Goal: Task Accomplishment & Management: Complete application form

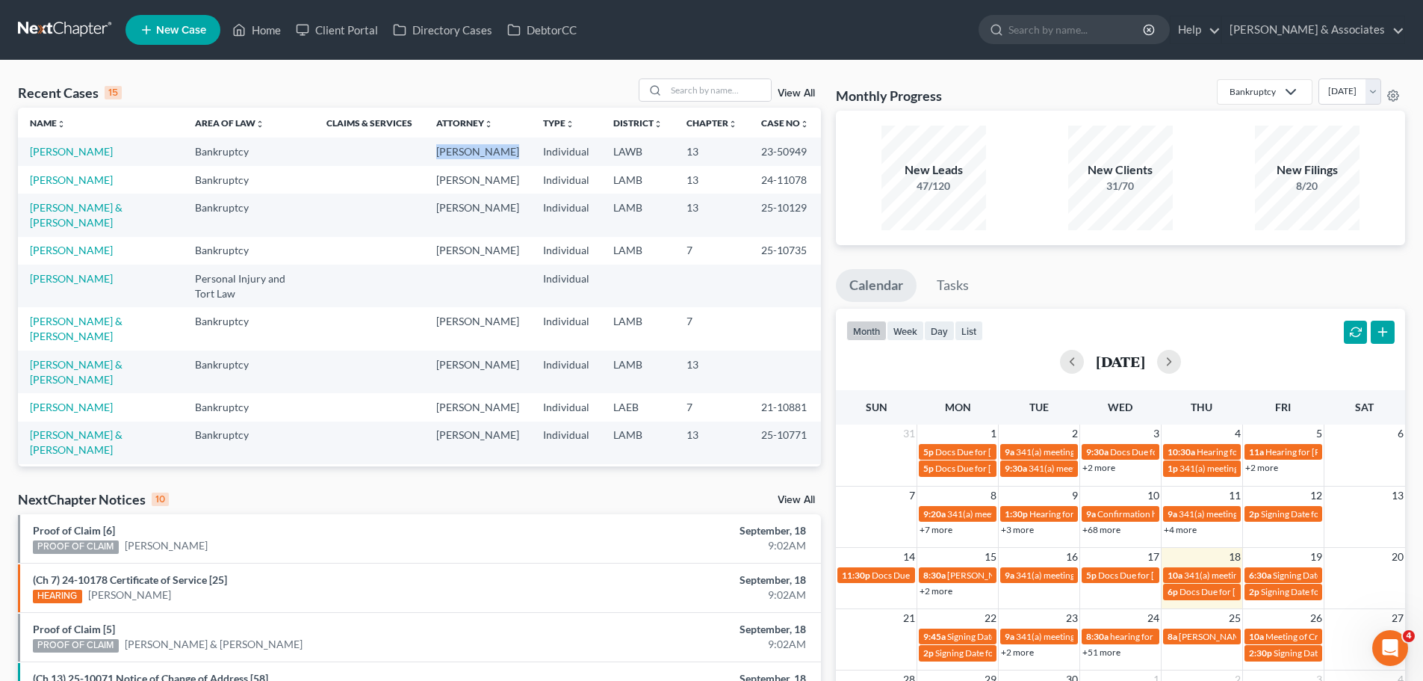
drag, startPoint x: 403, startPoint y: 151, endPoint x: 507, endPoint y: 154, distance: 104.6
click at [507, 154] on td "[PERSON_NAME]" at bounding box center [477, 151] width 107 height 28
click at [749, 92] on input "search" at bounding box center [718, 90] width 105 height 22
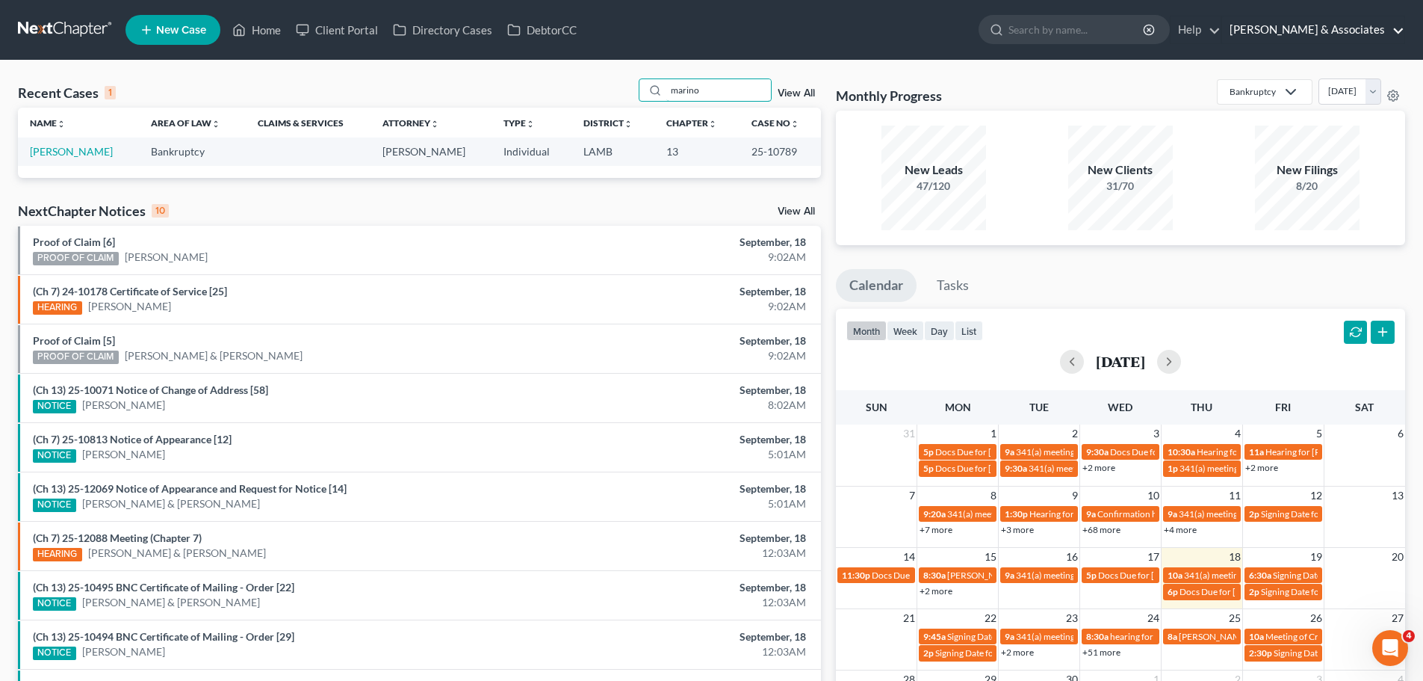
type input "marino"
click at [79, 152] on link "Marino, Hailey" at bounding box center [71, 151] width 83 height 13
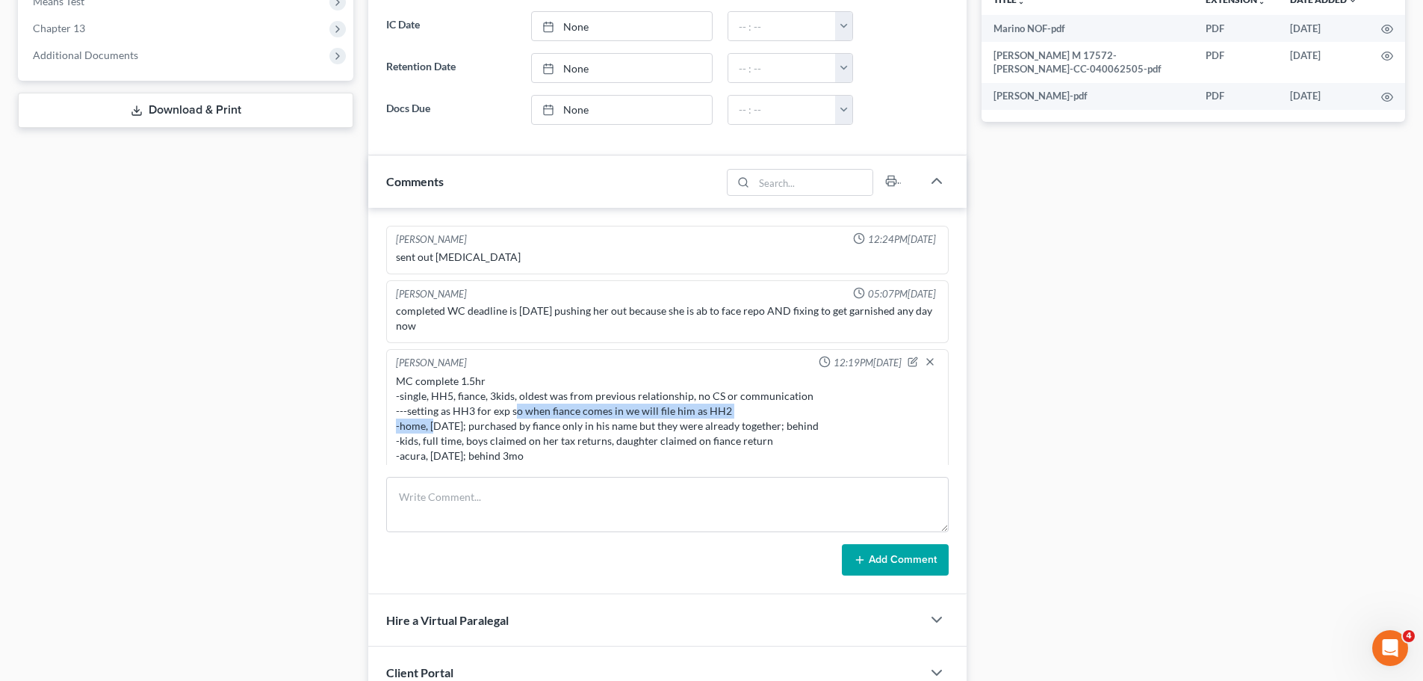
drag, startPoint x: 436, startPoint y: 420, endPoint x: 526, endPoint y: 415, distance: 90.5
click at [521, 415] on div "MC complete 1.5hr -single, HH5, fiance, 3kids, oldest was from previous relatio…" at bounding box center [667, 508] width 543 height 269
click at [526, 415] on div "MC complete 1.5hr -single, HH5, fiance, 3kids, oldest was from previous relatio…" at bounding box center [667, 508] width 543 height 269
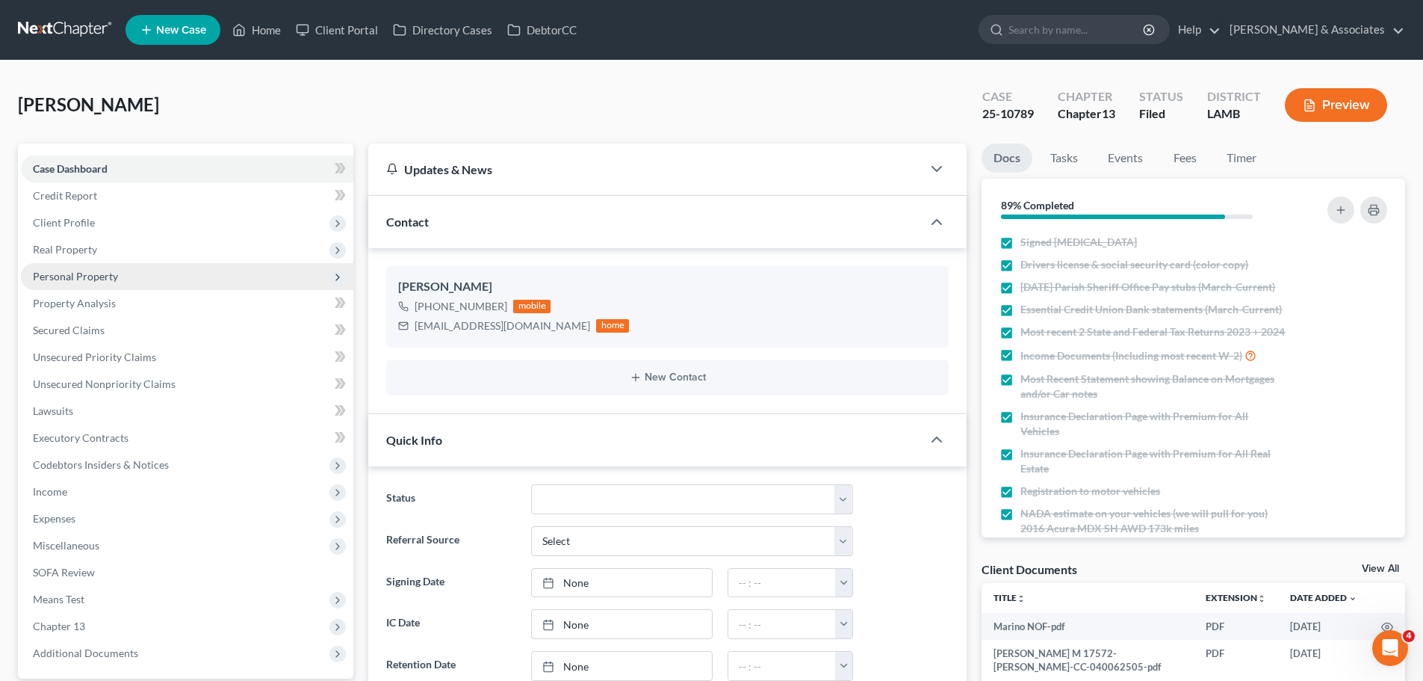
click at [82, 280] on span "Personal Property" at bounding box center [75, 276] width 85 height 13
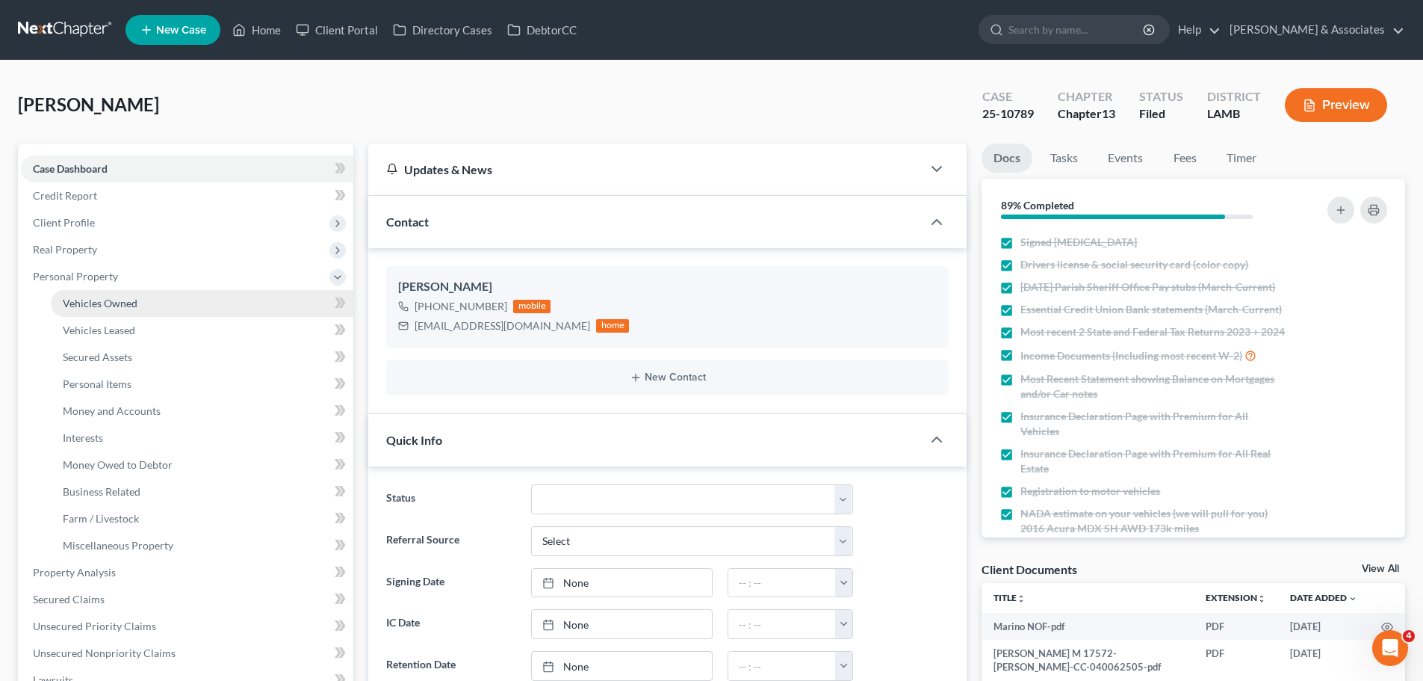
click at [93, 297] on span "Vehicles Owned" at bounding box center [100, 303] width 75 height 13
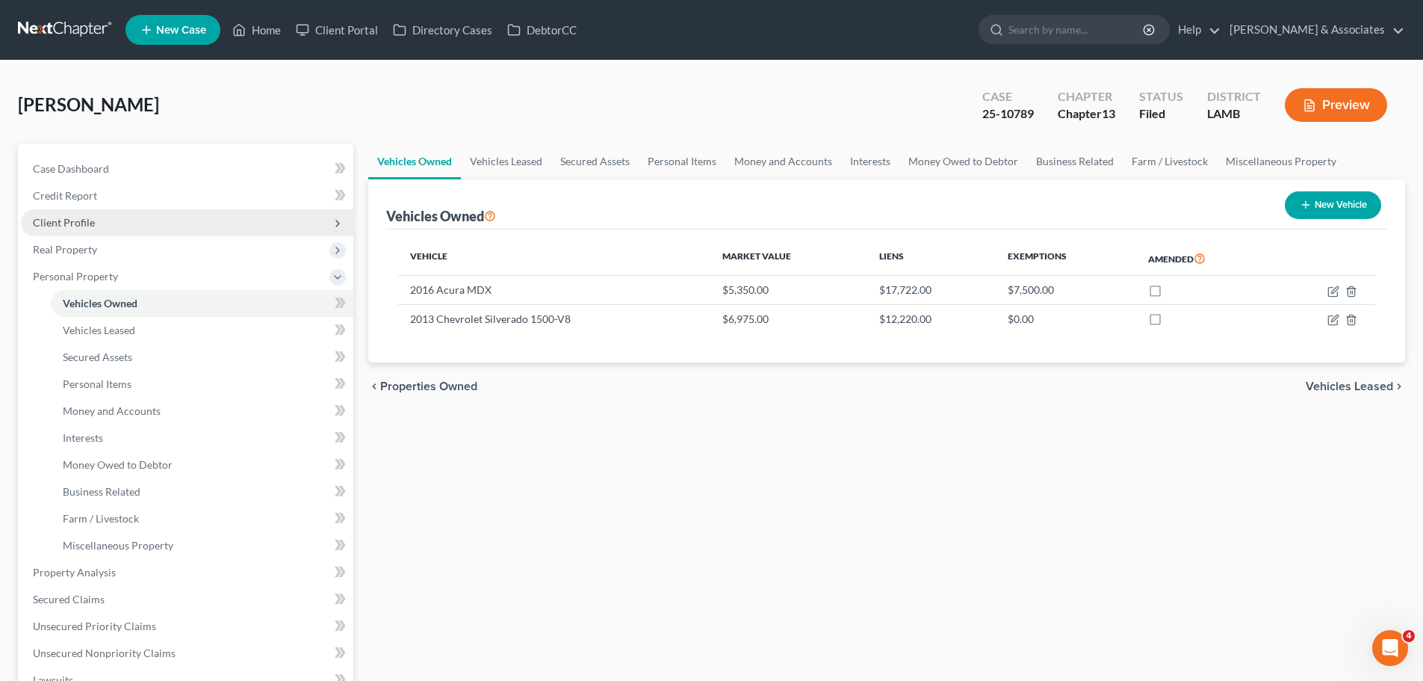
click at [109, 212] on span "Client Profile" at bounding box center [187, 222] width 332 height 27
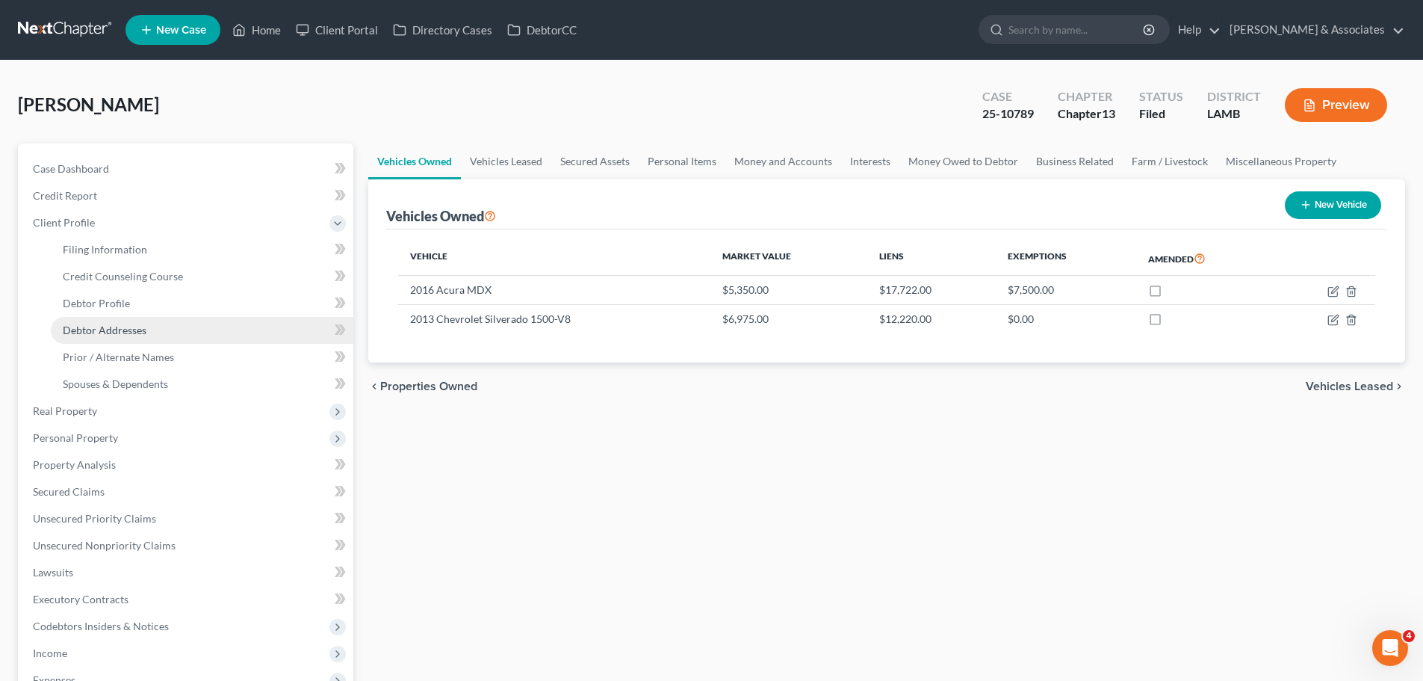
drag, startPoint x: 125, startPoint y: 330, endPoint x: 199, endPoint y: 325, distance: 74.1
click at [125, 329] on span "Debtor Addresses" at bounding box center [105, 329] width 84 height 13
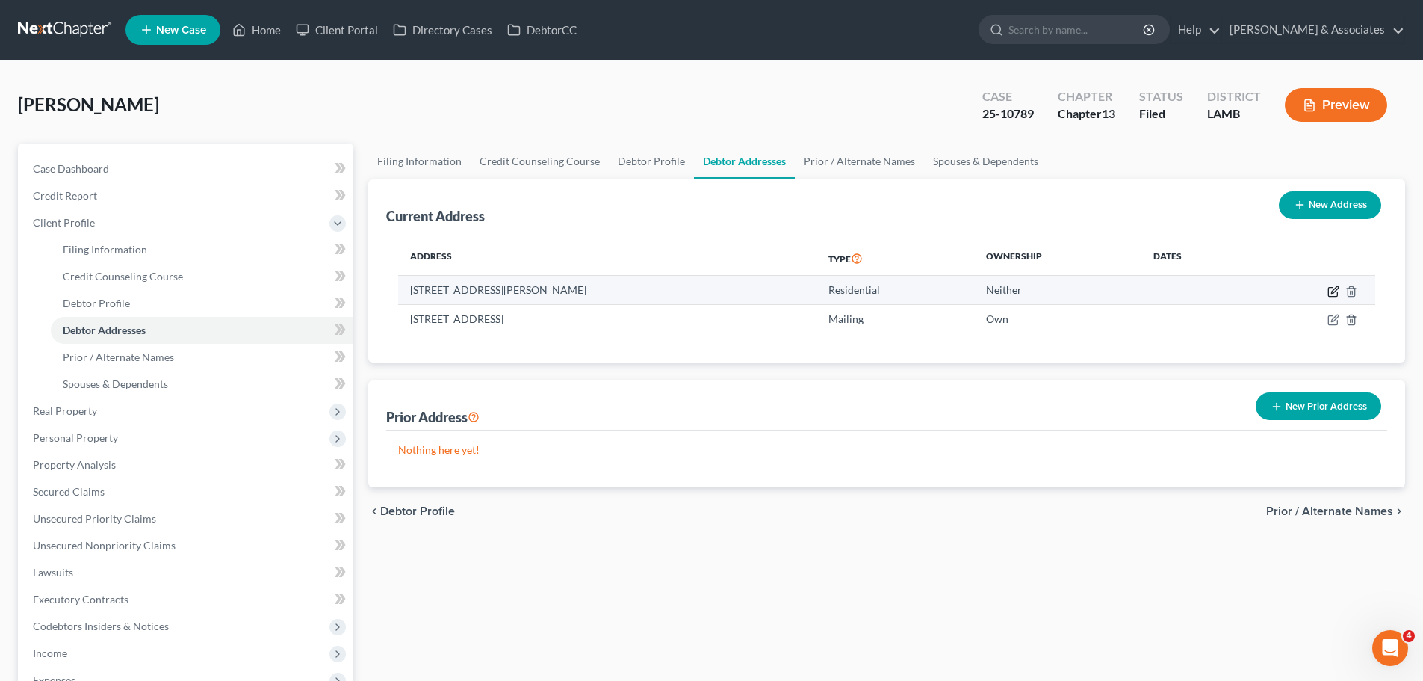
click at [1336, 285] on icon "button" at bounding box center [1334, 291] width 12 height 12
select select "19"
select select "2"
select select "0"
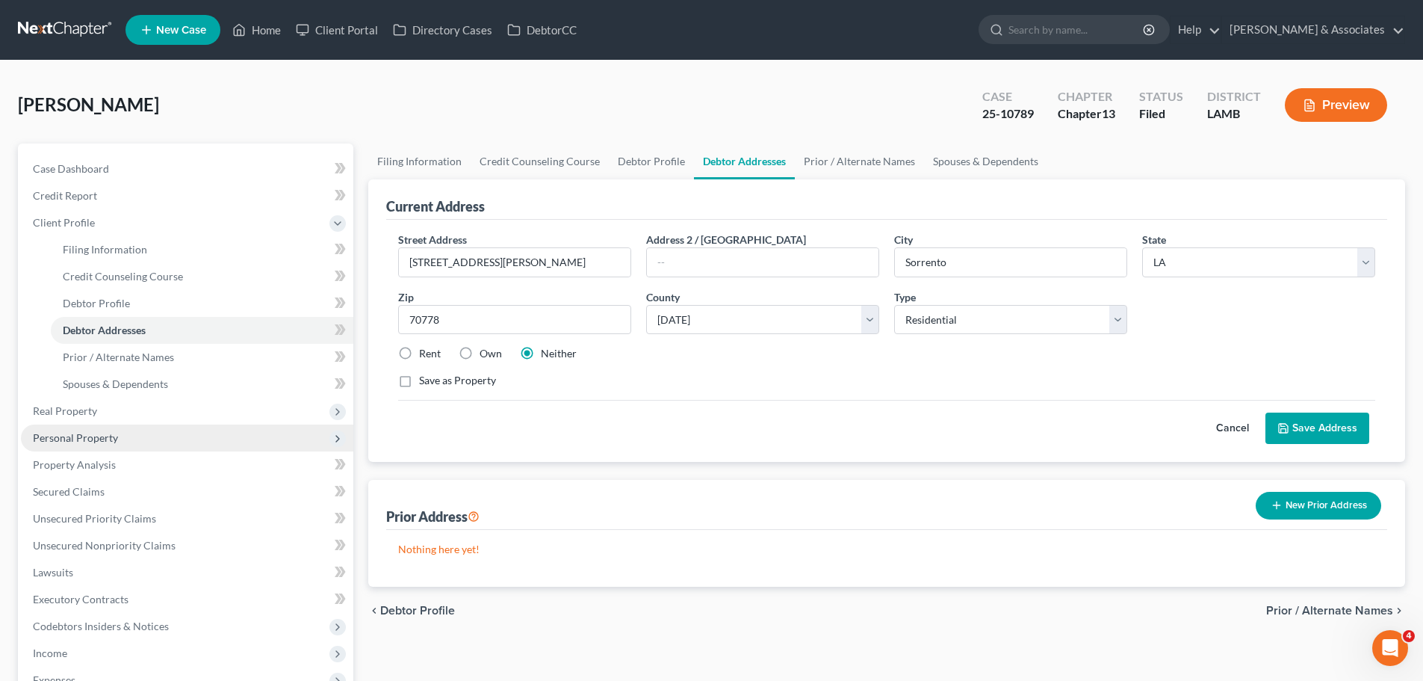
click at [91, 440] on span "Personal Property" at bounding box center [75, 437] width 85 height 13
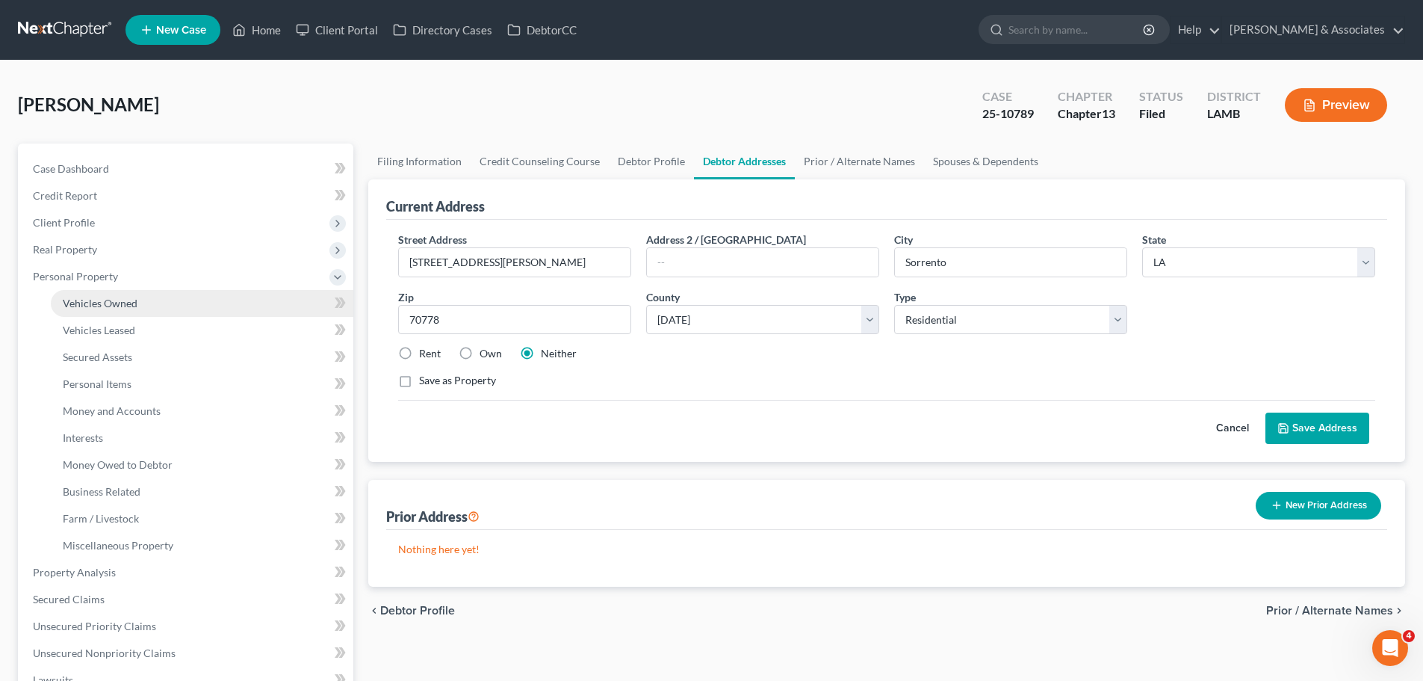
click at [156, 297] on link "Vehicles Owned" at bounding box center [202, 303] width 303 height 27
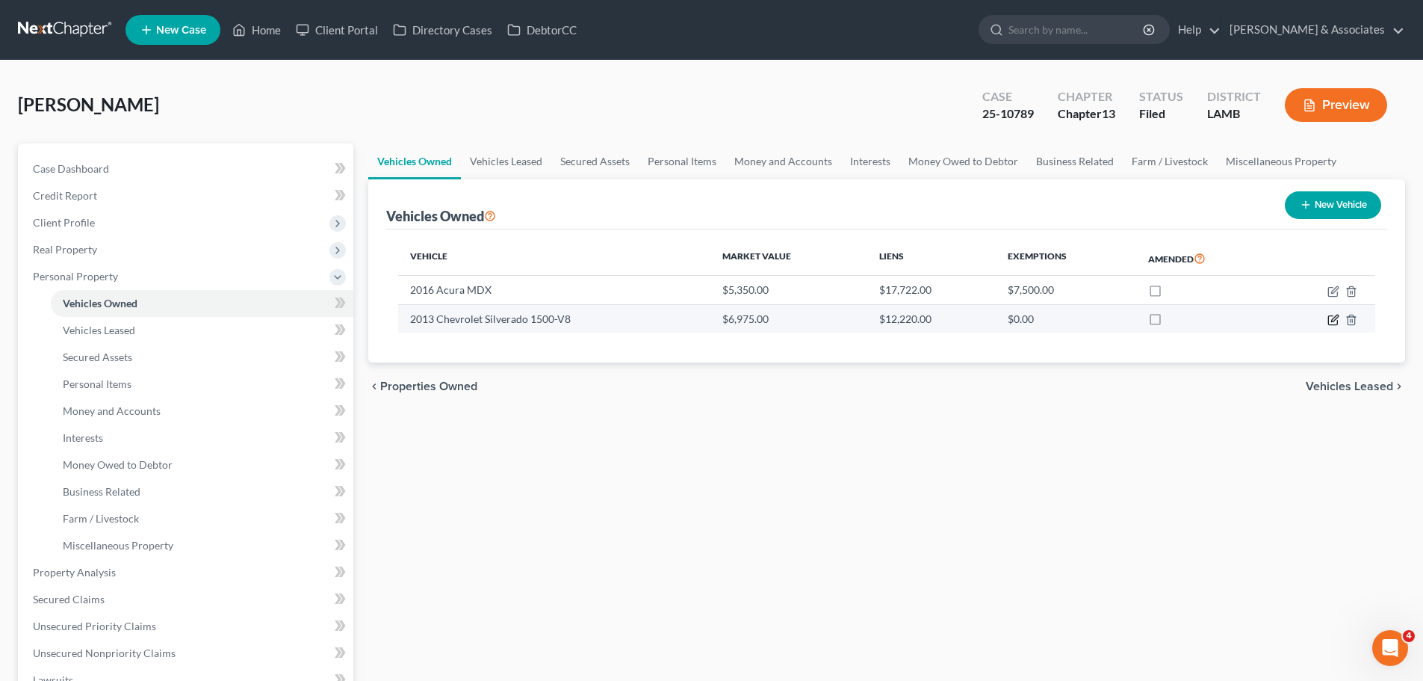
click at [1337, 316] on icon "button" at bounding box center [1334, 320] width 12 height 12
select select "0"
select select "13"
select select "3"
select select "0"
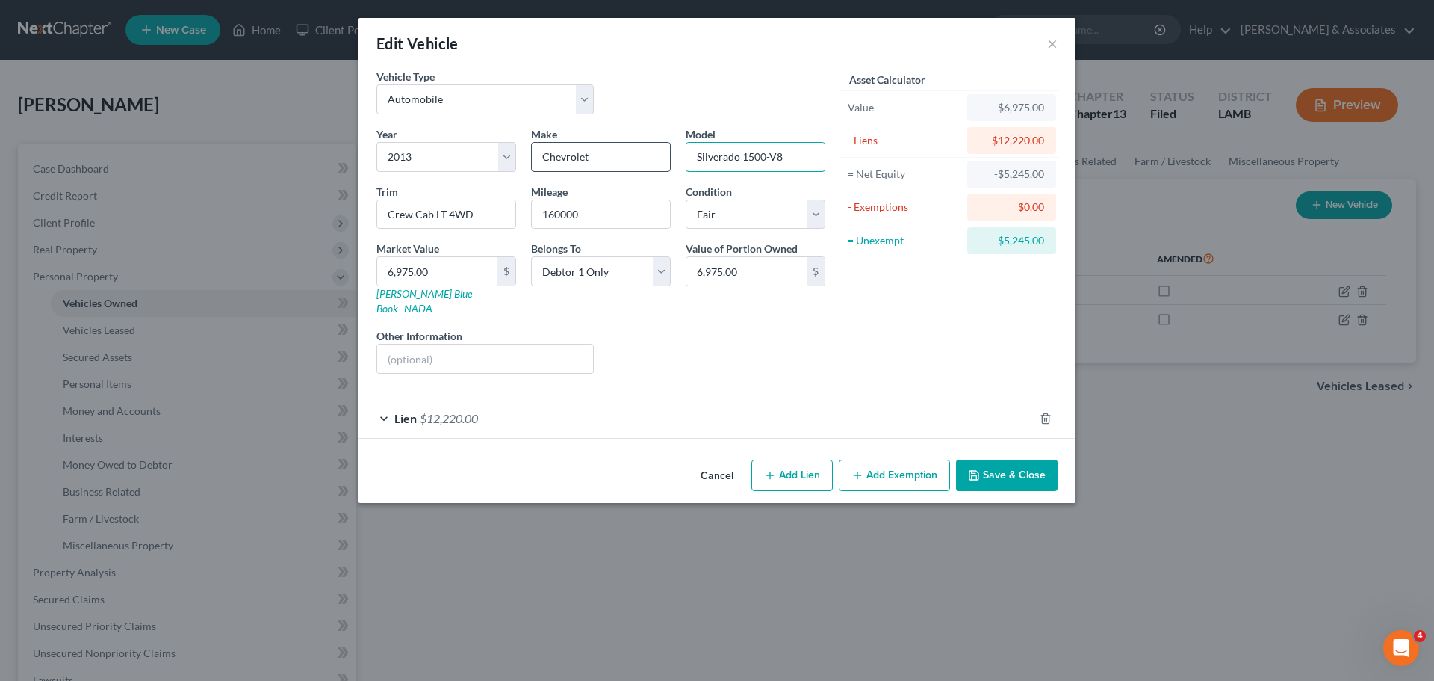
drag, startPoint x: 808, startPoint y: 166, endPoint x: 651, endPoint y: 161, distance: 157.0
click at [651, 161] on div "Year Select 2026 2025 2024 2023 2022 2021 2020 2019 2018 2017 2016 2015 2014 20…" at bounding box center [601, 255] width 464 height 259
click at [442, 223] on input "Crew Cab LT 4WD" at bounding box center [446, 214] width 138 height 28
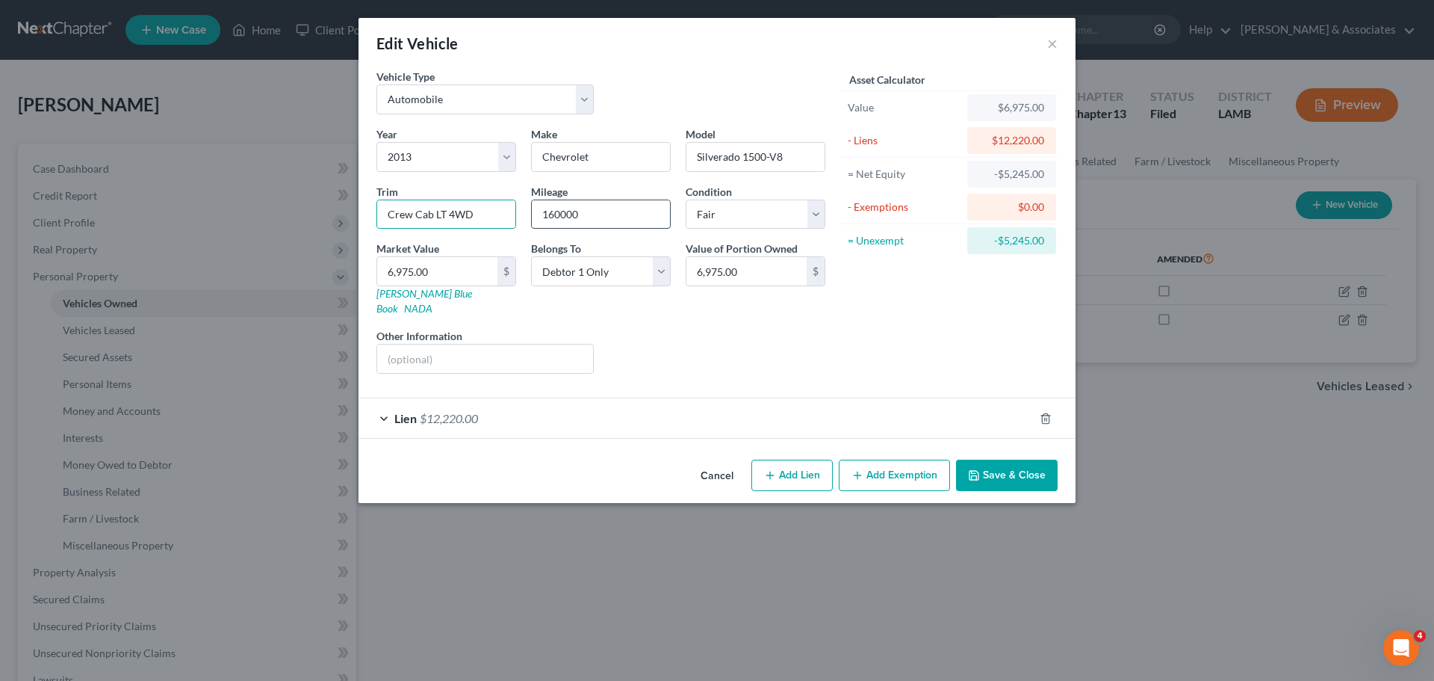
click at [582, 209] on input "160000" at bounding box center [601, 214] width 138 height 28
click at [431, 267] on input "6,975.00" at bounding box center [437, 271] width 120 height 28
click at [996, 470] on button "Save & Close" at bounding box center [1007, 474] width 102 height 31
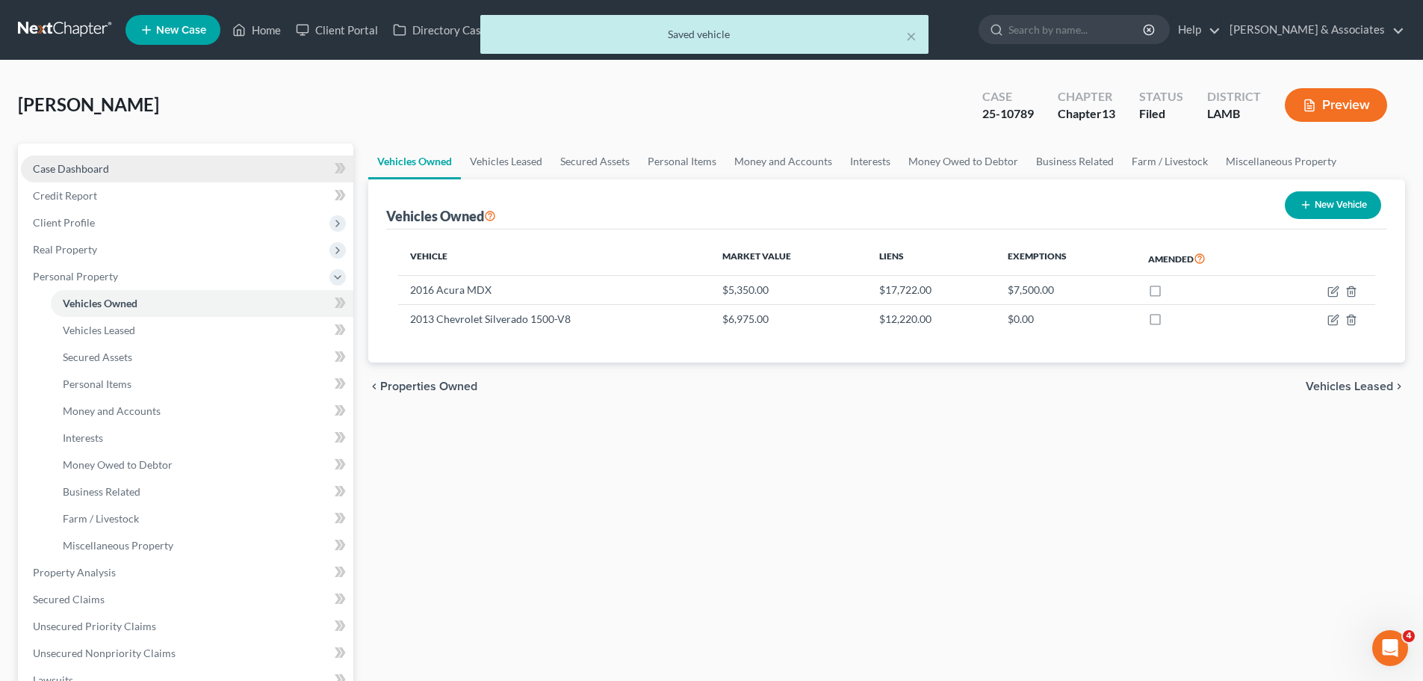
click at [140, 162] on link "Case Dashboard" at bounding box center [187, 168] width 332 height 27
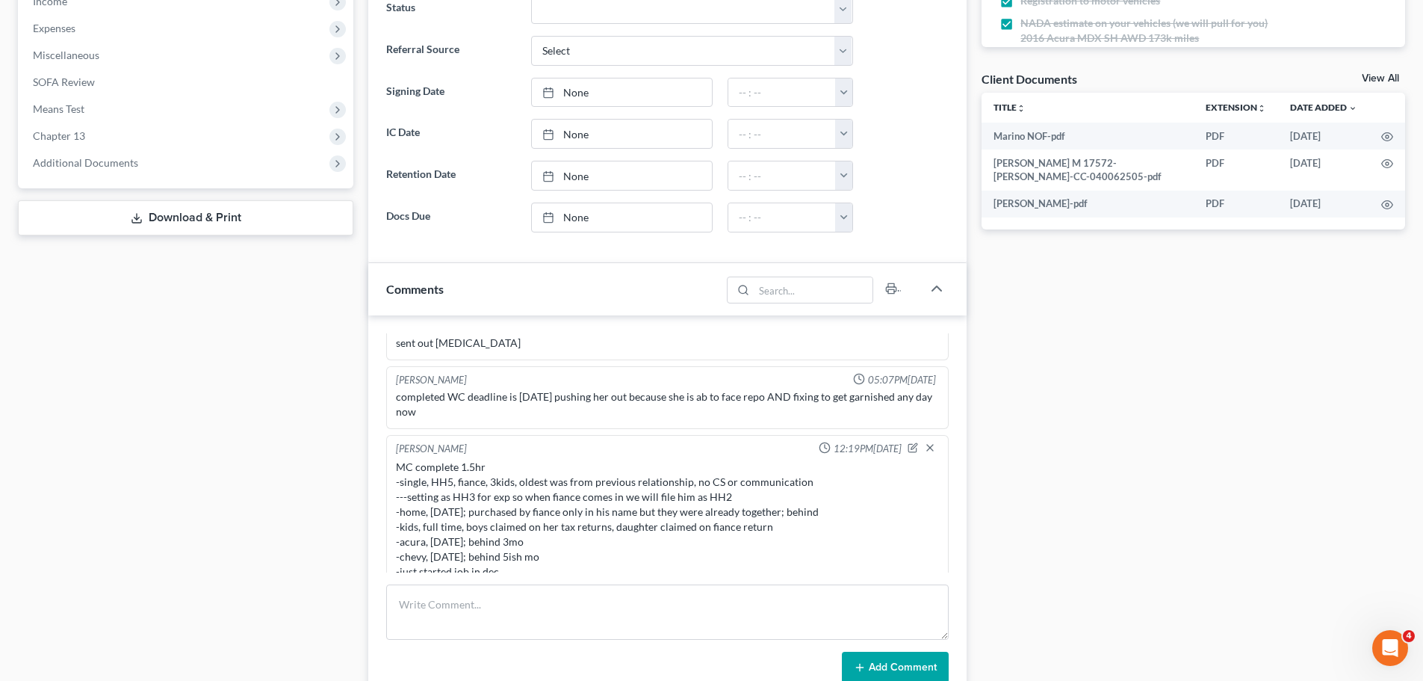
scroll to position [224, 0]
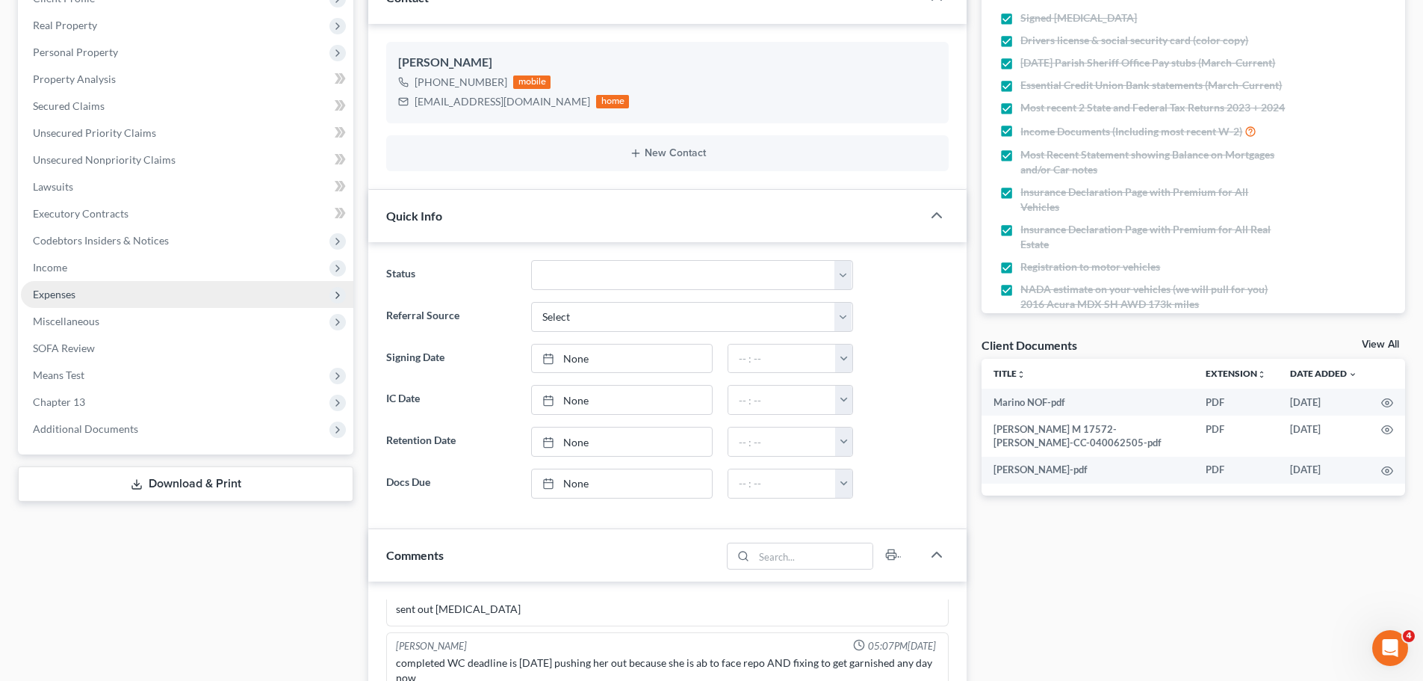
click at [103, 299] on span "Expenses" at bounding box center [187, 294] width 332 height 27
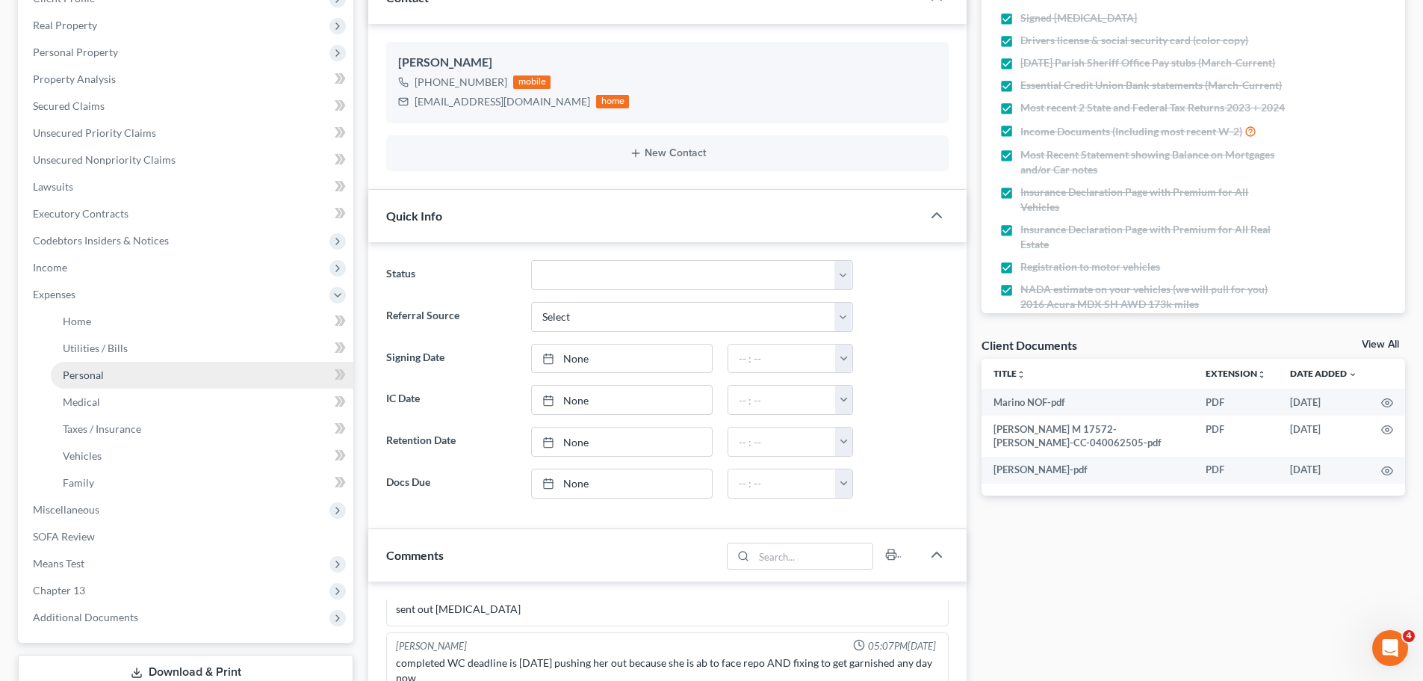
click at [118, 380] on link "Personal" at bounding box center [202, 375] width 303 height 27
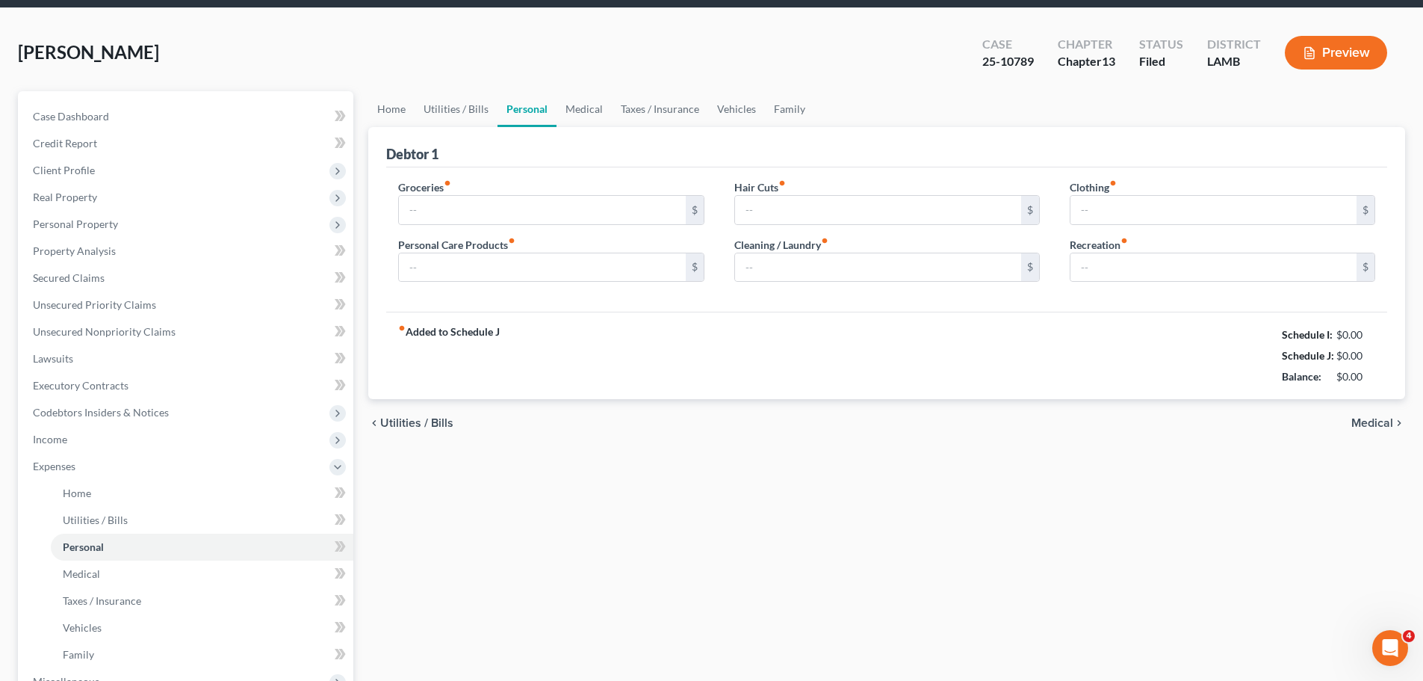
type input "1,150.00"
type input "94.00"
type input "0.00"
type input "188.00"
type input "0.00"
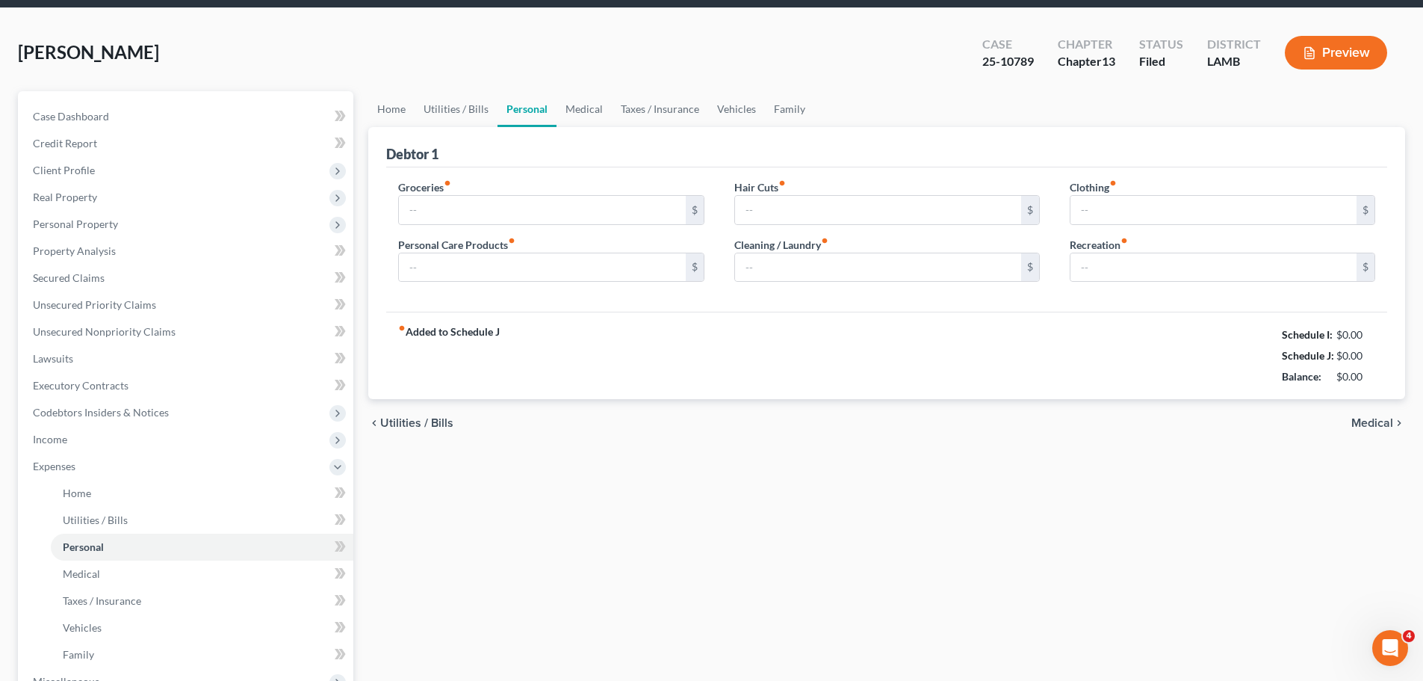
type input "0.00"
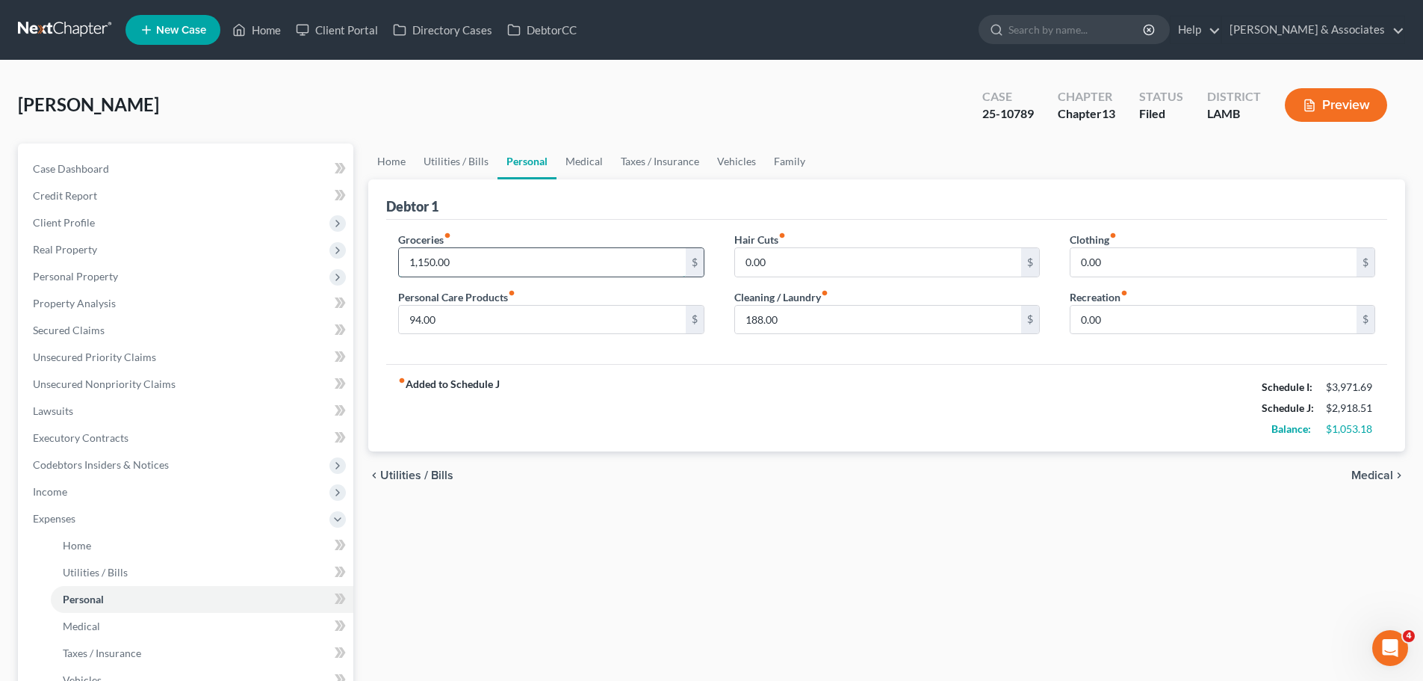
click at [459, 261] on input "1,150.00" at bounding box center [542, 262] width 286 height 28
click at [576, 535] on div "Home Utilities / Bills Personal Medical Taxes / Insurance Vehicles Family Debto…" at bounding box center [887, 528] width 1052 height 770
click at [185, 185] on link "Credit Report" at bounding box center [187, 195] width 332 height 27
click at [174, 173] on link "Case Dashboard" at bounding box center [187, 168] width 332 height 27
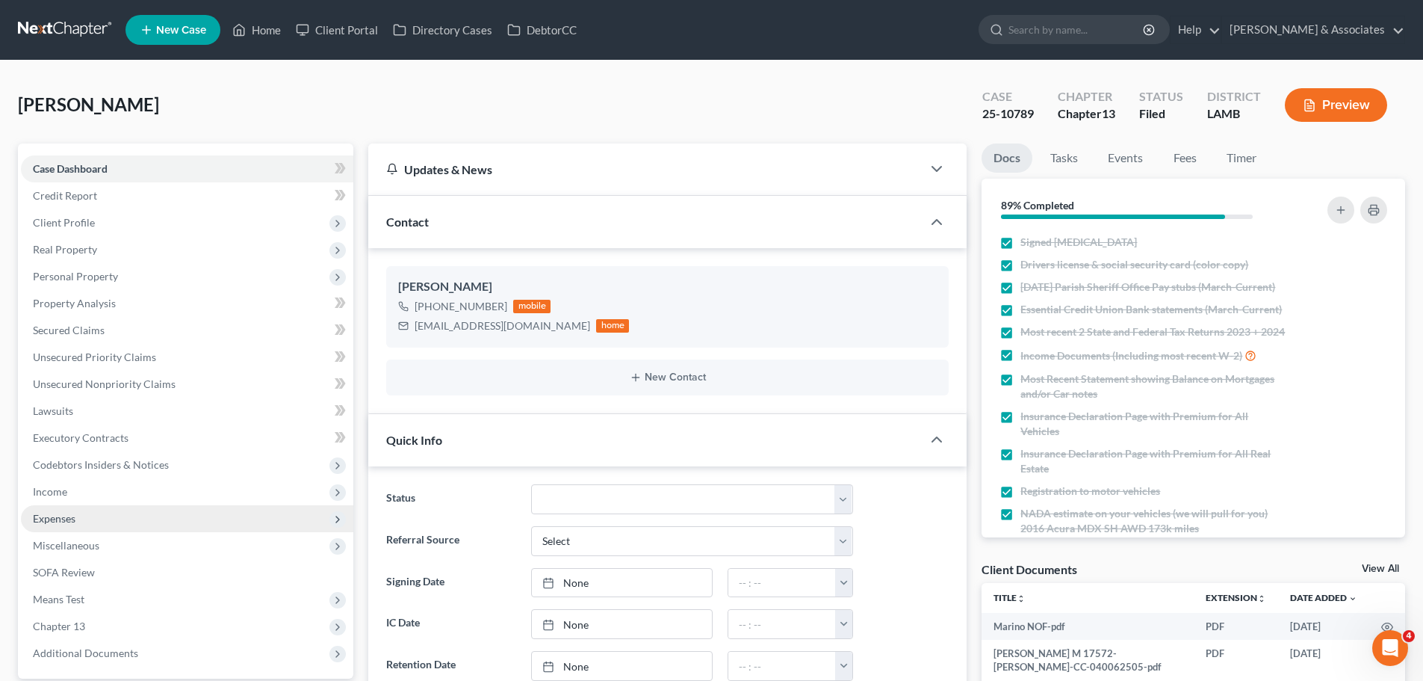
click at [87, 509] on span "Expenses" at bounding box center [187, 518] width 332 height 27
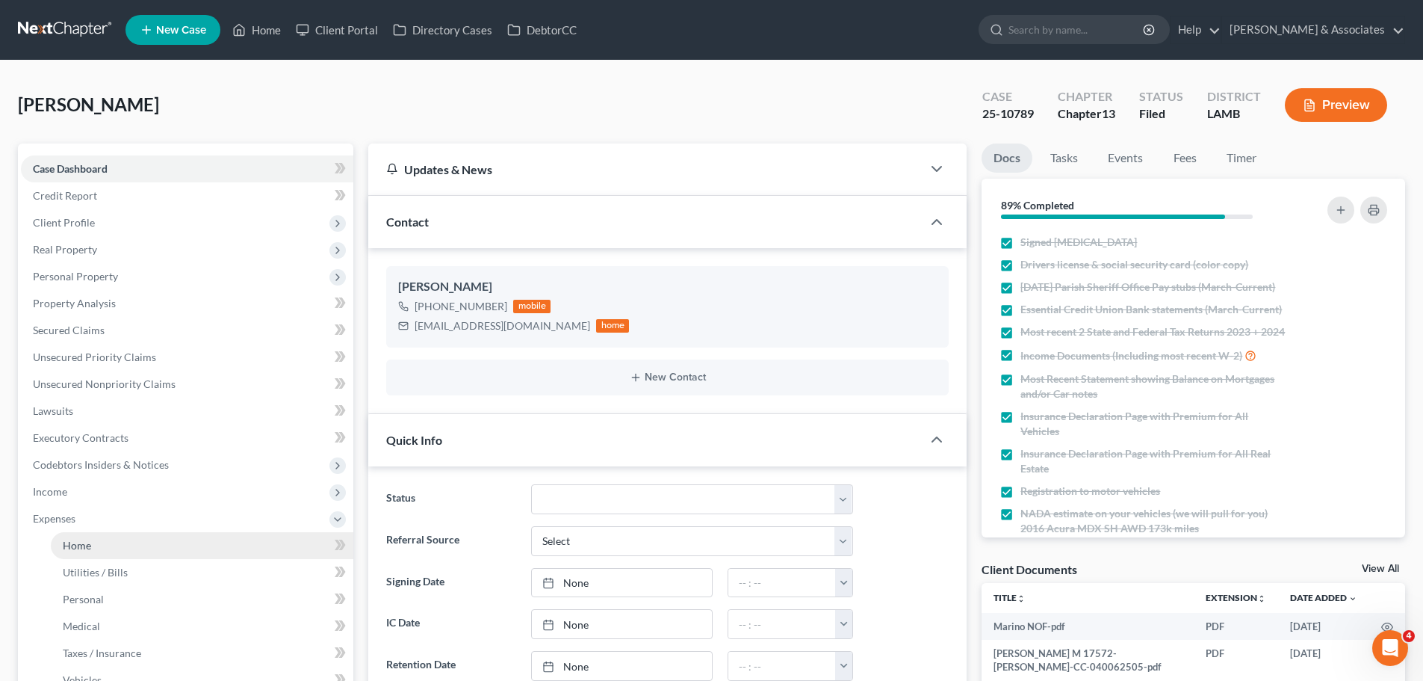
click at [93, 536] on link "Home" at bounding box center [202, 545] width 303 height 27
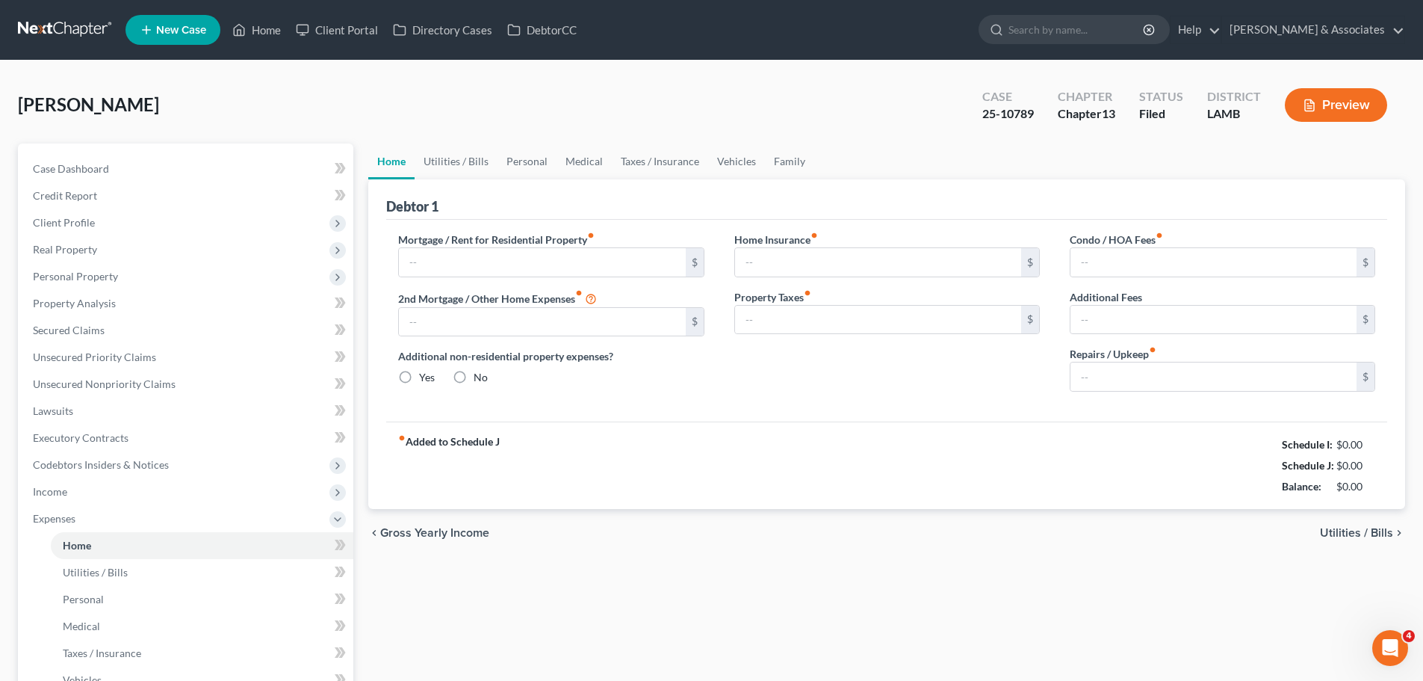
type input "650.18"
type input "0.00"
radio input "true"
type input "0.00"
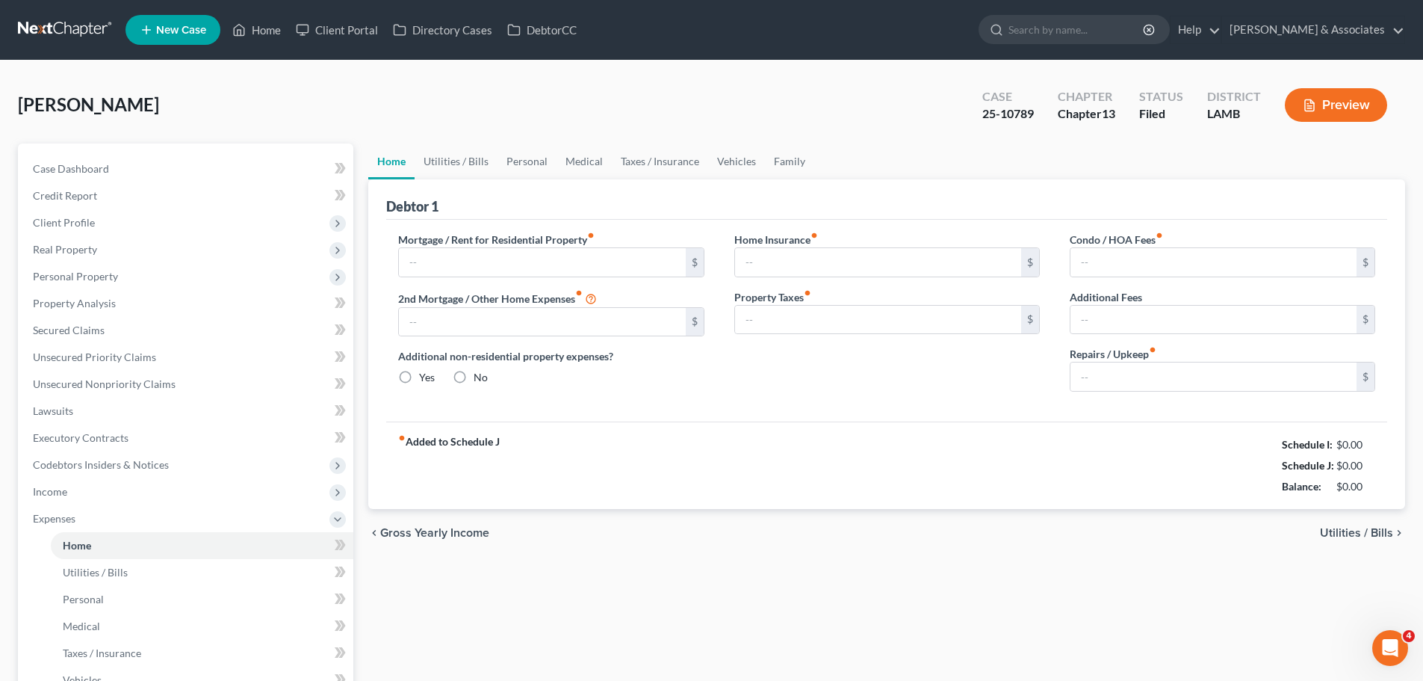
type input "0.00"
click at [500, 267] on input "650.18" at bounding box center [542, 262] width 286 height 28
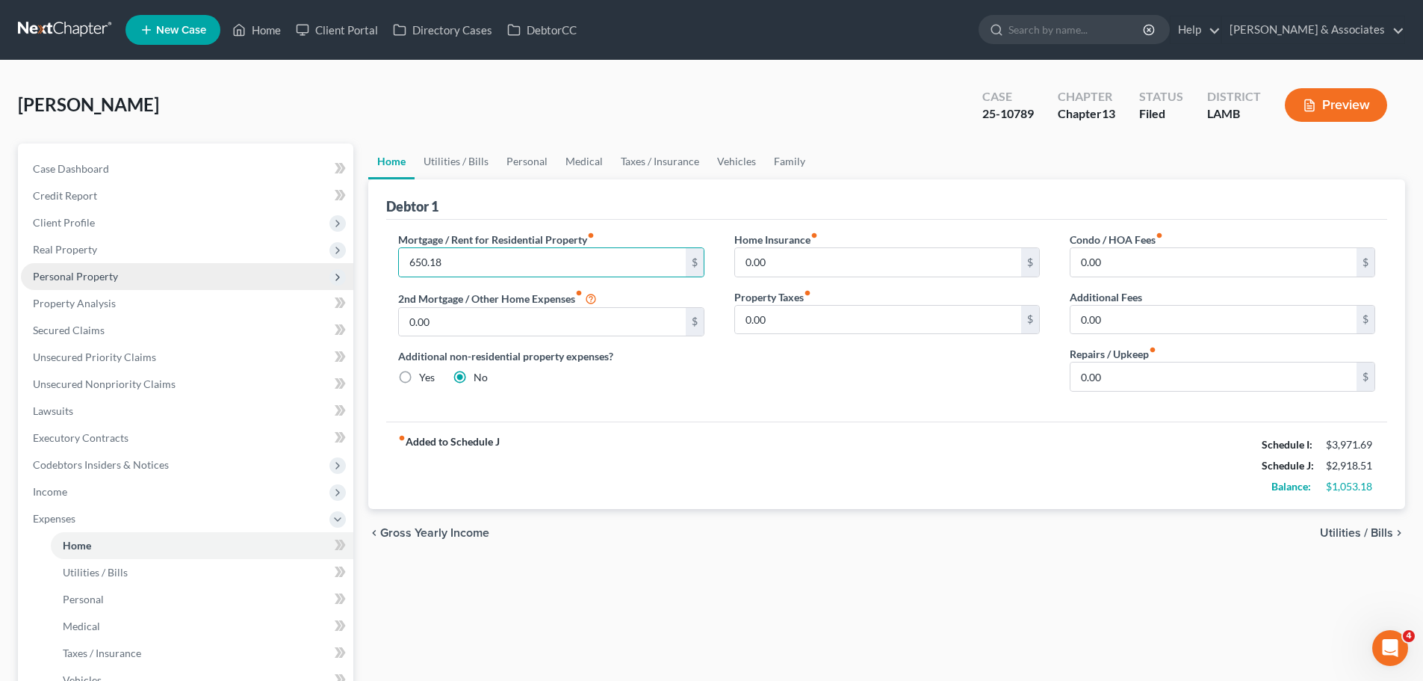
click at [99, 278] on span "Personal Property" at bounding box center [75, 276] width 85 height 13
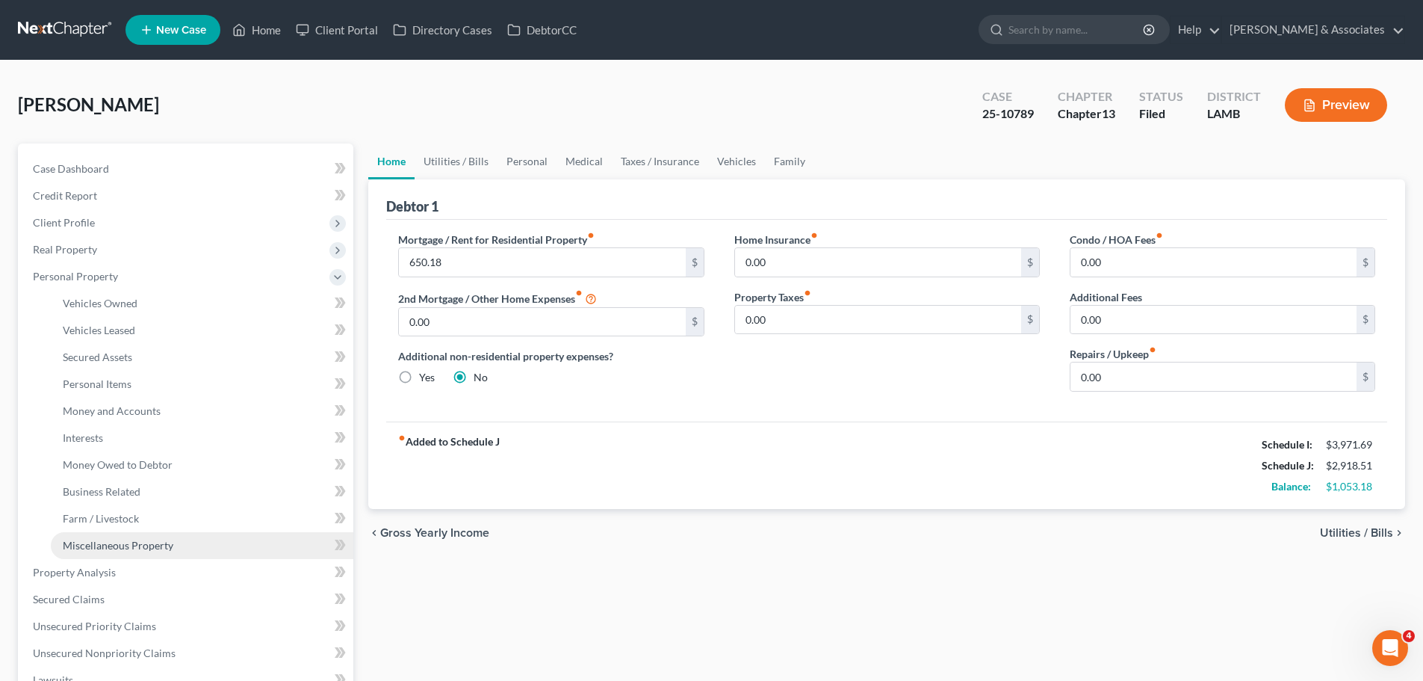
click at [112, 551] on span "Miscellaneous Property" at bounding box center [118, 545] width 111 height 13
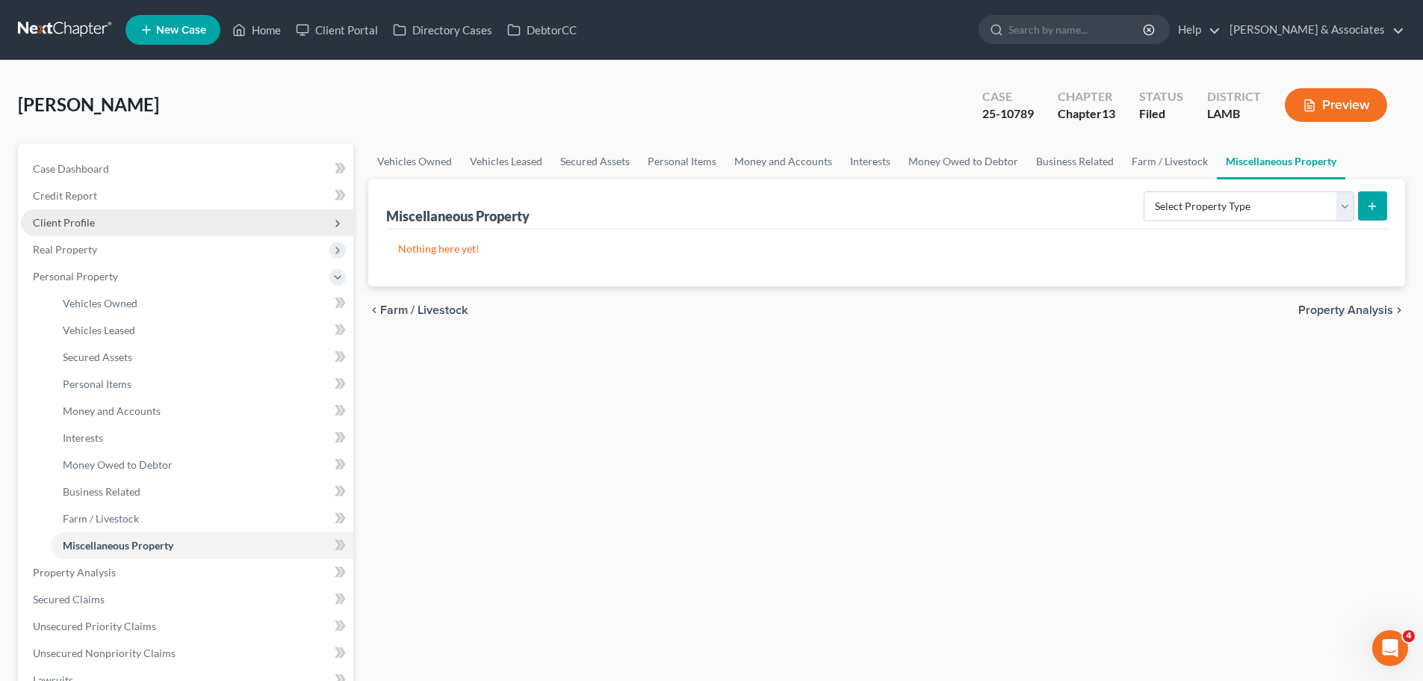
click at [99, 220] on span "Client Profile" at bounding box center [187, 222] width 332 height 27
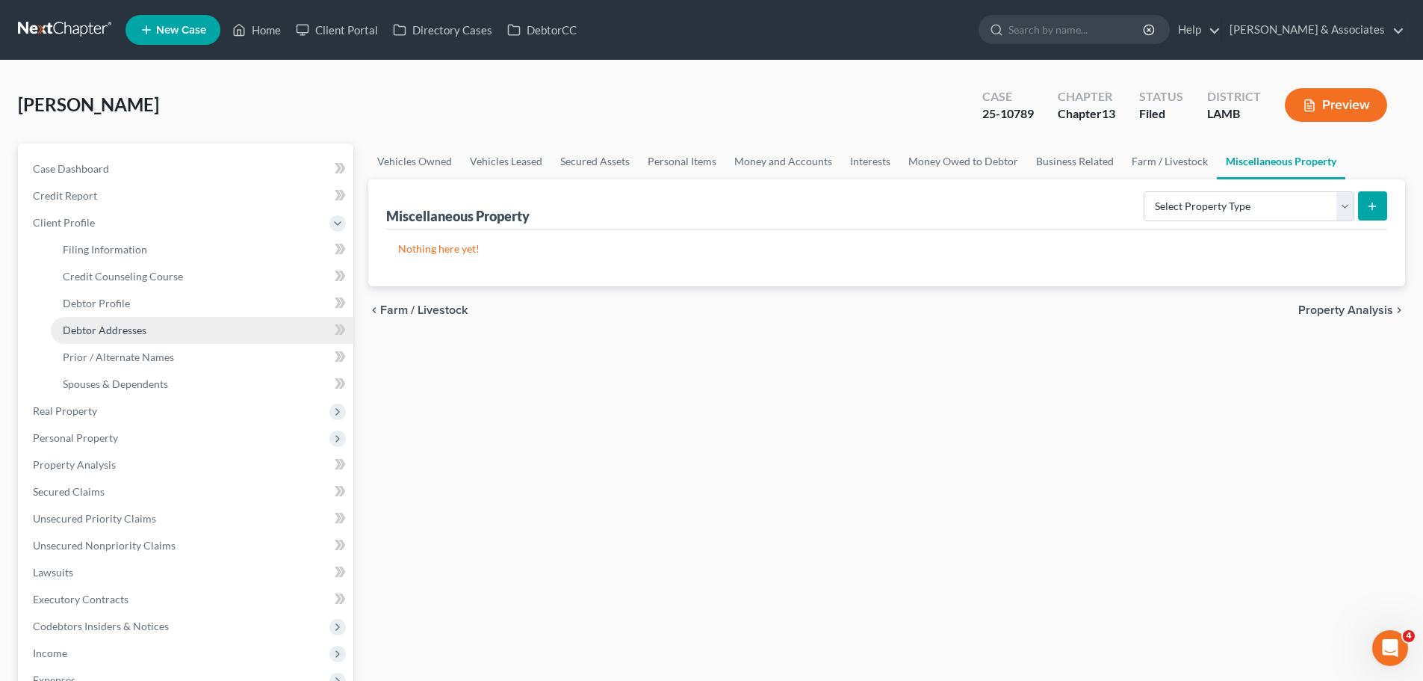
click at [99, 326] on span "Debtor Addresses" at bounding box center [105, 329] width 84 height 13
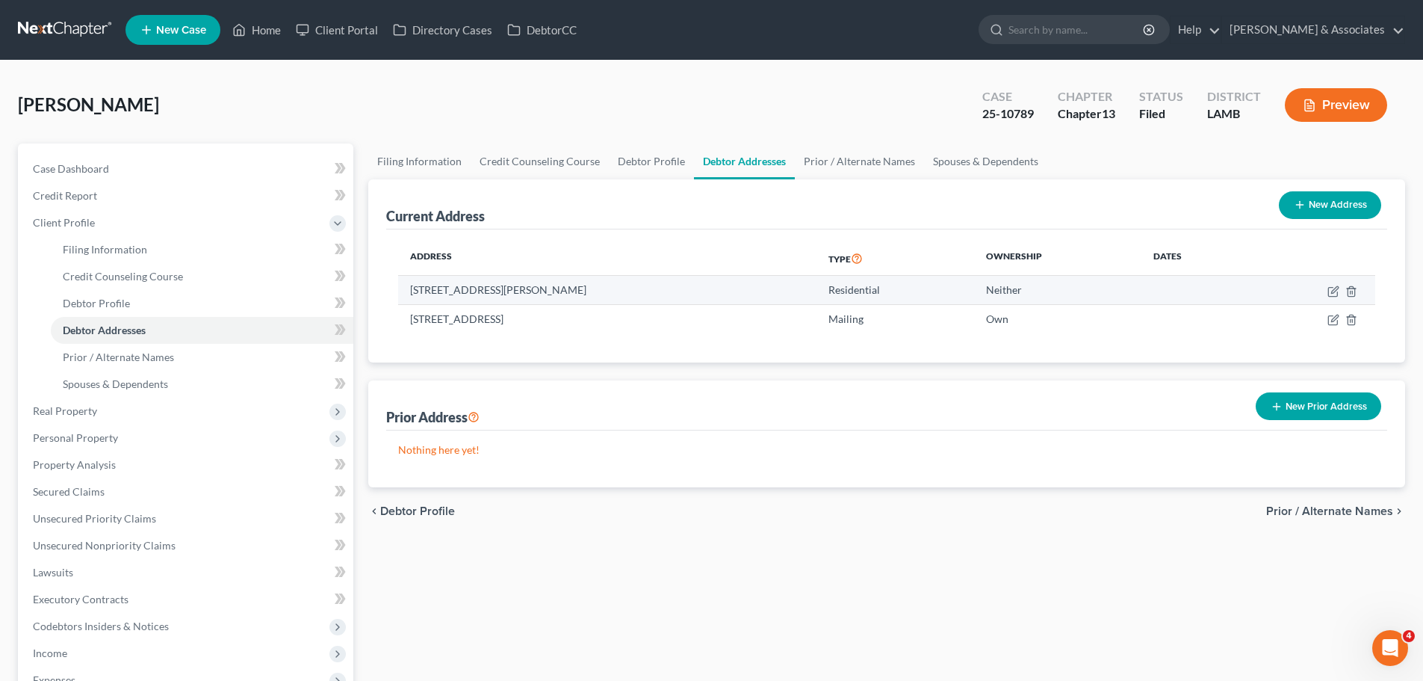
drag, startPoint x: 383, startPoint y: 281, endPoint x: 622, endPoint y: 291, distance: 238.6
click at [622, 291] on div "Current Address New Address Address Type Ownership Dates 8134 Everett Street, S…" at bounding box center [886, 271] width 1037 height 184
click at [628, 289] on td "8134 Everett Street, Sorrento, LA 70778" at bounding box center [607, 290] width 418 height 28
drag, startPoint x: 403, startPoint y: 290, endPoint x: 635, endPoint y: 294, distance: 232.4
click at [635, 294] on td "8134 Everett Street, Sorrento, LA 70778" at bounding box center [607, 290] width 418 height 28
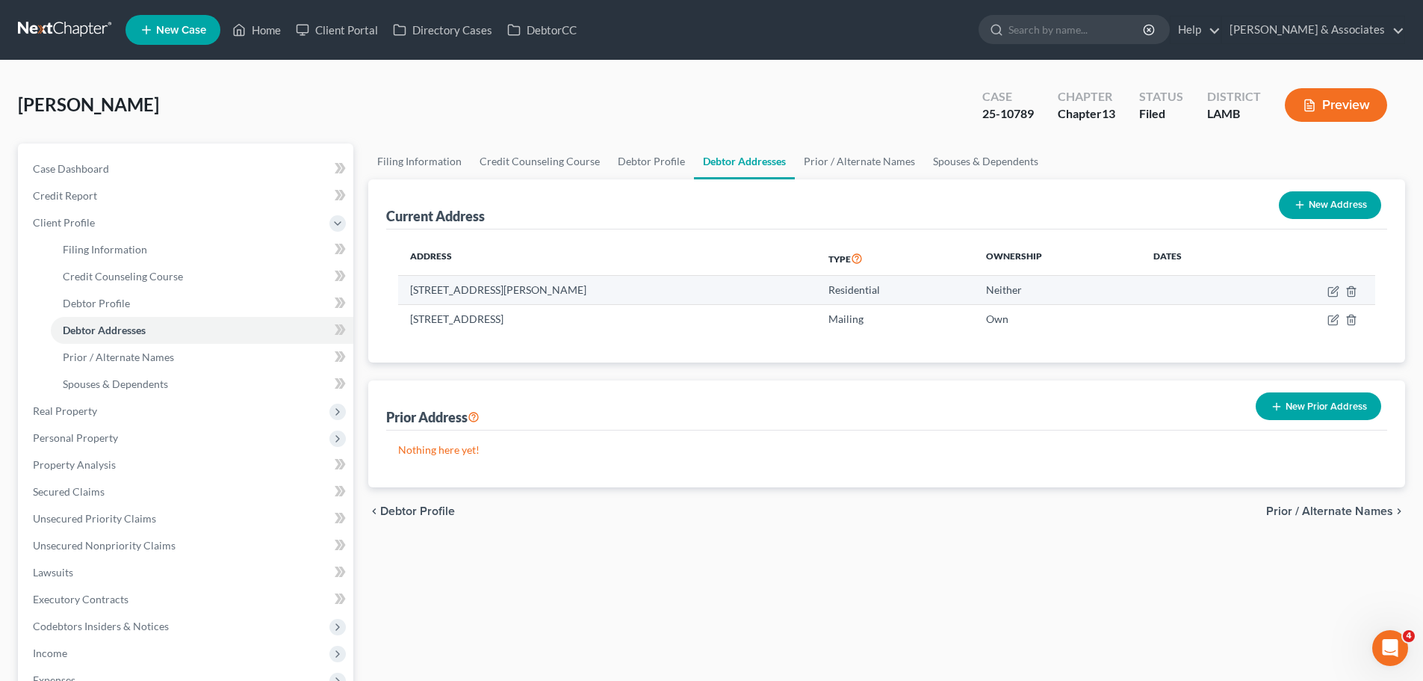
copy td "8134 Everett Street, Sorrento, LA 70778"
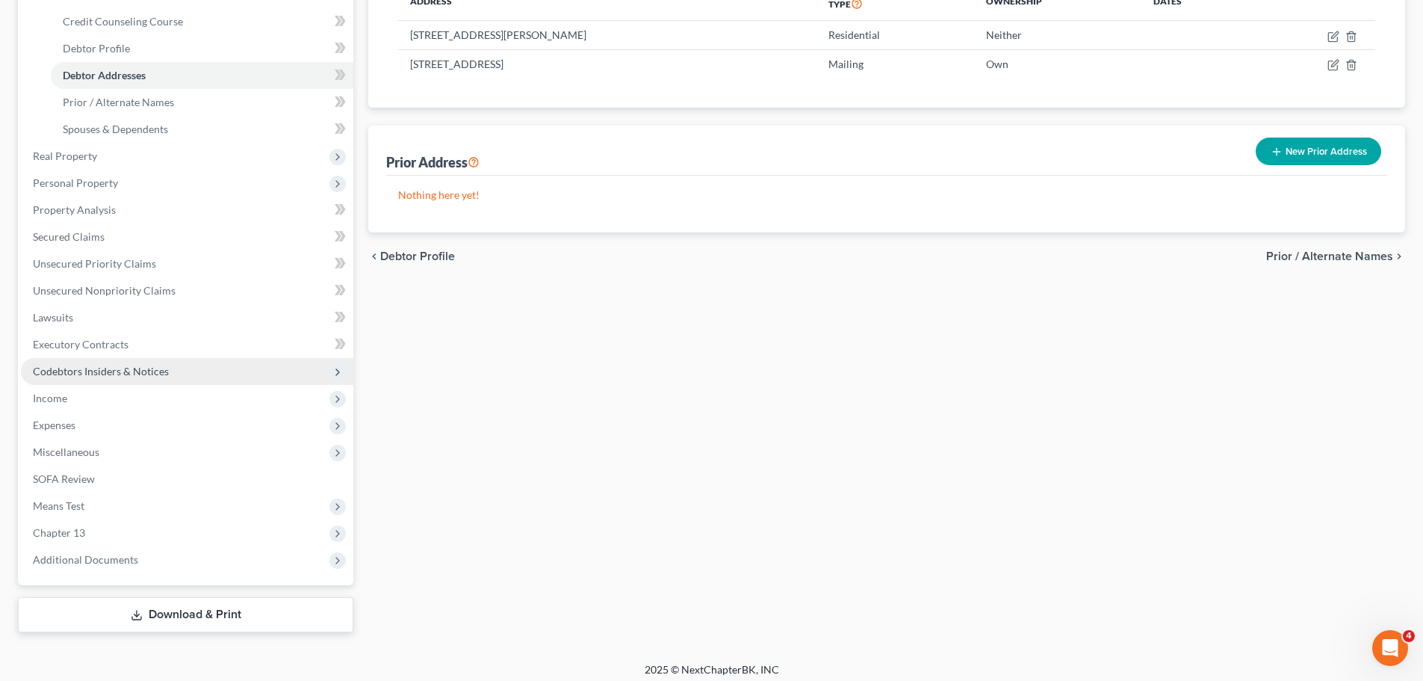
scroll to position [188, 0]
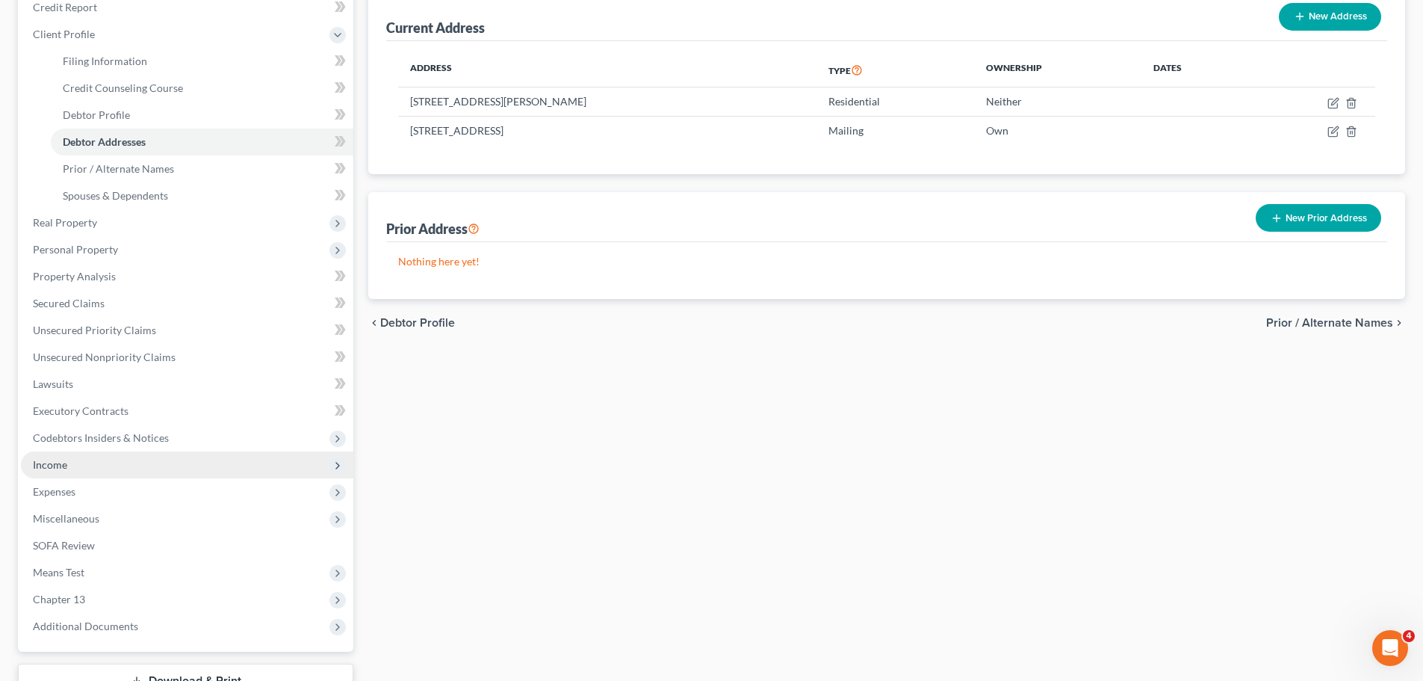
click at [66, 465] on span "Income" at bounding box center [50, 464] width 34 height 13
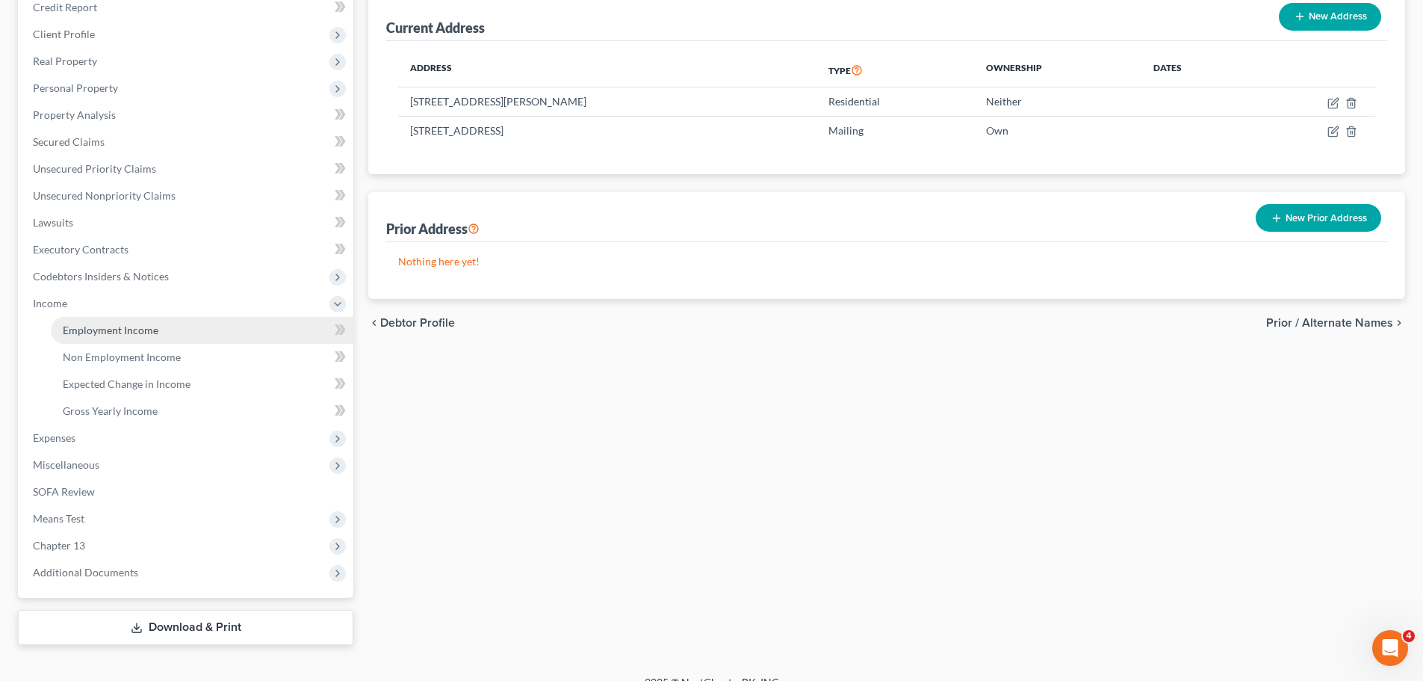
click at [143, 330] on span "Employment Income" at bounding box center [111, 329] width 96 height 13
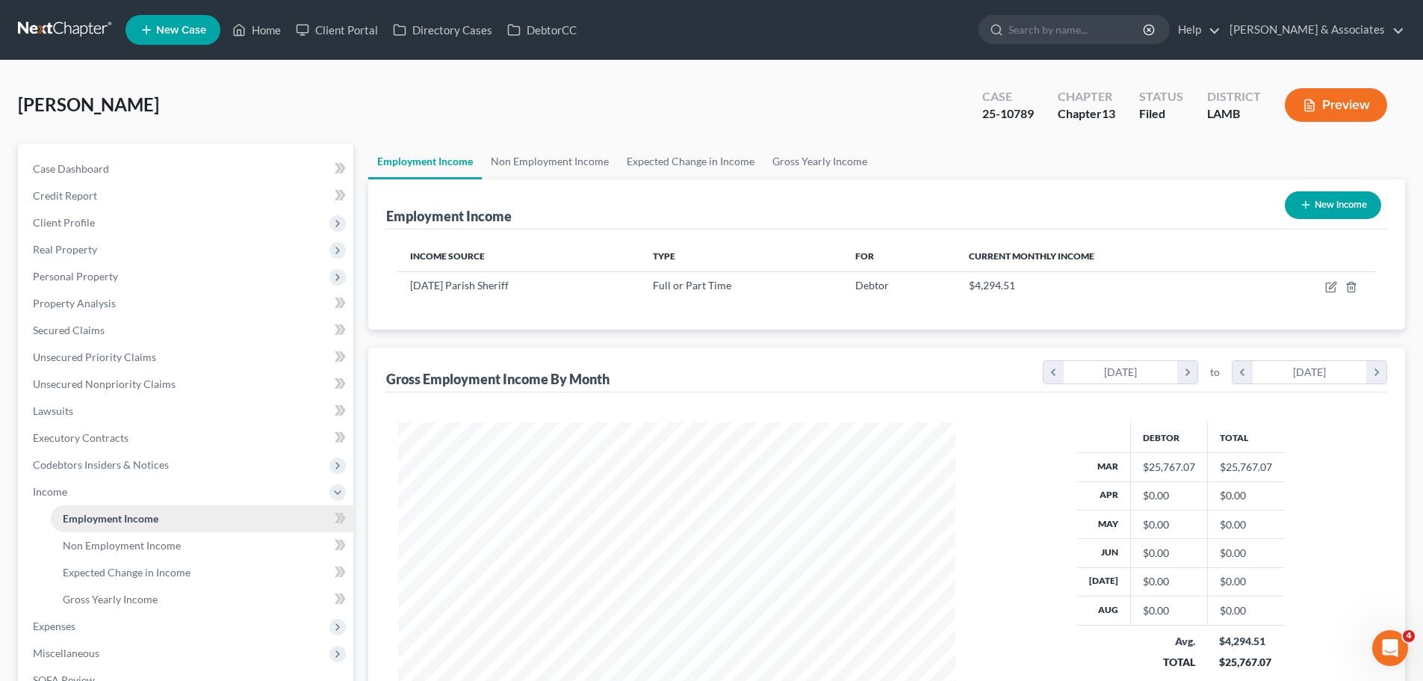
scroll to position [279, 587]
click at [148, 597] on span "Gross Yearly Income" at bounding box center [110, 598] width 95 height 13
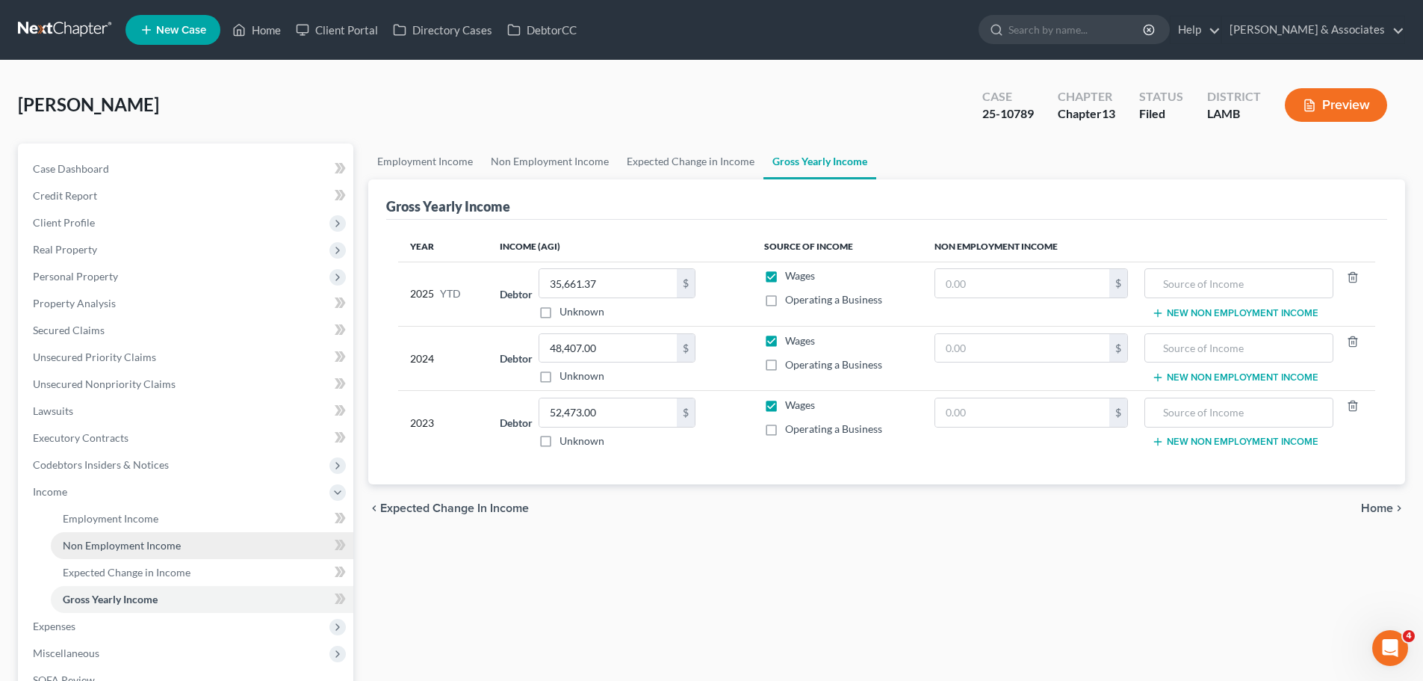
click at [127, 544] on span "Non Employment Income" at bounding box center [122, 545] width 118 height 13
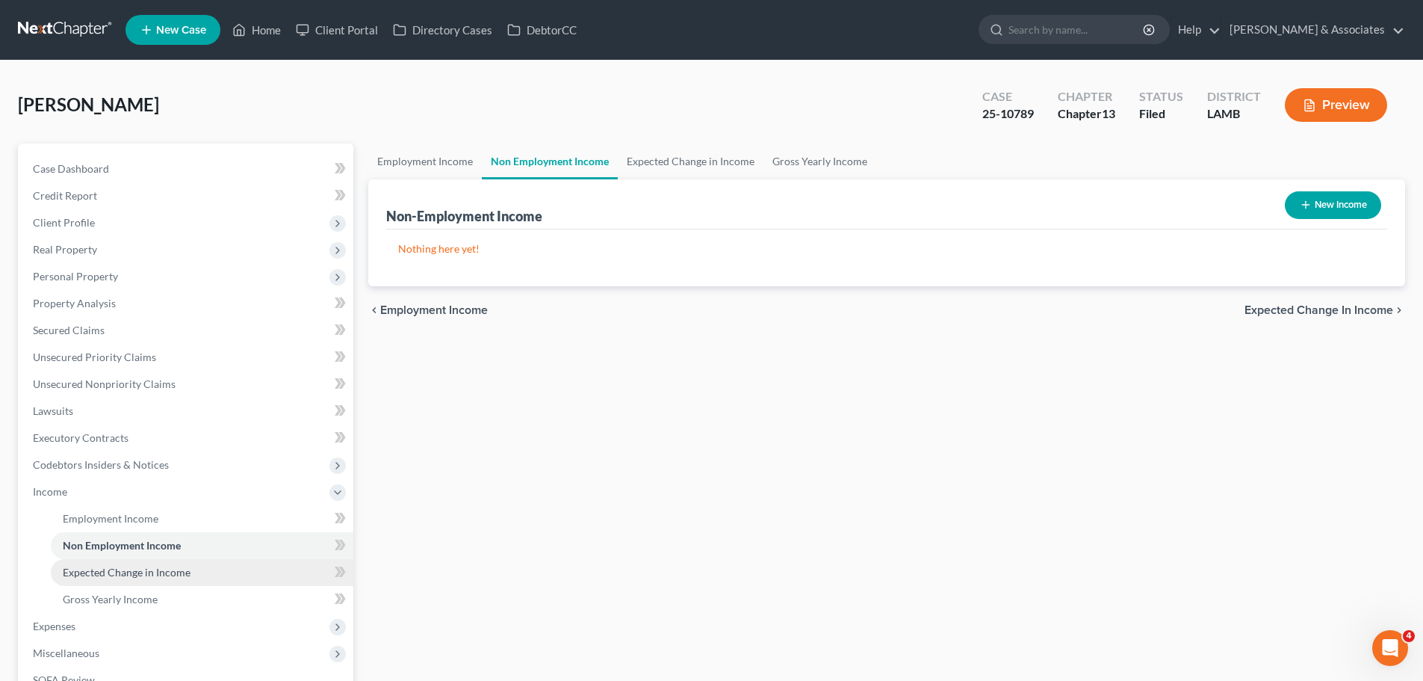
click at [173, 572] on span "Expected Change in Income" at bounding box center [127, 572] width 128 height 13
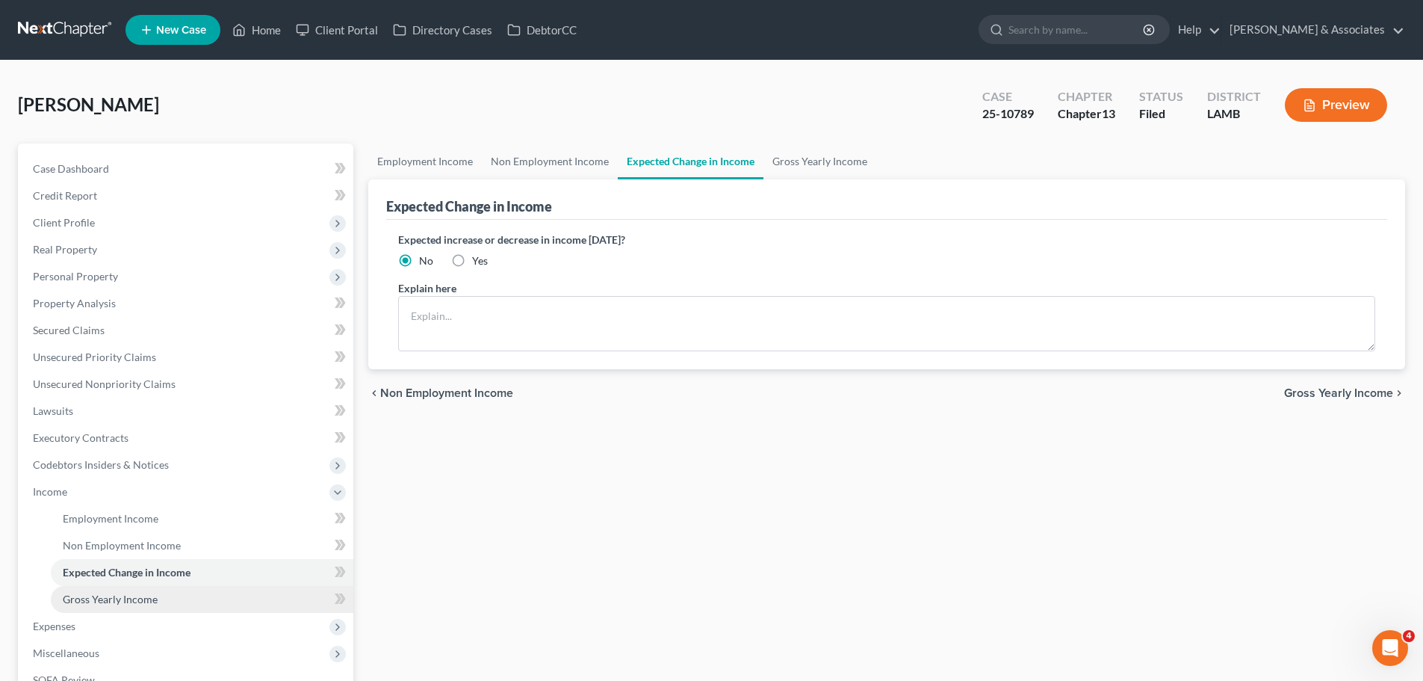
click at [155, 608] on link "Gross Yearly Income" at bounding box center [202, 599] width 303 height 27
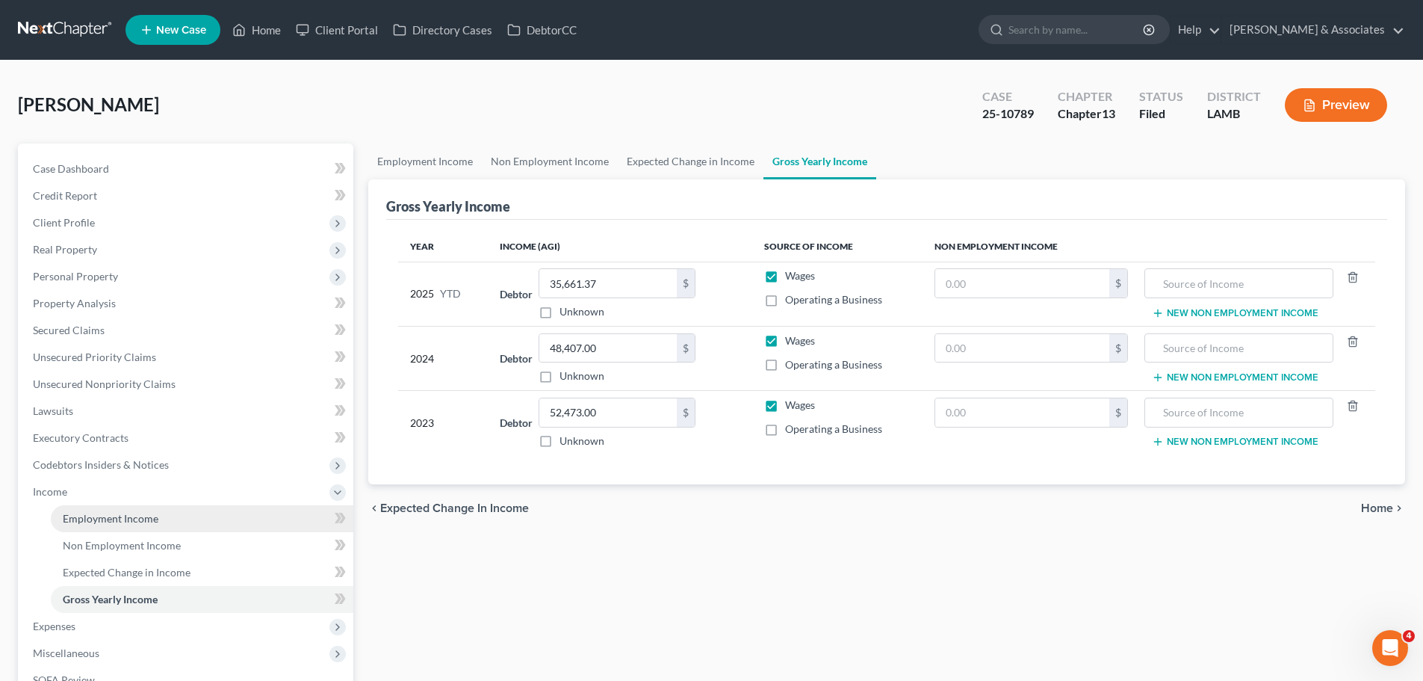
click at [121, 520] on span "Employment Income" at bounding box center [111, 518] width 96 height 13
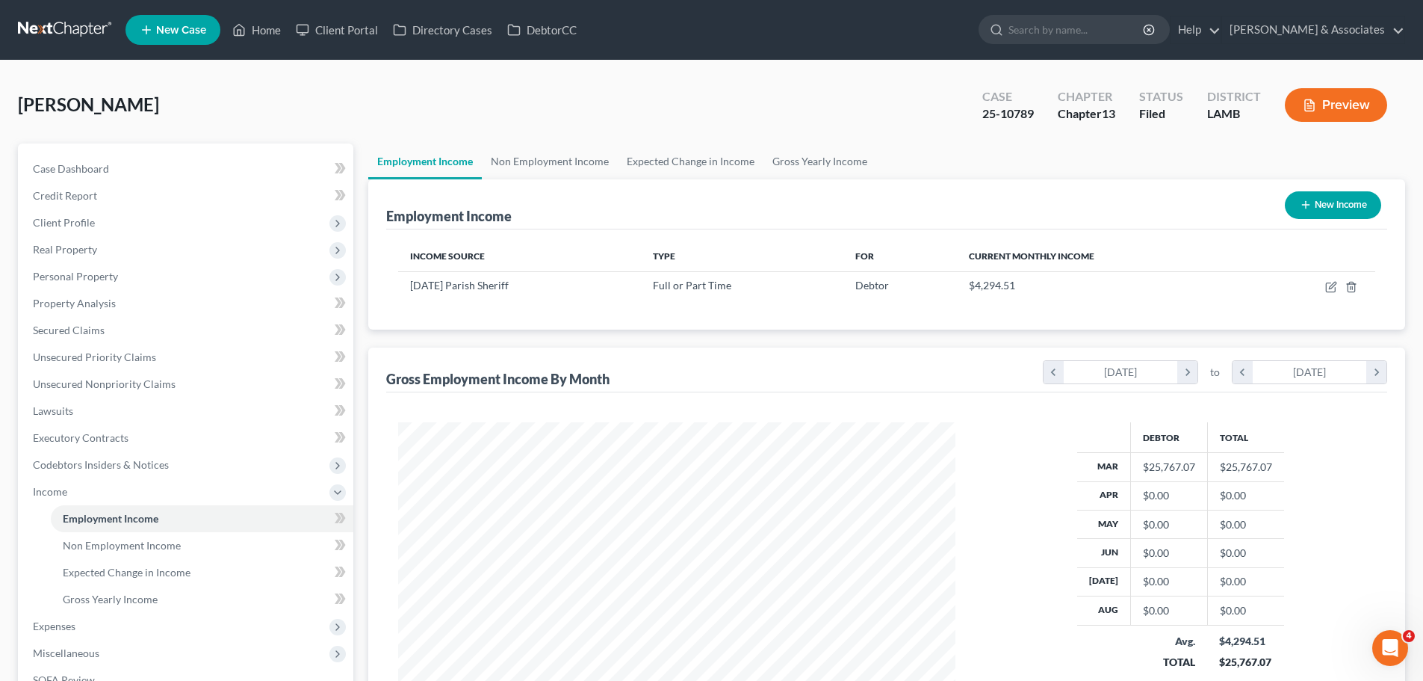
scroll to position [279, 587]
click at [131, 175] on link "Case Dashboard" at bounding box center [187, 168] width 332 height 27
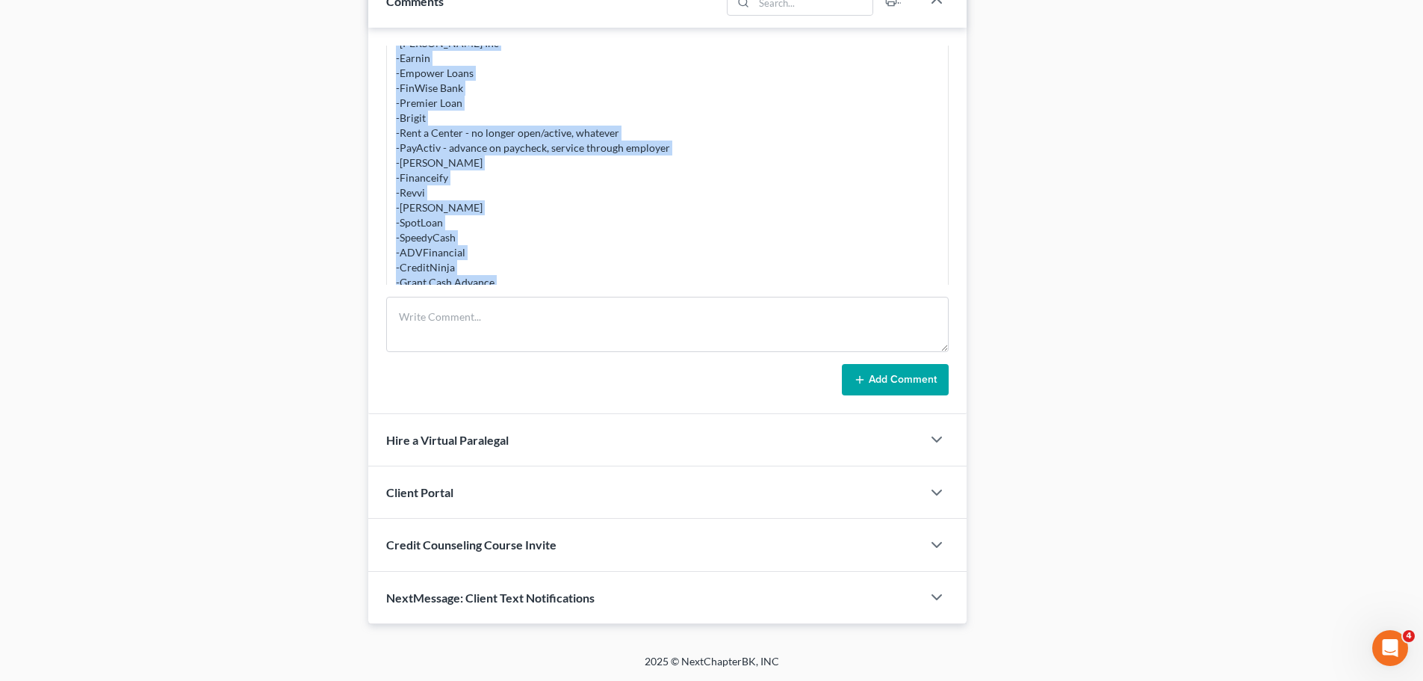
scroll to position [935, 0]
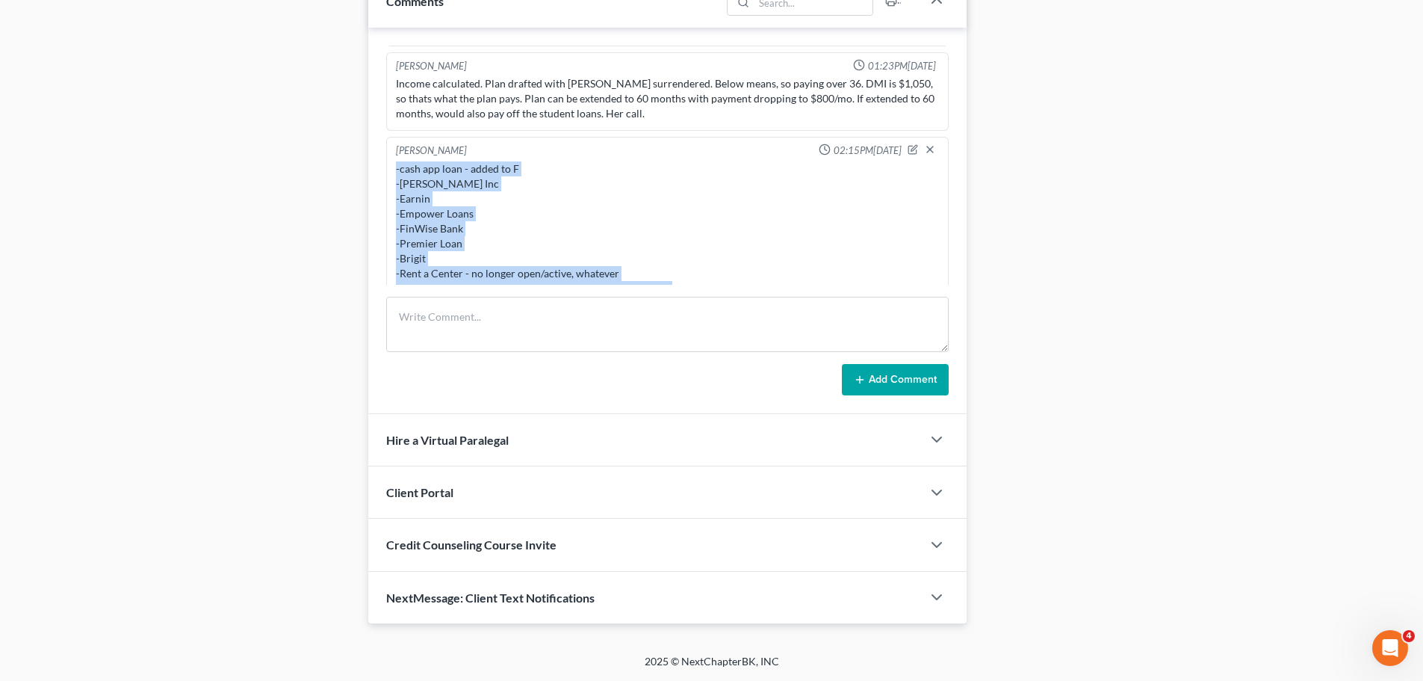
drag, startPoint x: 479, startPoint y: 250, endPoint x: 388, endPoint y: 161, distance: 126.8
click at [388, 161] on div "Christina Diment 02:15PM, 09/08/2025 -cash app loan - added to F -Dave Inc -Ear…" at bounding box center [667, 326] width 563 height 378
copy div "-cash app loan - added to F -Dave Inc -Earnin -Empower Loans -FinWise Bank -Pre…"
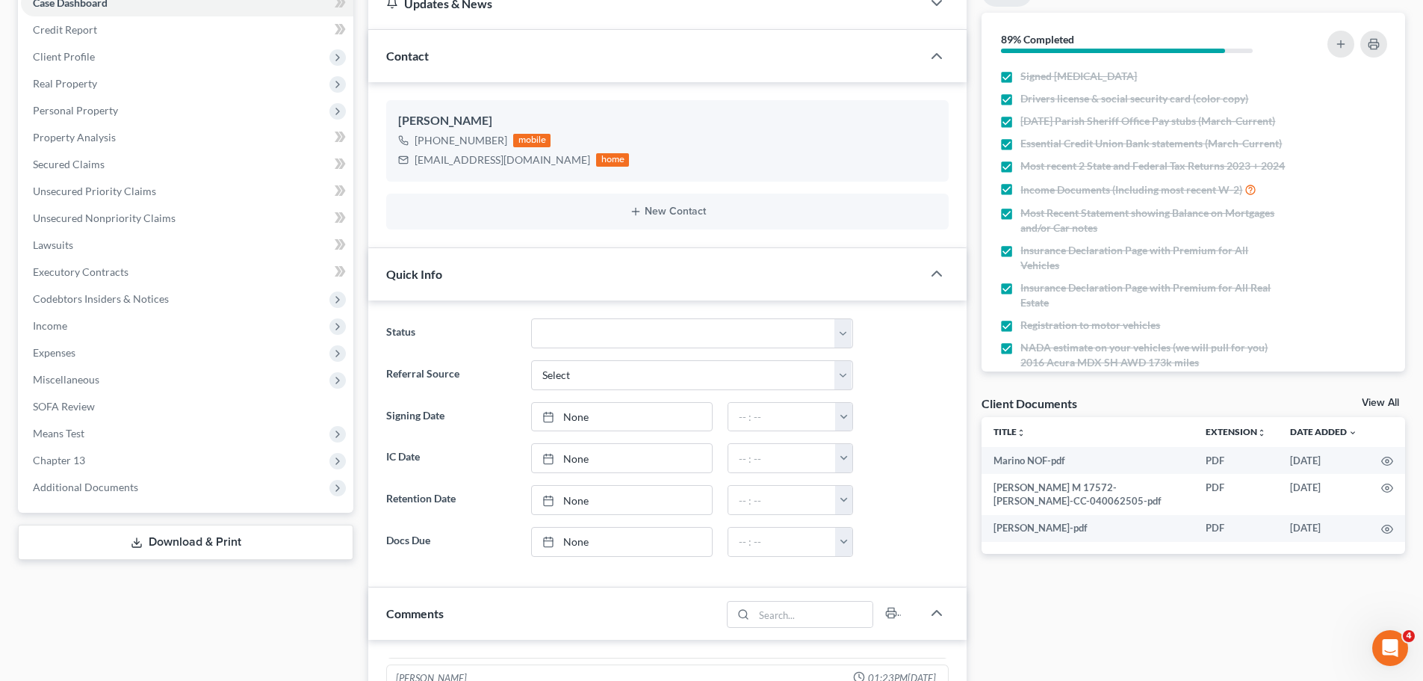
scroll to position [0, 0]
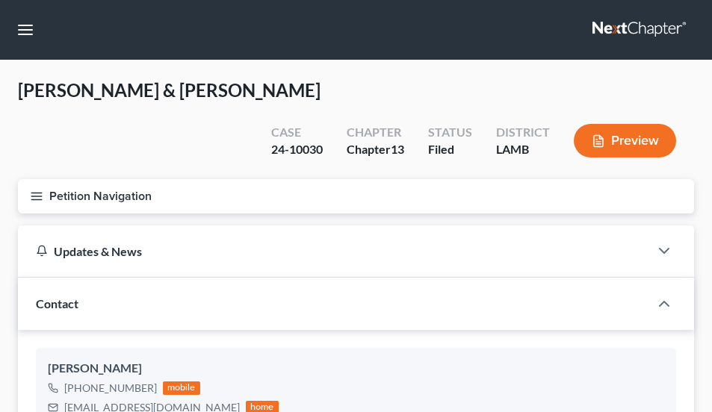
select select "8"
select select "0"
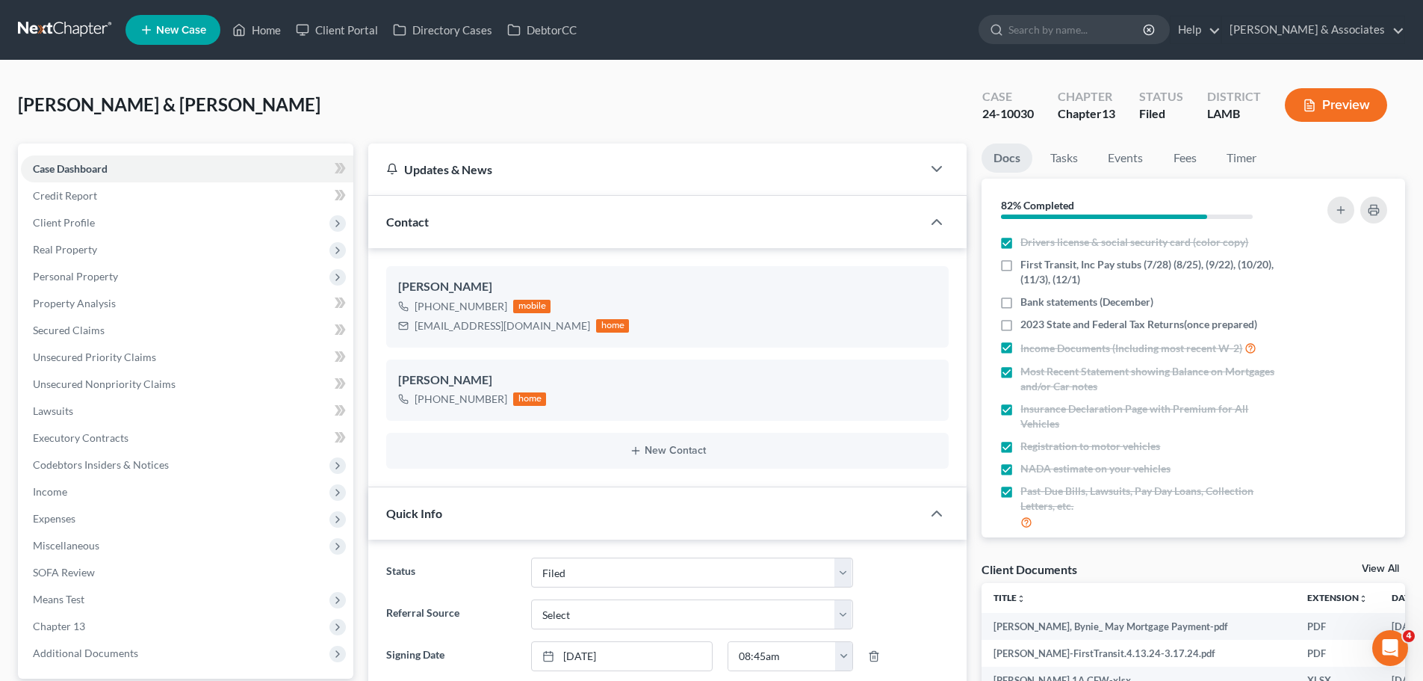
drag, startPoint x: 48, startPoint y: 28, endPoint x: 18, endPoint y: 34, distance: 30.5
click at [48, 28] on link at bounding box center [66, 29] width 96 height 27
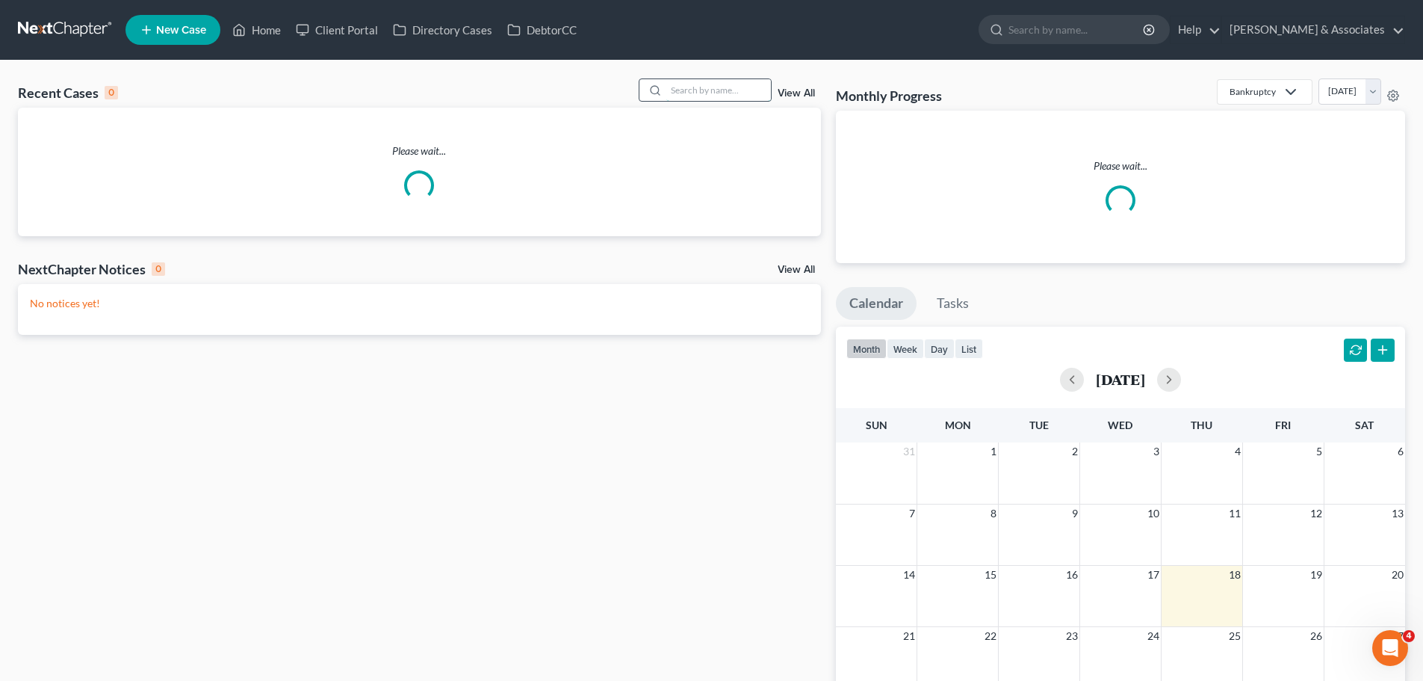
click at [752, 90] on input "search" at bounding box center [718, 90] width 105 height 22
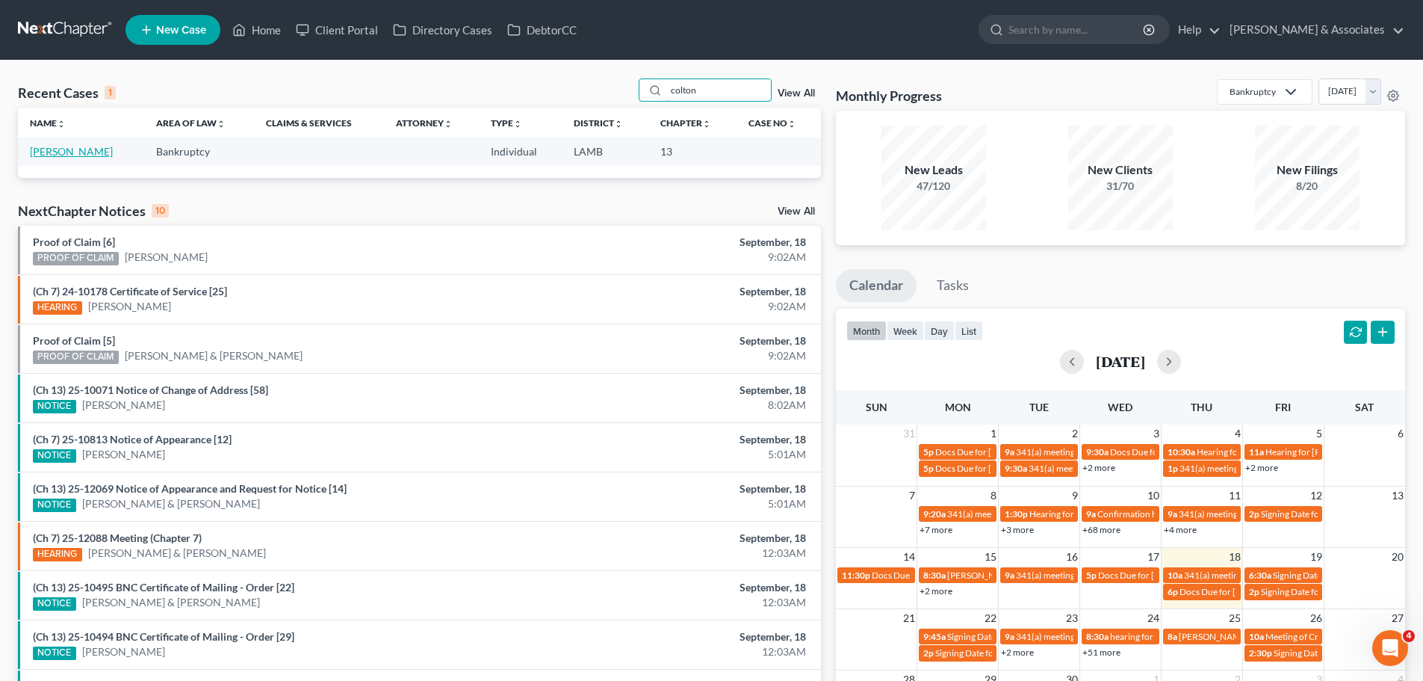
type input "colton"
click at [83, 154] on link "[PERSON_NAME]" at bounding box center [71, 151] width 83 height 13
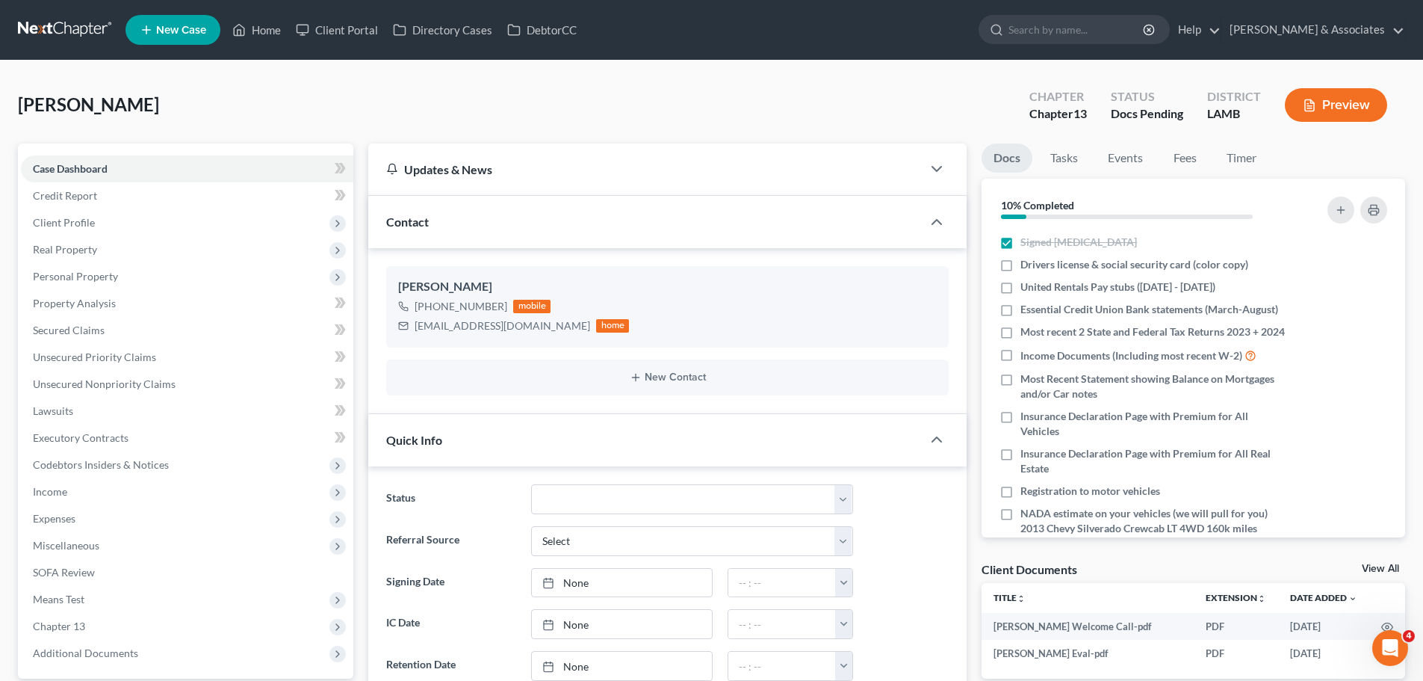
scroll to position [179, 0]
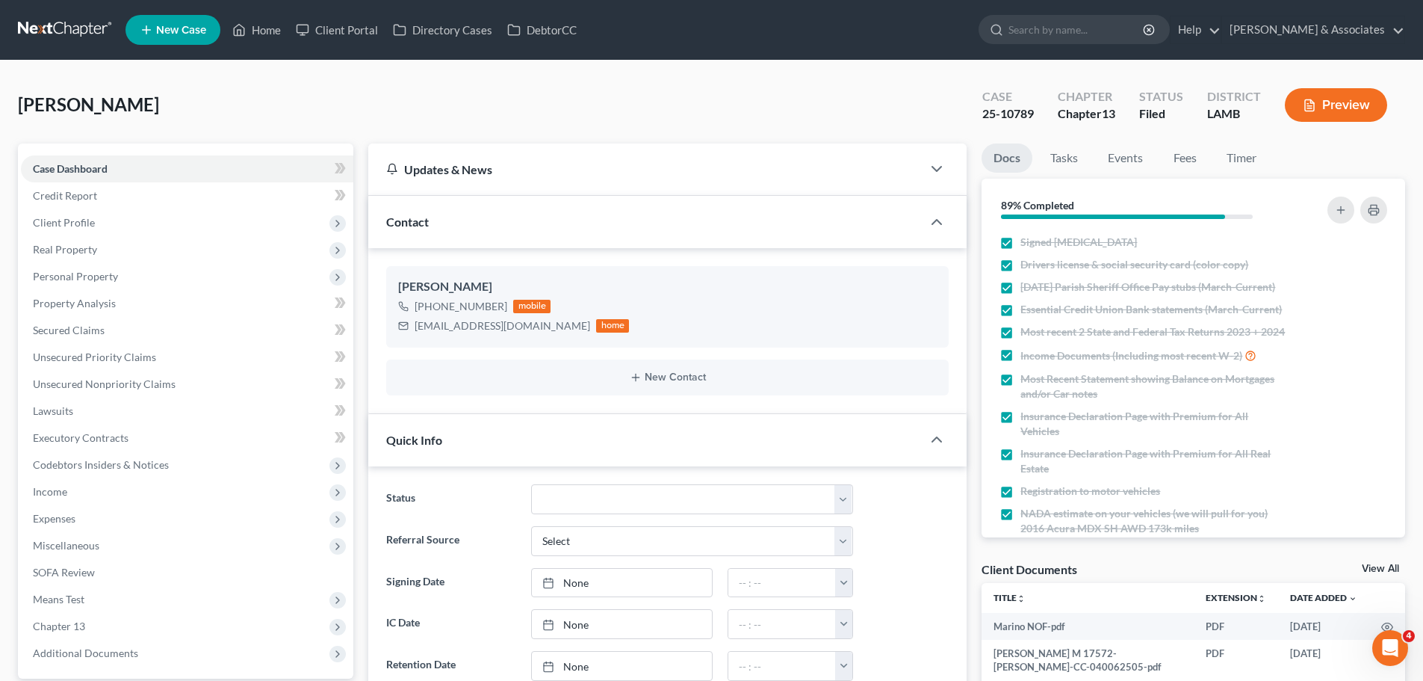
click at [111, 31] on link at bounding box center [66, 29] width 96 height 27
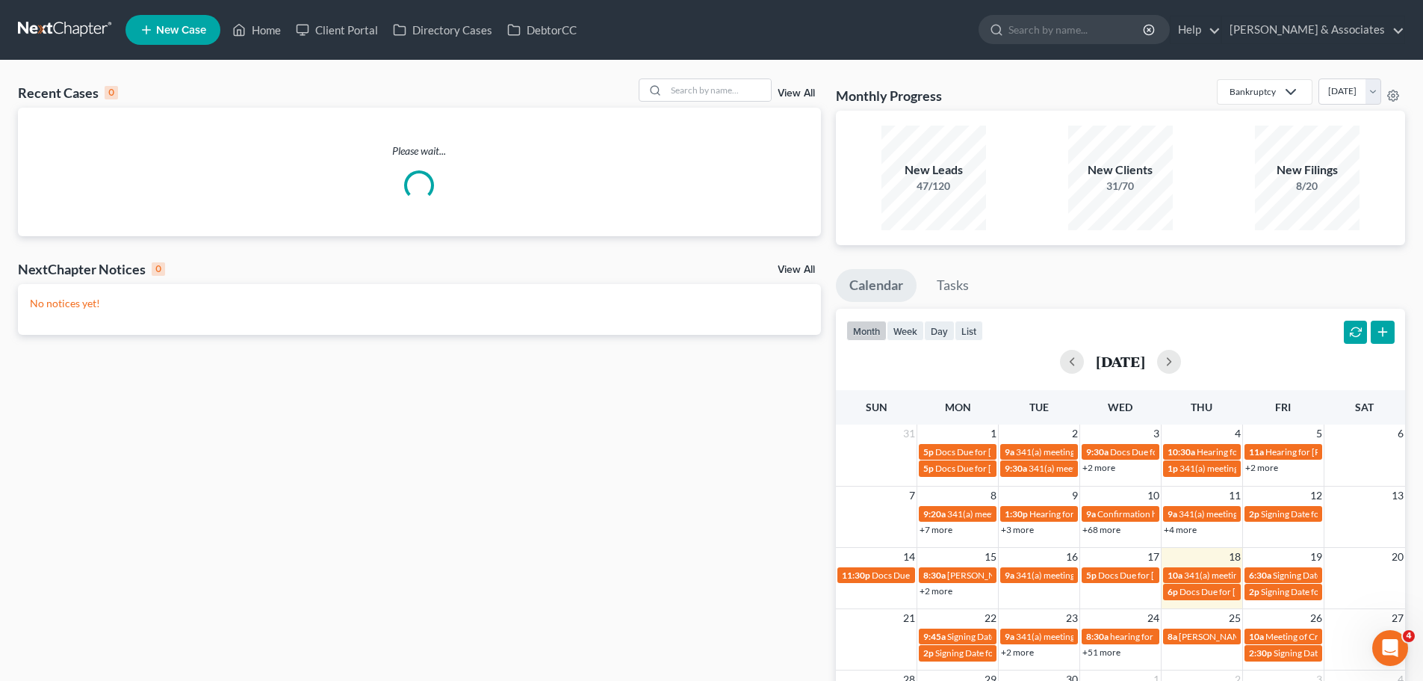
click at [716, 102] on div "Recent Cases 0 View All" at bounding box center [419, 92] width 803 height 29
click at [716, 102] on div at bounding box center [705, 89] width 133 height 23
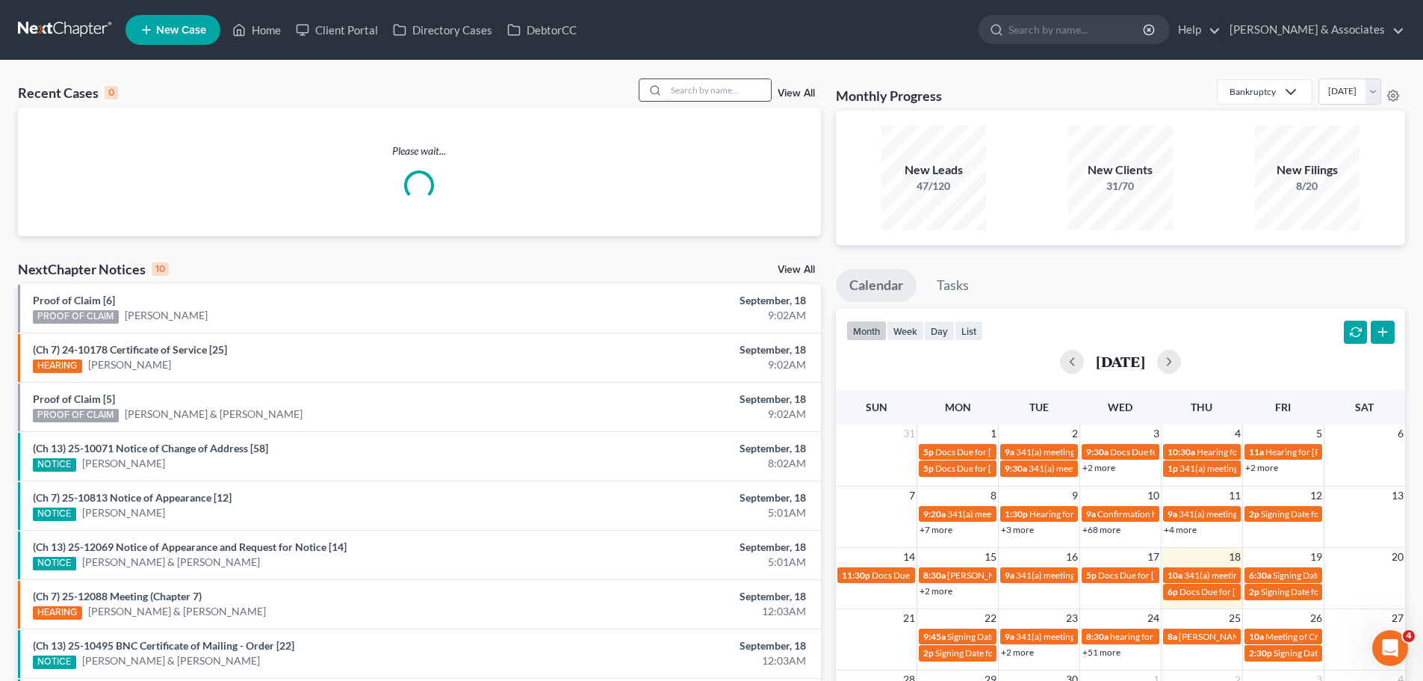
click at [720, 89] on input "search" at bounding box center [718, 90] width 105 height 22
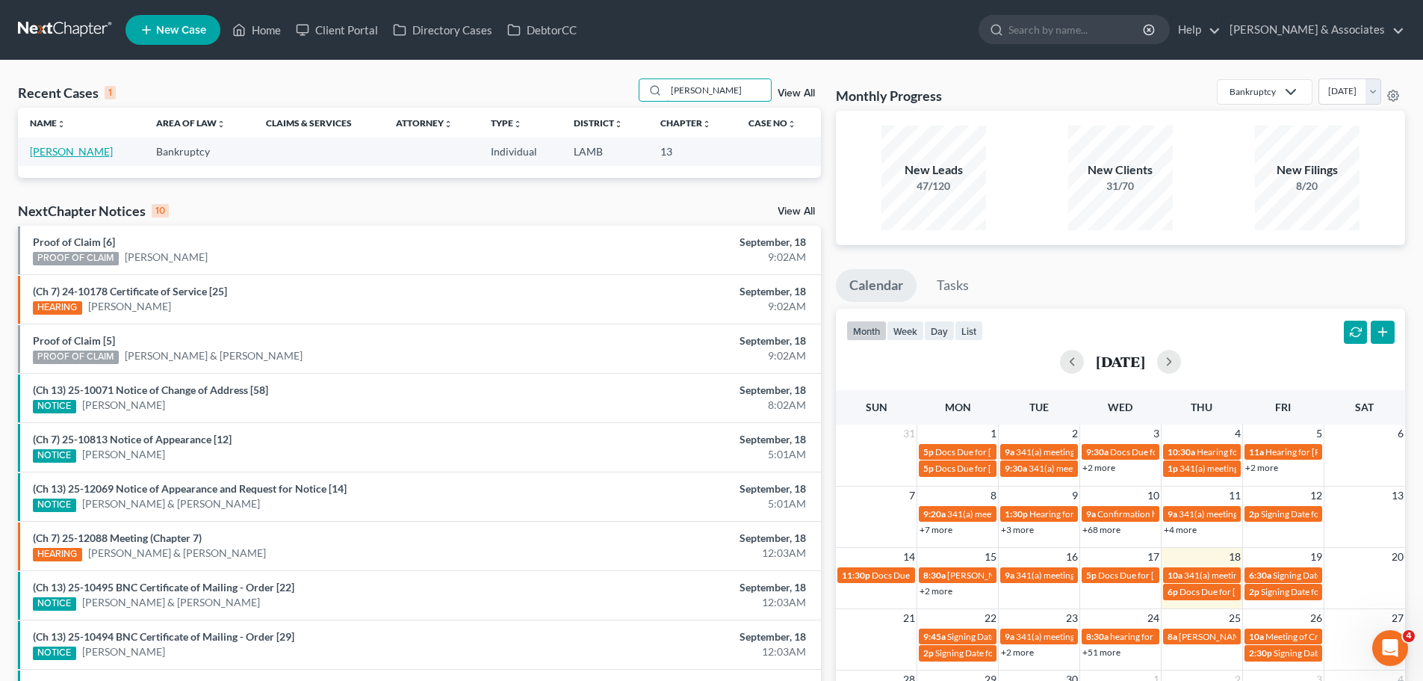
type input "dutton"
click at [63, 152] on link "[PERSON_NAME]" at bounding box center [71, 151] width 83 height 13
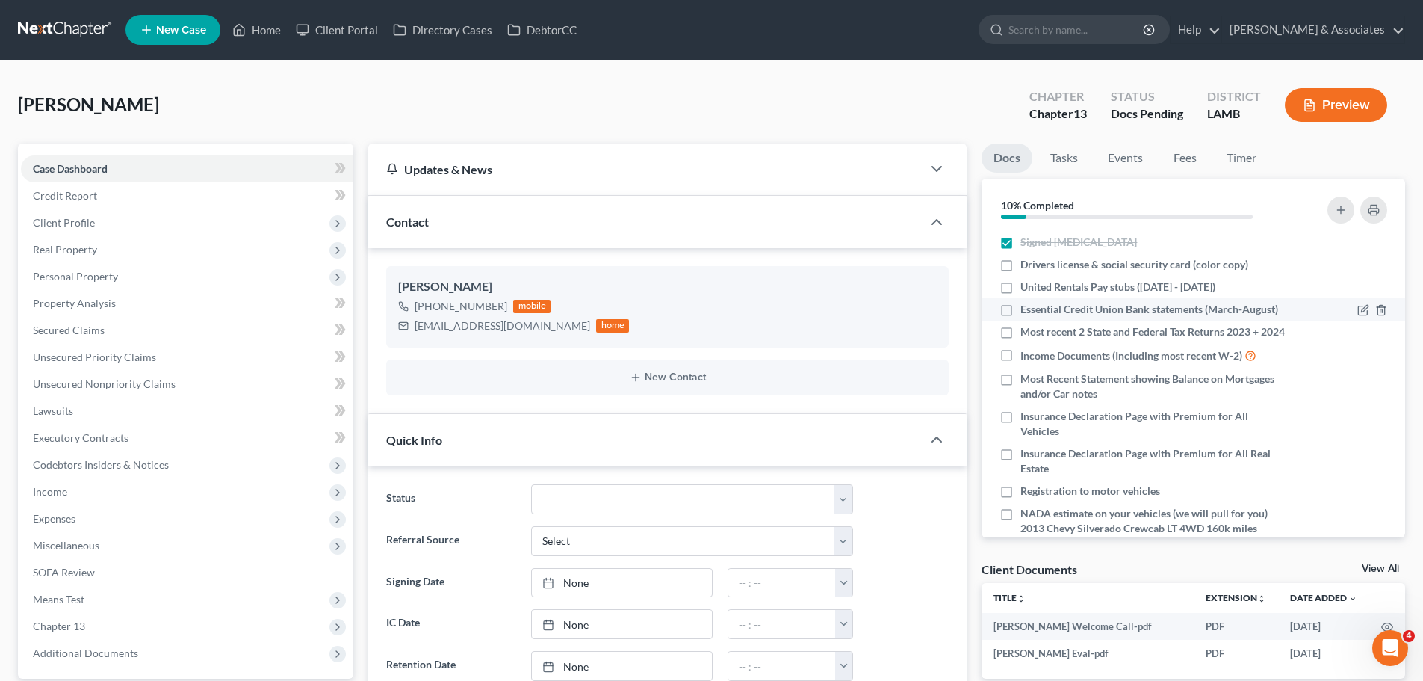
scroll to position [179, 0]
click at [1106, 291] on span "United Rentals Pay stubs (March 1st - September 18th)" at bounding box center [1118, 286] width 195 height 15
click at [1036, 289] on input "United Rentals Pay stubs (March 1st - September 18th)" at bounding box center [1032, 284] width 10 height 10
checkbox input "true"
click at [220, 285] on span "Personal Property" at bounding box center [187, 276] width 332 height 27
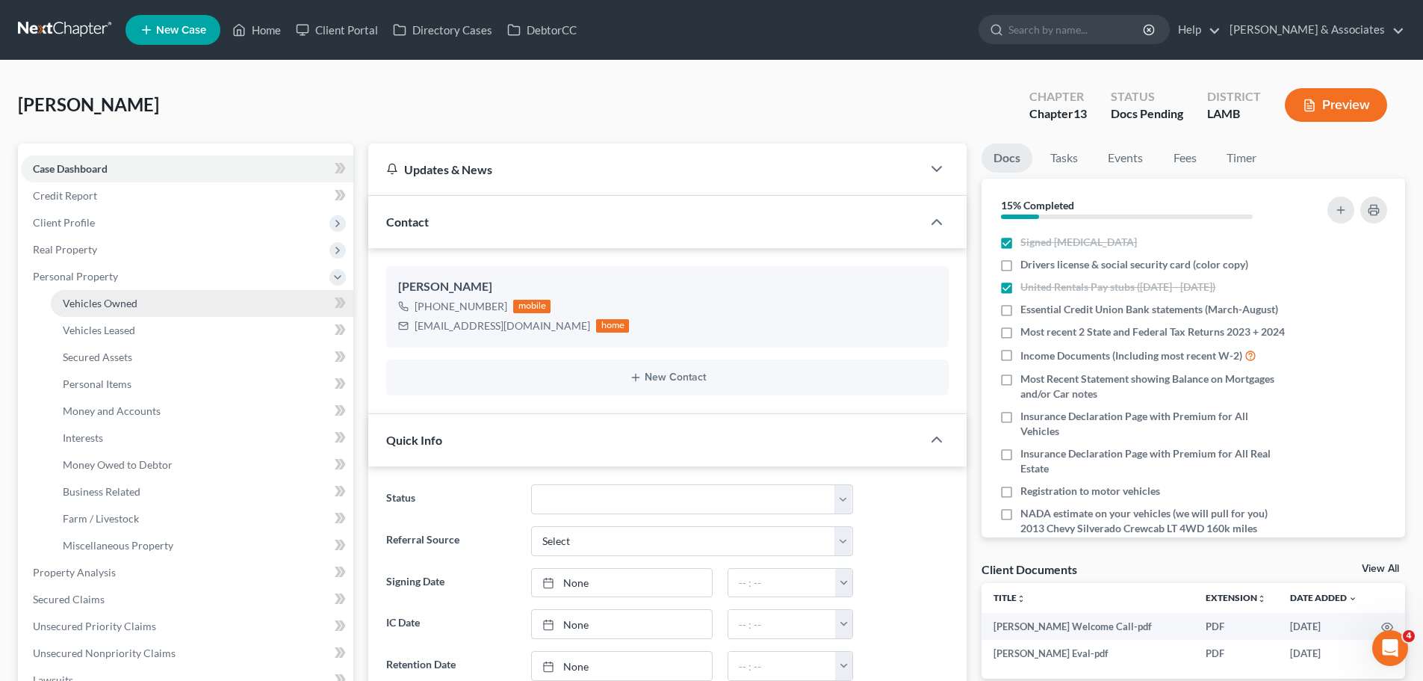
click at [206, 312] on link "Vehicles Owned" at bounding box center [202, 303] width 303 height 27
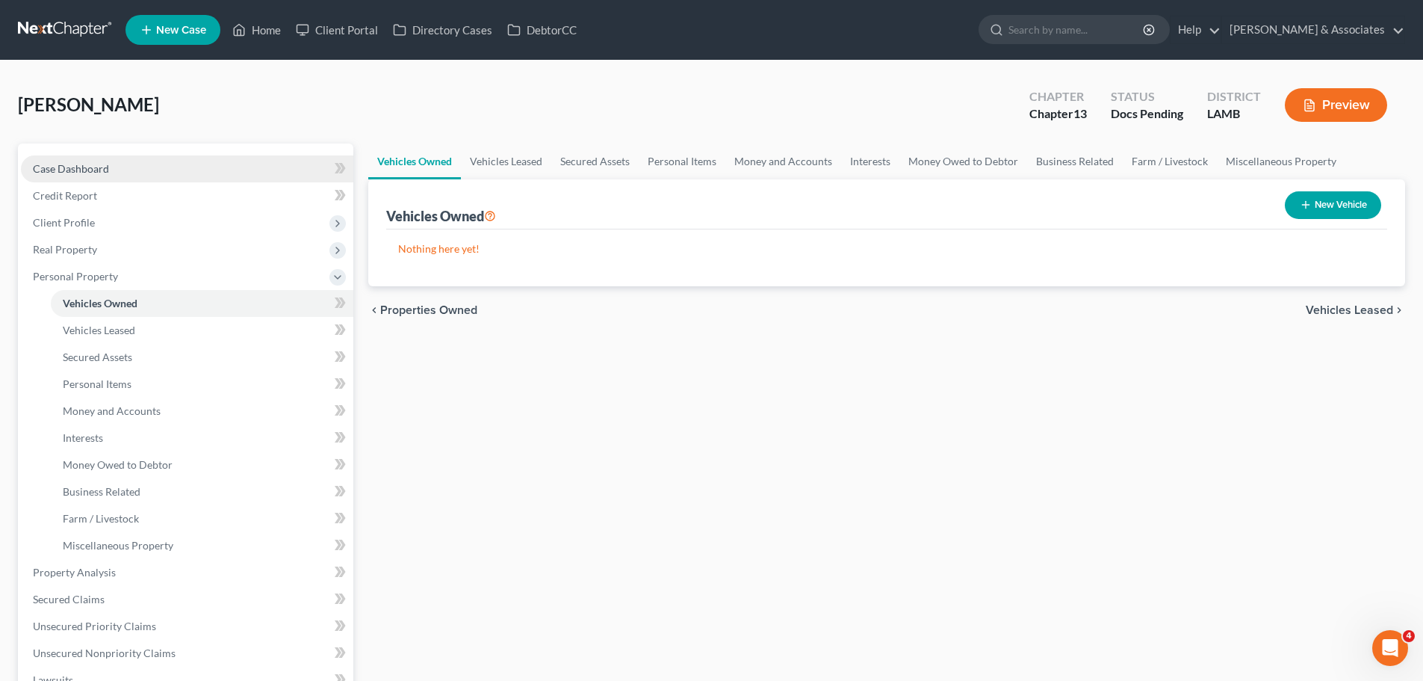
drag, startPoint x: 244, startPoint y: 170, endPoint x: 278, endPoint y: 161, distance: 35.5
click at [244, 170] on link "Case Dashboard" at bounding box center [187, 168] width 332 height 27
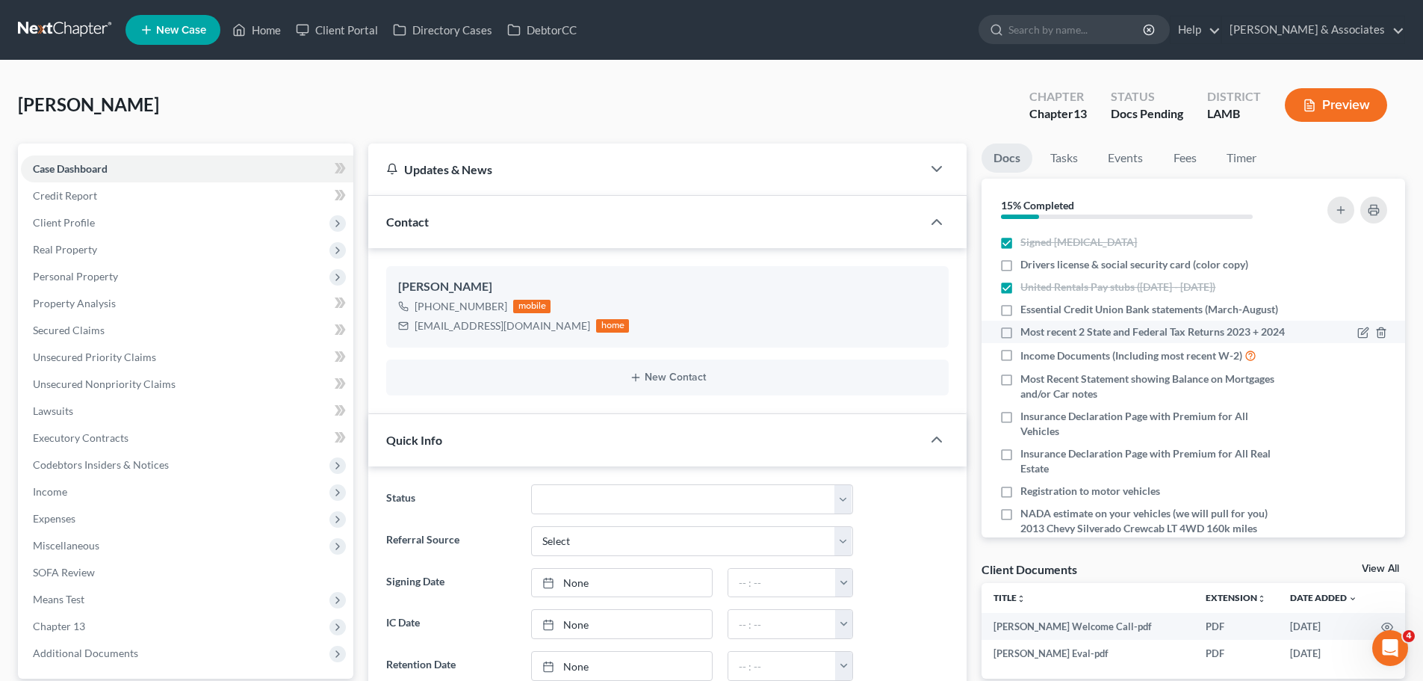
scroll to position [179, 0]
click at [1172, 476] on span "Insurance Declaration Page with Premium for All Real Estate" at bounding box center [1154, 461] width 266 height 30
click at [1036, 456] on input "Insurance Declaration Page with Premium for All Real Estate" at bounding box center [1032, 451] width 10 height 10
checkbox input "true"
click at [1020, 401] on div "Most Recent Statement showing Balance on Mortgages and/or Car notes" at bounding box center [1143, 386] width 287 height 30
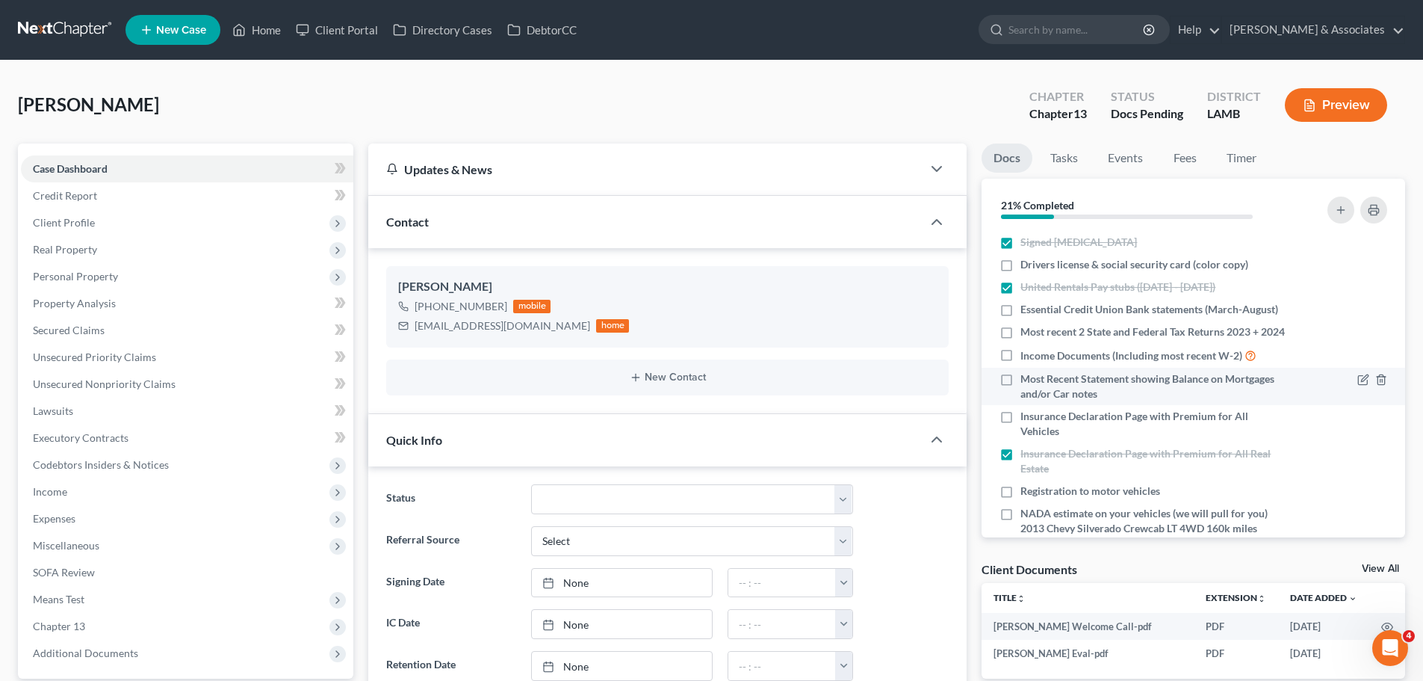
click at [1094, 401] on span "Most Recent Statement showing Balance on Mortgages and/or Car notes" at bounding box center [1154, 386] width 266 height 30
click at [1036, 381] on input "Most Recent Statement showing Balance on Mortgages and/or Car notes" at bounding box center [1032, 376] width 10 height 10
checkbox input "true"
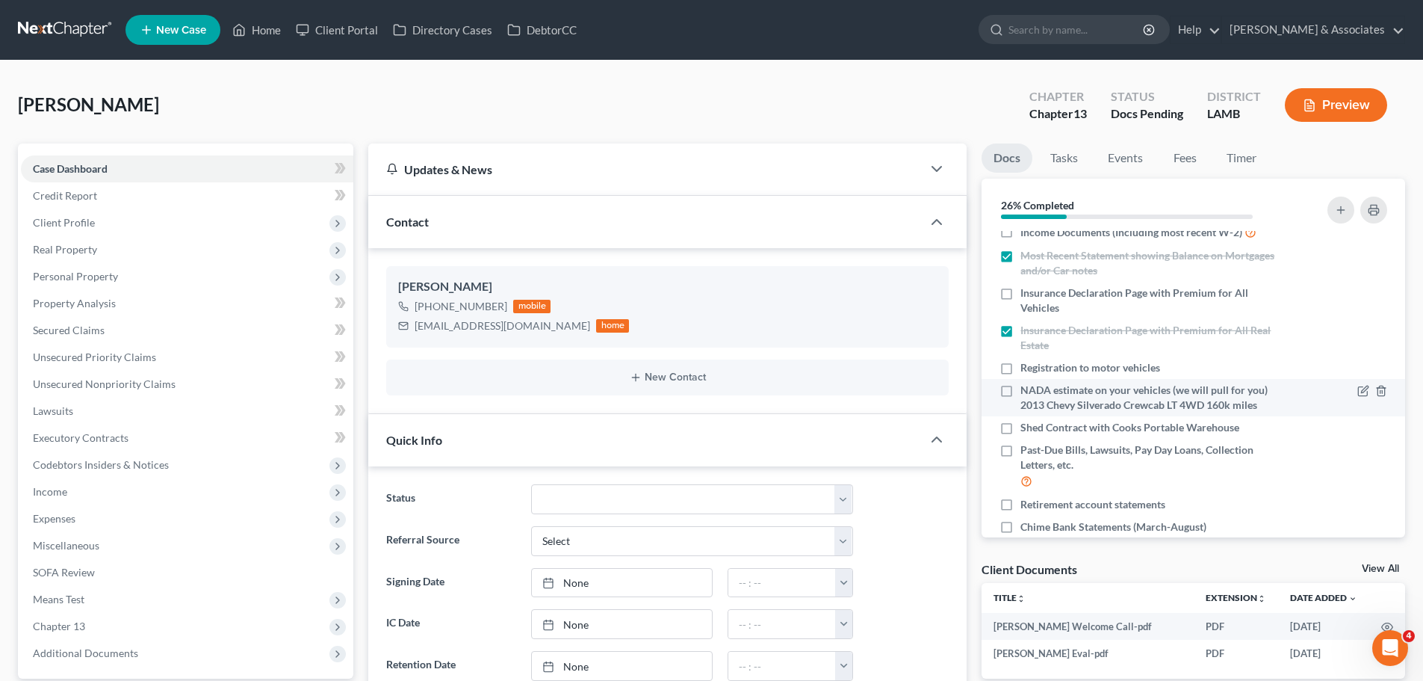
scroll to position [149, 0]
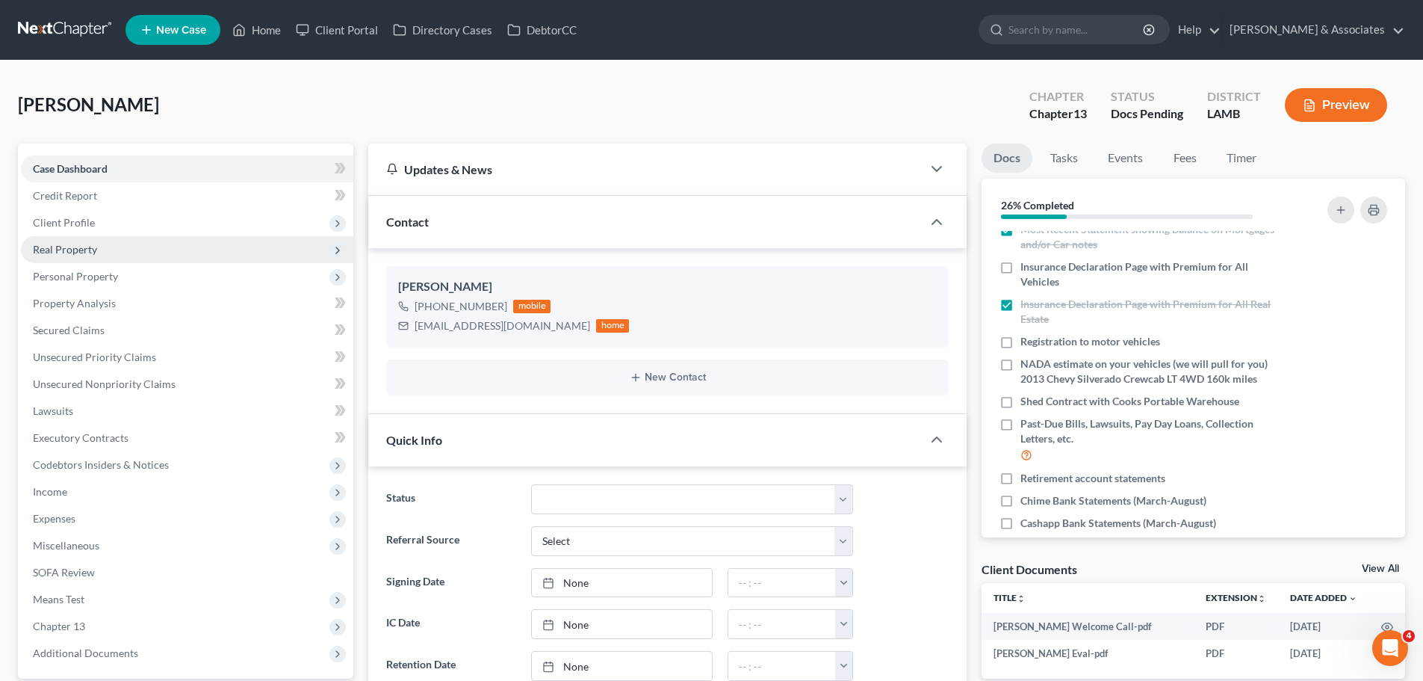
click at [78, 241] on span "Real Property" at bounding box center [187, 249] width 332 height 27
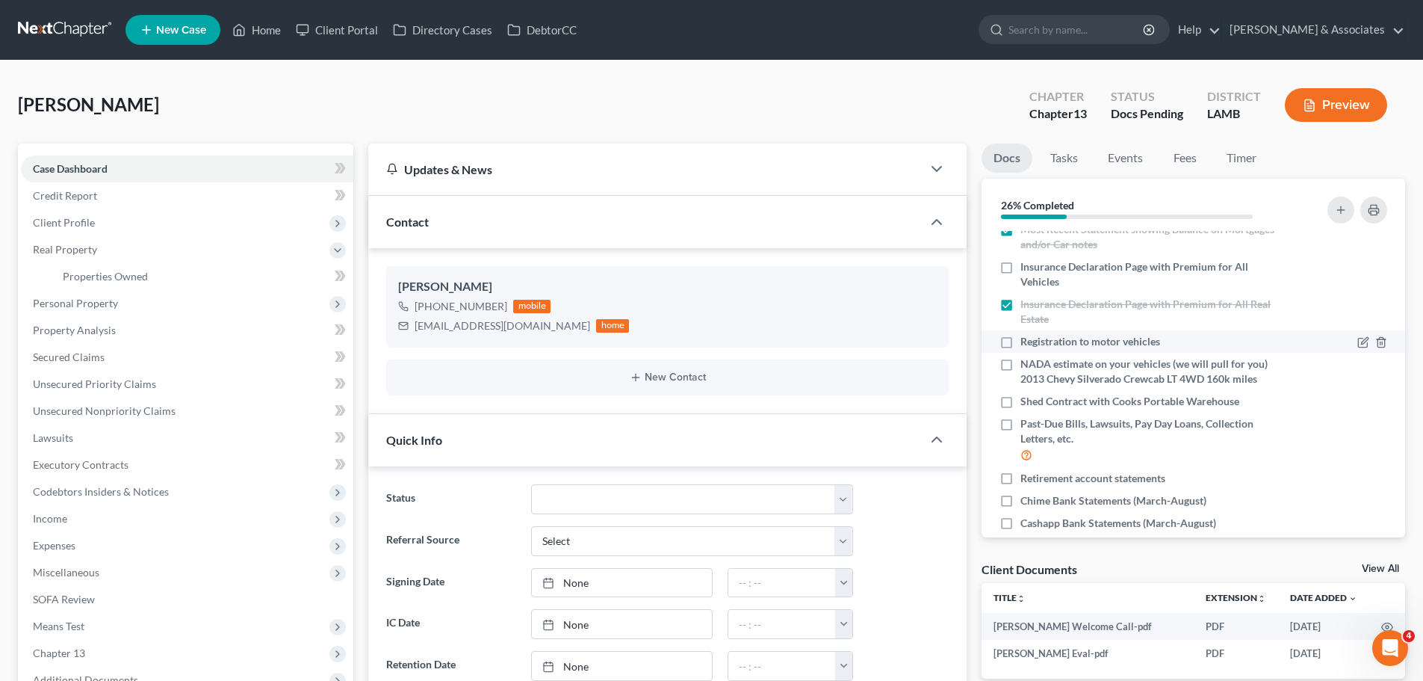
click at [1050, 349] on span "Registration to motor vehicles" at bounding box center [1091, 341] width 140 height 15
click at [1036, 344] on input "Registration to motor vehicles" at bounding box center [1032, 339] width 10 height 10
checkbox input "true"
drag, startPoint x: 1145, startPoint y: 311, endPoint x: 1216, endPoint y: 330, distance: 73.6
click at [1145, 289] on span "Insurance Declaration Page with Premium for All Vehicles" at bounding box center [1154, 274] width 266 height 30
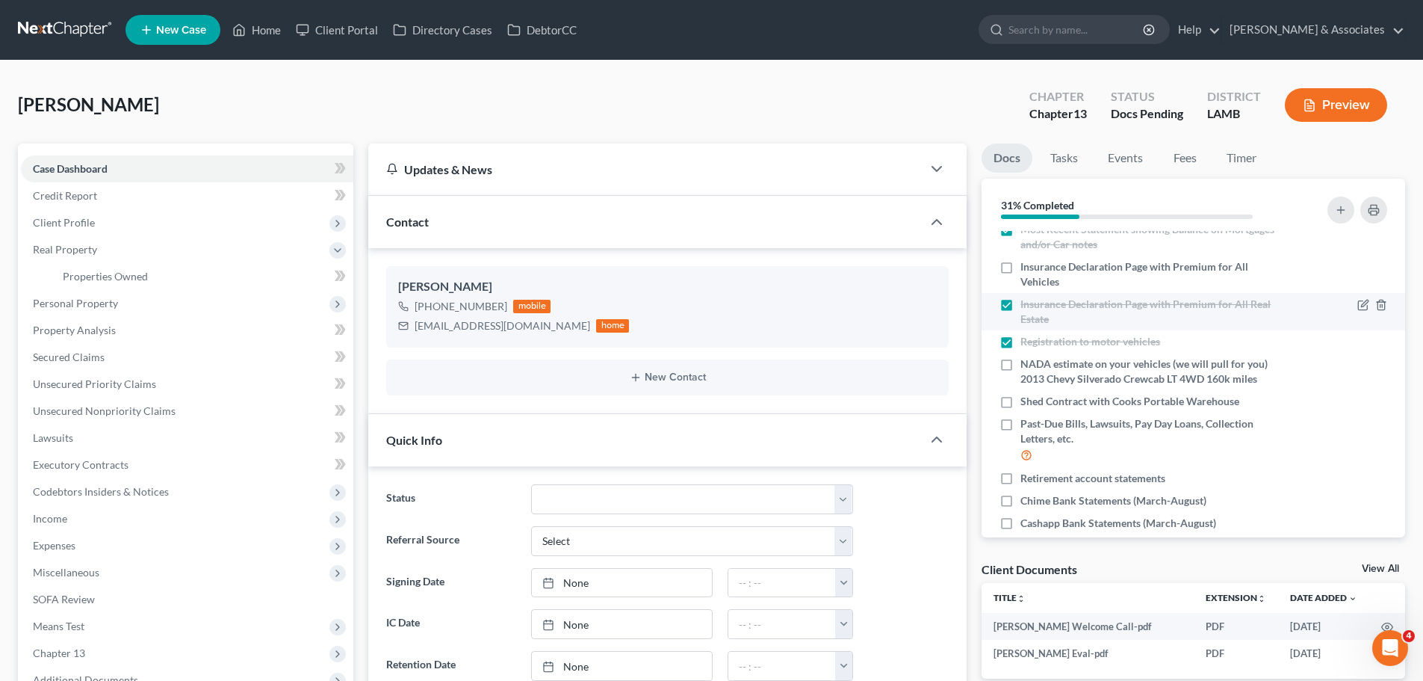
click at [1036, 269] on input "Insurance Declaration Page with Premium for All Vehicles" at bounding box center [1032, 264] width 10 height 10
checkbox input "true"
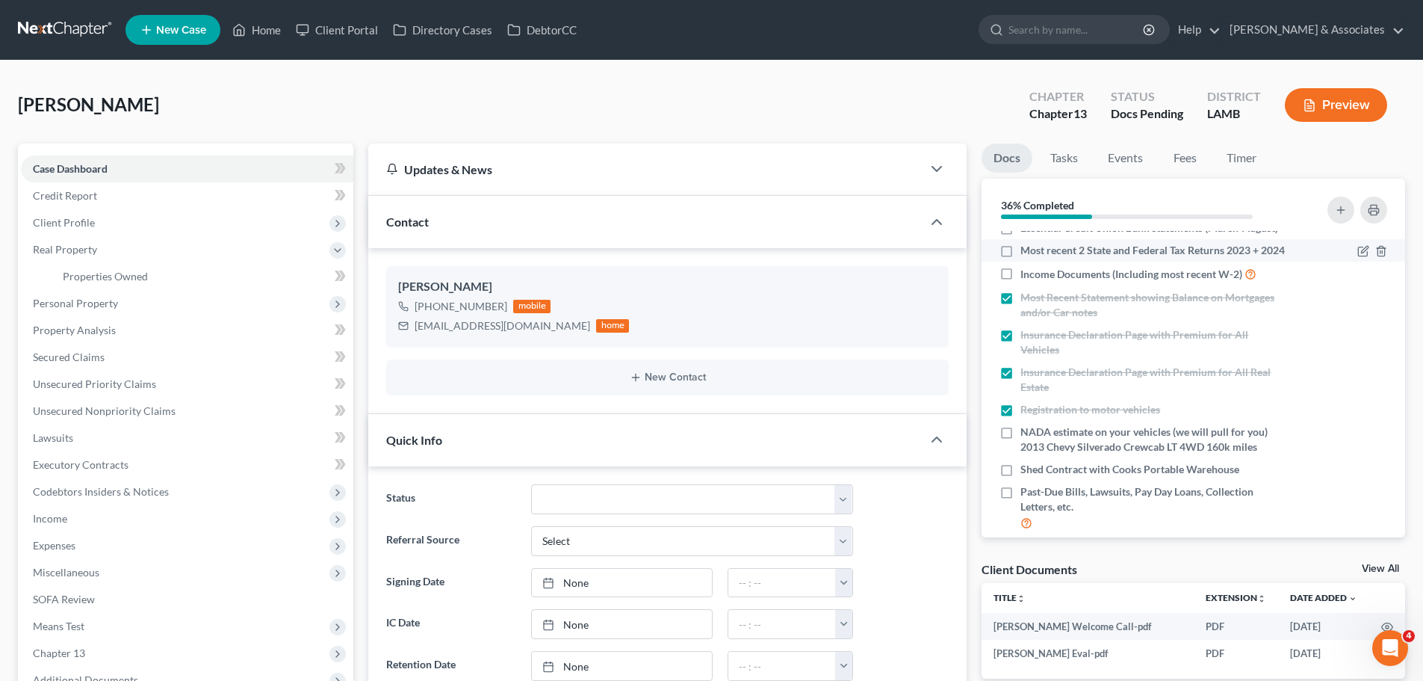
scroll to position [0, 0]
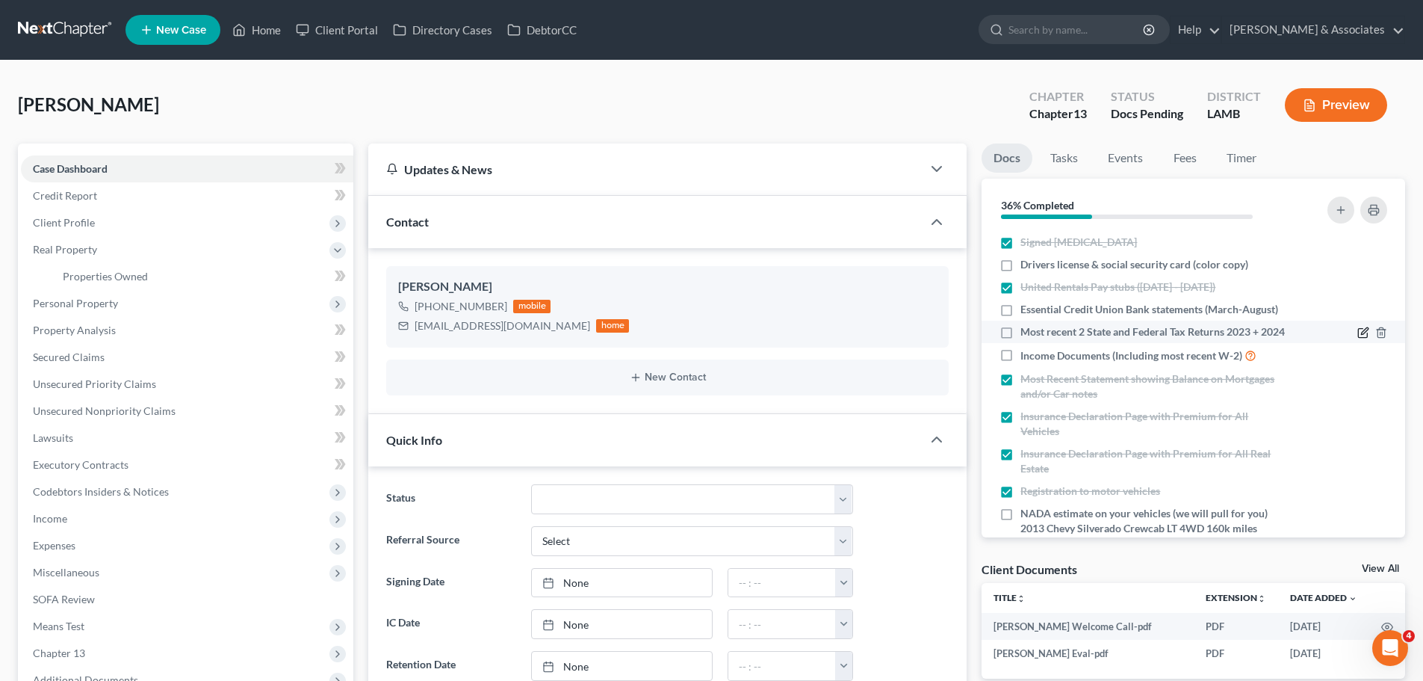
click at [1361, 335] on icon "button" at bounding box center [1364, 331] width 7 height 7
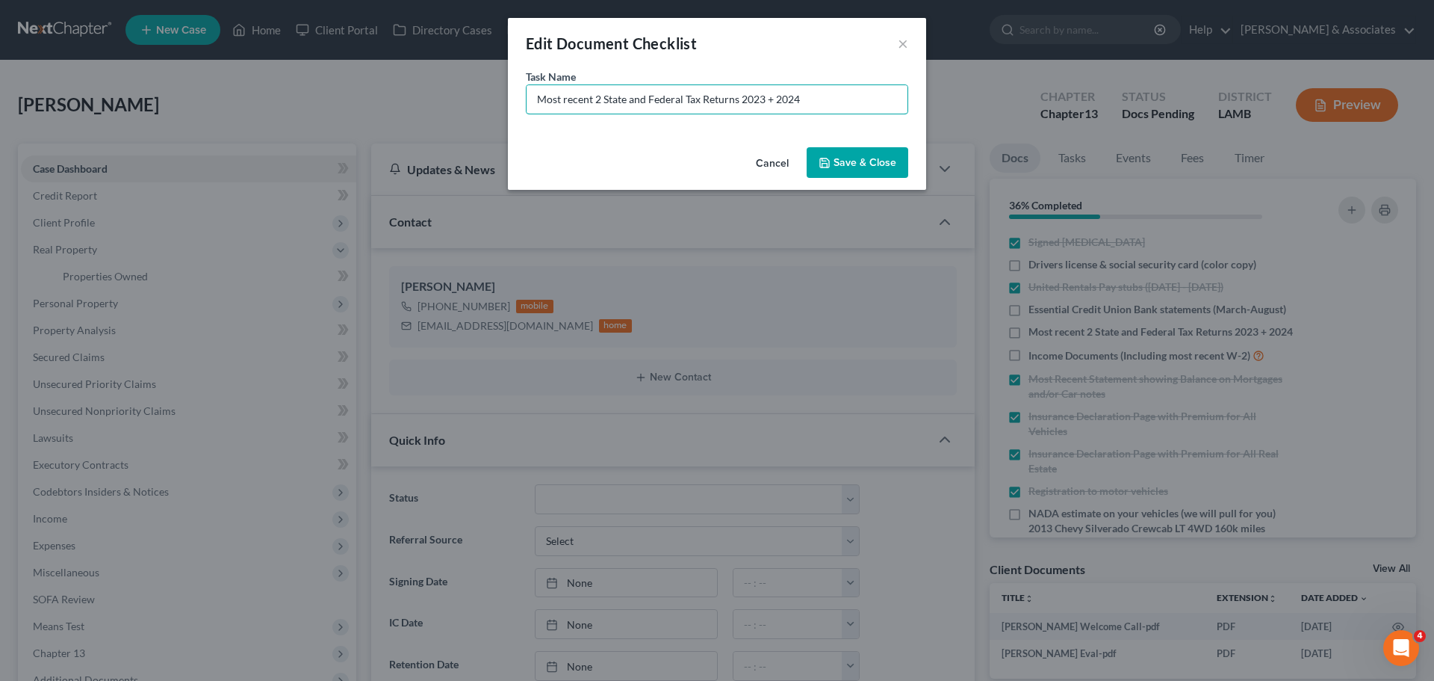
drag, startPoint x: 862, startPoint y: 107, endPoint x: 383, endPoint y: 74, distance: 480.8
click at [383, 74] on div "Edit Document Checklist × Task Name * Most recent 2 State and Federal Tax Retur…" at bounding box center [717, 340] width 1434 height 681
type input "2023 & 2024 State Tax Returns"
click at [826, 167] on icon "button" at bounding box center [824, 162] width 9 height 9
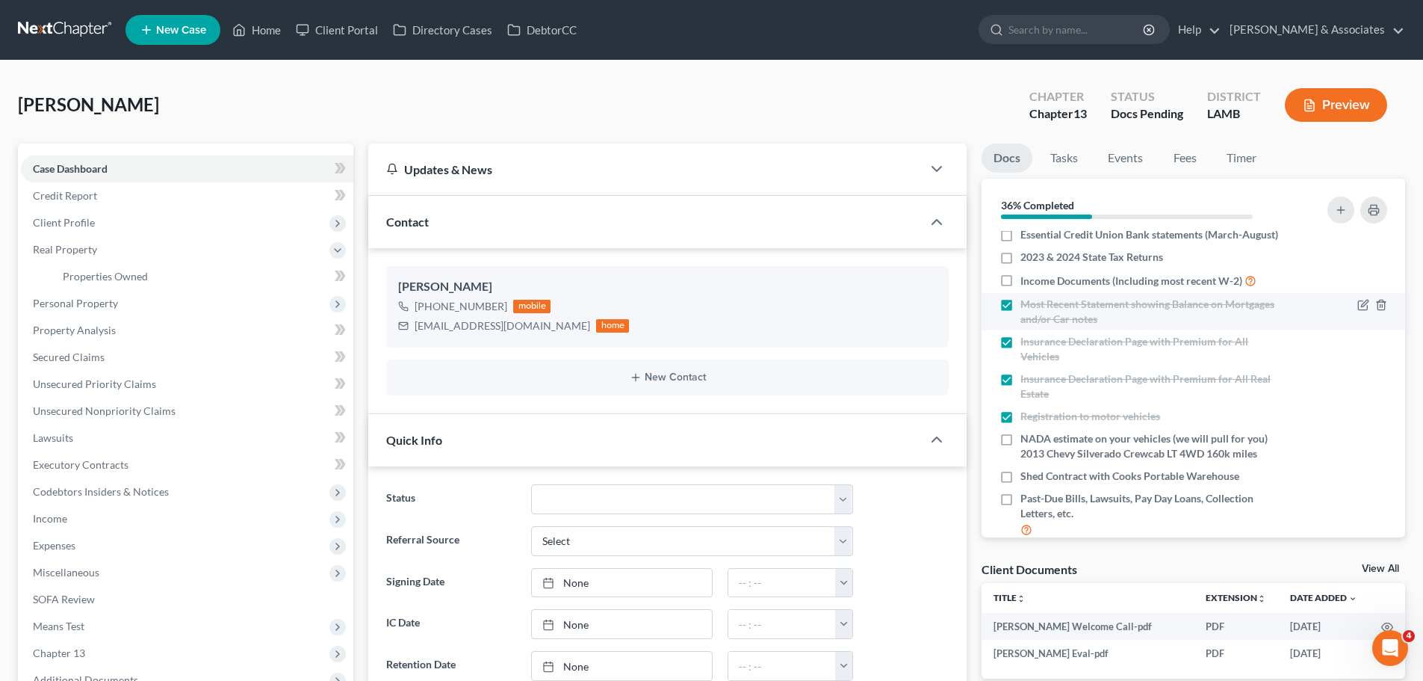
scroll to position [149, 0]
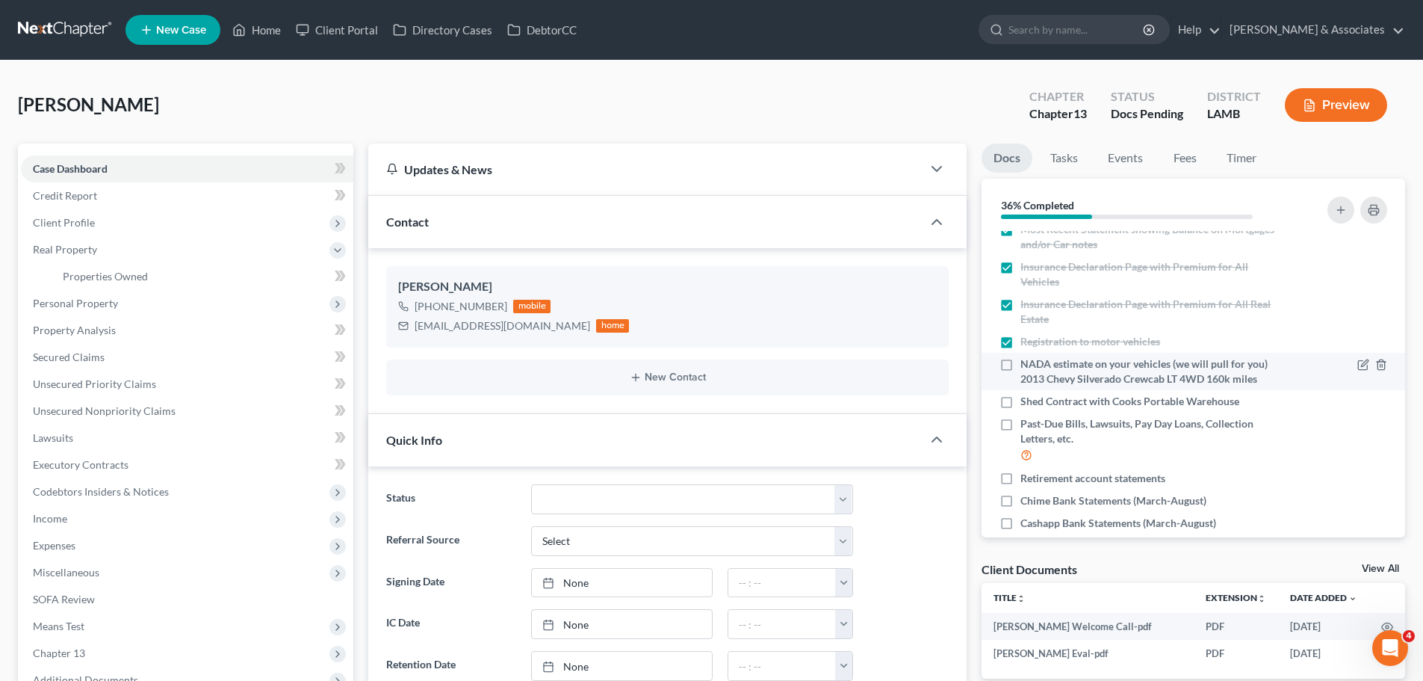
drag, startPoint x: 1158, startPoint y: 388, endPoint x: 1170, endPoint y: 384, distance: 12.5
click at [1158, 386] on span "NADA estimate on your vehicles (we will pull for you) 2013 Chevy Silverado Crew…" at bounding box center [1154, 371] width 266 height 30
click at [1036, 366] on input "NADA estimate on your vehicles (we will pull for you) 2013 Chevy Silverado Crew…" at bounding box center [1032, 361] width 10 height 10
checkbox input "true"
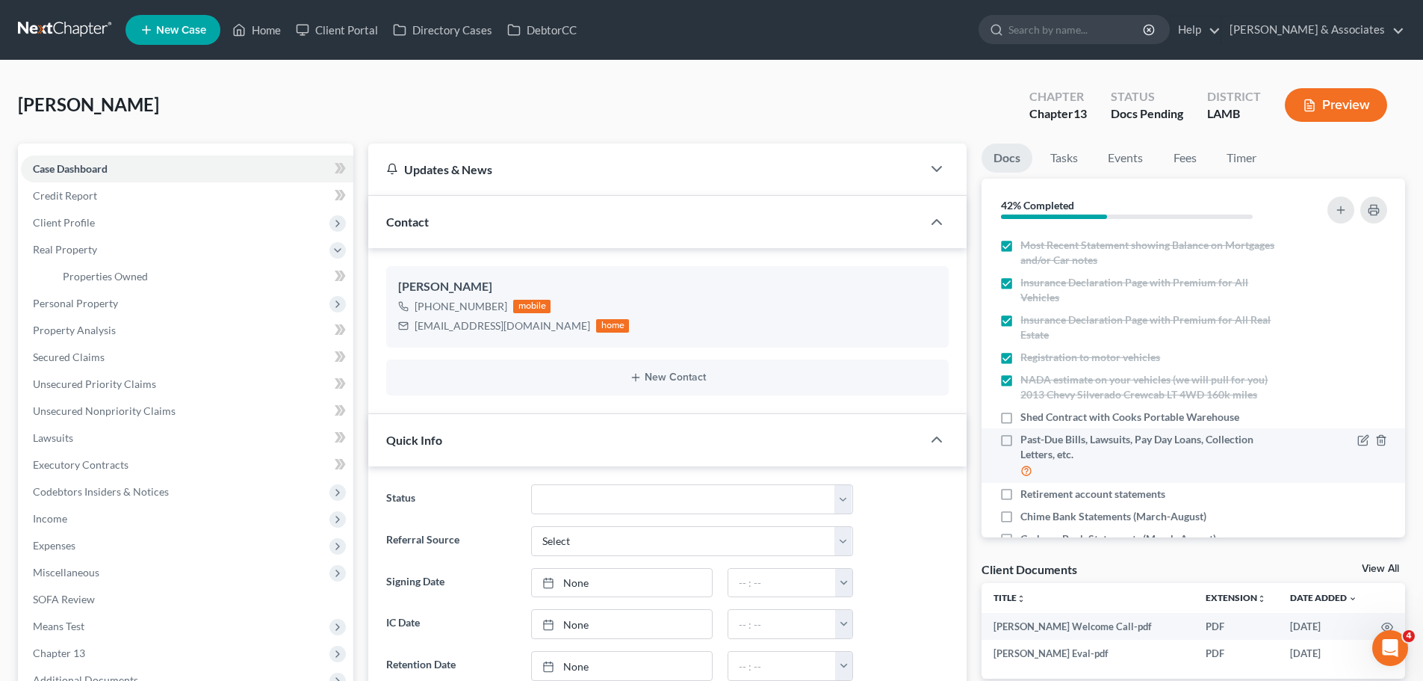
scroll to position [267, 0]
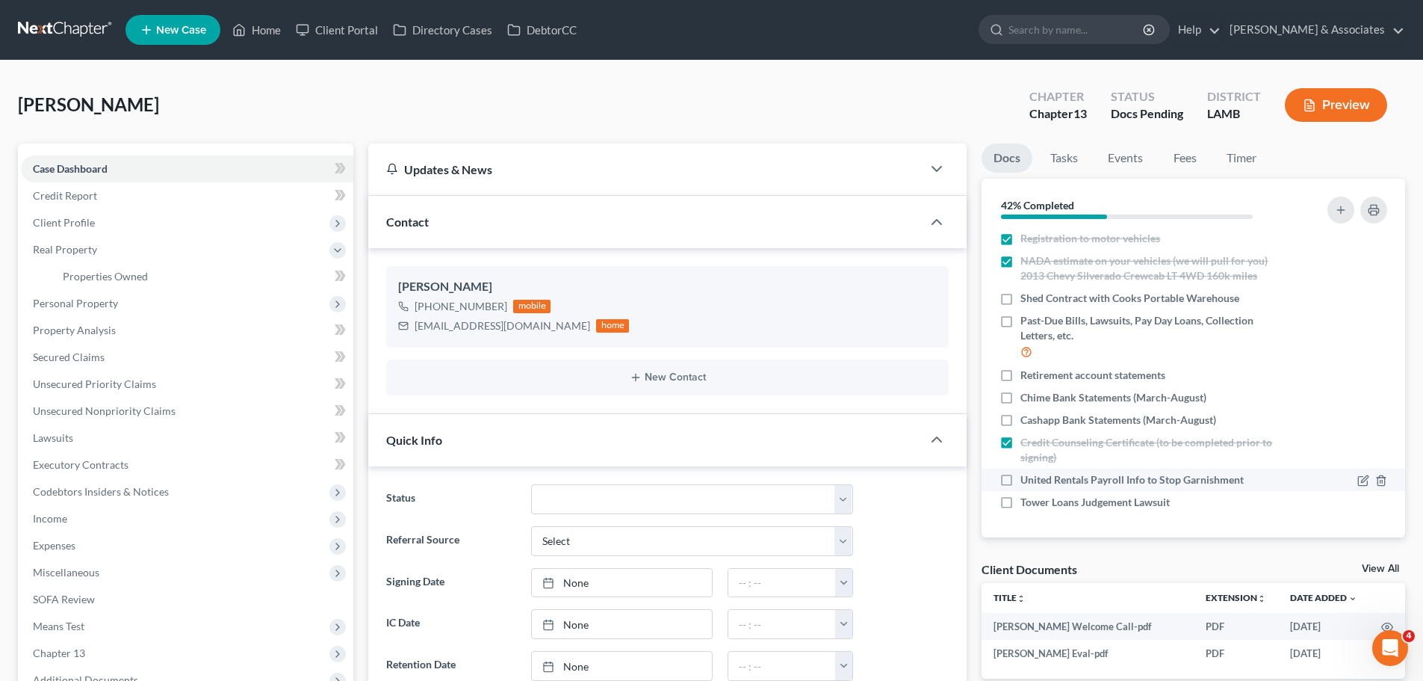
click at [1201, 481] on span "United Rentals Payroll Info to Stop Garnishment" at bounding box center [1132, 479] width 223 height 15
click at [1036, 481] on input "United Rentals Payroll Info to Stop Garnishment" at bounding box center [1032, 477] width 10 height 10
checkbox input "true"
click at [1074, 425] on span "Cashapp Bank Statements (March-August)" at bounding box center [1119, 419] width 196 height 15
click at [1036, 422] on input "Cashapp Bank Statements (March-August)" at bounding box center [1032, 417] width 10 height 10
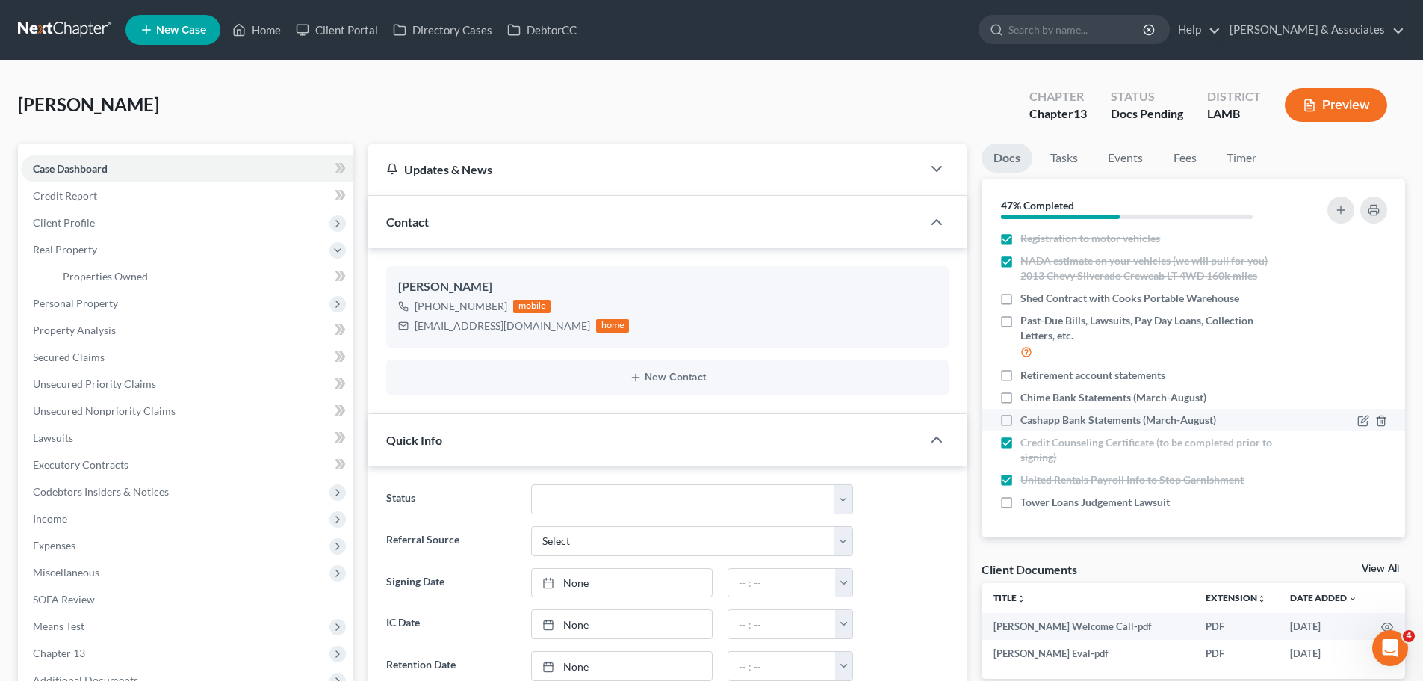
checkbox input "true"
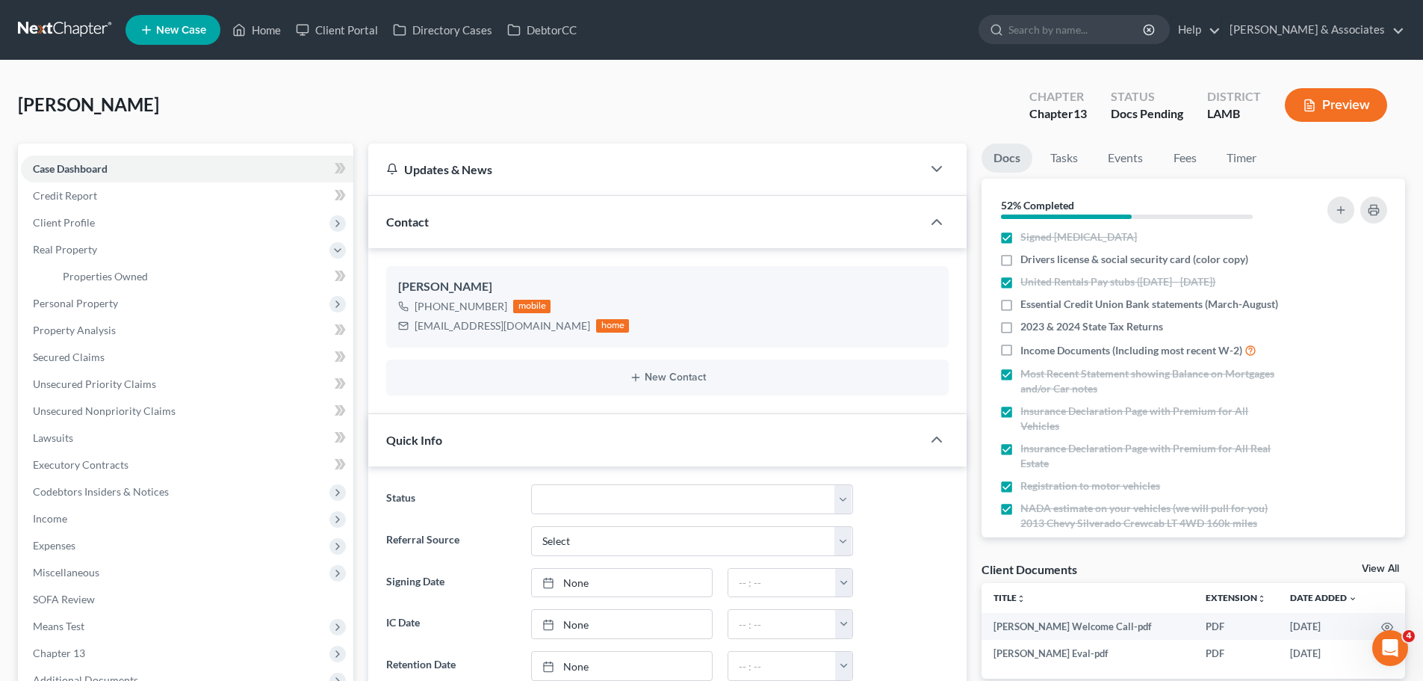
scroll to position [0, 0]
click at [1075, 317] on span "Essential Credit Union Bank statements (March-August)" at bounding box center [1150, 309] width 258 height 15
click at [1036, 312] on input "Essential Credit Union Bank statements (March-August)" at bounding box center [1032, 307] width 10 height 10
checkbox input "true"
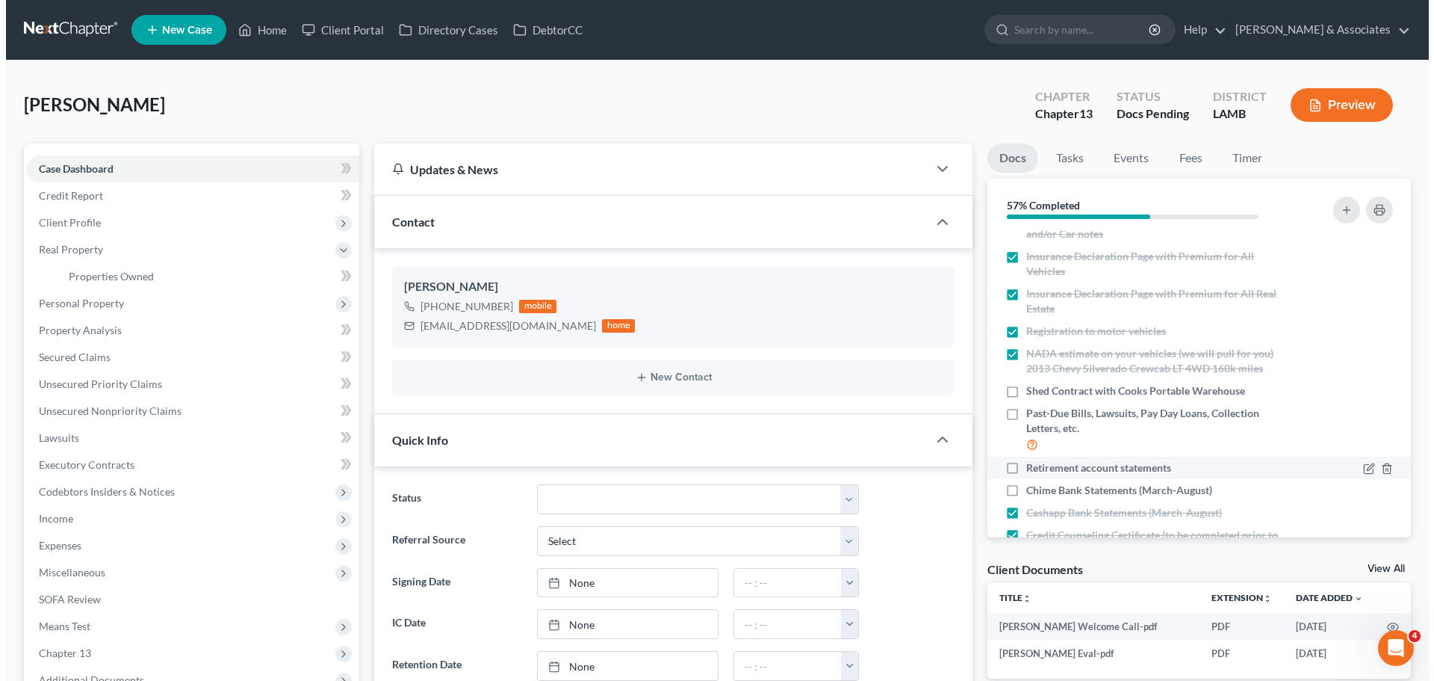
scroll to position [267, 0]
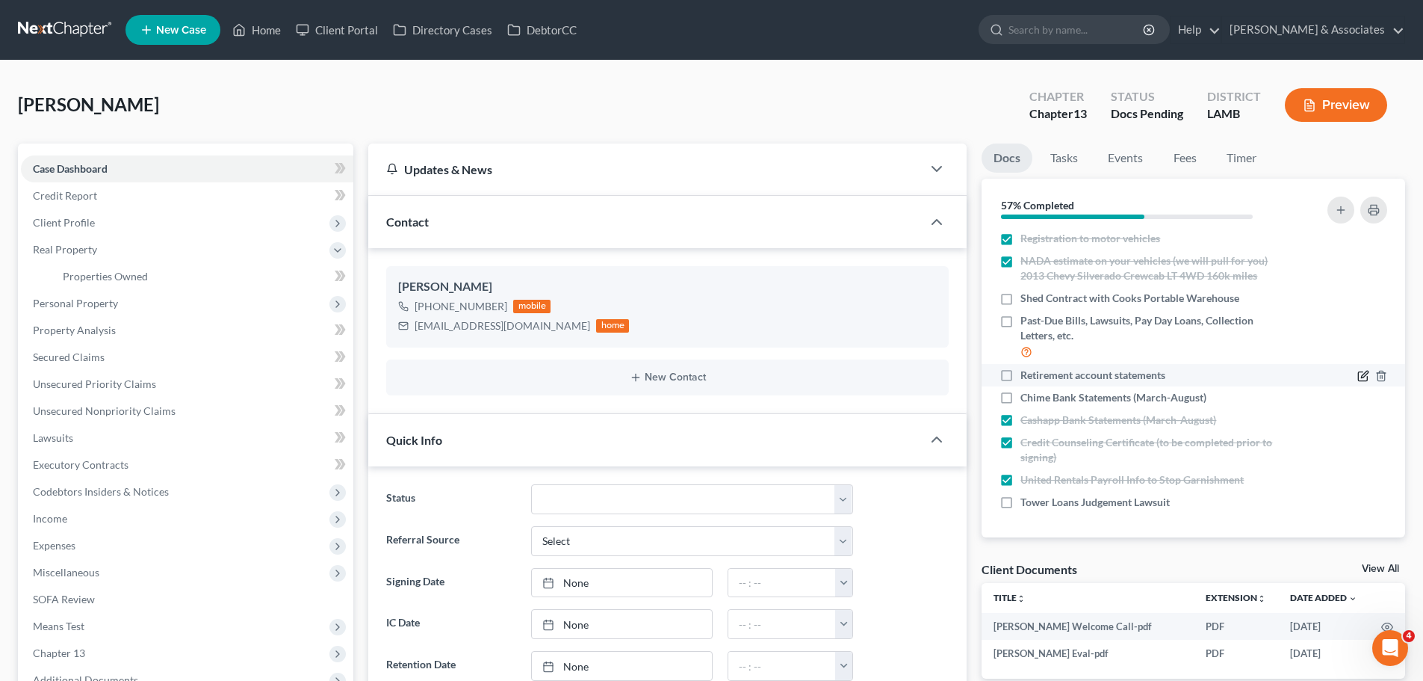
click at [1357, 373] on icon "button" at bounding box center [1363, 376] width 12 height 12
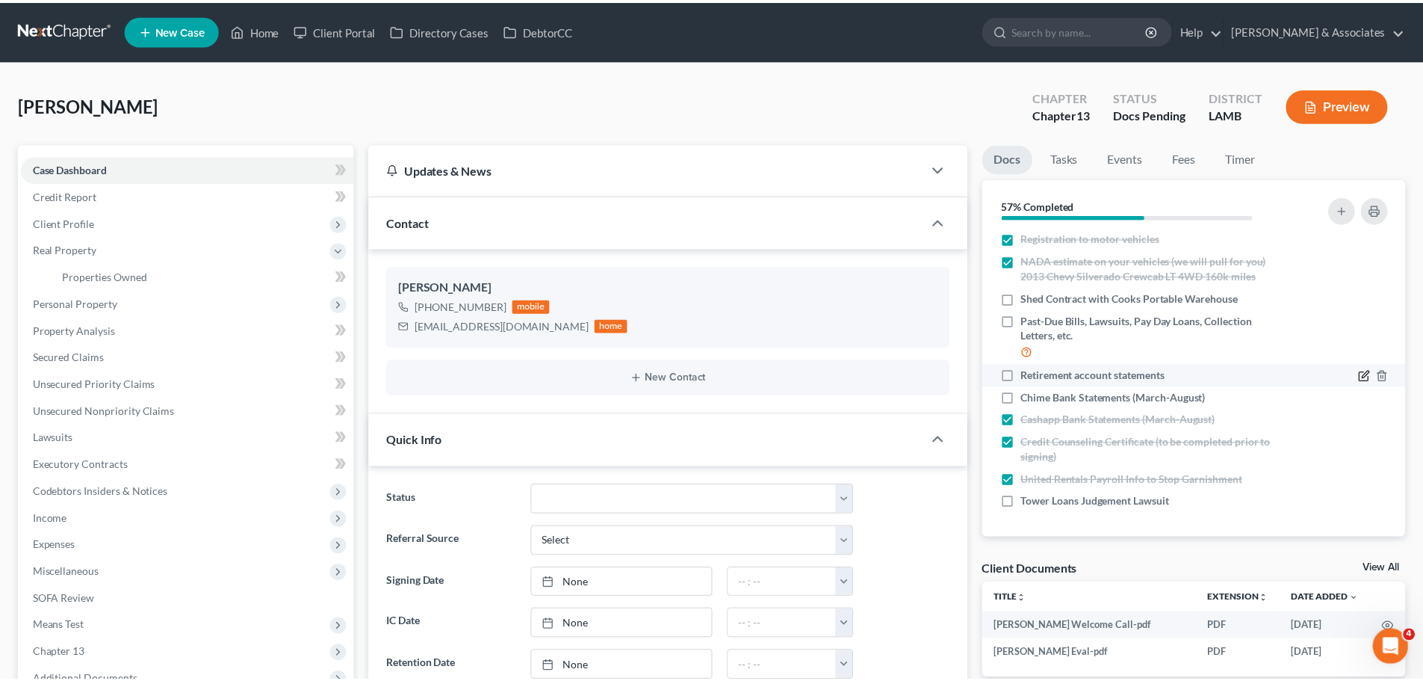
scroll to position [253, 0]
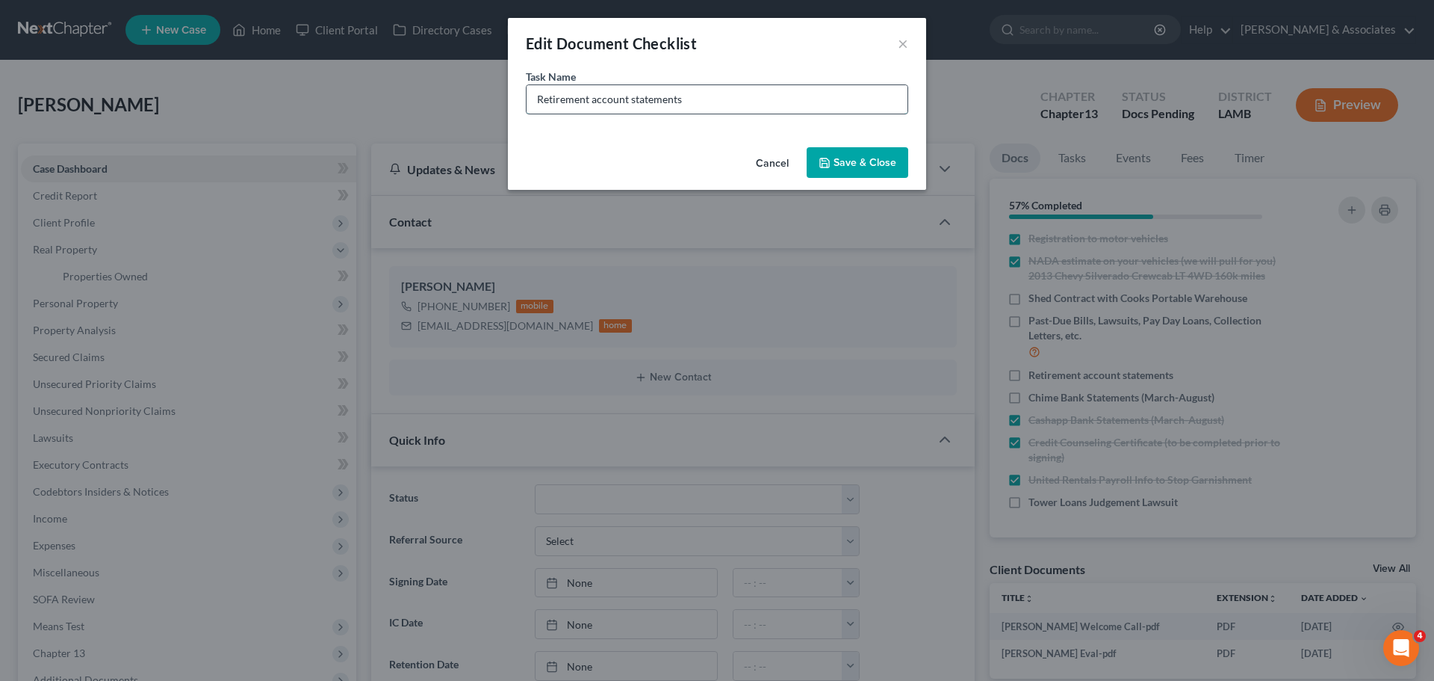
click at [539, 102] on input "Retirement account statements" at bounding box center [717, 99] width 381 height 28
click at [814, 94] on input "Most recent Retirement account statements" at bounding box center [717, 99] width 381 height 28
type input "Most recent Retirement account statement"
click at [858, 170] on button "Save & Close" at bounding box center [858, 162] width 102 height 31
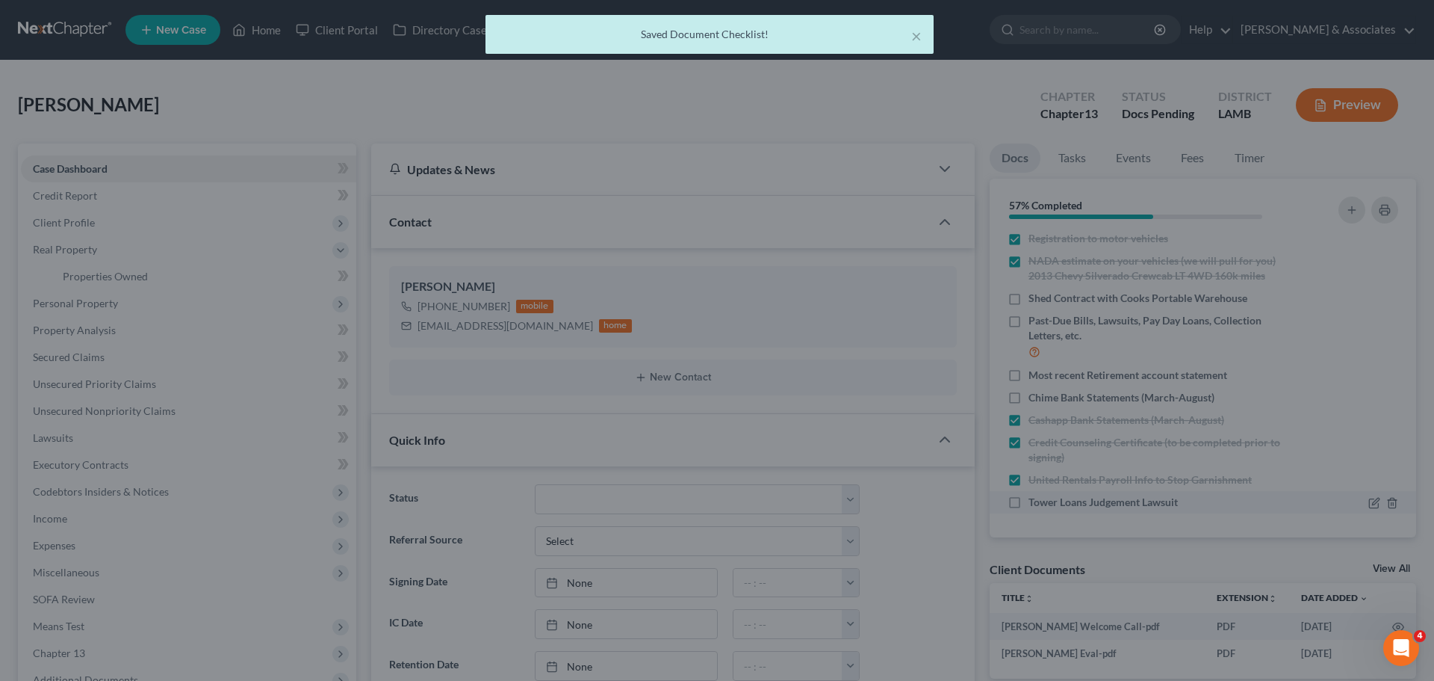
scroll to position [267, 0]
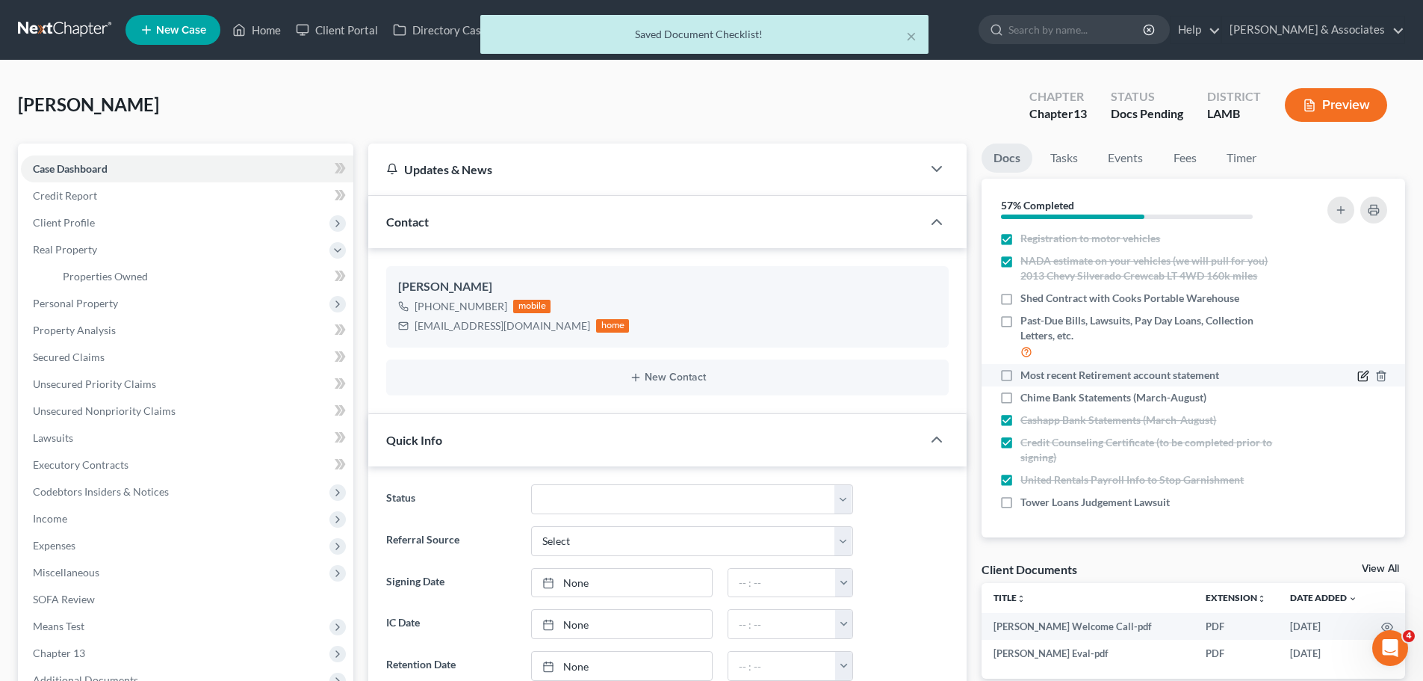
click at [1358, 372] on icon "button" at bounding box center [1362, 376] width 9 height 9
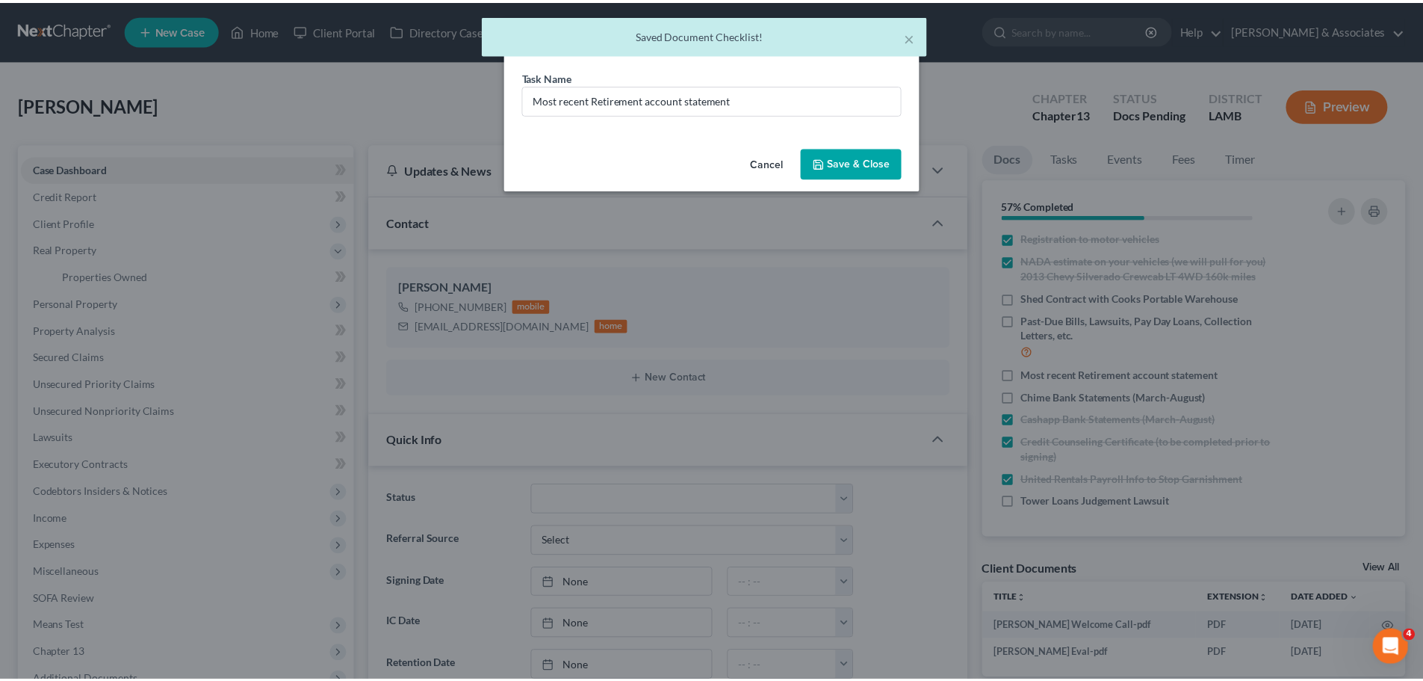
scroll to position [253, 0]
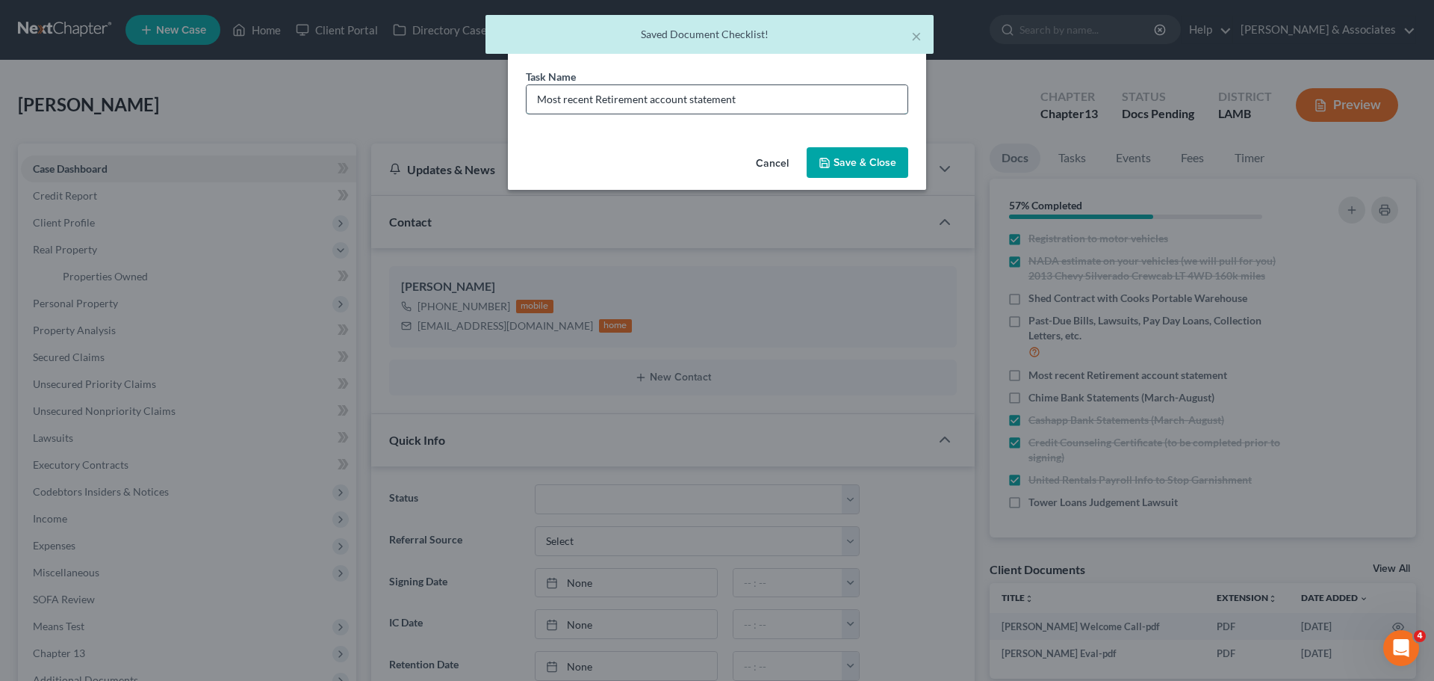
click at [592, 102] on input "Most recent Retirement account statement" at bounding box center [717, 99] width 381 height 28
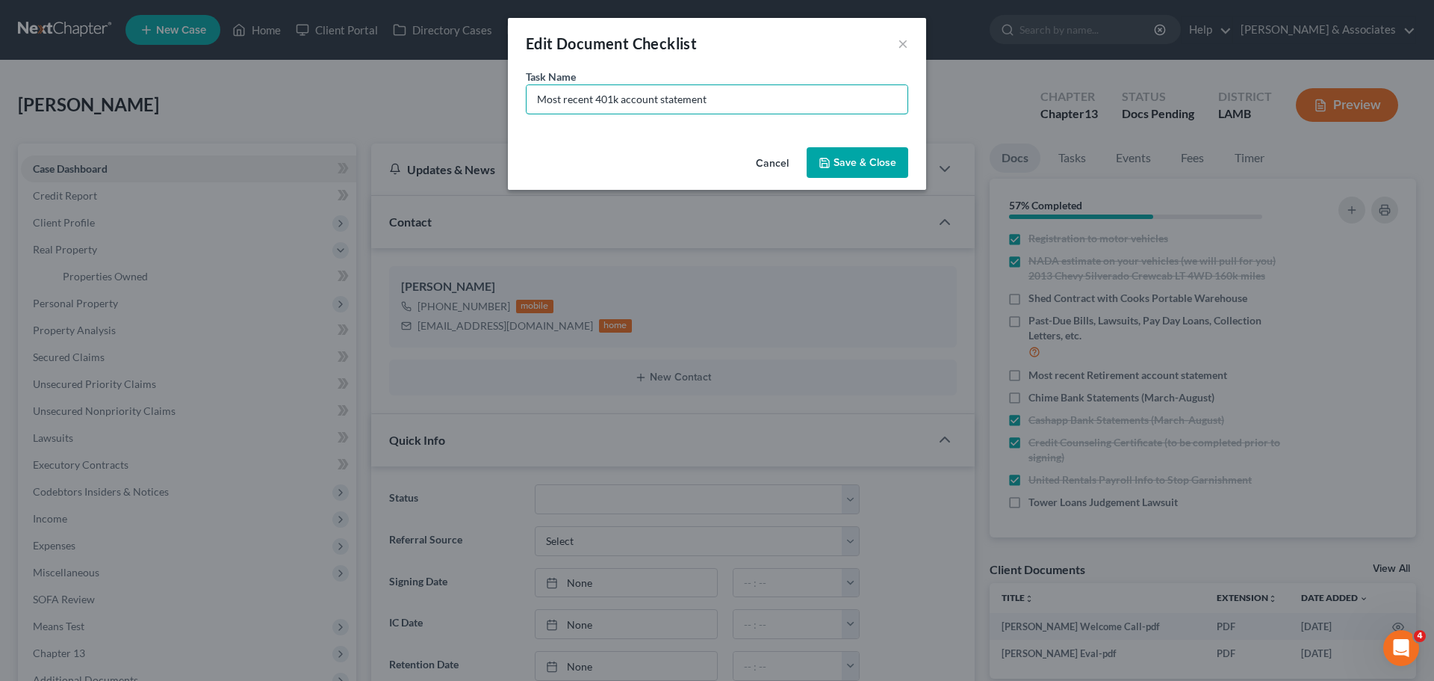
type input "Most recent 401k account statement"
click at [851, 158] on button "Save & Close" at bounding box center [858, 162] width 102 height 31
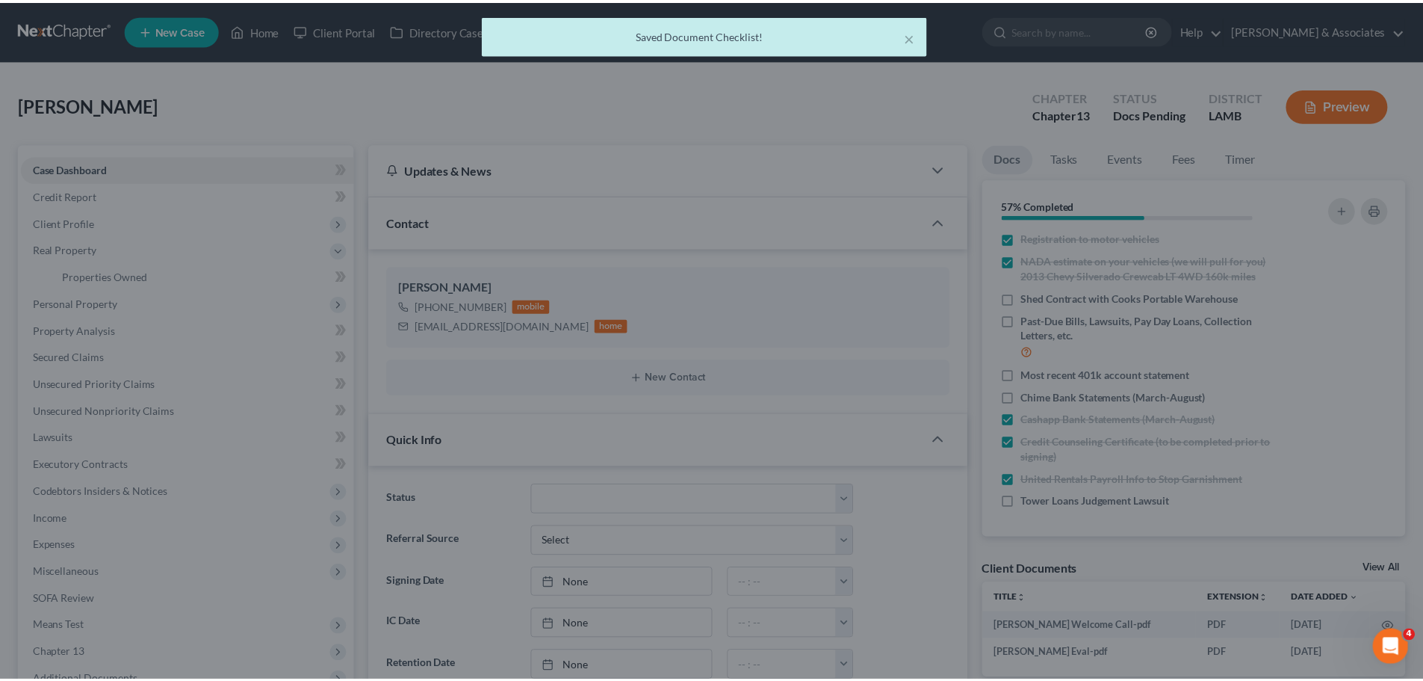
scroll to position [267, 0]
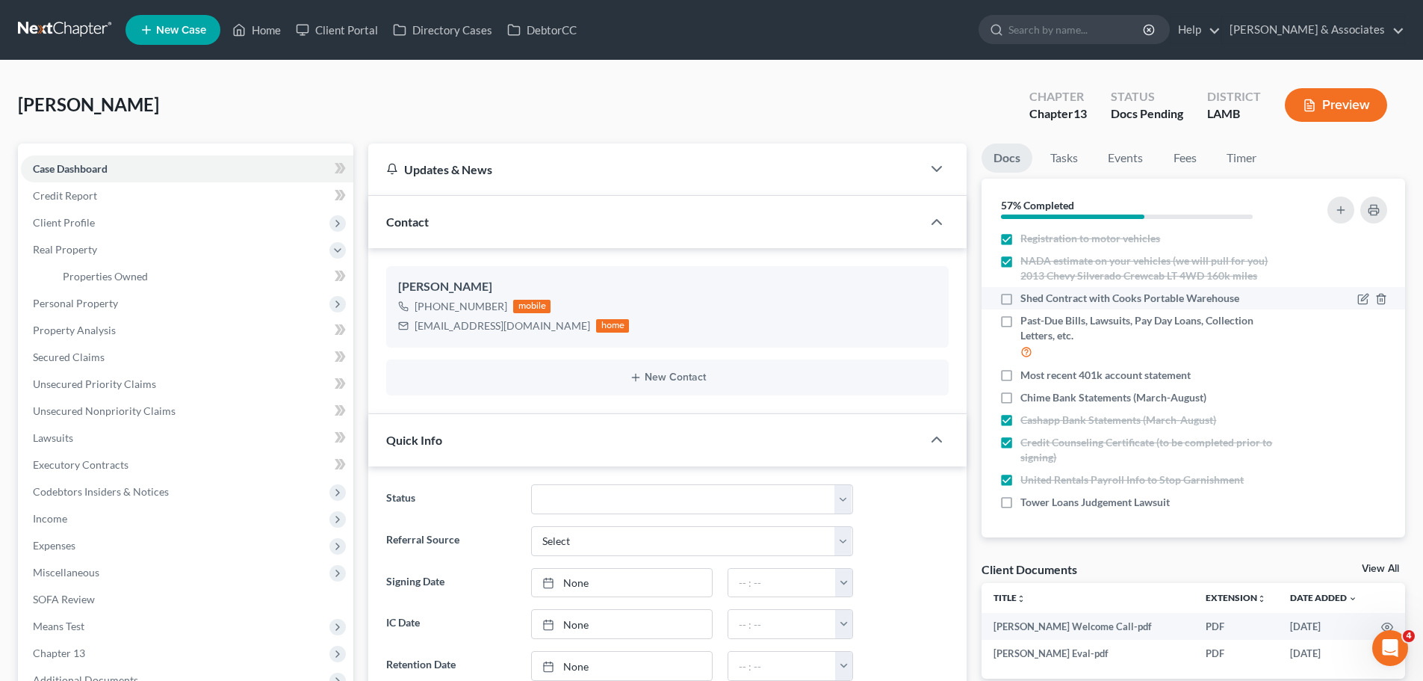
click at [1092, 300] on span "Shed Contract with Cooks Portable Warehouse" at bounding box center [1130, 298] width 219 height 15
click at [1036, 300] on input "Shed Contract with Cooks Portable Warehouse" at bounding box center [1032, 296] width 10 height 10
checkbox input "true"
click at [1068, 505] on span "Tower Loans Judgement Lawsuit" at bounding box center [1095, 502] width 149 height 15
click at [1036, 504] on input "Tower Loans Judgement Lawsuit" at bounding box center [1032, 500] width 10 height 10
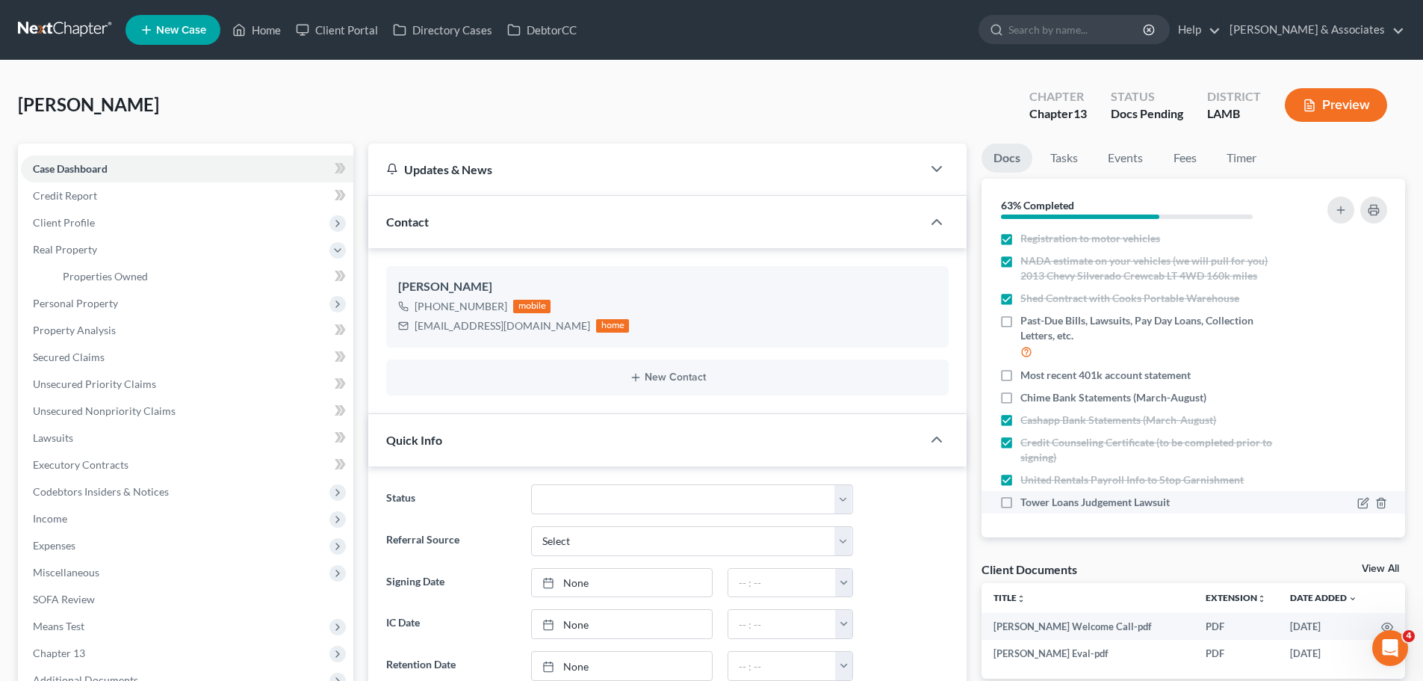
checkbox input "true"
click at [66, 304] on span "Personal Property" at bounding box center [75, 303] width 85 height 13
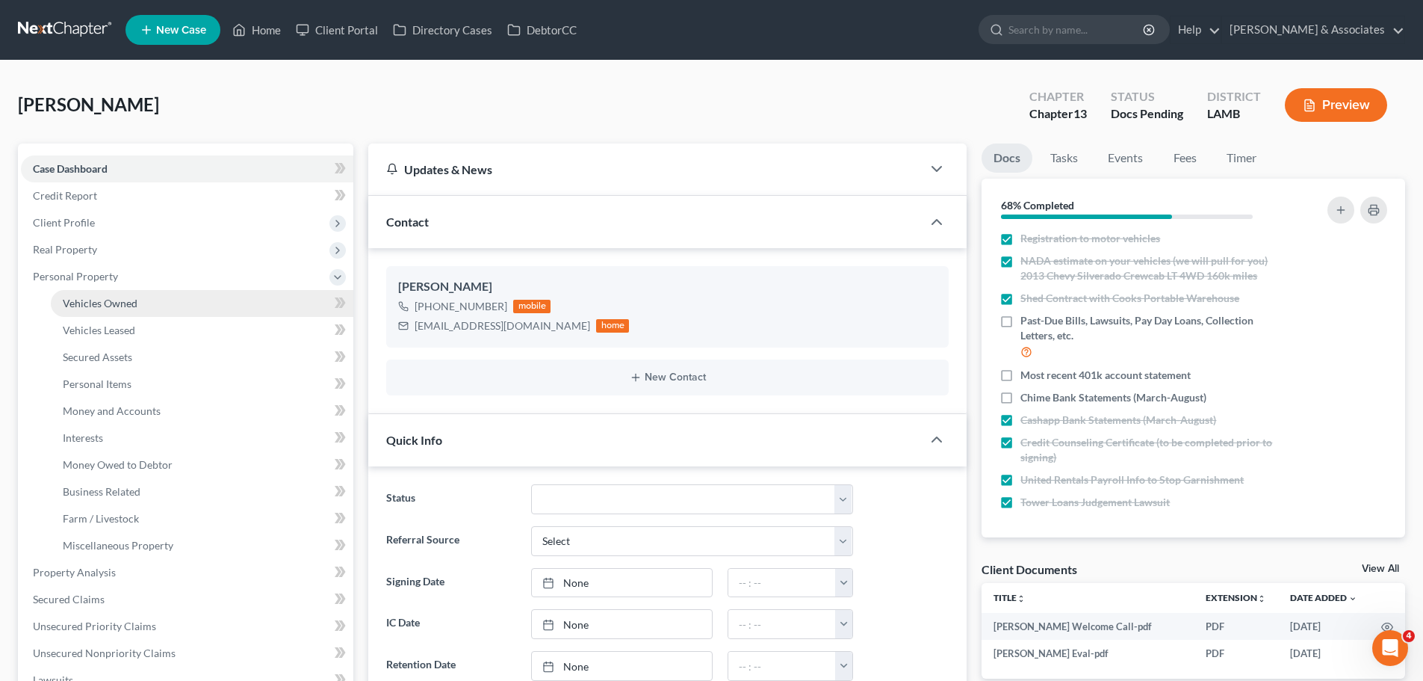
click at [75, 305] on span "Vehicles Owned" at bounding box center [100, 303] width 75 height 13
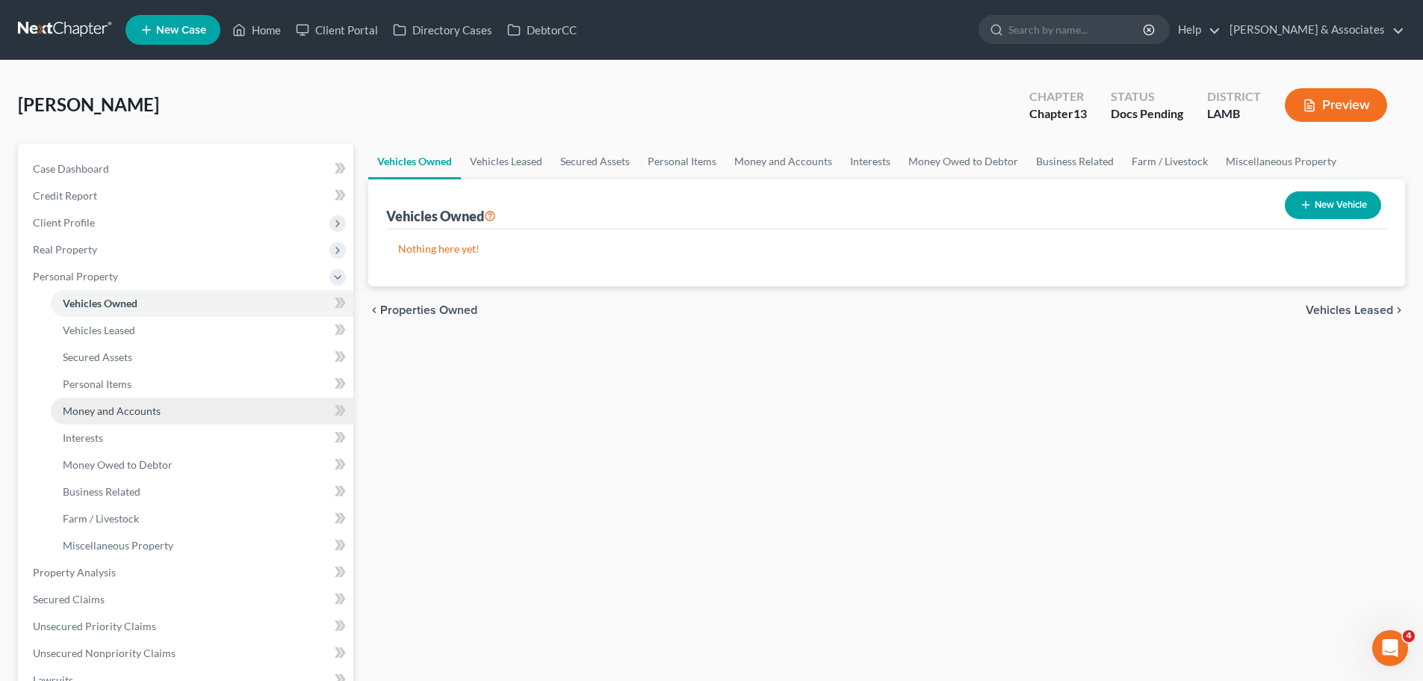
click at [135, 407] on span "Money and Accounts" at bounding box center [112, 410] width 98 height 13
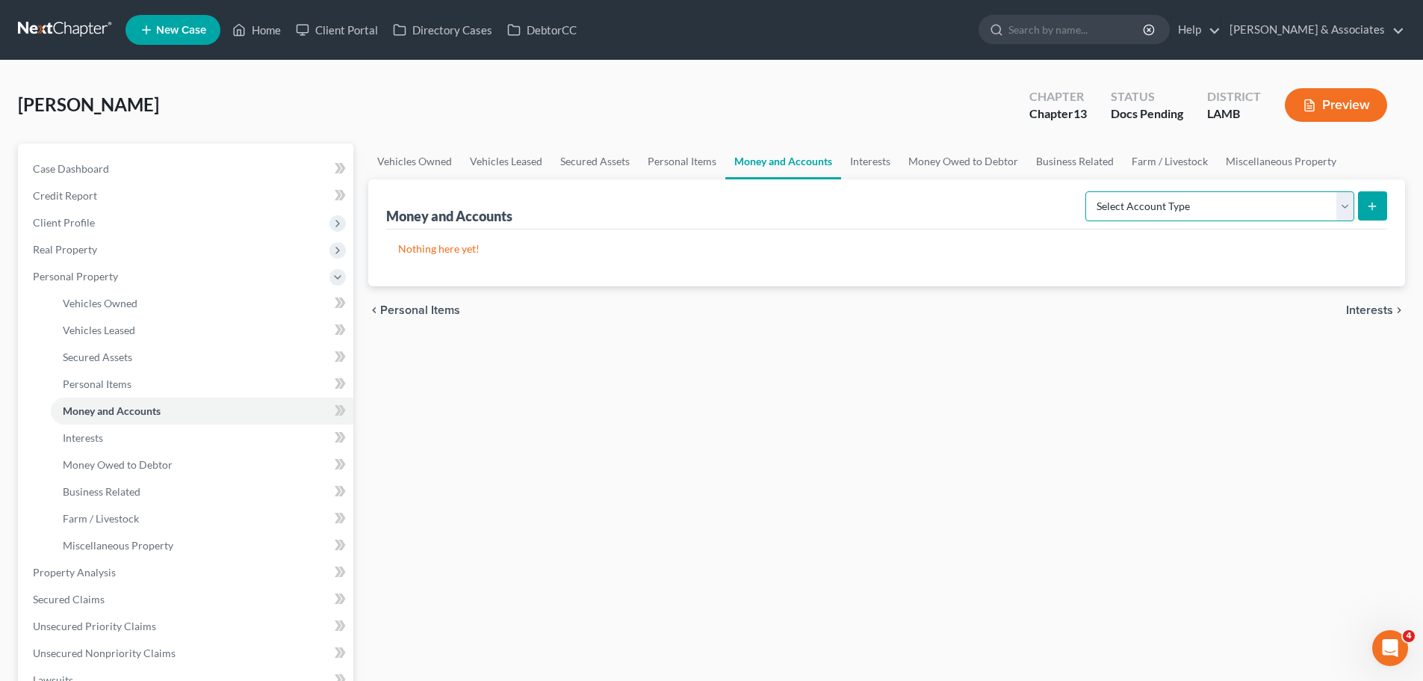
click at [1219, 206] on select "Select Account Type Brokerage Cash on Hand Certificates of Deposit Checking Acc…" at bounding box center [1220, 206] width 269 height 30
select select "checking"
click at [1089, 191] on select "Select Account Type Brokerage Cash on Hand Certificates of Deposit Checking Acc…" at bounding box center [1220, 206] width 269 height 30
click at [1377, 206] on icon "submit" at bounding box center [1372, 206] width 12 height 12
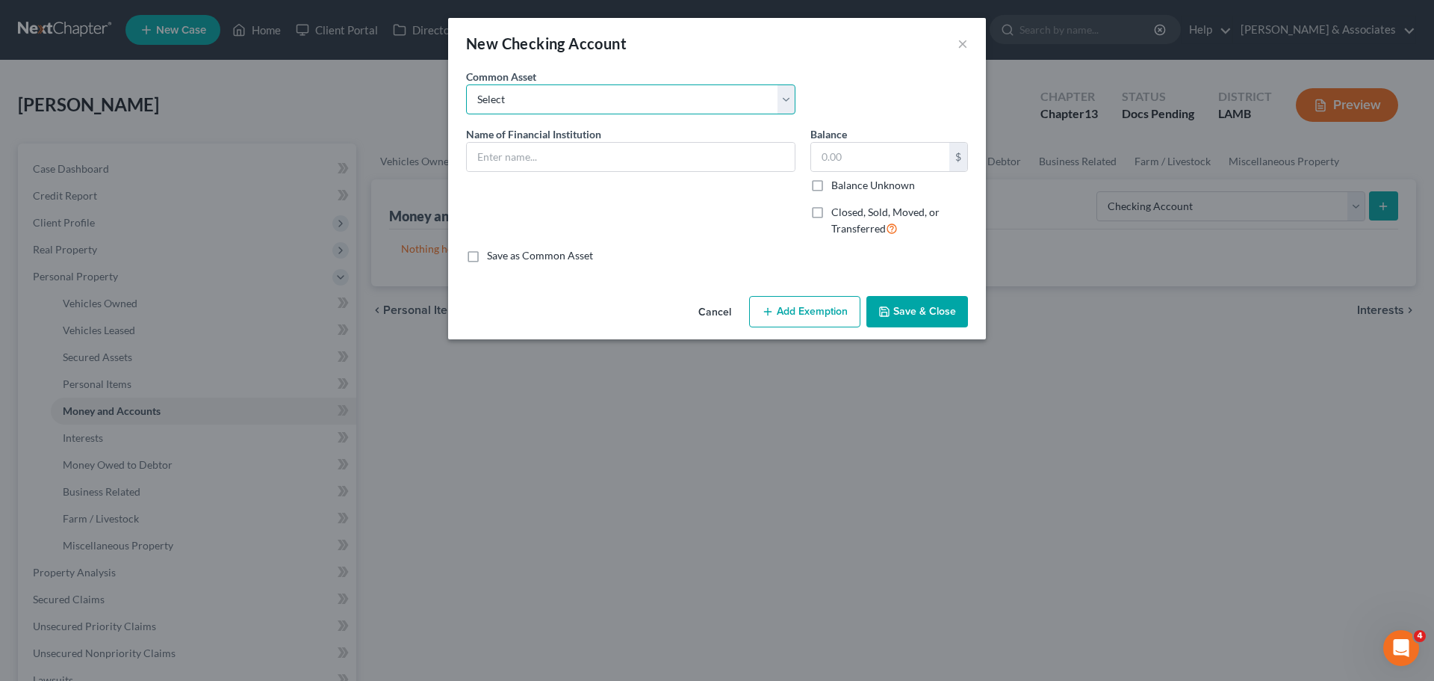
click at [569, 95] on select "Select Essential Federal Credit Union USAA Federal Savings Bank Neighbors Feder…" at bounding box center [630, 99] width 329 height 30
select select "0"
click at [466, 84] on select "Select Essential Federal Credit Union USAA Federal Savings Bank Neighbors Feder…" at bounding box center [630, 99] width 329 height 30
type input "Essential Federal Credit Union"
type input "0.00"
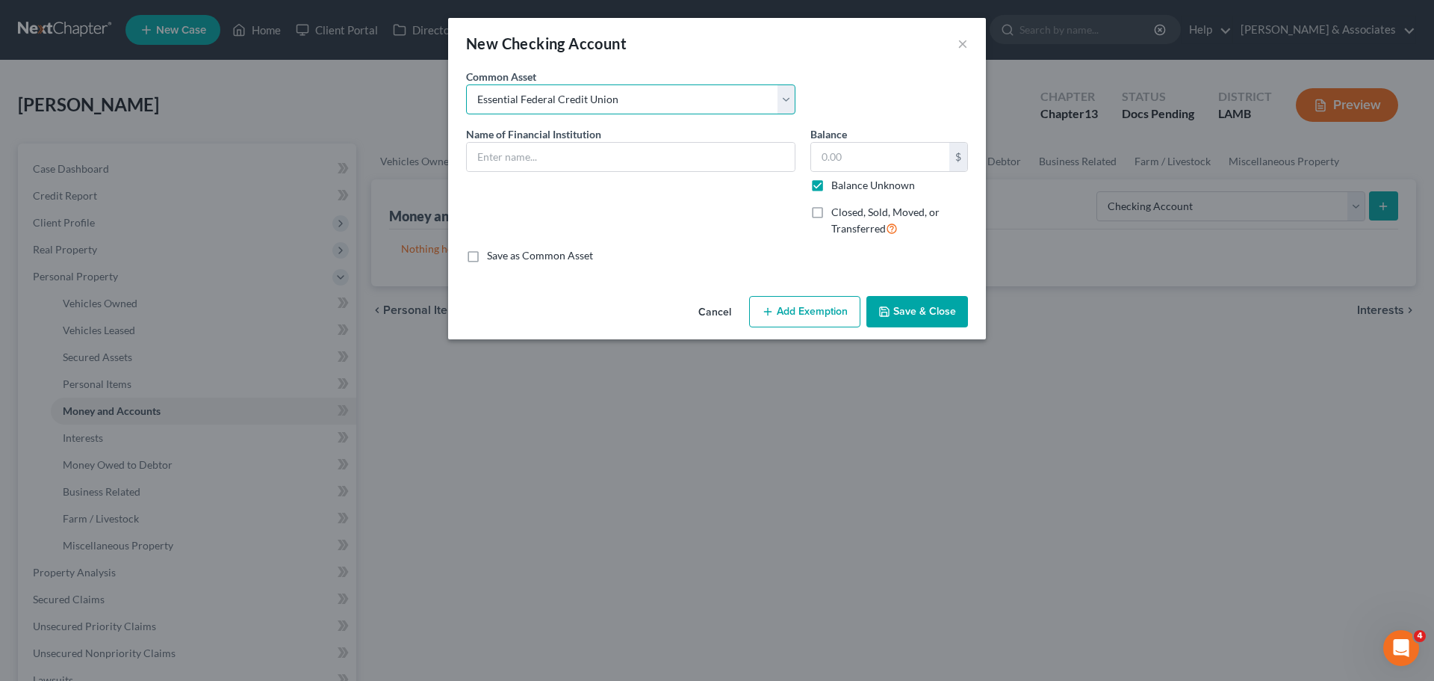
checkbox input "true"
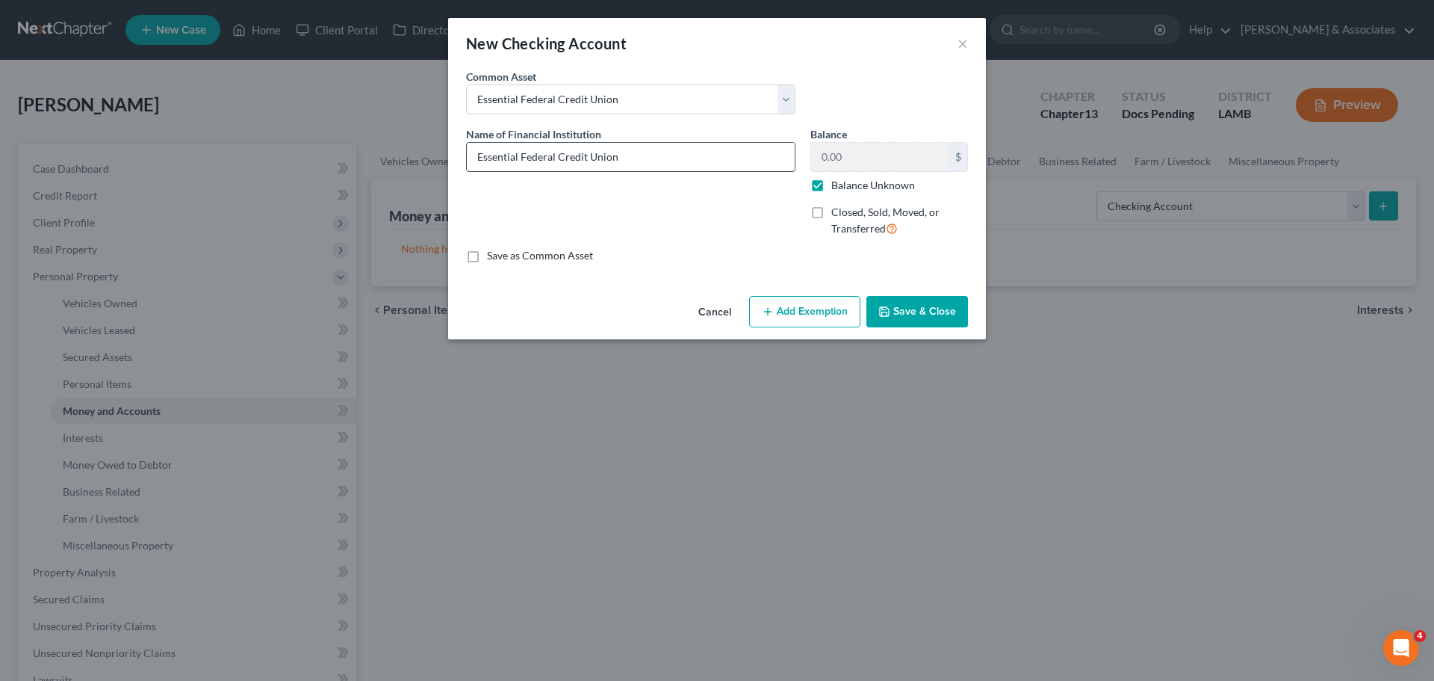
click at [649, 158] on input "Essential Federal Credit Union" at bounding box center [631, 157] width 328 height 28
drag, startPoint x: 641, startPoint y: 157, endPoint x: 455, endPoint y: 155, distance: 186.0
click at [455, 155] on div "An exemption set must first be selected from the Filing Information section. Co…" at bounding box center [717, 179] width 538 height 221
type input "Essential Federal Credit Union 3213-8"
click at [917, 315] on button "Save & Close" at bounding box center [918, 311] width 102 height 31
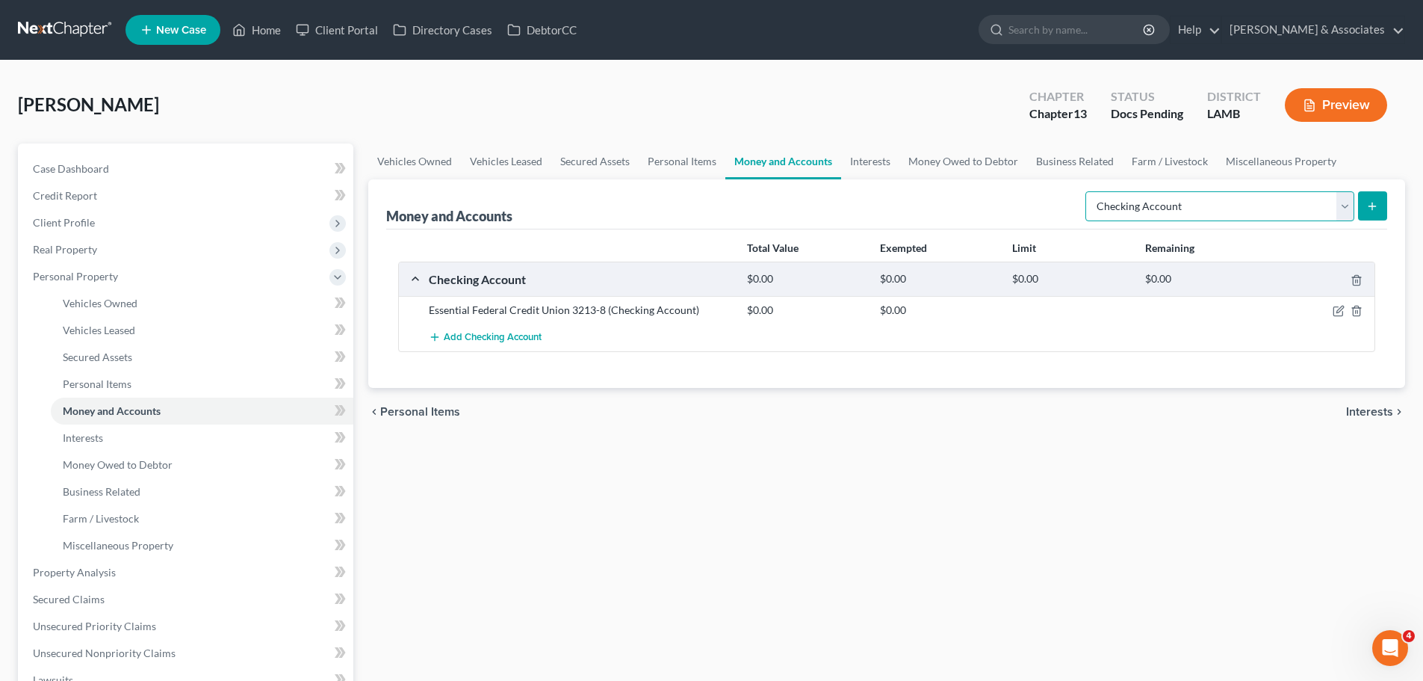
click at [1266, 201] on select "Select Account Type Brokerage Cash on Hand Certificates of Deposit Checking Acc…" at bounding box center [1220, 206] width 269 height 30
select select "savings"
click at [1089, 191] on select "Select Account Type Brokerage Cash on Hand Certificates of Deposit Checking Acc…" at bounding box center [1220, 206] width 269 height 30
click at [1364, 206] on button "submit" at bounding box center [1372, 205] width 29 height 29
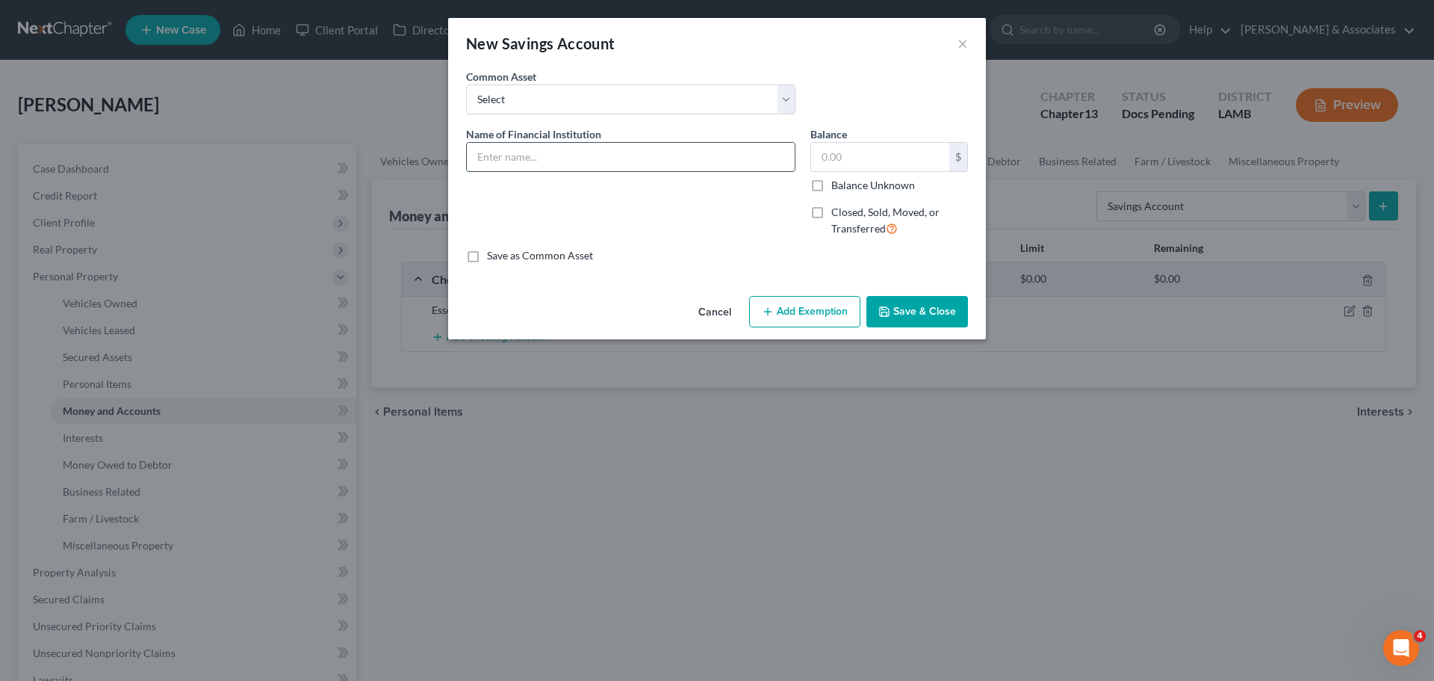
click at [566, 170] on input "text" at bounding box center [631, 157] width 328 height 28
paste input "Essential Federal Credit Union 3213"
type input "Essential Federal Credit Union 3213-1"
click at [944, 319] on button "Save & Close" at bounding box center [918, 311] width 102 height 31
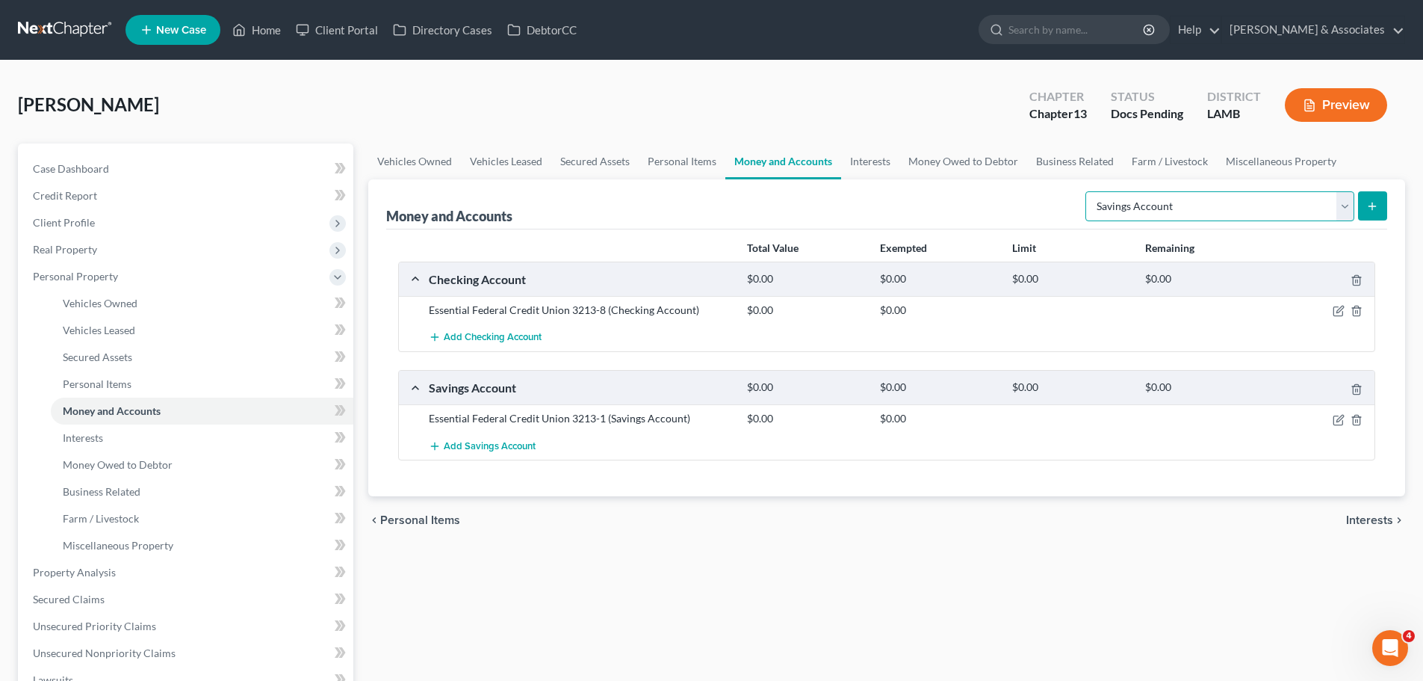
click at [1229, 219] on select "Select Account Type Brokerage Cash on Hand Certificates of Deposit Checking Acc…" at bounding box center [1220, 206] width 269 height 30
select select "other"
click at [1089, 191] on select "Select Account Type Brokerage Cash on Hand Certificates of Deposit Checking Acc…" at bounding box center [1220, 206] width 269 height 30
click at [1372, 211] on icon "submit" at bounding box center [1372, 206] width 12 height 12
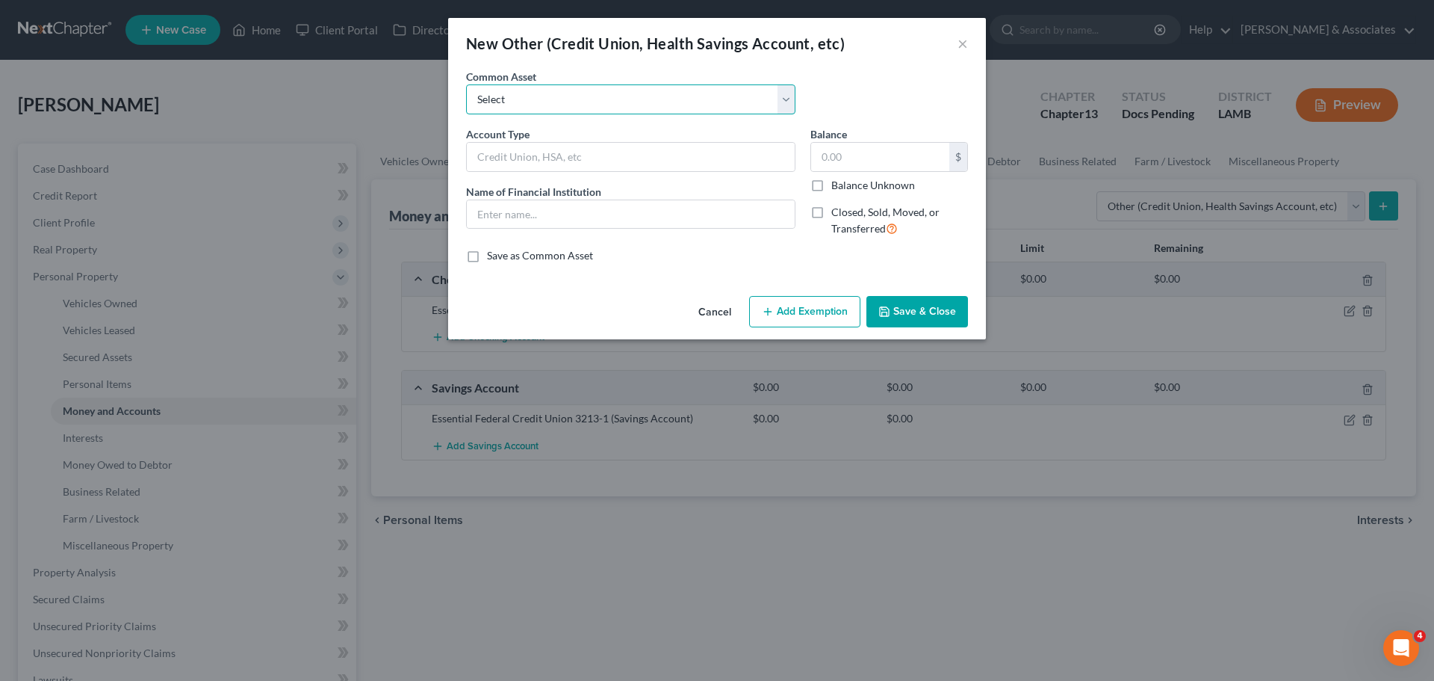
click at [565, 98] on select "Select Online Financial Platform Online Financial Platform Online Financial Pla…" at bounding box center [630, 99] width 329 height 30
select select "9"
click at [466, 84] on select "Select Online Financial Platform Online Financial Platform Online Financial Pla…" at bounding box center [630, 99] width 329 height 30
type input "Online Financial Platform - Cash App"
type input "Cash App"
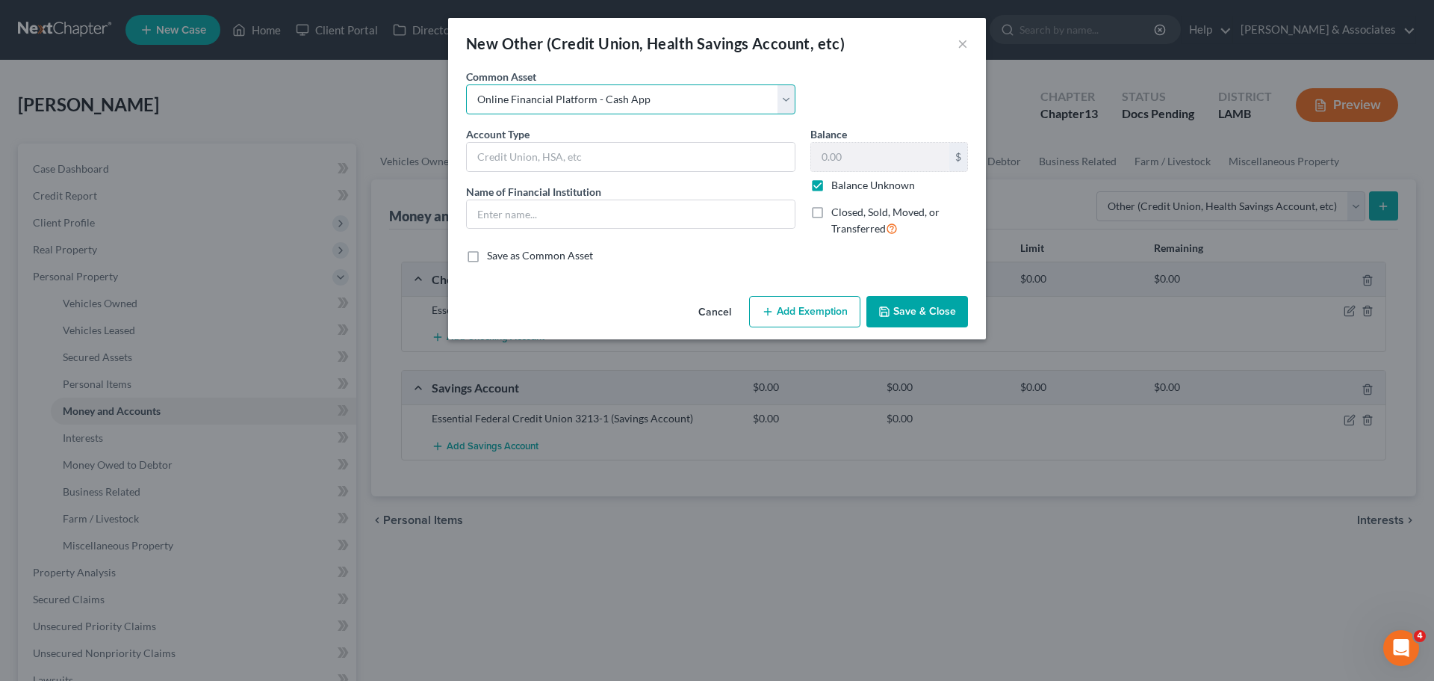
type input "0.00"
checkbox input "true"
click at [902, 313] on button "Save & Close" at bounding box center [918, 311] width 102 height 31
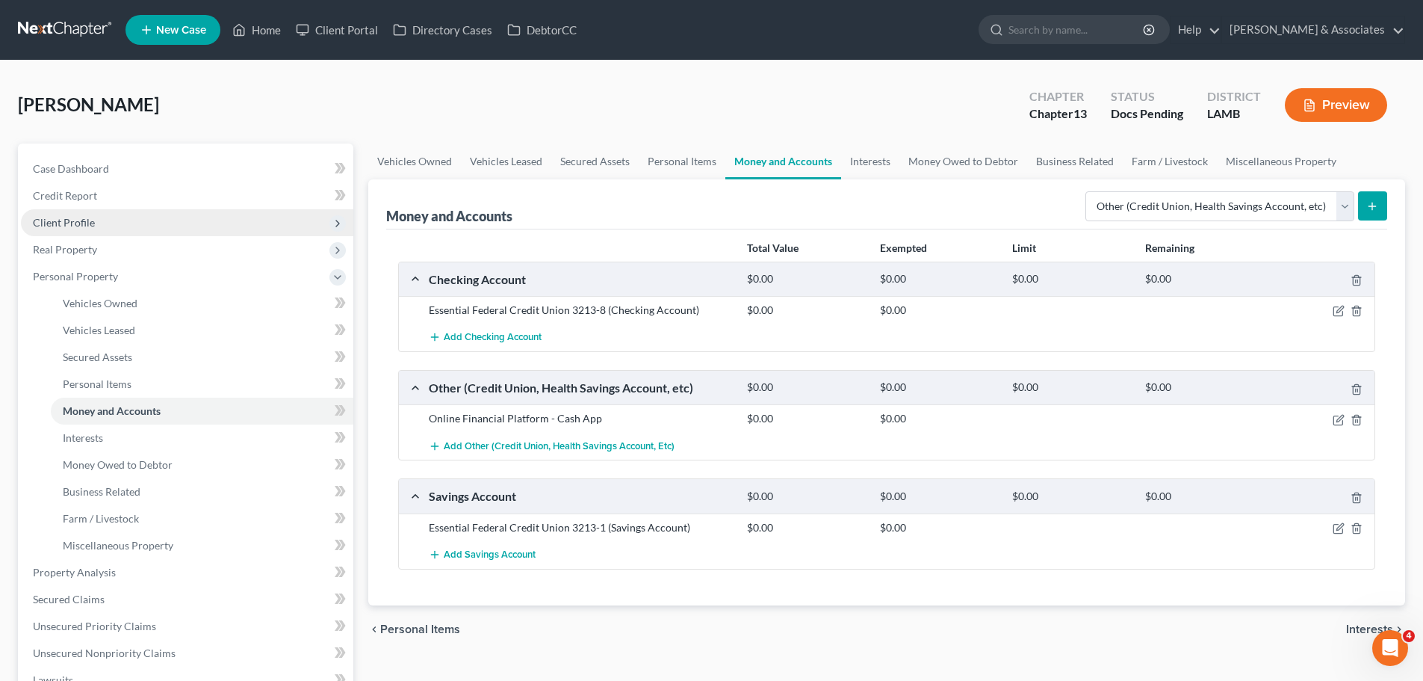
click at [160, 220] on span "Client Profile" at bounding box center [187, 222] width 332 height 27
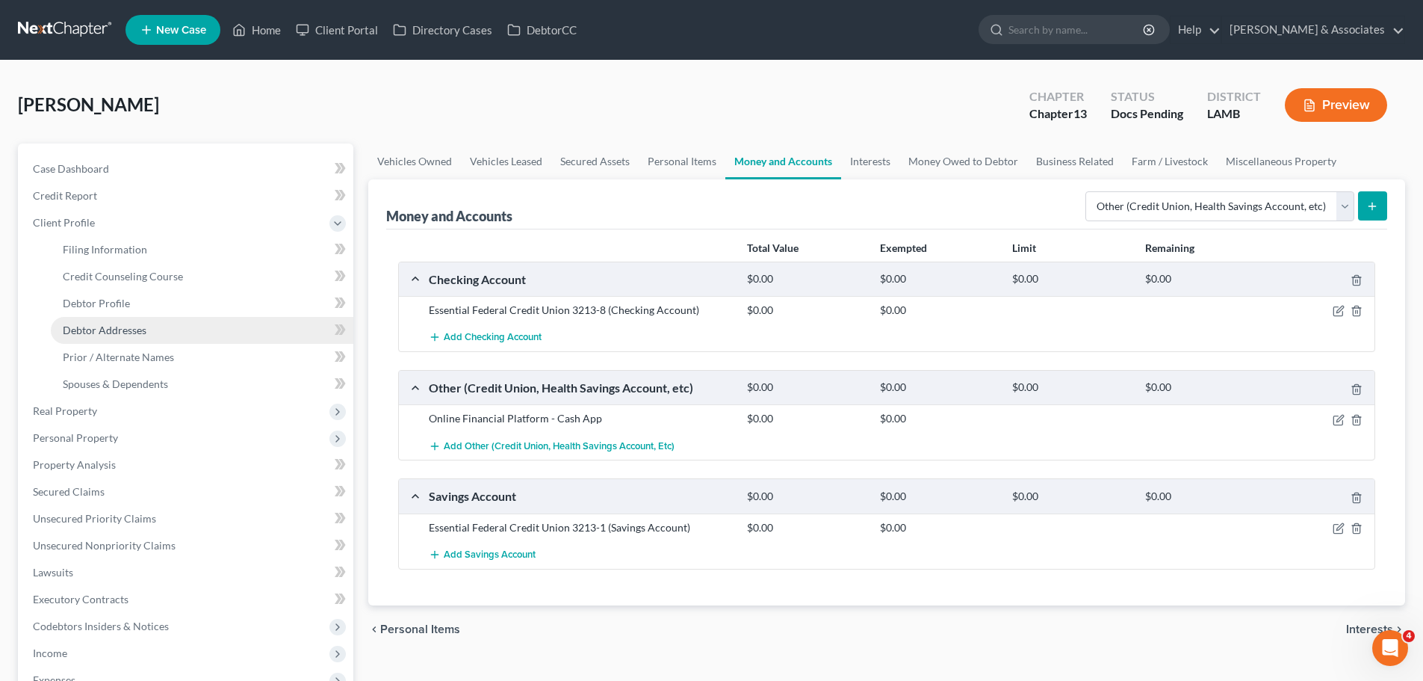
click at [166, 322] on link "Debtor Addresses" at bounding box center [202, 330] width 303 height 27
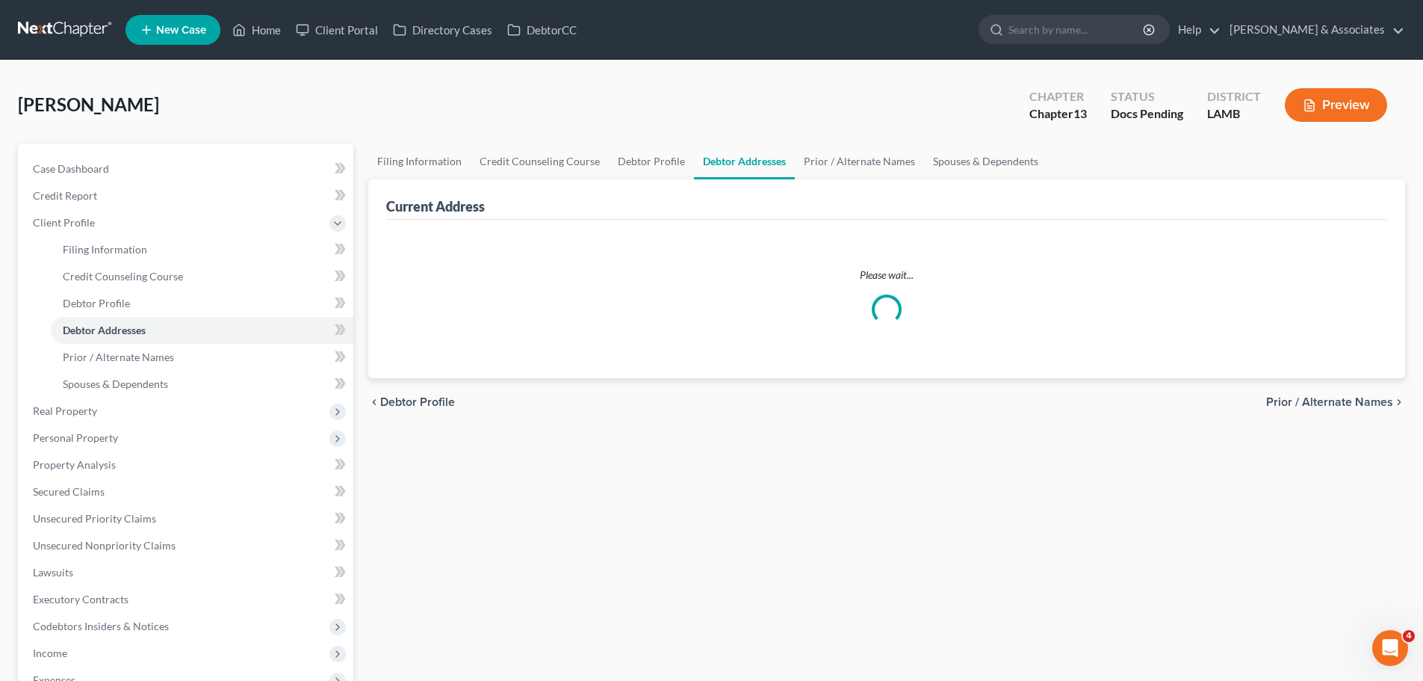
select select "0"
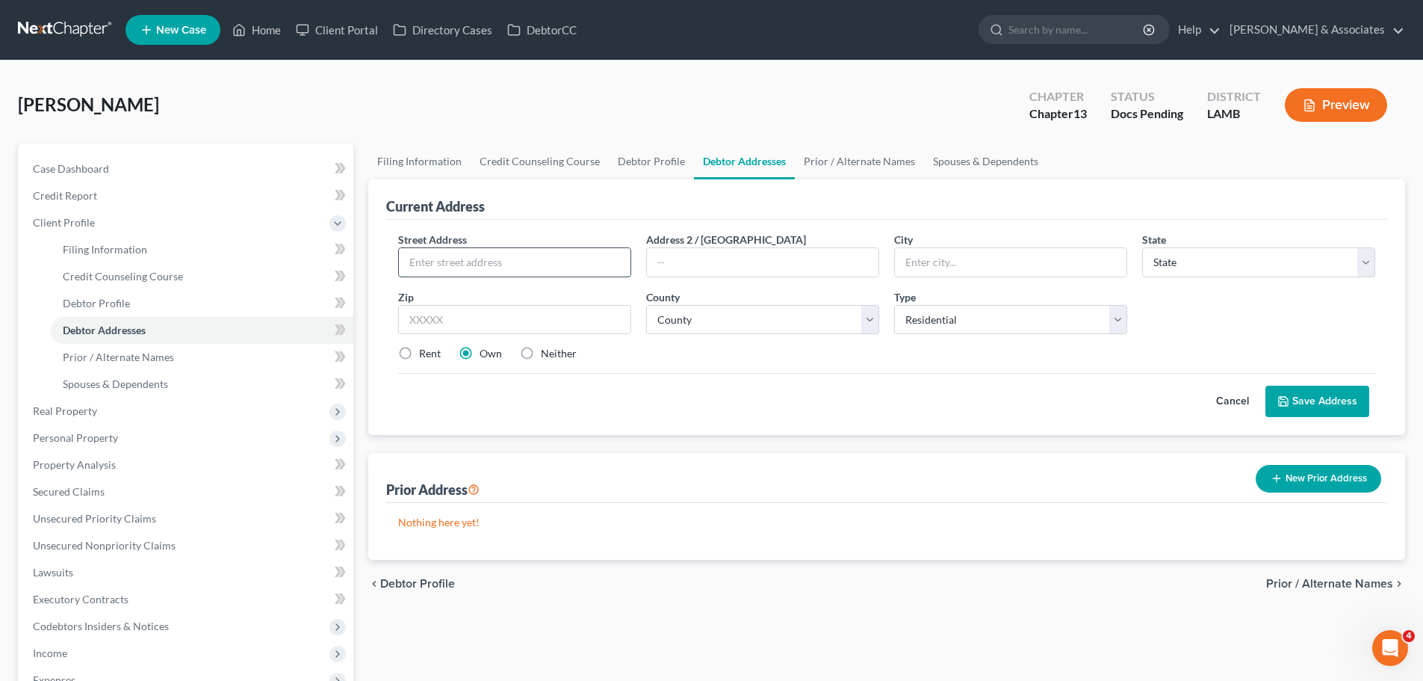
click at [593, 270] on input "text" at bounding box center [515, 262] width 232 height 28
click at [617, 255] on input "text" at bounding box center [515, 262] width 232 height 28
click at [583, 269] on input "text" at bounding box center [515, 262] width 232 height 28
type input "8134 Everett St"
type input "70778"
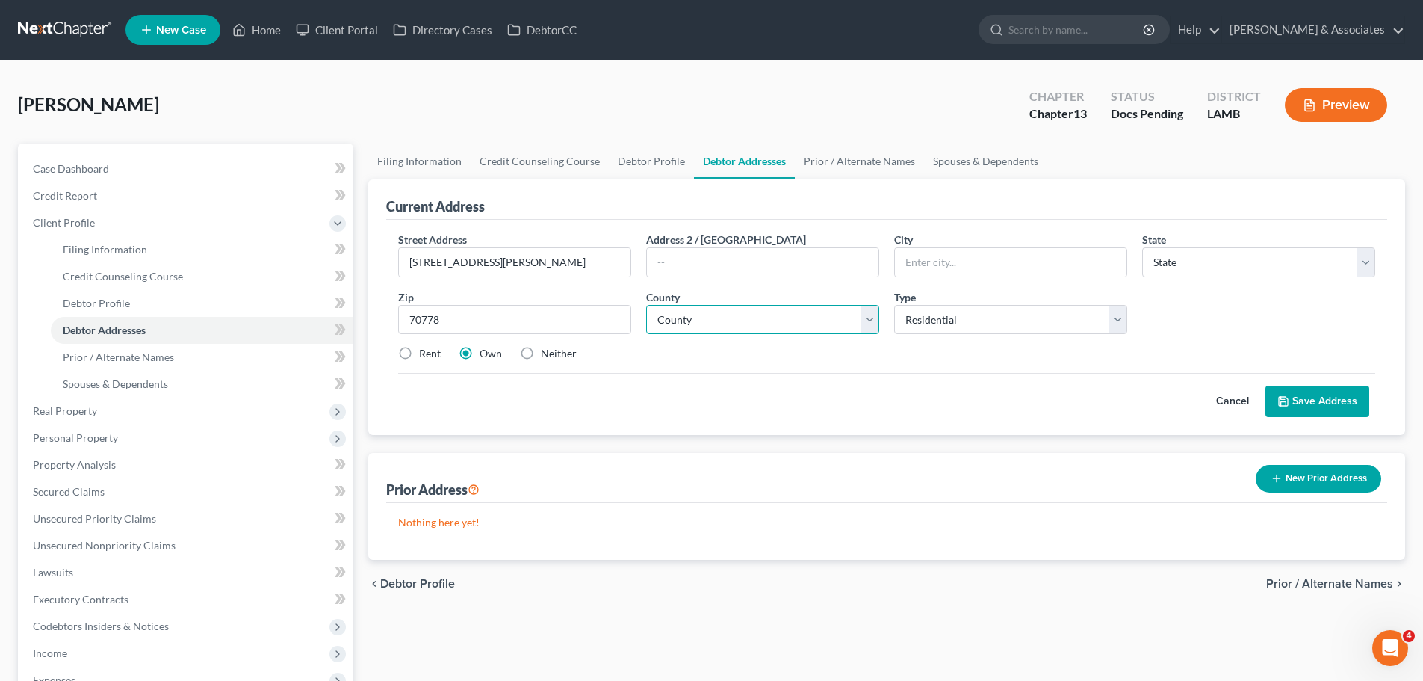
type input "Sorrento"
select select "19"
click at [707, 310] on select "County Acadia Allen Ascension Assumption Avoyelles Beauregard Bienville Bossier…" at bounding box center [762, 320] width 233 height 30
select select "2"
click at [646, 305] on select "County Acadia Allen Ascension Assumption Avoyelles Beauregard Bienville Bossier…" at bounding box center [762, 320] width 233 height 30
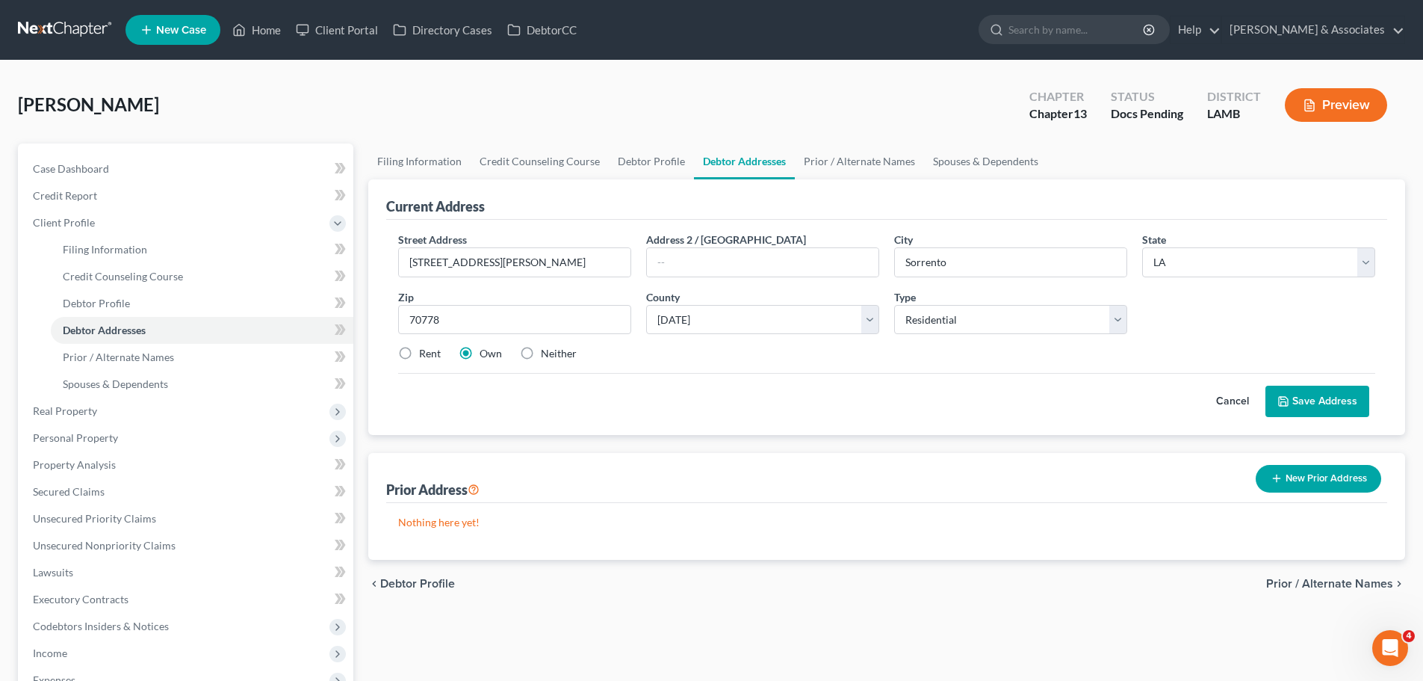
click at [846, 347] on div "Rent Own Neither" at bounding box center [887, 353] width 992 height 15
click at [1288, 400] on icon at bounding box center [1284, 401] width 12 height 12
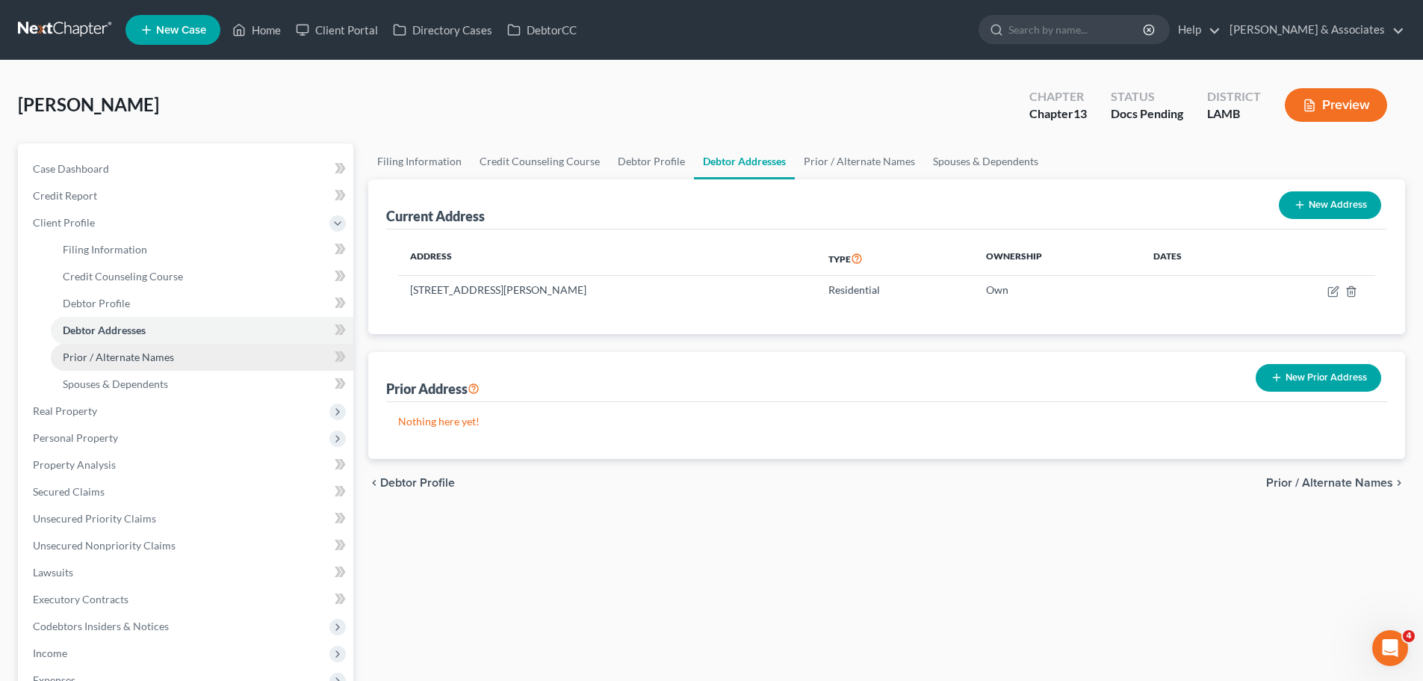
click at [105, 359] on span "Prior / Alternate Names" at bounding box center [118, 356] width 111 height 13
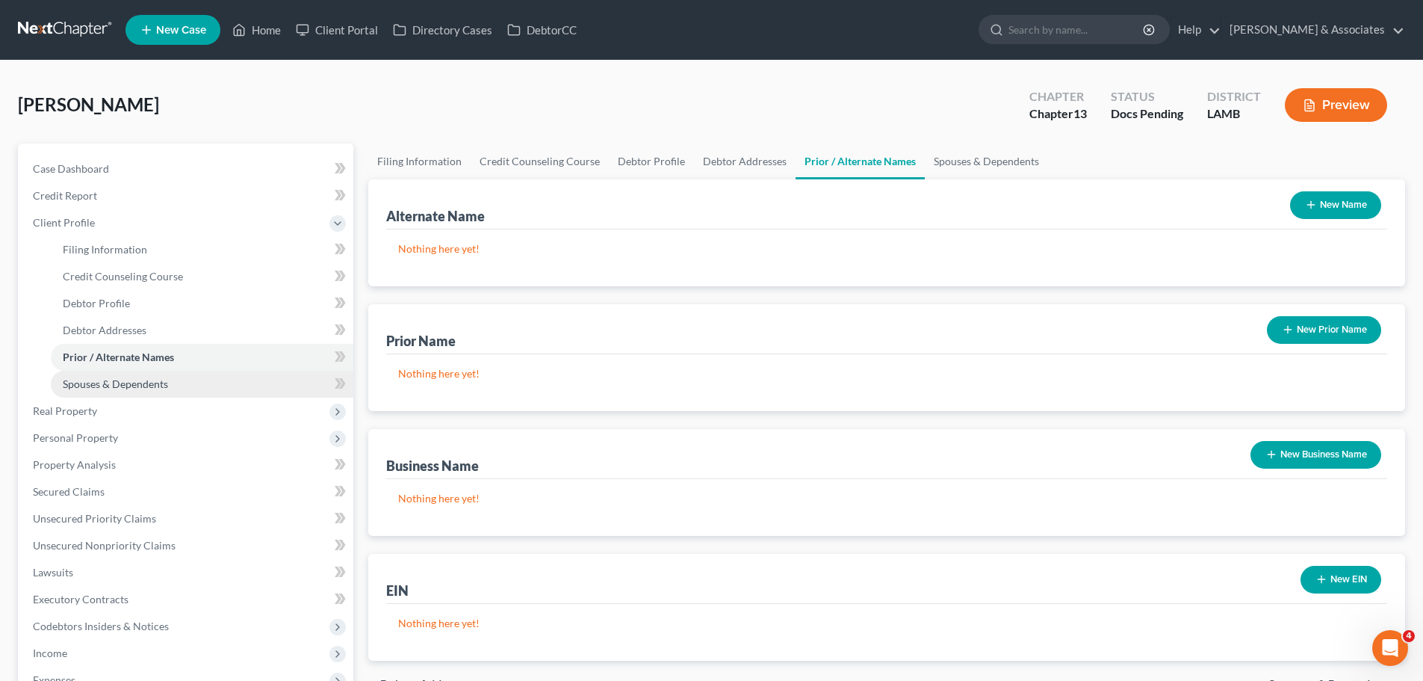
click at [113, 392] on link "Spouses & Dependents" at bounding box center [202, 384] width 303 height 27
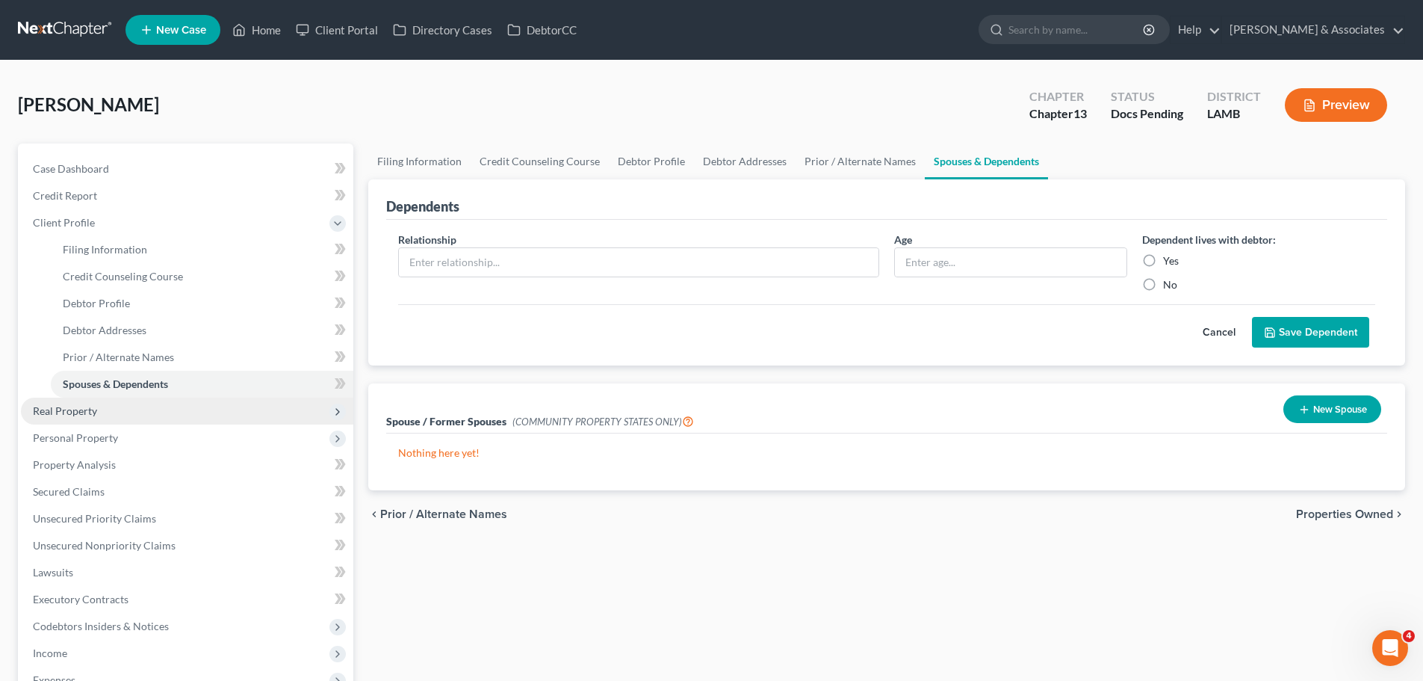
click at [115, 416] on span "Real Property" at bounding box center [187, 410] width 332 height 27
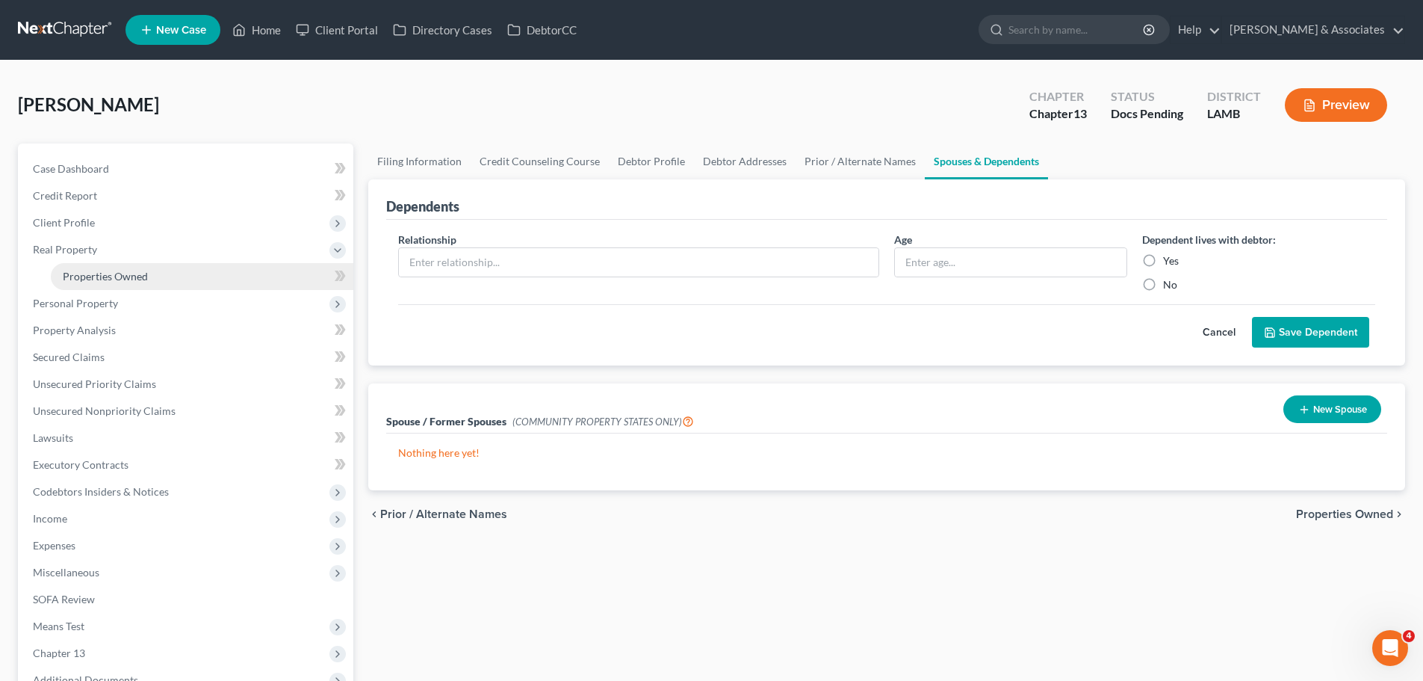
click at [125, 279] on span "Properties Owned" at bounding box center [105, 276] width 85 height 13
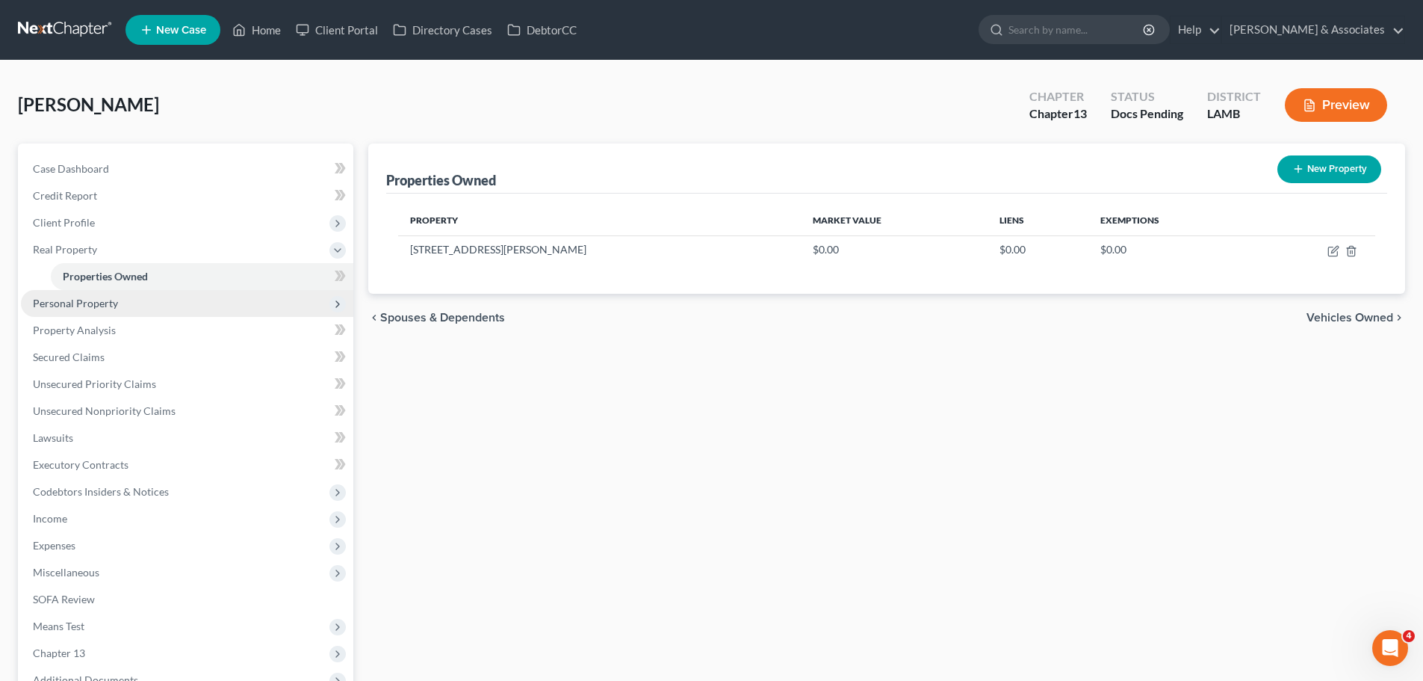
click at [121, 293] on span "Personal Property" at bounding box center [187, 303] width 332 height 27
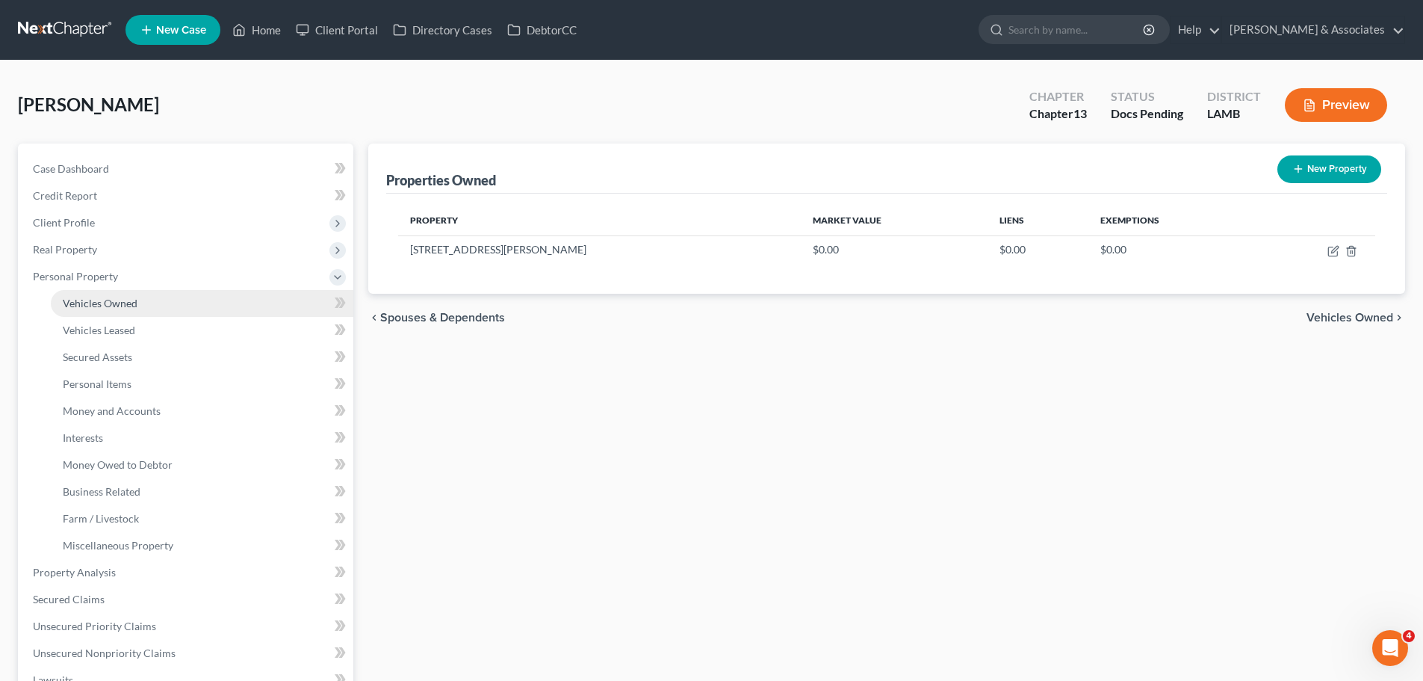
click at [120, 303] on span "Vehicles Owned" at bounding box center [100, 303] width 75 height 13
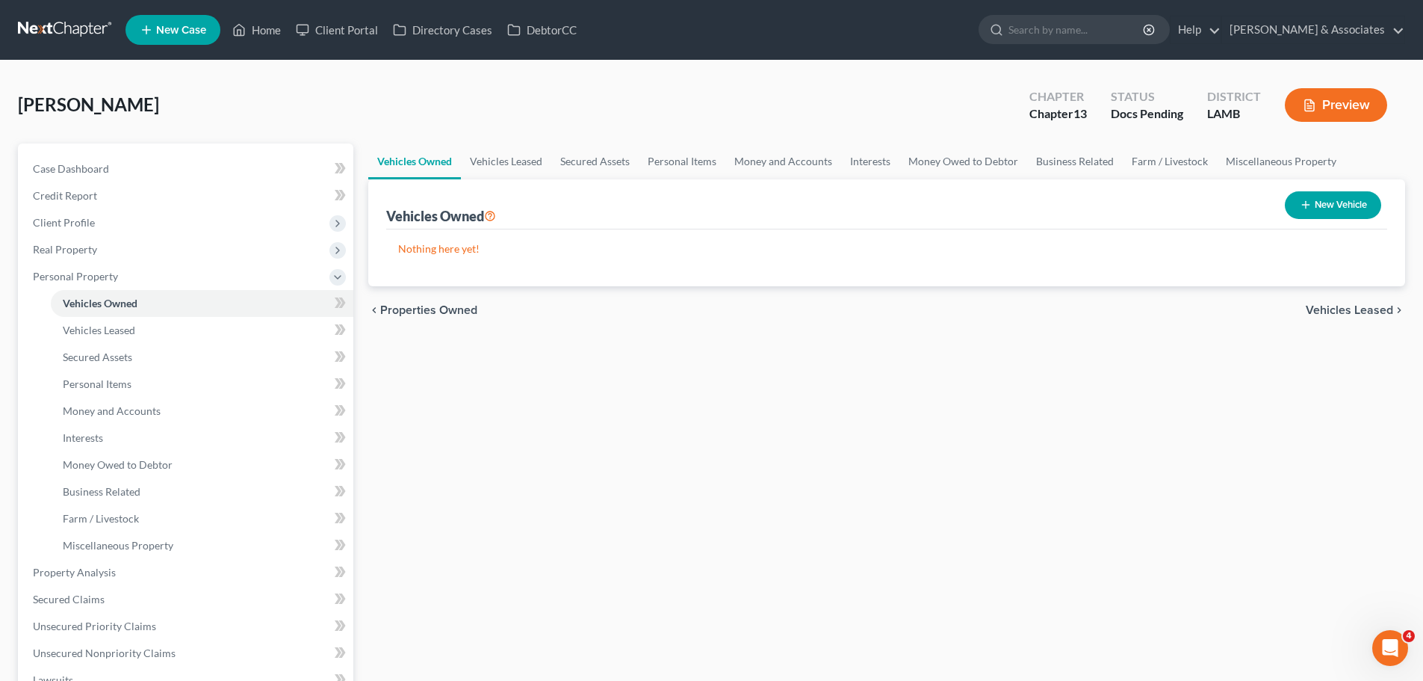
click at [1360, 201] on button "New Vehicle" at bounding box center [1333, 205] width 96 height 28
select select "0"
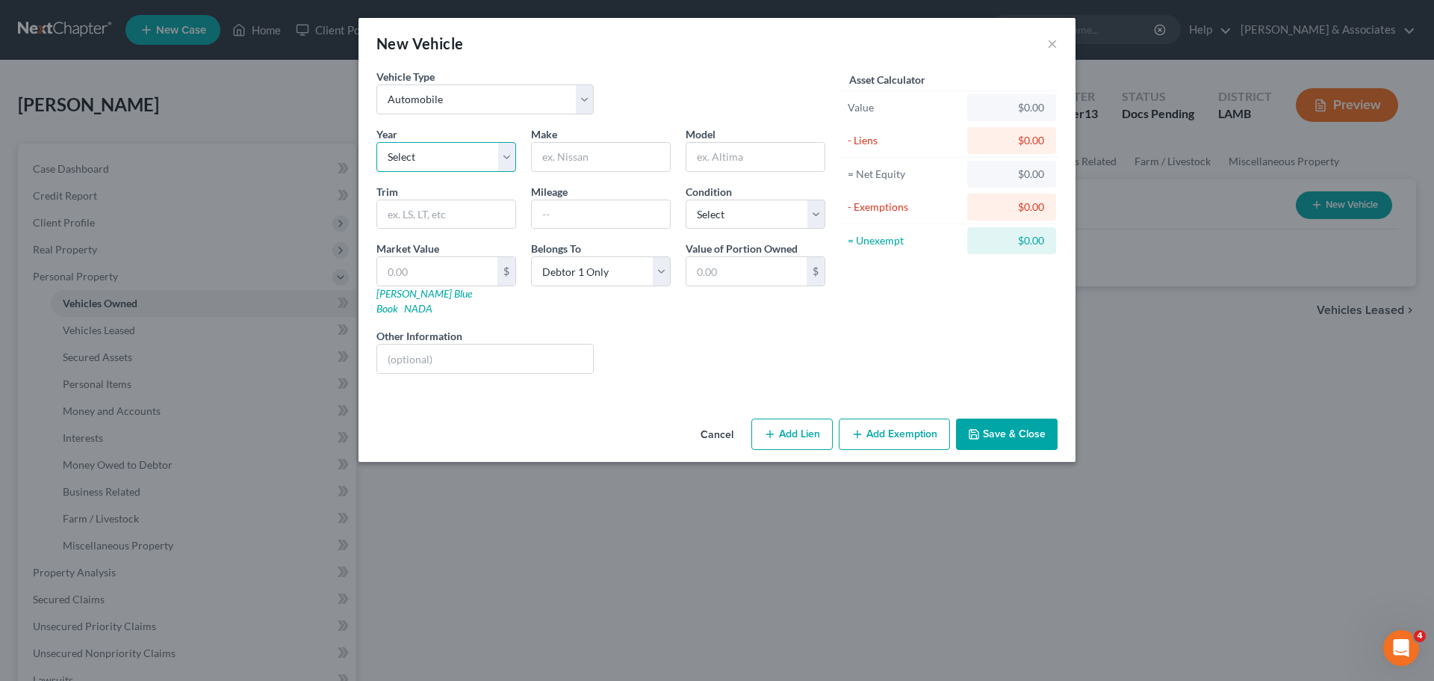
click at [483, 152] on select "Select 2026 2025 2024 2023 2022 2021 2020 2019 2018 2017 2016 2015 2014 2013 20…" at bounding box center [447, 157] width 140 height 30
select select "13"
click at [377, 142] on select "Select 2026 2025 2024 2023 2022 2021 2020 2019 2018 2017 2016 2015 2014 2013 20…" at bounding box center [447, 157] width 140 height 30
click at [604, 161] on input "text" at bounding box center [601, 157] width 138 height 28
type input "Chevrolet"
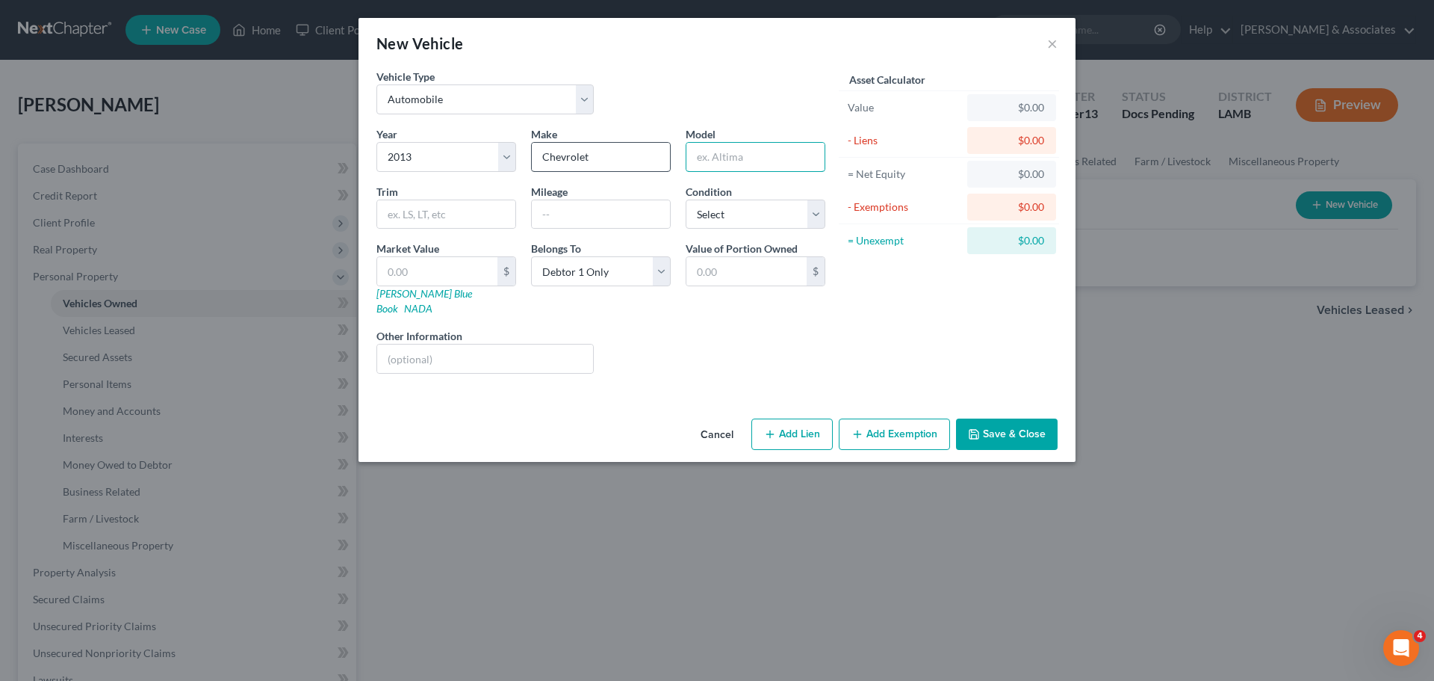
paste input "Silverado 1500-V8"
type input "Silverado 1500-V8"
click at [465, 214] on input "text" at bounding box center [446, 214] width 138 height 28
paste input "Crew Cab LT 4WD"
type input "Crew Cab LT 4WD"
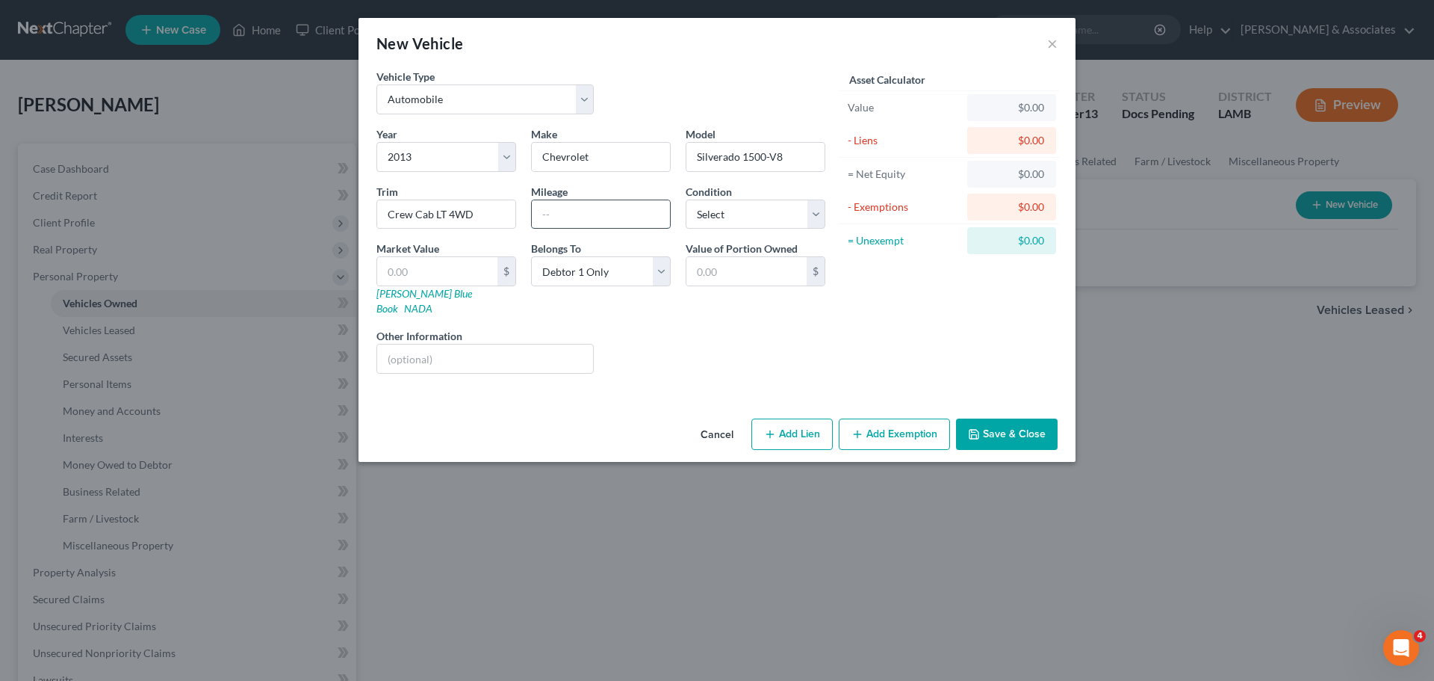
click at [620, 218] on input "text" at bounding box center [601, 214] width 138 height 28
paste input "160000"
type input "160000"
click at [739, 213] on select "Select Excellent Very Good Good Fair Poor" at bounding box center [756, 214] width 140 height 30
select select "3"
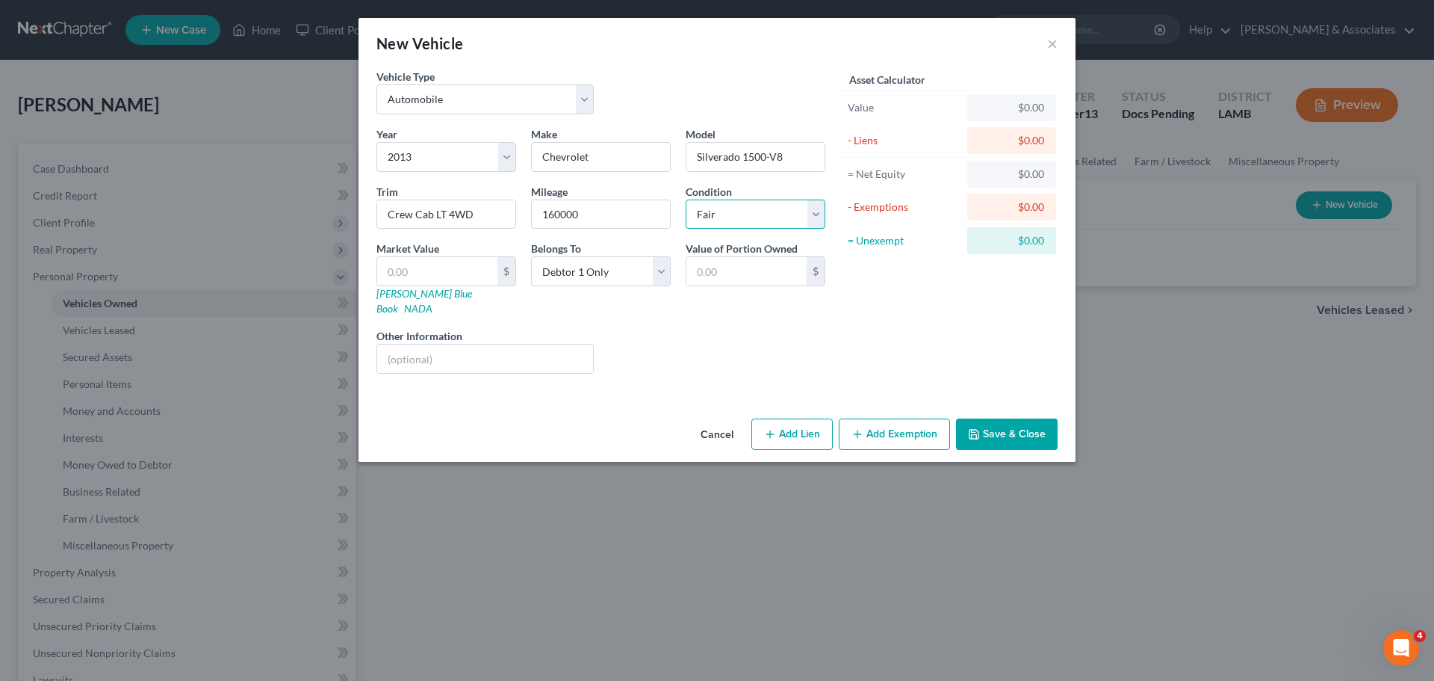
click at [686, 199] on select "Select Excellent Very Good Good Fair Poor" at bounding box center [756, 214] width 140 height 30
click at [436, 261] on input "text" at bounding box center [437, 271] width 120 height 28
paste input "6,975.00"
type input "6,975.00"
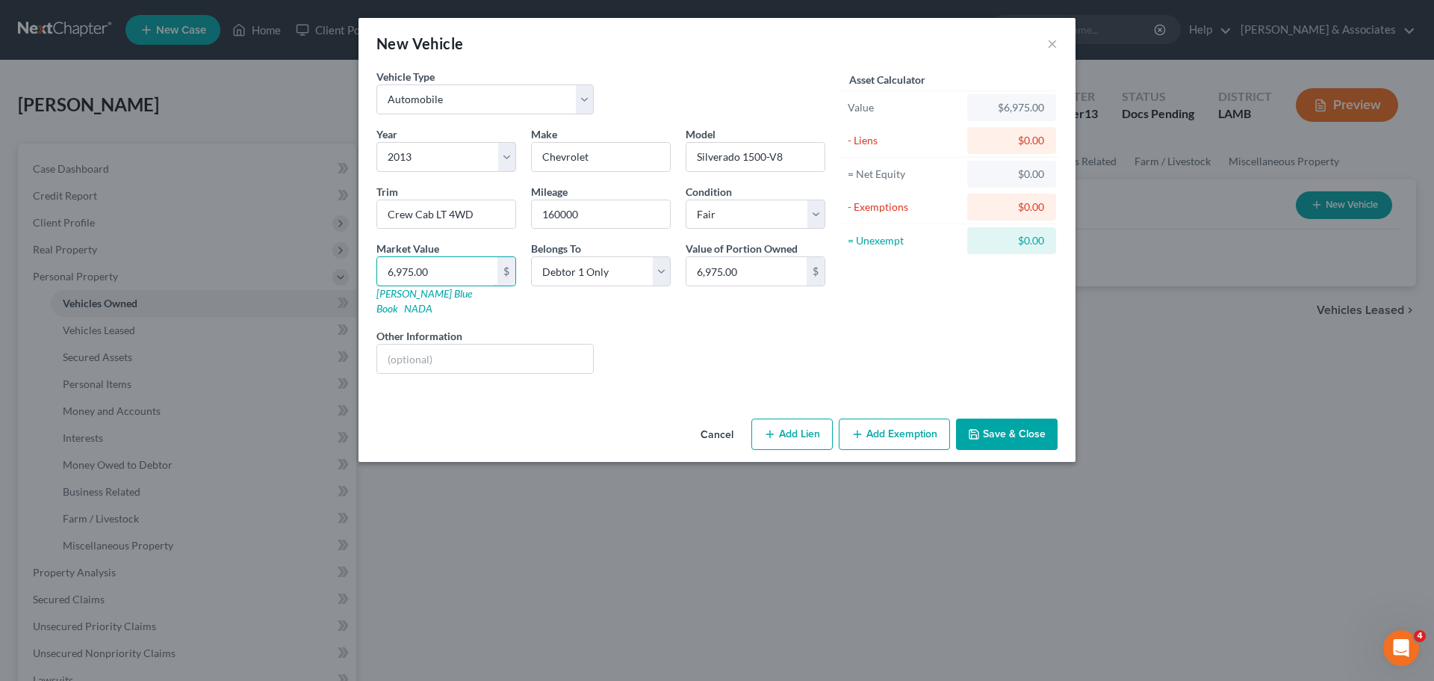
type input "6,975.00"
click at [605, 307] on div "Year Select 2026 2025 2024 2023 2022 2021 2020 2019 2018 2017 2016 2015 2014 20…" at bounding box center [601, 255] width 464 height 259
click at [604, 273] on select "Select Debtor 1 Only Debtor 2 Only Debtor 1 And Debtor 2 Only At Least One Of T…" at bounding box center [601, 271] width 140 height 30
click at [619, 328] on div "Liens Select" at bounding box center [717, 351] width 232 height 46
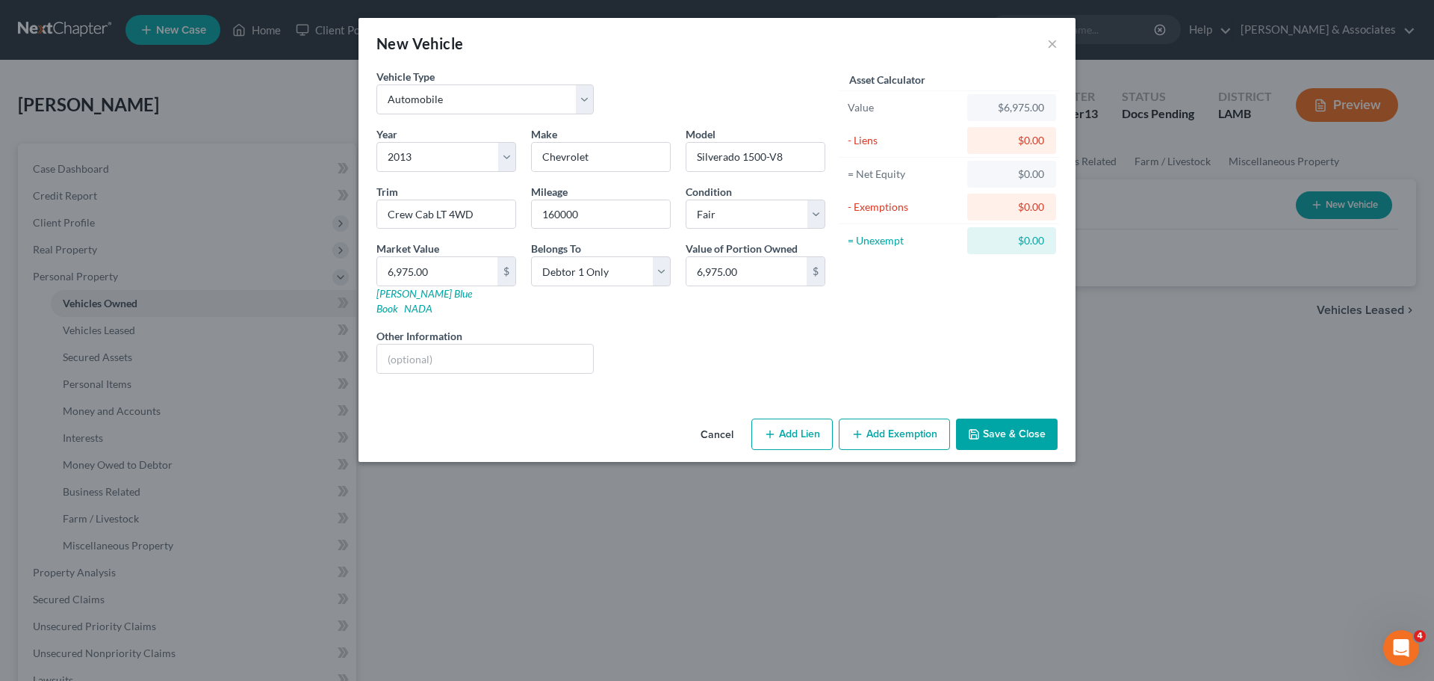
click at [899, 423] on button "Add Exemption" at bounding box center [894, 433] width 111 height 31
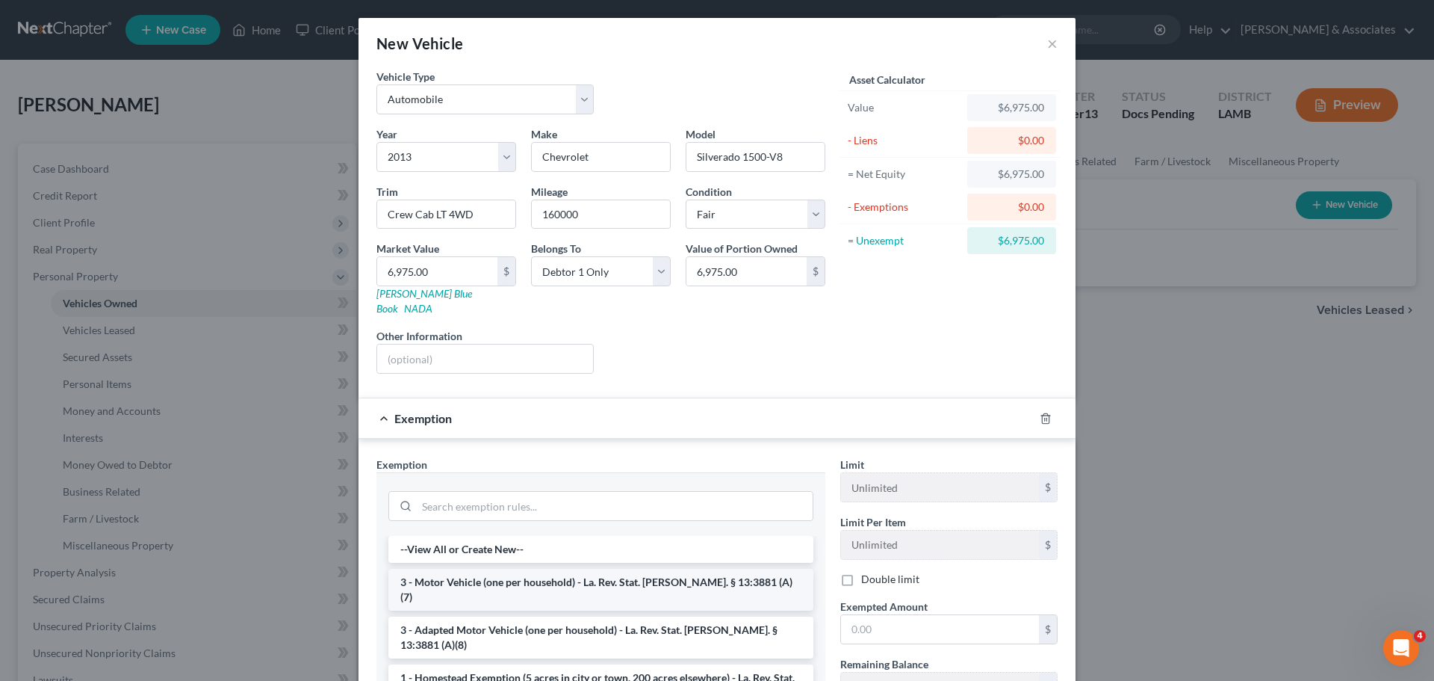
click at [558, 569] on li "3 - Motor Vehicle (one per household) - La. Rev. Stat. Ann. § 13:3881 (A)(7)" at bounding box center [600, 590] width 425 height 42
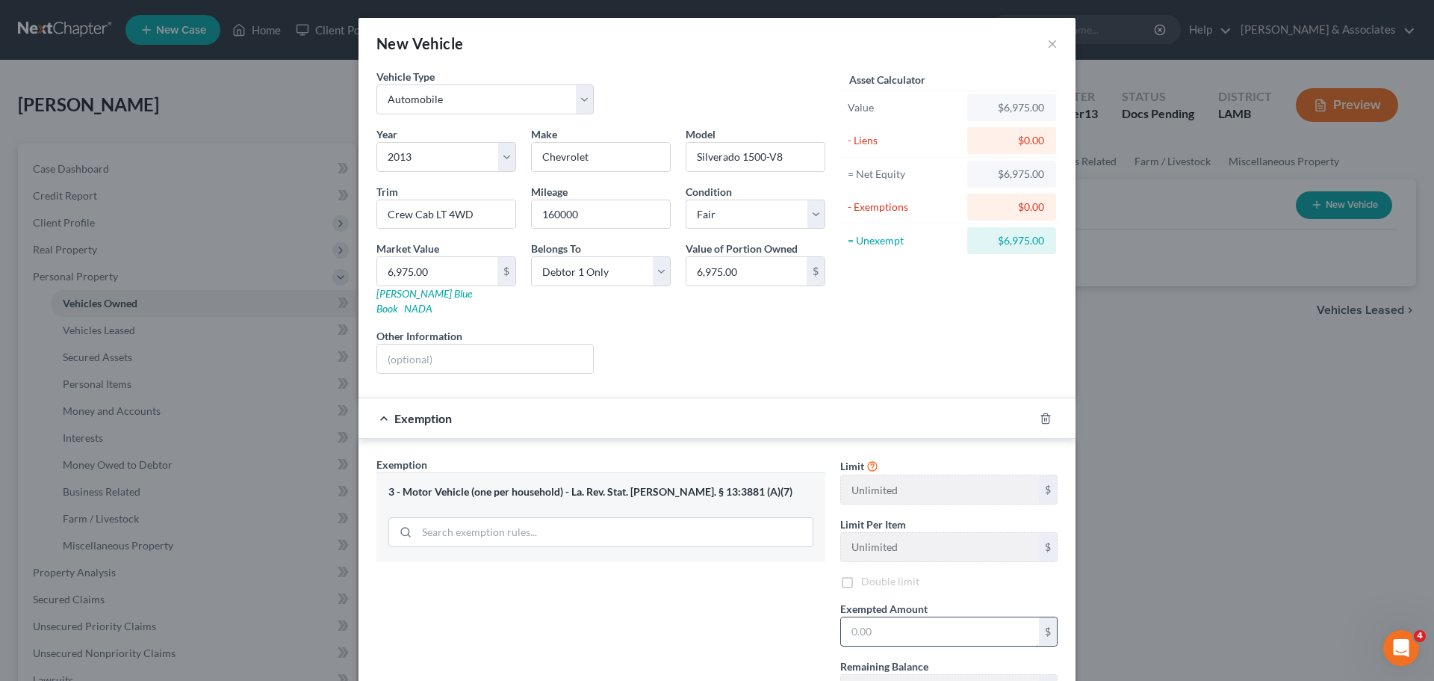
click at [973, 617] on input "text" at bounding box center [940, 631] width 198 height 28
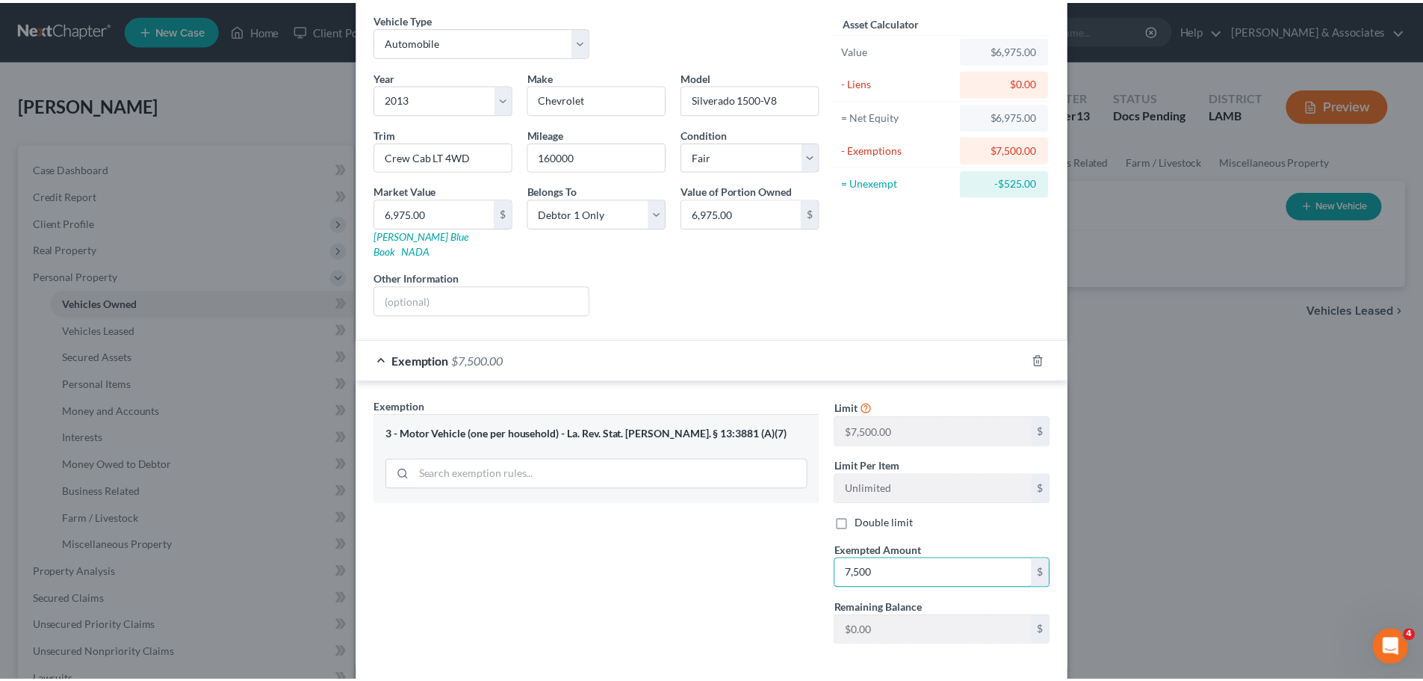
scroll to position [114, 0]
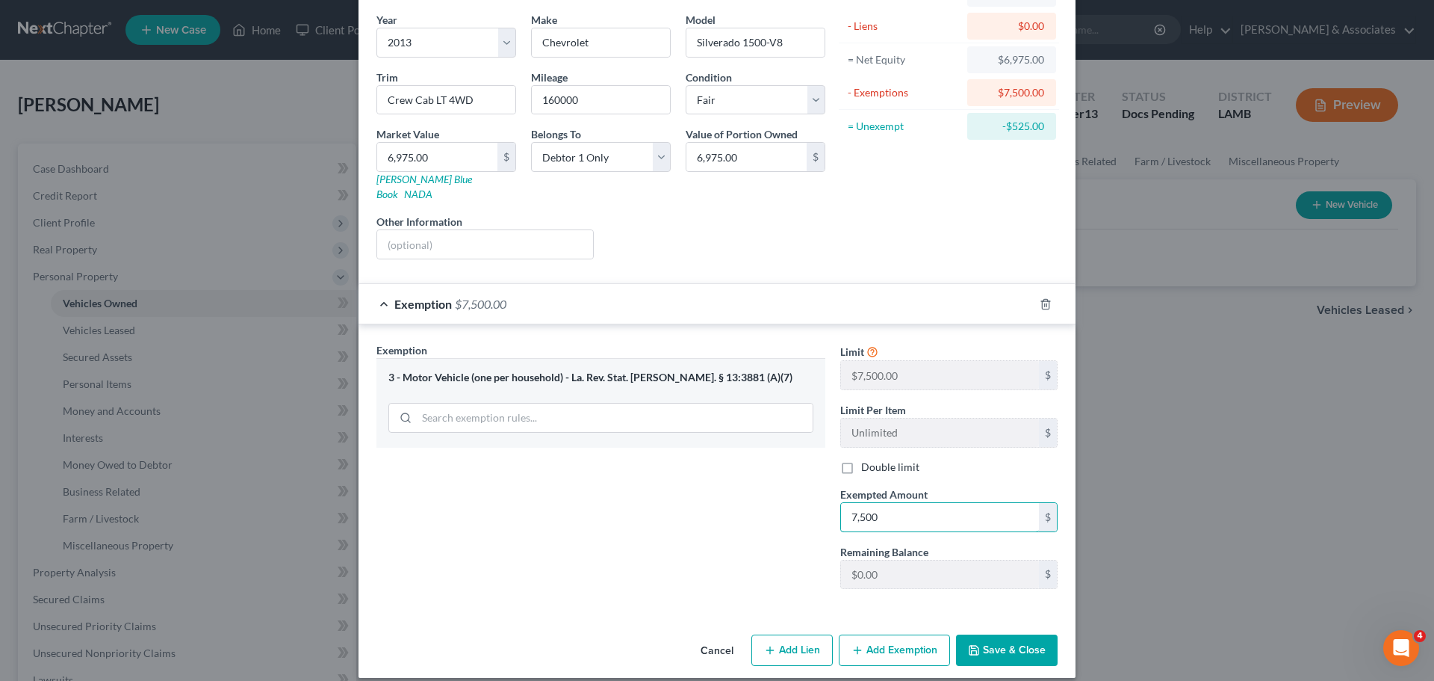
type input "7,500"
click at [1013, 648] on button "Save & Close" at bounding box center [1007, 649] width 102 height 31
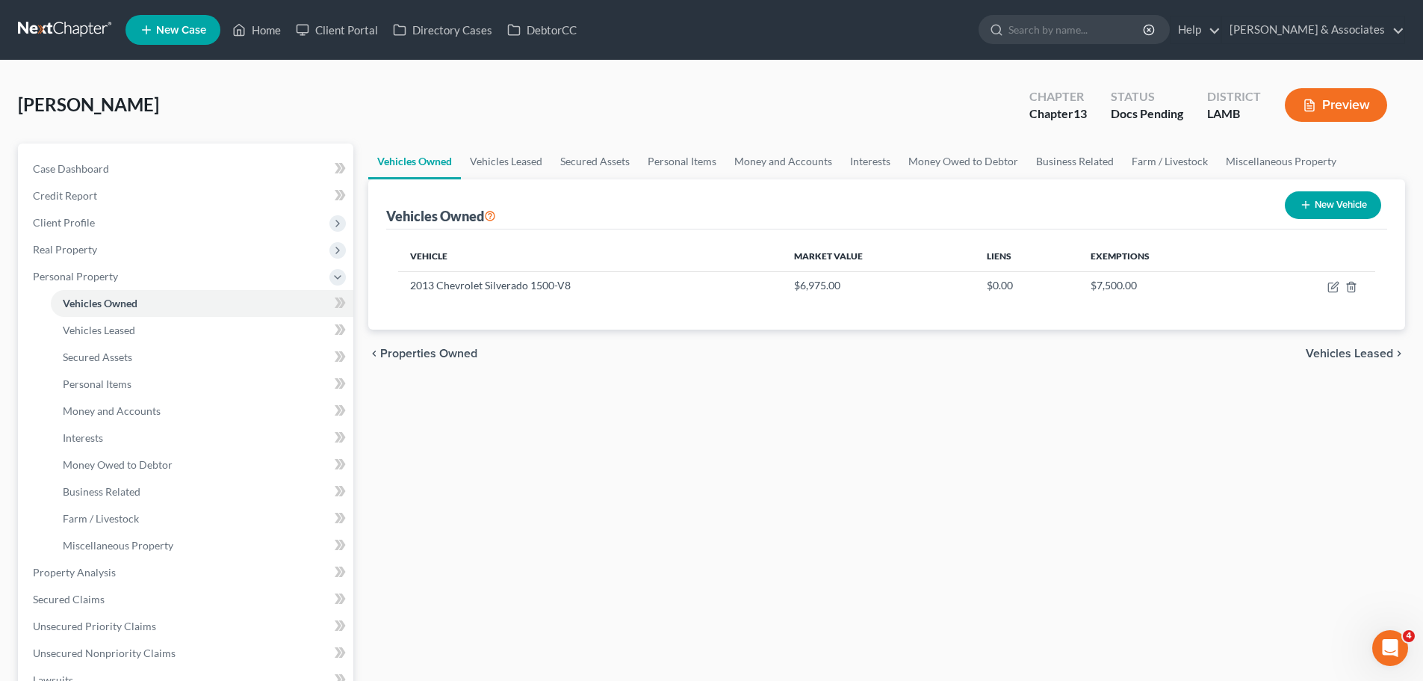
click at [518, 503] on div "Vehicles Owned Vehicles Leased Secured Assets Personal Items Money and Accounts…" at bounding box center [887, 568] width 1052 height 851
click at [146, 411] on span "Money and Accounts" at bounding box center [112, 410] width 98 height 13
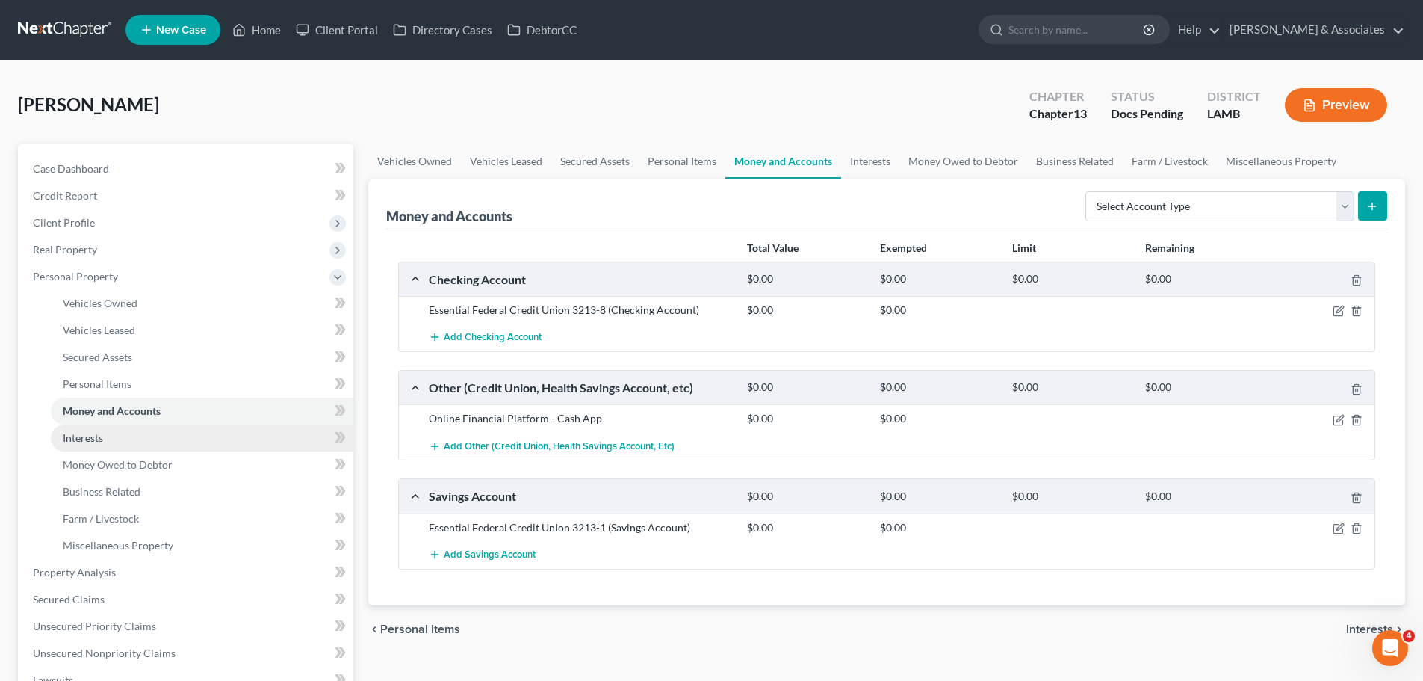
click at [157, 426] on link "Interests" at bounding box center [202, 437] width 303 height 27
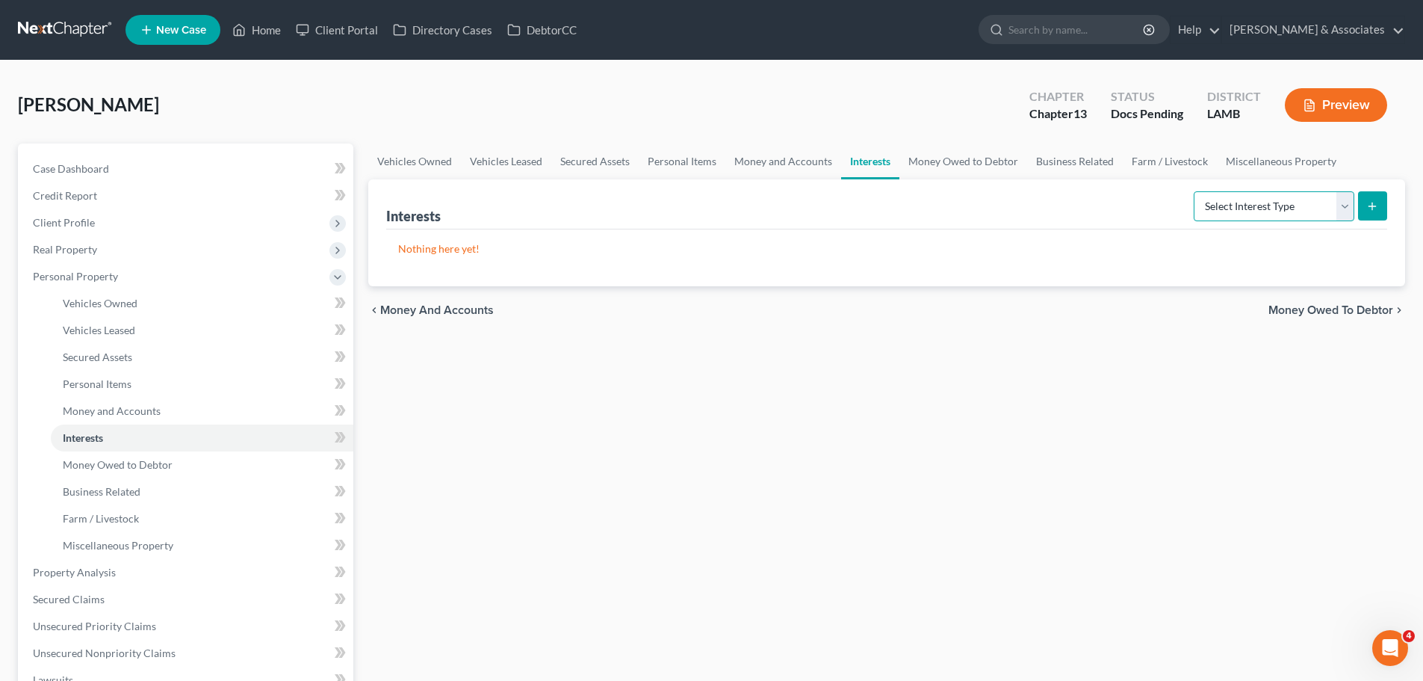
click at [1320, 217] on select "Select Interest Type 401K Annuity Bond Education IRA Government Bond Government…" at bounding box center [1274, 206] width 161 height 30
select select "401k"
click at [1195, 191] on select "Select Interest Type 401K Annuity Bond Education IRA Government Bond Government…" at bounding box center [1274, 206] width 161 height 30
click at [1363, 208] on button "submit" at bounding box center [1372, 205] width 29 height 29
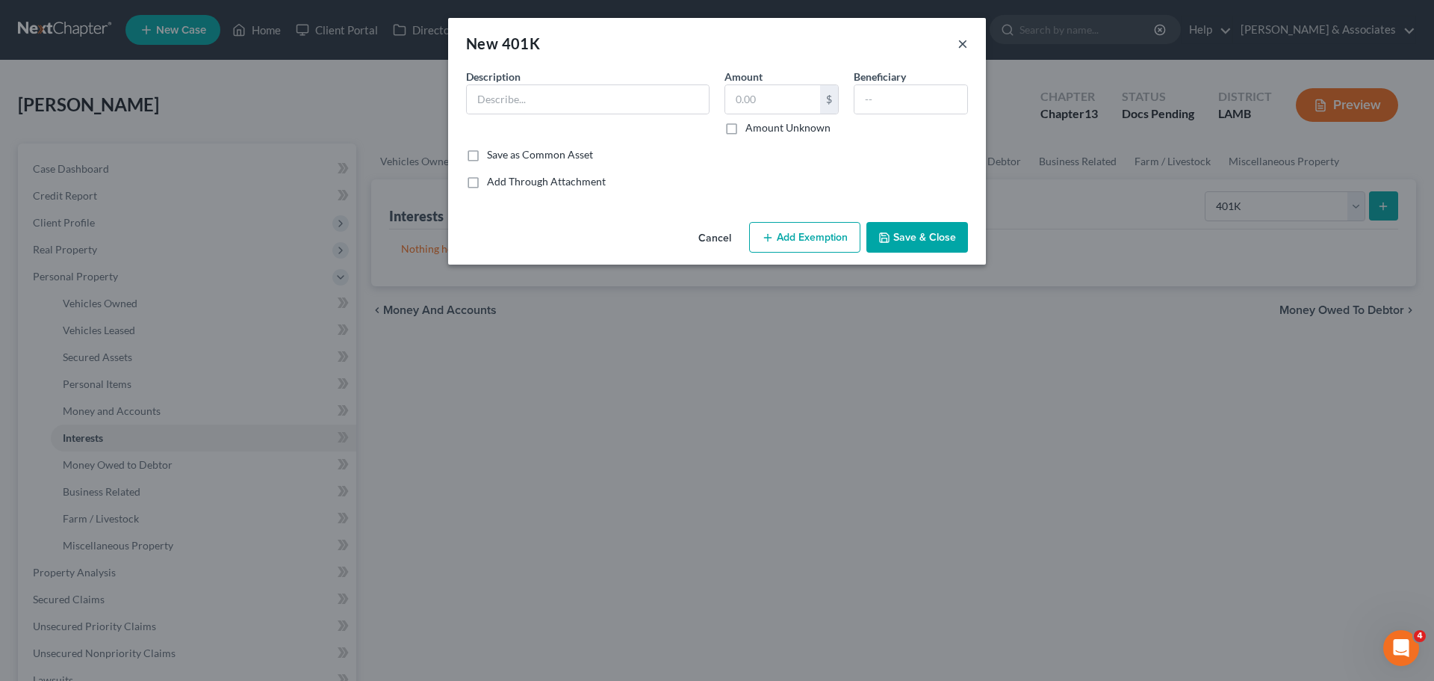
click at [967, 43] on button "×" at bounding box center [963, 43] width 10 height 18
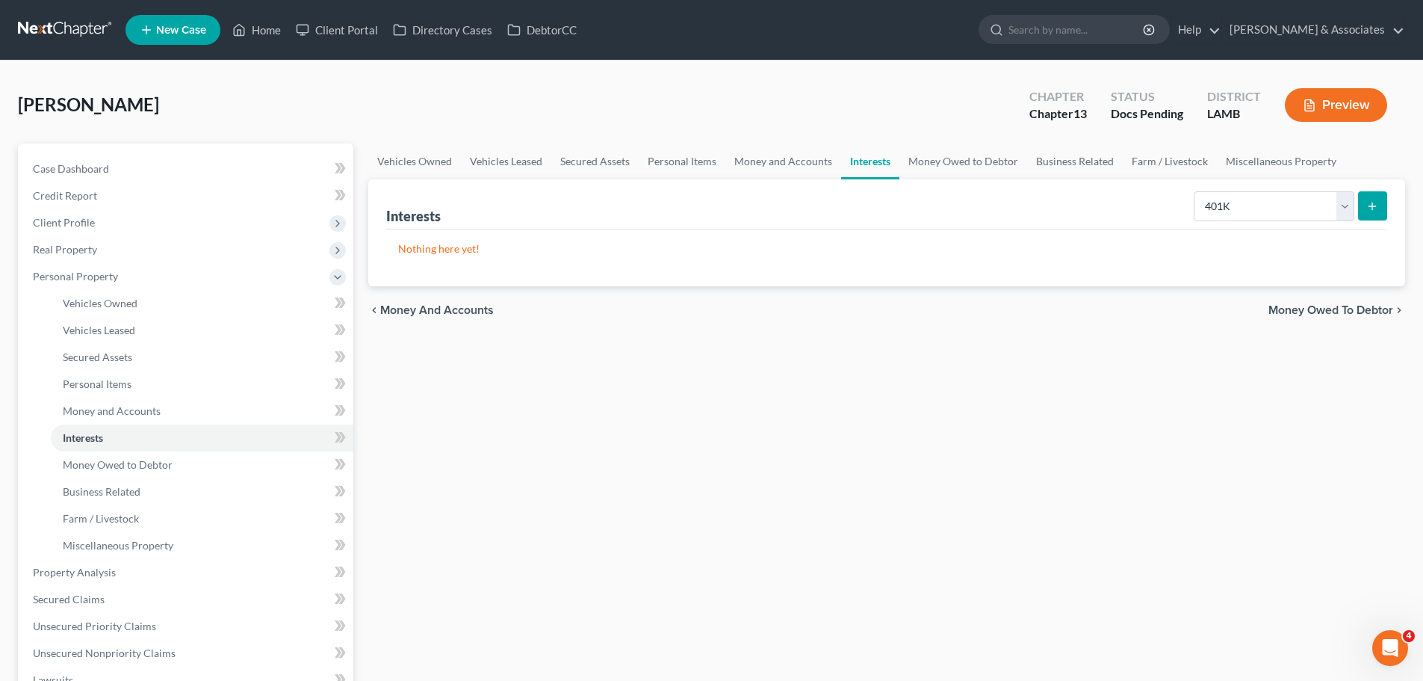
click at [1374, 214] on button "submit" at bounding box center [1372, 205] width 29 height 29
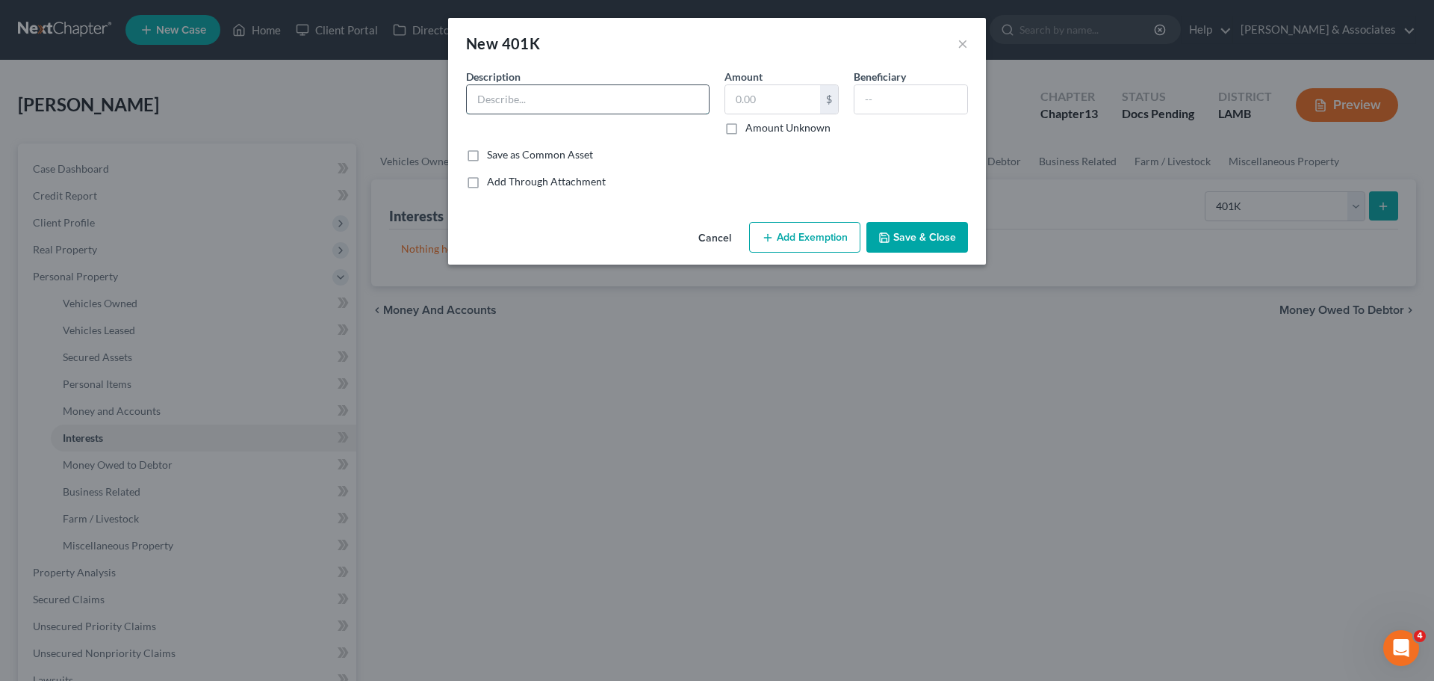
click at [619, 87] on input "text" at bounding box center [588, 99] width 242 height 28
type input "Employment"
click at [828, 232] on button "Add Exemption" at bounding box center [804, 237] width 111 height 31
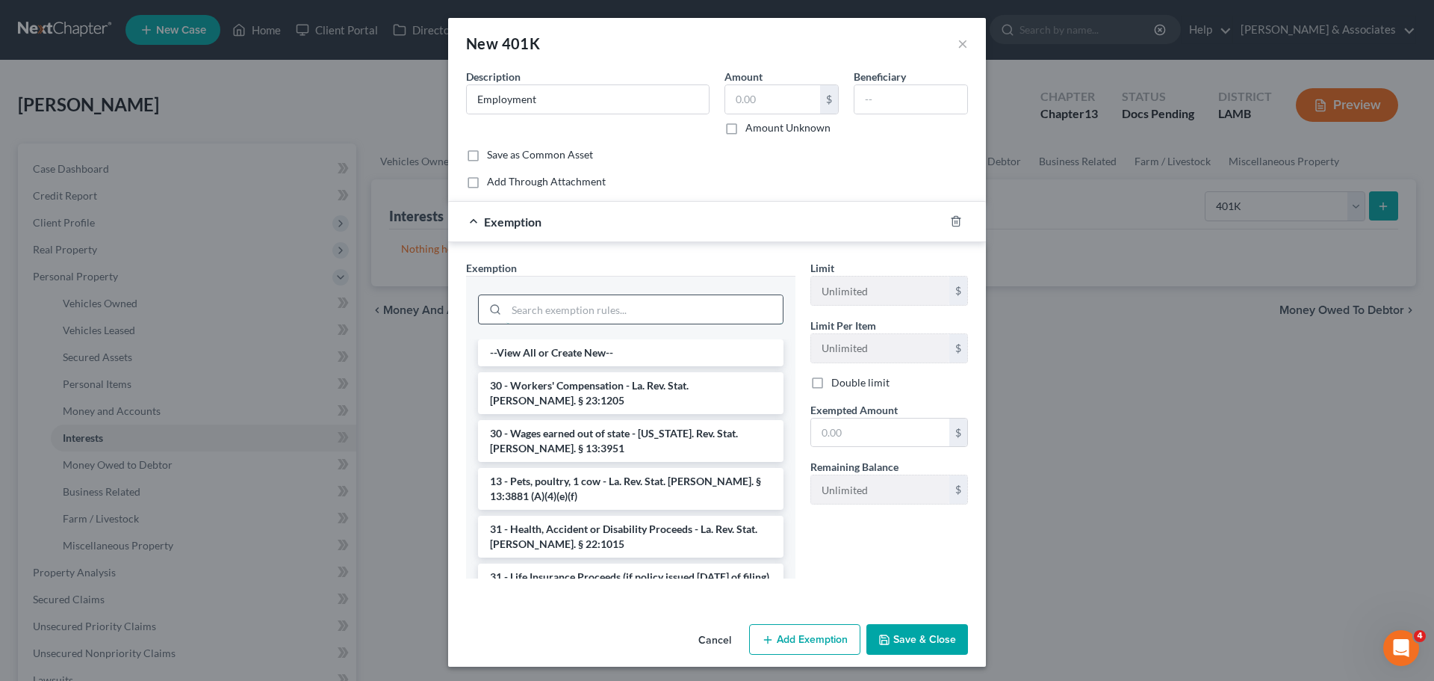
click at [608, 300] on input "search" at bounding box center [645, 309] width 276 height 28
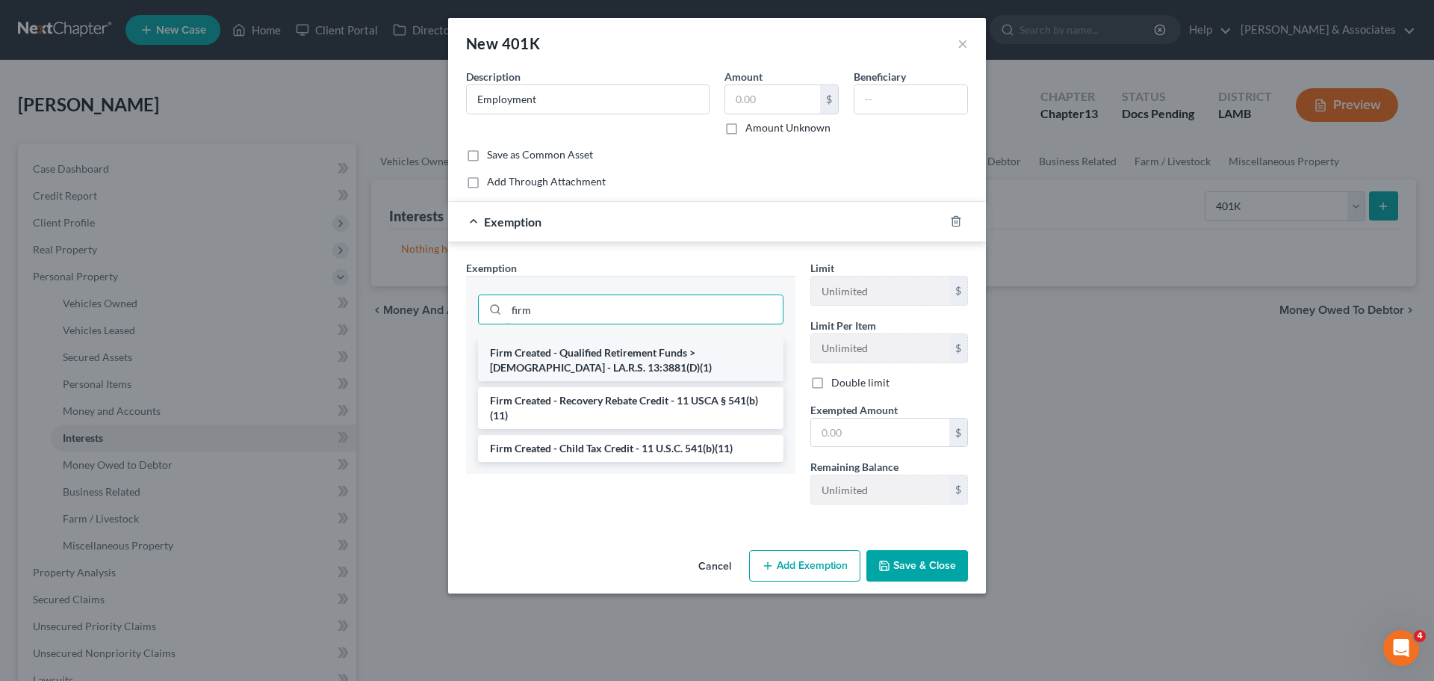
type input "firm"
drag, startPoint x: 613, startPoint y: 366, endPoint x: 633, endPoint y: 377, distance: 22.1
click at [613, 367] on li "Firm Created - Qualified Retirement Funds > 1 Year Old - LA.R.S. 13:3881(D)(1)" at bounding box center [631, 360] width 306 height 42
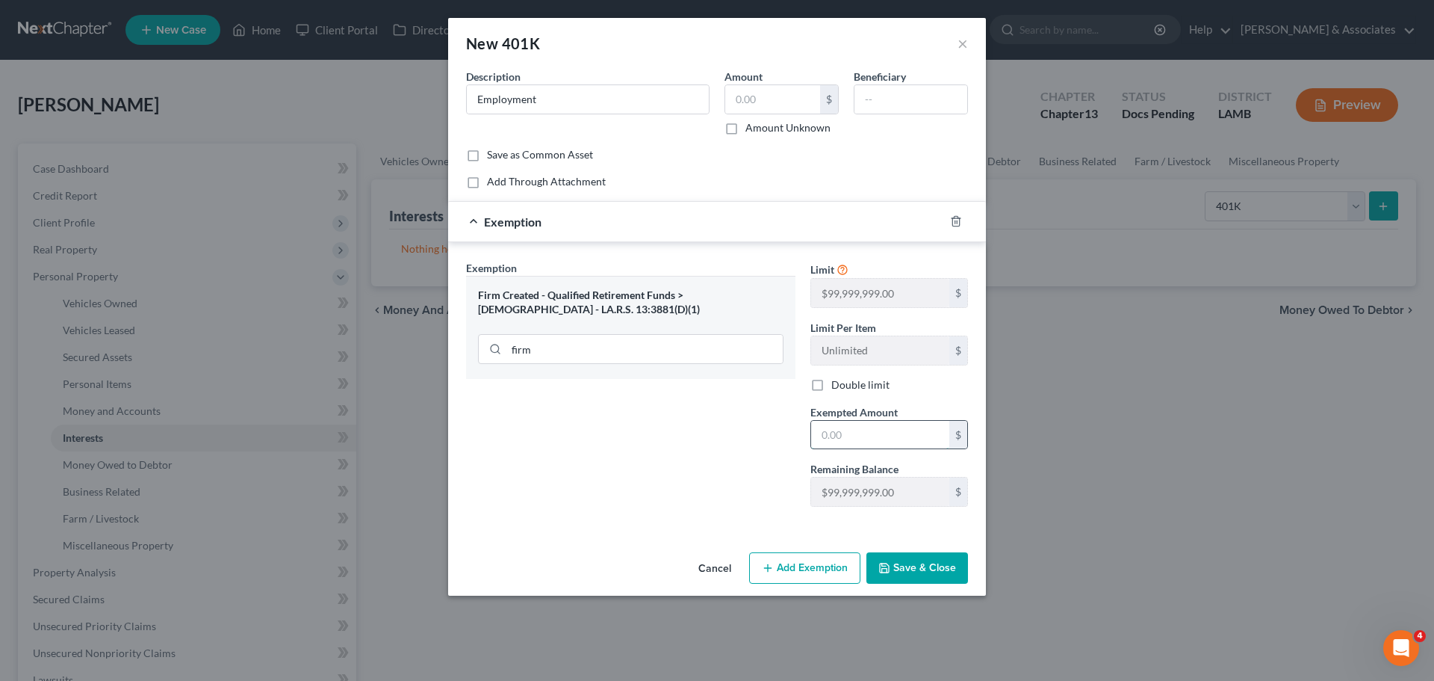
click at [905, 445] on input "text" at bounding box center [880, 435] width 138 height 28
type input "99,999,999"
click at [941, 558] on button "Save & Close" at bounding box center [918, 567] width 102 height 31
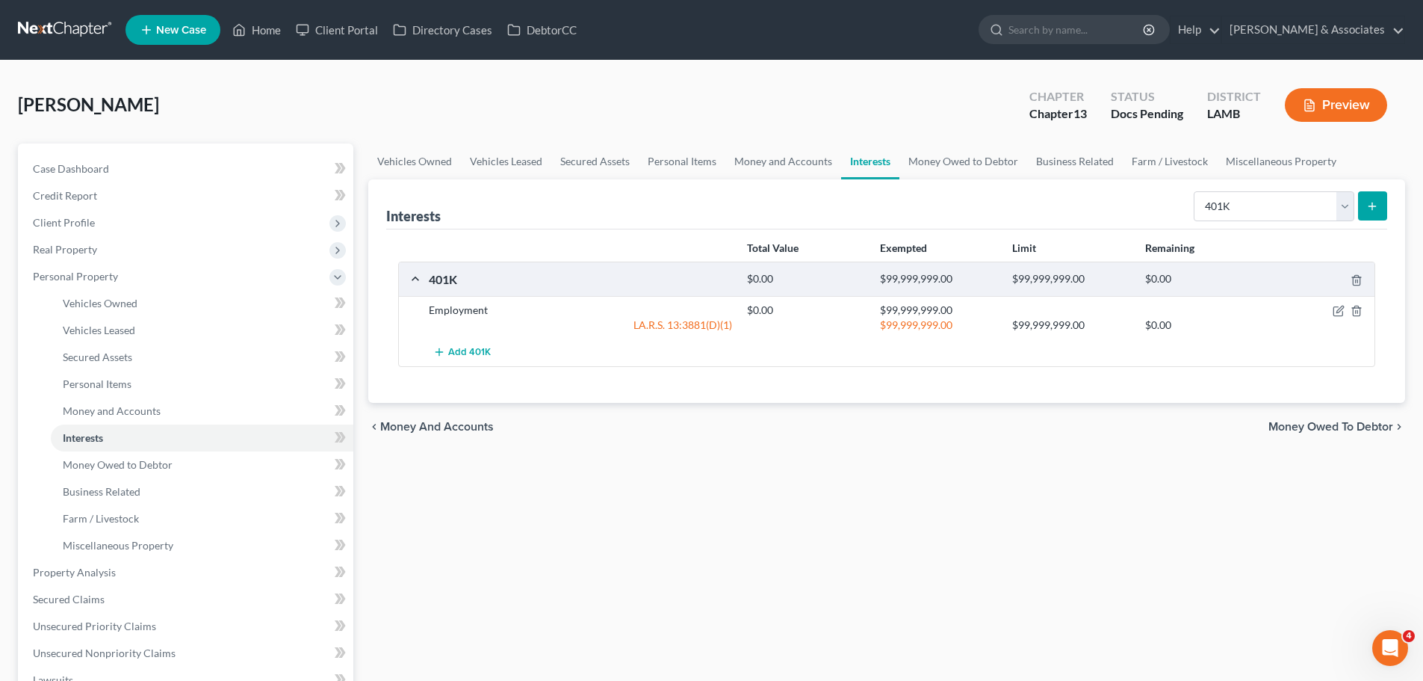
click at [847, 533] on div "Vehicles Owned Vehicles Leased Secured Assets Personal Items Money and Accounts…" at bounding box center [887, 568] width 1052 height 851
click at [533, 513] on div "Vehicles Owned Vehicles Leased Secured Assets Personal Items Money and Accounts…" at bounding box center [887, 568] width 1052 height 851
click at [125, 602] on link "Secured Claims" at bounding box center [187, 599] width 332 height 27
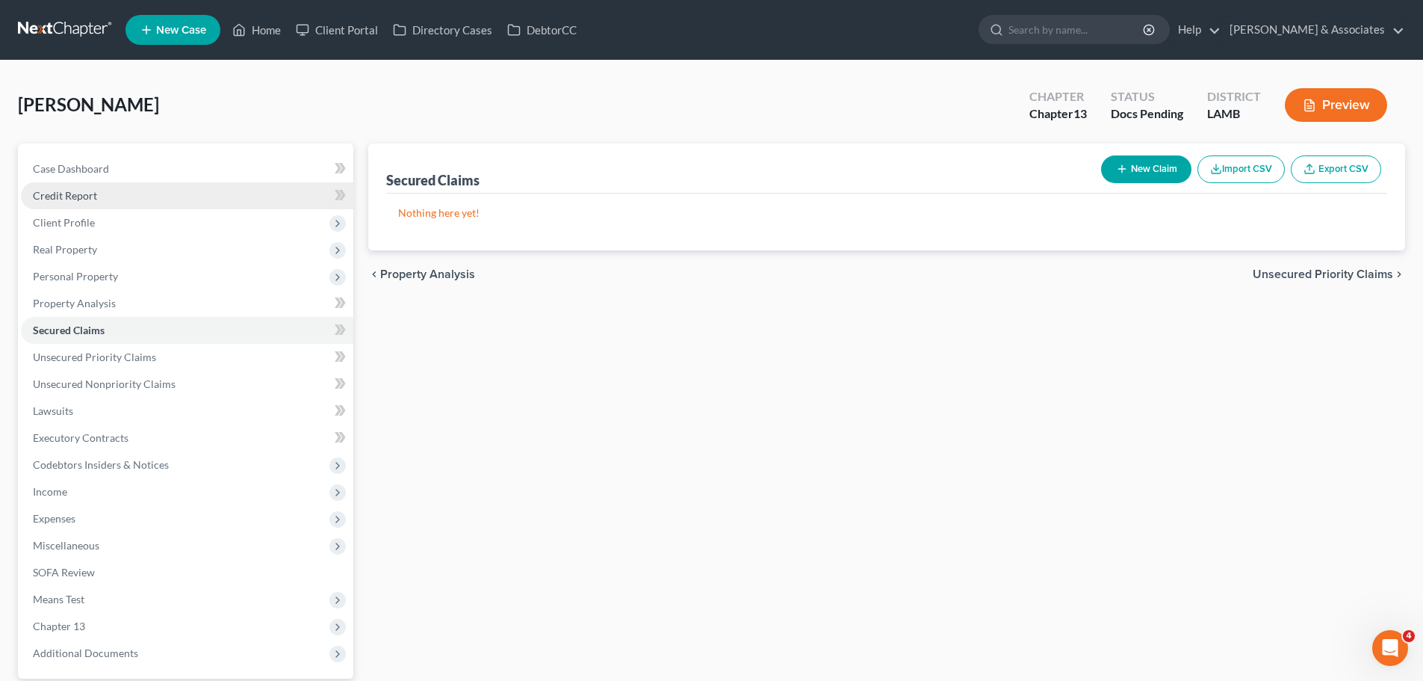
click at [121, 195] on link "Credit Report" at bounding box center [187, 195] width 332 height 27
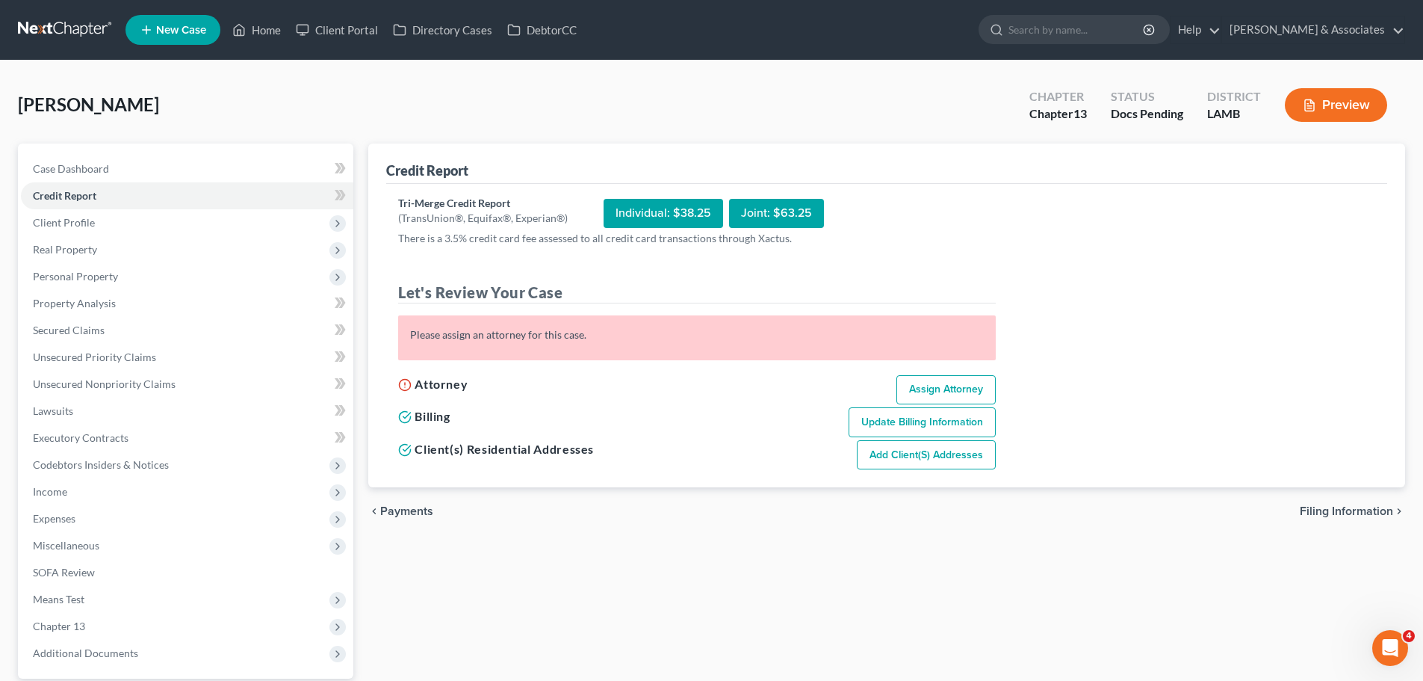
click at [938, 388] on link "Assign Attorney" at bounding box center [946, 390] width 99 height 30
select select "1"
select select "0"
select select "3"
select select "19"
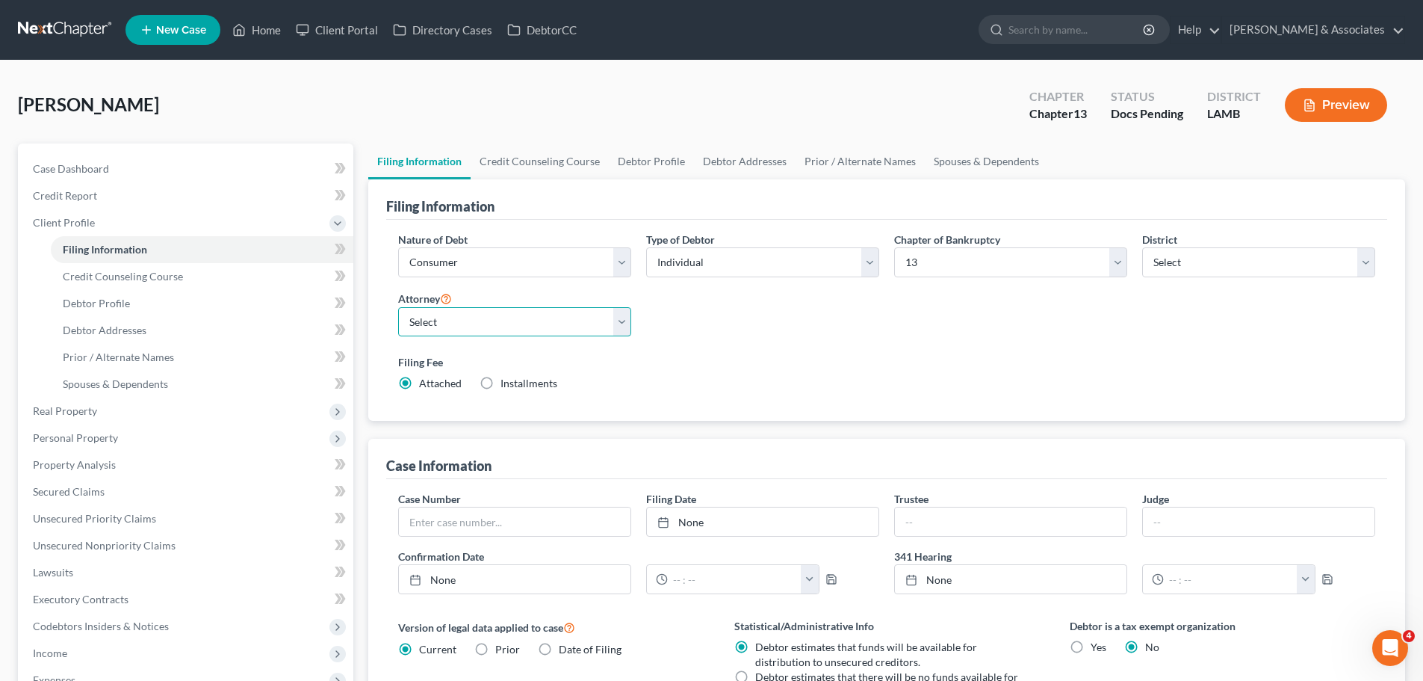
click at [457, 321] on select "Select Morley Diment - LAMB Morley Diment - LAEB Morley Diment - LAWB Paul Shou…" at bounding box center [514, 322] width 233 height 30
select select "0"
click at [398, 307] on select "Select Morley Diment - LAMB Morley Diment - LAEB Morley Diment - LAWB Paul Shou…" at bounding box center [514, 322] width 233 height 30
click at [944, 388] on div "Filing Fee Attached Installments Installments" at bounding box center [886, 372] width 977 height 37
click at [111, 306] on span "Debtor Profile" at bounding box center [96, 303] width 67 height 13
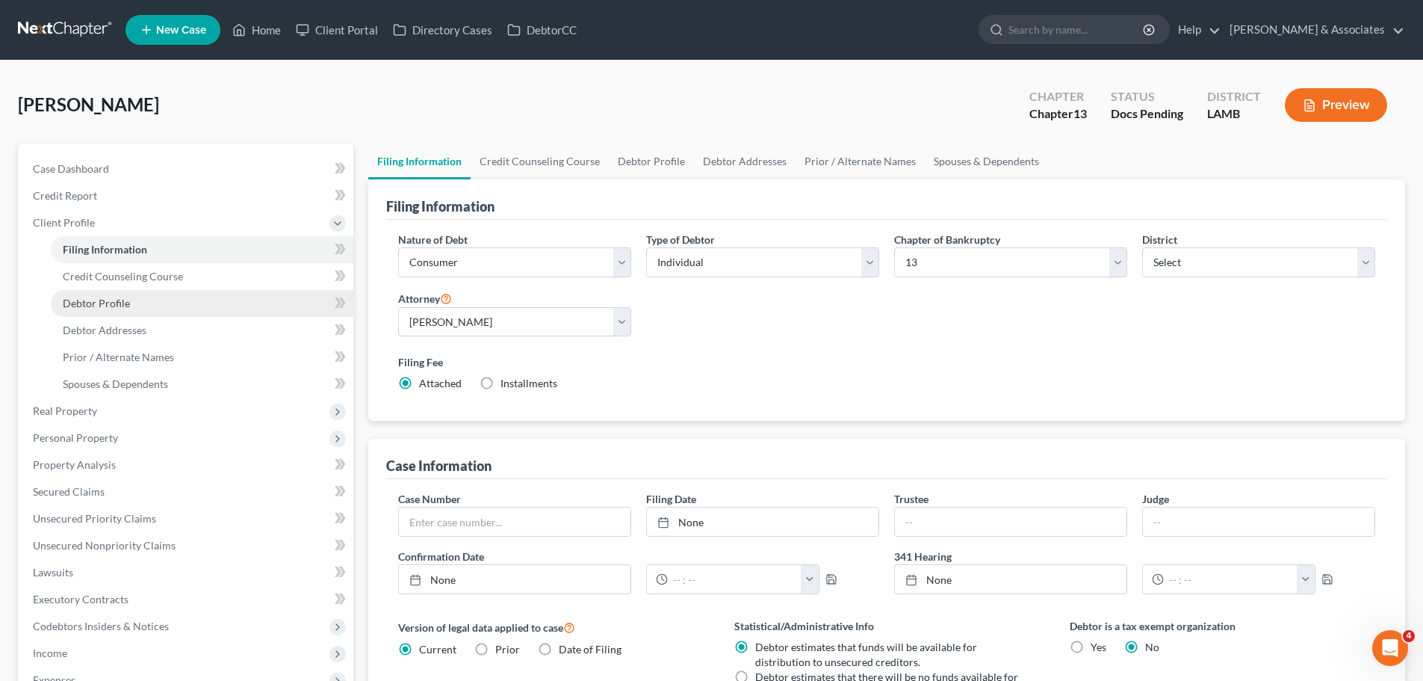
select select "0"
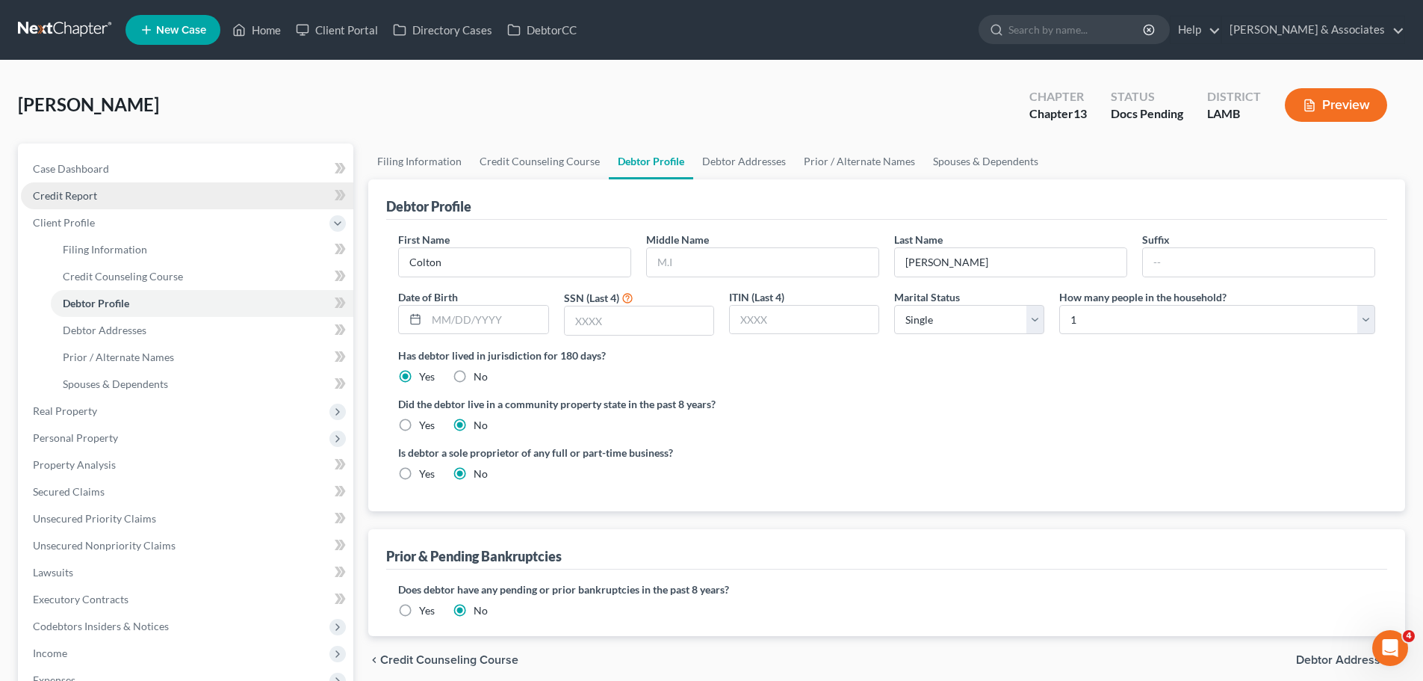
click at [93, 201] on span "Credit Report" at bounding box center [65, 195] width 64 height 13
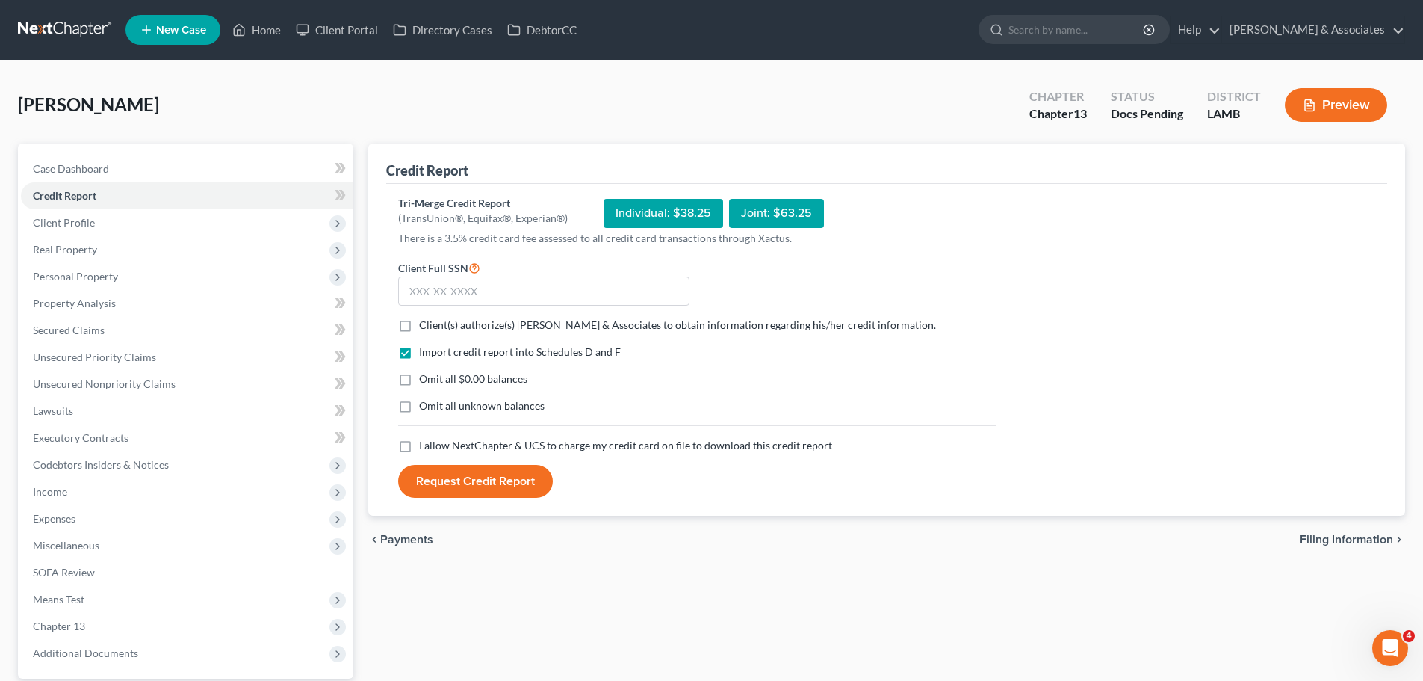
click at [419, 321] on label "Client(s) authorize(s) Diment & Associates to obtain information regarding his/…" at bounding box center [677, 325] width 517 height 15
click at [425, 321] on input "Client(s) authorize(s) Diment & Associates to obtain information regarding his/…" at bounding box center [430, 323] width 10 height 10
checkbox input "true"
drag, startPoint x: 406, startPoint y: 373, endPoint x: 406, endPoint y: 394, distance: 20.9
click at [419, 374] on label "Omit all $0.00 balances" at bounding box center [473, 378] width 108 height 15
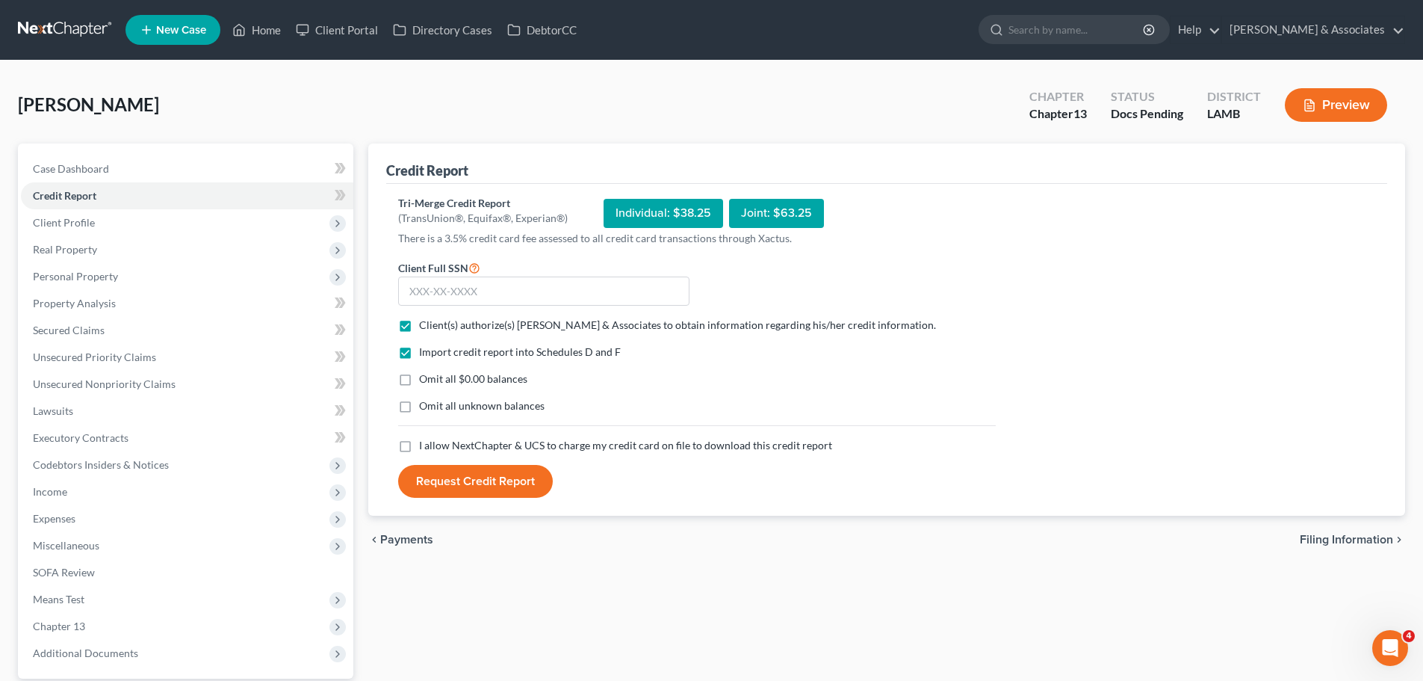
click at [425, 374] on input "Omit all $0.00 balances" at bounding box center [430, 376] width 10 height 10
checkbox input "true"
click at [419, 412] on label "Omit all unknown balances" at bounding box center [482, 405] width 126 height 15
click at [425, 408] on input "Omit all unknown balances" at bounding box center [430, 403] width 10 height 10
checkbox input "true"
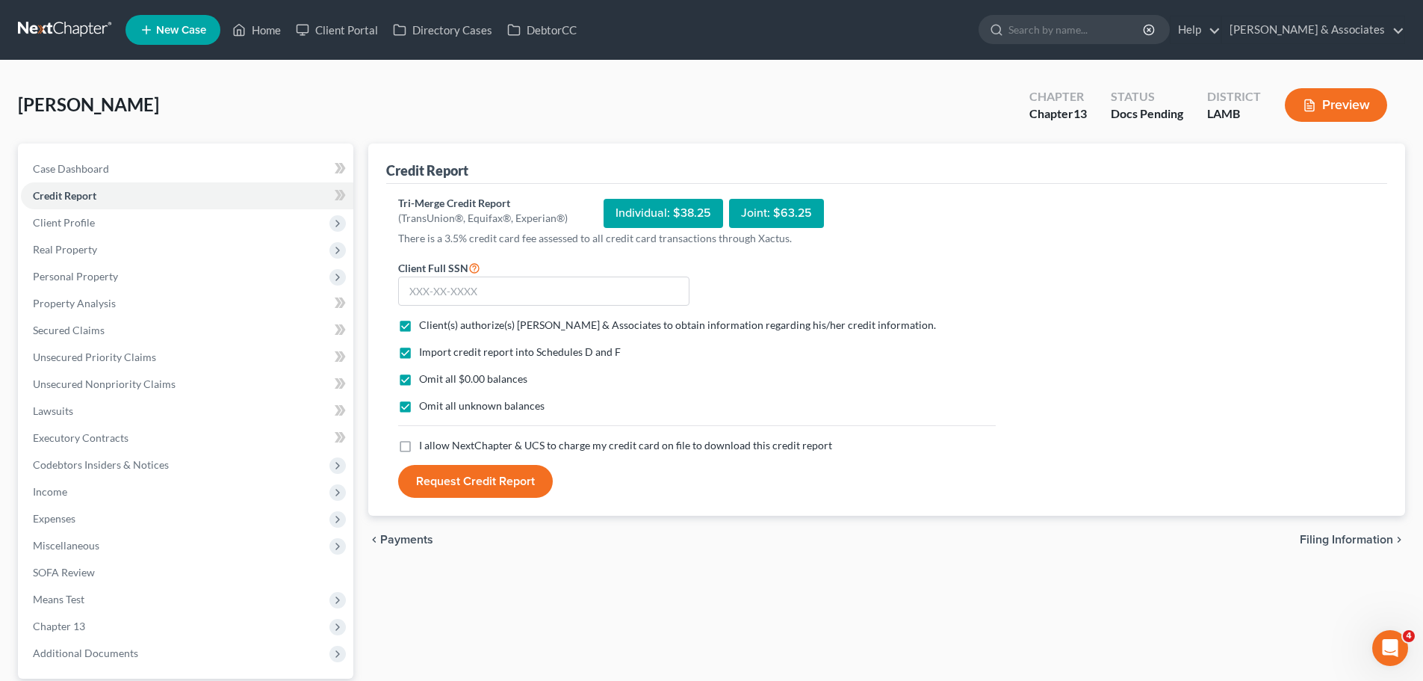
click at [419, 443] on label "I allow NextChapter & UCS to charge my credit card on file to download this cre…" at bounding box center [625, 445] width 413 height 15
click at [425, 443] on input "I allow NextChapter & UCS to charge my credit card on file to download this cre…" at bounding box center [430, 443] width 10 height 10
checkbox input "true"
drag, startPoint x: 471, startPoint y: 282, endPoint x: 968, endPoint y: 278, distance: 497.6
click at [474, 283] on input "text" at bounding box center [543, 291] width 291 height 30
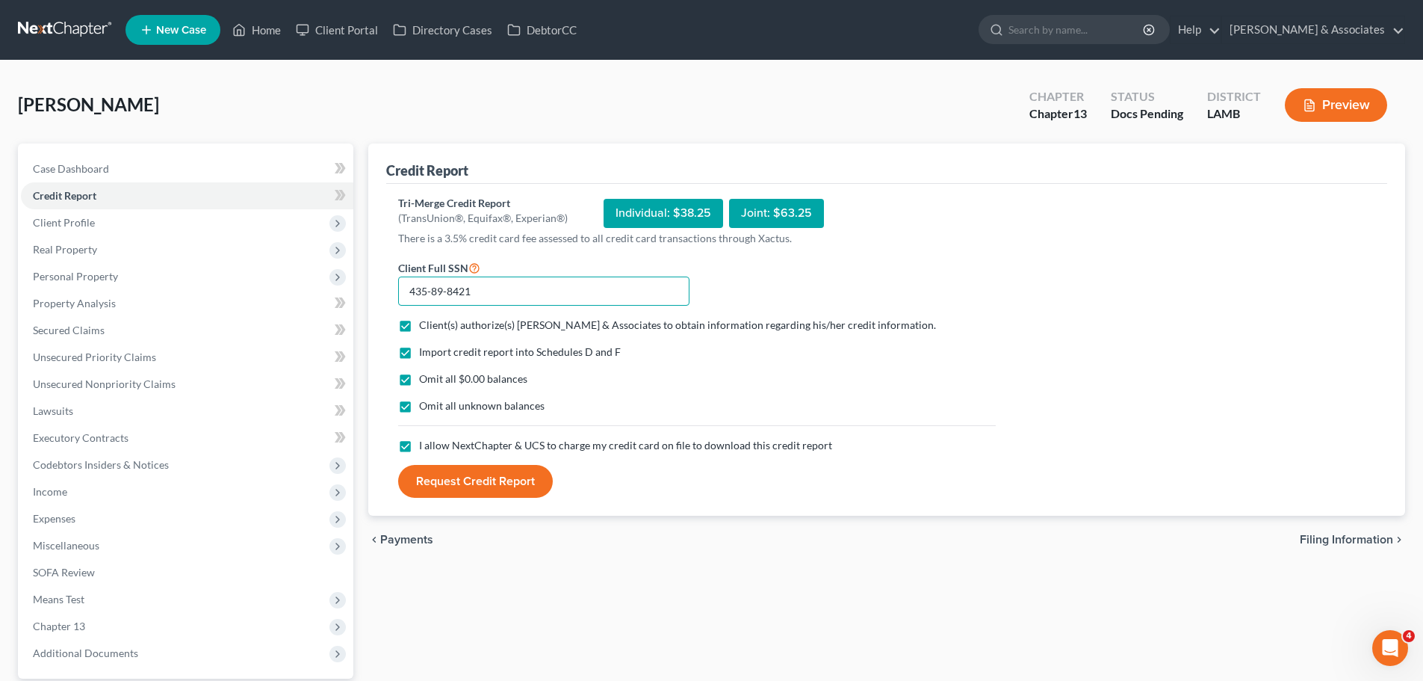
type input "435-89-8421"
click at [533, 491] on button "Request Credit Report" at bounding box center [475, 481] width 155 height 33
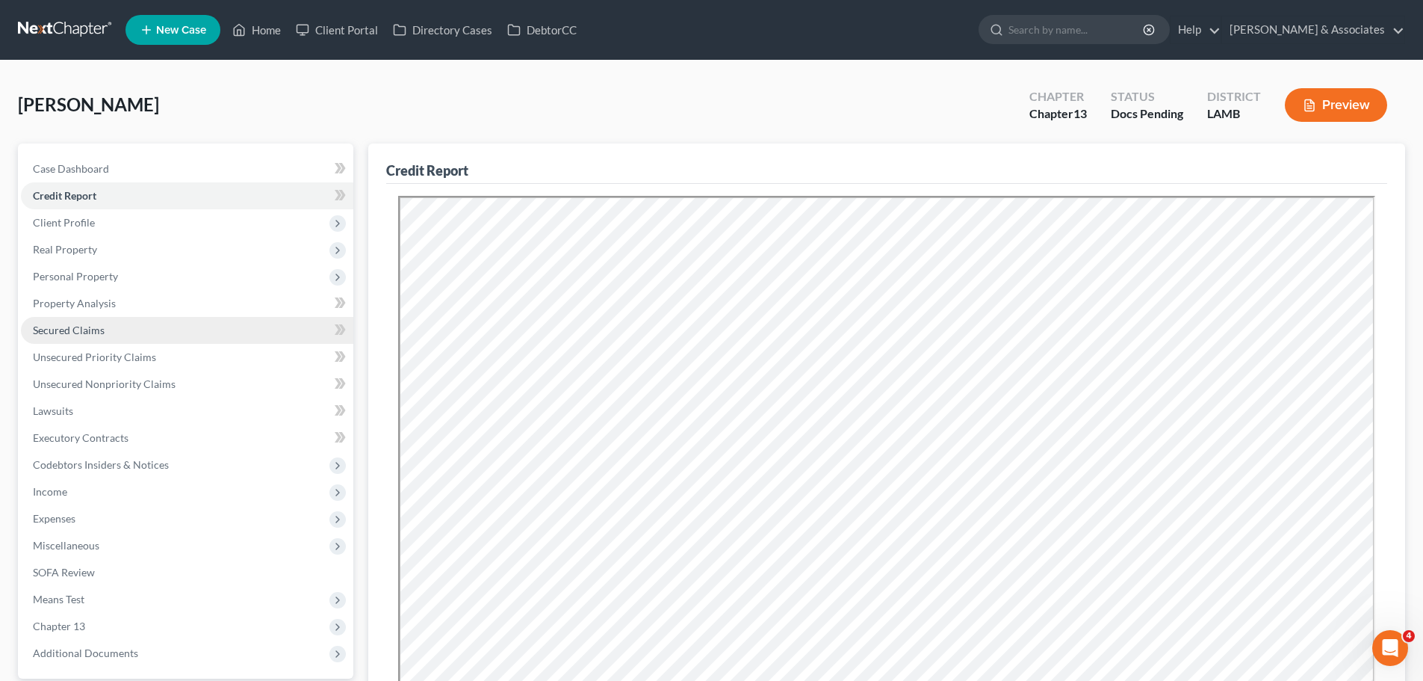
click at [40, 318] on link "Secured Claims" at bounding box center [187, 330] width 332 height 27
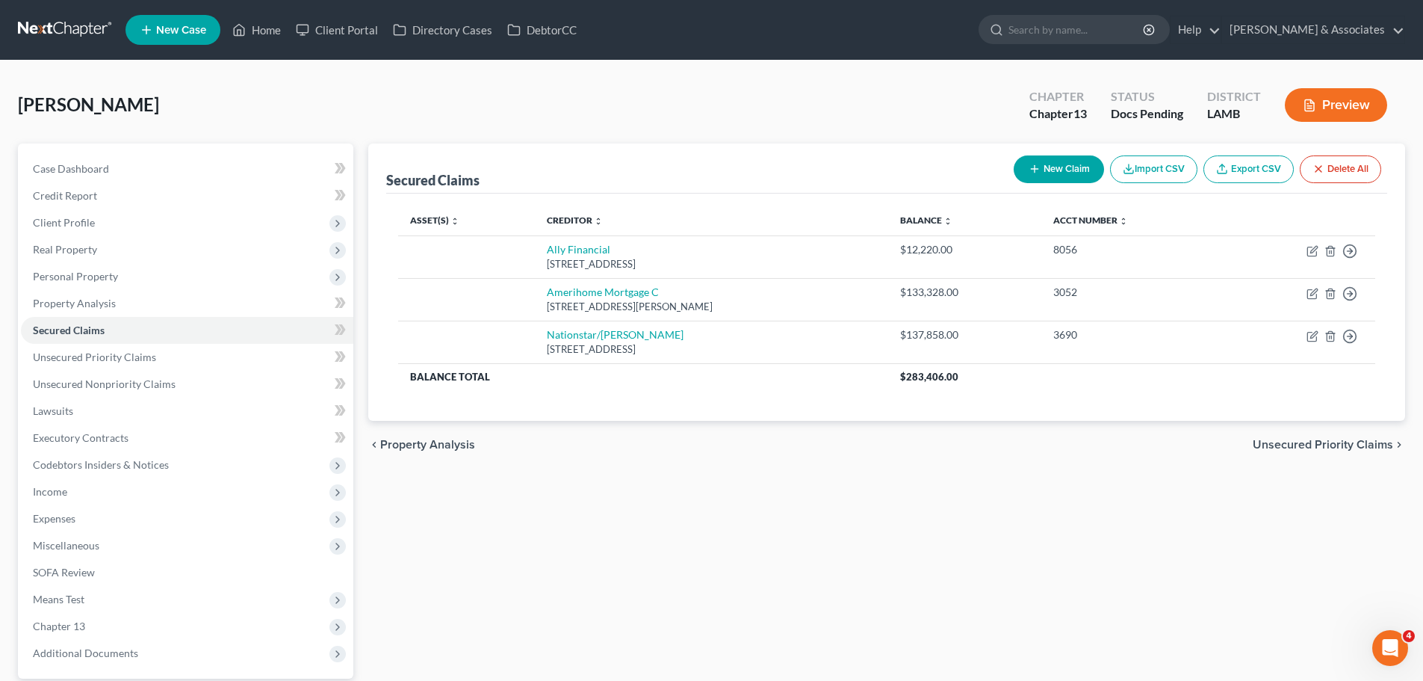
click at [776, 414] on div "Asset(s) expand_more expand_less unfold_more Creditor expand_more expand_less u…" at bounding box center [886, 306] width 1001 height 227
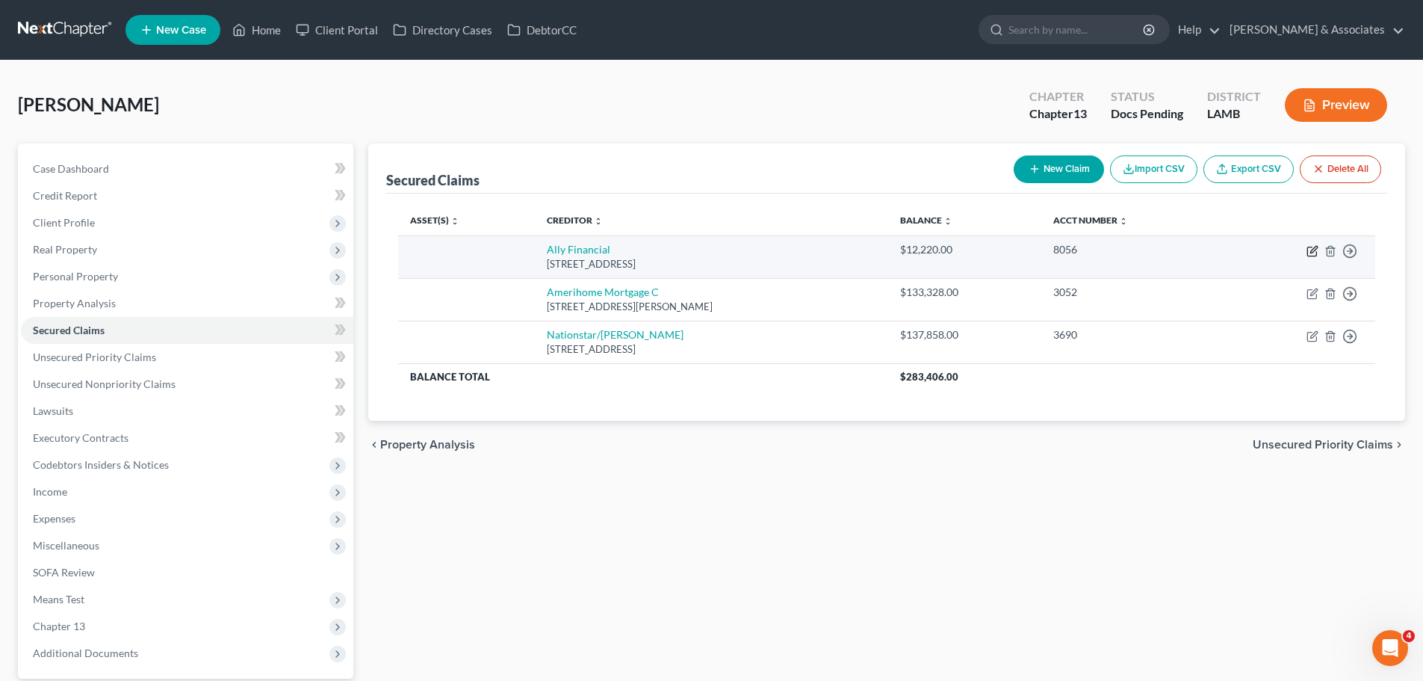
click at [1316, 250] on icon "button" at bounding box center [1313, 251] width 12 height 12
select select "23"
select select "0"
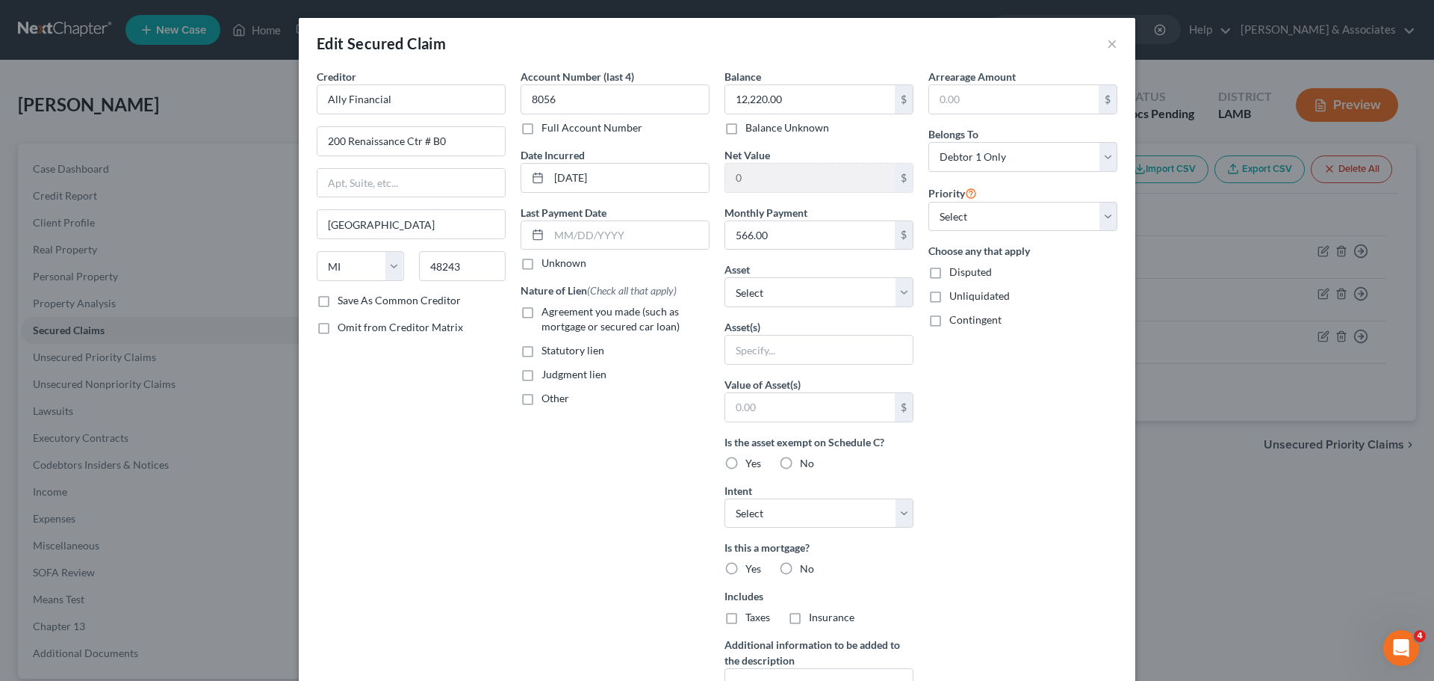
click at [580, 315] on span "Agreement you made (such as mortgage or secured car loan)" at bounding box center [611, 319] width 138 height 28
click at [557, 314] on input "Agreement you made (such as mortgage or secured car loan)" at bounding box center [553, 309] width 10 height 10
checkbox input "true"
click at [804, 297] on select "Select Other Multiple Assets Essential Federal Credit Union 3213-1 (Savings Acc…" at bounding box center [819, 292] width 189 height 30
select select "3"
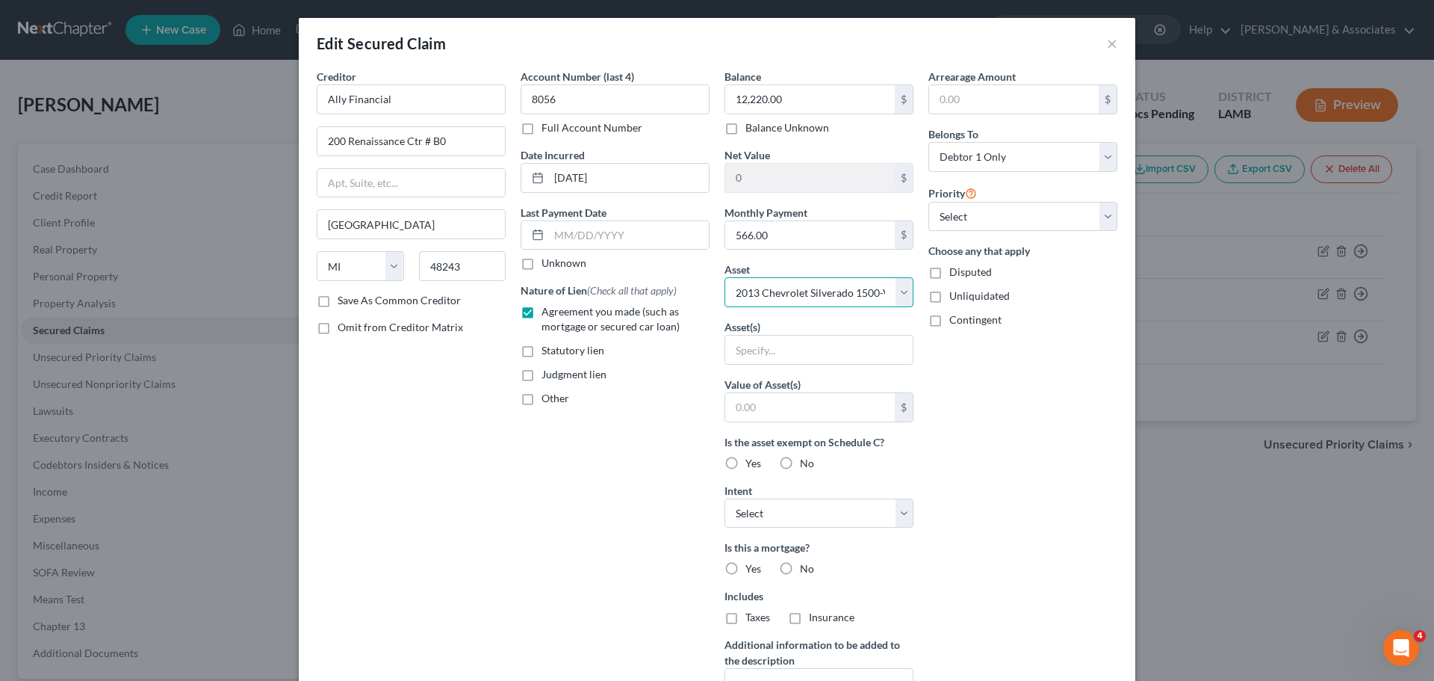
click at [725, 277] on select "Select Other Multiple Assets Essential Federal Credit Union 3213-1 (Savings Acc…" at bounding box center [819, 292] width 189 height 30
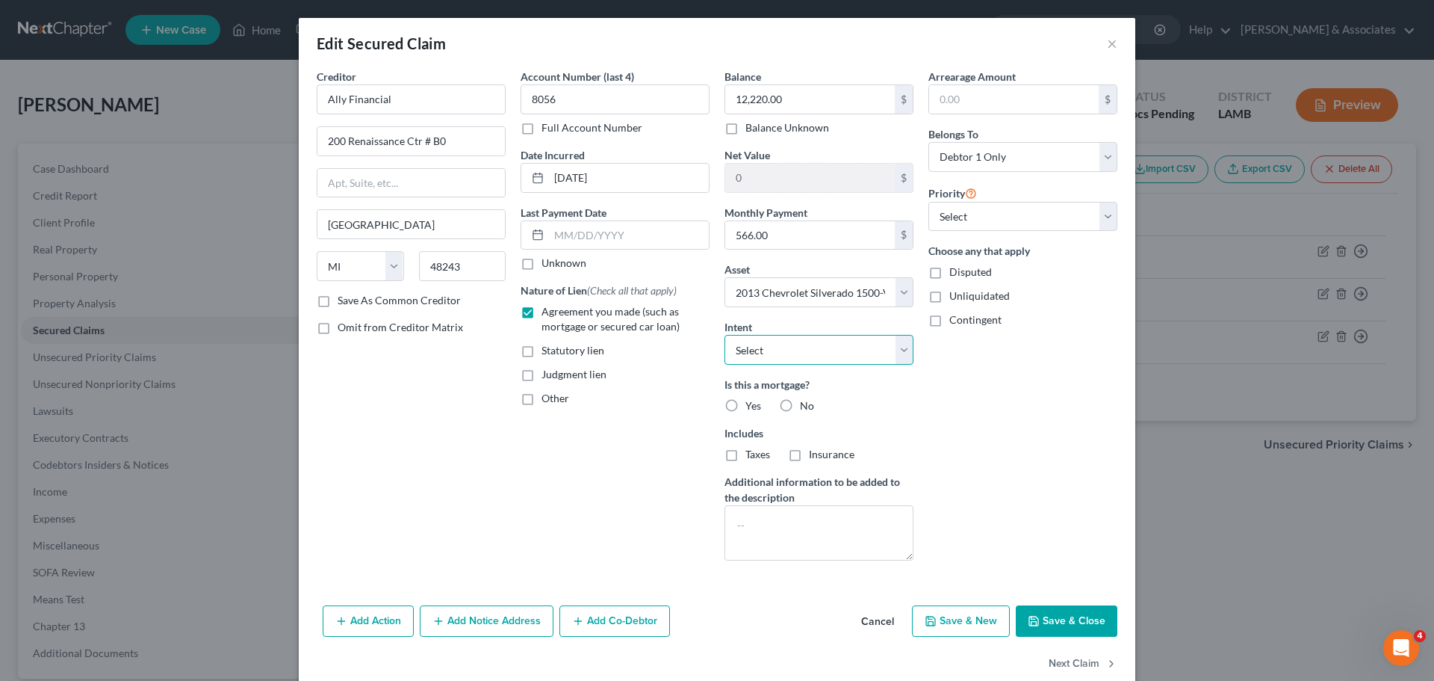
click at [800, 353] on select "Select Surrender Redeem Reaffirm Avoid Other" at bounding box center [819, 350] width 189 height 30
select select "2"
click at [725, 335] on select "Select Surrender Redeem Reaffirm Avoid Other" at bounding box center [819, 350] width 189 height 30
click at [800, 406] on label "No" at bounding box center [807, 405] width 14 height 15
click at [806, 406] on input "No" at bounding box center [811, 403] width 10 height 10
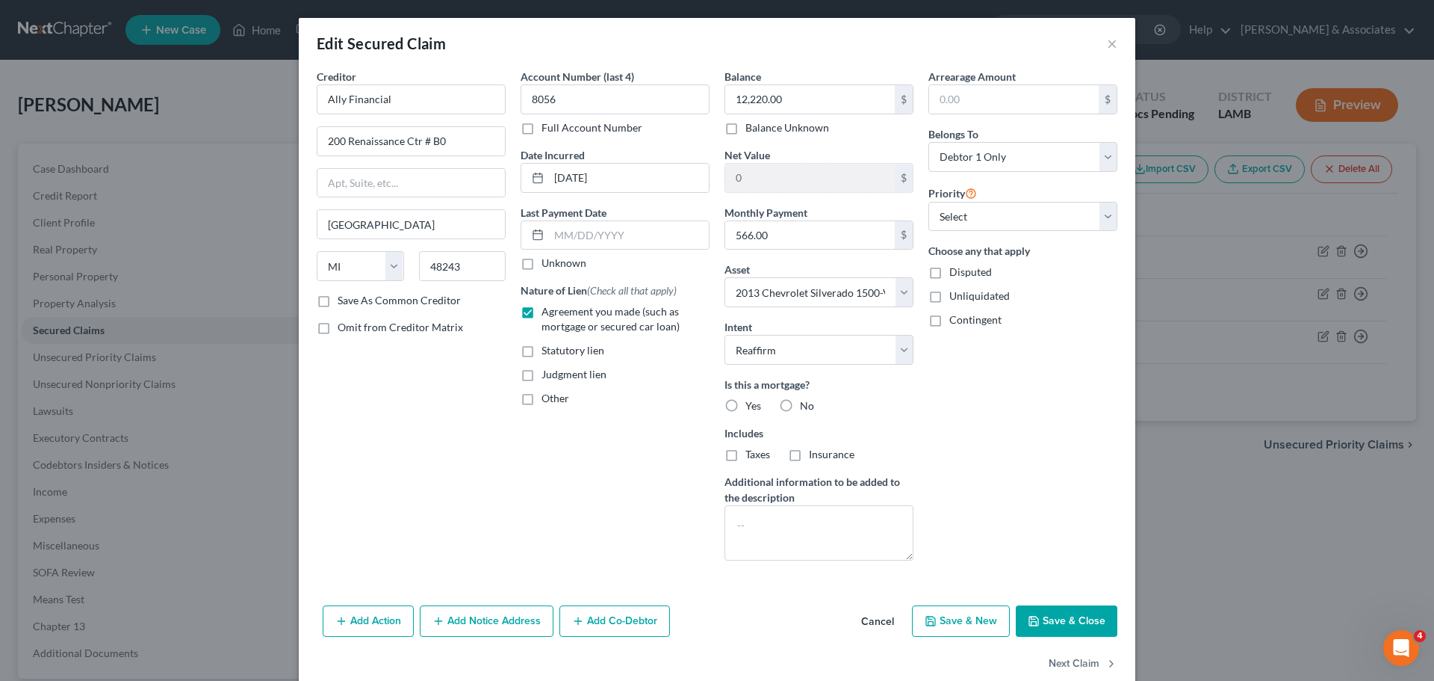
radio input "true"
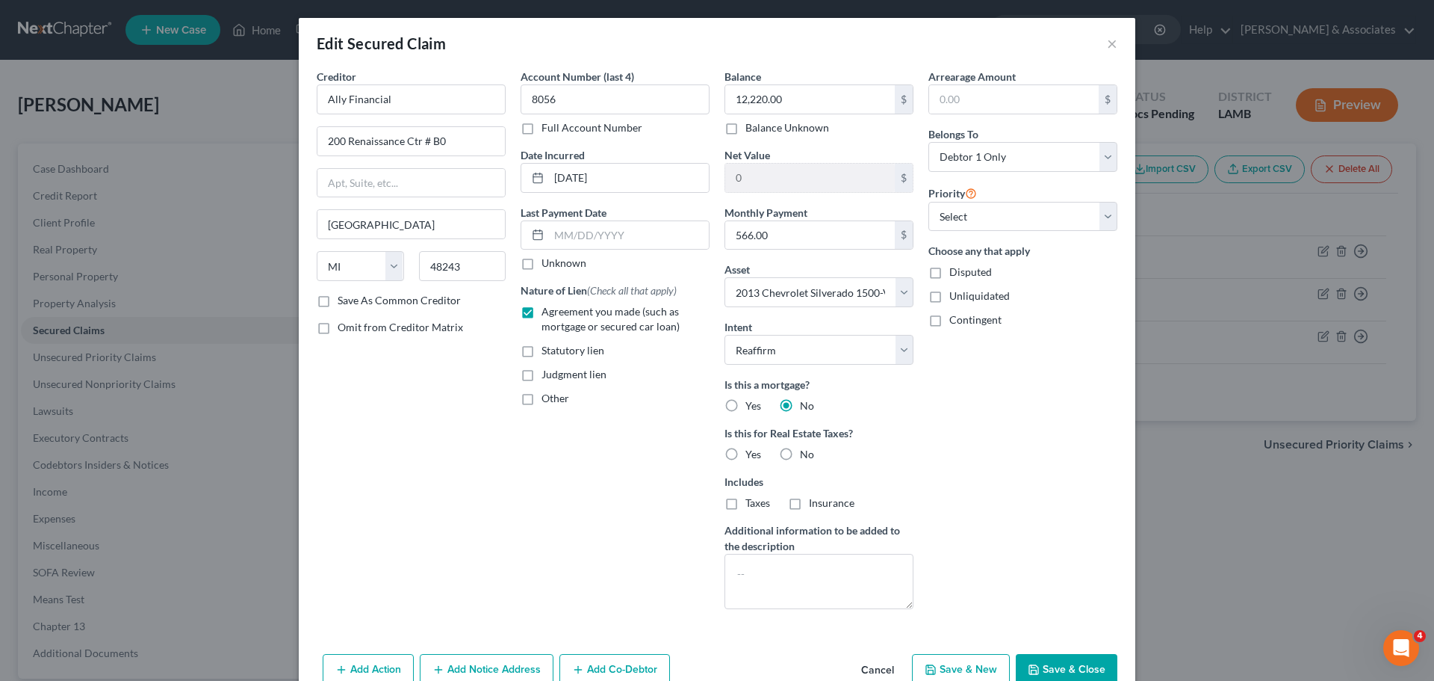
click at [800, 453] on label "No" at bounding box center [807, 454] width 14 height 15
click at [806, 453] on input "No" at bounding box center [811, 452] width 10 height 10
radio input "true"
click at [953, 203] on select "Select 1st 2nd 3rd 4th 5th 6th 7th 8th 9th 10th 11th 12th 13th 14th 15th 16th 1…" at bounding box center [1023, 217] width 189 height 30
select select "0"
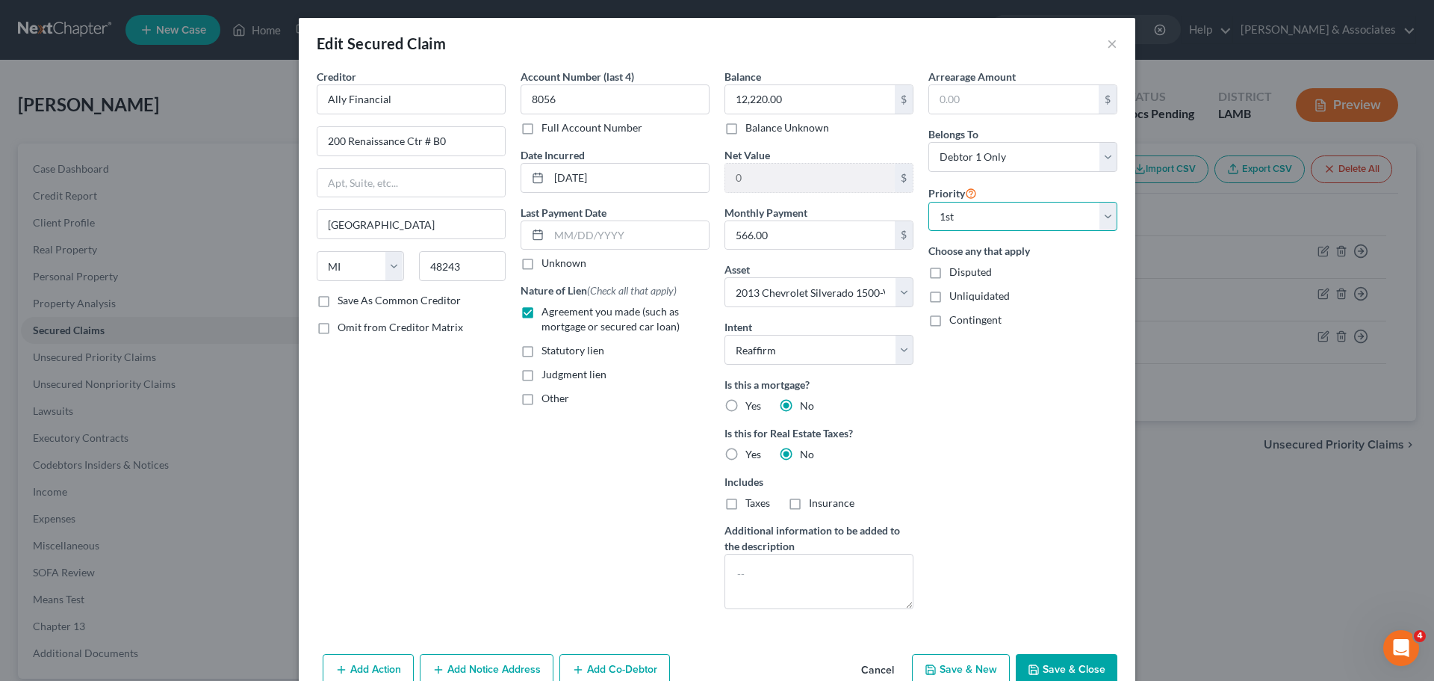
click at [929, 202] on select "Select 1st 2nd 3rd 4th 5th 6th 7th 8th 9th 10th 11th 12th 13th 14th 15th 16th 1…" at bounding box center [1023, 217] width 189 height 30
click at [981, 164] on select "Select Debtor 1 Only Debtor 2 Only Debtor 1 And Debtor 2 Only At Least One Of T…" at bounding box center [1023, 157] width 189 height 30
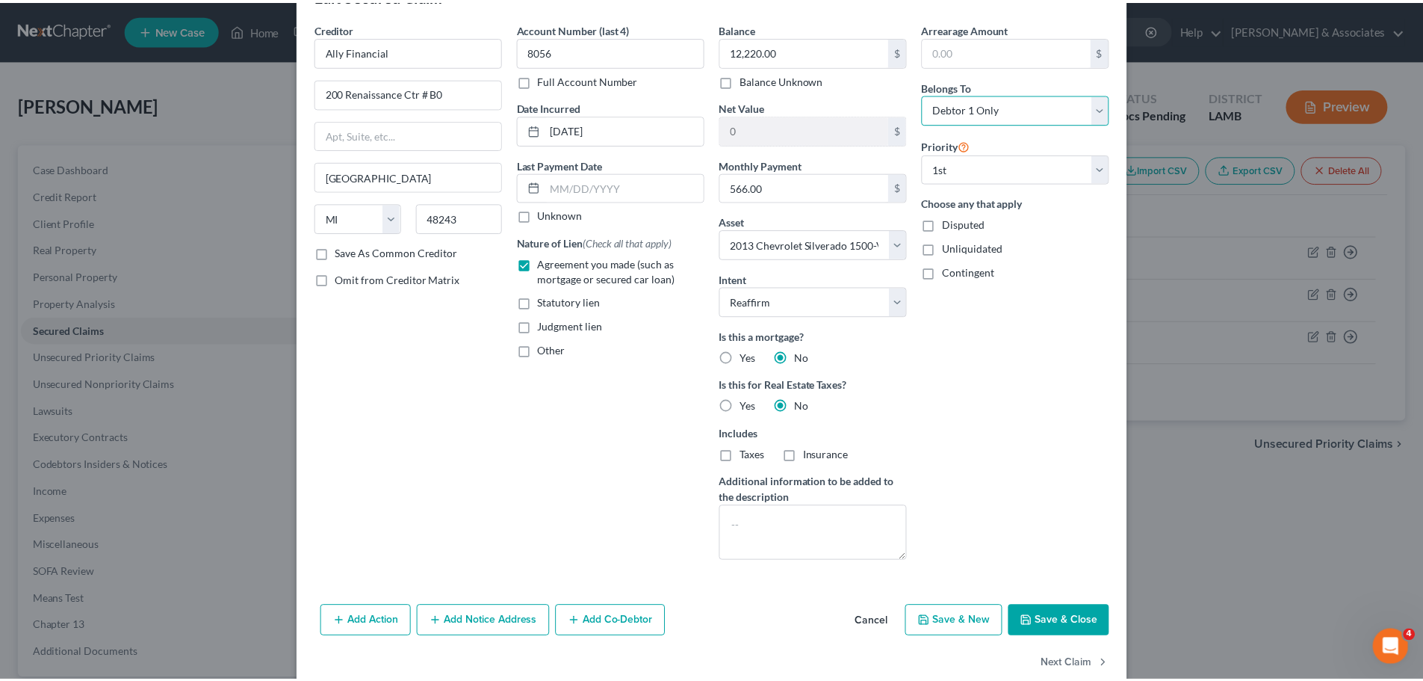
scroll to position [77, 0]
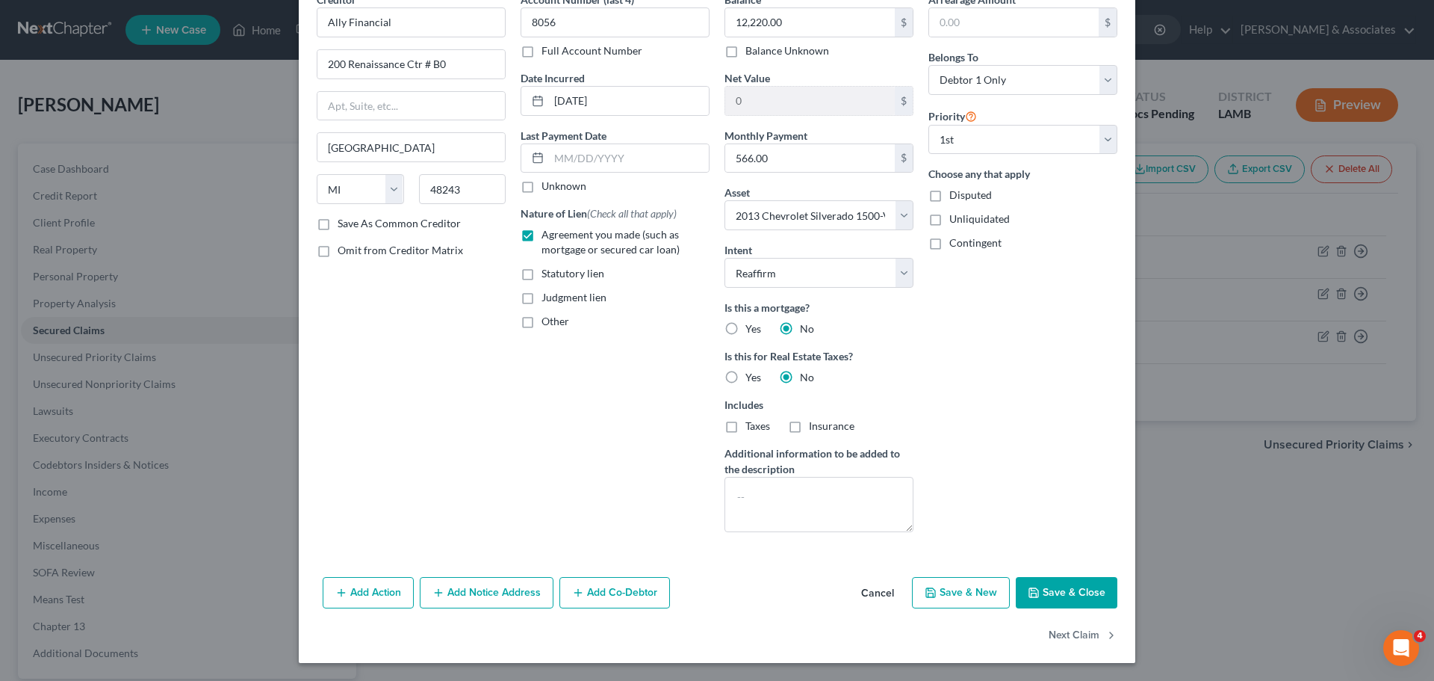
click at [1043, 598] on button "Save & Close" at bounding box center [1067, 592] width 102 height 31
select select
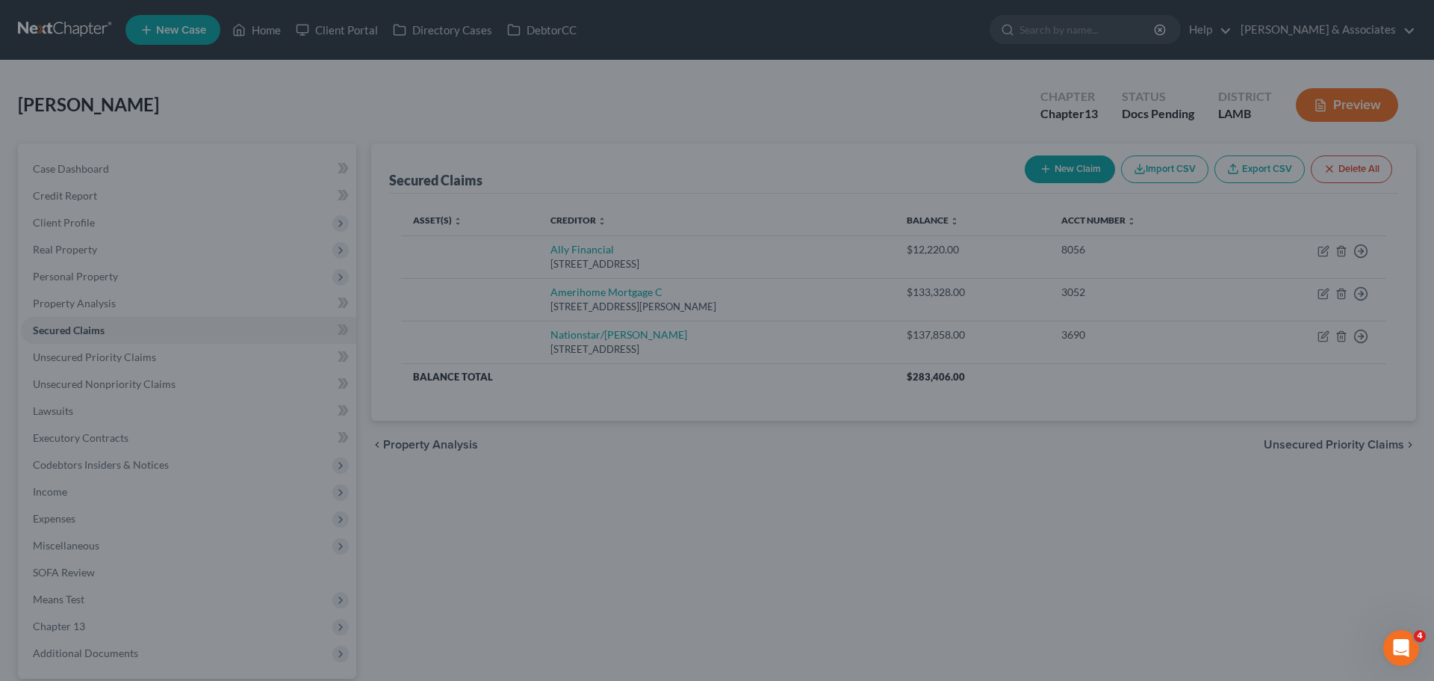
type input "-5,245.00"
select select "3"
type input "0"
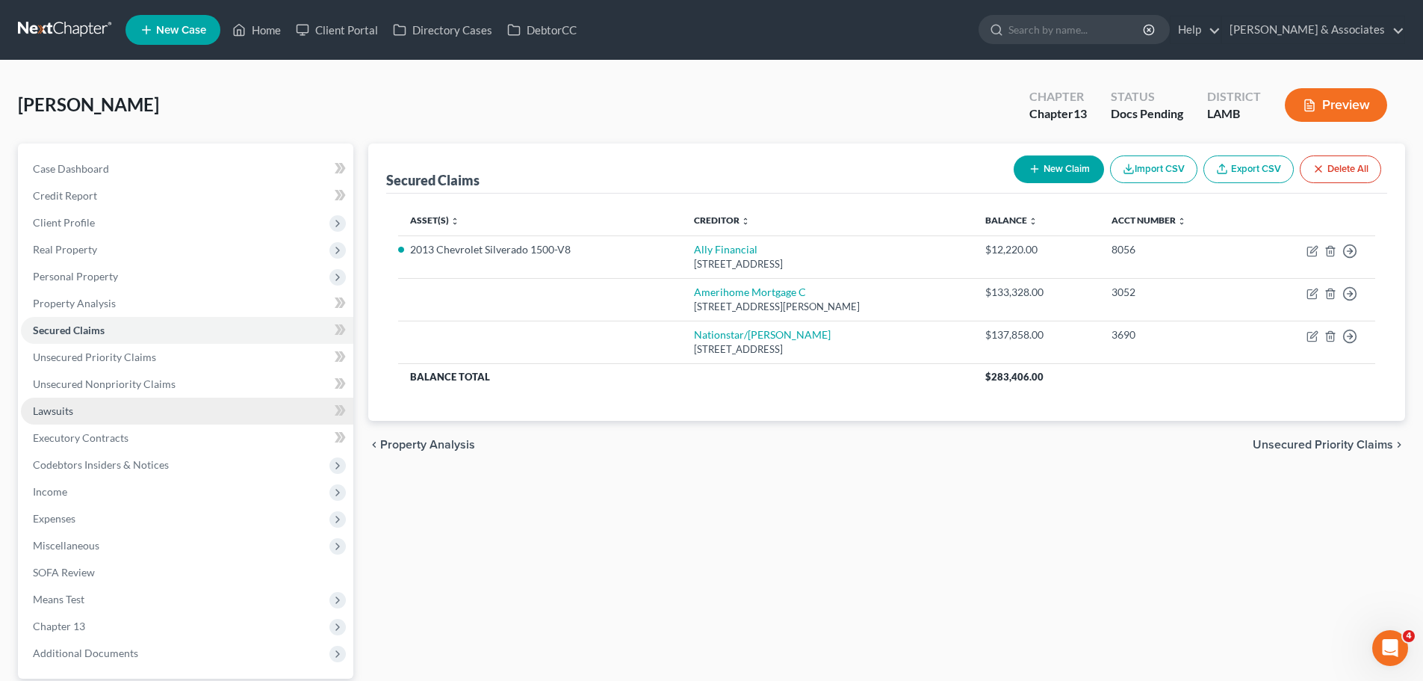
click at [113, 410] on link "Lawsuits" at bounding box center [187, 410] width 332 height 27
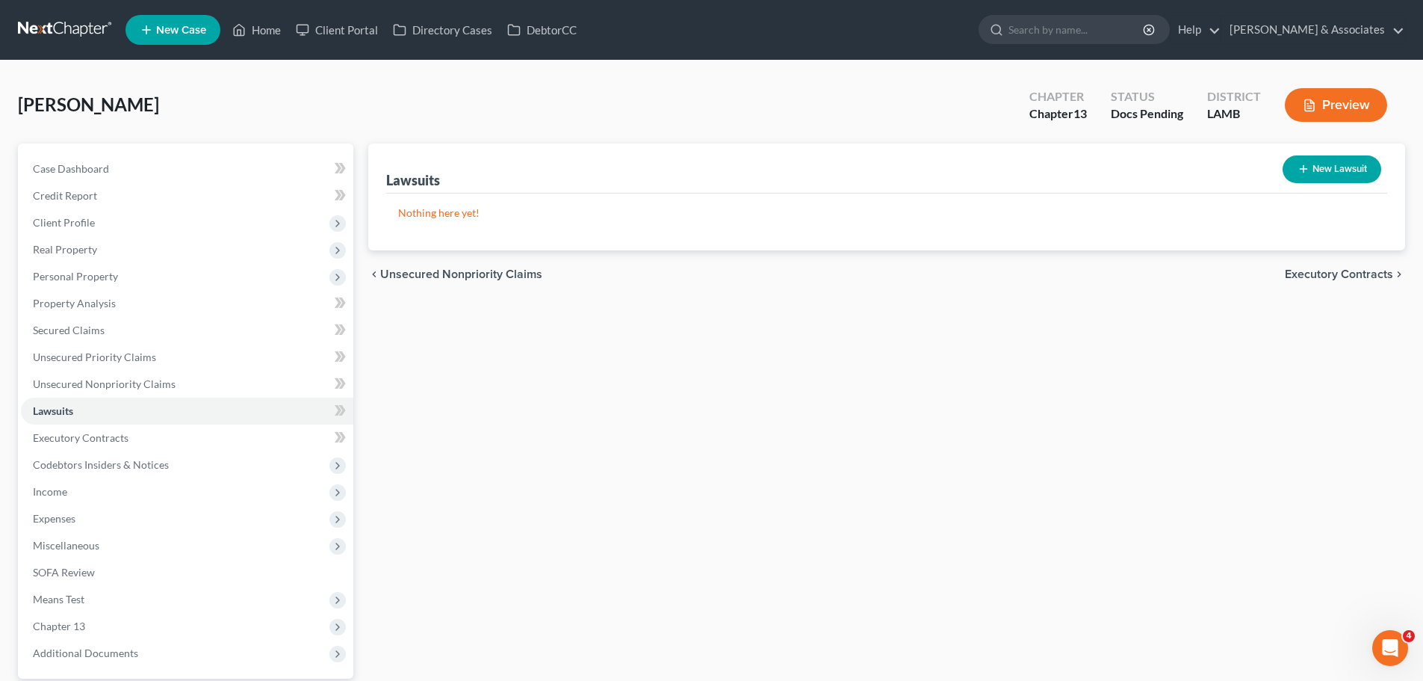
click at [423, 444] on div "Lawsuits New Lawsuit Nothing here yet! Court Name Date Filed Status Creditor Na…" at bounding box center [887, 434] width 1052 height 582
click at [93, 380] on span "Unsecured Nonpriority Claims" at bounding box center [104, 383] width 143 height 13
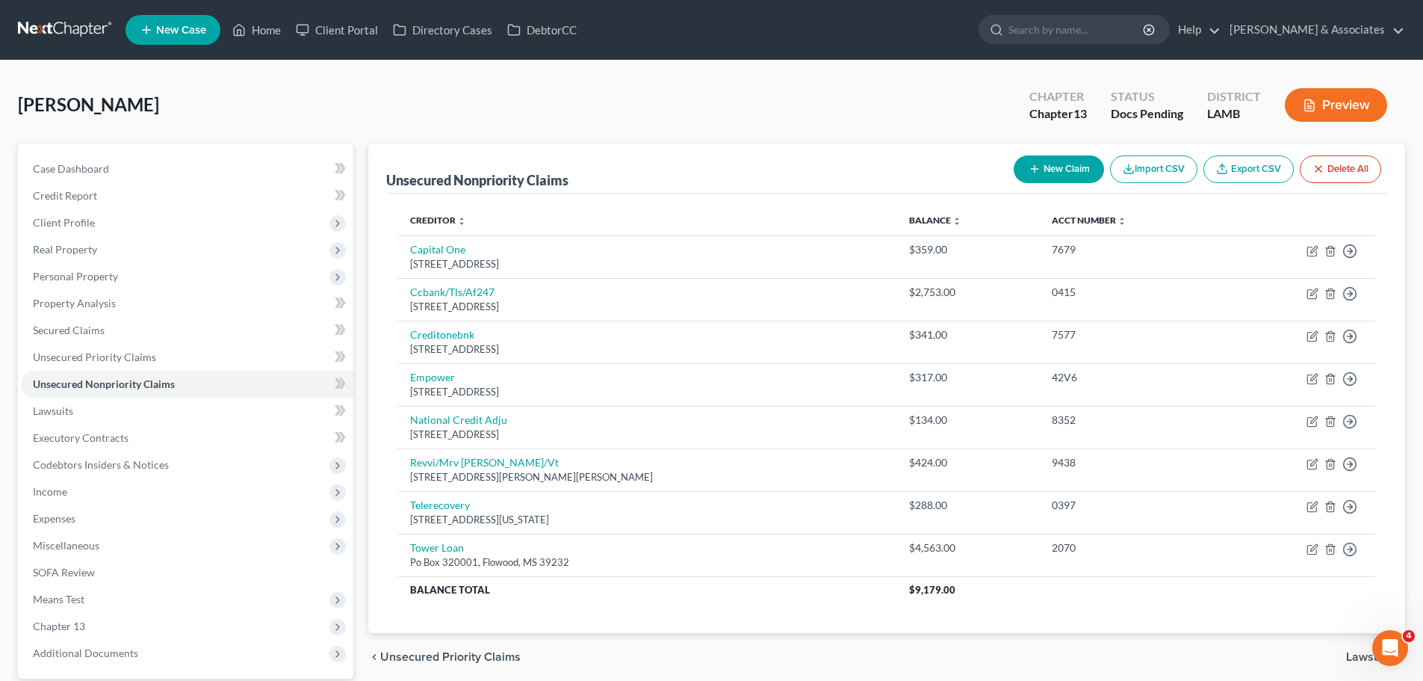
click at [799, 614] on div "Creditor expand_more expand_less unfold_more Balance expand_more expand_less un…" at bounding box center [886, 413] width 1001 height 440
click at [88, 172] on span "Case Dashboard" at bounding box center [71, 168] width 76 height 13
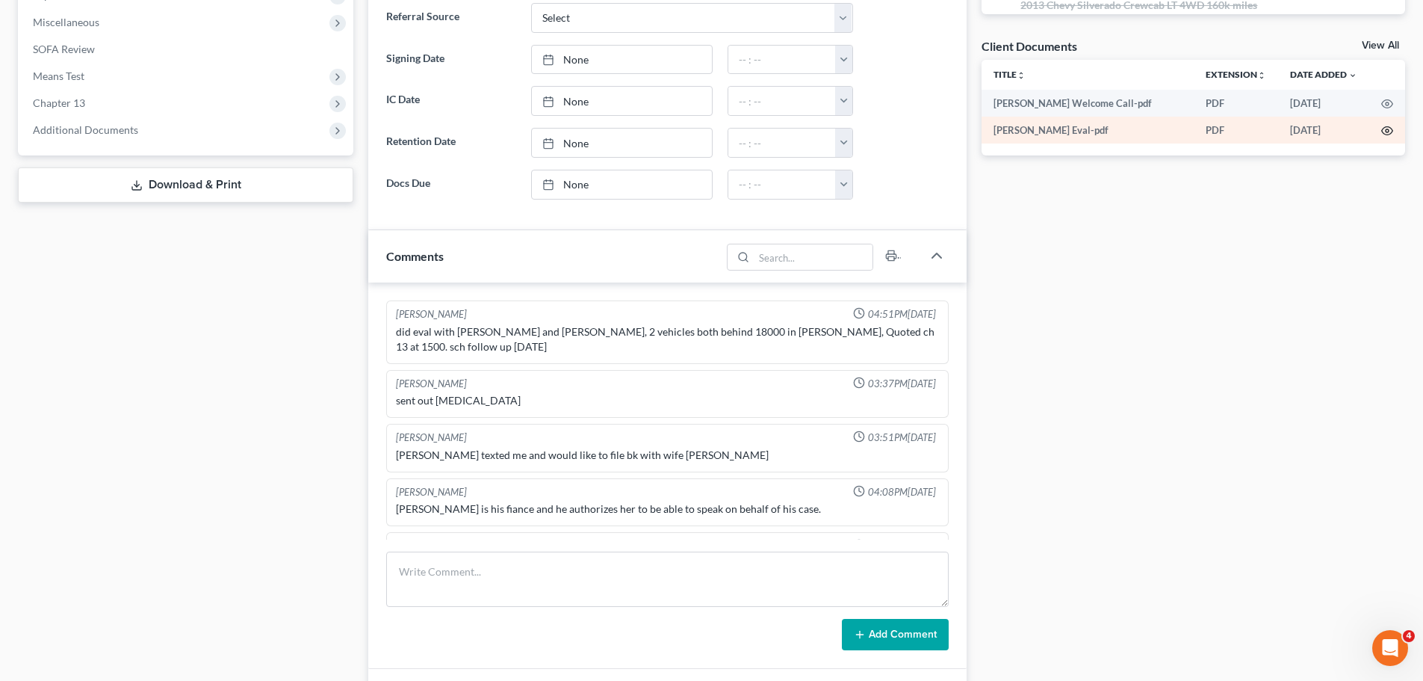
click at [1392, 127] on icon "button" at bounding box center [1387, 131] width 12 height 12
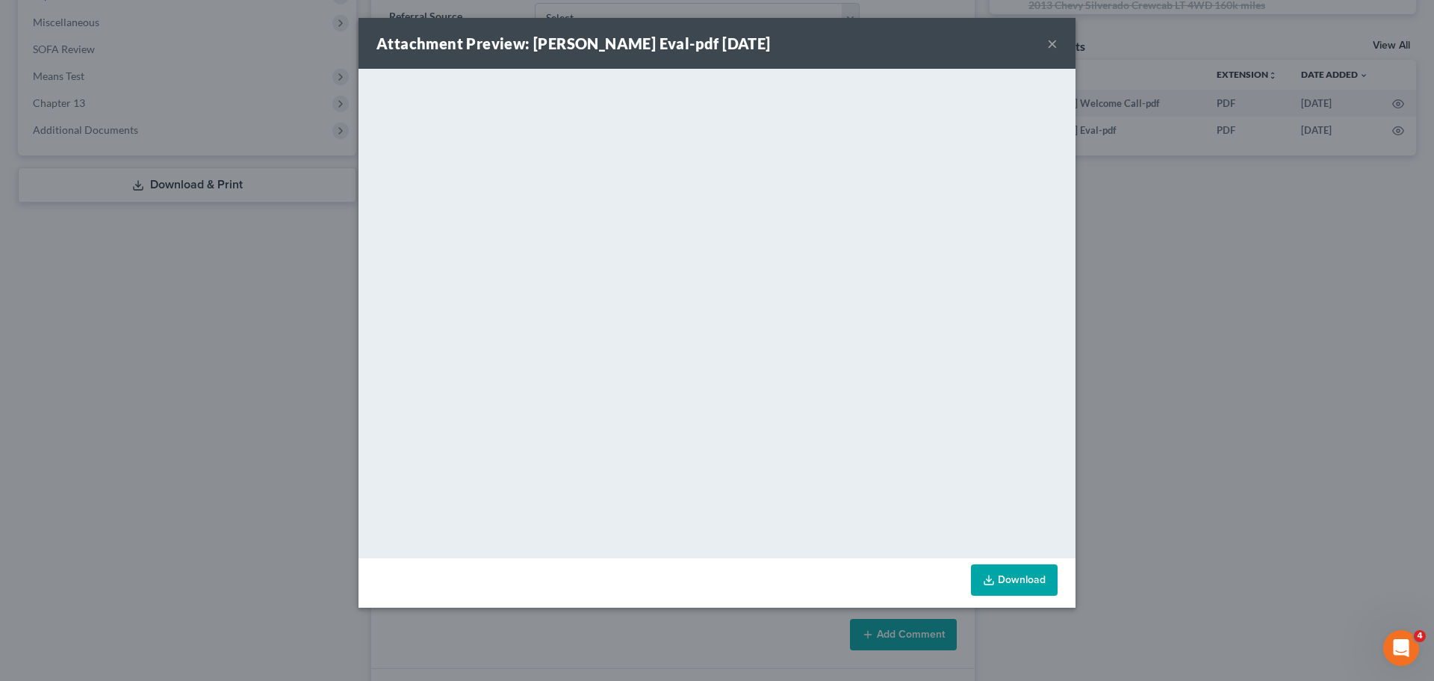
click at [1052, 43] on button "×" at bounding box center [1052, 43] width 10 height 18
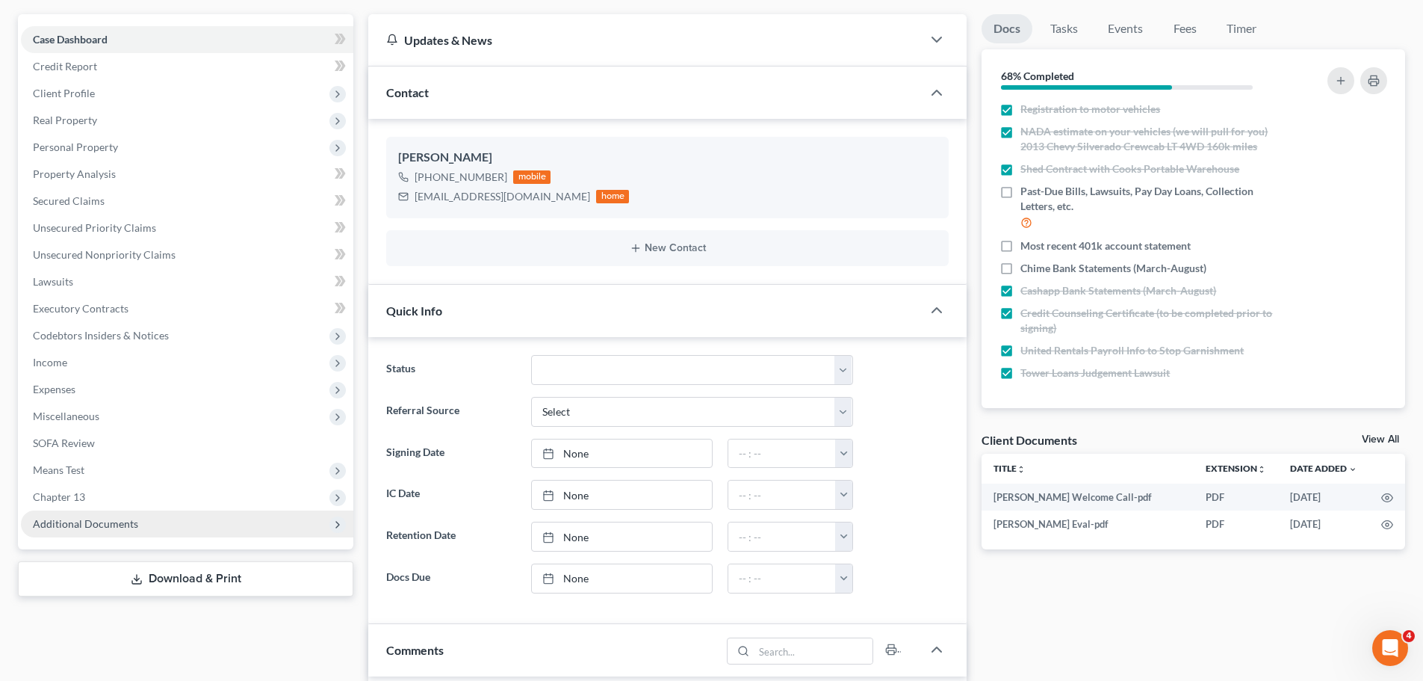
scroll to position [75, 0]
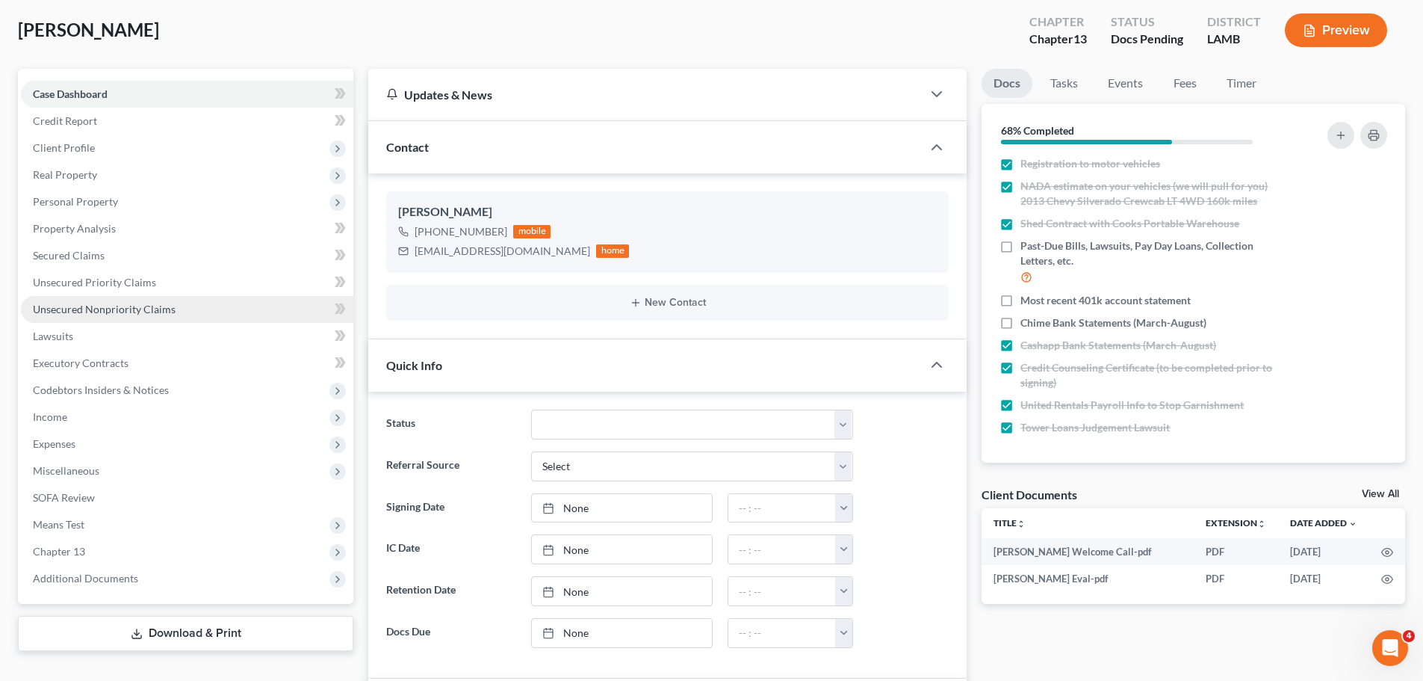
click at [68, 297] on link "Unsecured Nonpriority Claims" at bounding box center [187, 309] width 332 height 27
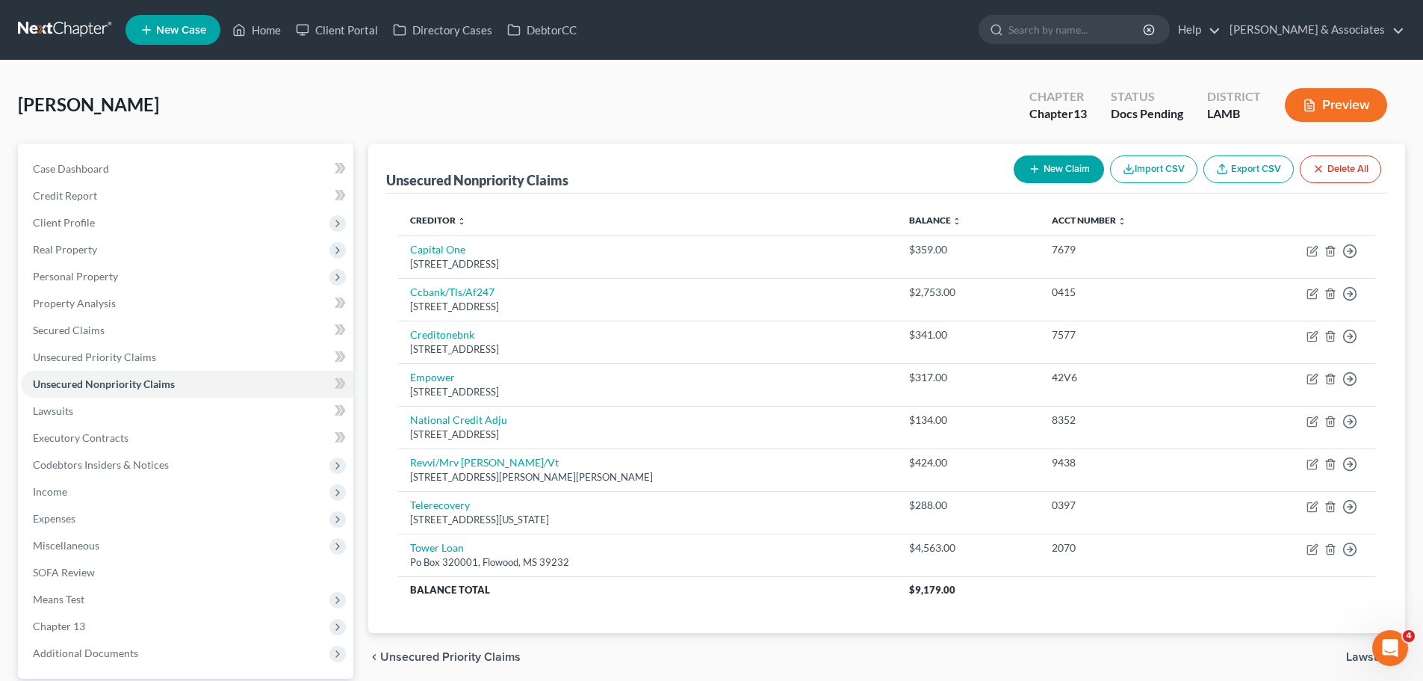
click at [1151, 656] on div "chevron_left Unsecured Priority Claims Lawsuits chevron_right" at bounding box center [886, 657] width 1037 height 48
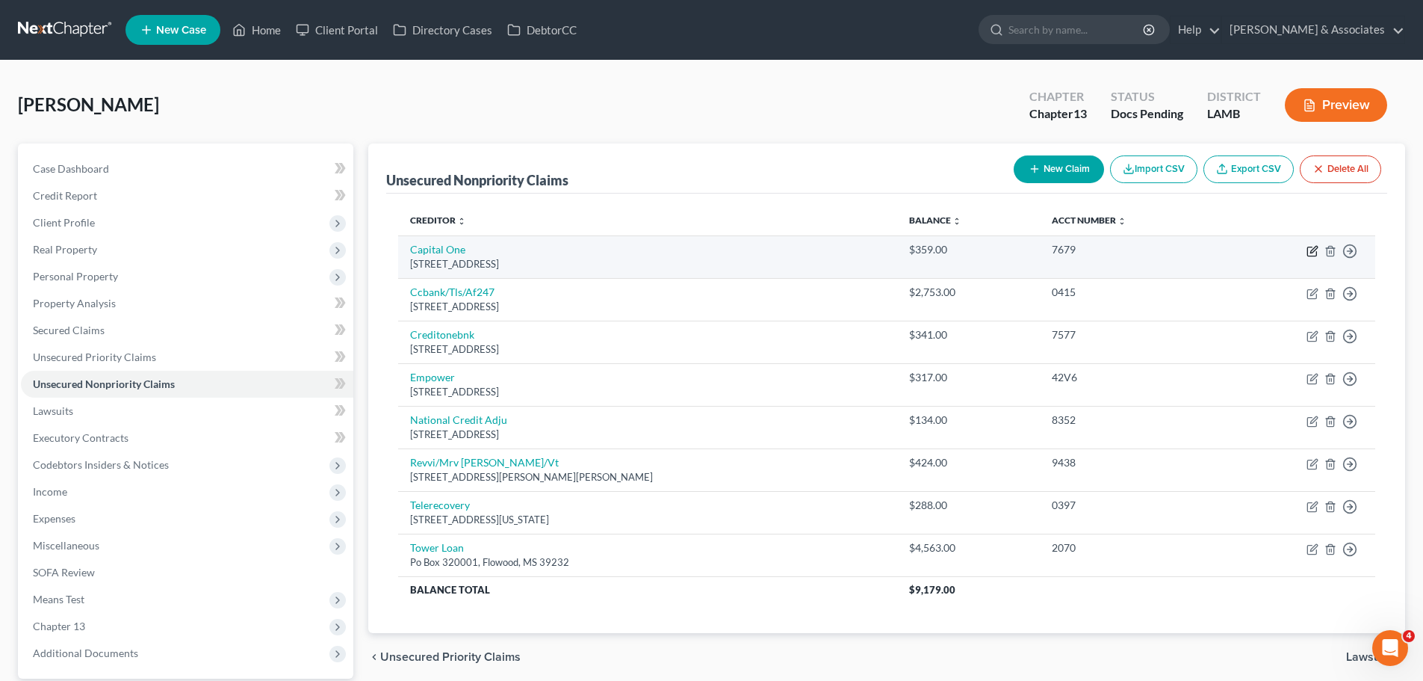
click at [1316, 252] on icon "button" at bounding box center [1311, 251] width 9 height 9
select select "46"
select select "2"
select select "0"
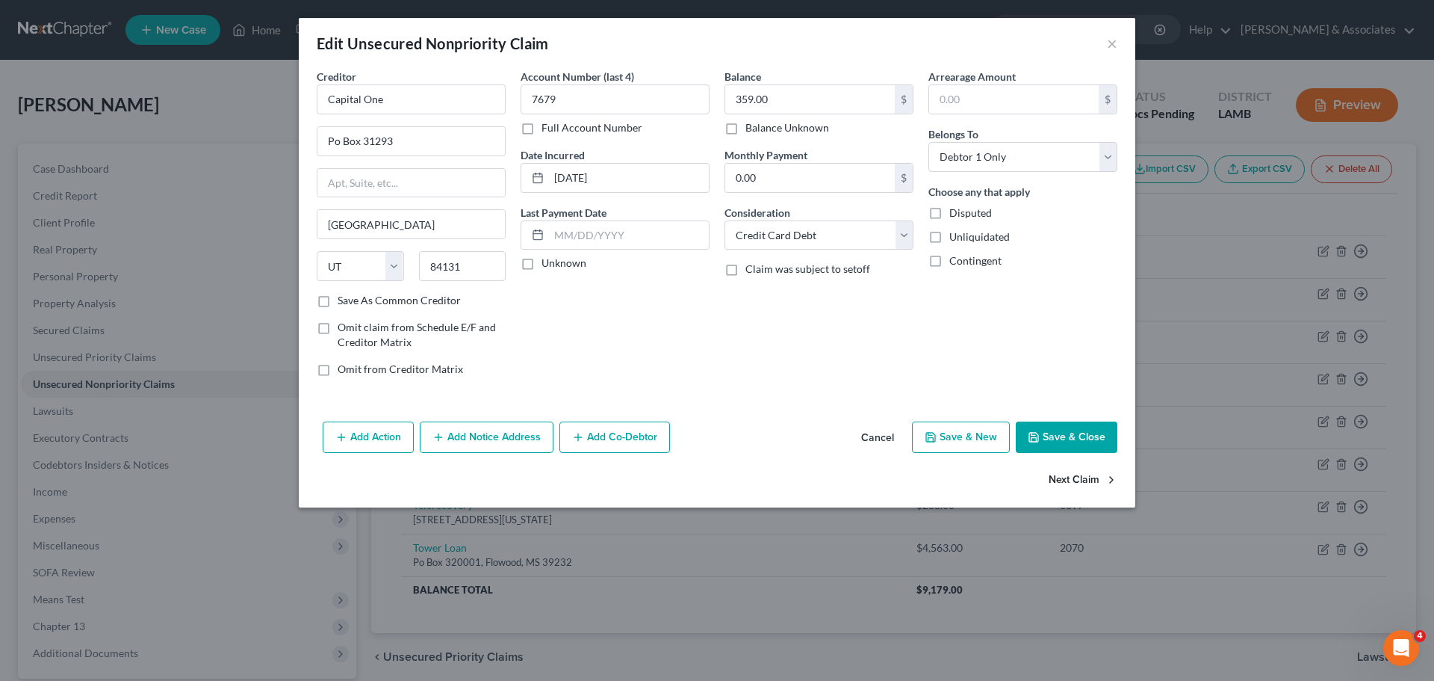
click at [1072, 465] on button "Next Claim" at bounding box center [1083, 480] width 69 height 31
select select "46"
select select "2"
select select "0"
click at [1072, 472] on button "Next Claim" at bounding box center [1083, 480] width 69 height 31
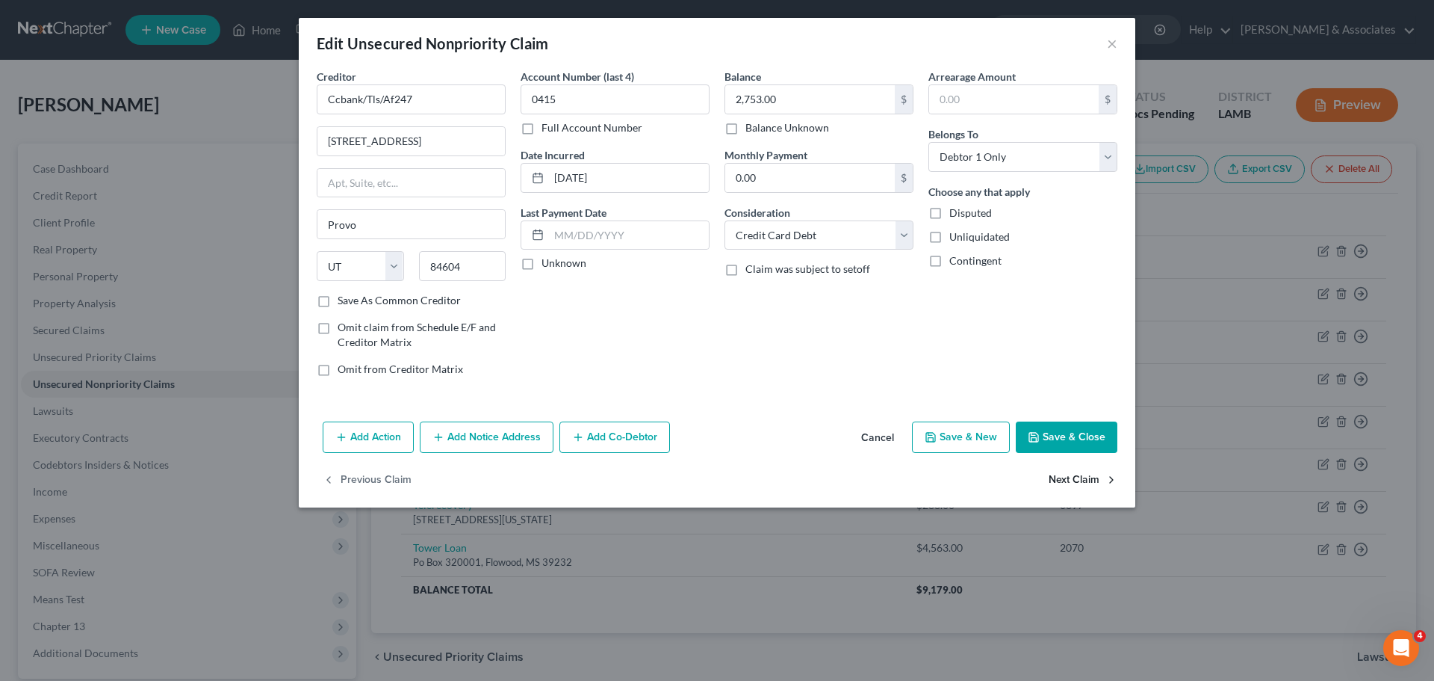
select select "31"
select select "2"
select select "0"
click at [1072, 472] on button "Next Claim" at bounding box center [1083, 480] width 69 height 31
select select "13"
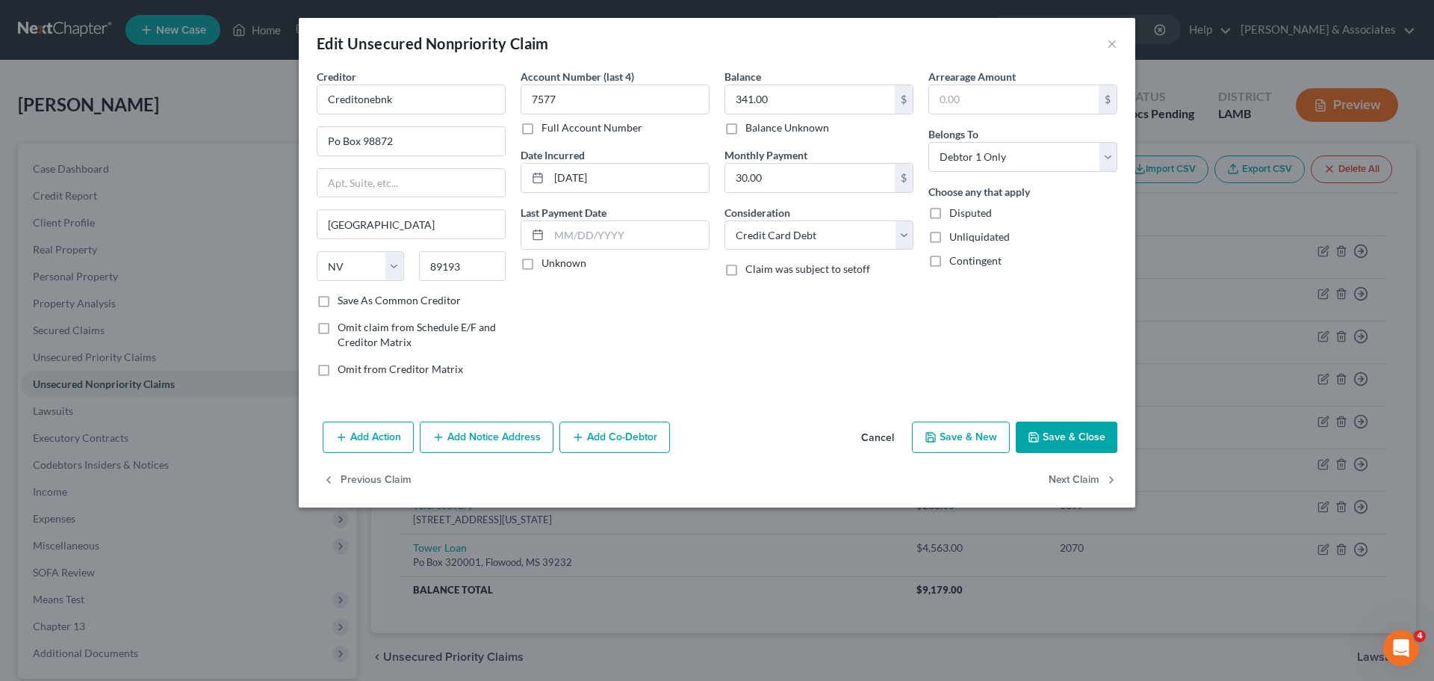
select select "2"
select select "0"
click at [397, 477] on button "Previous Claim" at bounding box center [367, 480] width 89 height 31
select select "31"
select select "2"
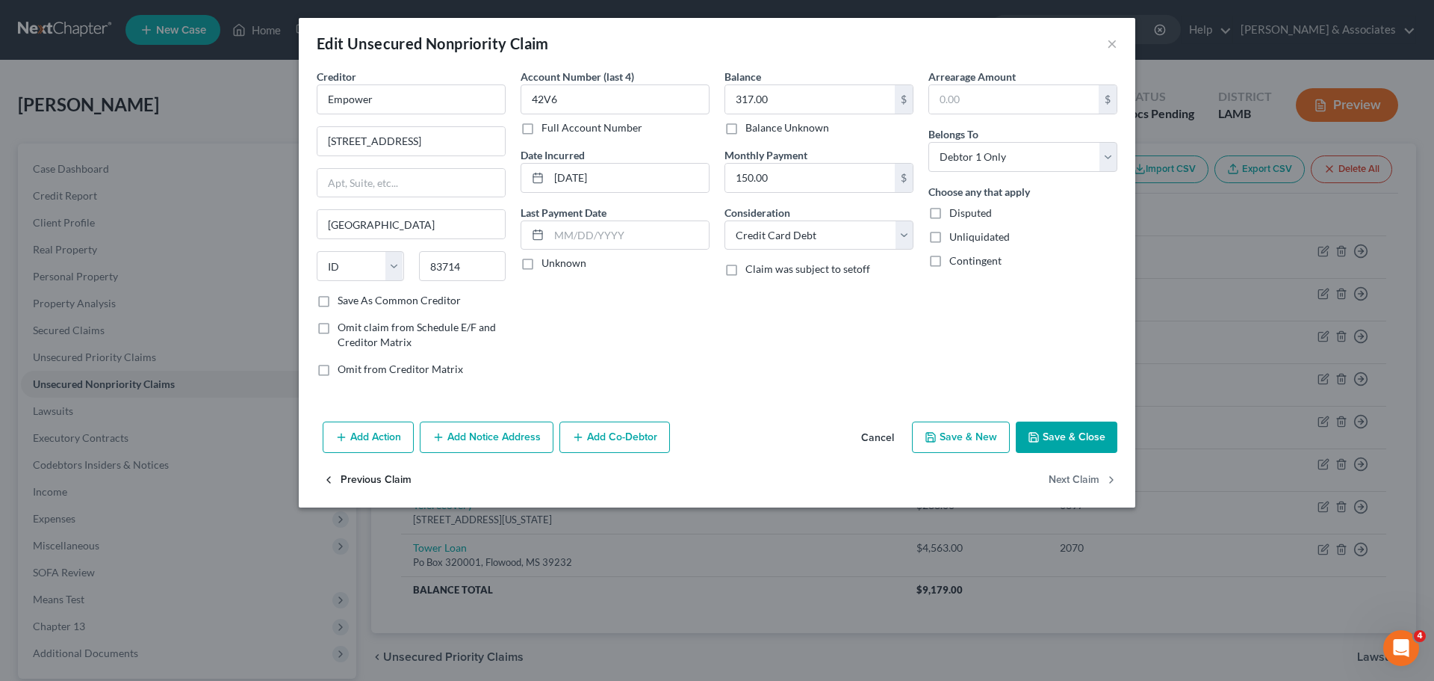
select select "0"
click at [771, 180] on input "30.00" at bounding box center [810, 178] width 170 height 28
click at [1088, 488] on button "Next Claim" at bounding box center [1083, 480] width 69 height 31
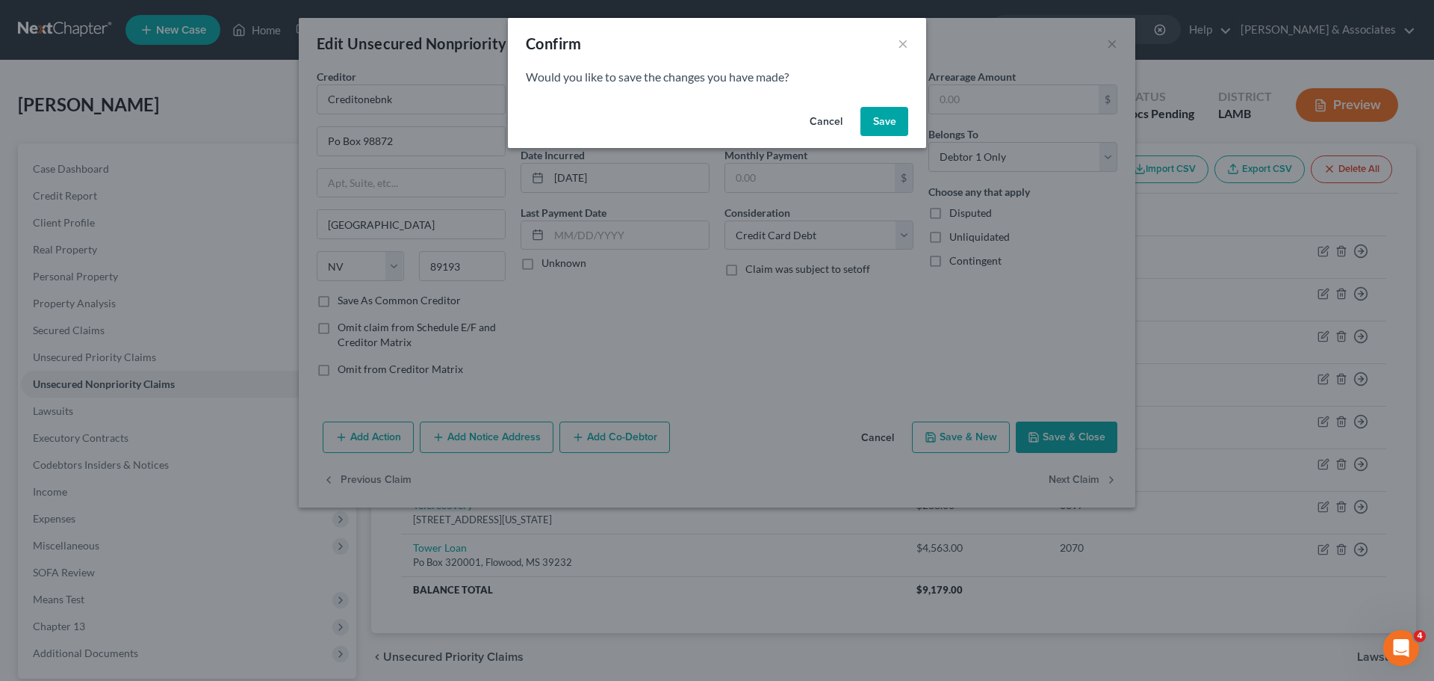
click at [911, 120] on div "Cancel Save" at bounding box center [717, 125] width 418 height 48
click at [898, 132] on button "Save" at bounding box center [885, 122] width 48 height 30
select select "13"
select select "2"
select select "0"
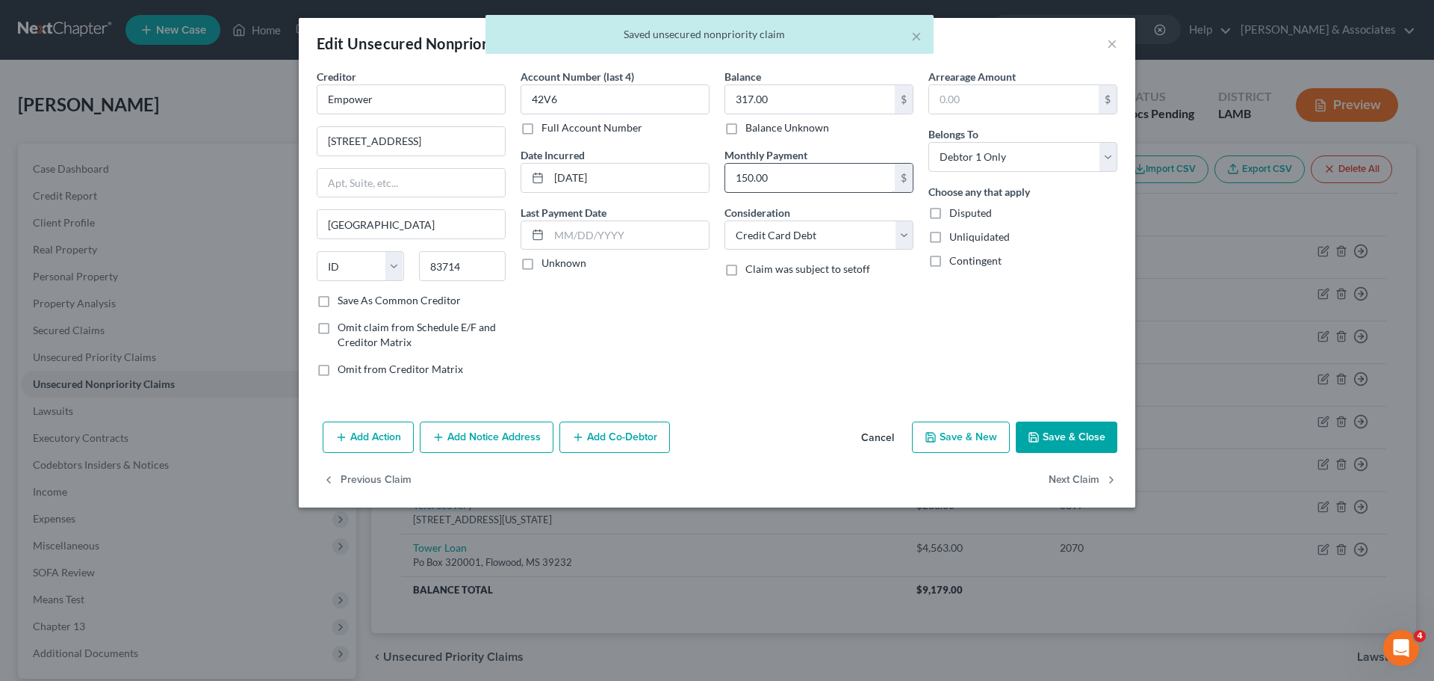
click at [822, 178] on input "150.00" at bounding box center [810, 178] width 170 height 28
click at [1086, 483] on button "Next Claim" at bounding box center [1083, 480] width 69 height 31
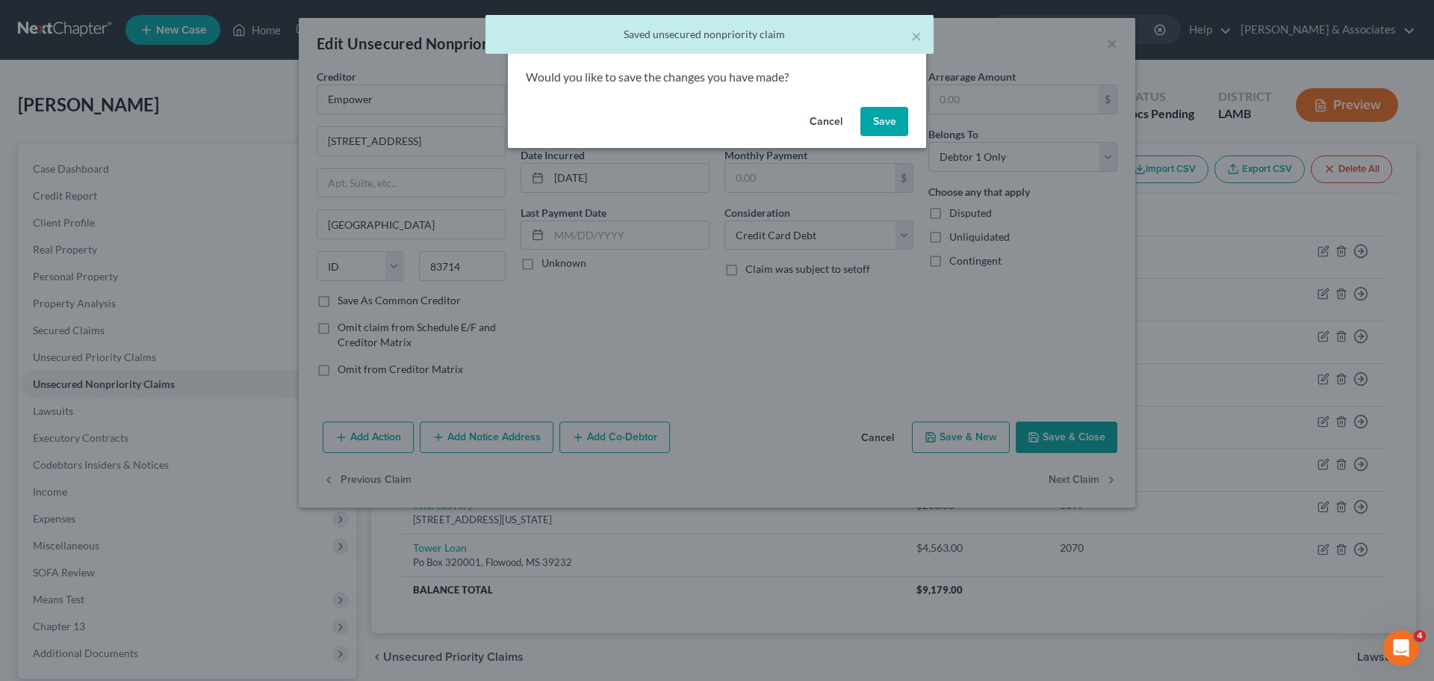
click at [876, 124] on button "Save" at bounding box center [885, 122] width 48 height 30
select select "17"
select select "1"
select select "0"
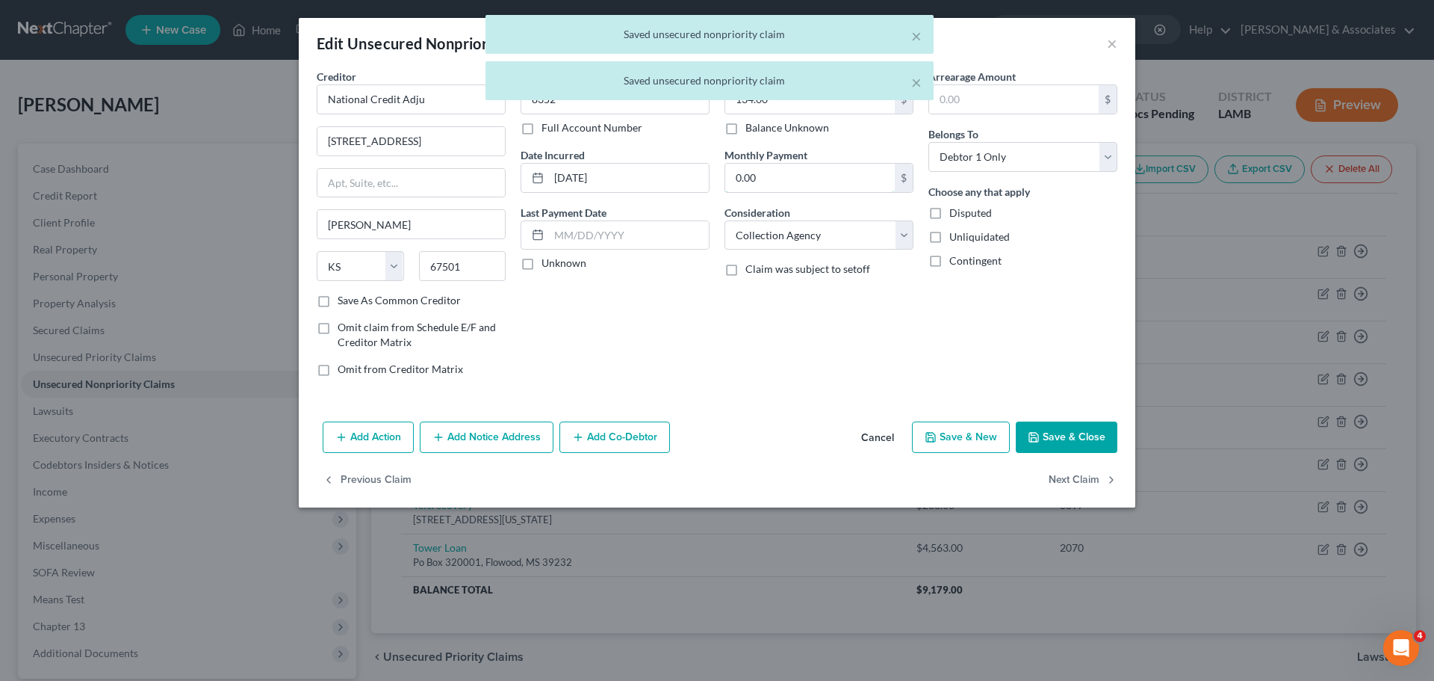
click at [814, 182] on input "0.00" at bounding box center [810, 178] width 170 height 28
click at [1053, 483] on button "Next Claim" at bounding box center [1083, 480] width 69 height 31
select select "26"
select select "2"
select select "0"
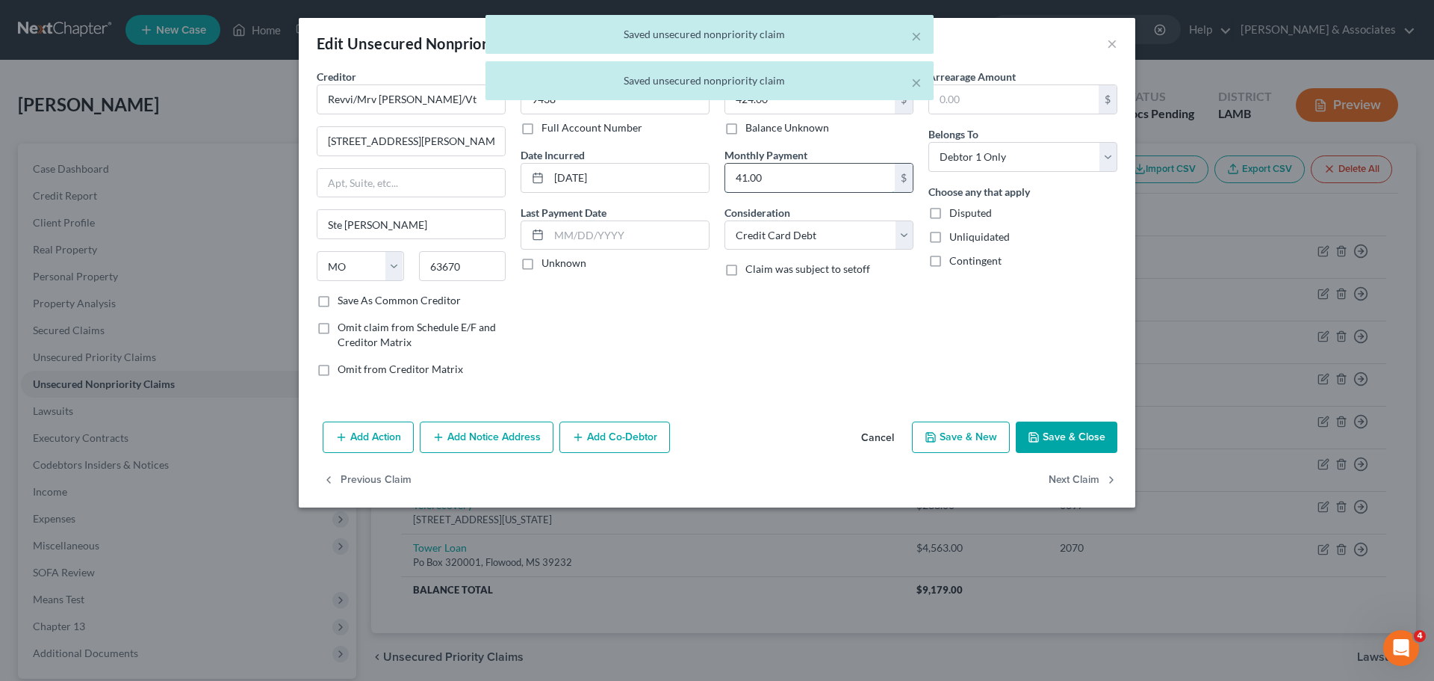
click at [780, 179] on input "41.00" at bounding box center [810, 178] width 170 height 28
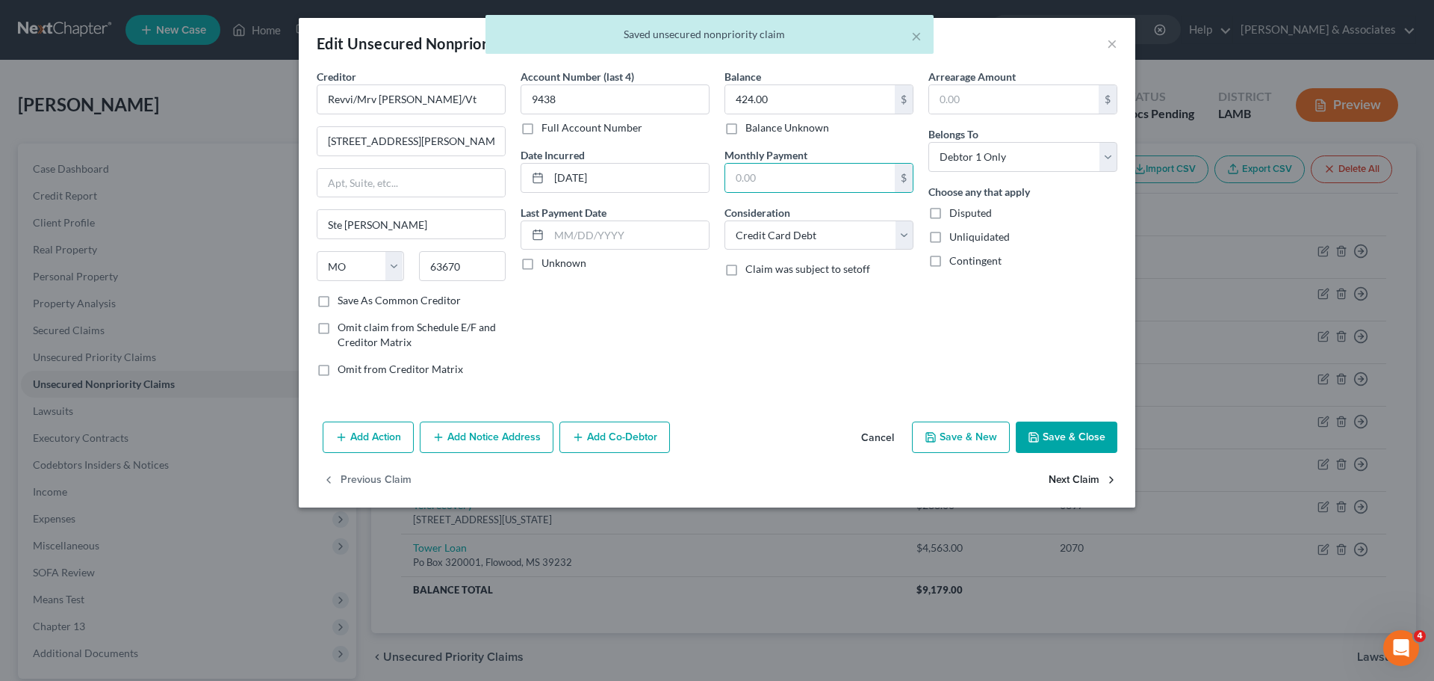
click at [1069, 474] on button "Next Claim" at bounding box center [1083, 480] width 69 height 31
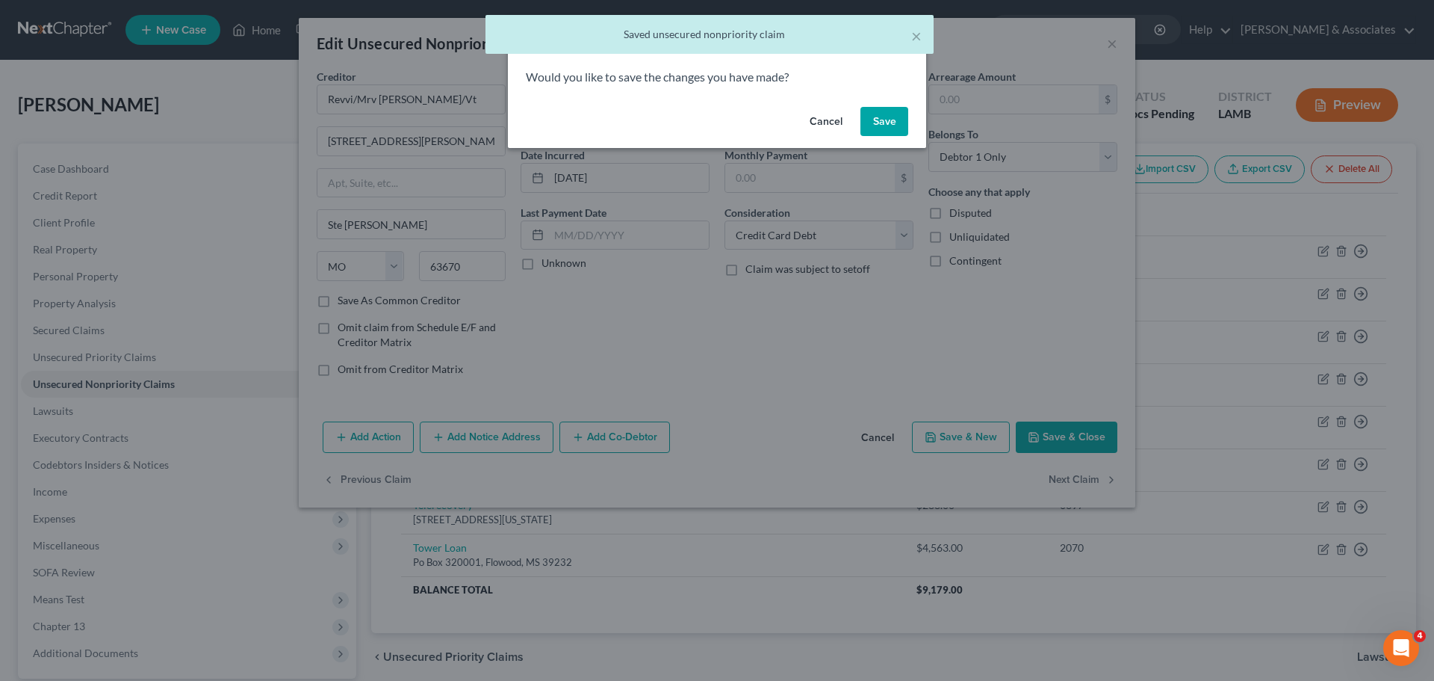
click at [883, 118] on button "Save" at bounding box center [885, 122] width 48 height 30
select select "19"
select select "0"
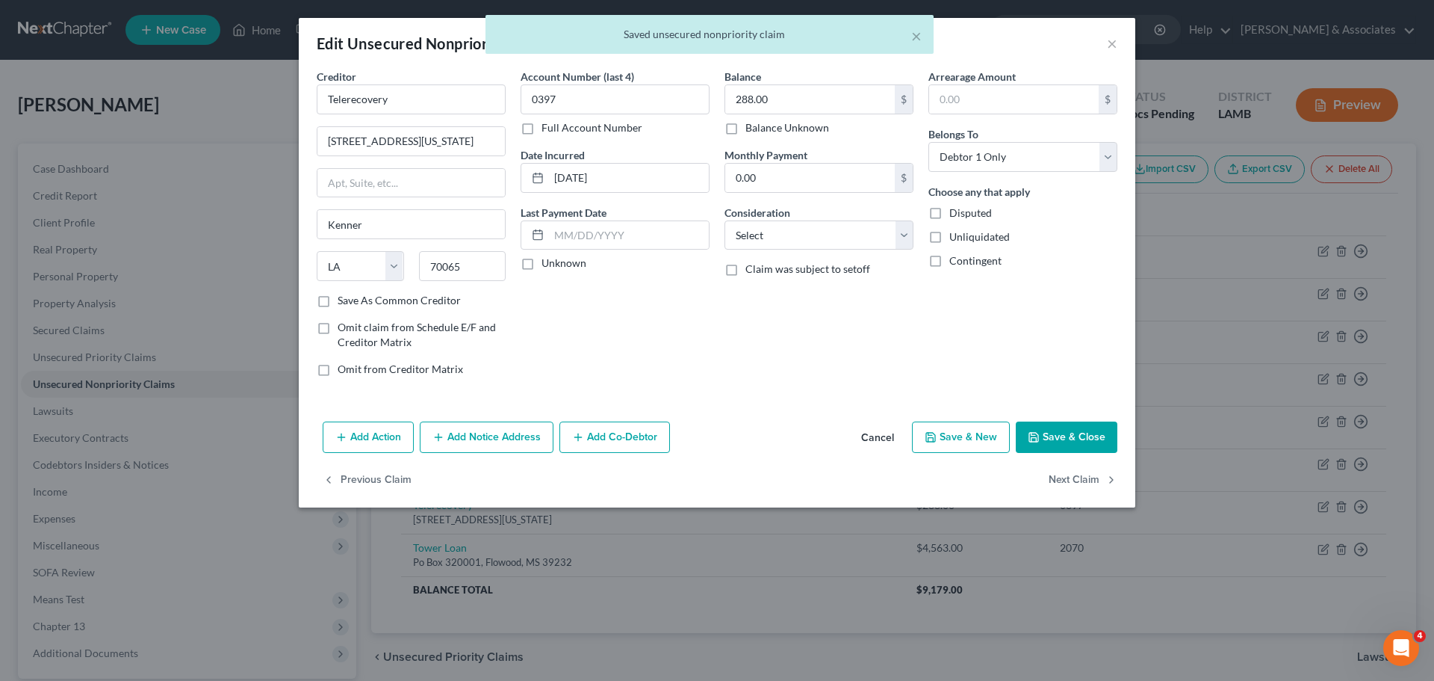
type input "0"
click at [1106, 484] on icon "button" at bounding box center [1112, 480] width 12 height 12
select select "25"
select select "1"
select select "0"
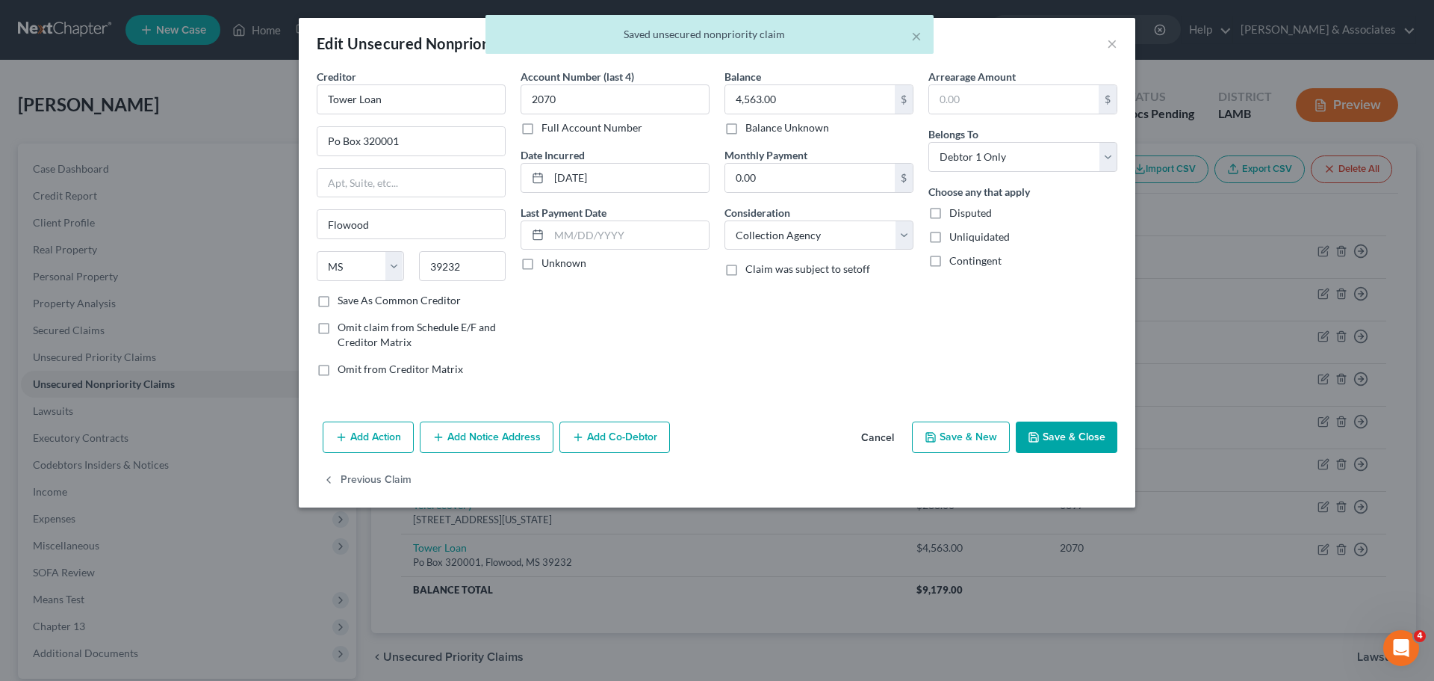
click at [1106, 484] on div "Previous Claim" at bounding box center [717, 486] width 837 height 43
click at [1069, 436] on button "Save & Close" at bounding box center [1067, 436] width 102 height 31
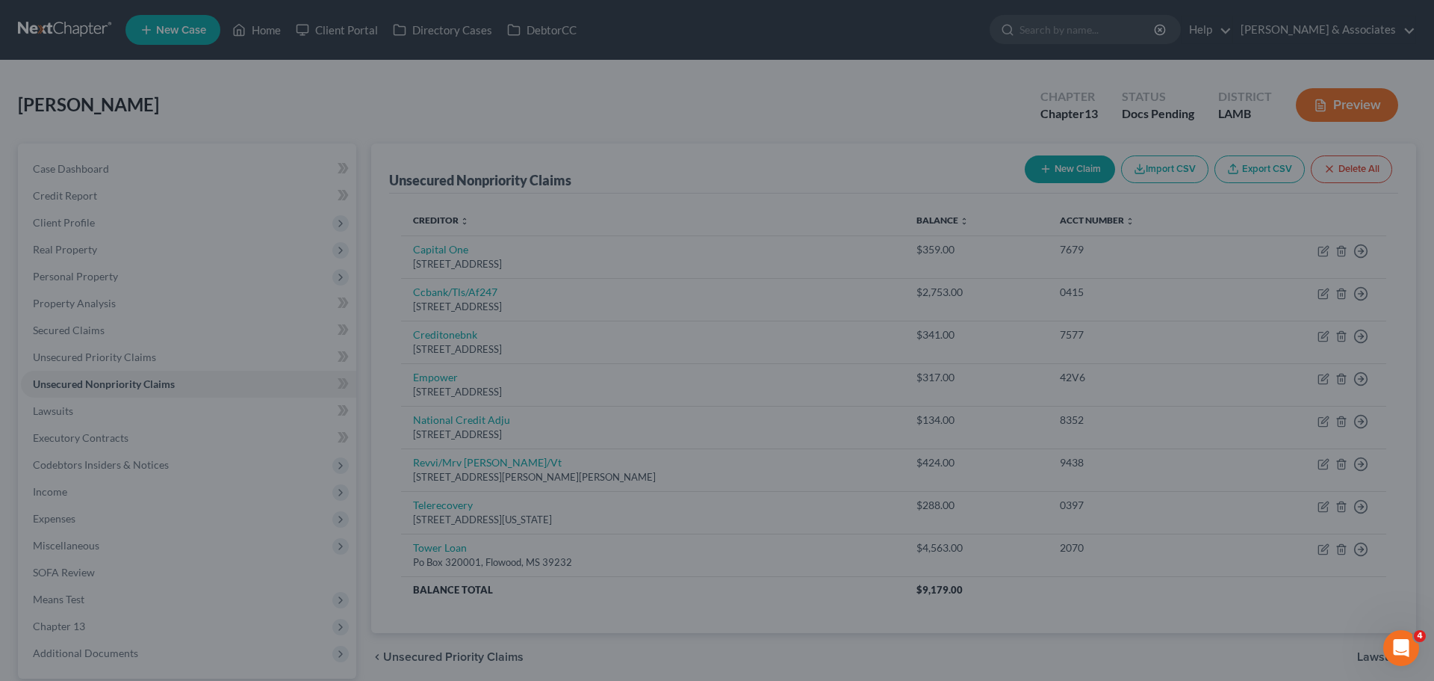
type input "0"
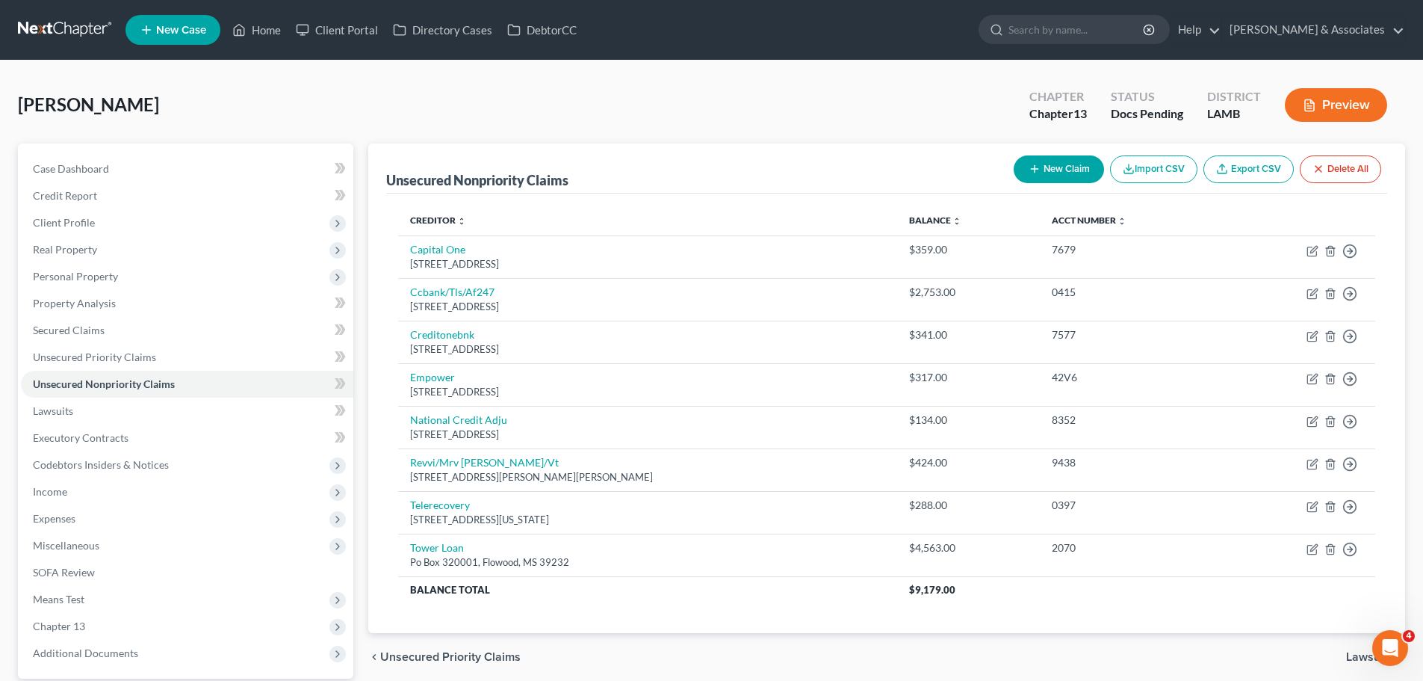
click at [1078, 171] on button "New Claim" at bounding box center [1059, 169] width 90 height 28
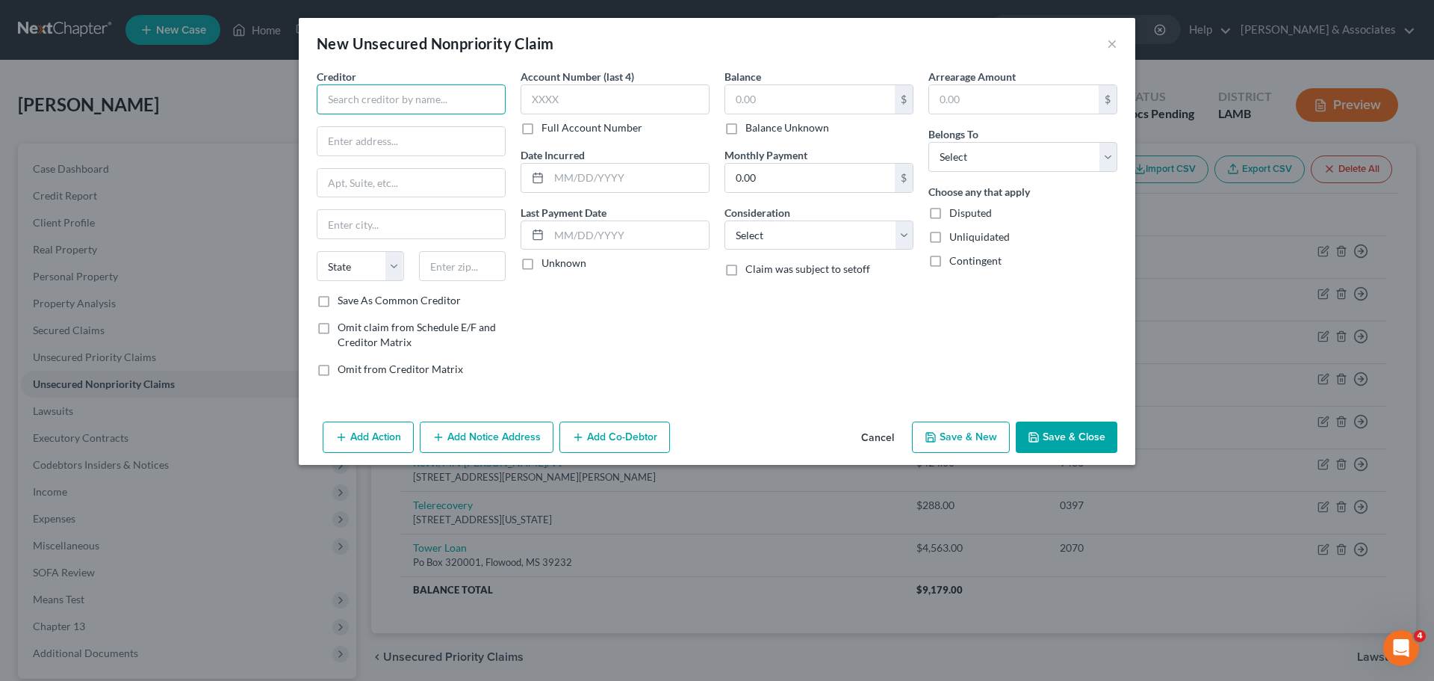
click at [397, 99] on input "text" at bounding box center [411, 99] width 189 height 30
type input "Possible Financial Inc"
type input "PO Box 98686"
type input "89193"
type input "Las Vegas"
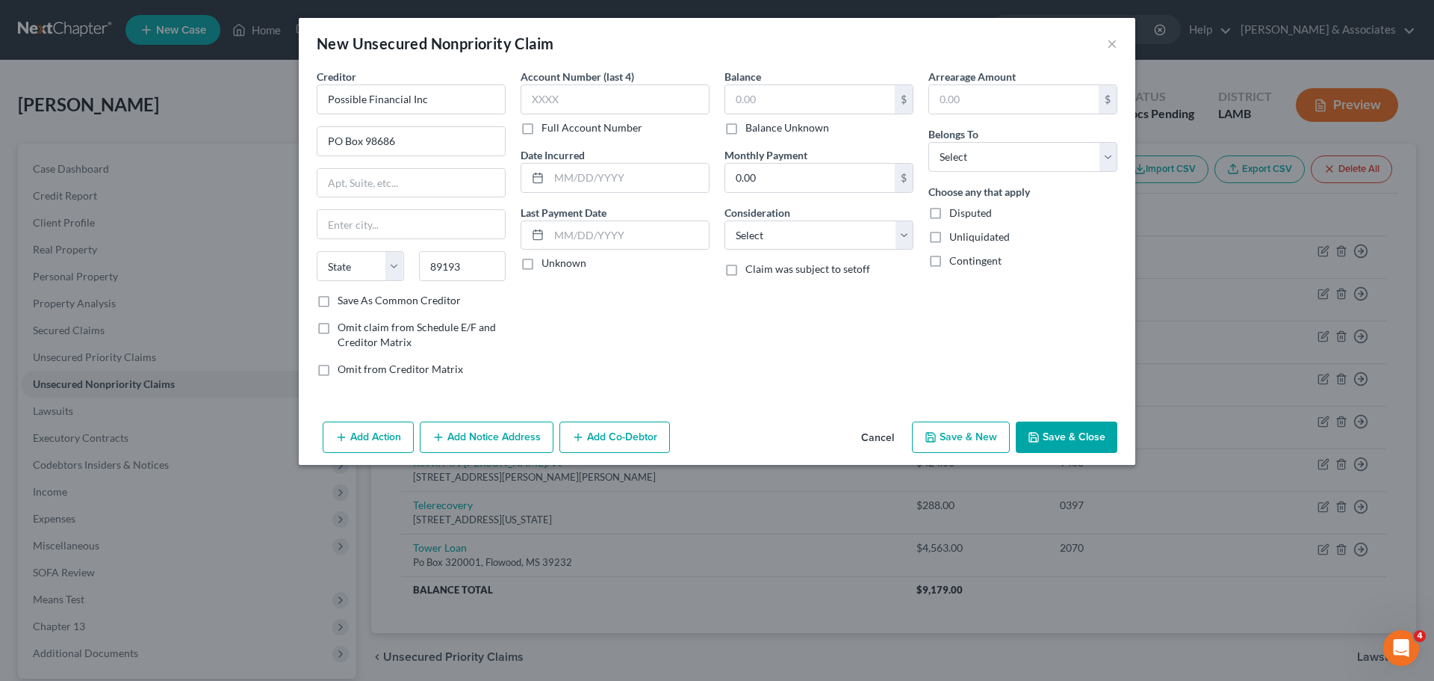
select select "31"
type input "6178"
type input "2025"
type input "150.00"
select select "10"
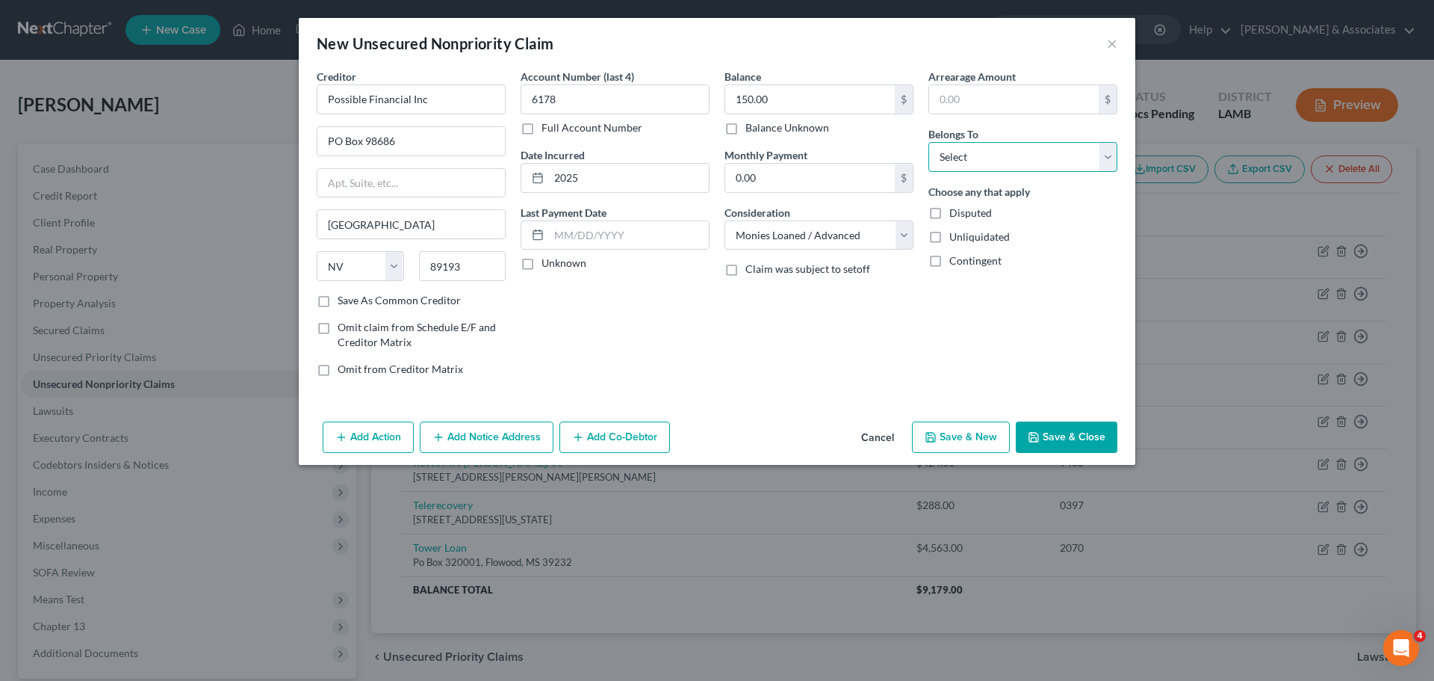
select select "0"
click at [1062, 416] on div "Add Action Add Notice Address Add Co-Debtor Cancel Save & New Save & Close" at bounding box center [717, 439] width 837 height 49
click at [1065, 435] on button "Save & Close" at bounding box center [1067, 436] width 102 height 31
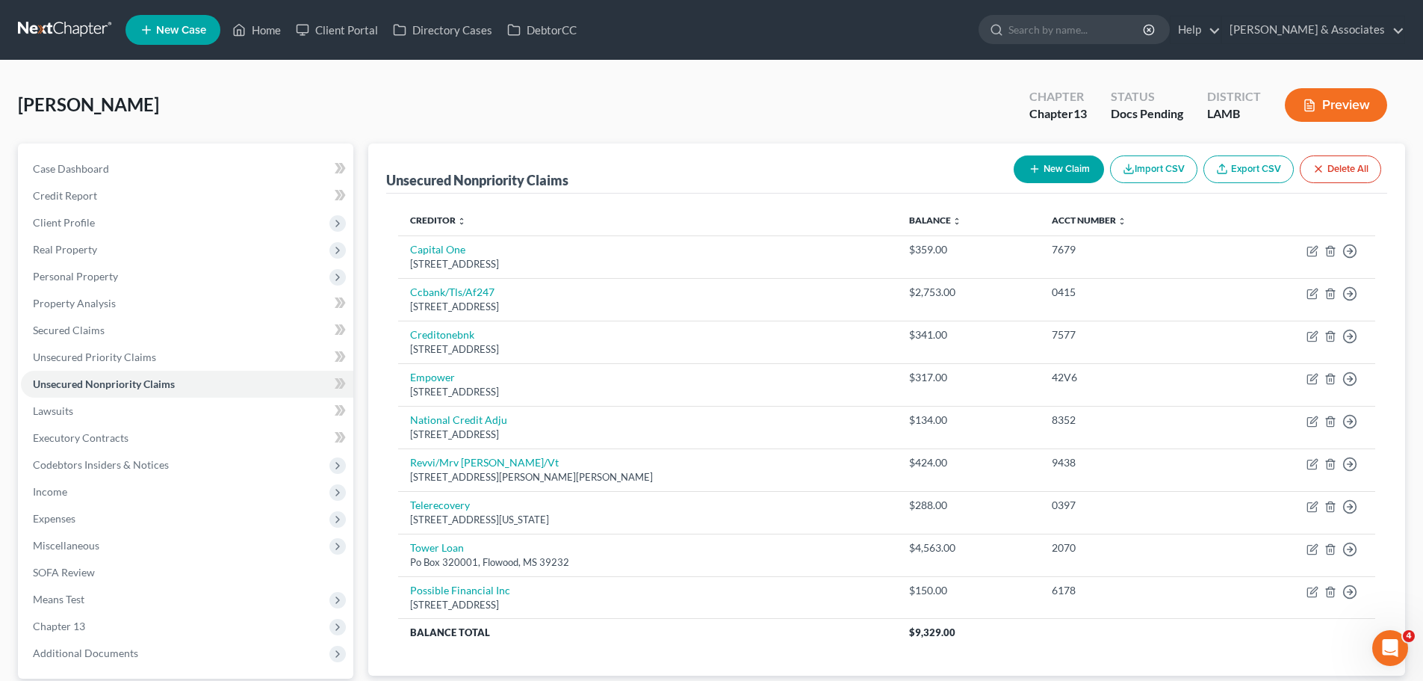
click at [1083, 180] on button "New Claim" at bounding box center [1059, 169] width 90 height 28
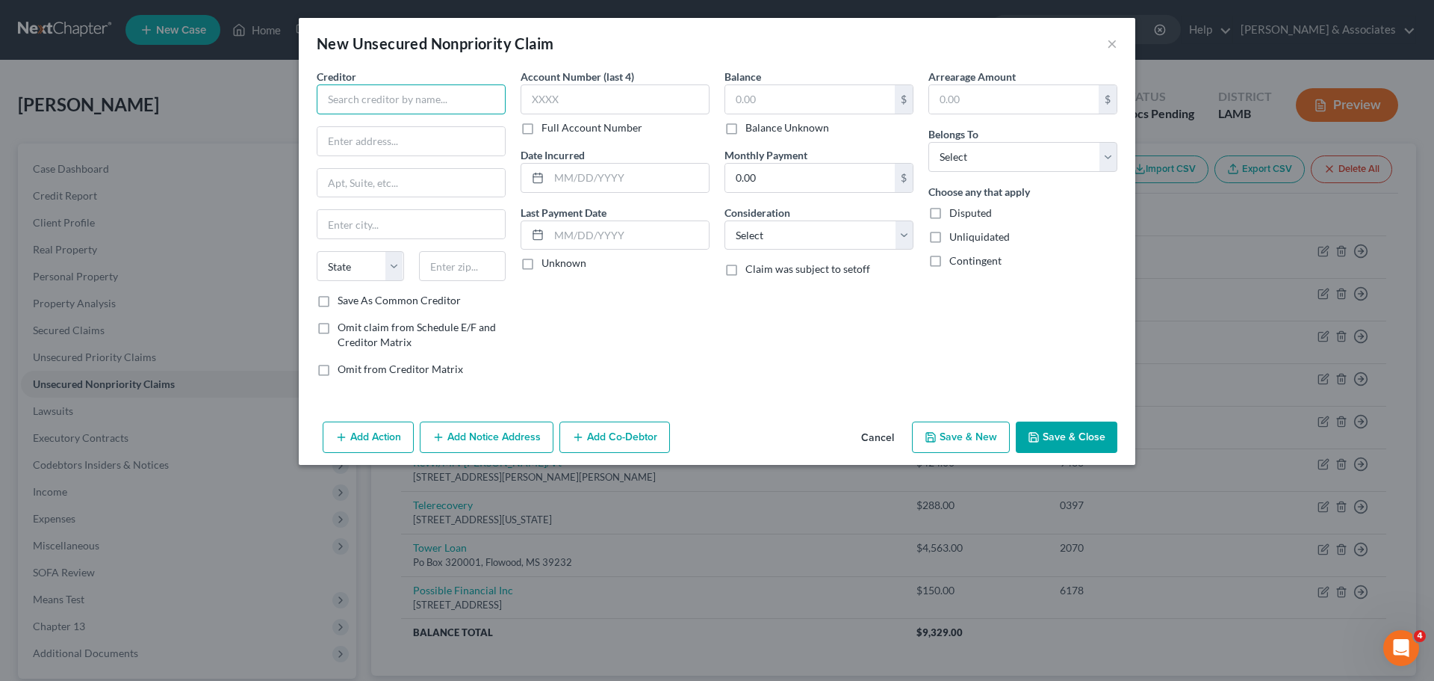
click at [454, 94] on input "text" at bounding box center [411, 99] width 189 height 30
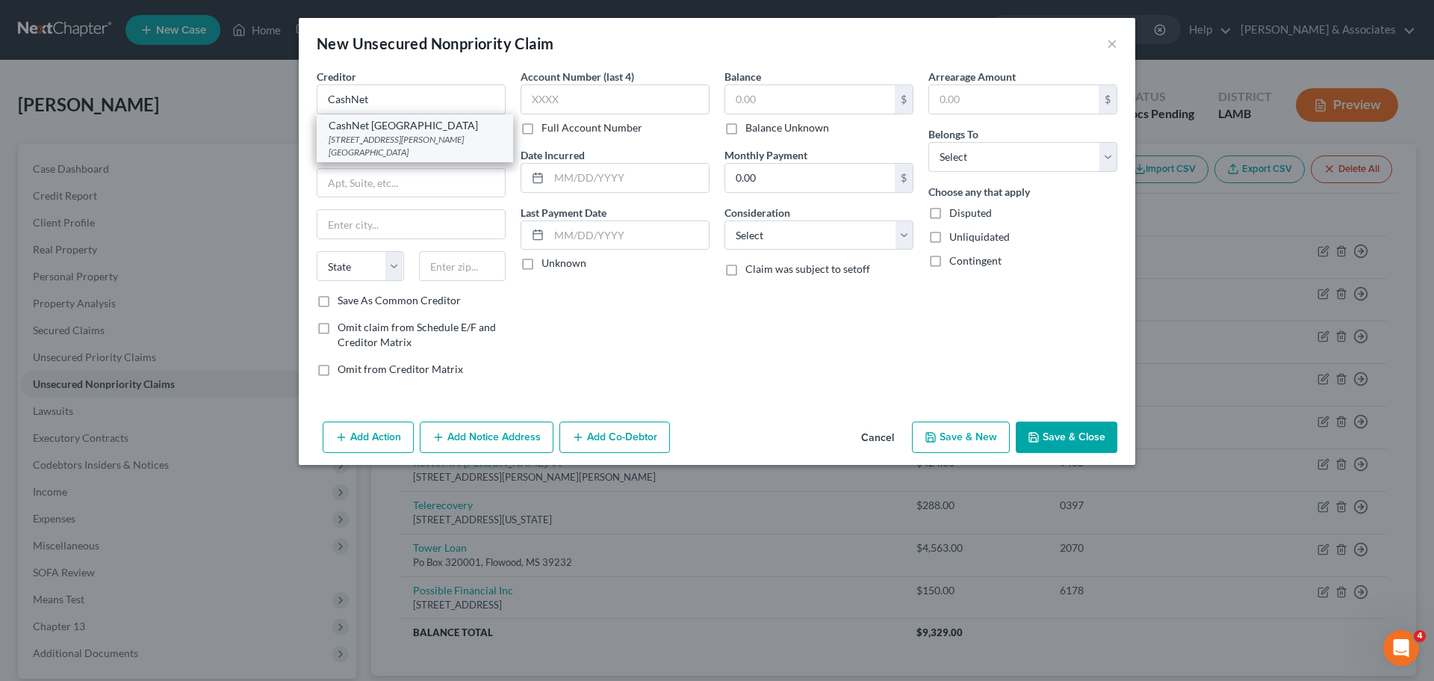
click at [429, 139] on div "175 W. Jackson Blvd. Suite 1000, Chicago, IL 60604" at bounding box center [415, 145] width 173 height 25
type input "CashNet USA"
type input "175 W. Jackson Blvd."
type input "Suite 1000"
type input "Chicago"
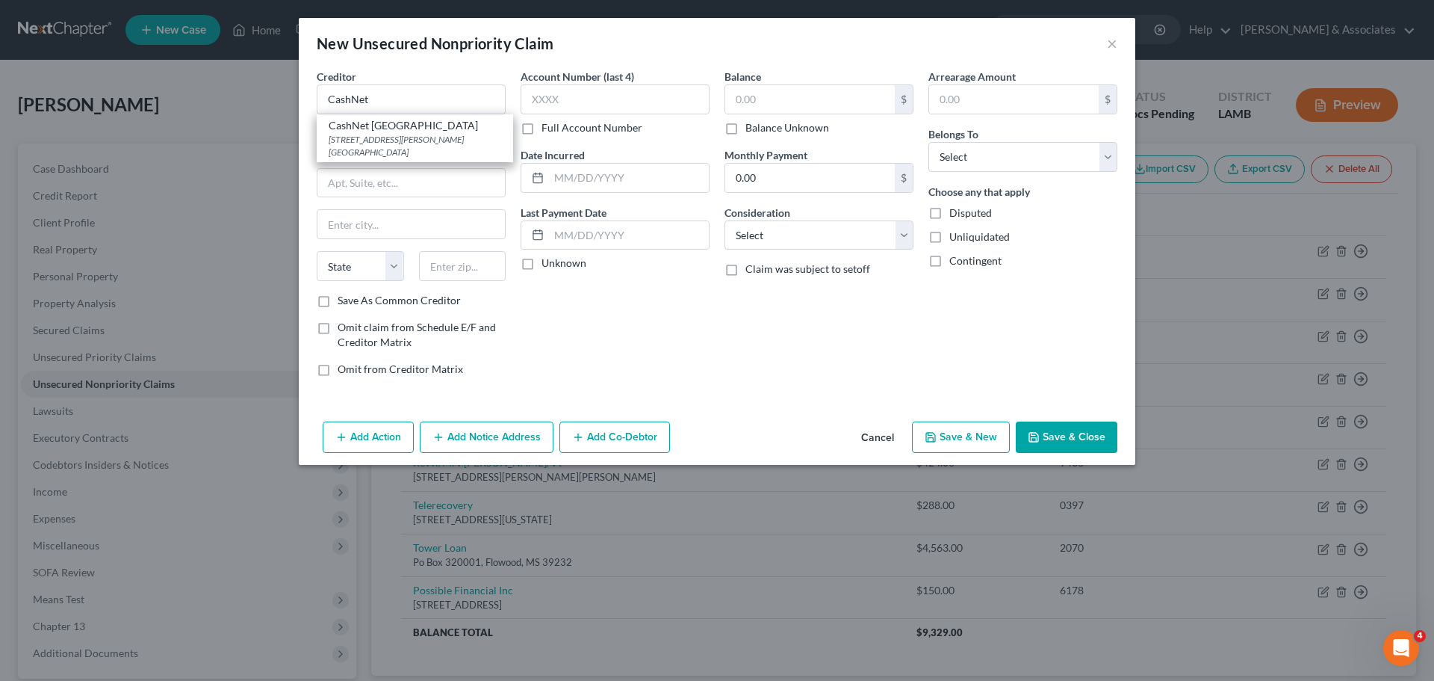
select select "14"
type input "60604"
click at [459, 138] on input "175 W. Jackson Blvd." at bounding box center [412, 141] width 188 height 28
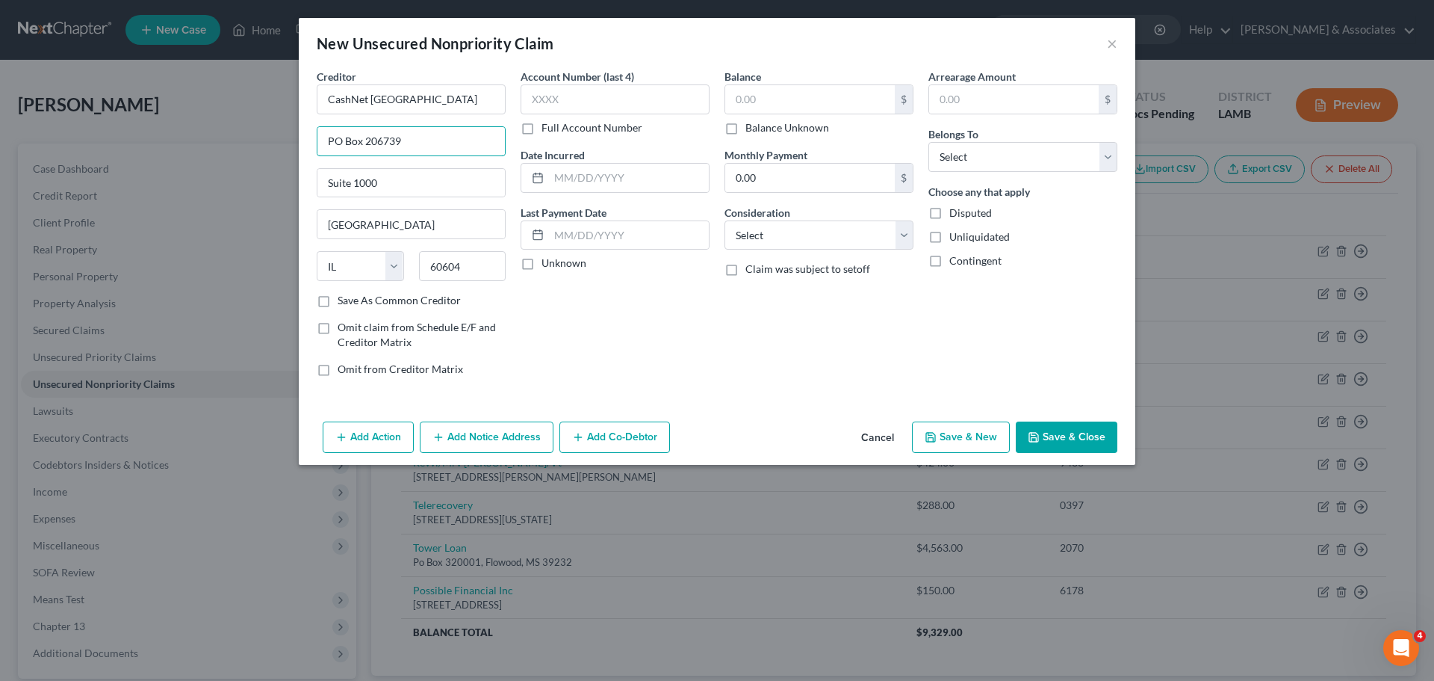
type input "PO Box 206739"
type input "75320"
type input "Dallas"
select select "45"
click at [377, 303] on label "Save As Common Creditor" at bounding box center [399, 300] width 123 height 15
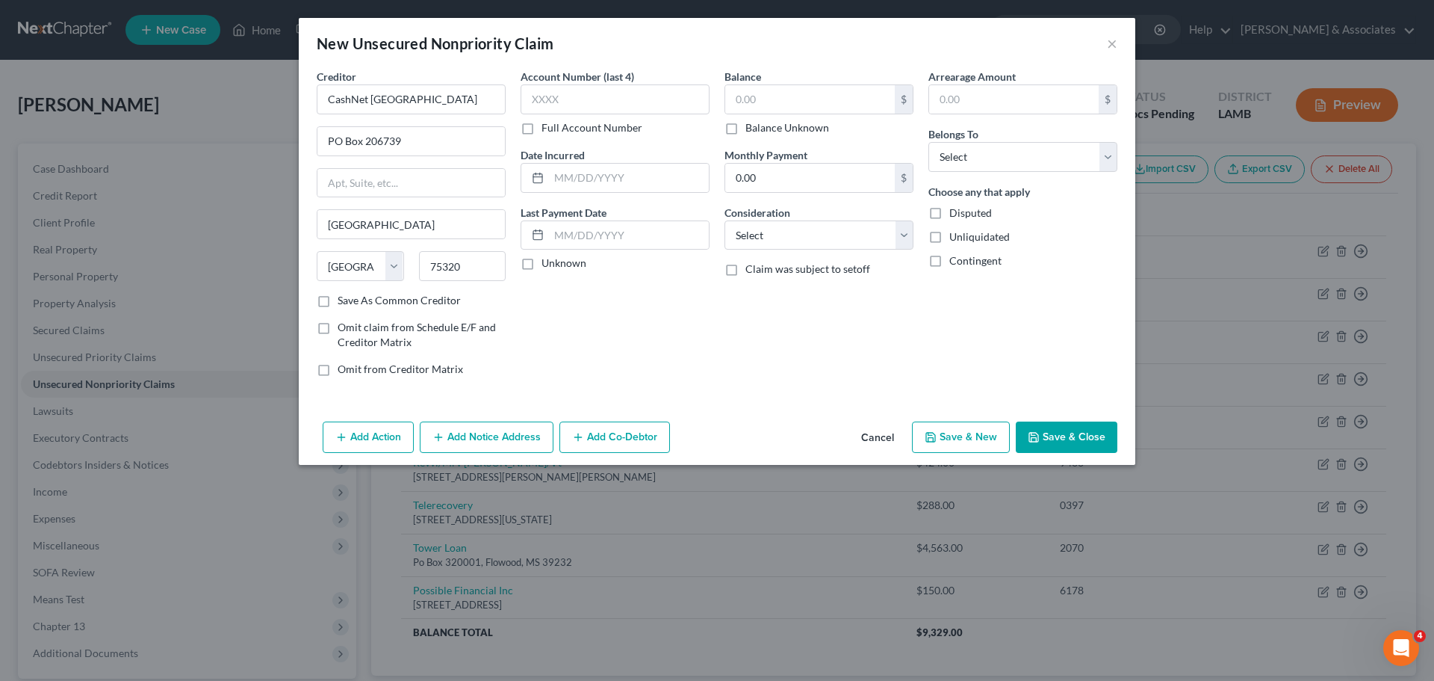
click at [353, 303] on input "Save As Common Creditor" at bounding box center [349, 298] width 10 height 10
checkbox input "true"
click at [569, 108] on input "text" at bounding box center [615, 99] width 189 height 30
type input "5"
type input "2"
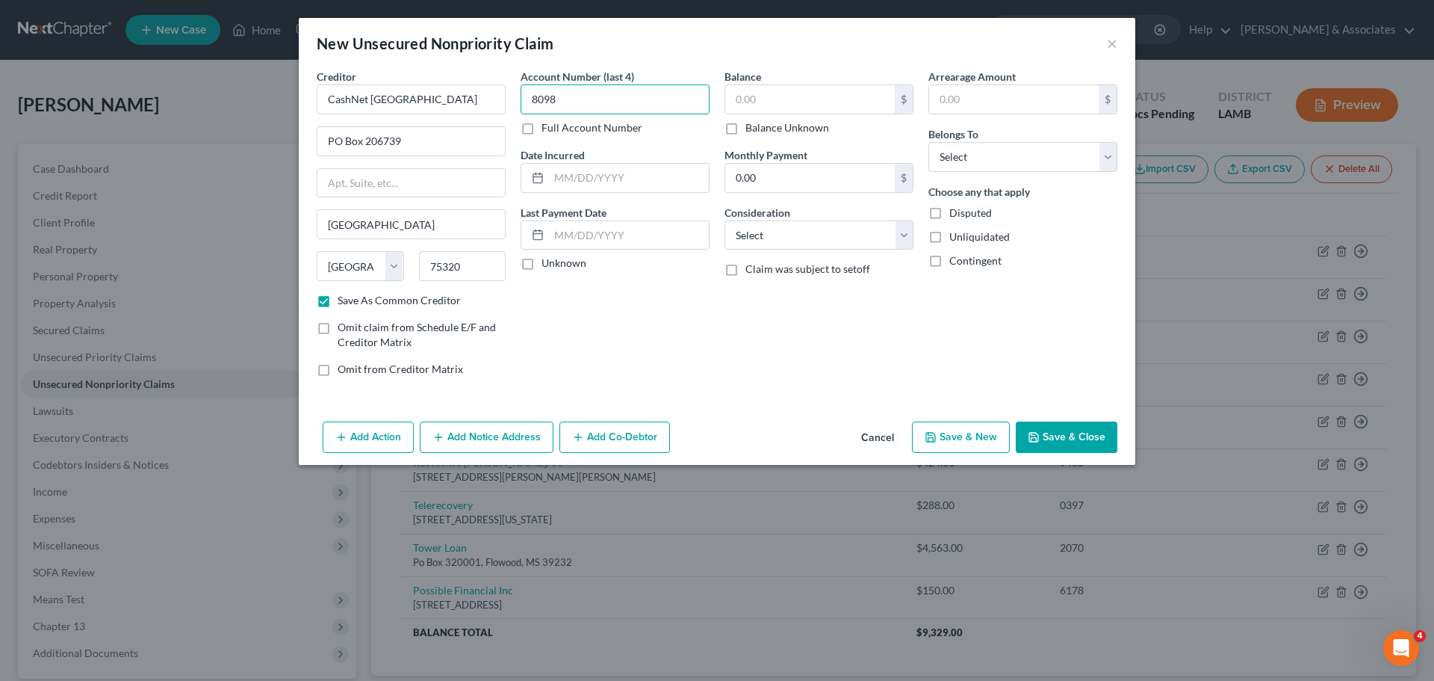
type input "8098"
type input "2025"
click at [770, 101] on input "text" at bounding box center [810, 99] width 170 height 28
type input "1,294.50"
select select "10"
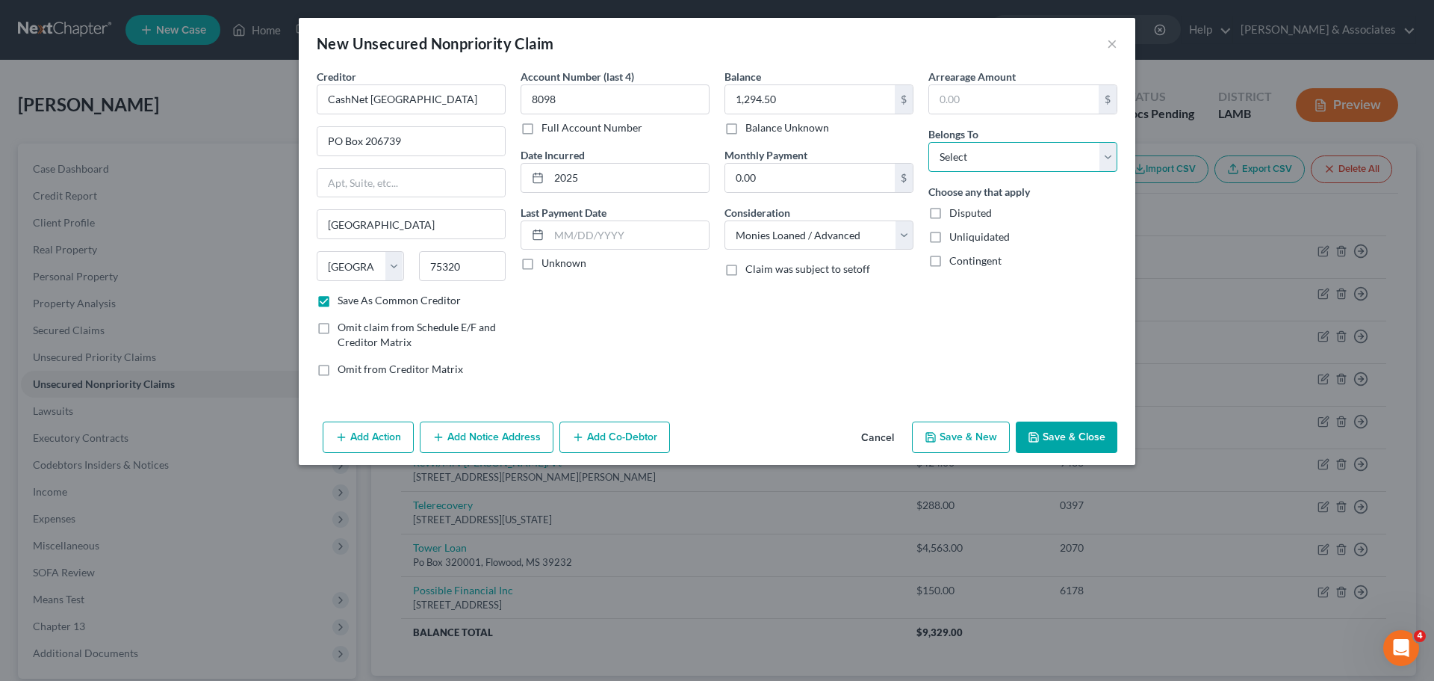
select select "0"
click at [1065, 435] on button "Save & Close" at bounding box center [1067, 436] width 102 height 31
checkbox input "false"
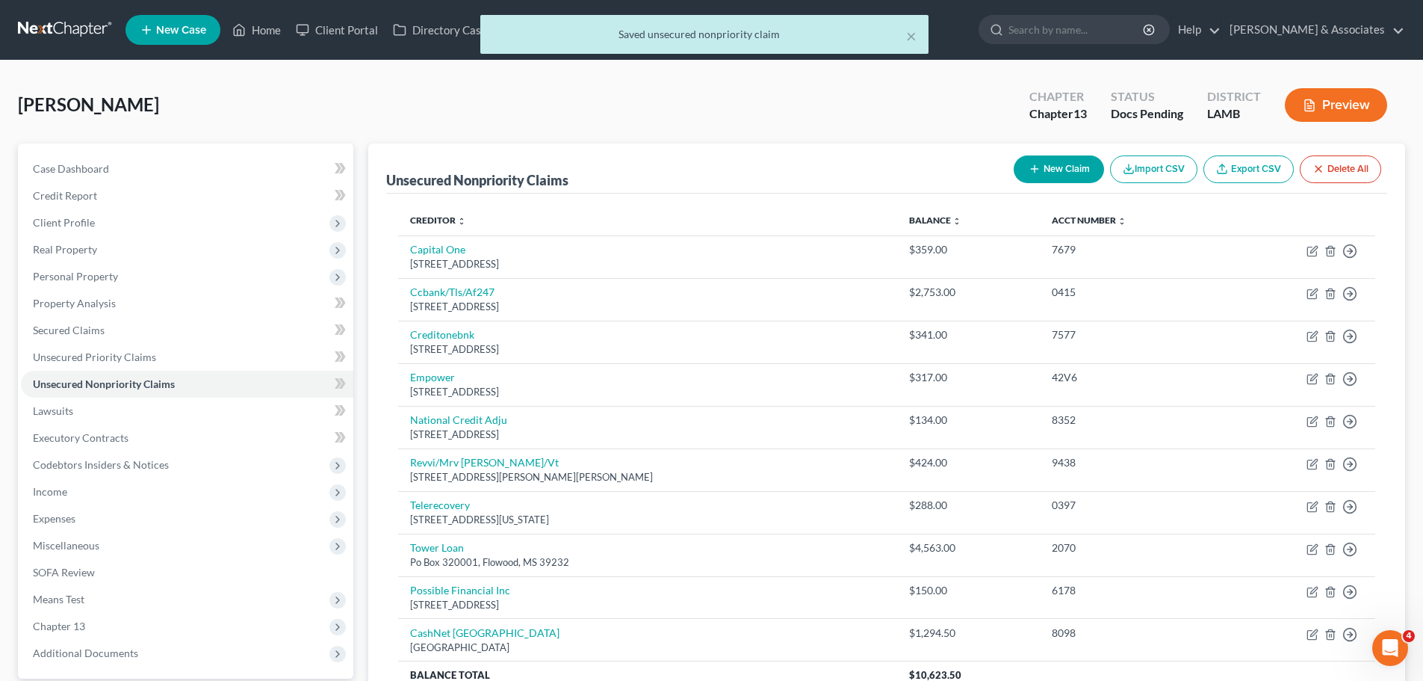
click at [1059, 173] on button "New Claim" at bounding box center [1059, 169] width 90 height 28
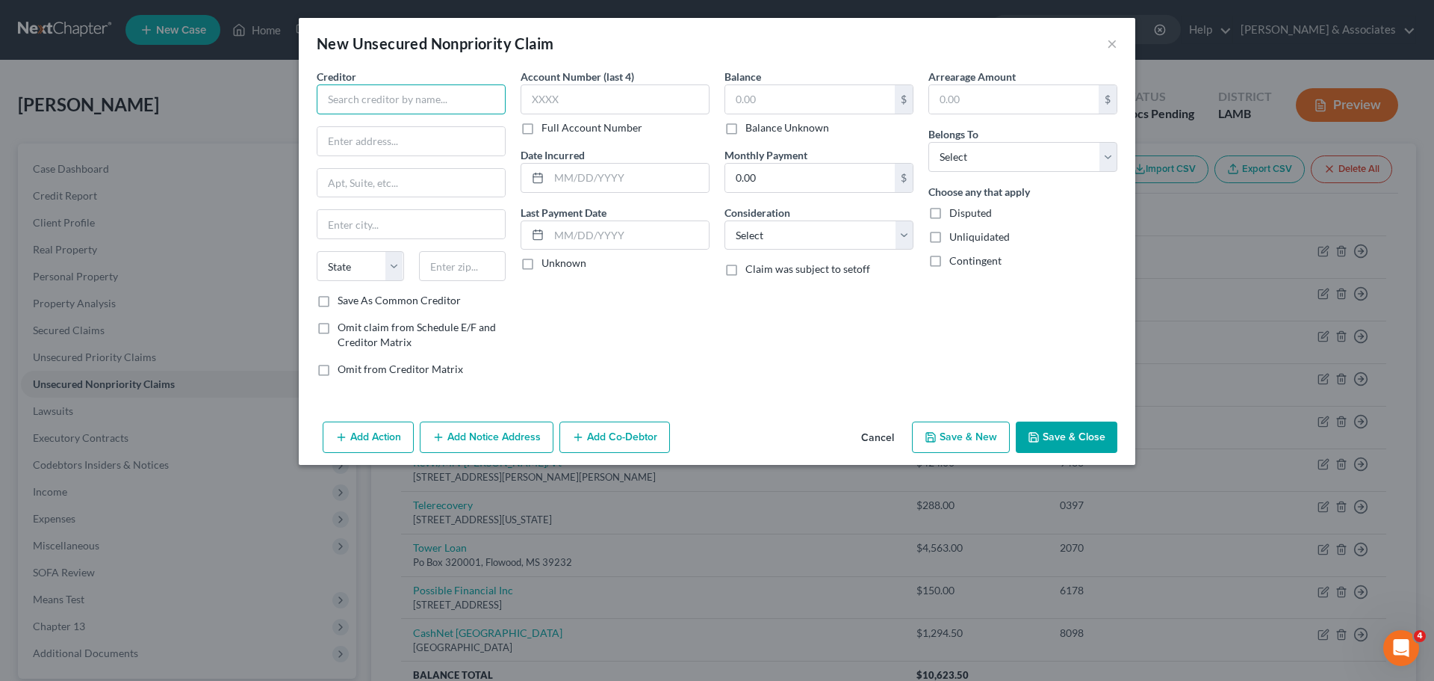
click at [414, 101] on input "text" at bounding box center [411, 99] width 189 height 30
click at [412, 88] on input "text" at bounding box center [411, 99] width 189 height 30
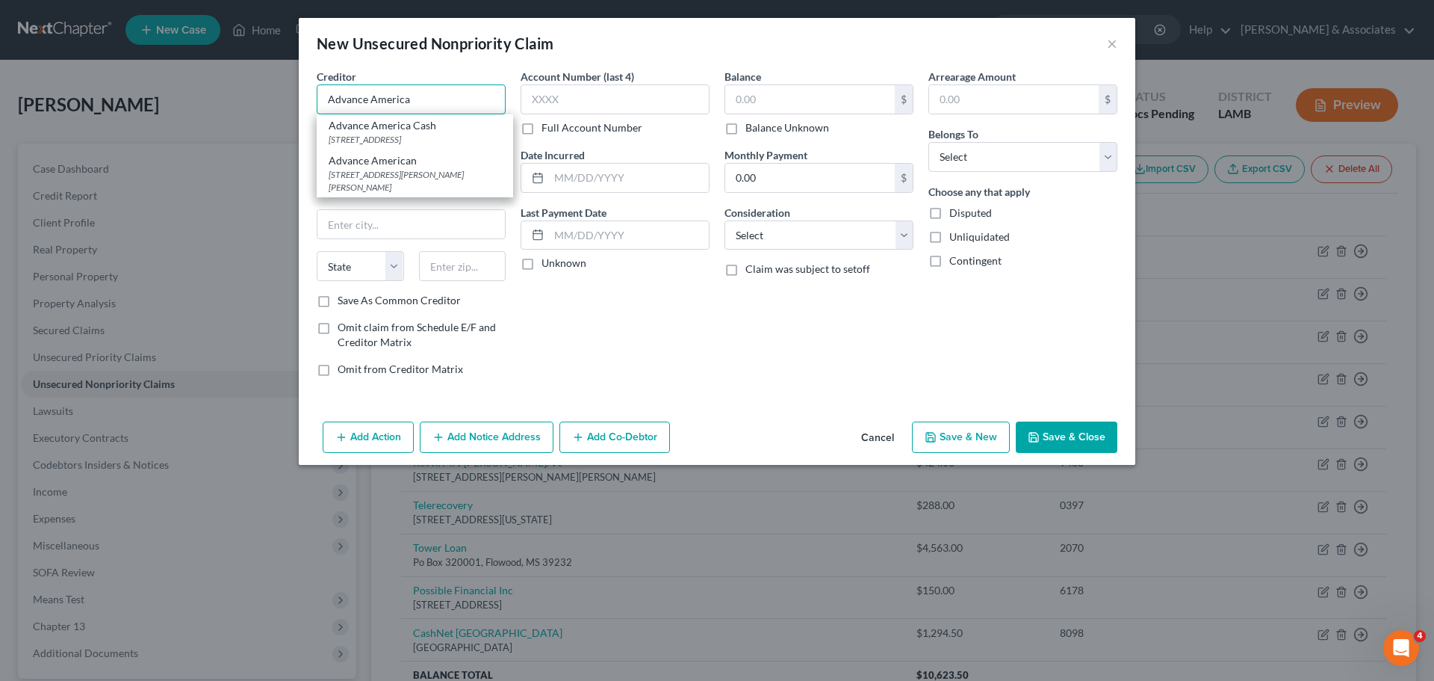
type input "Advance America"
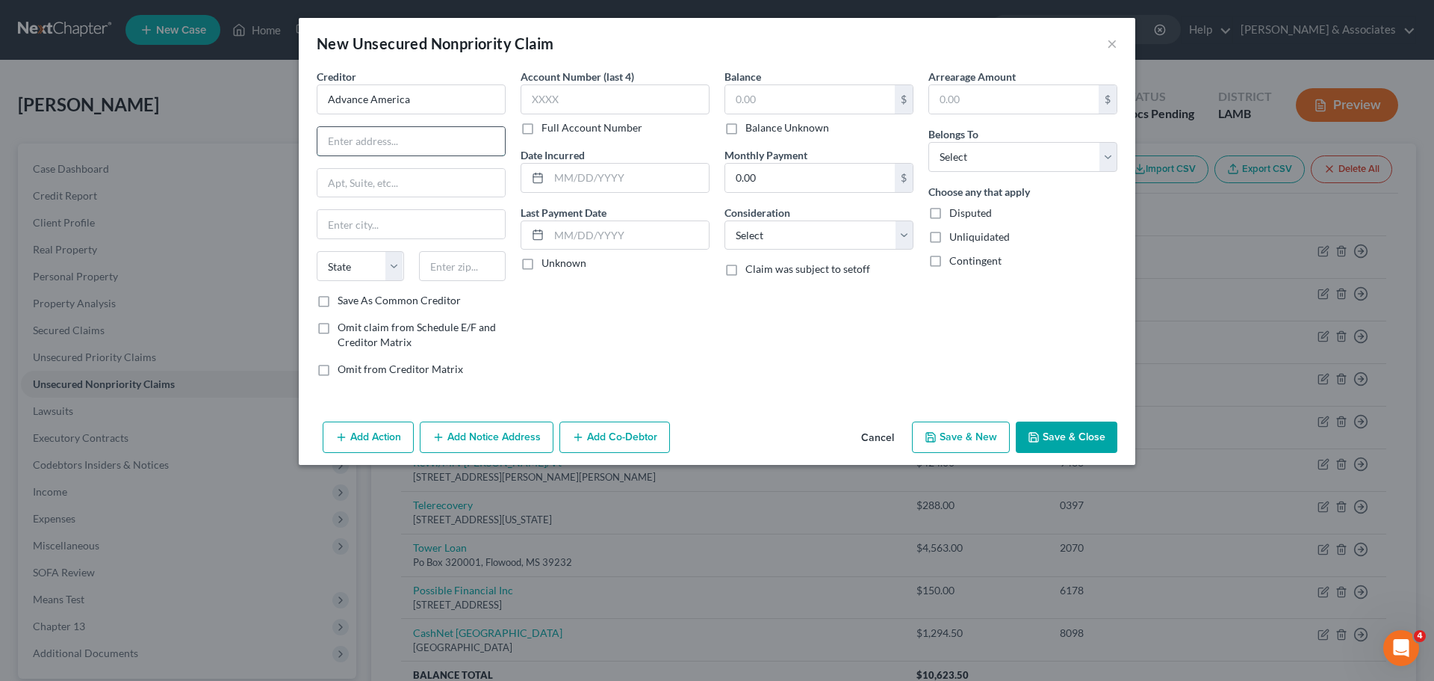
click at [421, 140] on input "text" at bounding box center [412, 141] width 188 height 28
click at [418, 134] on input "322" at bounding box center [412, 141] width 188 height 28
type input "322 Rhett St"
type input "29601"
type input "Greenville"
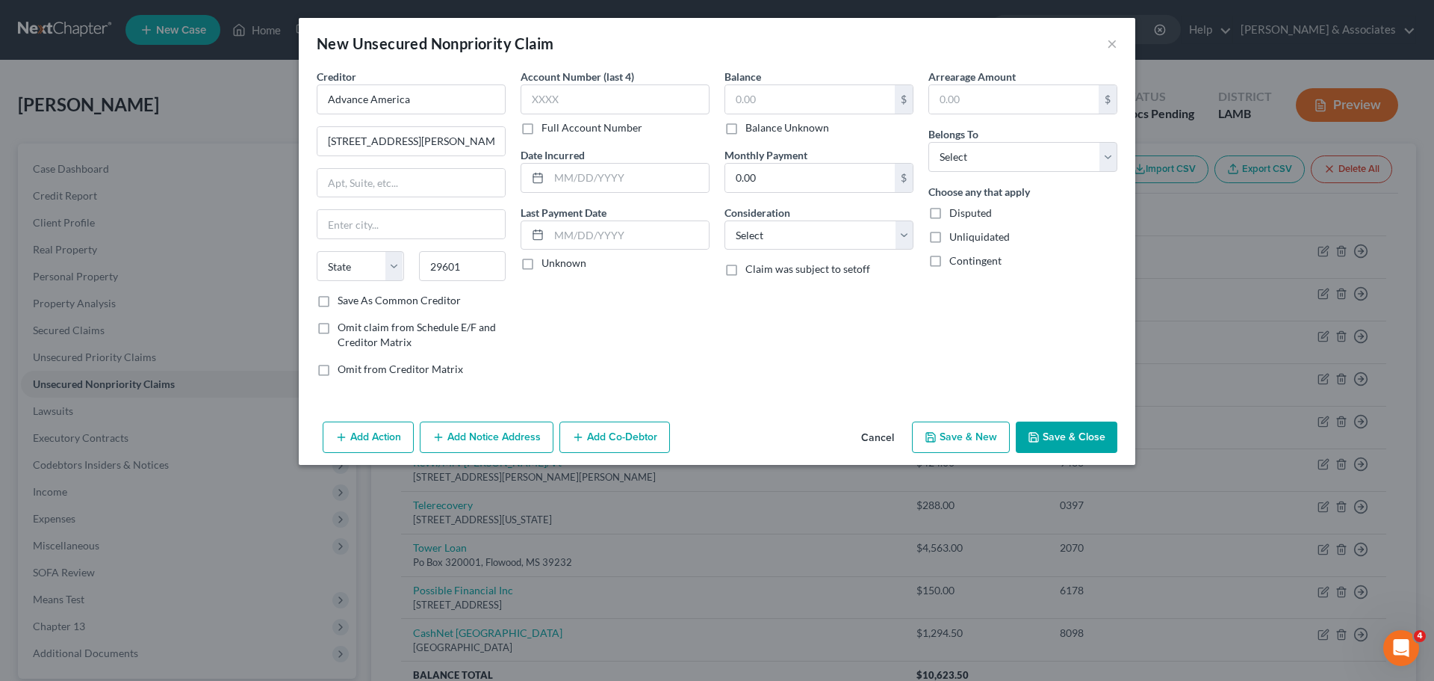
select select "42"
click at [758, 369] on div "Balance $ Balance Unknown Balance Undetermined $ Balance Unknown Monthly Paymen…" at bounding box center [819, 229] width 204 height 320
click at [604, 105] on input "text" at bounding box center [615, 99] width 189 height 30
type input "7755"
click at [631, 158] on div "Date Incurred" at bounding box center [615, 170] width 189 height 46
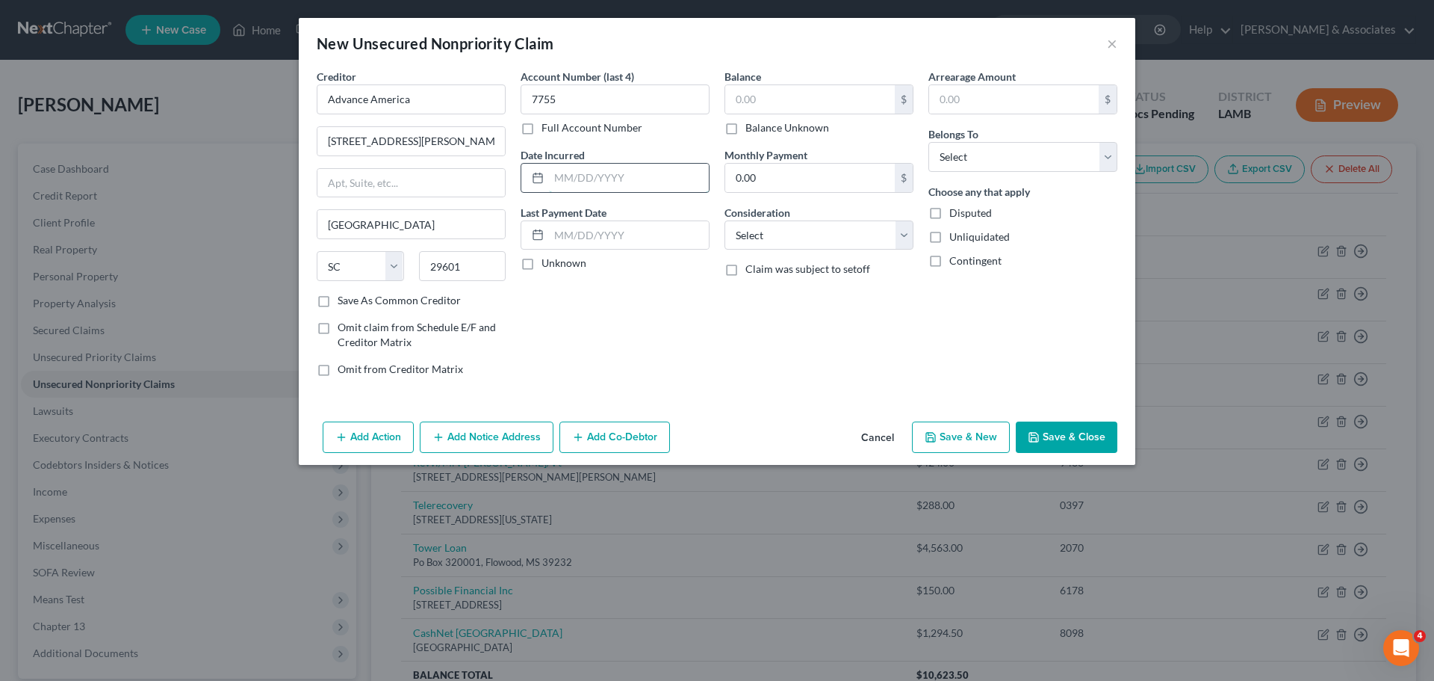
click at [678, 176] on input "text" at bounding box center [629, 178] width 160 height 28
type input "2025"
type input "405.00"
select select "10"
select select "0"
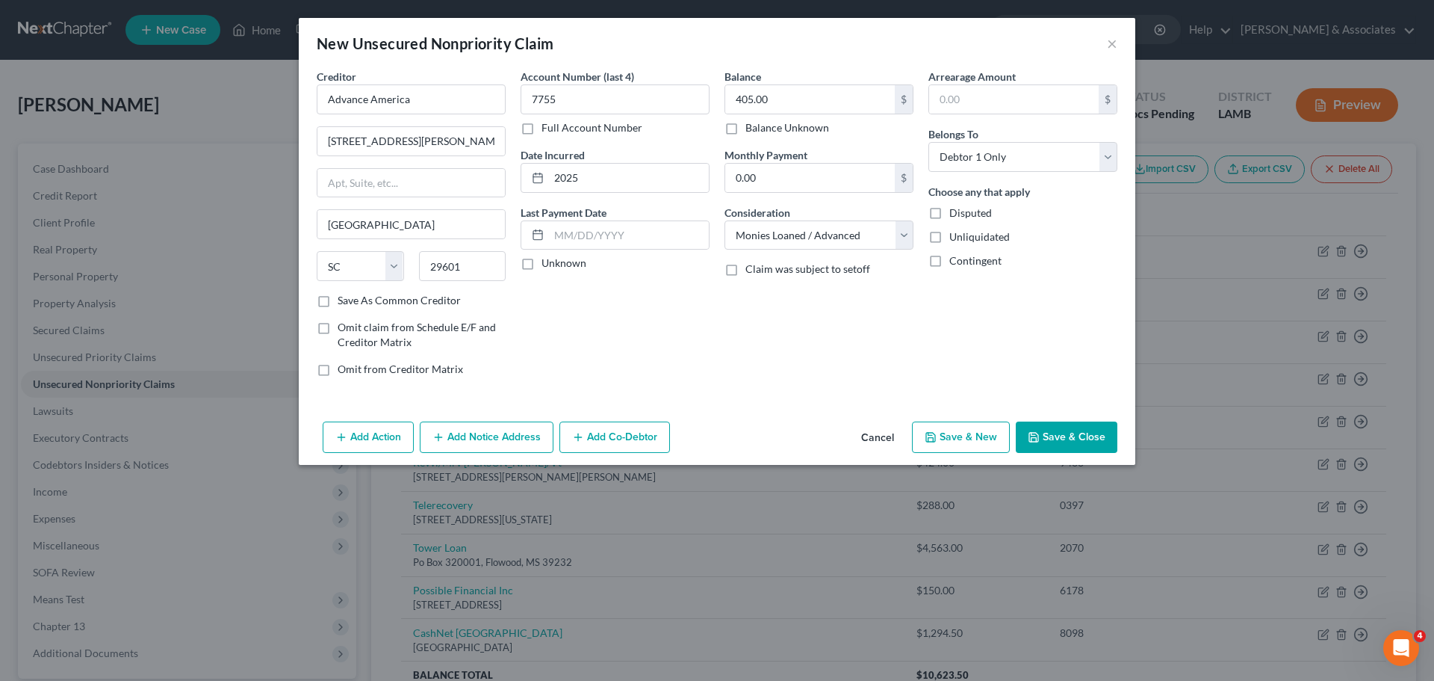
click at [1058, 435] on button "Save & Close" at bounding box center [1067, 436] width 102 height 31
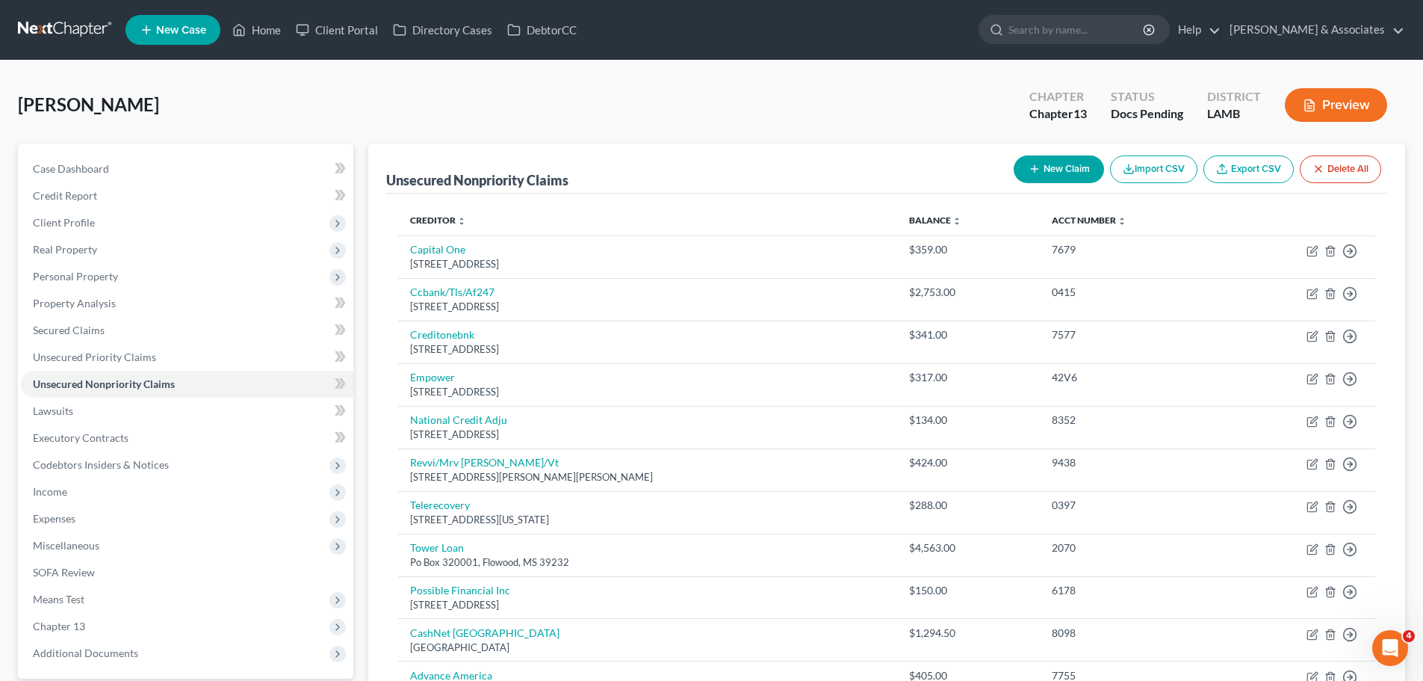
click at [1058, 162] on button "New Claim" at bounding box center [1059, 169] width 90 height 28
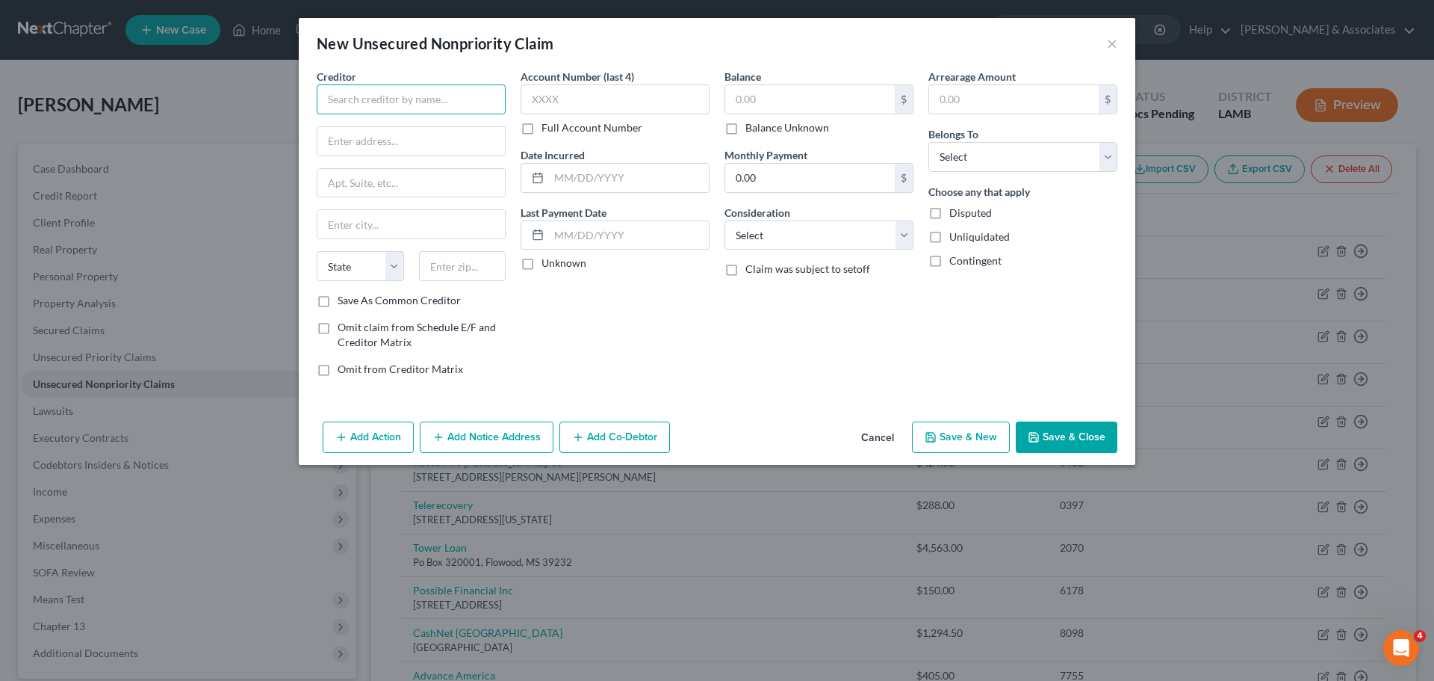
click at [480, 96] on input "text" at bounding box center [411, 99] width 189 height 30
type input "Leonard Aluminum Utility Bldgs"
type input "PO Box 1728"
type input "27030"
type input "Mount Airy"
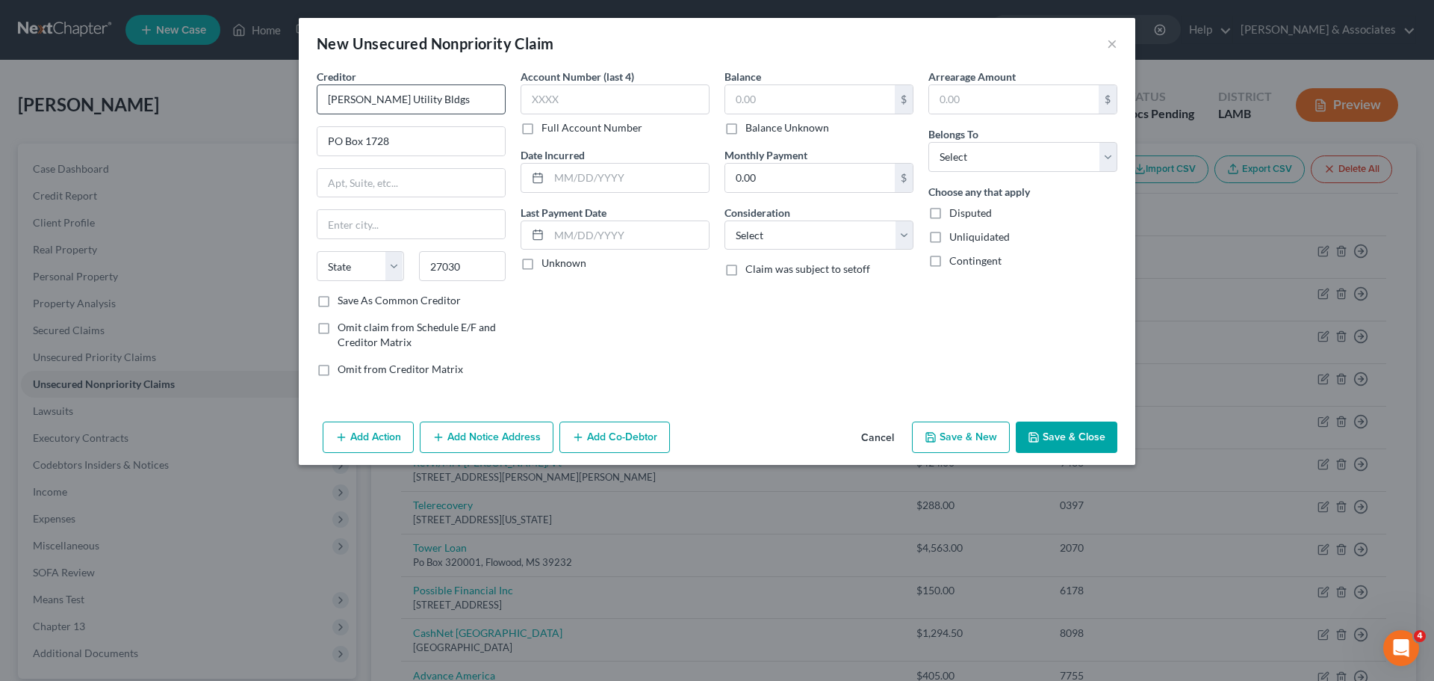
select select "28"
click at [614, 104] on input "text" at bounding box center [615, 99] width 189 height 30
type input "2839"
type input "2025"
type input "4,476.95"
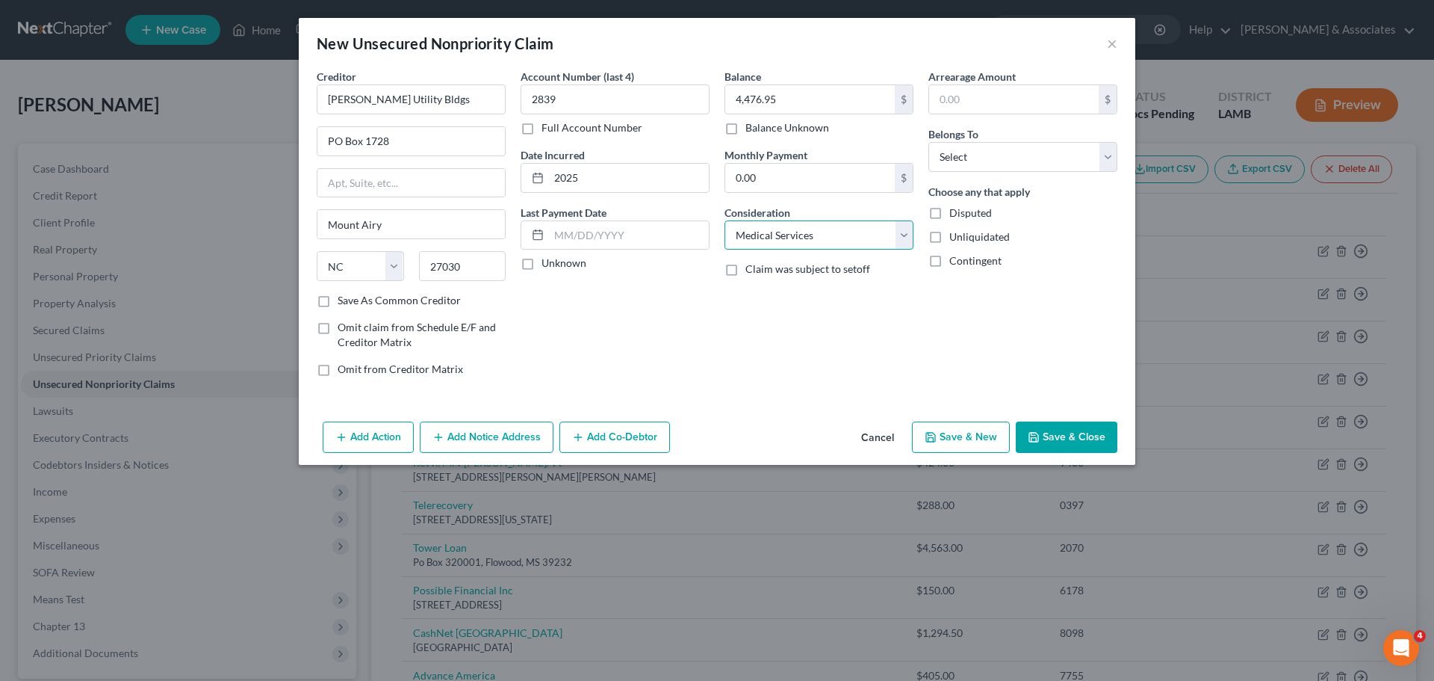
select select "10"
select select "0"
click at [1094, 436] on button "Save & Close" at bounding box center [1067, 436] width 102 height 31
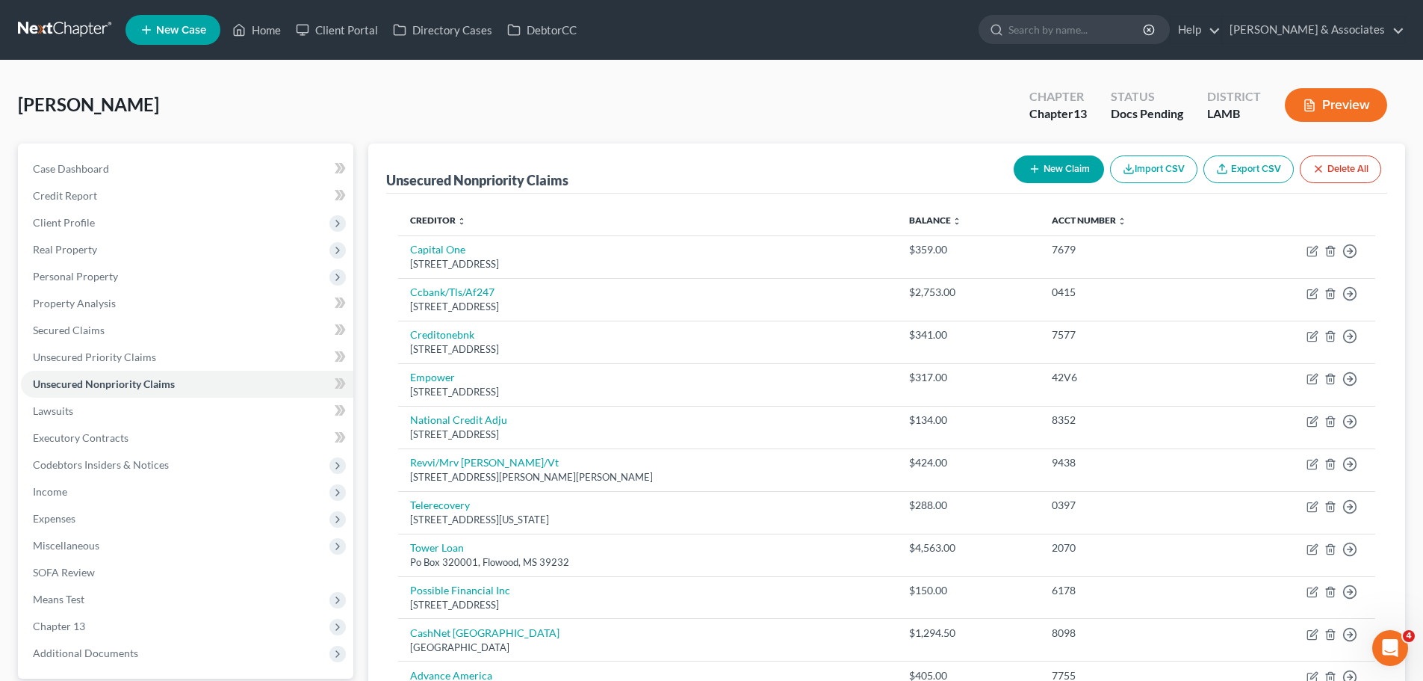
click at [1040, 161] on button "New Claim" at bounding box center [1059, 169] width 90 height 28
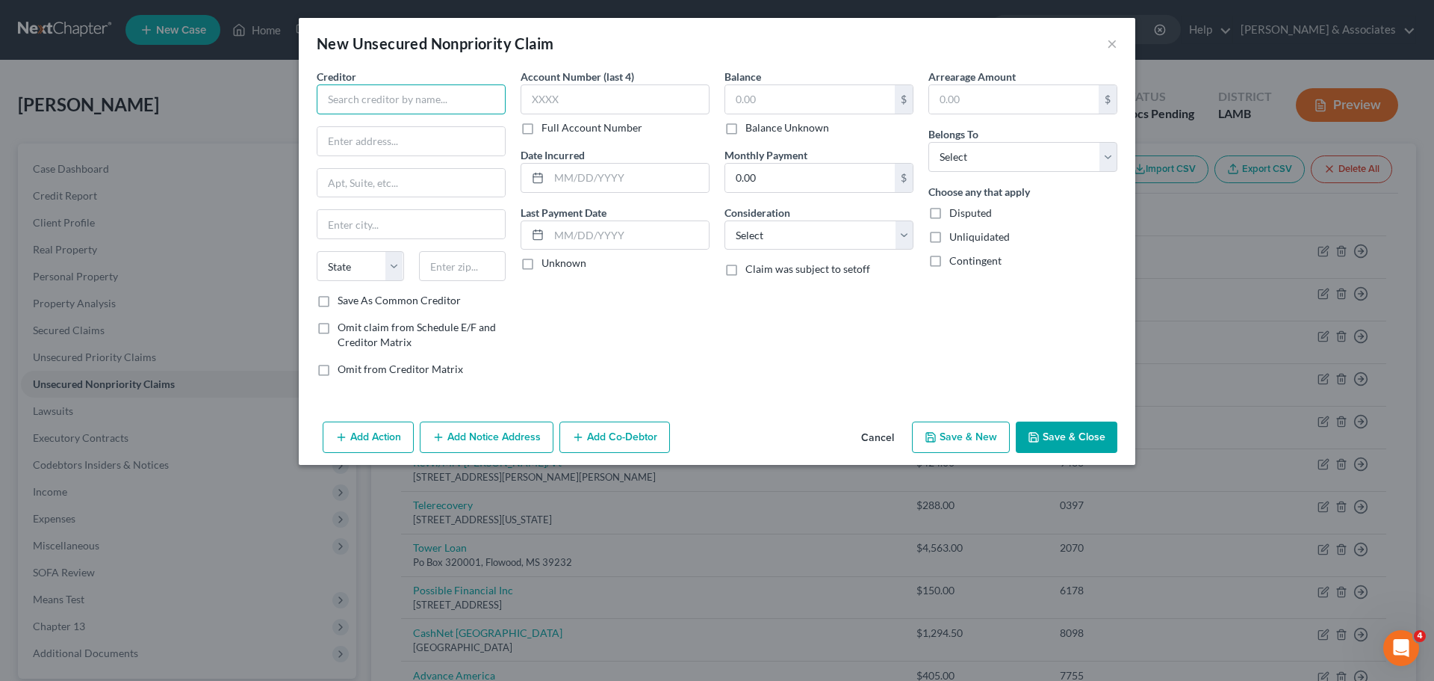
click at [456, 112] on input "text" at bounding box center [411, 99] width 189 height 30
type input "Cleo"
click at [580, 191] on input "text" at bounding box center [629, 178] width 160 height 28
type input "2025"
click at [816, 84] on div "$" at bounding box center [819, 99] width 189 height 30
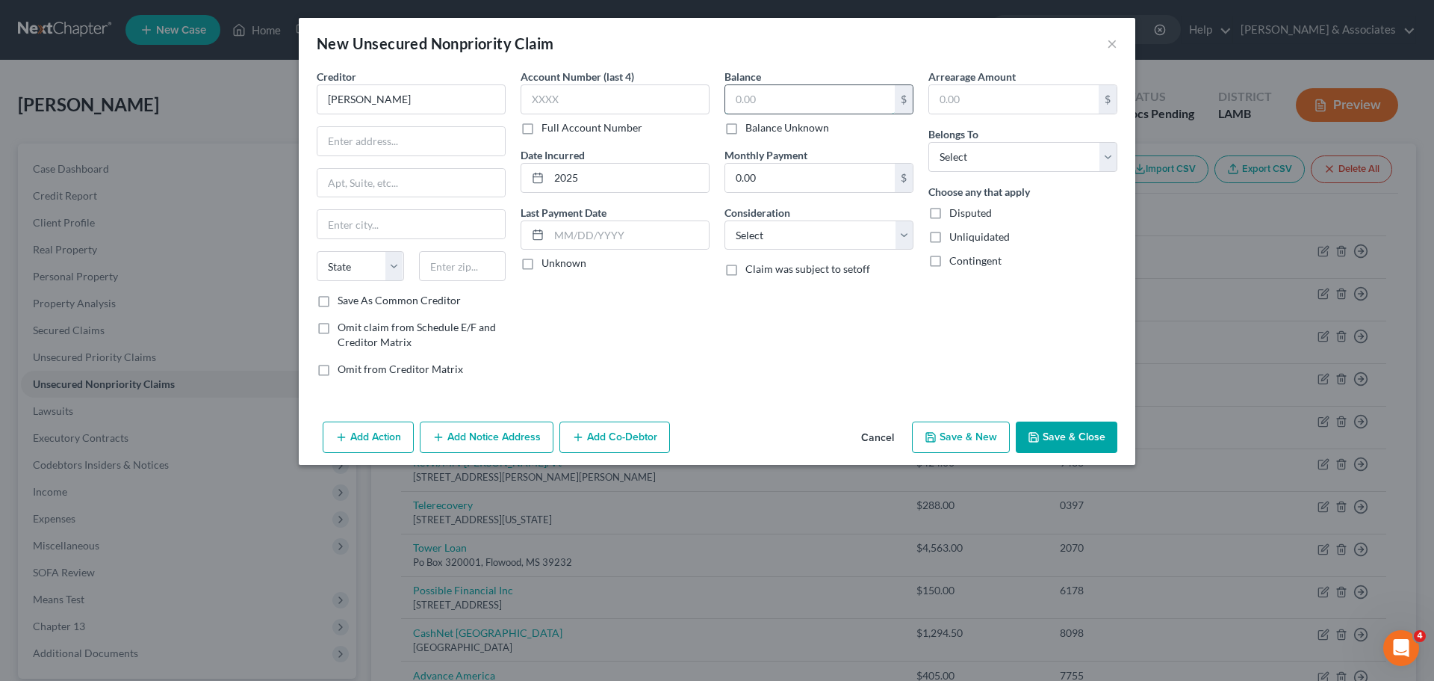
drag, startPoint x: 821, startPoint y: 90, endPoint x: 909, endPoint y: 93, distance: 88.2
click at [822, 90] on input "text" at bounding box center [810, 99] width 170 height 28
type input "165.00"
select select "10"
select select "0"
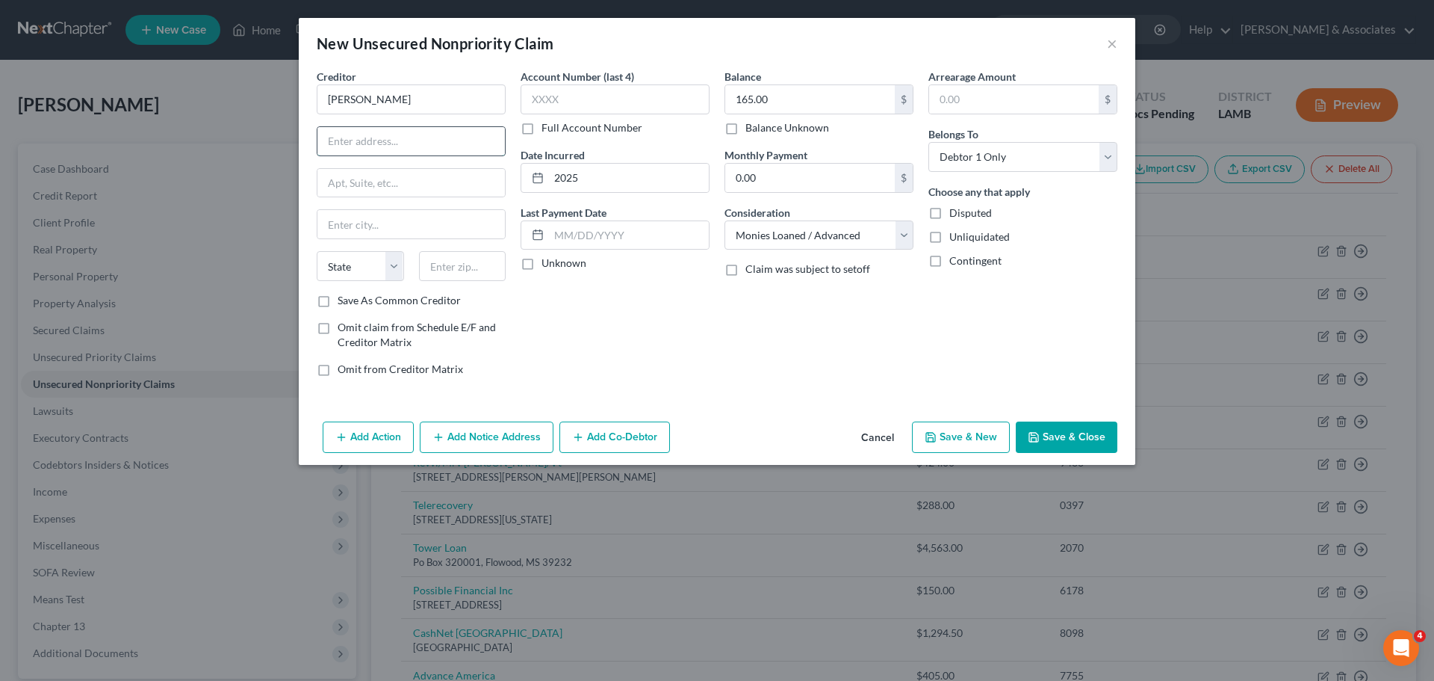
click at [430, 141] on input "text" at bounding box center [412, 141] width 188 height 28
paste input "300 Delaware Ave"
type input "300 Delaware Ave"
click at [421, 188] on input "text" at bounding box center [412, 183] width 188 height 28
paste input "Suite 210"
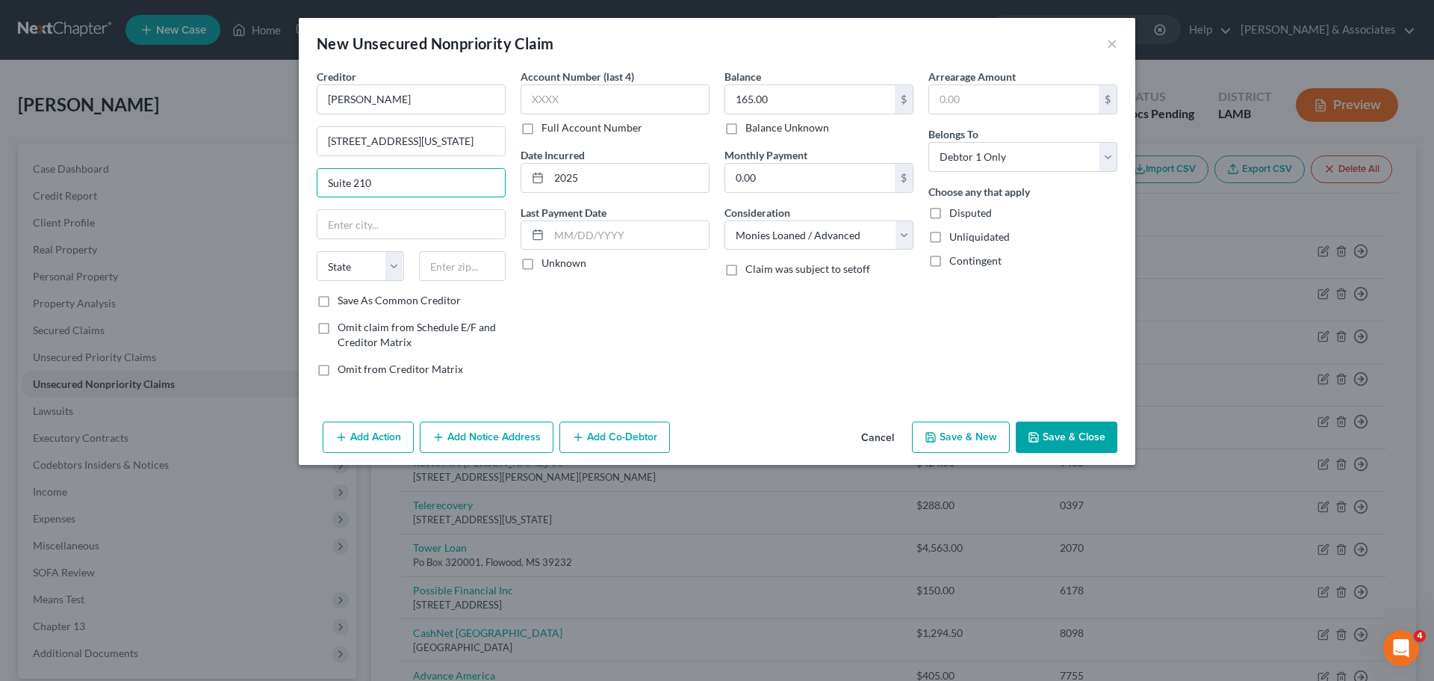
type input "Suite 210"
click at [471, 280] on input "text" at bounding box center [462, 266] width 87 height 30
paste input "19801"
type input "19801"
click at [573, 312] on div "Account Number (last 4) Full Account Number Date Incurred 2025 Last Payment Dat…" at bounding box center [615, 229] width 204 height 320
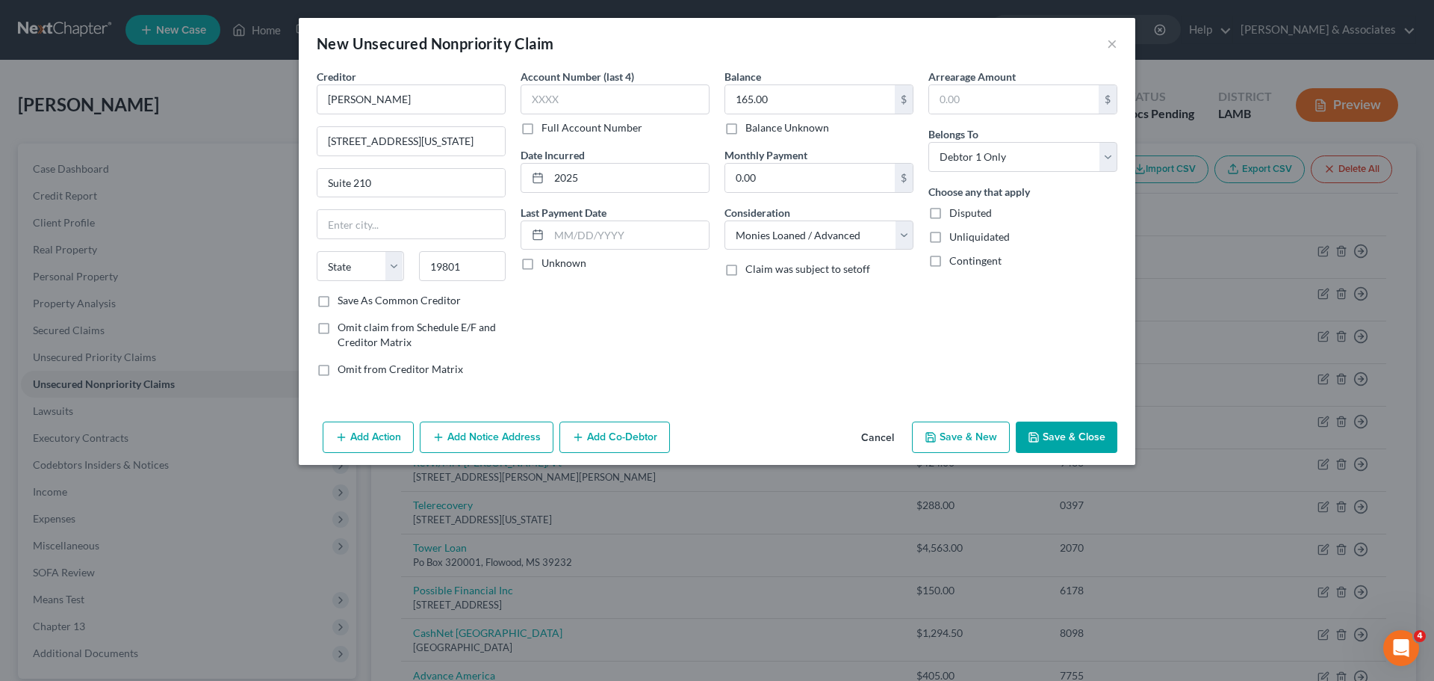
type input "Wilmington"
select select "7"
click at [359, 287] on div "State AL AK AR AZ CA CO CT DE DC FL GA GU HI ID IL IN IA KS KY LA ME MD MA MI M…" at bounding box center [411, 272] width 204 height 42
click at [362, 309] on div "Creditor * Cleo 300 Delaware Ave Suite 210 Wilmington State AL AK AR AZ CA CO C…" at bounding box center [411, 229] width 204 height 320
click at [437, 295] on label "Save As Common Creditor" at bounding box center [399, 300] width 123 height 15
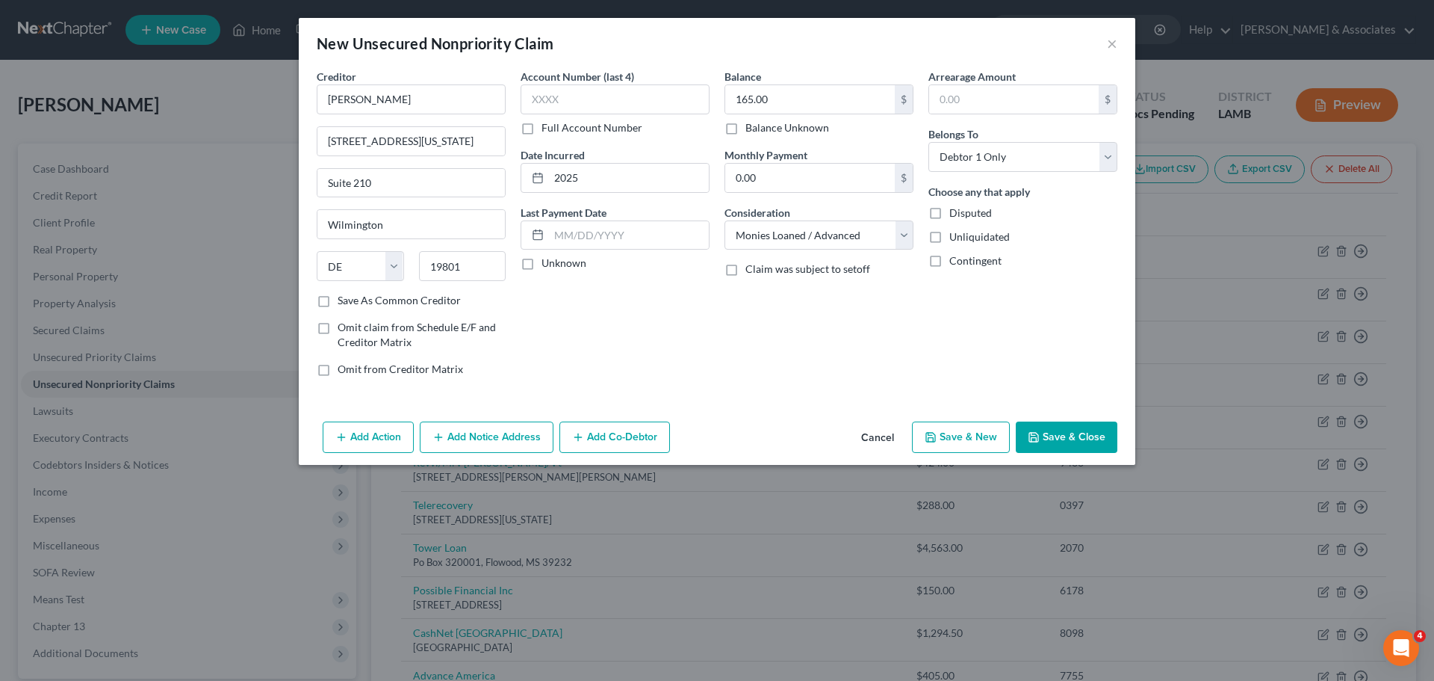
click at [353, 295] on input "Save As Common Creditor" at bounding box center [349, 298] width 10 height 10
click at [600, 347] on div "Account Number (last 4) Full Account Number Date Incurred 2025 Last Payment Dat…" at bounding box center [615, 229] width 204 height 320
click at [1086, 442] on button "Save & Close" at bounding box center [1067, 436] width 102 height 31
checkbox input "false"
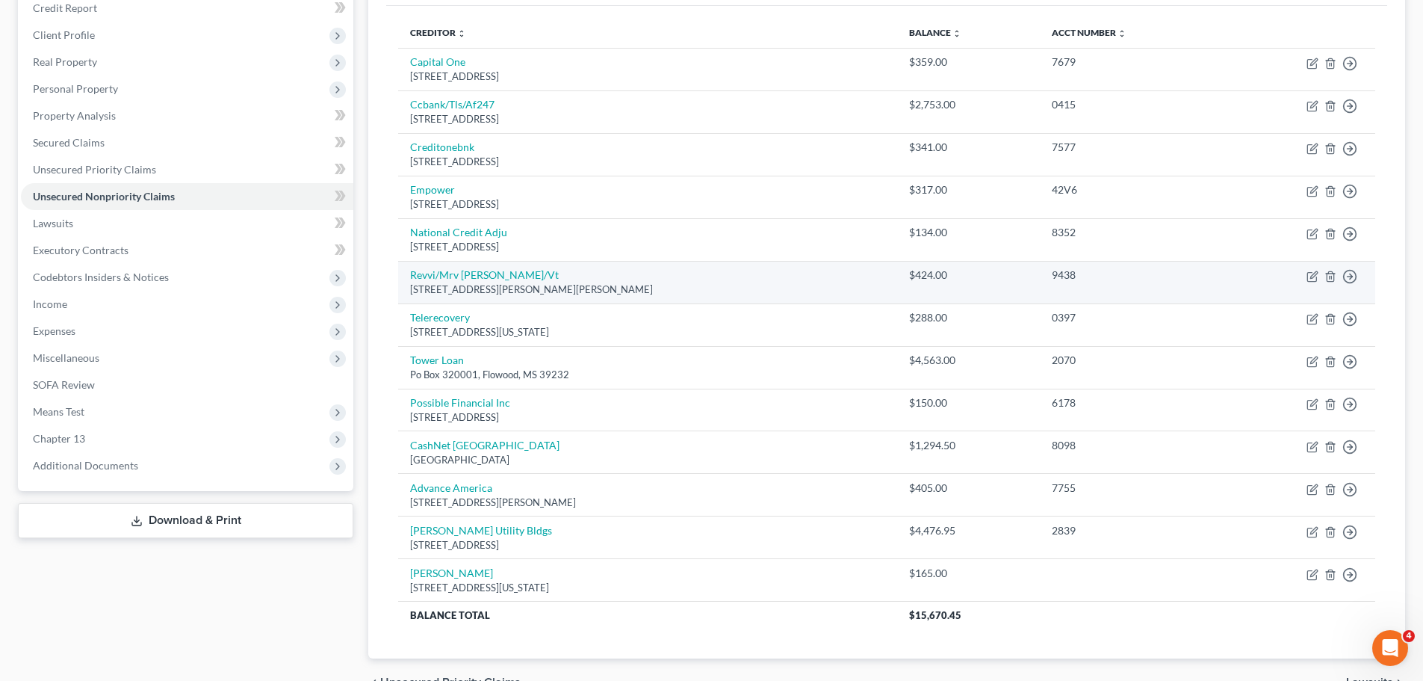
scroll to position [224, 0]
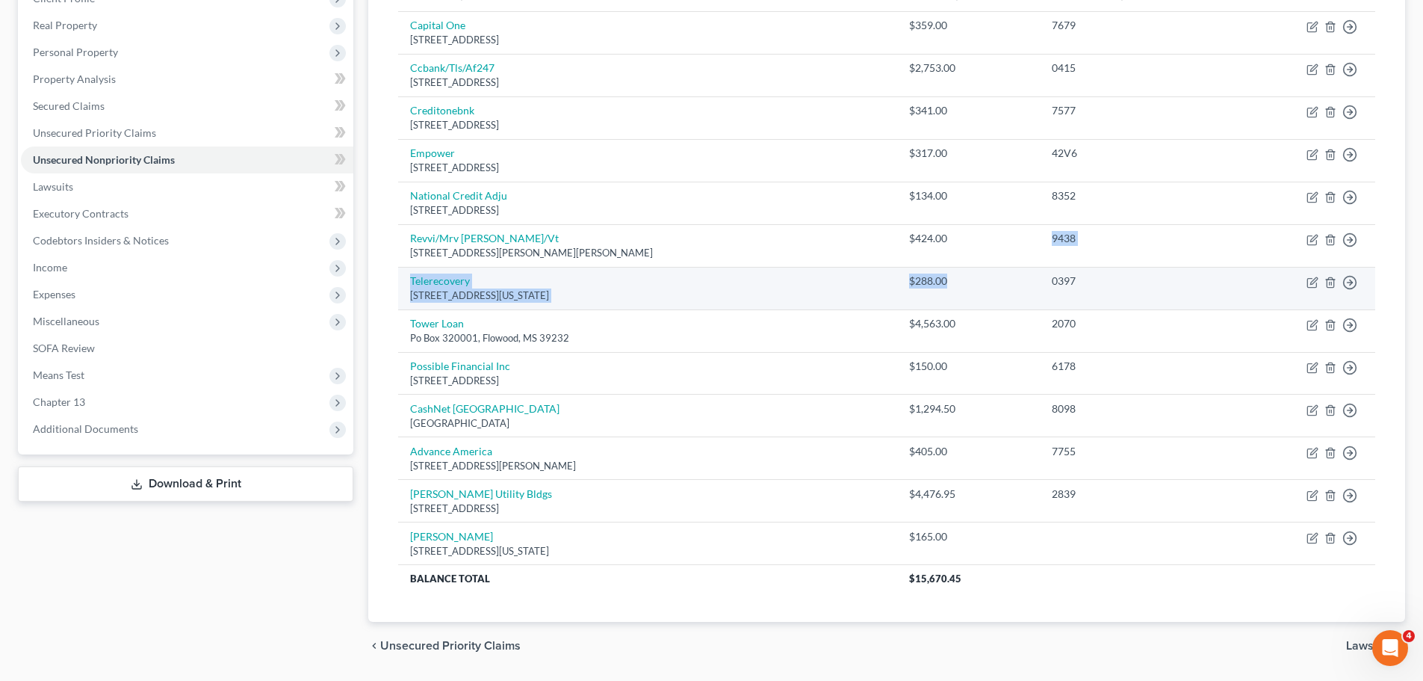
drag, startPoint x: 952, startPoint y: 241, endPoint x: 950, endPoint y: 272, distance: 30.7
click at [951, 272] on tbody "Capital One Po Box 31293, Salt Lake City, UT 84131 $359.00 7679 Move to D Move …" at bounding box center [886, 301] width 977 height 580
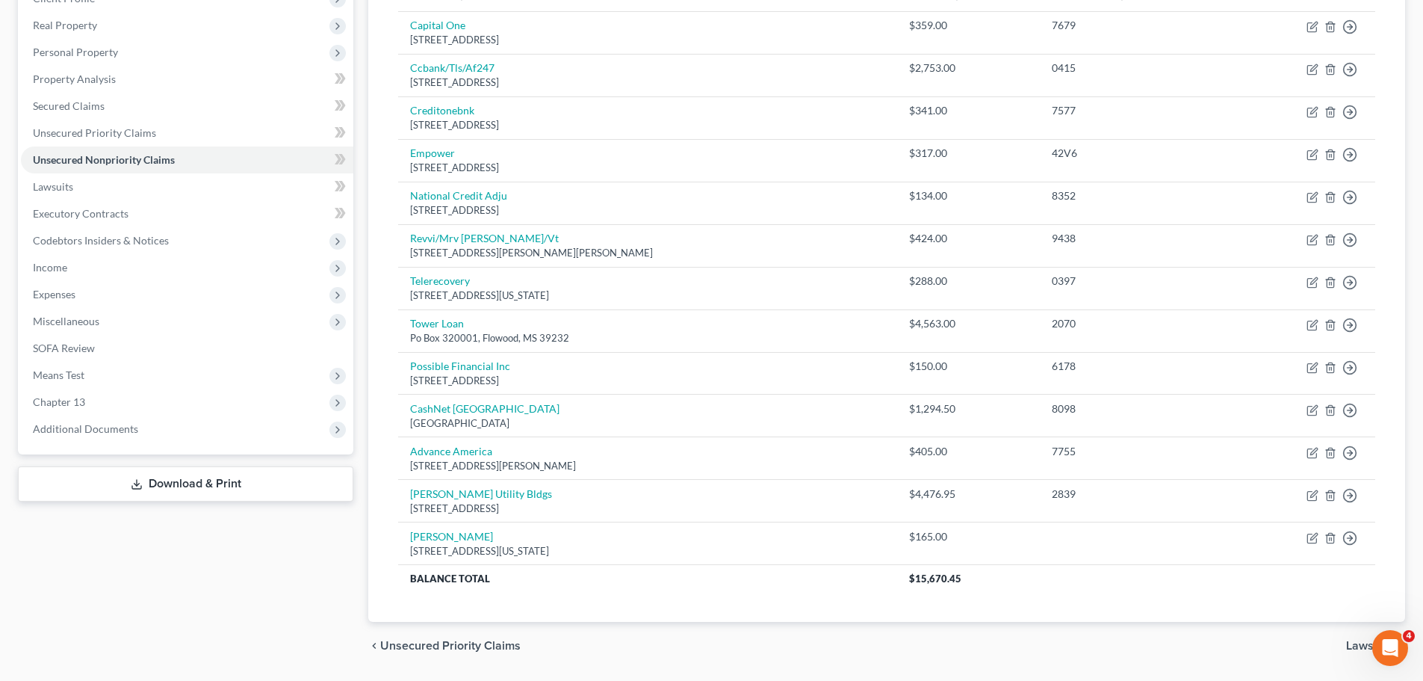
click at [1026, 622] on div "Creditor expand_more expand_less unfold_more Balance expand_more expand_less un…" at bounding box center [886, 295] width 1001 height 653
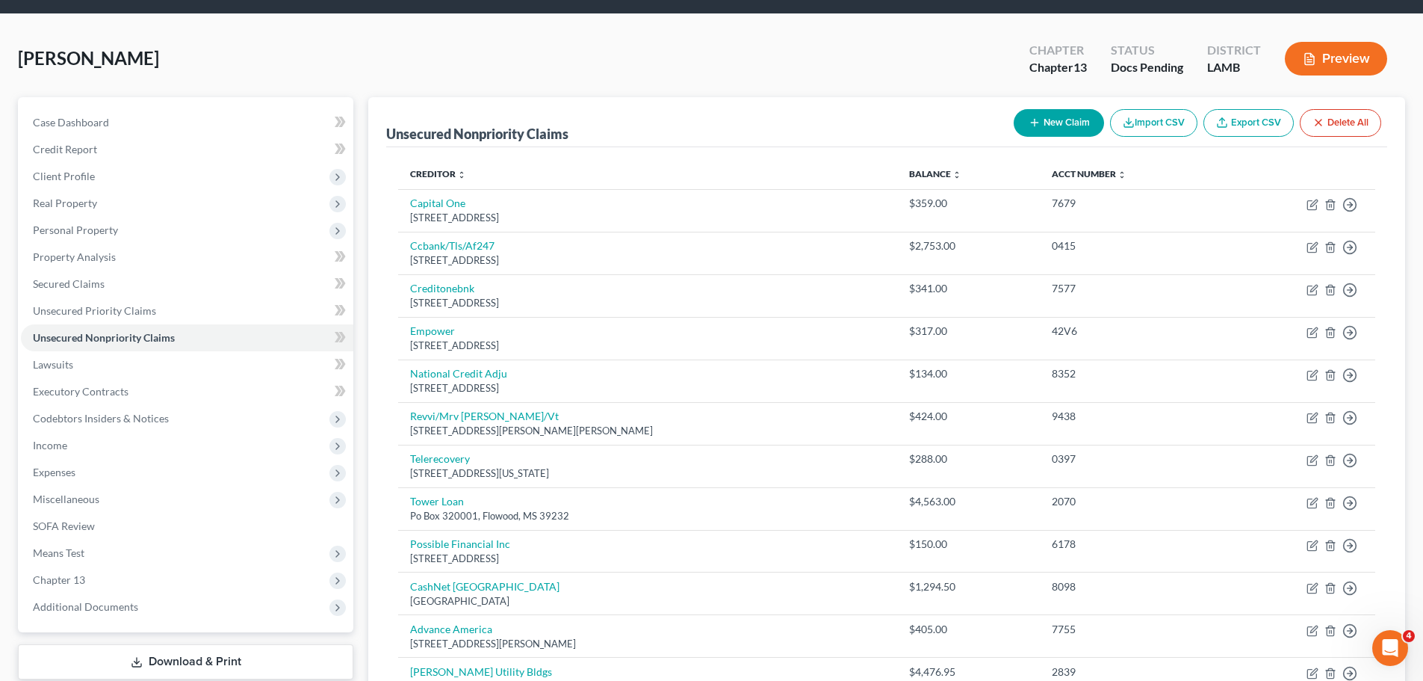
scroll to position [0, 0]
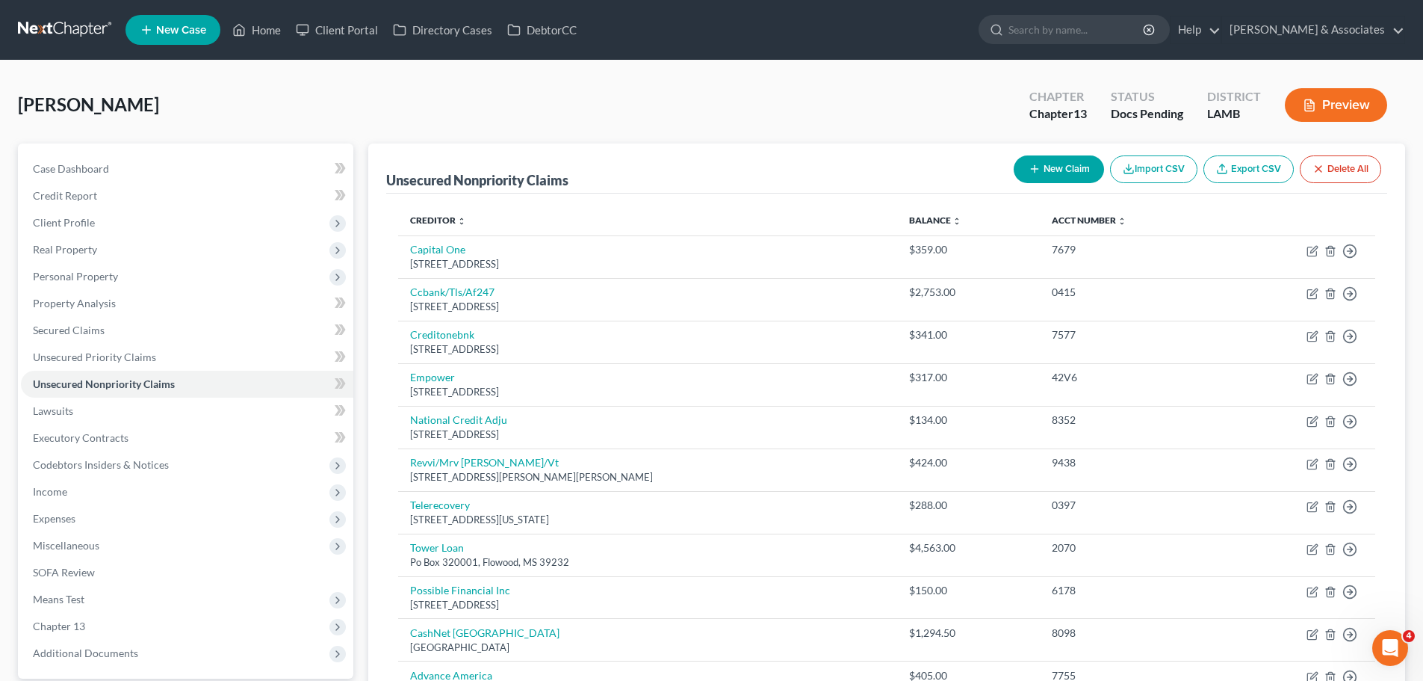
click at [1056, 173] on button "New Claim" at bounding box center [1059, 169] width 90 height 28
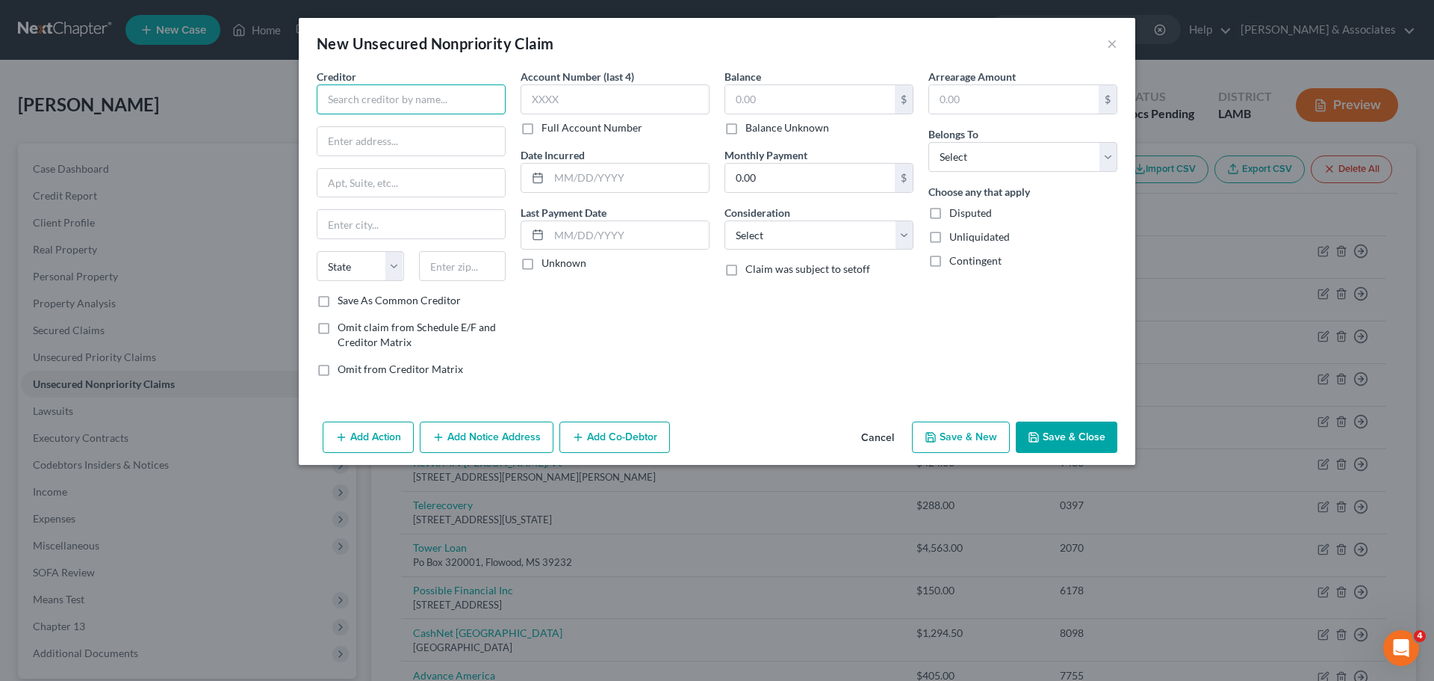
click at [473, 101] on input "text" at bounding box center [411, 99] width 189 height 30
type input "NinjaCard"
type input "27 North Wacker Dr"
type input "Suite 404"
type input "60606"
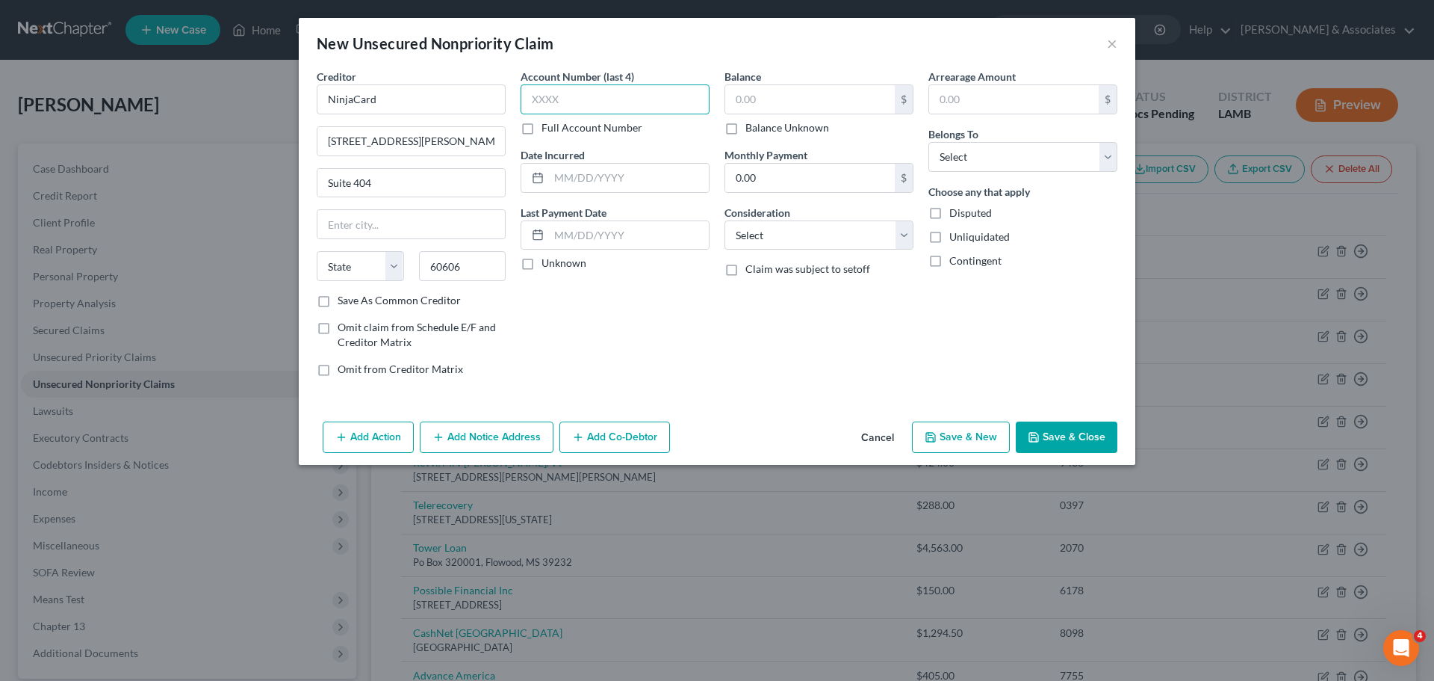
click at [632, 98] on input "text" at bounding box center [615, 99] width 189 height 30
type input "Chicago"
select select "14"
type input "0001"
click at [652, 190] on input "text" at bounding box center [629, 178] width 160 height 28
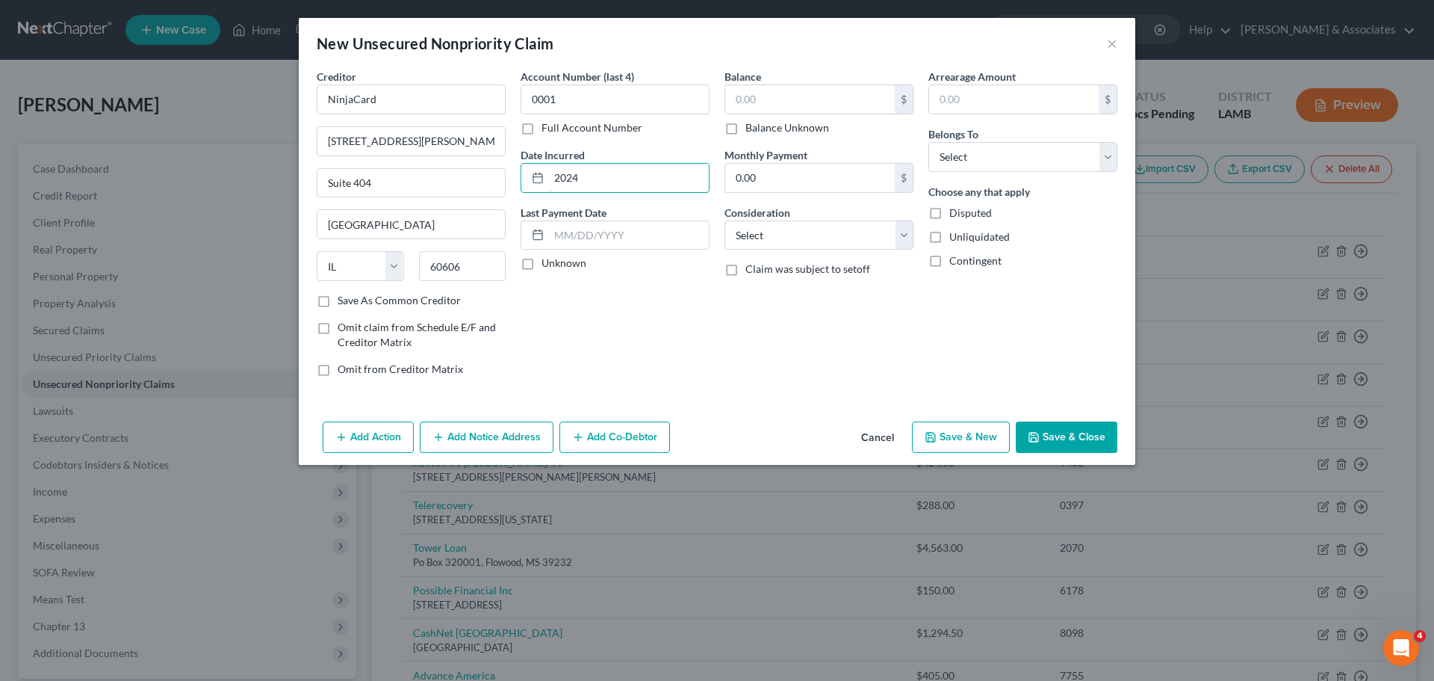
type input "2024"
type input "642.50"
select select "2"
select select "0"
click at [1095, 431] on button "Save & Close" at bounding box center [1067, 436] width 102 height 31
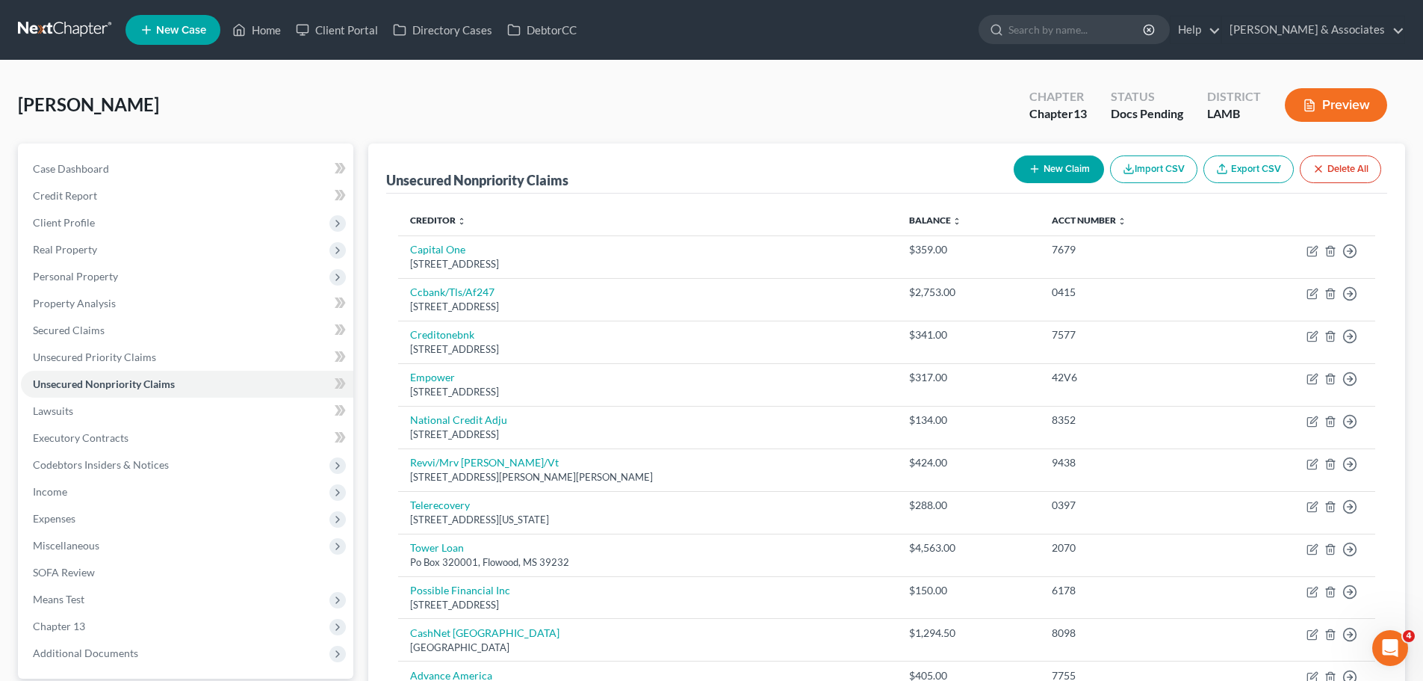
click at [1062, 164] on button "New Claim" at bounding box center [1059, 169] width 90 height 28
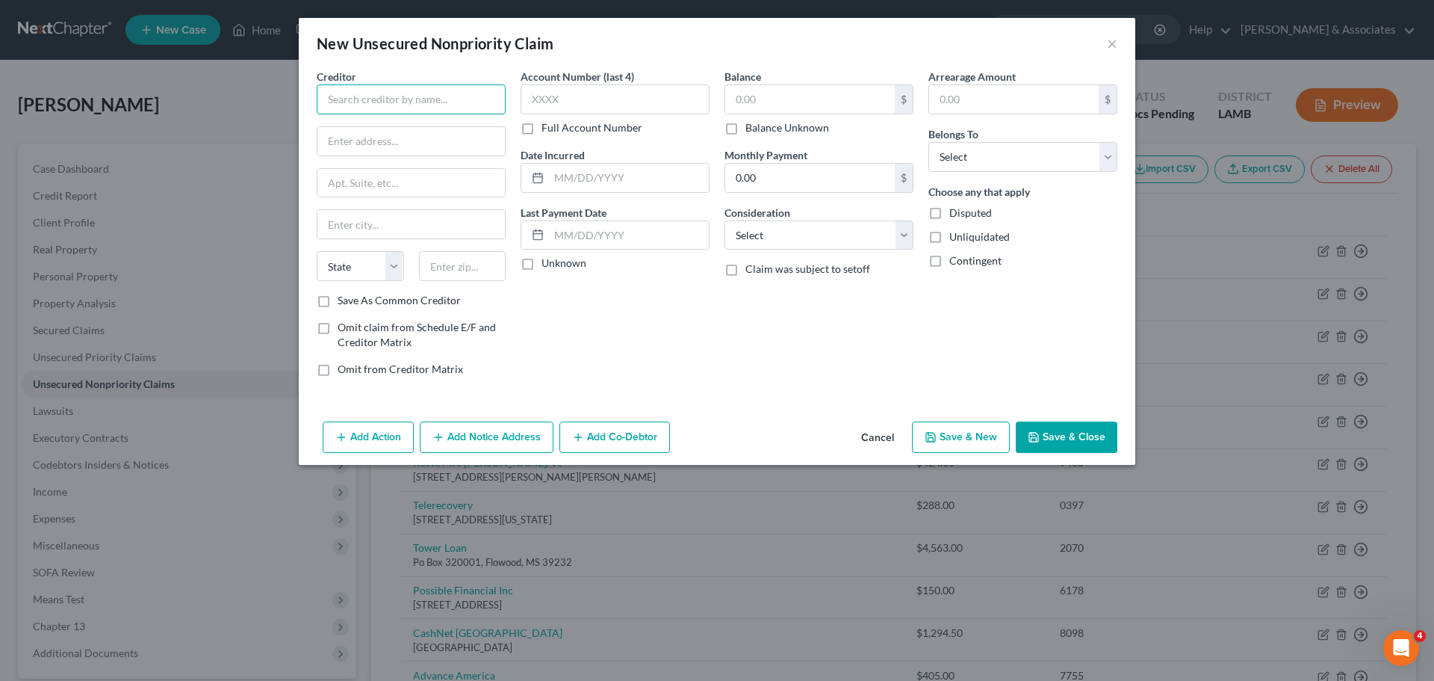
click at [409, 96] on input "text" at bounding box center [411, 99] width 189 height 30
type input "Kay"
click at [604, 185] on input "text" at bounding box center [629, 178] width 160 height 28
type input "2025"
type input "4"
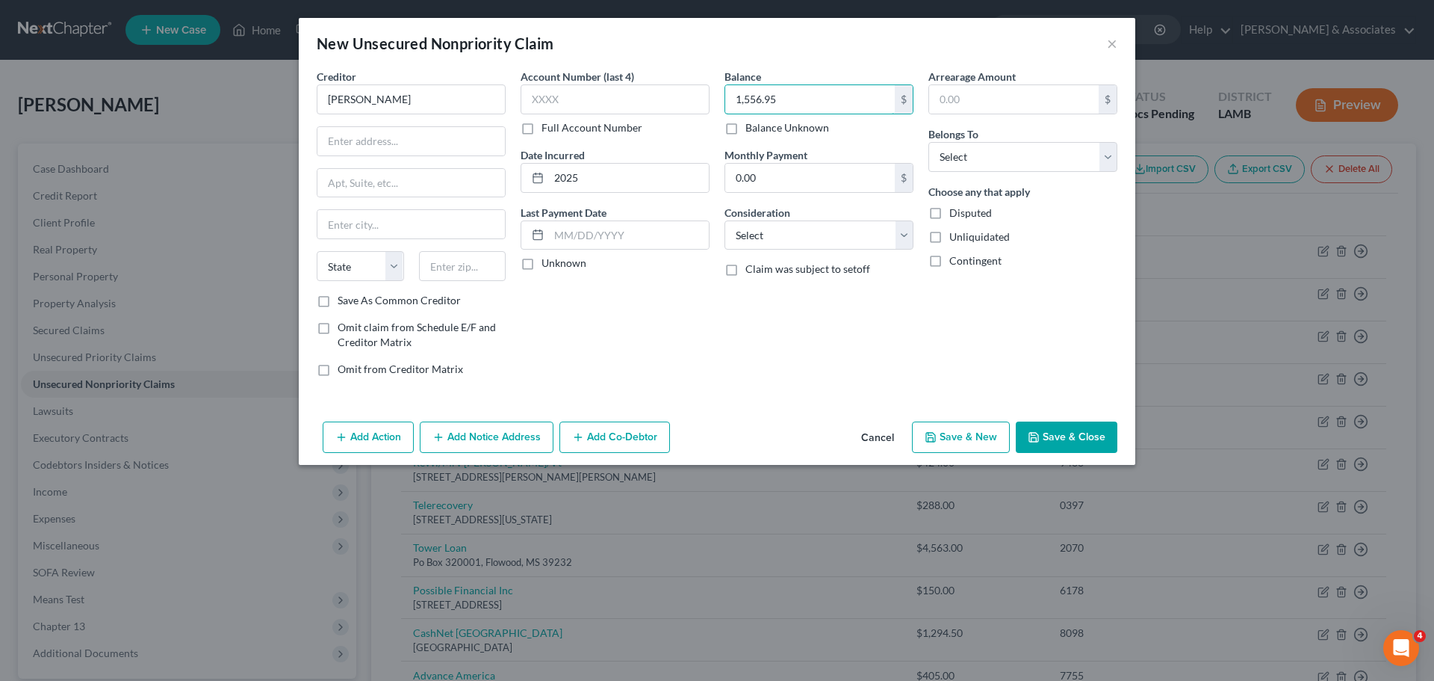
type input "1,556.95"
click at [781, 252] on div "Balance 1,556.95 $ Balance Unknown Balance Undetermined 1,556.95 $ Balance Unkn…" at bounding box center [819, 229] width 204 height 320
click at [781, 244] on select "Select Cable / Satellite Services Collection Agency Credit Card Debt Debt Couns…" at bounding box center [819, 235] width 189 height 30
select select "10"
click at [725, 220] on select "Select Cable / Satellite Services Collection Agency Credit Card Debt Debt Couns…" at bounding box center [819, 235] width 189 height 30
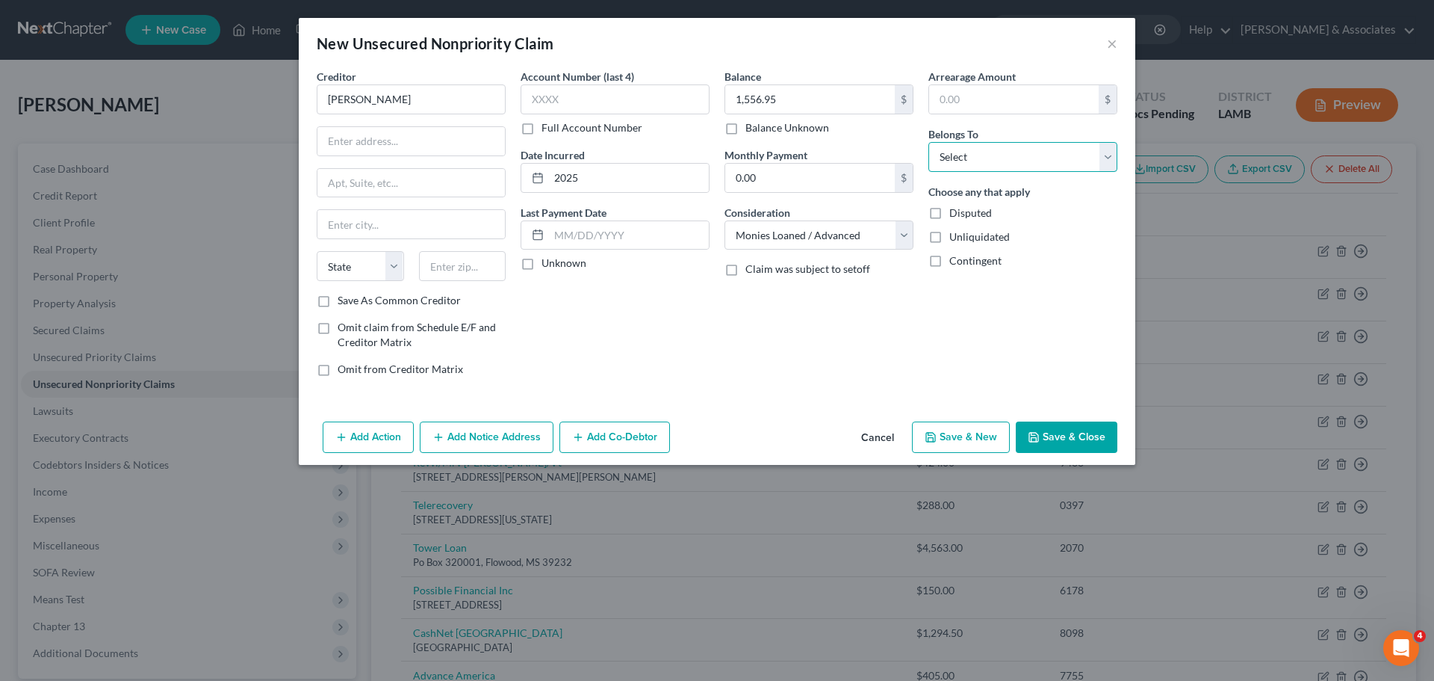
click at [976, 167] on select "Select Debtor 1 Only Debtor 2 Only Debtor 1 And Debtor 2 Only At Least One Of T…" at bounding box center [1023, 157] width 189 height 30
select select "0"
click at [929, 142] on select "Select Debtor 1 Only Debtor 2 Only Debtor 1 And Debtor 2 Only At Least One Of T…" at bounding box center [1023, 157] width 189 height 30
click at [1003, 309] on div "Arrearage Amount $ Belongs To * Select Debtor 1 Only Debtor 2 Only Debtor 1 And…" at bounding box center [1023, 229] width 204 height 320
click at [1083, 453] on div "Add Action Add Notice Address Add Co-Debtor Cancel Save & New Save & Close" at bounding box center [717, 439] width 837 height 49
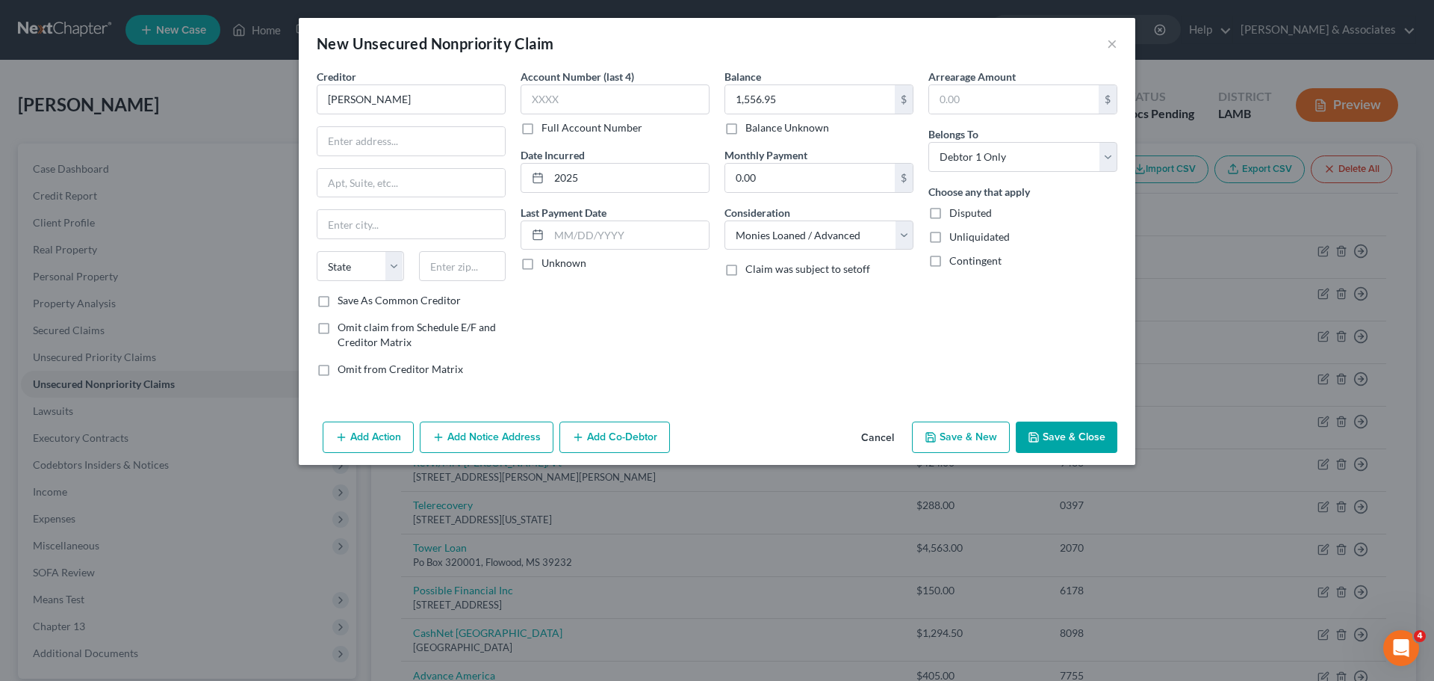
click at [1084, 436] on button "Save & Close" at bounding box center [1067, 436] width 102 height 31
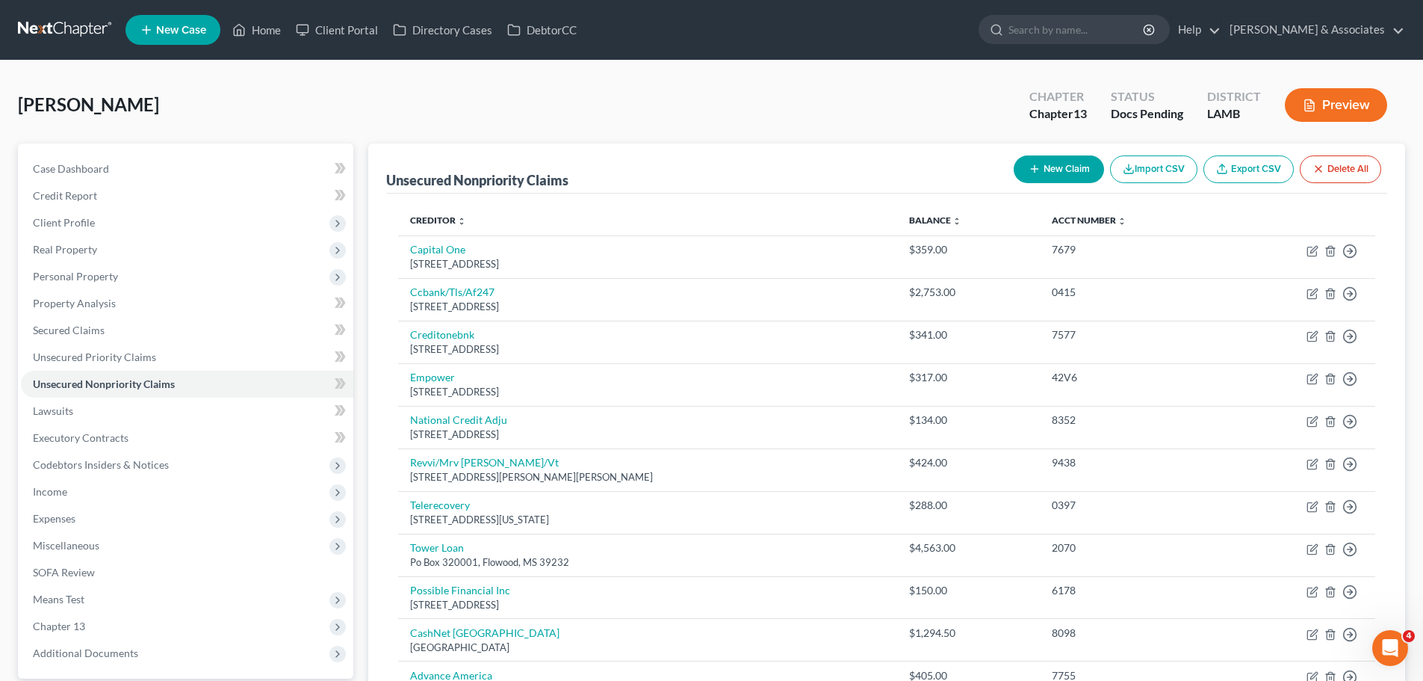
click at [1074, 173] on button "New Claim" at bounding box center [1059, 169] width 90 height 28
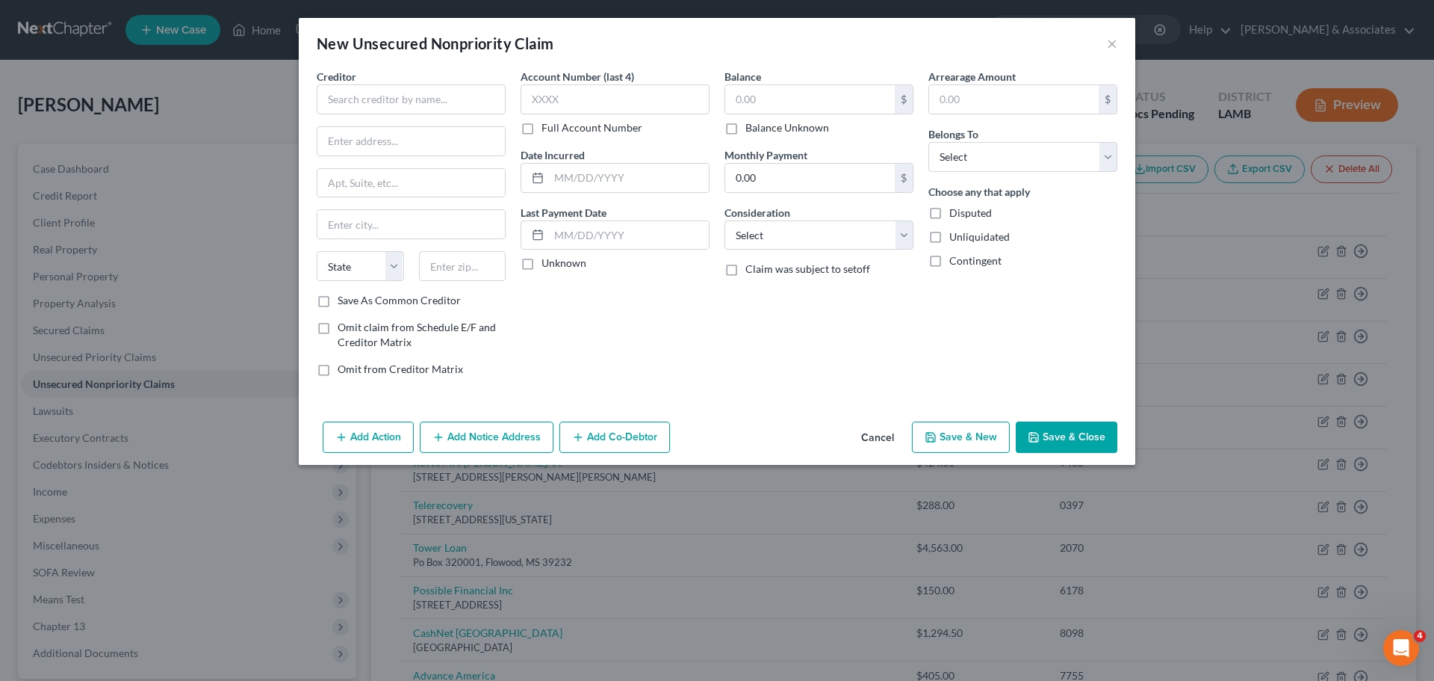
click at [361, 84] on div "Creditor *" at bounding box center [411, 92] width 189 height 46
click at [376, 102] on input "text" at bounding box center [411, 99] width 189 height 30
click at [415, 93] on input "Spotloan" at bounding box center [411, 99] width 189 height 30
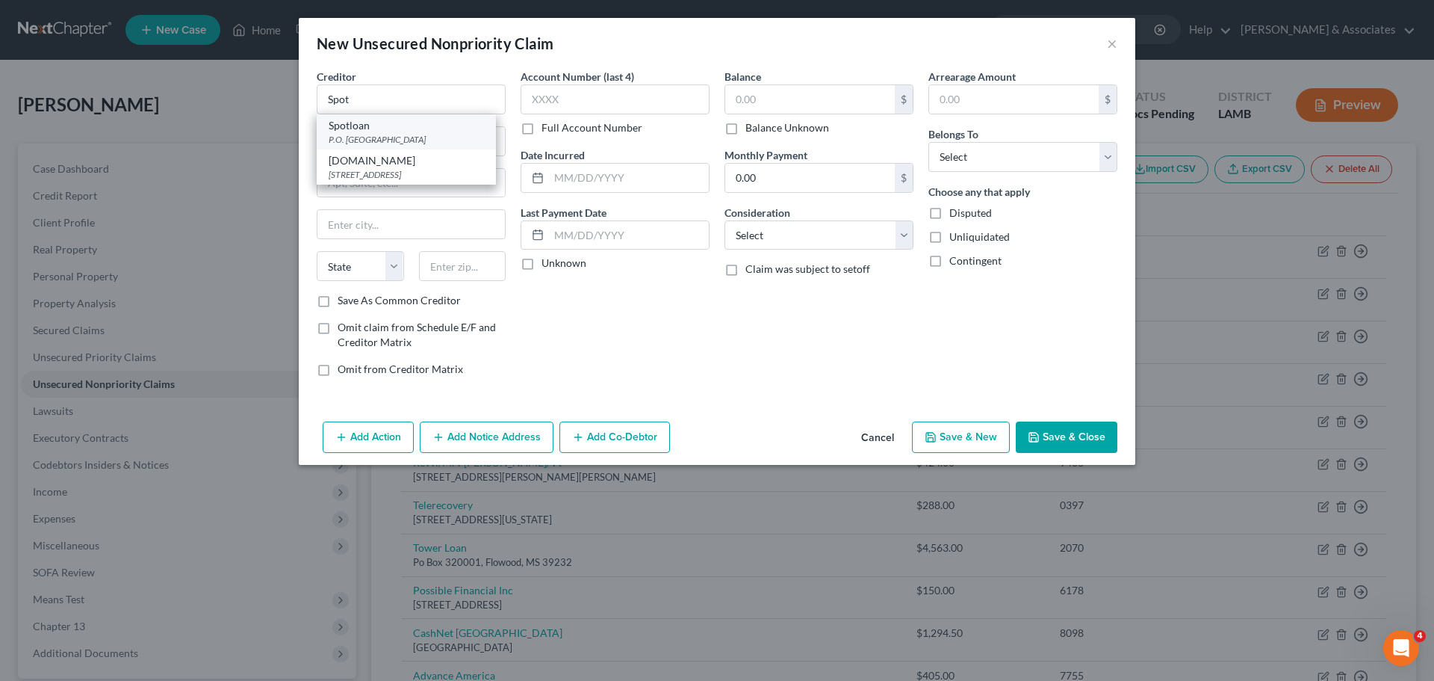
click at [412, 138] on div "P.O. Box 720, Belcourt, ND 58316" at bounding box center [406, 139] width 155 height 13
type input "Spotloan"
type input "P.O. Box 720"
type input "Belcourt"
select select "29"
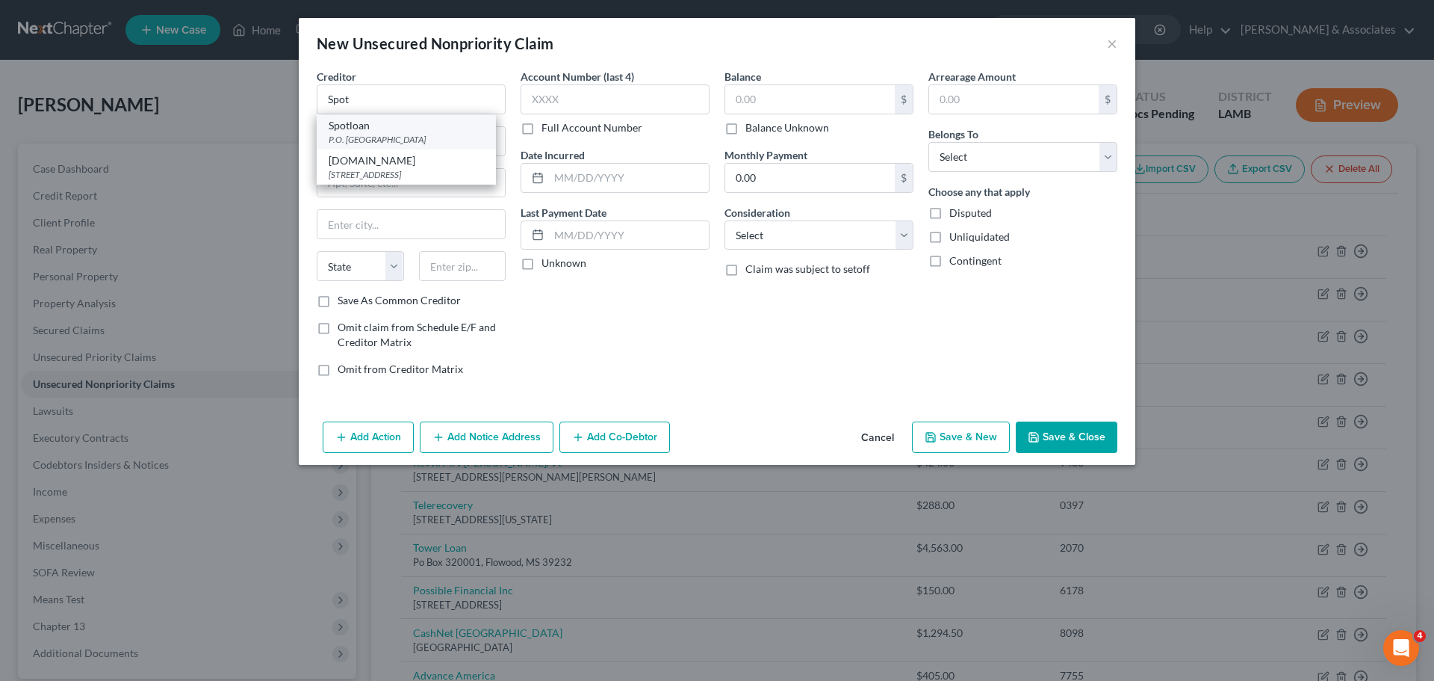
type input "58316"
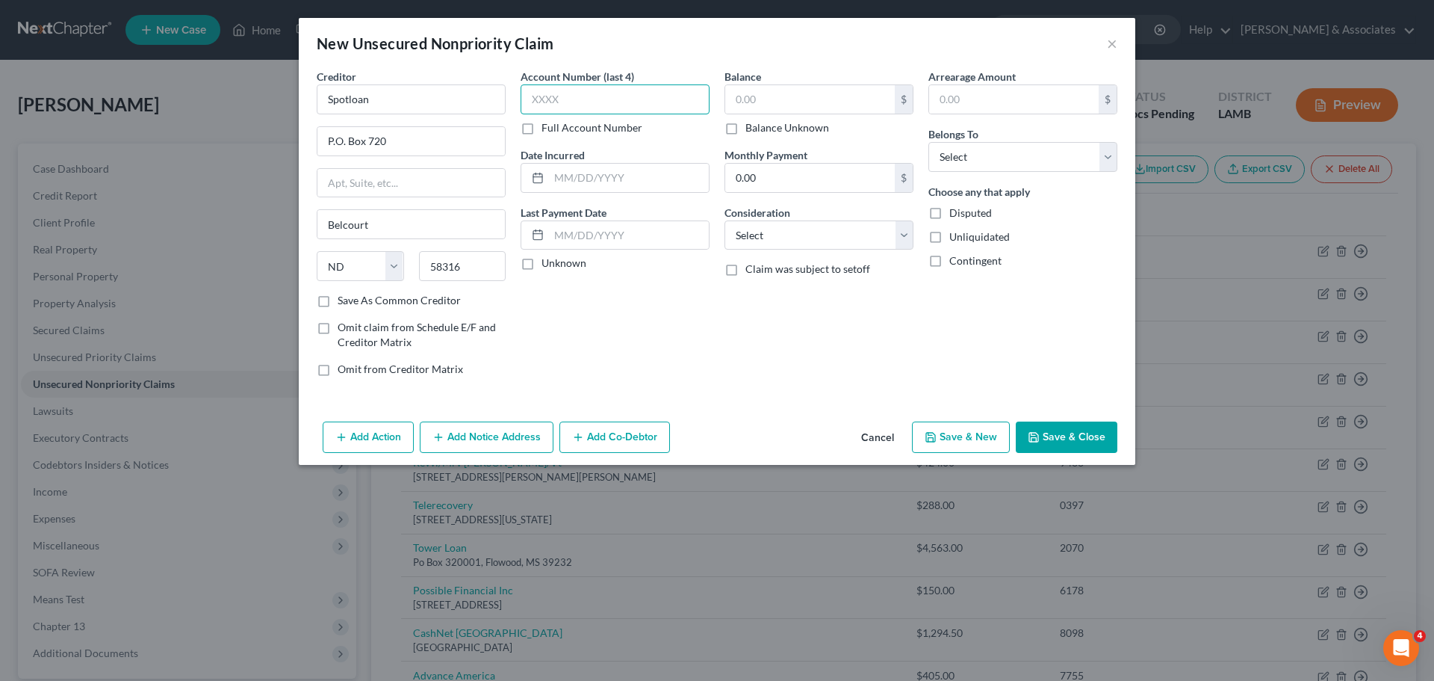
click at [624, 108] on input "text" at bounding box center [615, 99] width 189 height 30
type input "b04e"
type input "2025"
type input "628.84"
select select "10"
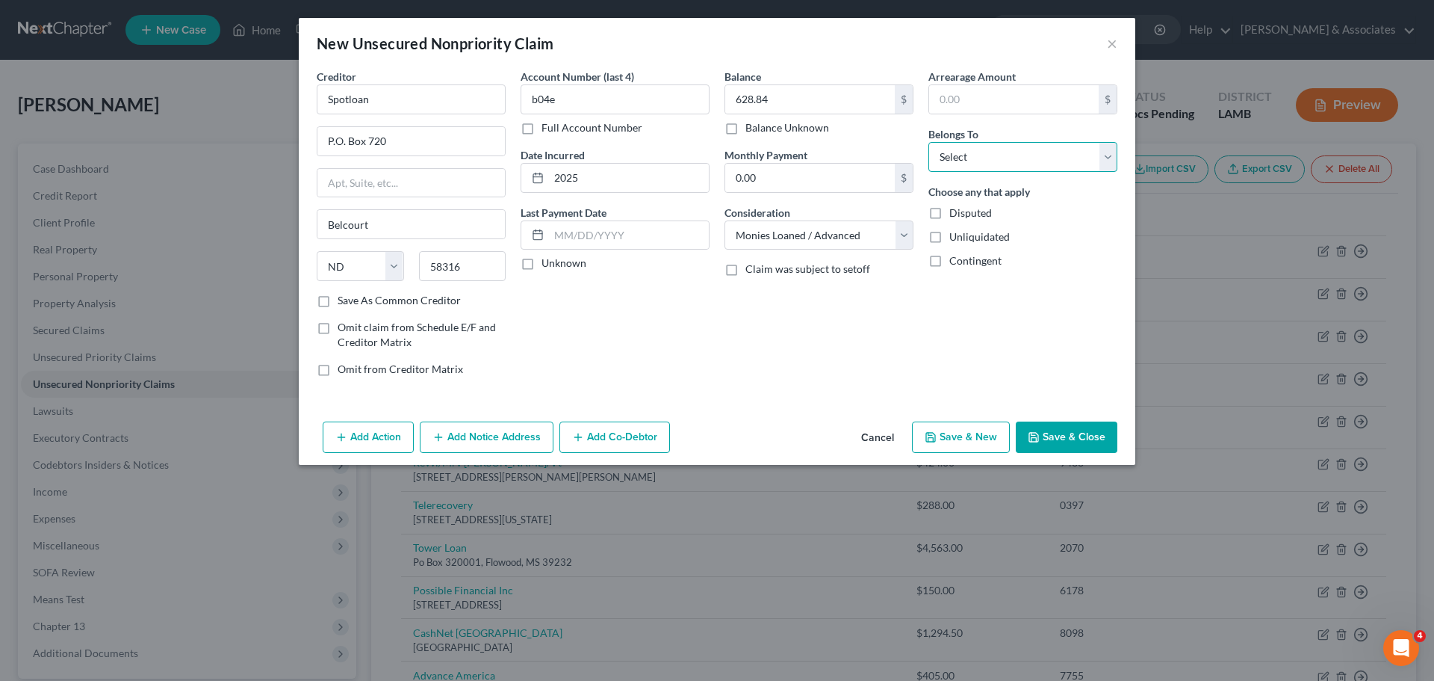
select select "0"
click at [1104, 444] on button "Save & Close" at bounding box center [1067, 436] width 102 height 31
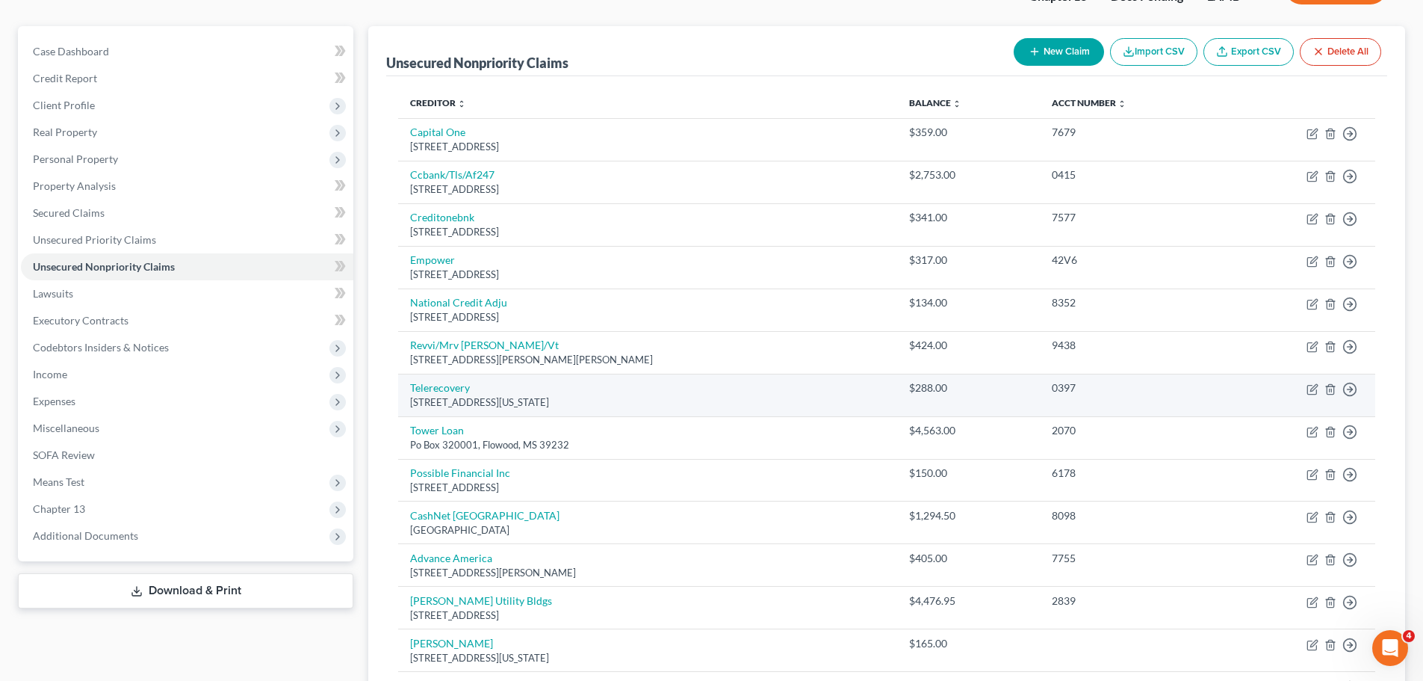
scroll to position [75, 0]
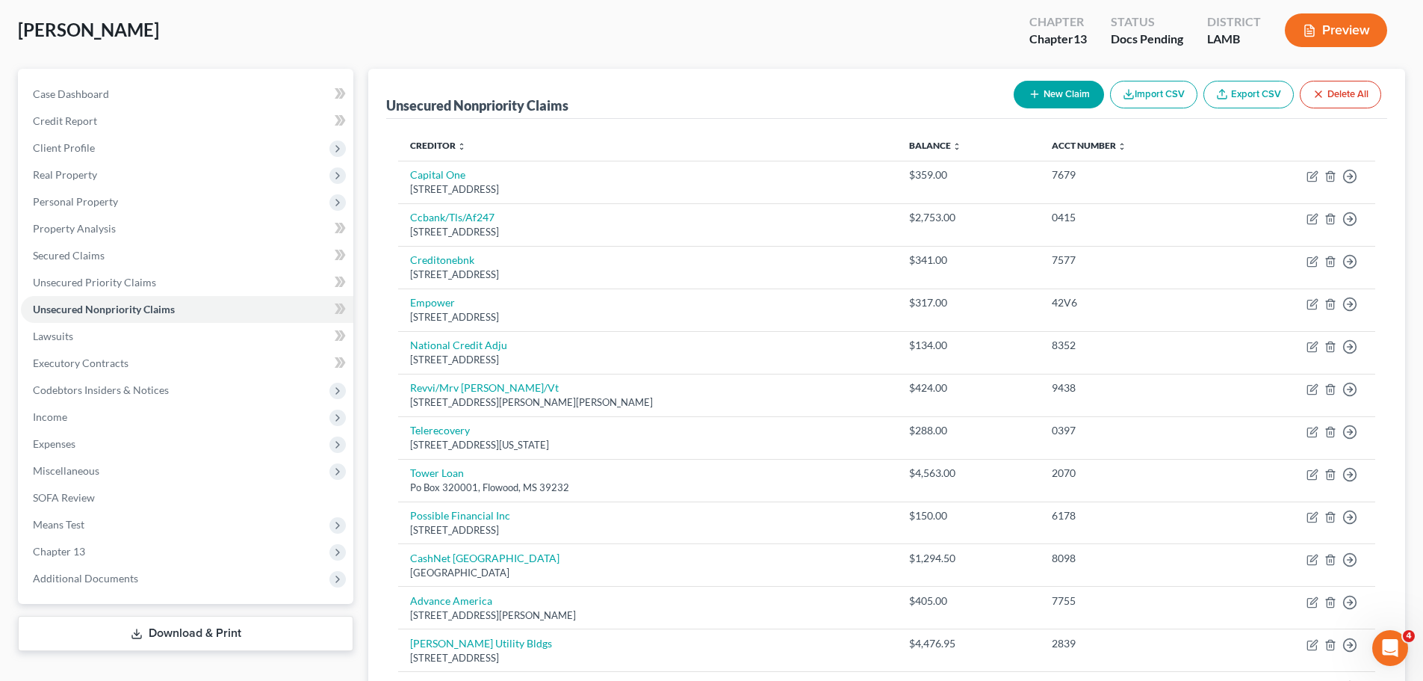
click at [1078, 102] on button "New Claim" at bounding box center [1059, 95] width 90 height 28
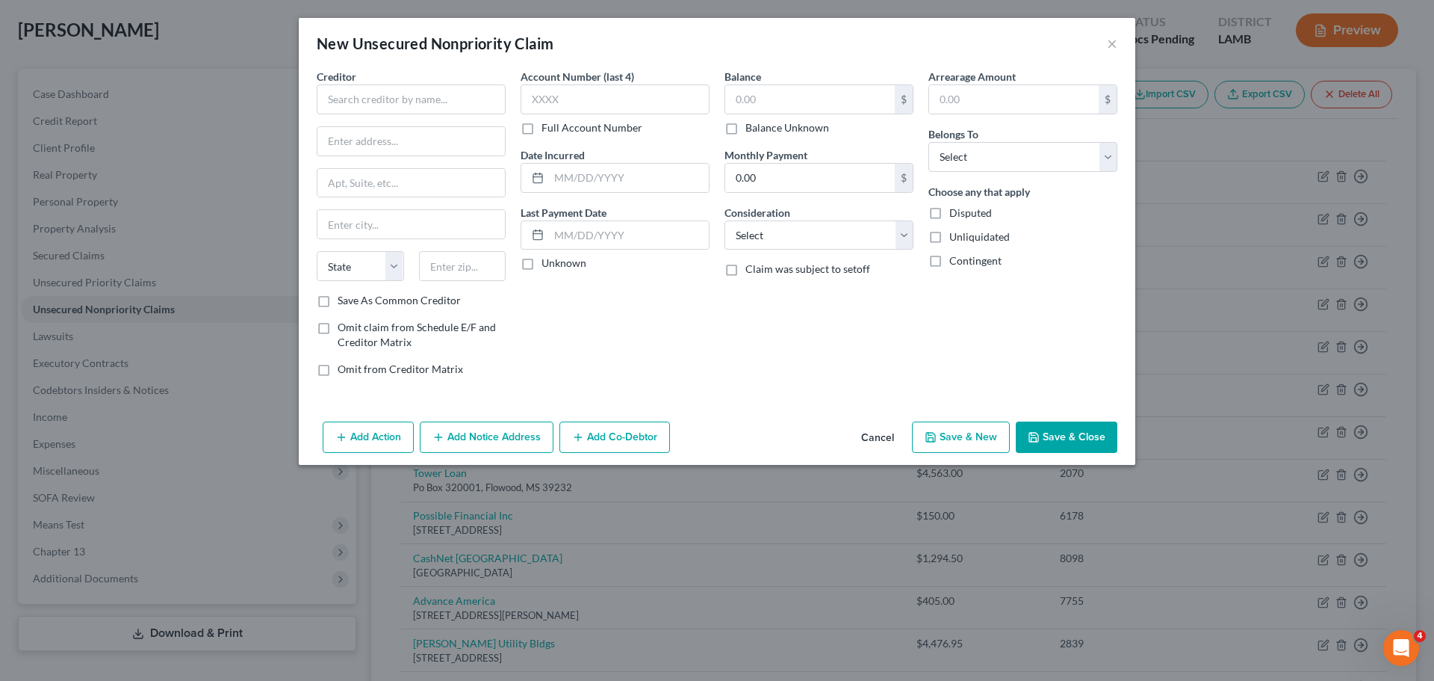
click at [408, 115] on div "Creditor * State AL AK AR AZ CA CO CT DE DC FL GA GU HI ID IL IN IA KS KY LA ME…" at bounding box center [411, 181] width 189 height 224
click at [412, 111] on input "text" at bounding box center [411, 99] width 189 height 30
click at [455, 113] on input "Tilt" at bounding box center [411, 99] width 189 height 30
type input "Tilt Finance Inc"
type input "9169 W State St"
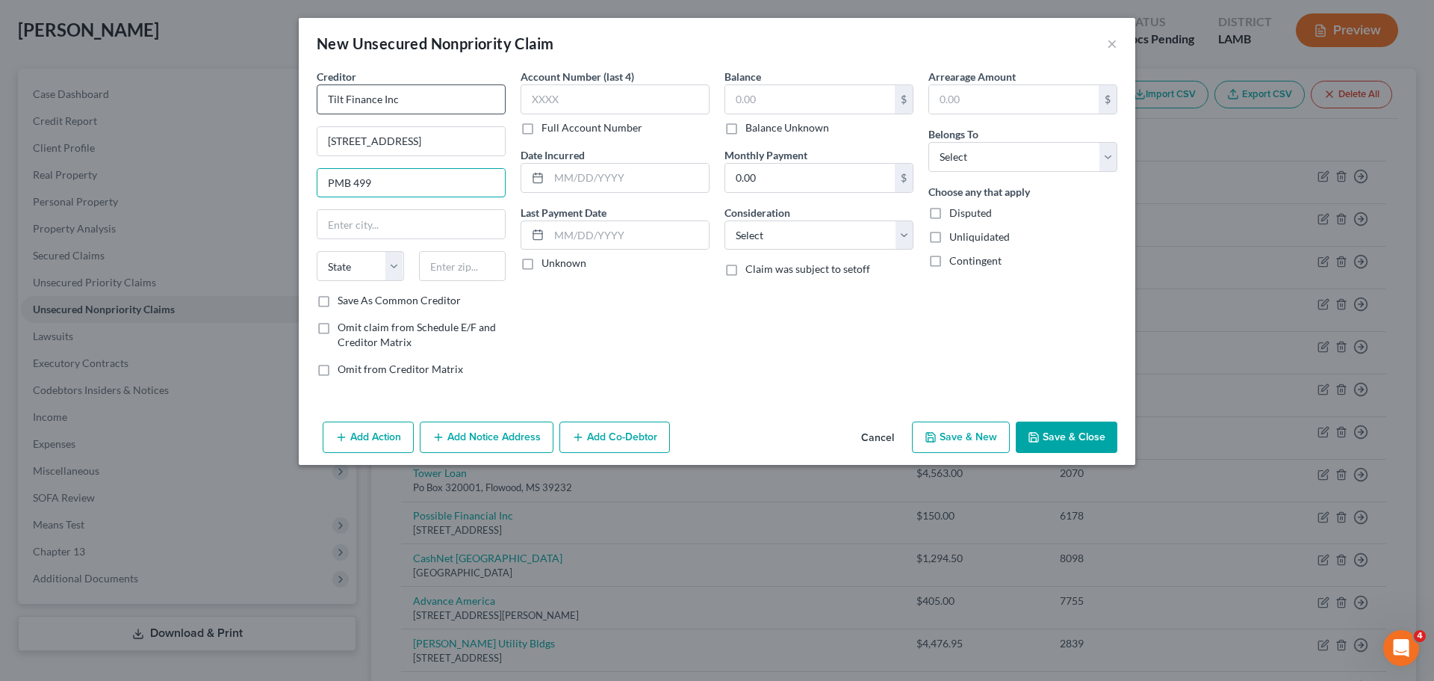
type input "PMB 499"
click at [545, 318] on div "Account Number (last 4) Full Account Number Date Incurred Last Payment Date Unk…" at bounding box center [615, 229] width 204 height 320
drag, startPoint x: 366, startPoint y: 228, endPoint x: 250, endPoint y: 213, distance: 116.8
click at [248, 221] on div "New Unsecured Nonpriority Claim × Creditor * Tilt Finance Inc 9169 W State St P…" at bounding box center [717, 340] width 1434 height 681
click at [591, 99] on input "text" at bounding box center [615, 99] width 189 height 30
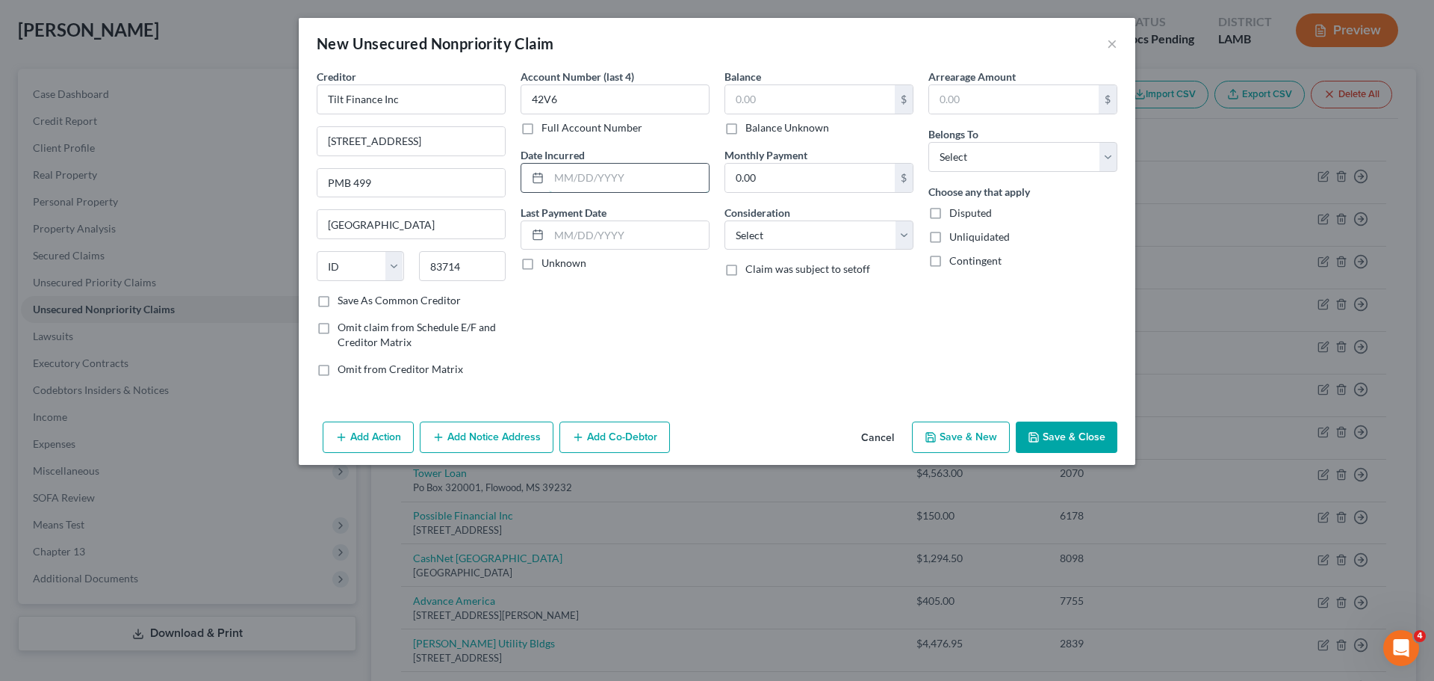
click at [669, 182] on input "text" at bounding box center [629, 178] width 160 height 28
click at [802, 83] on div "Balance $ Balance Unknown Balance Undetermined $ Balance Unknown" at bounding box center [819, 102] width 189 height 66
click at [807, 91] on input "text" at bounding box center [810, 99] width 170 height 28
click at [1085, 430] on button "Save & Close" at bounding box center [1067, 436] width 102 height 31
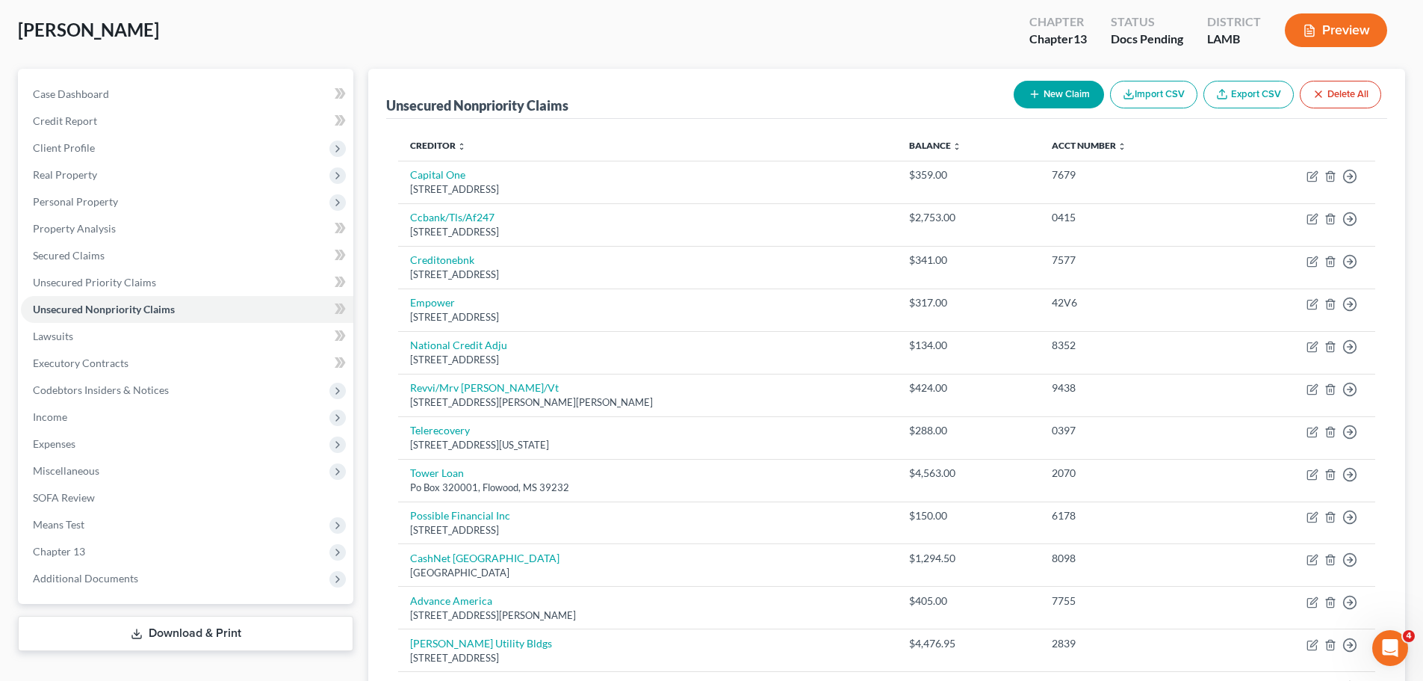
click at [1088, 90] on button "New Claim" at bounding box center [1059, 95] width 90 height 28
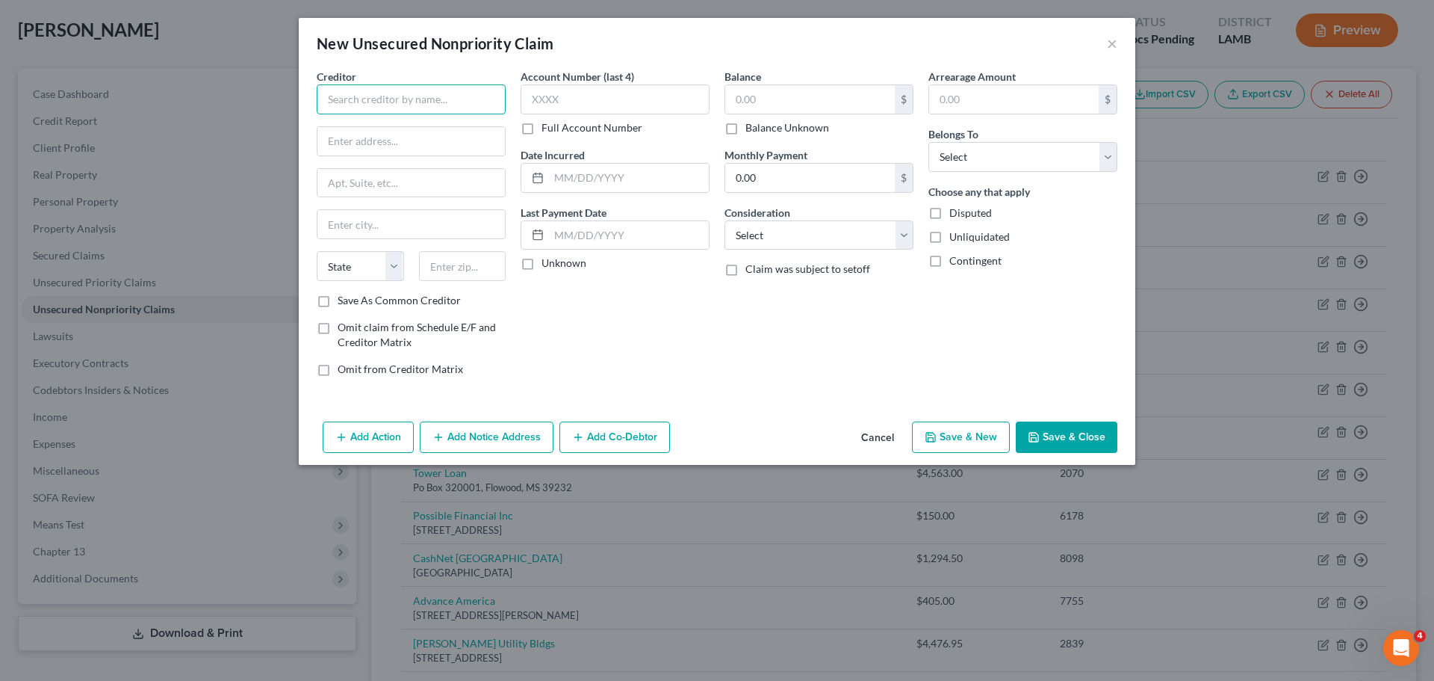
click at [467, 96] on input "text" at bounding box center [411, 99] width 189 height 30
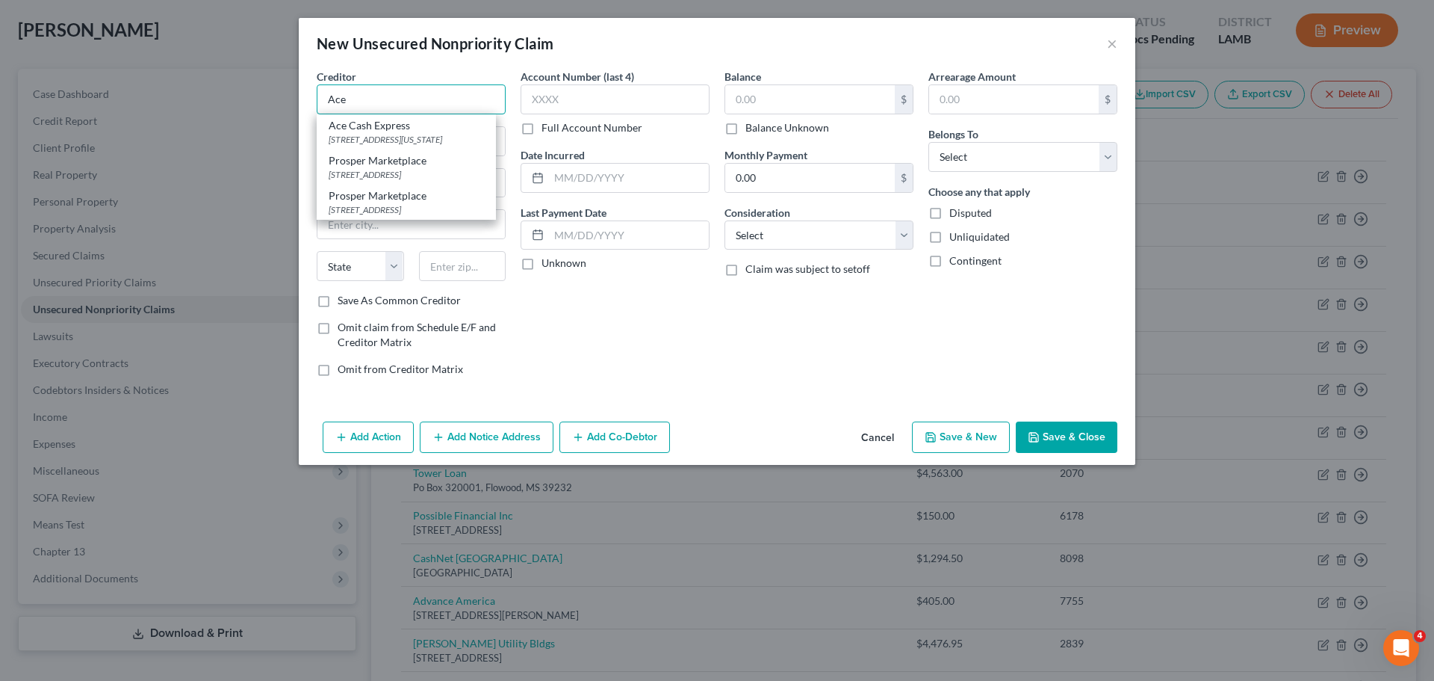
click at [467, 96] on input "Ace" at bounding box center [411, 99] width 189 height 30
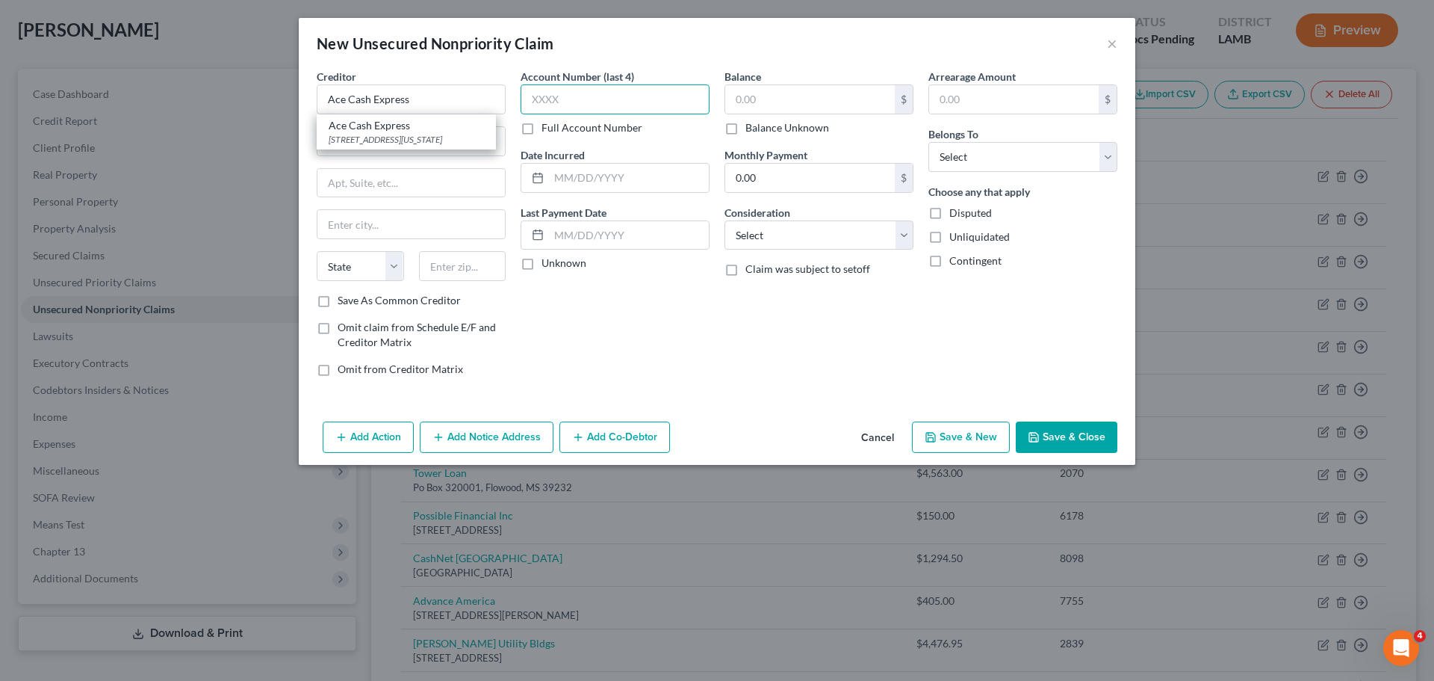
click at [607, 108] on input "text" at bounding box center [615, 99] width 189 height 30
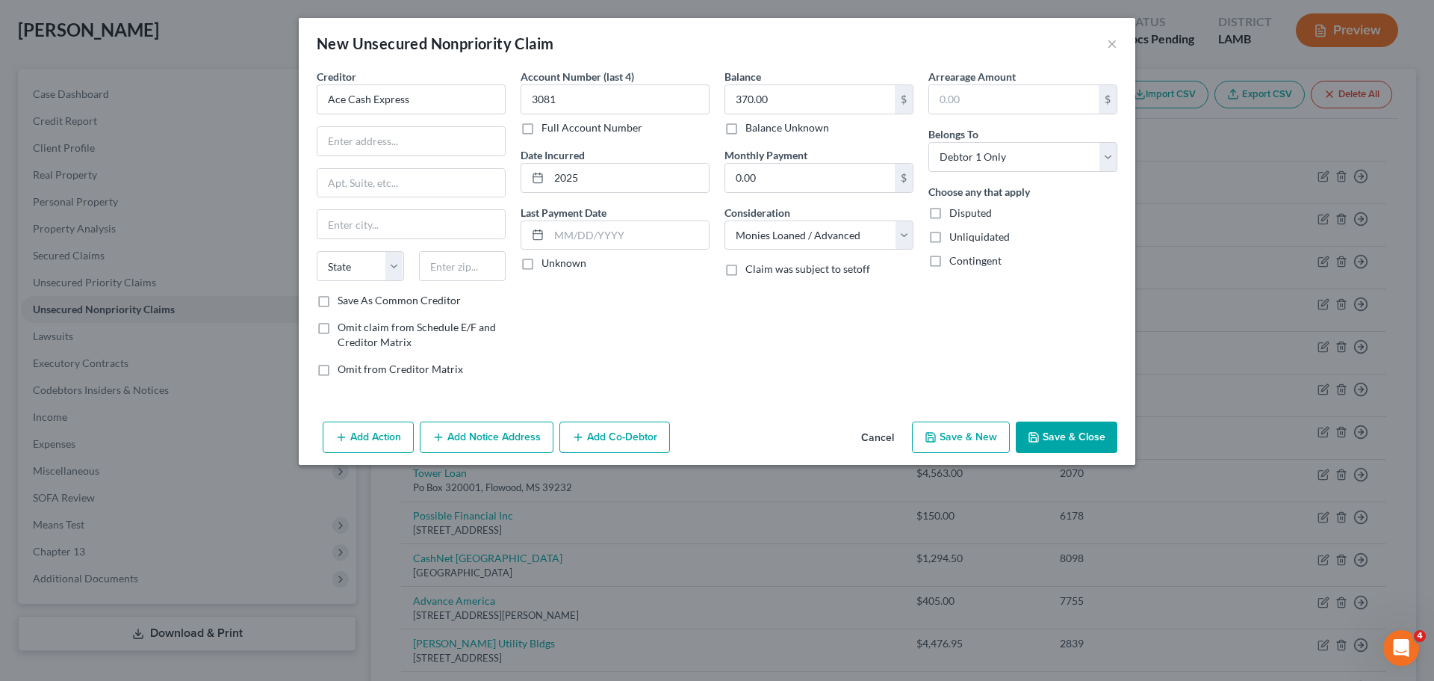
click at [1069, 437] on button "Save & Close" at bounding box center [1067, 436] width 102 height 31
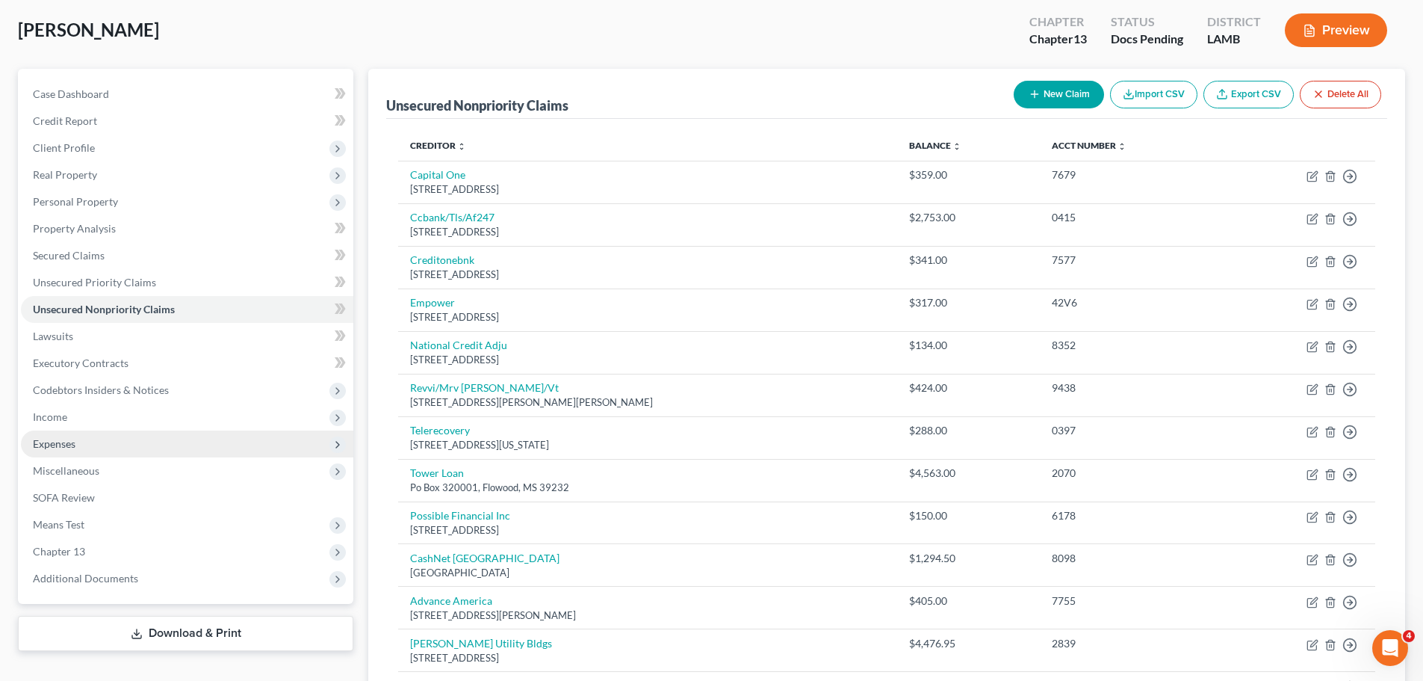
click at [128, 442] on span "Expenses" at bounding box center [187, 443] width 332 height 27
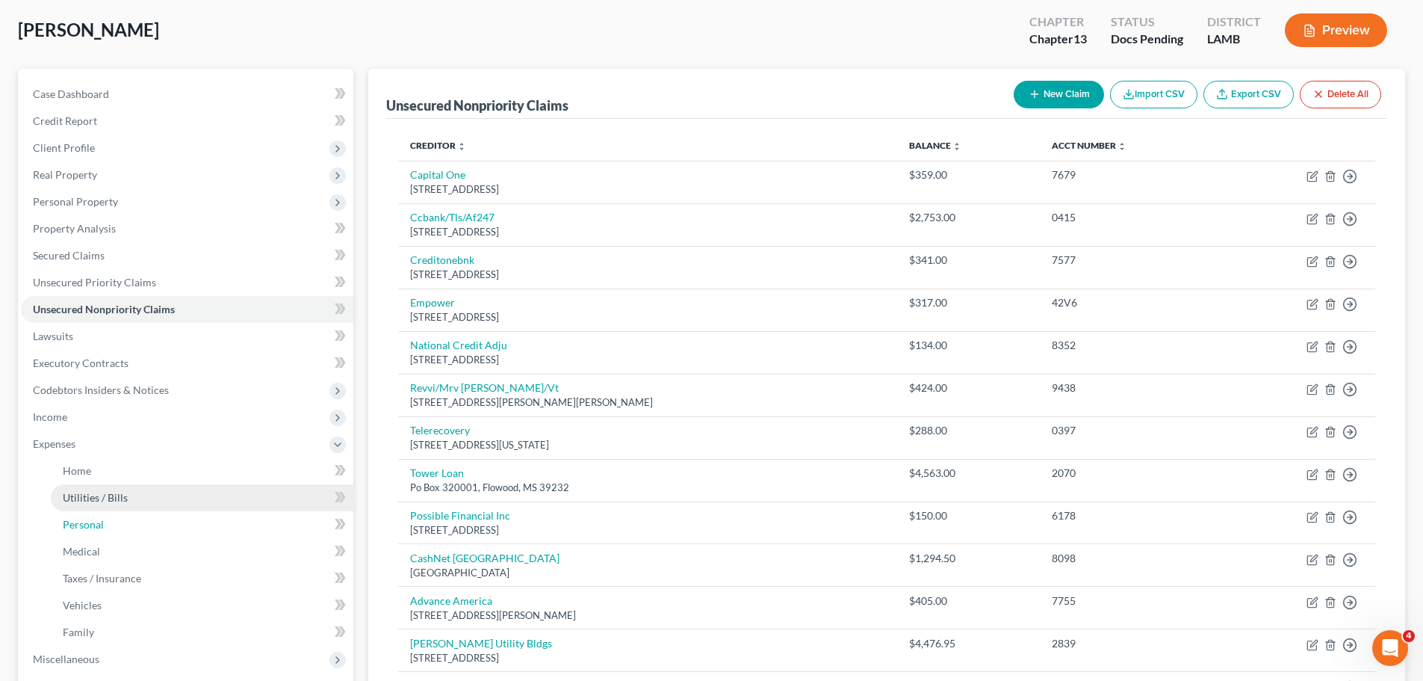
drag, startPoint x: 116, startPoint y: 519, endPoint x: 214, endPoint y: 491, distance: 101.9
click at [116, 519] on link "Personal" at bounding box center [202, 524] width 303 height 27
click at [130, 524] on link "Personal" at bounding box center [202, 524] width 303 height 27
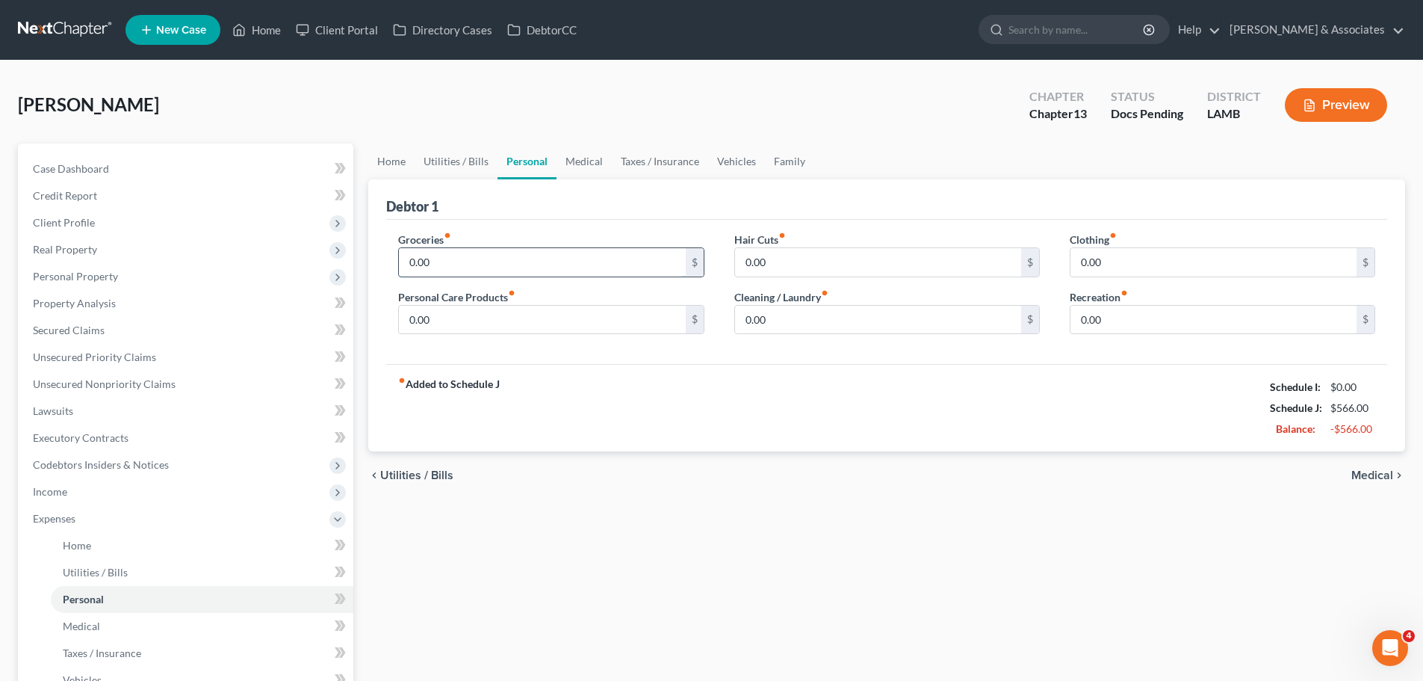
click at [459, 267] on input "0.00" at bounding box center [542, 262] width 286 height 28
click at [1233, 594] on div "Home Utilities / Bills Personal Medical Taxes / Insurance Vehicles Family Debto…" at bounding box center [887, 528] width 1052 height 770
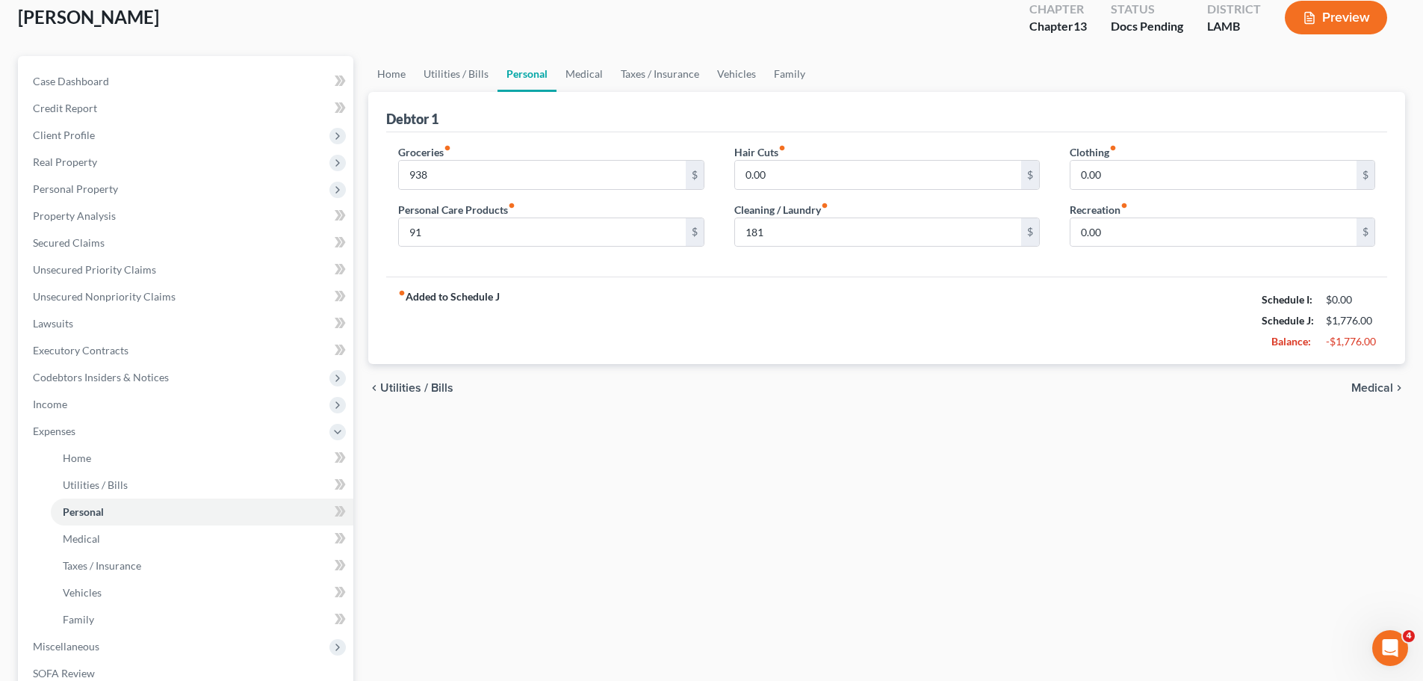
scroll to position [290, 0]
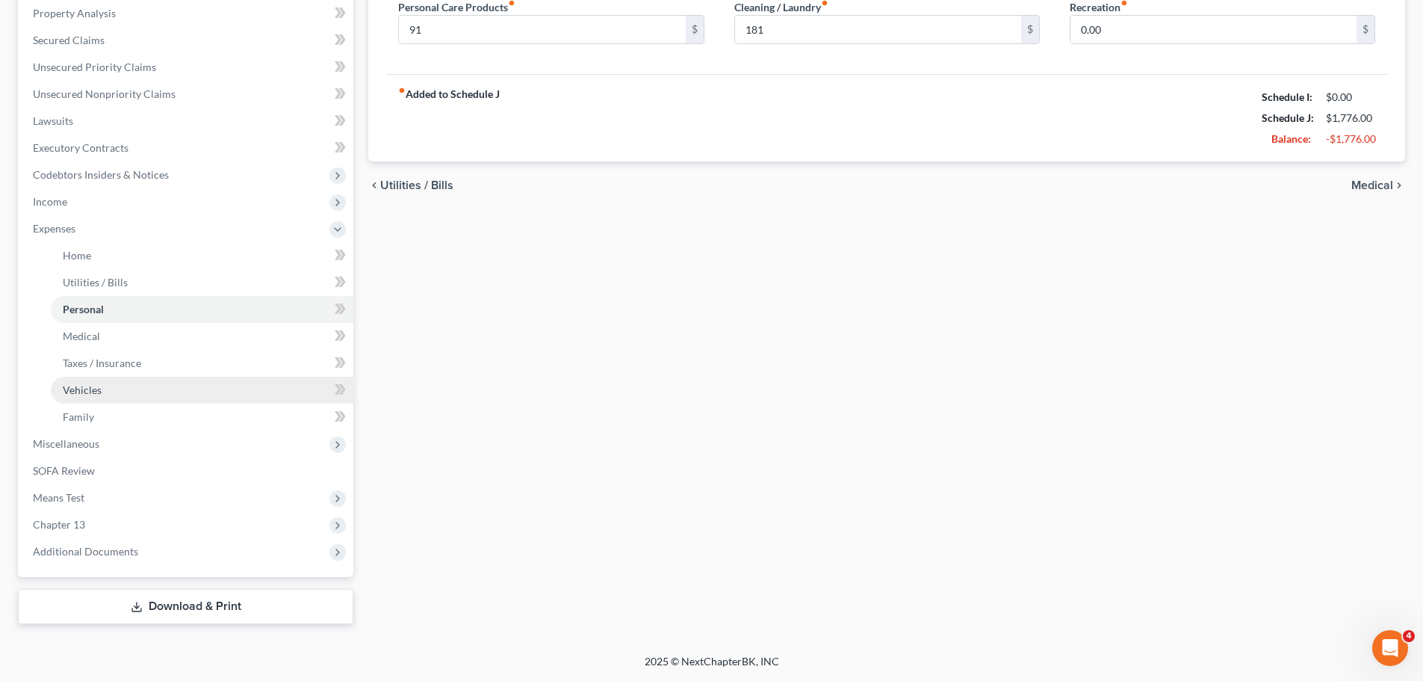
drag, startPoint x: 104, startPoint y: 387, endPoint x: 183, endPoint y: 353, distance: 86.3
click at [103, 387] on link "Vehicles" at bounding box center [202, 390] width 303 height 27
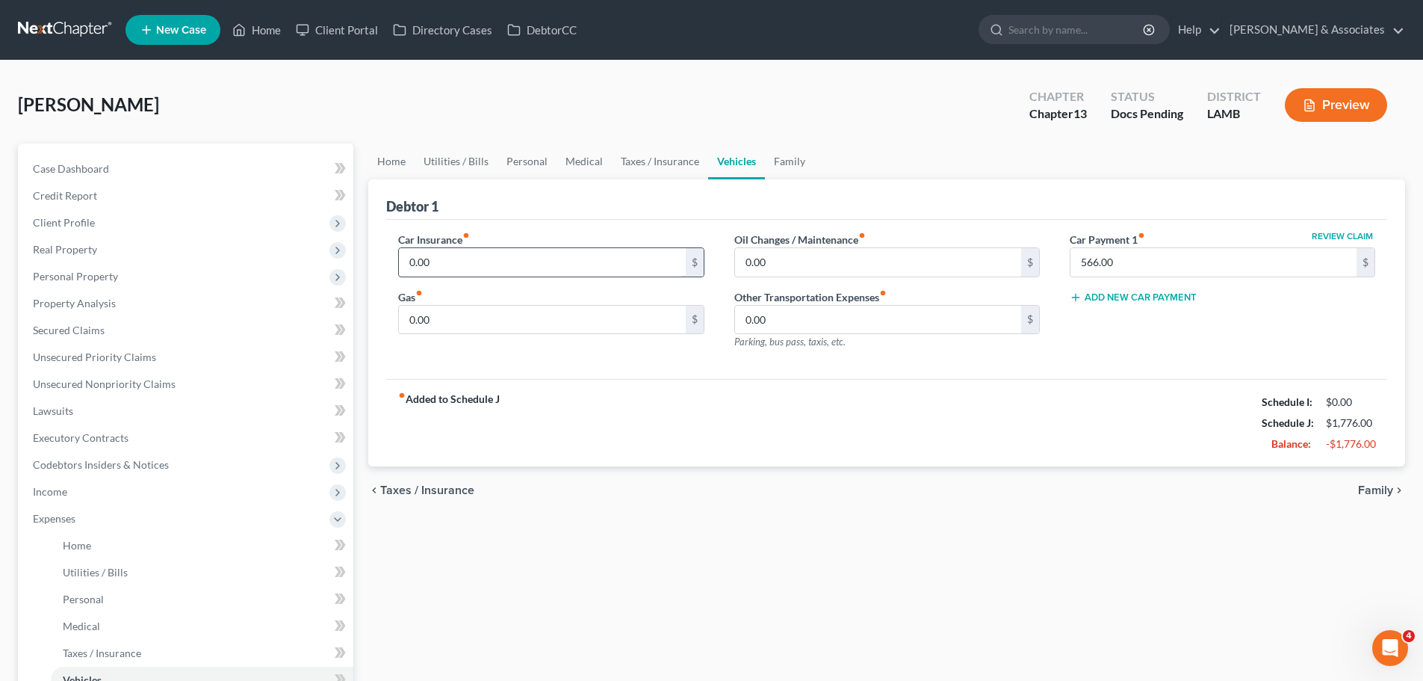
click at [480, 256] on input "0.00" at bounding box center [542, 262] width 286 height 28
paste input "120.33"
click at [620, 492] on div "chevron_left Taxes / Insurance Family chevron_right" at bounding box center [886, 490] width 1037 height 48
click at [559, 500] on div "chevron_left Taxes / Insurance Family chevron_right" at bounding box center [886, 490] width 1037 height 48
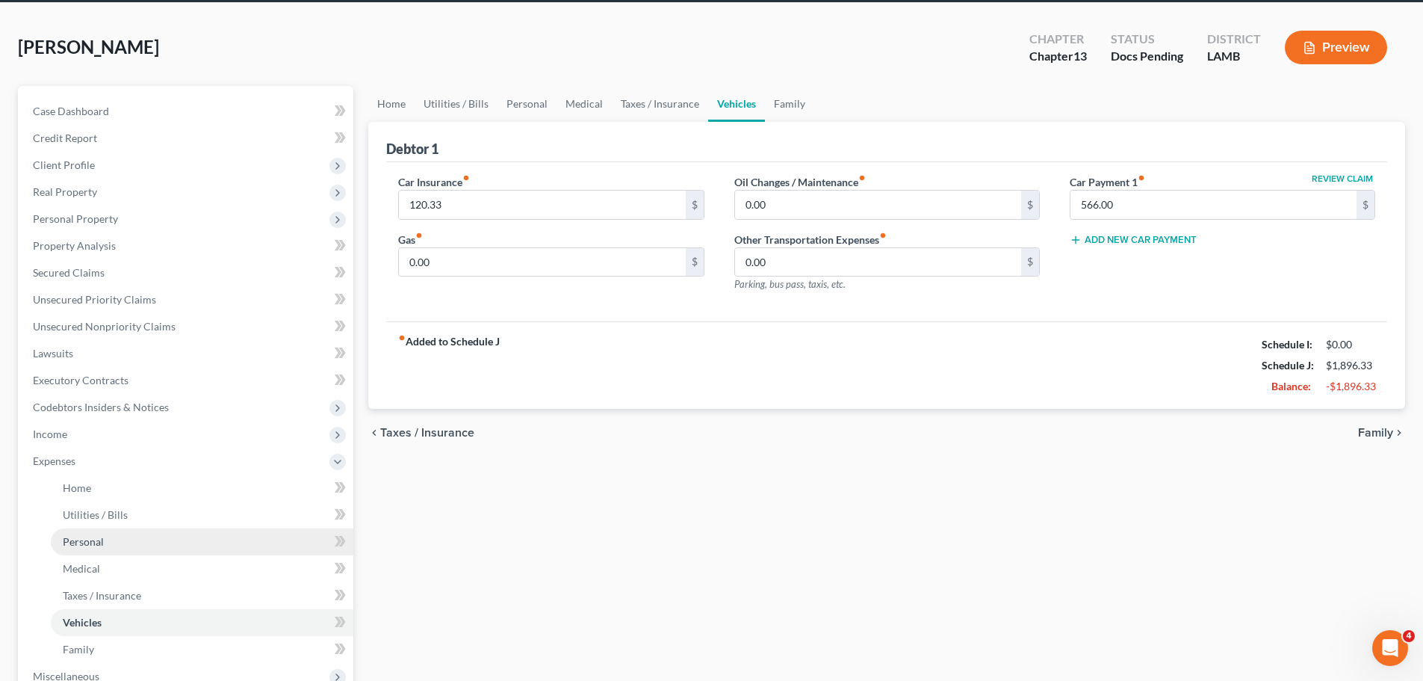
scroll to position [75, 0]
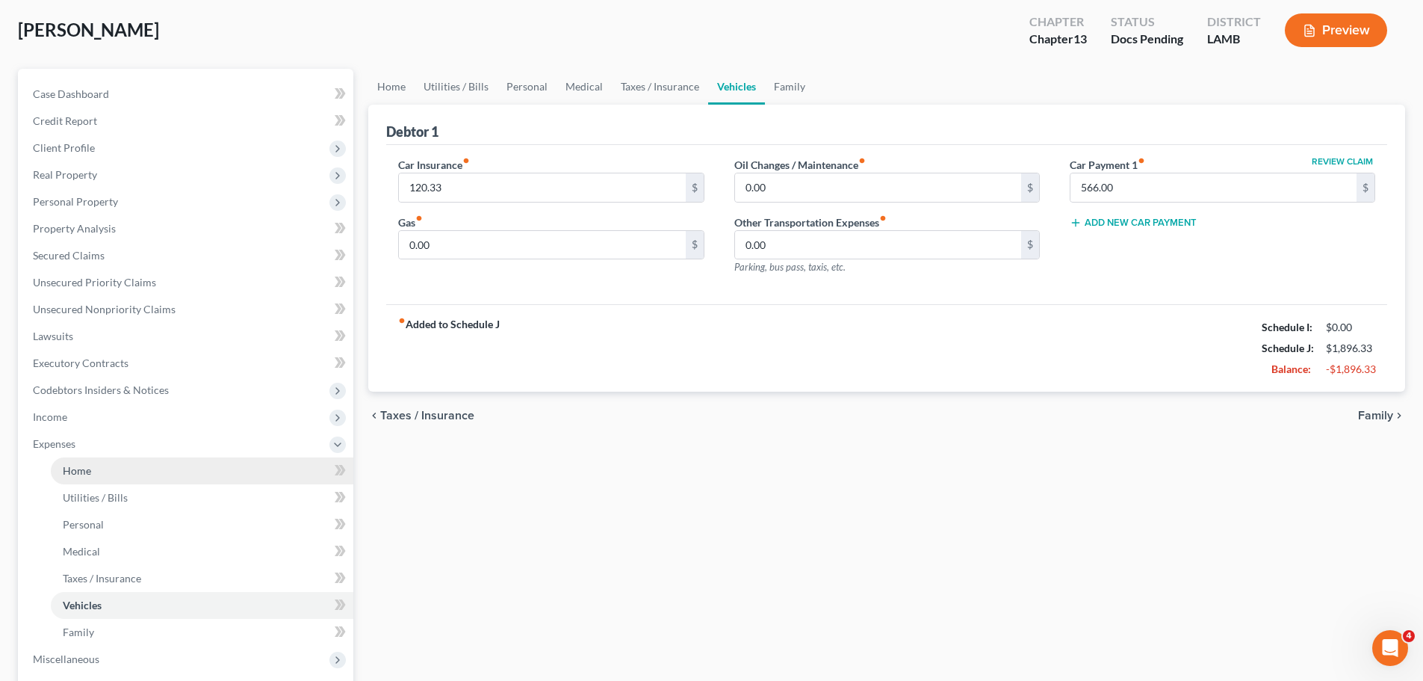
click at [93, 474] on link "Home" at bounding box center [202, 470] width 303 height 27
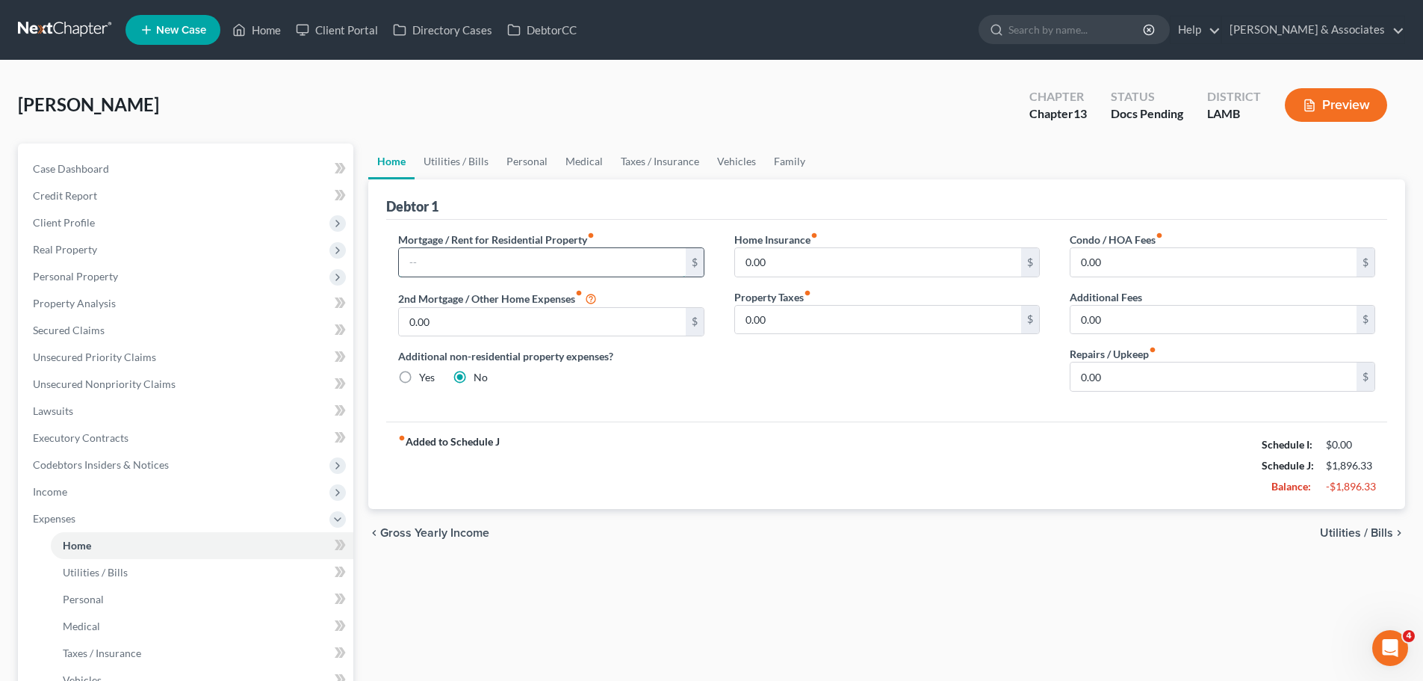
click at [480, 253] on input "text" at bounding box center [542, 262] width 286 height 28
paste input "650.18"
click at [640, 565] on div "Home Utilities / Bills Personal Medical Taxes / Insurance Vehicles Family Debto…" at bounding box center [887, 528] width 1052 height 770
click at [102, 252] on span "Real Property" at bounding box center [187, 249] width 332 height 27
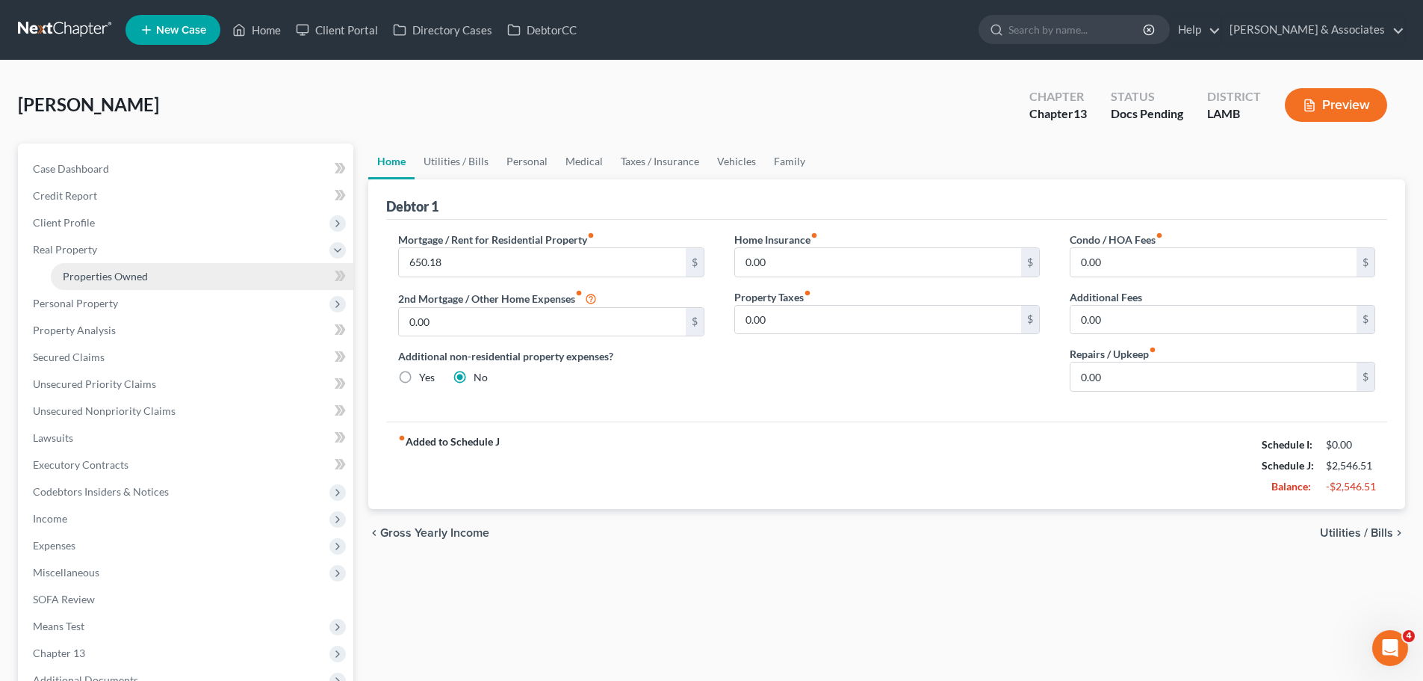
click at [108, 263] on link "Properties Owned" at bounding box center [202, 276] width 303 height 27
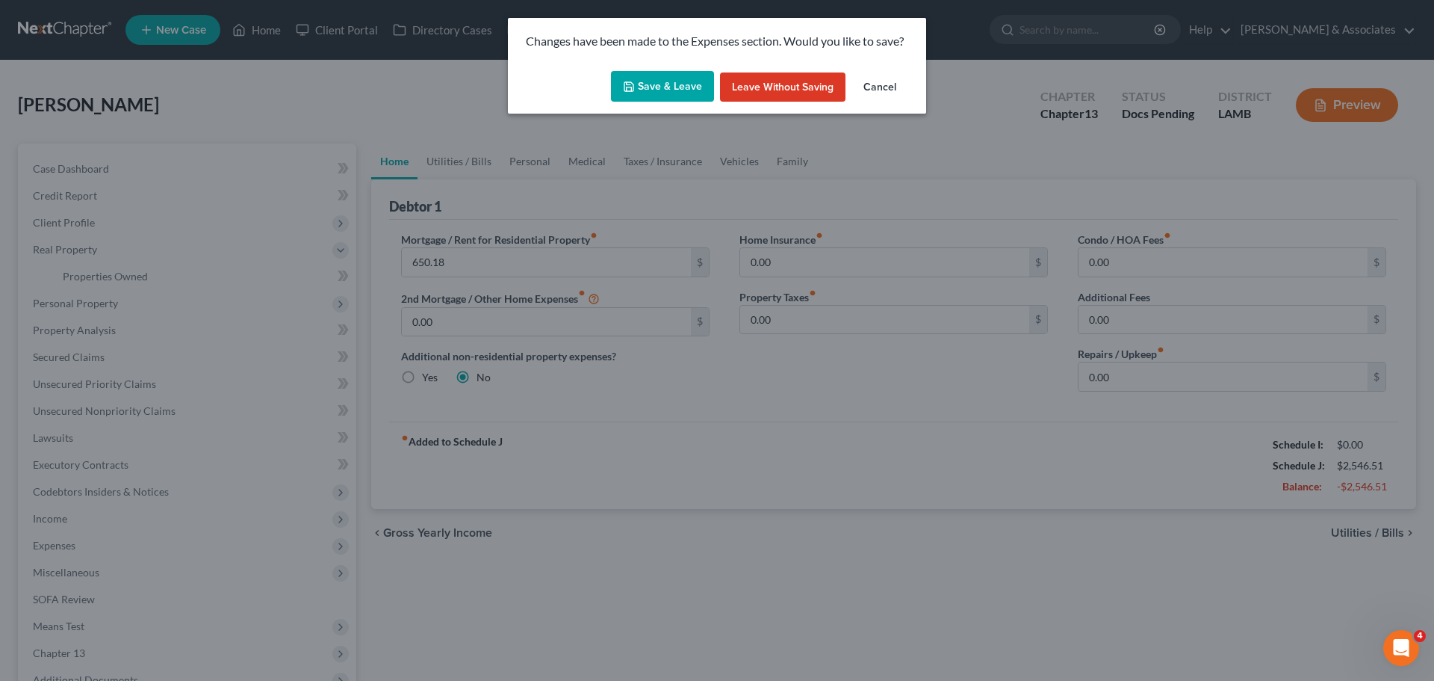
click at [690, 111] on div "Save & Leave Leave without Saving Cancel" at bounding box center [717, 89] width 418 height 49
click at [691, 96] on button "Save & Leave" at bounding box center [662, 86] width 103 height 31
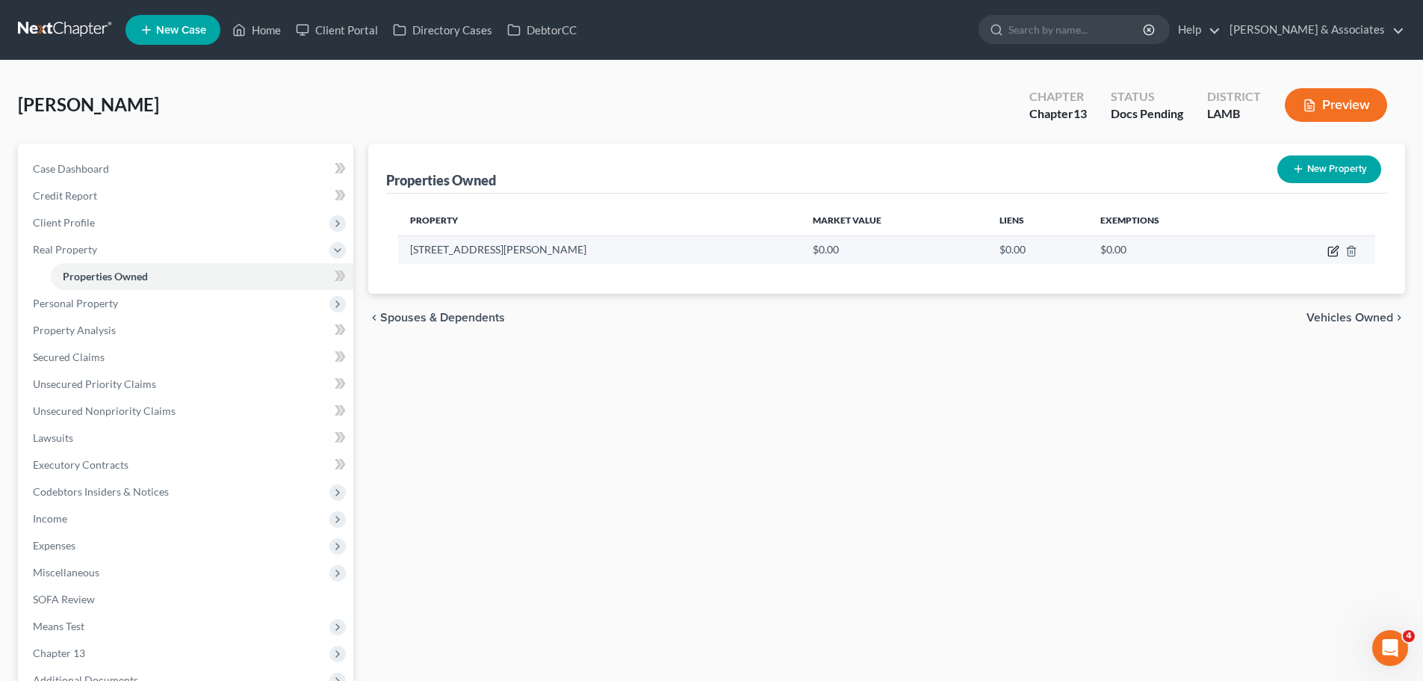
click at [1335, 255] on icon "button" at bounding box center [1334, 251] width 12 height 12
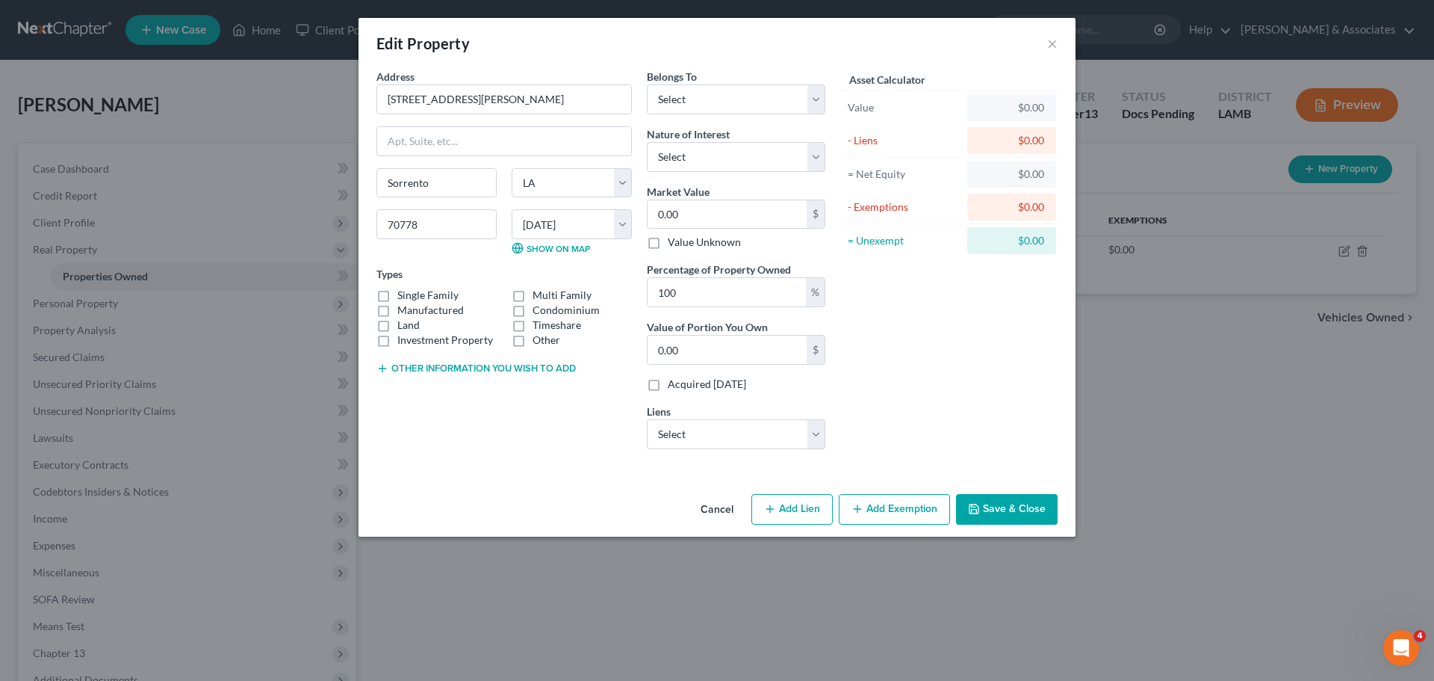
click at [450, 294] on label "Single Family" at bounding box center [427, 295] width 61 height 15
click at [413, 294] on input "Single Family" at bounding box center [408, 293] width 10 height 10
click at [442, 96] on input "8134 Everett St" at bounding box center [504, 99] width 254 height 28
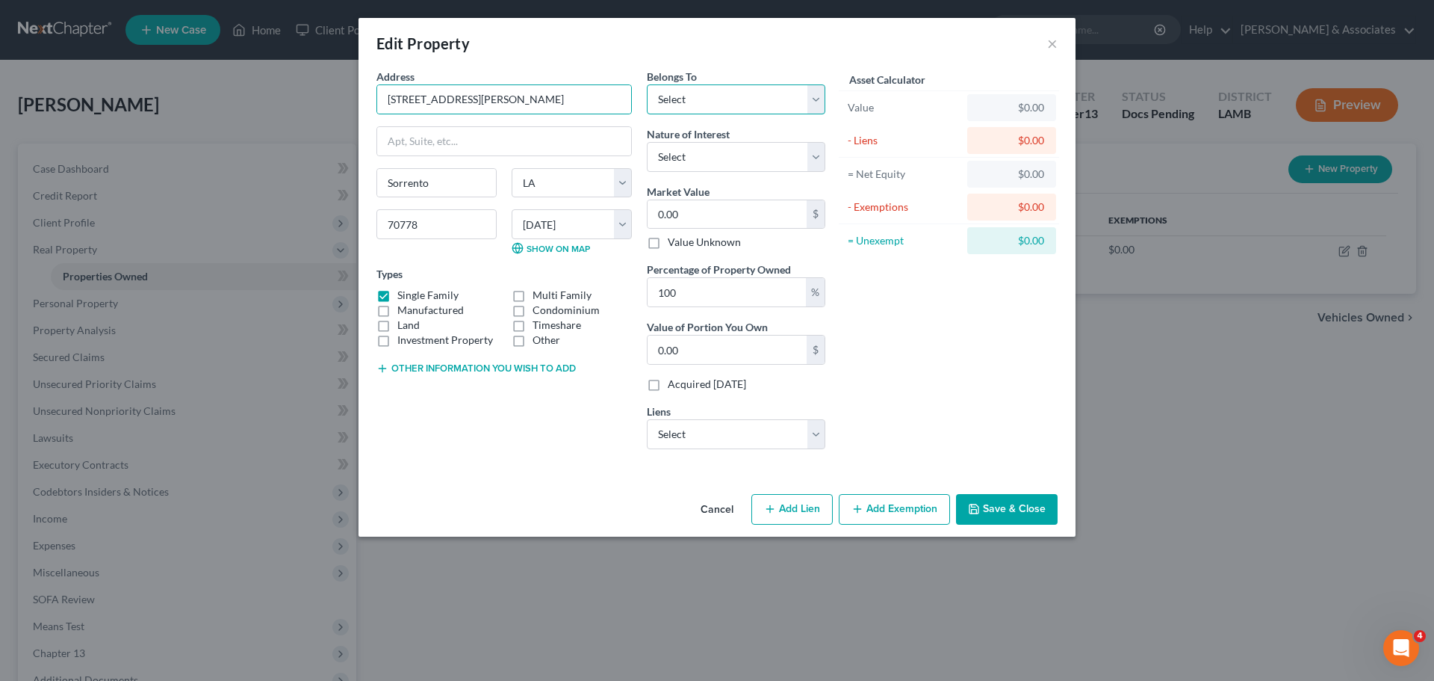
click at [743, 103] on select "Select Debtor 1 Only Debtor 2 Only Debtor 1 And Debtor 2 Only At Least One Of T…" at bounding box center [736, 99] width 179 height 30
click at [647, 84] on select "Select Debtor 1 Only Debtor 2 Only Debtor 1 And Debtor 2 Only At Least One Of T…" at bounding box center [736, 99] width 179 height 30
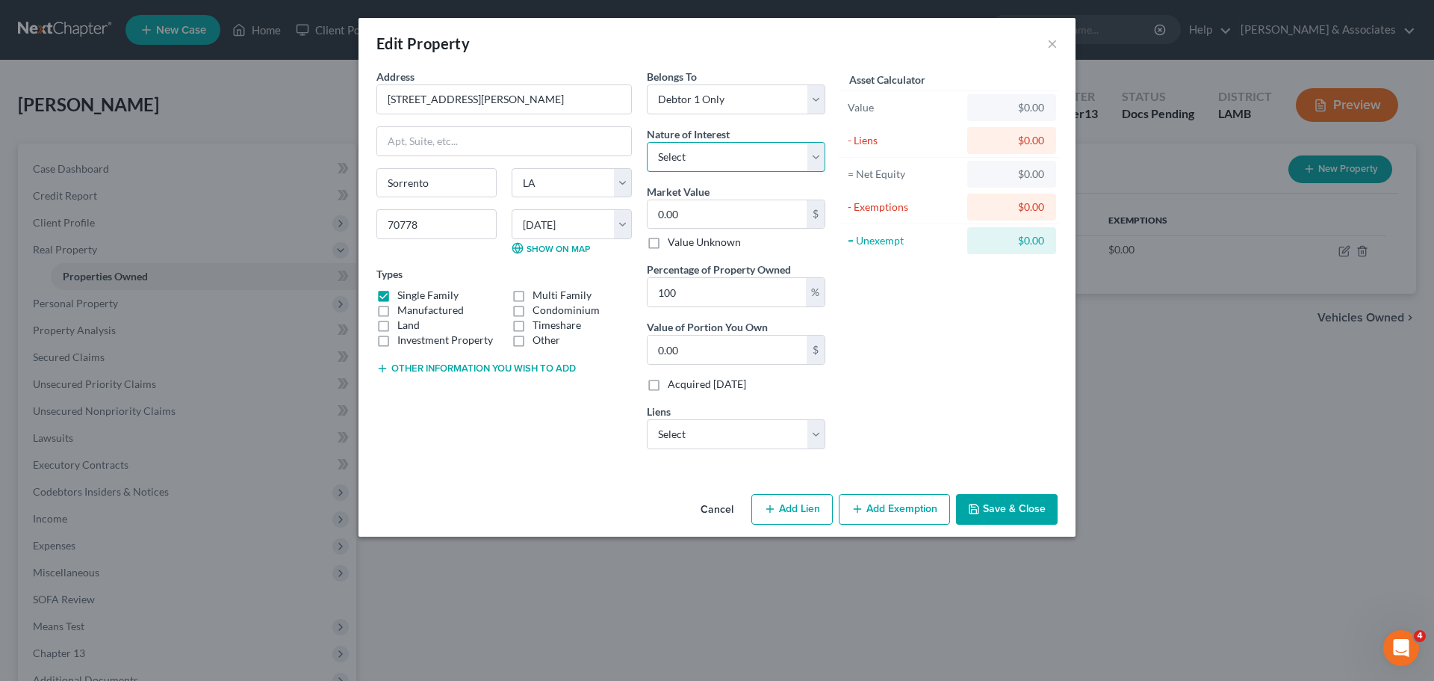
click at [730, 152] on select "Select Fee Simple Joint Tenant Life Estate Equitable Interest Future Interest T…" at bounding box center [736, 157] width 179 height 30
click at [647, 142] on select "Select Fee Simple Joint Tenant Life Estate Equitable Interest Future Interest T…" at bounding box center [736, 157] width 179 height 30
click at [724, 228] on input "0.00" at bounding box center [727, 214] width 159 height 28
paste input "178,963"
click at [760, 440] on select "Select Nationstar/Mr Cooper - $137,858.00 Amerihome Mortgage C - $133,328.00" at bounding box center [736, 434] width 179 height 30
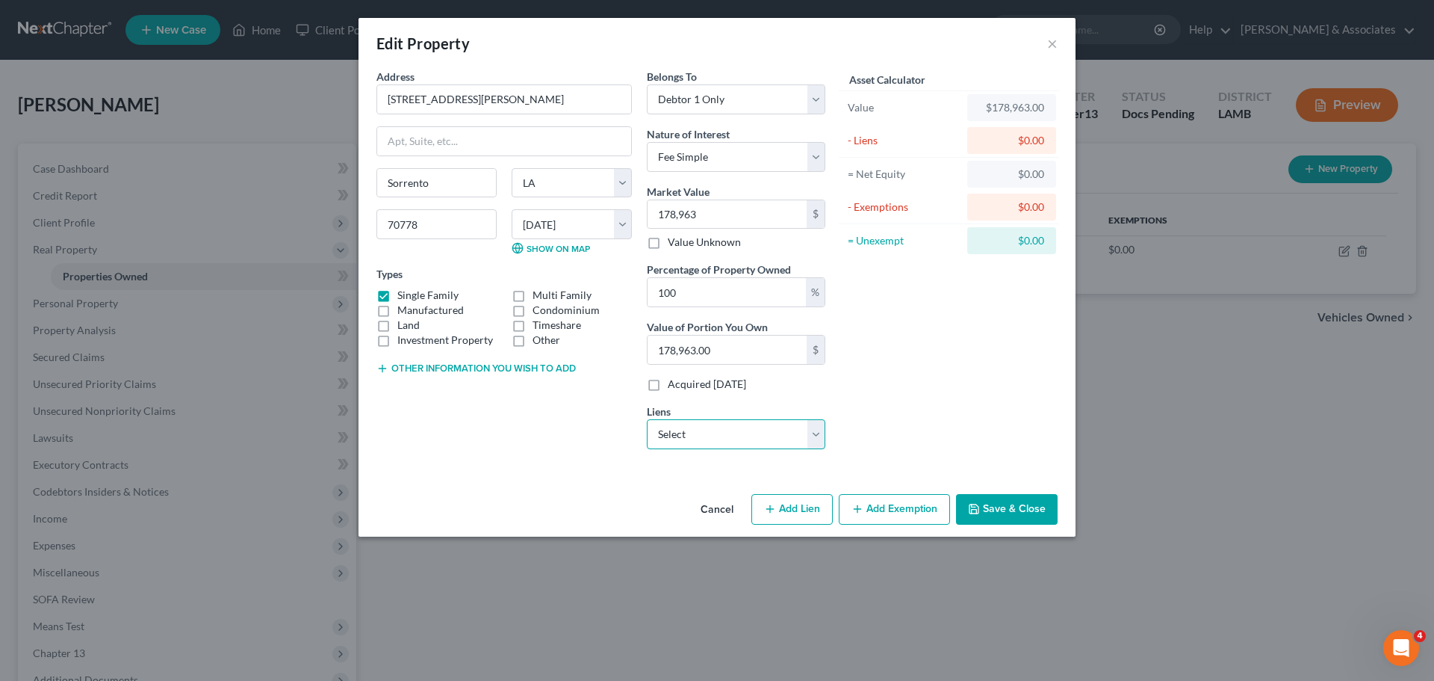
click at [760, 440] on select "Select Nationstar/Mr Cooper - $137,858.00 Amerihome Mortgage C - $133,328.00" at bounding box center [736, 434] width 179 height 30
click at [888, 513] on button "Add Exemption" at bounding box center [894, 509] width 111 height 31
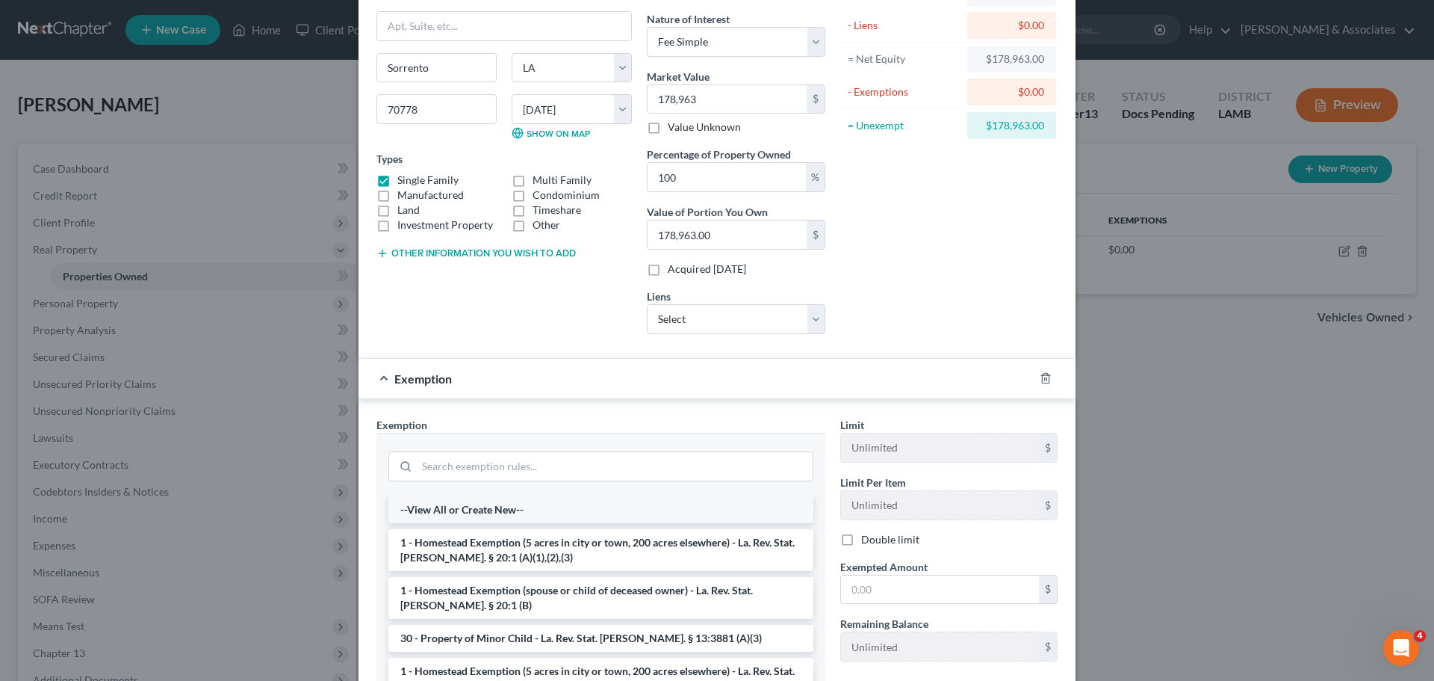
scroll to position [149, 0]
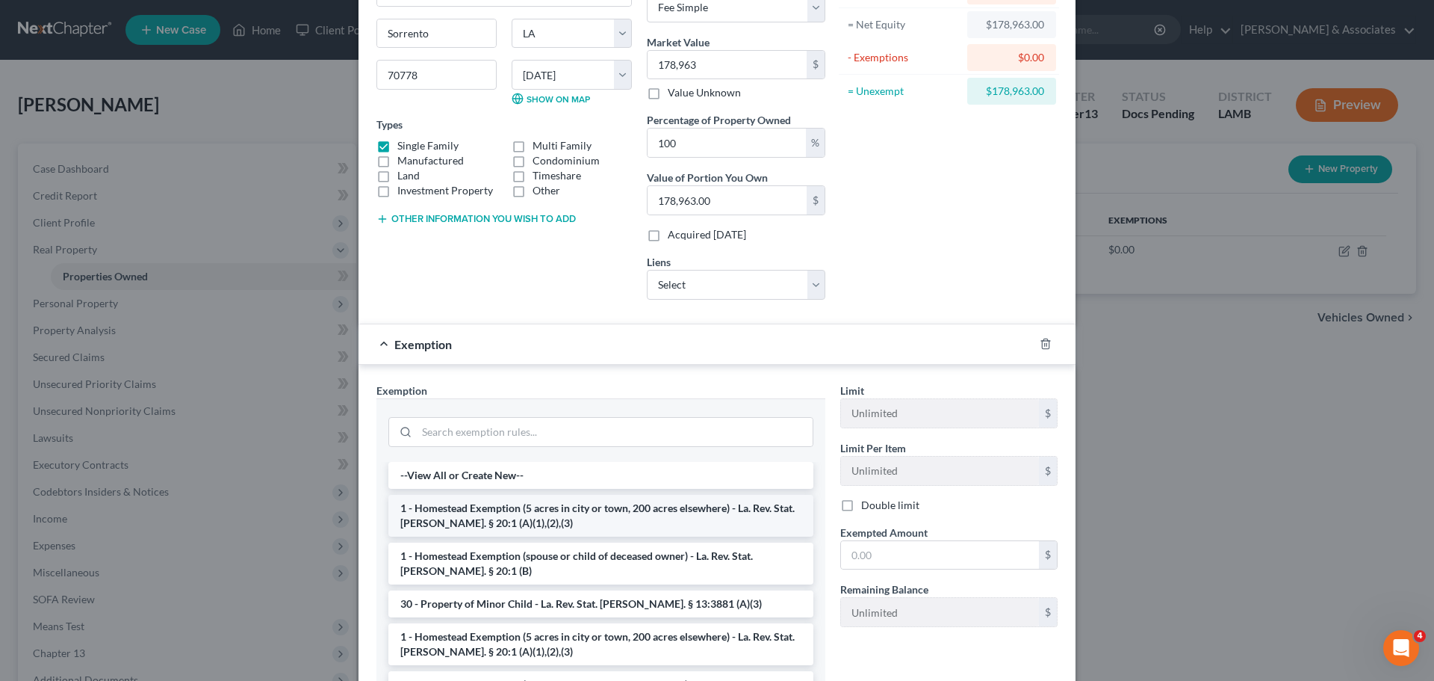
click at [579, 514] on li "1 - Homestead Exemption (5 acres in city or town, 200 acres elsewhere) - La. Re…" at bounding box center [600, 516] width 425 height 42
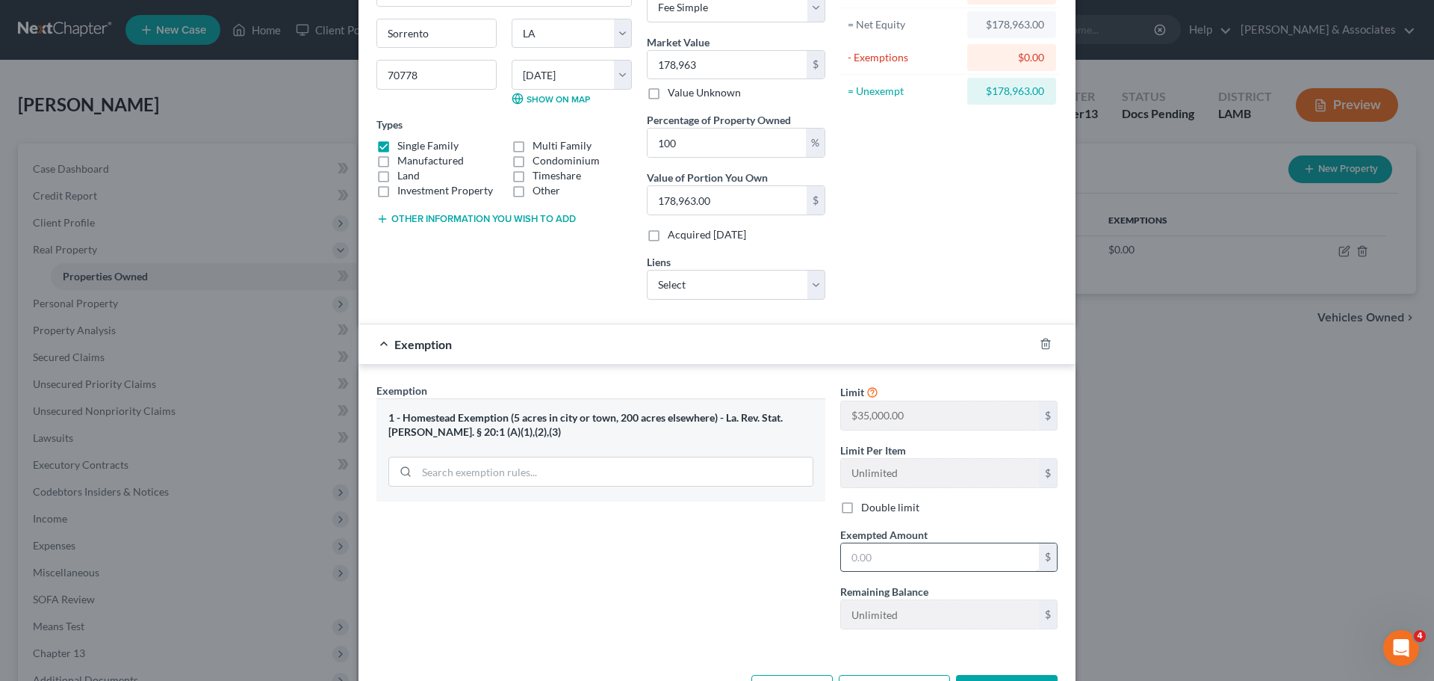
click at [890, 560] on input "text" at bounding box center [940, 557] width 198 height 28
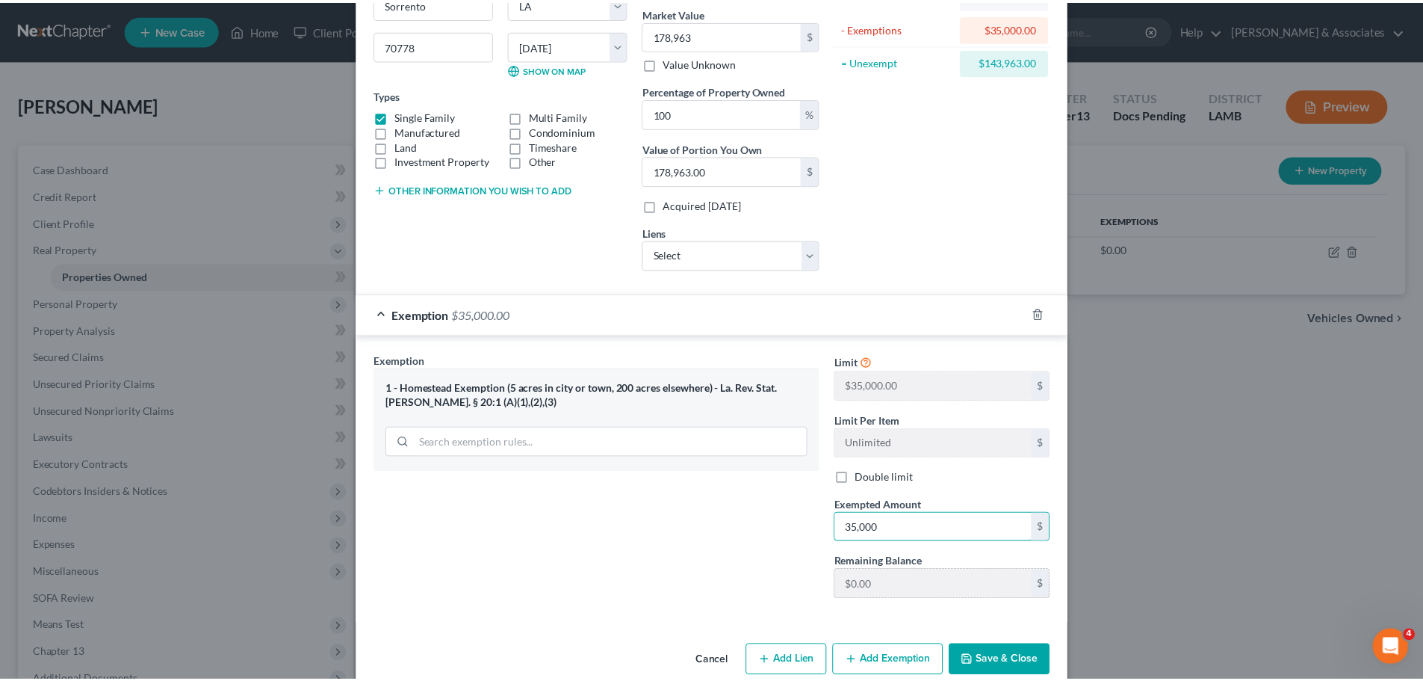
scroll to position [205, 0]
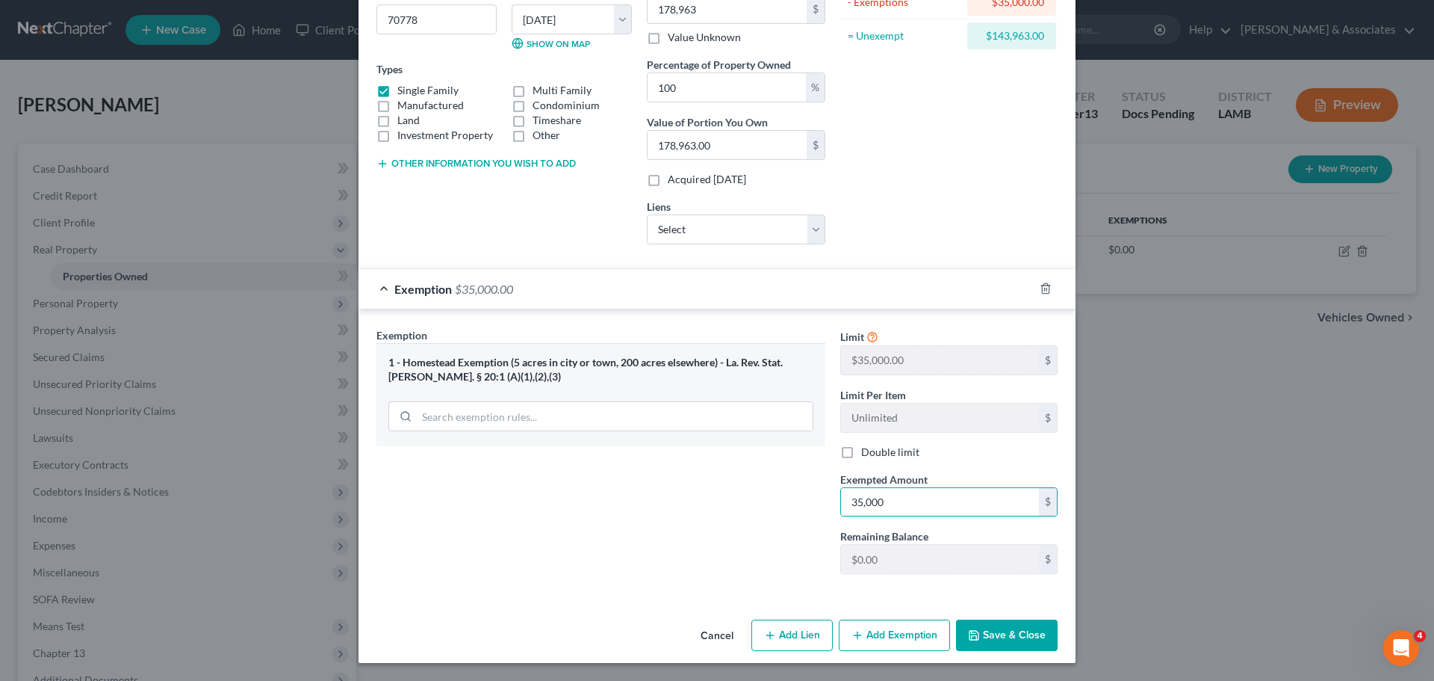
click at [1034, 629] on button "Save & Close" at bounding box center [1007, 634] width 102 height 31
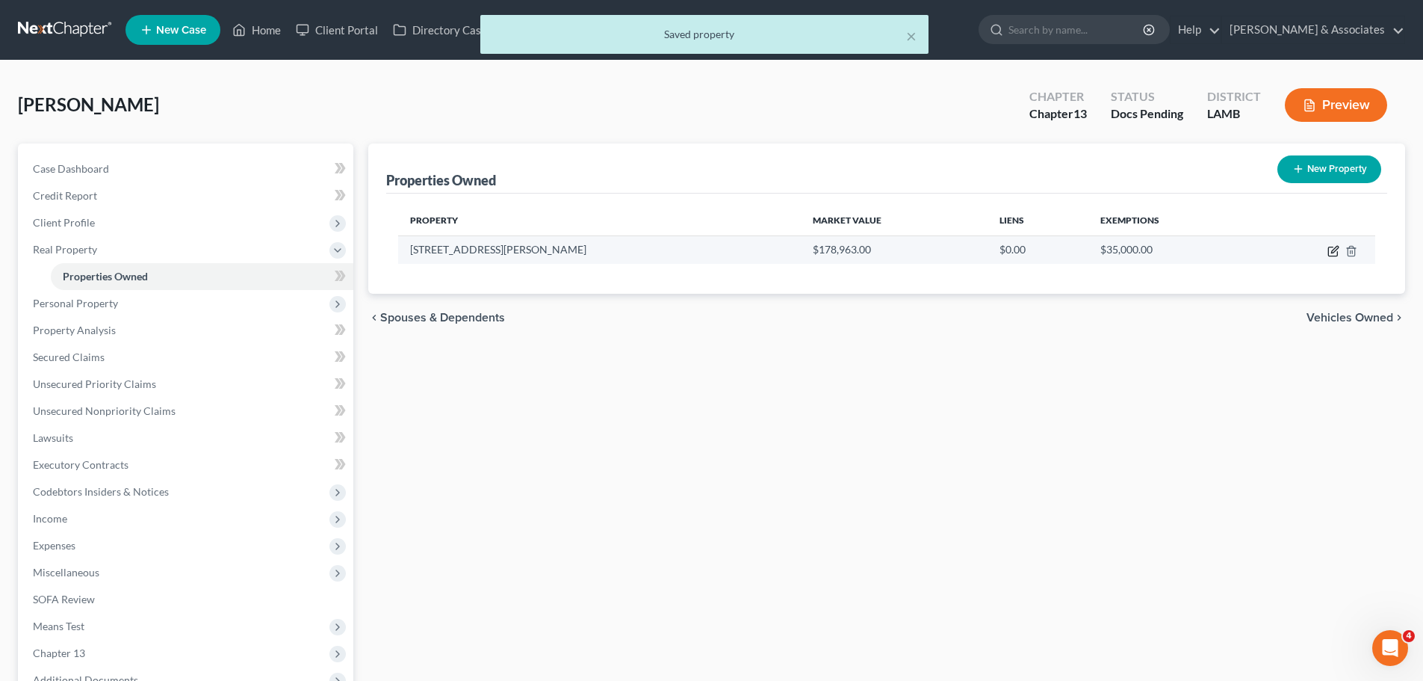
click at [1333, 248] on icon "button" at bounding box center [1334, 251] width 12 height 12
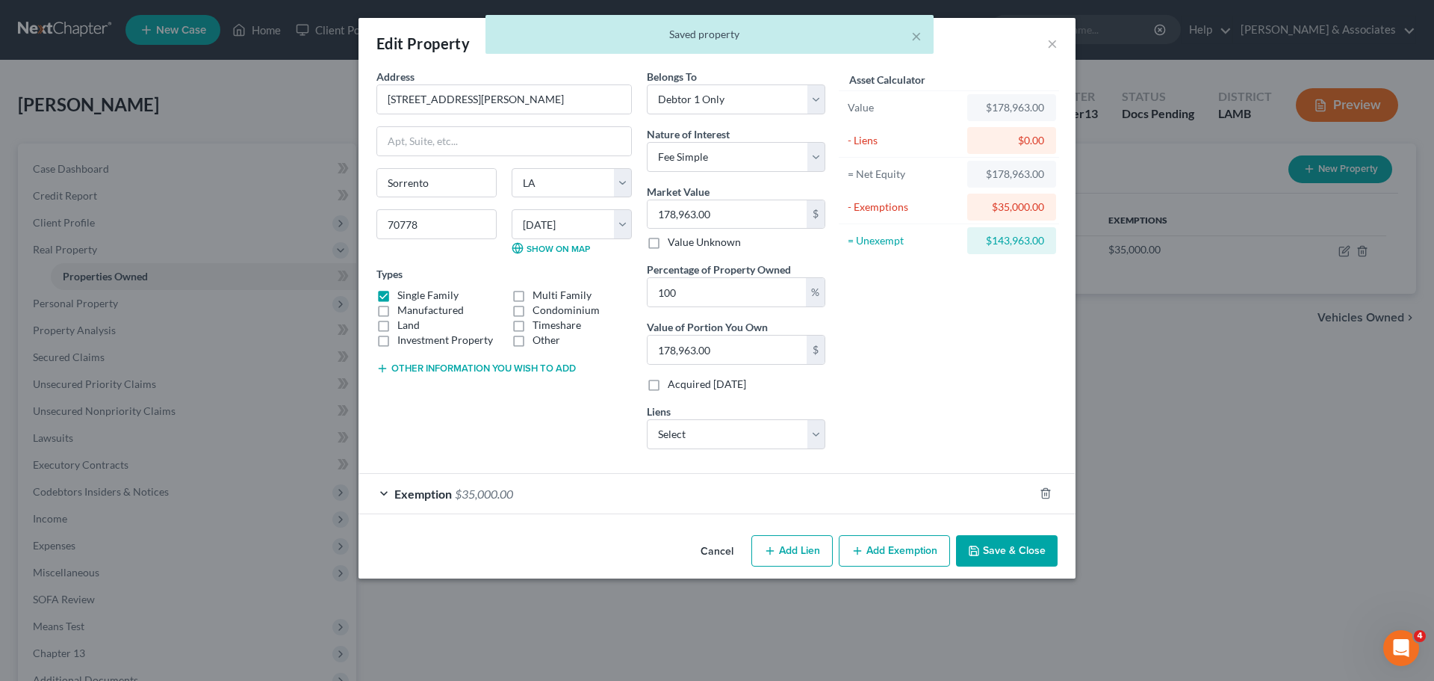
click at [1047, 341] on div "Asset Calculator Value $178,963.00 - Liens $0.00 = Net Equity $178,963.00 - Exe…" at bounding box center [949, 265] width 232 height 392
click at [489, 496] on span "$35,000.00" at bounding box center [484, 493] width 58 height 14
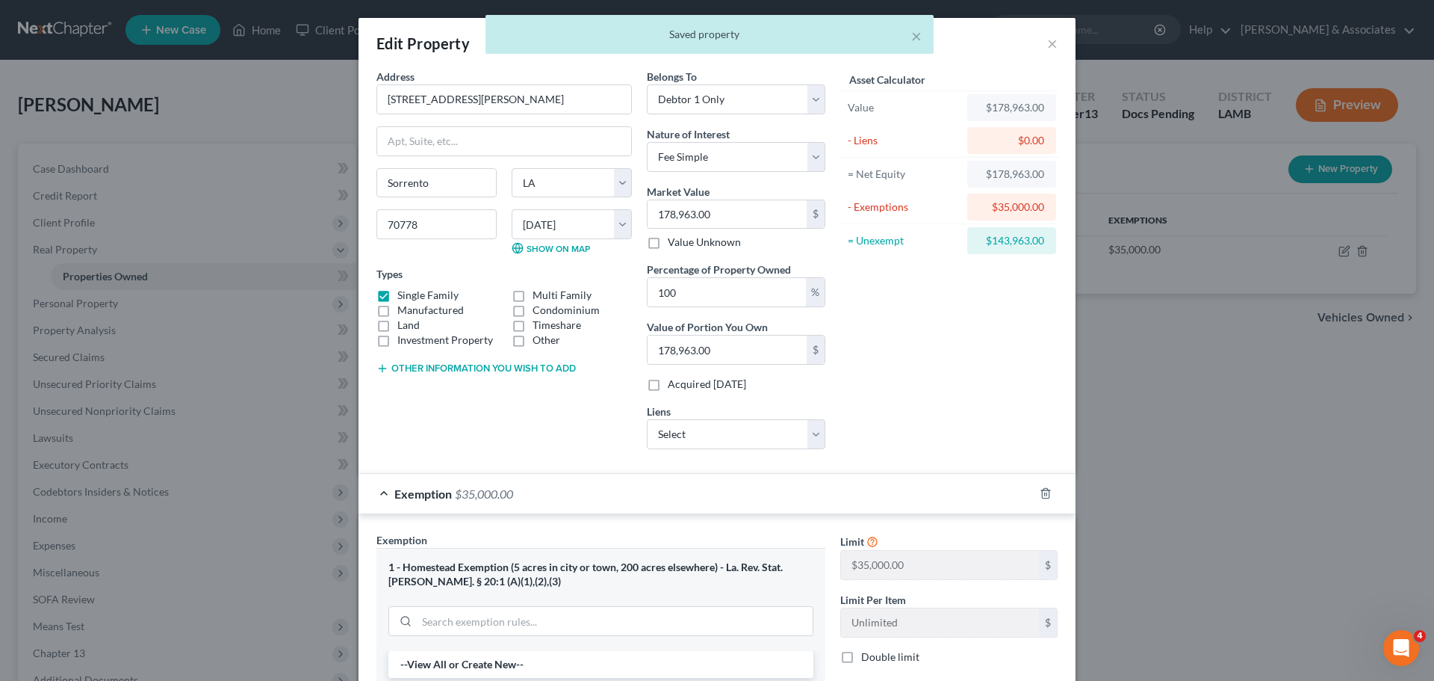
click at [489, 496] on span "$35,000.00" at bounding box center [484, 493] width 58 height 14
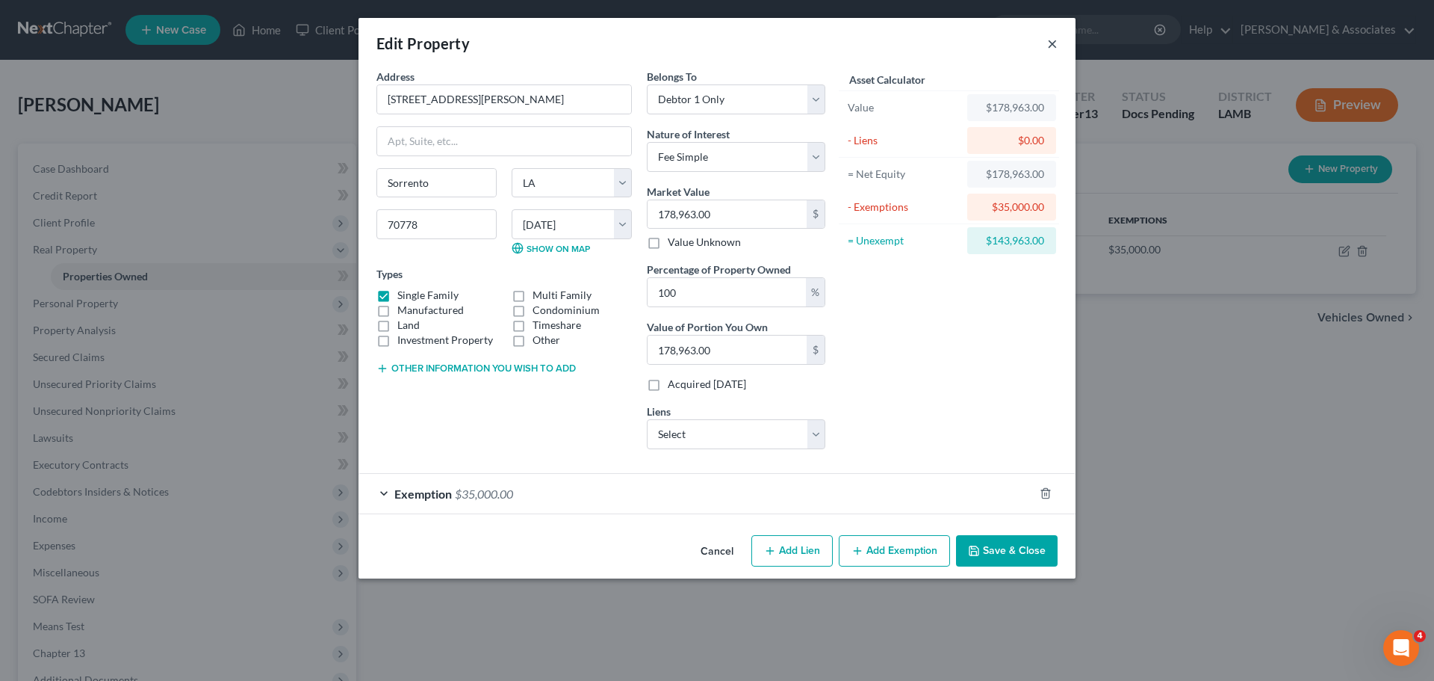
click at [1051, 46] on button "×" at bounding box center [1052, 43] width 10 height 18
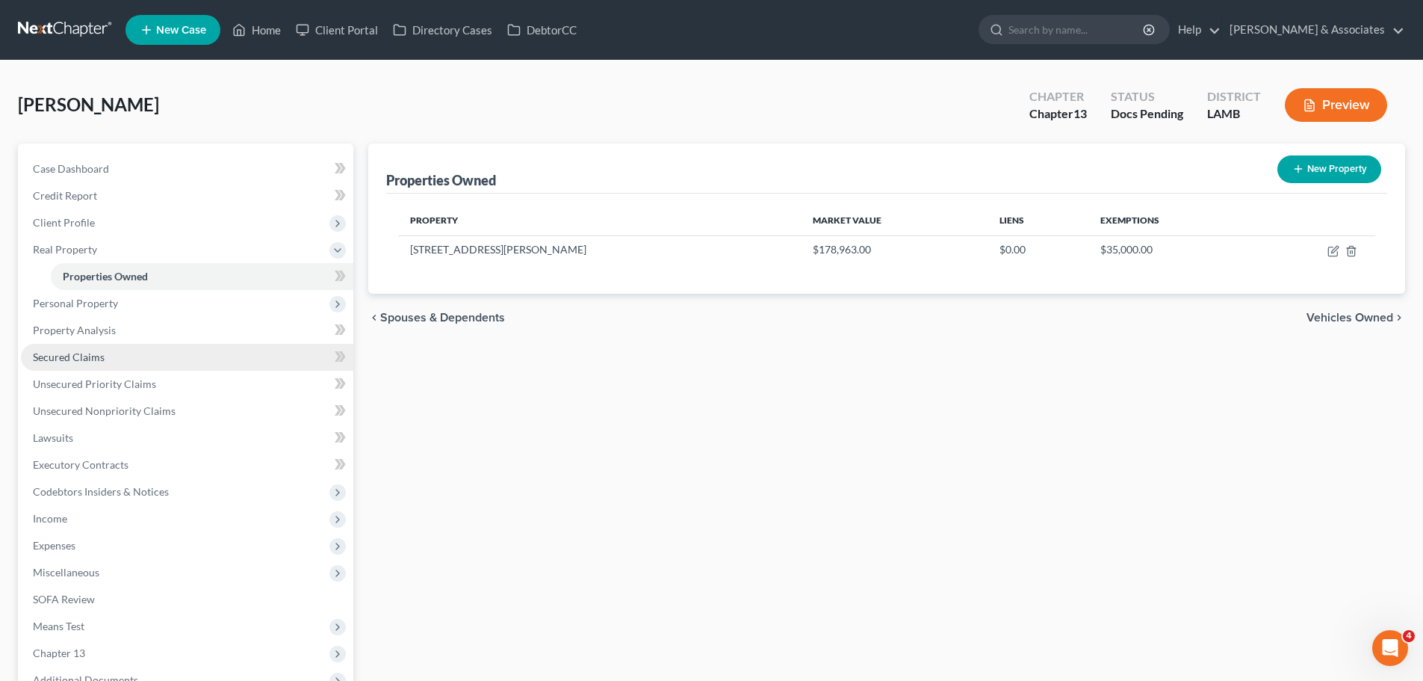
click at [90, 367] on link "Secured Claims" at bounding box center [187, 357] width 332 height 27
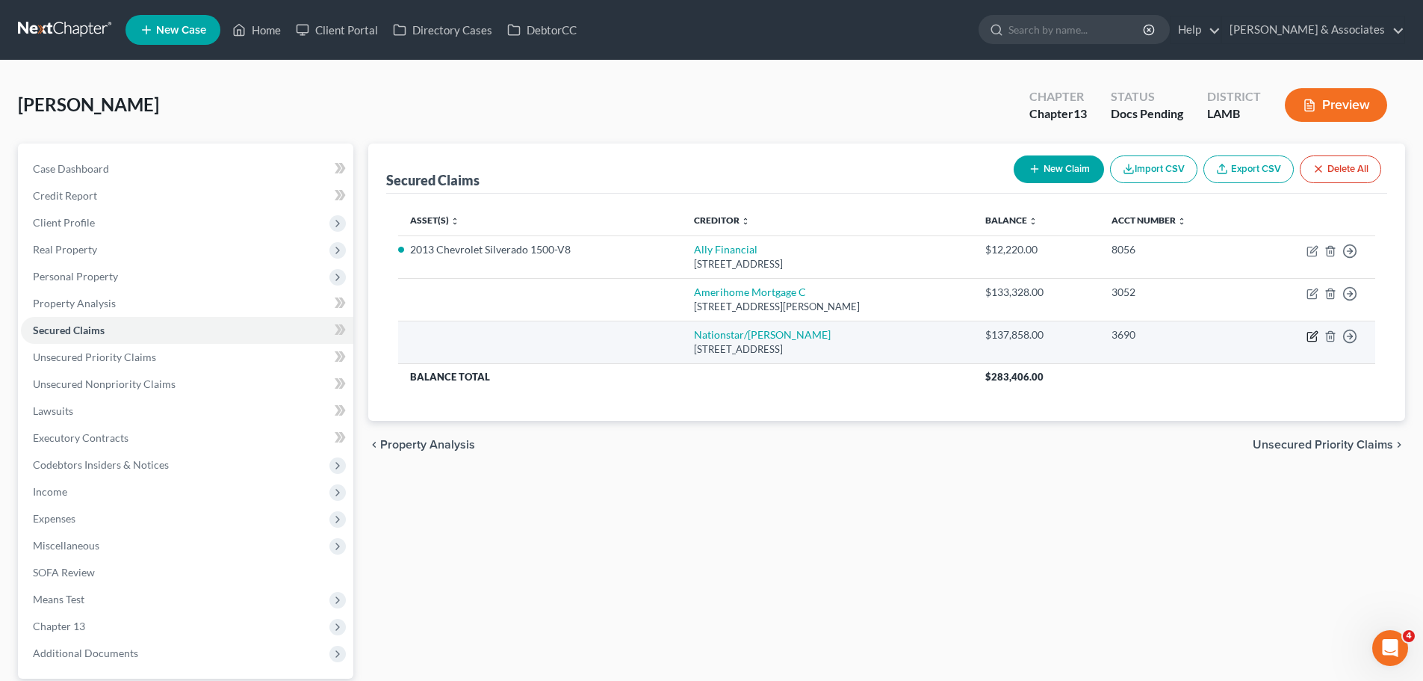
click at [1314, 335] on icon "button" at bounding box center [1313, 336] width 12 height 12
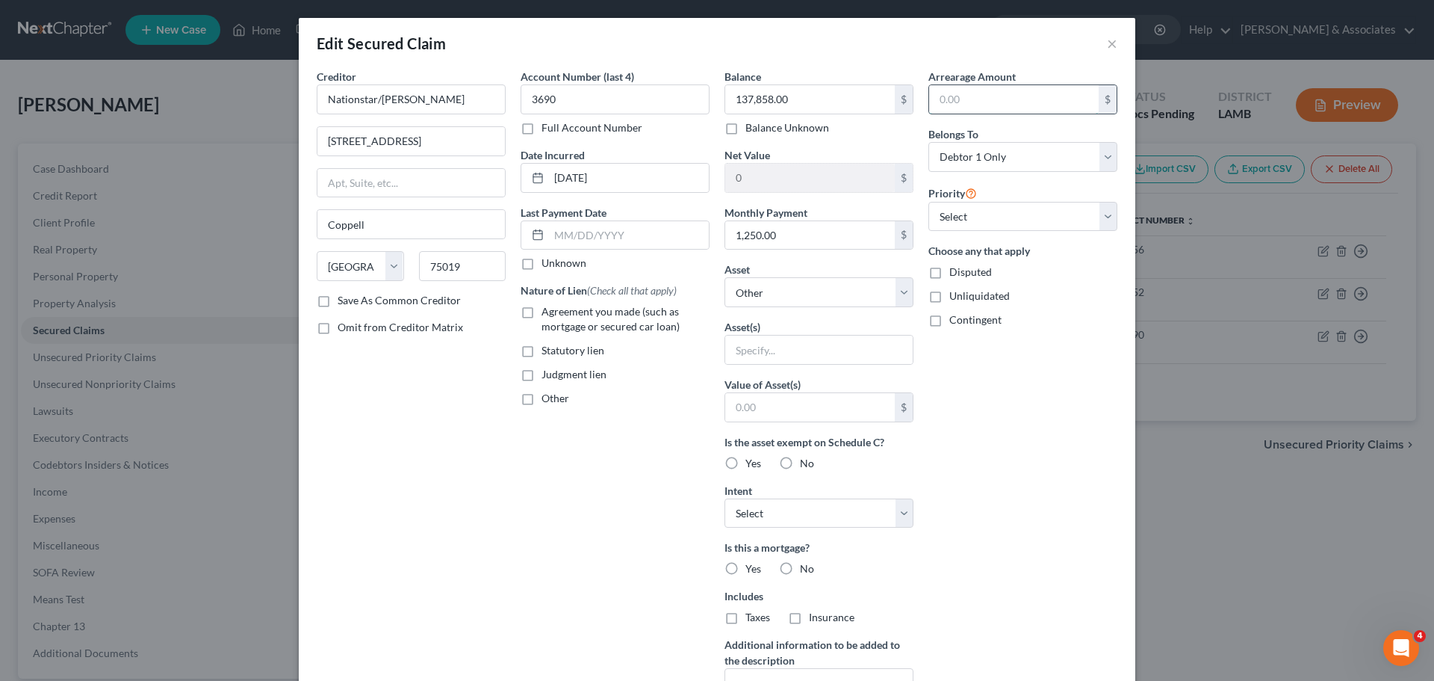
click at [956, 102] on input "text" at bounding box center [1014, 99] width 170 height 28
drag, startPoint x: 1068, startPoint y: 457, endPoint x: 1051, endPoint y: 371, distance: 88.3
click at [1068, 455] on div "Arrearage Amount 15,254.18 $ Belongs To * Select Debtor 1 Only Debtor 2 Only De…" at bounding box center [1023, 402] width 204 height 666
click at [1012, 213] on select "Select 1st 2nd 3rd 4th 5th 6th 7th 8th 9th 10th 11th 12th 13th 14th 15th 16th 1…" at bounding box center [1023, 217] width 189 height 30
click at [929, 202] on select "Select 1st 2nd 3rd 4th 5th 6th 7th 8th 9th 10th 11th 12th 13th 14th 15th 16th 1…" at bounding box center [1023, 217] width 189 height 30
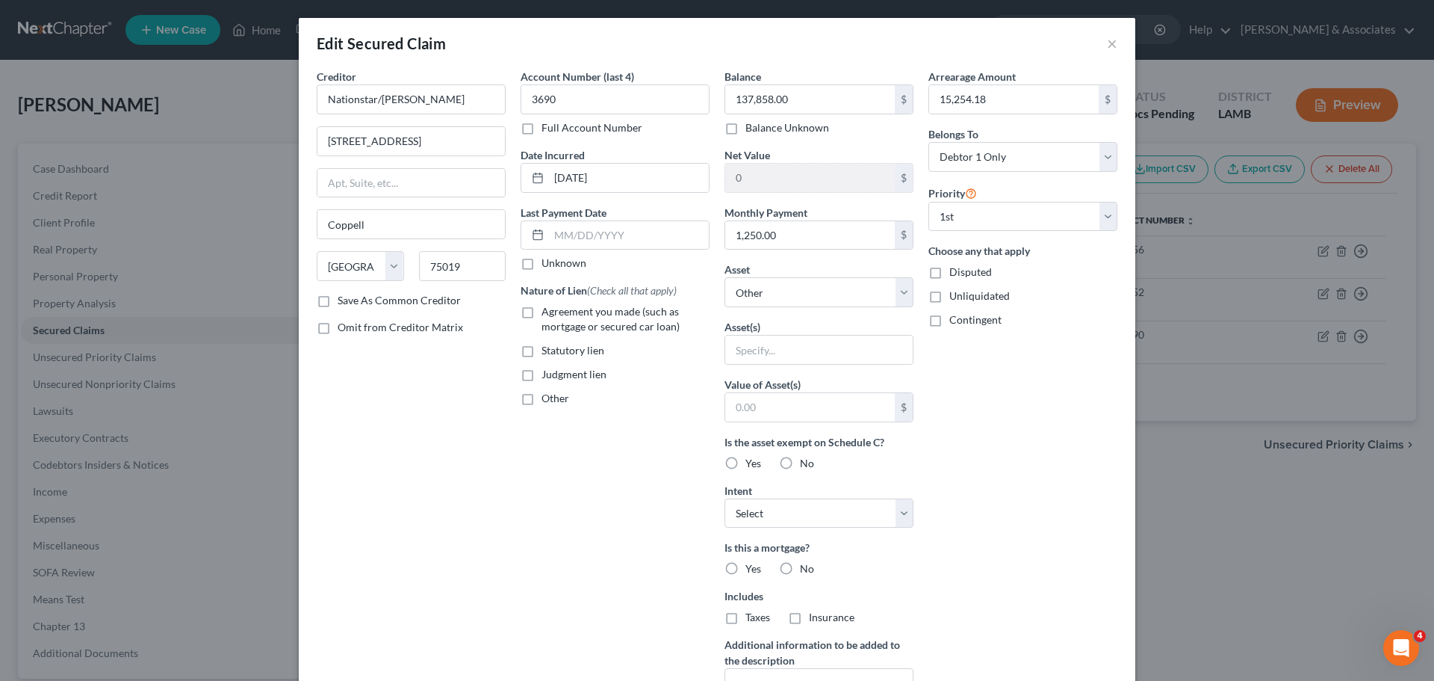
click at [1026, 412] on div "Arrearage Amount 15,254.18 $ Belongs To * Select Debtor 1 Only Debtor 2 Only De…" at bounding box center [1023, 402] width 204 height 666
click at [813, 301] on select "Select Other Multiple Assets Essential Federal Credit Union 3213-1 (Savings Acc…" at bounding box center [819, 292] width 189 height 30
click at [725, 277] on select "Select Other Multiple Assets Essential Federal Credit Union 3213-1 (Savings Acc…" at bounding box center [819, 292] width 189 height 30
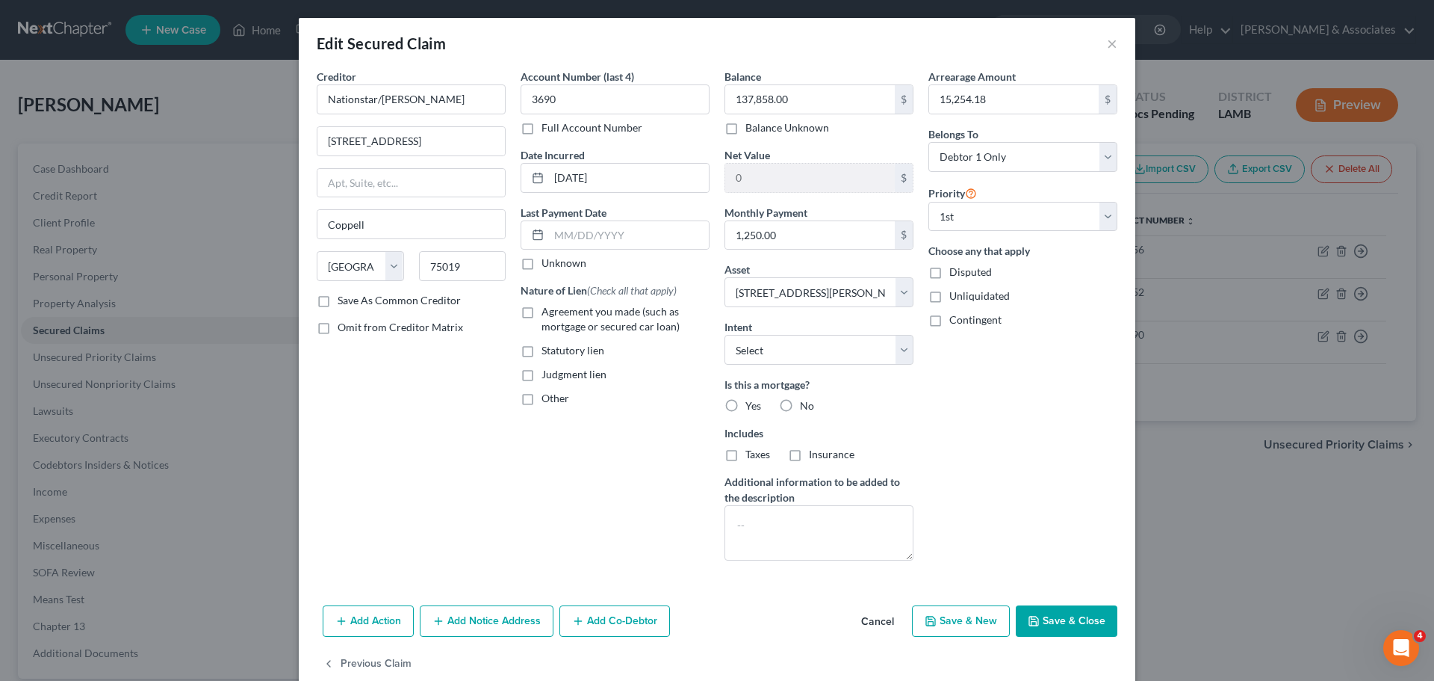
click at [560, 453] on div "Account Number (last 4) 3690 Full Account Number Date Incurred 02-04-2019 Last …" at bounding box center [615, 321] width 204 height 504
click at [737, 353] on select "Select Surrender Redeem Reaffirm Avoid Other" at bounding box center [819, 350] width 189 height 30
click at [725, 335] on select "Select Surrender Redeem Reaffirm Avoid Other" at bounding box center [819, 350] width 189 height 30
click at [746, 403] on span "Yes" at bounding box center [754, 405] width 16 height 13
click at [752, 403] on input "Yes" at bounding box center [757, 403] width 10 height 10
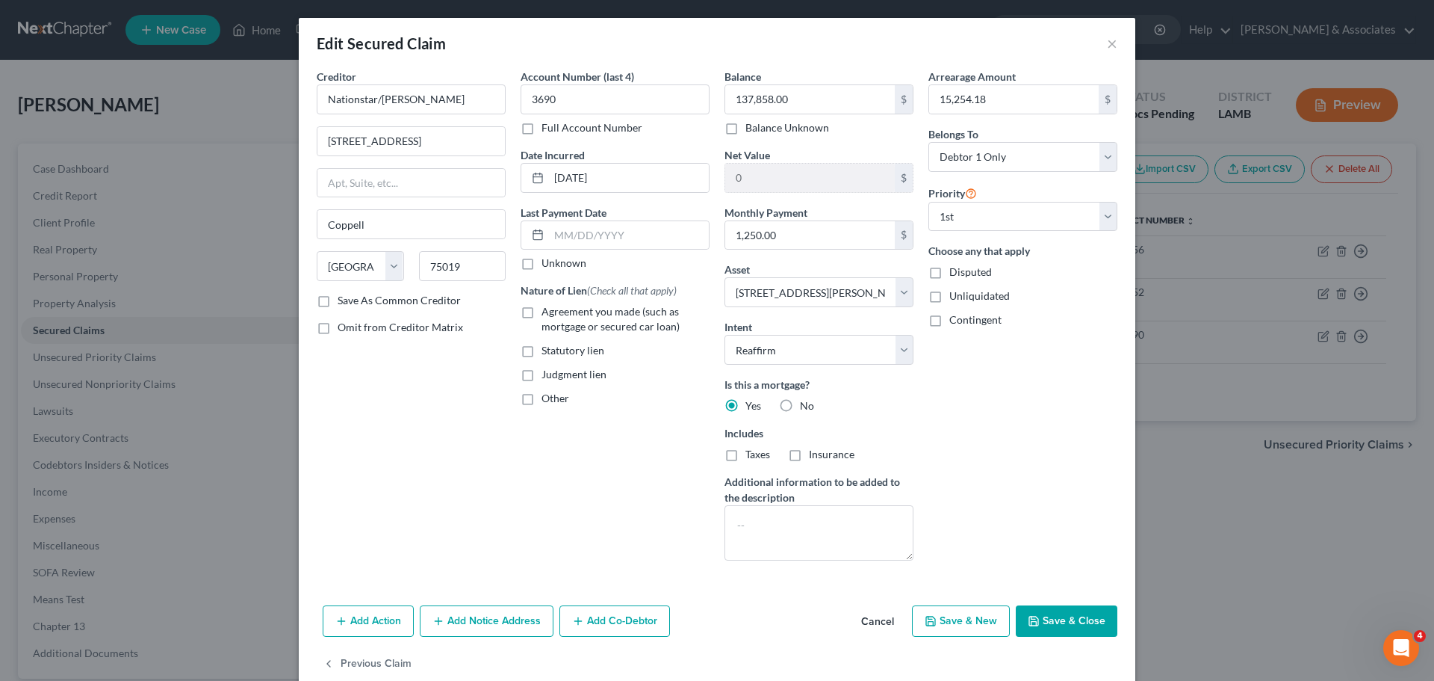
click at [809, 460] on label "Insurance" at bounding box center [832, 454] width 46 height 15
click at [815, 456] on input "Insurance" at bounding box center [820, 452] width 10 height 10
drag, startPoint x: 741, startPoint y: 459, endPoint x: 779, endPoint y: 456, distance: 38.2
click at [746, 459] on span "Taxes" at bounding box center [758, 454] width 25 height 13
click at [752, 456] on input "Taxes" at bounding box center [757, 452] width 10 height 10
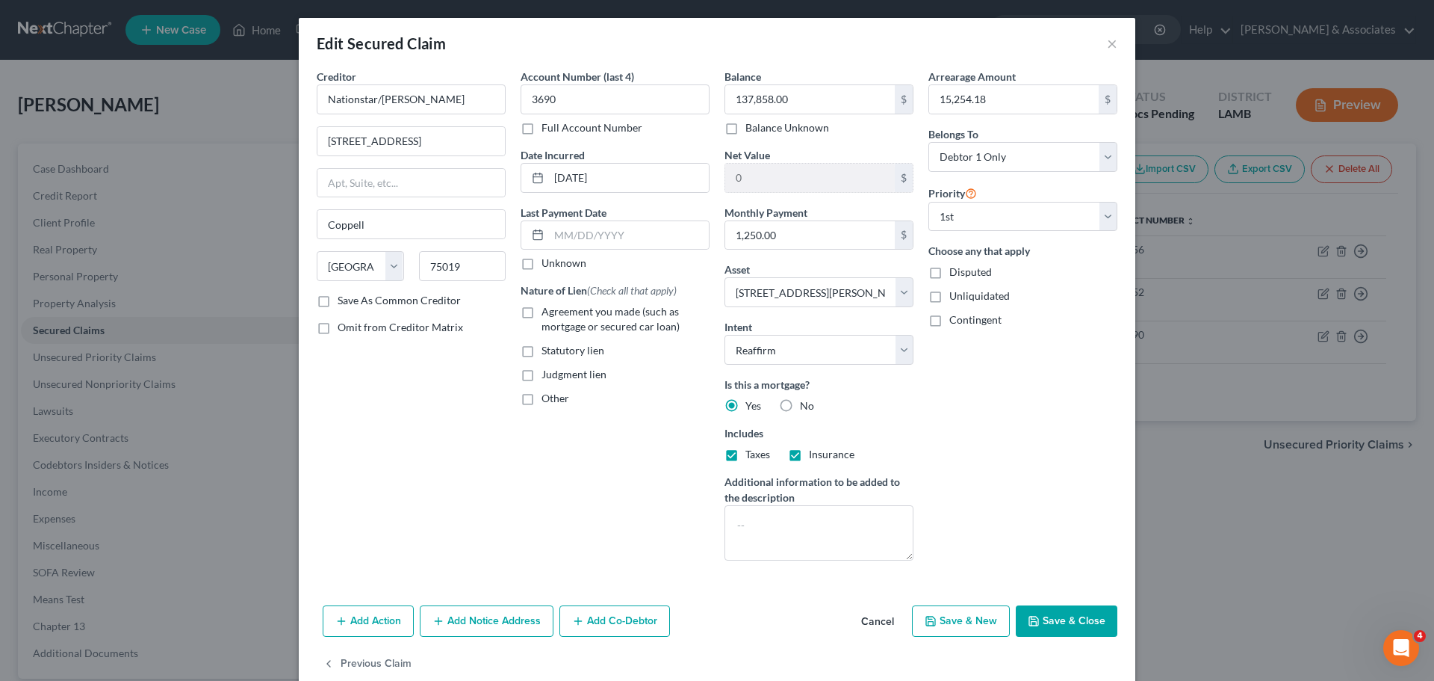
click at [970, 450] on div "Arrearage Amount 15,254.18 $ Belongs To * Select Debtor 1 Only Debtor 2 Only De…" at bounding box center [1023, 321] width 204 height 504
click at [628, 323] on span "Agreement you made (such as mortgage or secured car loan)" at bounding box center [611, 319] width 138 height 28
click at [557, 314] on input "Agreement you made (such as mortgage or secured car loan)" at bounding box center [553, 309] width 10 height 10
click at [987, 446] on div "Arrearage Amount 15,254.18 $ Belongs To * Select Debtor 1 Only Debtor 2 Only De…" at bounding box center [1023, 321] width 204 height 504
click at [1054, 619] on button "Save & Close" at bounding box center [1067, 620] width 102 height 31
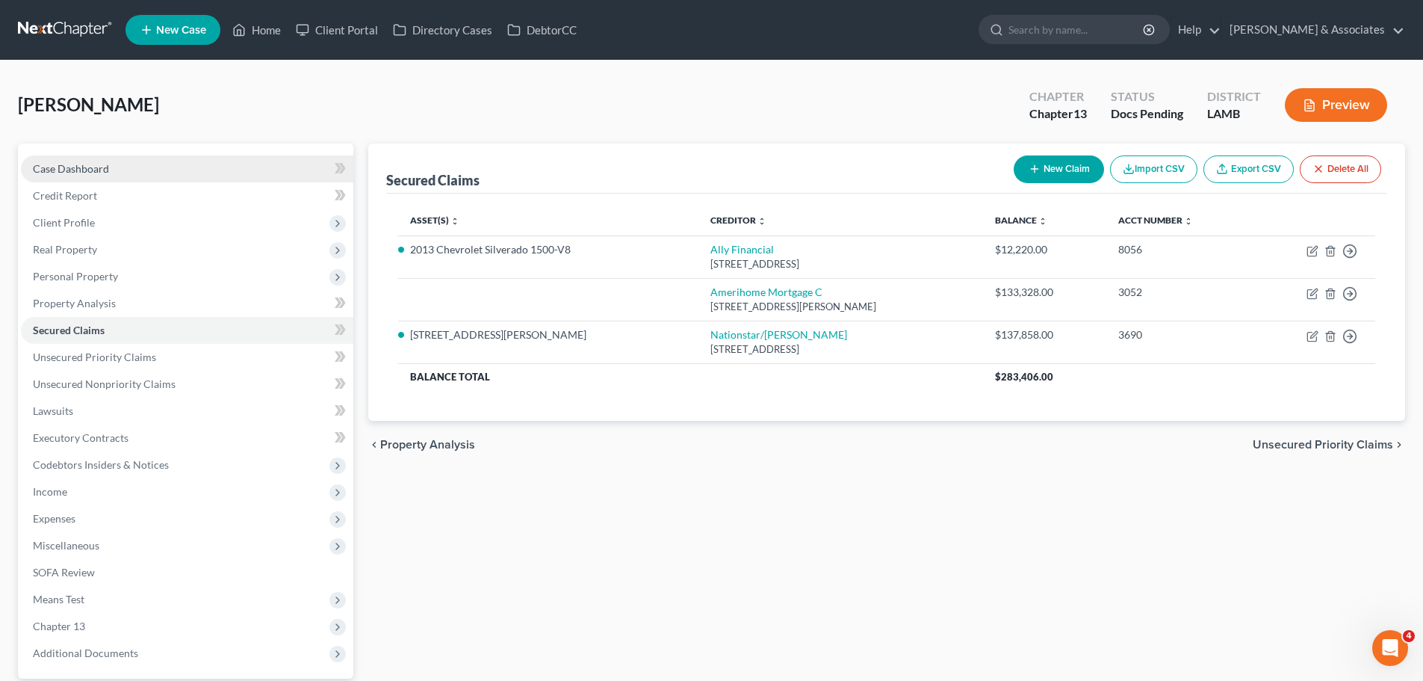
click at [72, 174] on span "Case Dashboard" at bounding box center [71, 168] width 76 height 13
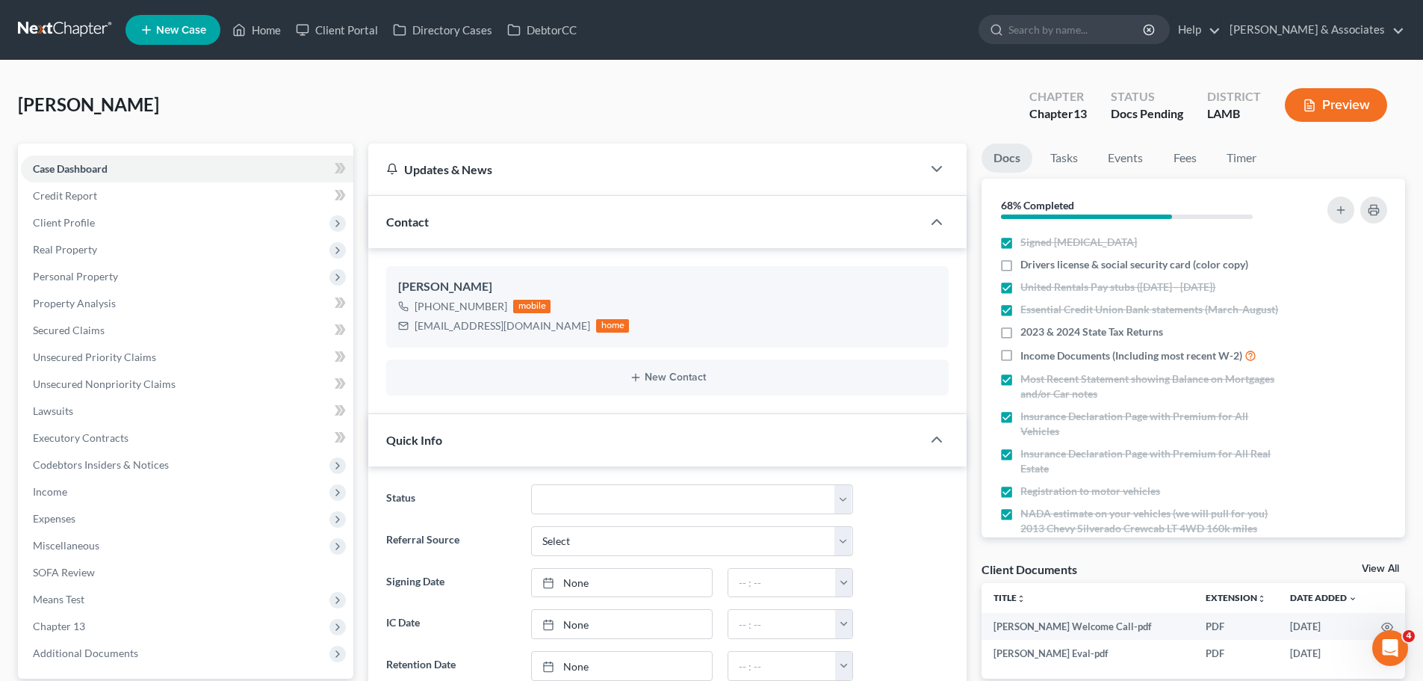
click at [1099, 339] on span "2023 & 2024 State Tax Returns" at bounding box center [1092, 331] width 143 height 15
click at [1036, 334] on input "2023 & 2024 State Tax Returns" at bounding box center [1032, 329] width 10 height 10
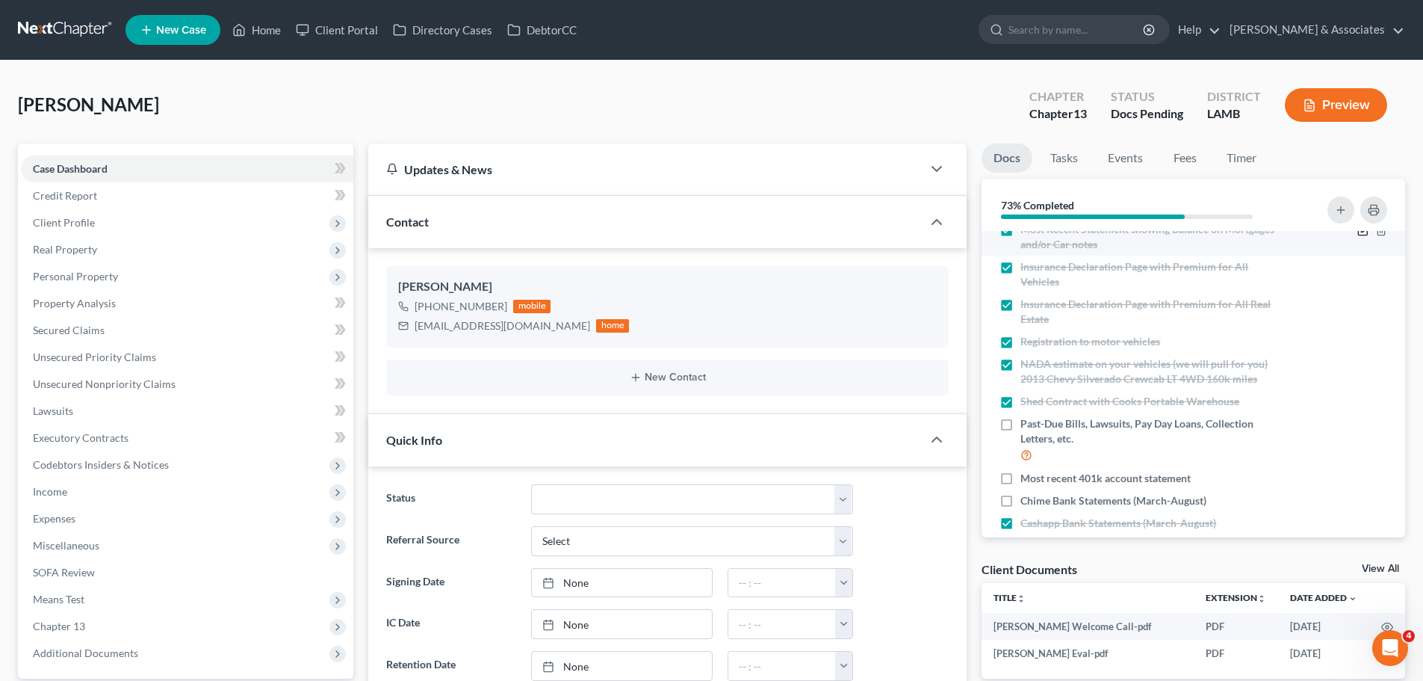
scroll to position [224, 0]
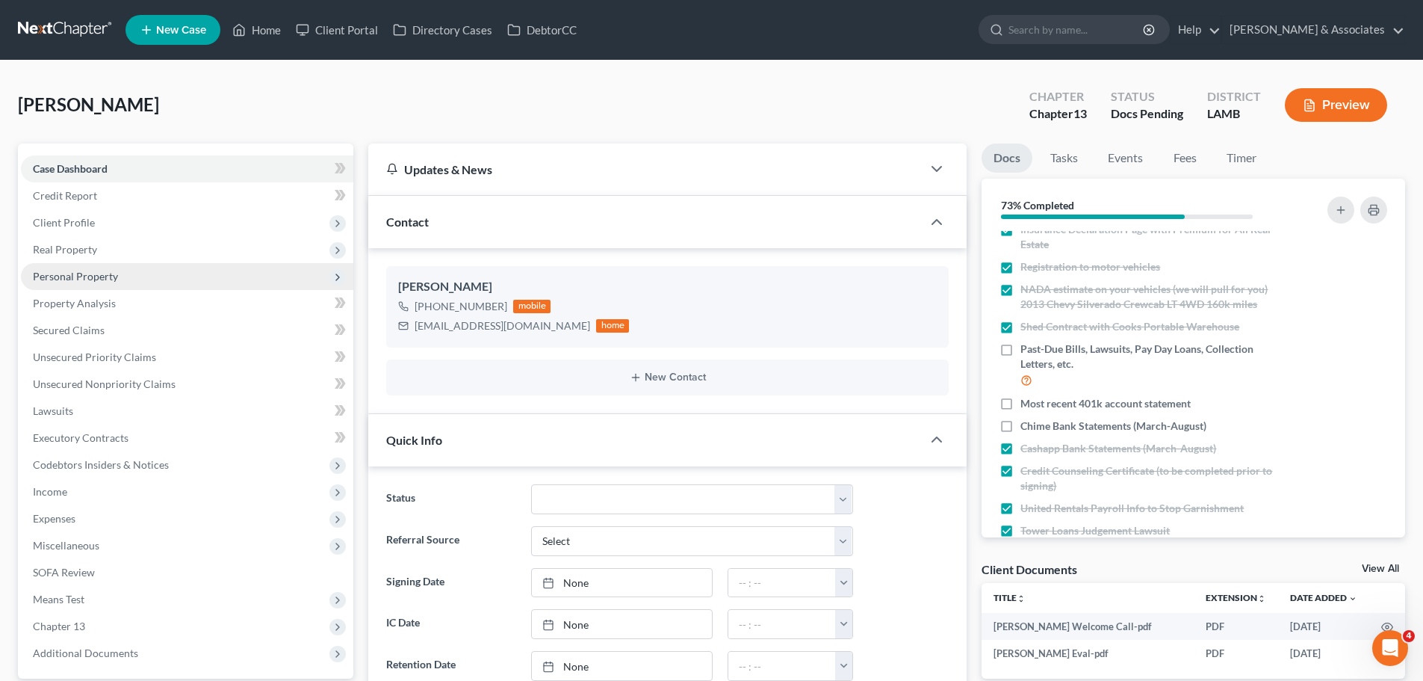
click at [86, 271] on span "Personal Property" at bounding box center [75, 276] width 85 height 13
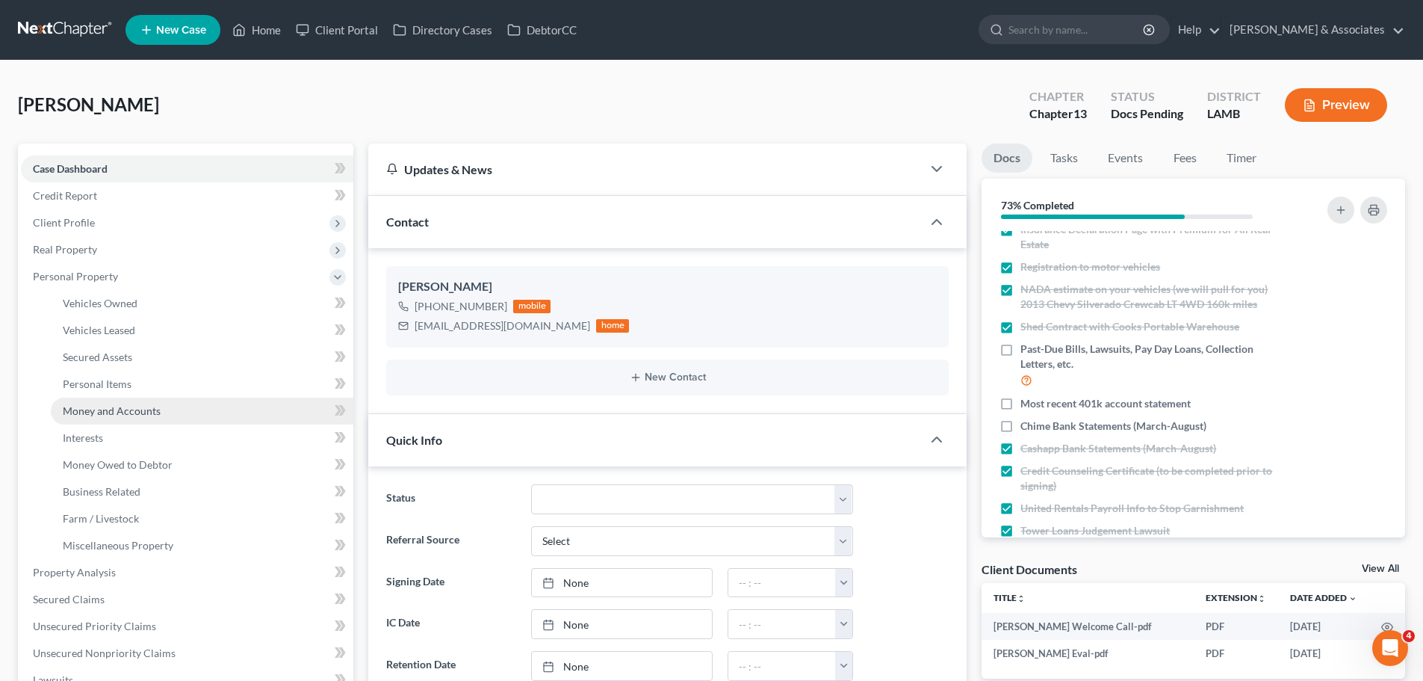
click at [110, 415] on span "Money and Accounts" at bounding box center [112, 410] width 98 height 13
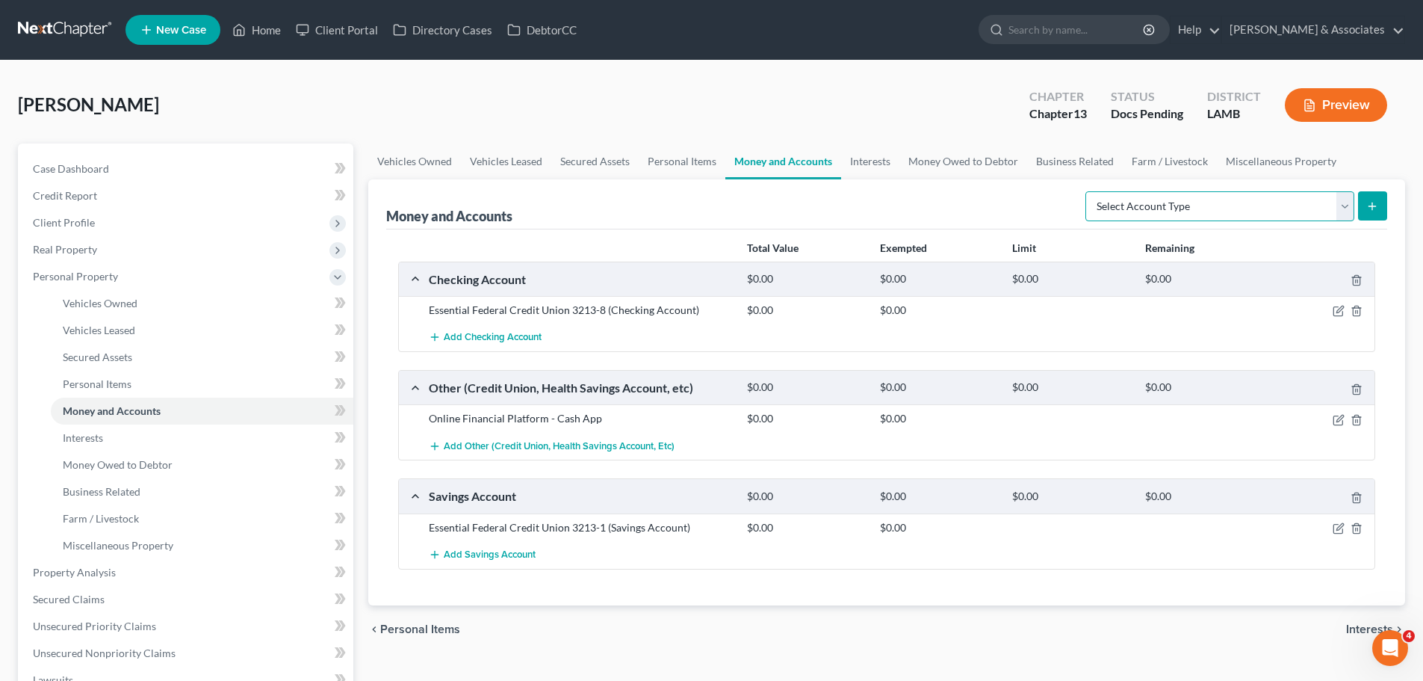
click at [1269, 202] on select "Select Account Type Brokerage Cash on Hand Certificates of Deposit Checking Acc…" at bounding box center [1220, 206] width 269 height 30
click at [1089, 191] on select "Select Account Type Brokerage Cash on Hand Certificates of Deposit Checking Acc…" at bounding box center [1220, 206] width 269 height 30
click at [1319, 211] on select "Select Account Type Brokerage Cash on Hand Certificates of Deposit Checking Acc…" at bounding box center [1220, 206] width 269 height 30
click at [1089, 191] on select "Select Account Type Brokerage Cash on Hand Certificates of Deposit Checking Acc…" at bounding box center [1220, 206] width 269 height 30
click at [1377, 208] on icon "submit" at bounding box center [1372, 206] width 12 height 12
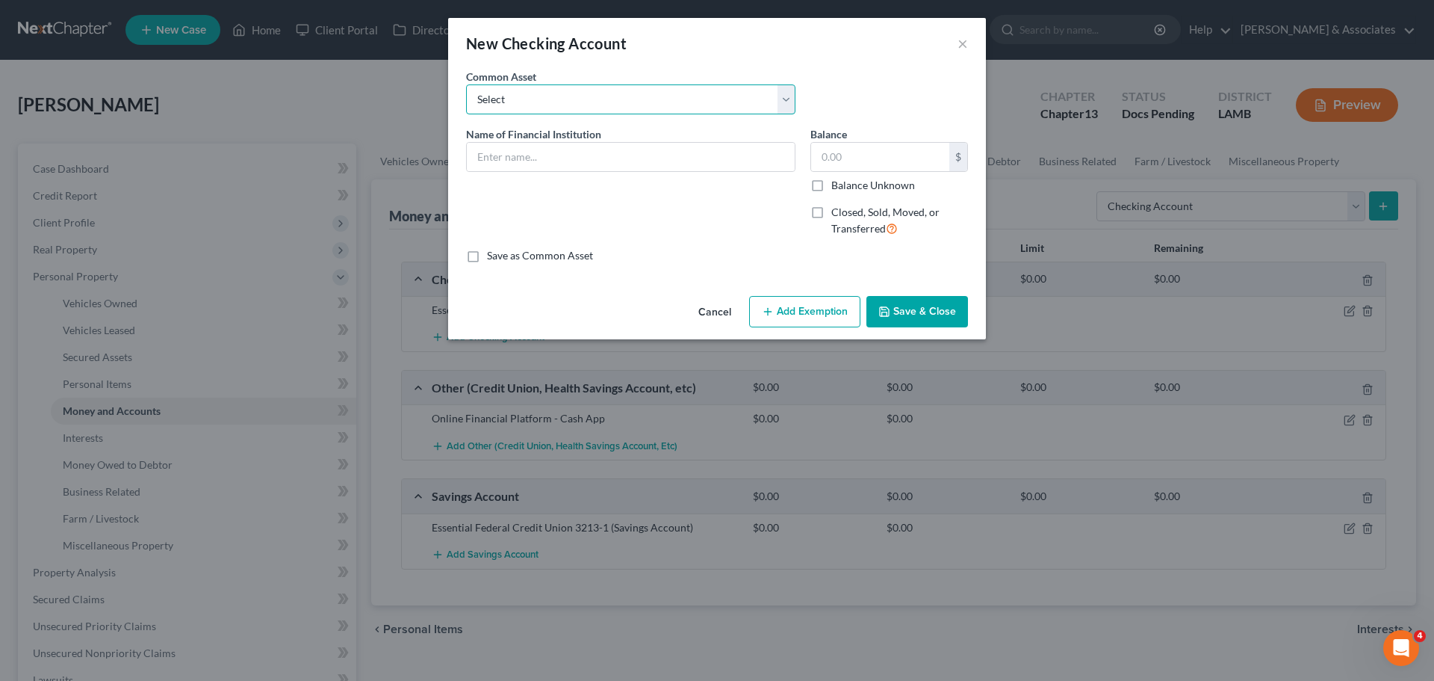
click at [574, 100] on select "Select Essential Federal Credit Union USAA Federal Savings Bank Neighbors Feder…" at bounding box center [630, 99] width 329 height 30
click at [466, 84] on select "Select Essential Federal Credit Union USAA Federal Savings Bank Neighbors Feder…" at bounding box center [630, 99] width 329 height 30
click at [595, 158] on input "Chime" at bounding box center [631, 157] width 328 height 28
click at [895, 309] on button "Save & Close" at bounding box center [918, 311] width 102 height 31
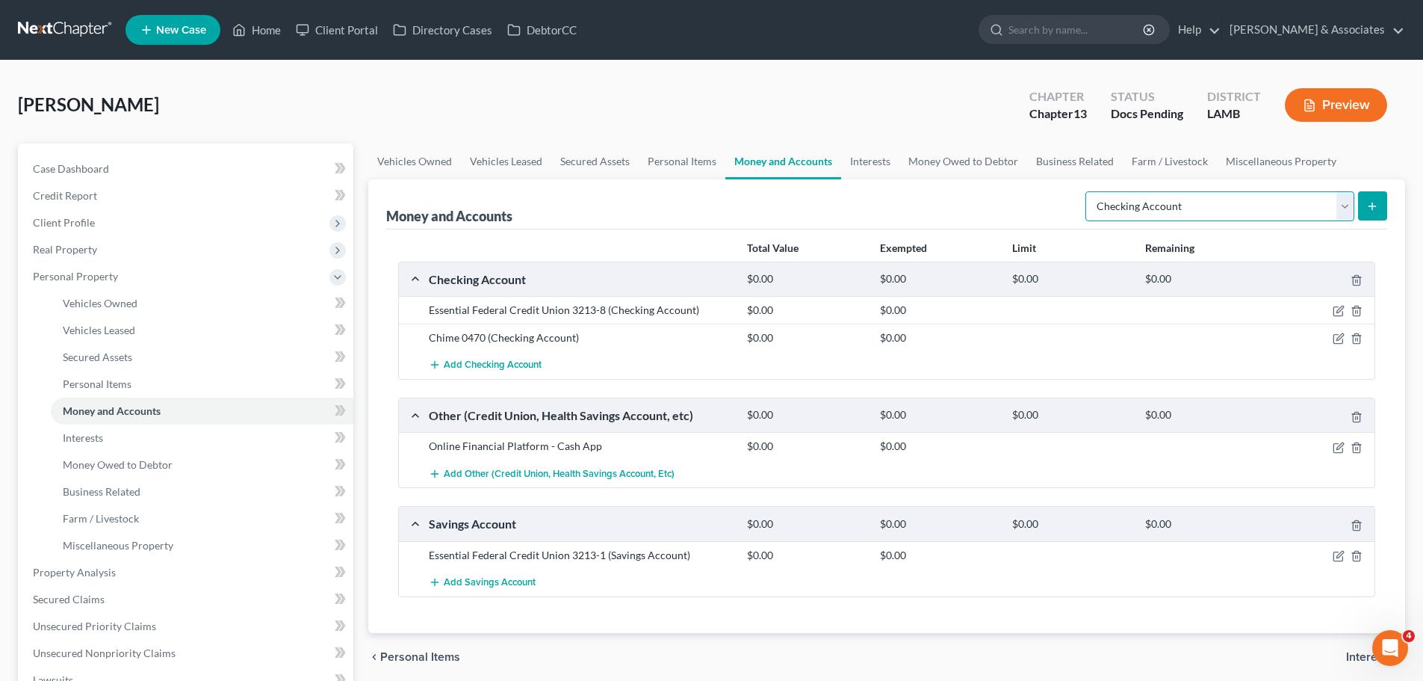
click at [1278, 217] on select "Select Account Type Brokerage Cash on Hand Certificates of Deposit Checking Acc…" at bounding box center [1220, 206] width 269 height 30
click at [1089, 191] on select "Select Account Type Brokerage Cash on Hand Certificates of Deposit Checking Acc…" at bounding box center [1220, 206] width 269 height 30
click at [1375, 215] on button "submit" at bounding box center [1372, 205] width 29 height 29
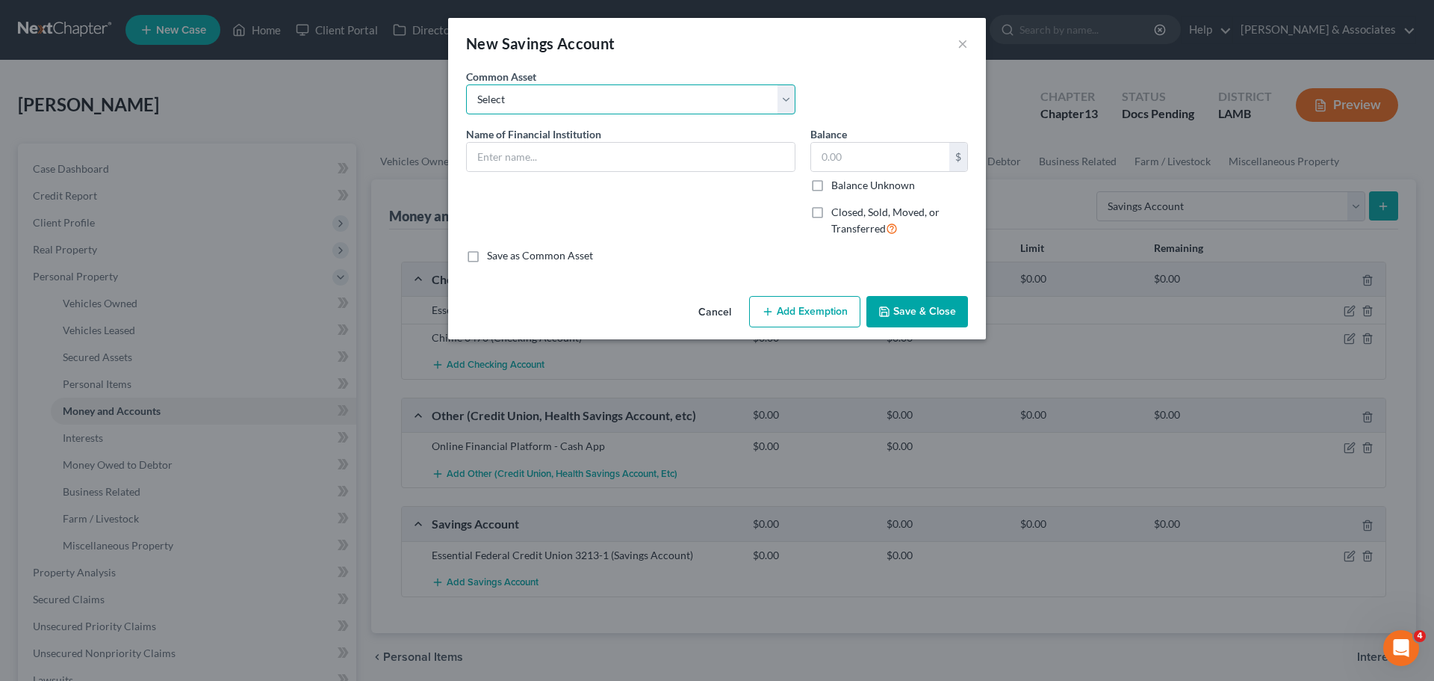
click at [601, 96] on select "Select Essential Federal Credit Union LA Federal Credit Union Regions Bank Chas…" at bounding box center [630, 99] width 329 height 30
drag, startPoint x: 583, startPoint y: 59, endPoint x: 579, endPoint y: 75, distance: 16.1
click at [583, 59] on div "New Savings Account ×" at bounding box center [717, 43] width 538 height 51
click at [569, 149] on input "text" at bounding box center [631, 157] width 328 height 28
click at [970, 324] on div "Cancel Add Exemption Save & Close" at bounding box center [717, 314] width 538 height 49
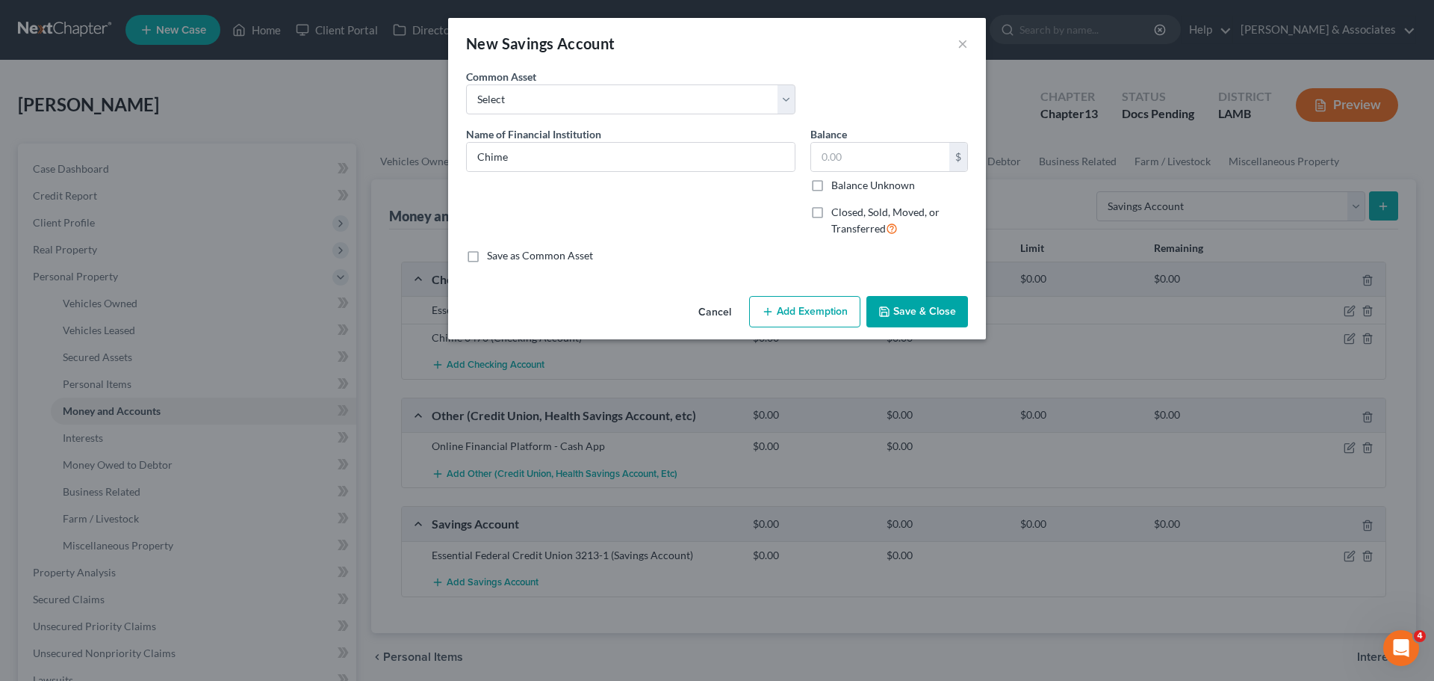
click at [957, 315] on button "Save & Close" at bounding box center [918, 311] width 102 height 31
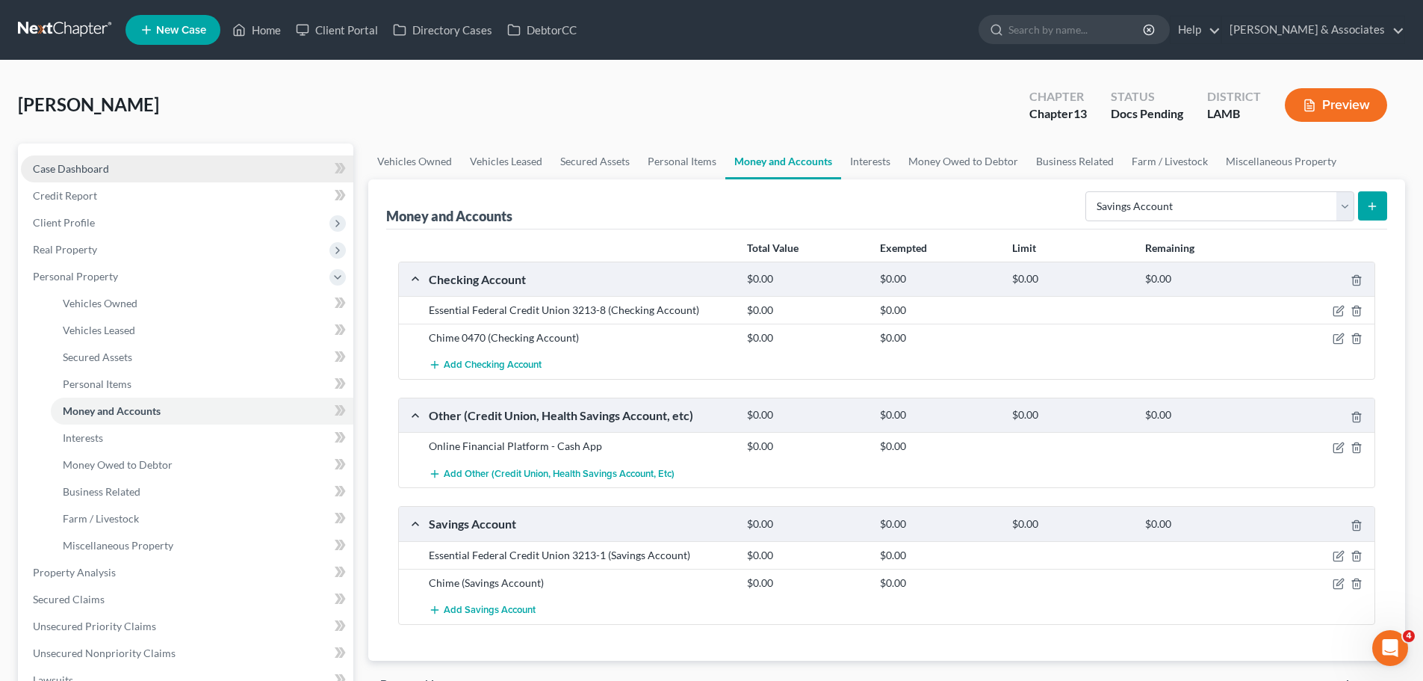
click at [63, 172] on span "Case Dashboard" at bounding box center [71, 168] width 76 height 13
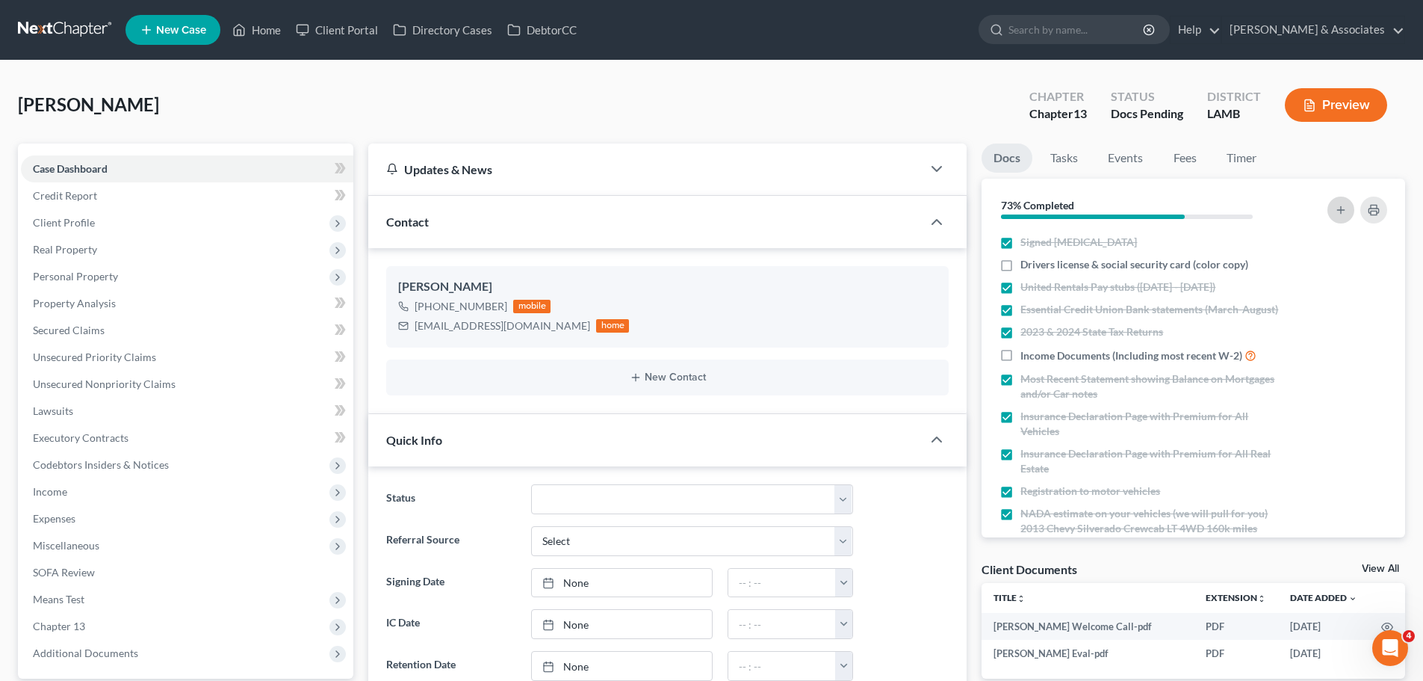
scroll to position [179, 0]
click at [1339, 208] on icon "button" at bounding box center [1341, 210] width 12 height 12
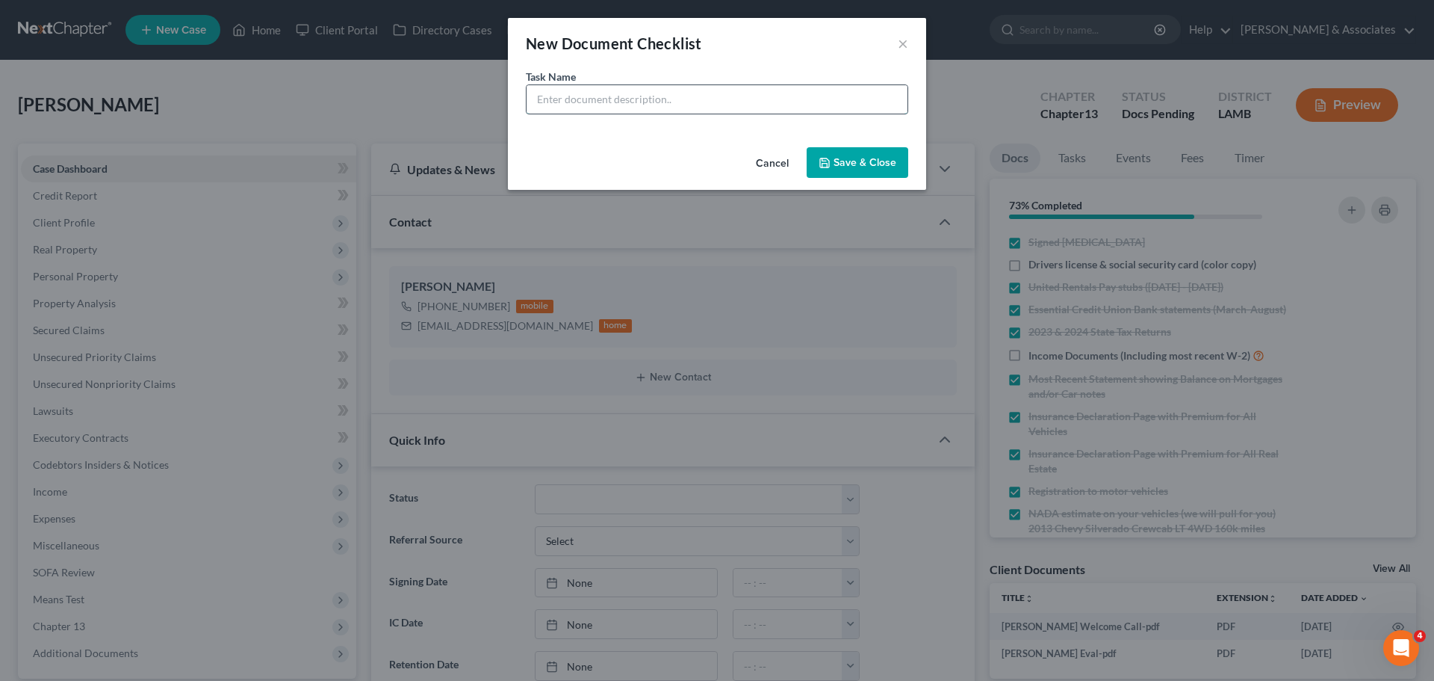
click at [625, 96] on input "text" at bounding box center [717, 99] width 381 height 28
click at [885, 171] on button "Save & Close" at bounding box center [858, 162] width 102 height 31
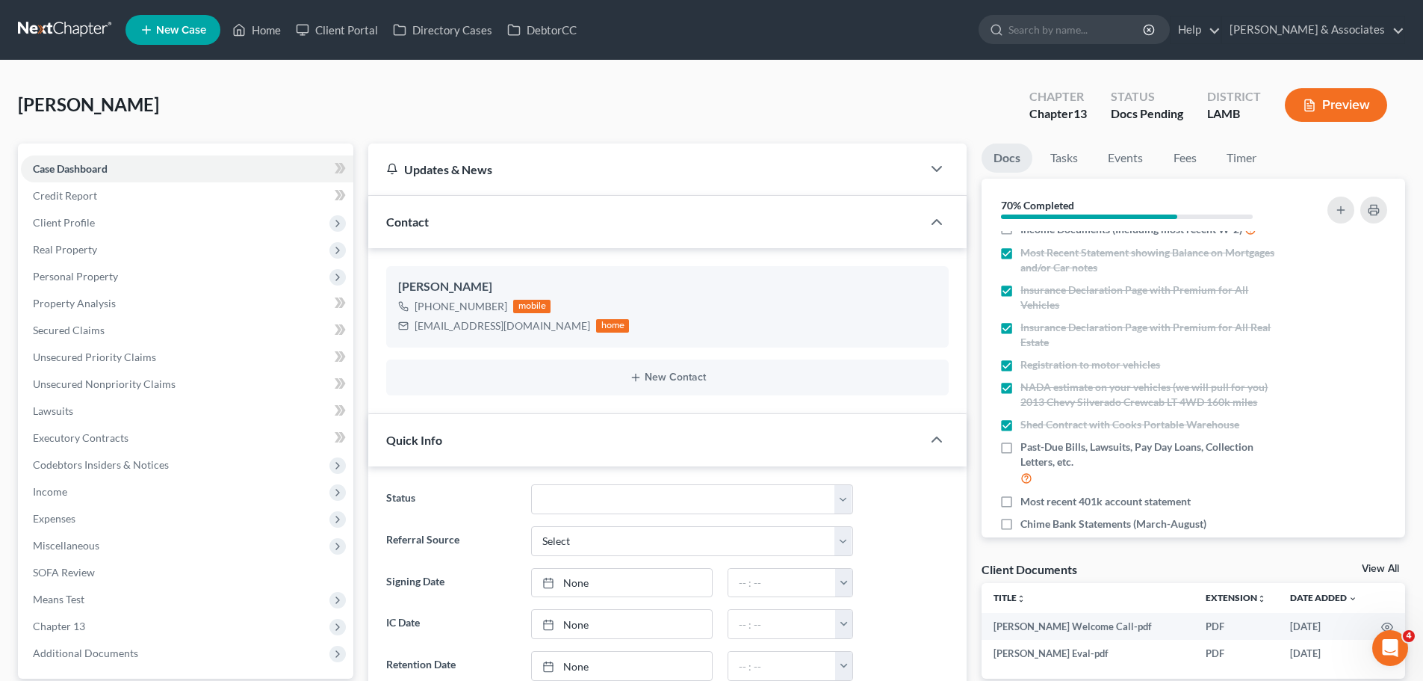
scroll to position [290, 0]
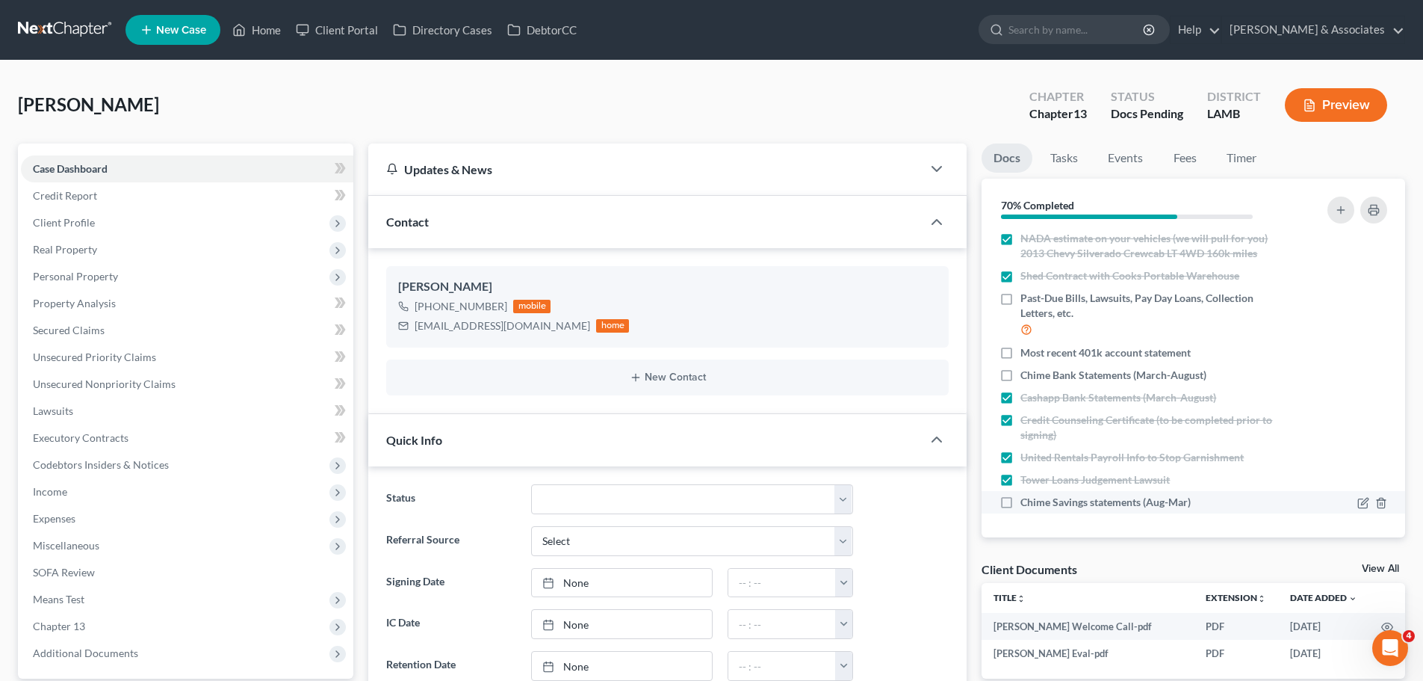
drag, startPoint x: 1296, startPoint y: 372, endPoint x: 1221, endPoint y: 507, distance: 153.8
click at [1296, 372] on div at bounding box center [1344, 375] width 101 height 15
click at [1018, 371] on div "Chime Bank Statements (March-August)" at bounding box center [1143, 375] width 287 height 15
click at [1075, 373] on span "Chime Bank Statements (March-August)" at bounding box center [1114, 375] width 186 height 15
click at [1036, 373] on input "Chime Bank Statements (March-August)" at bounding box center [1032, 373] width 10 height 10
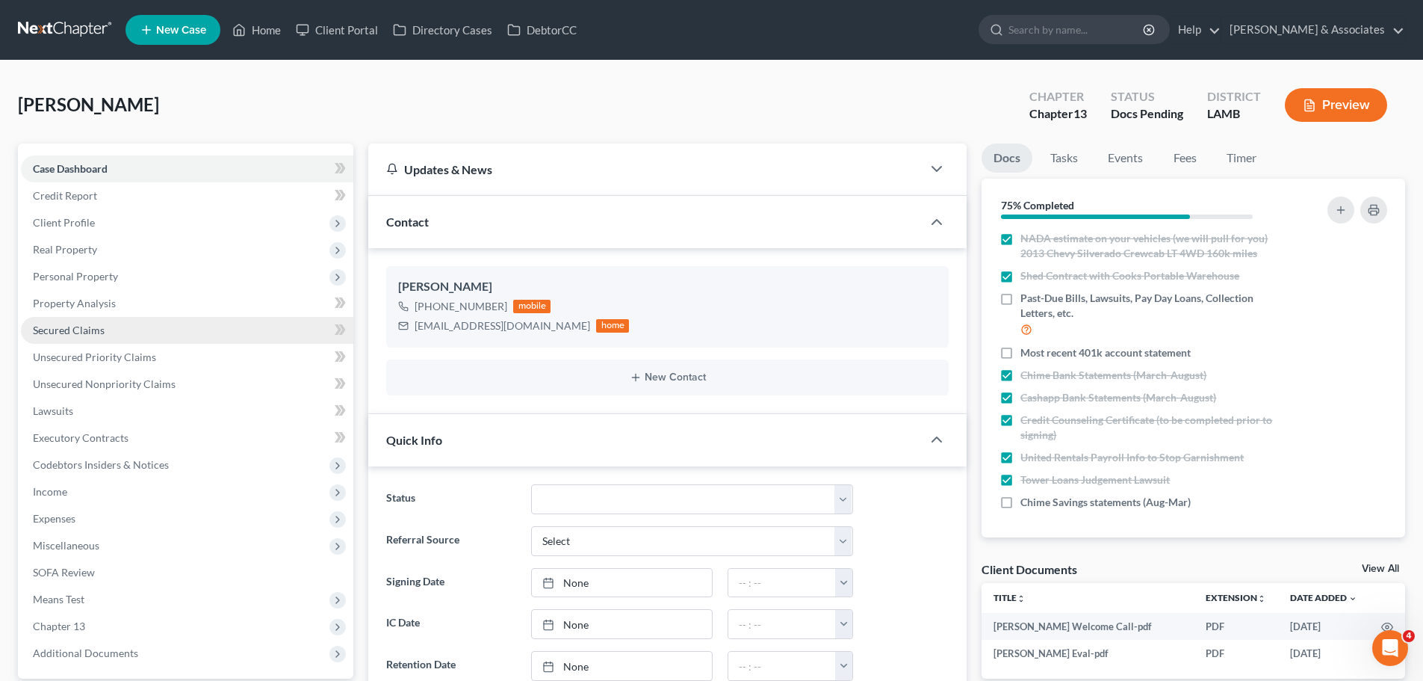
drag, startPoint x: 1144, startPoint y: 351, endPoint x: 92, endPoint y: 332, distance: 1052.1
click at [1143, 351] on span "Most recent 401k account statement" at bounding box center [1106, 352] width 170 height 15
click at [1036, 351] on input "Most recent 401k account statement" at bounding box center [1032, 350] width 10 height 10
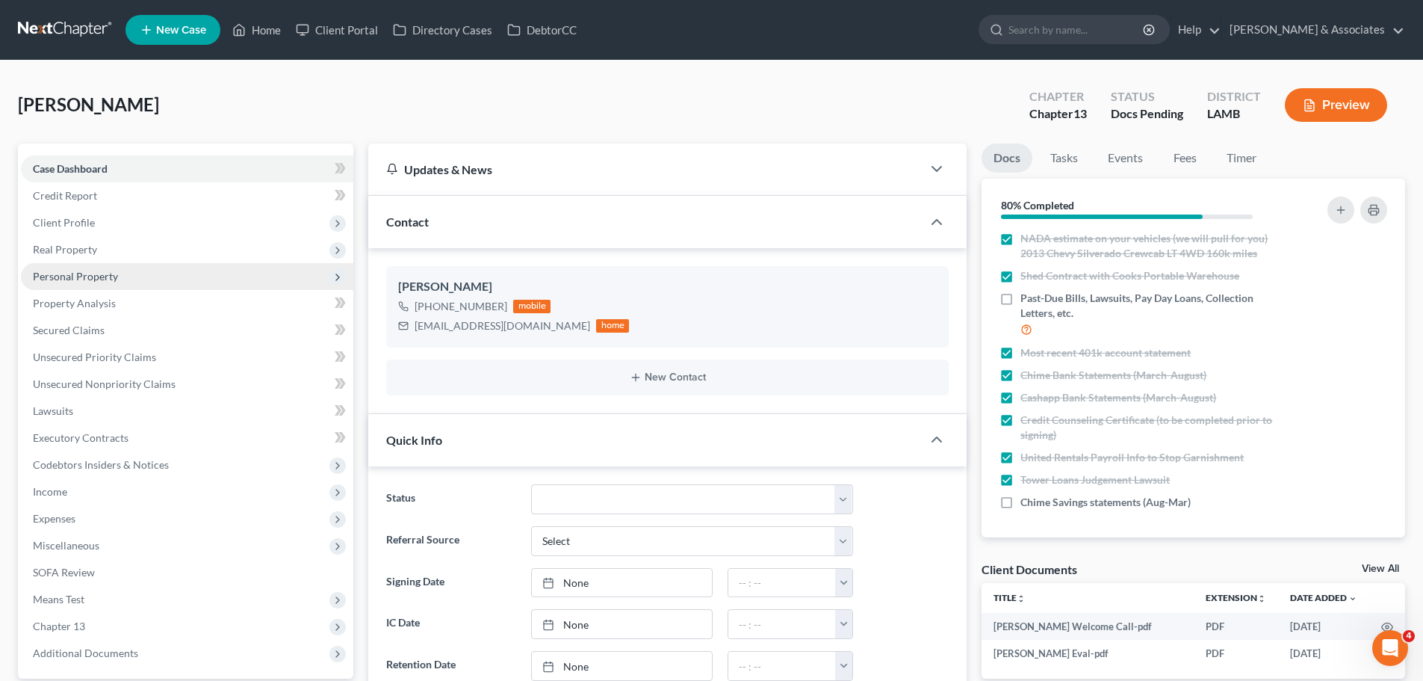
click at [66, 274] on span "Personal Property" at bounding box center [75, 276] width 85 height 13
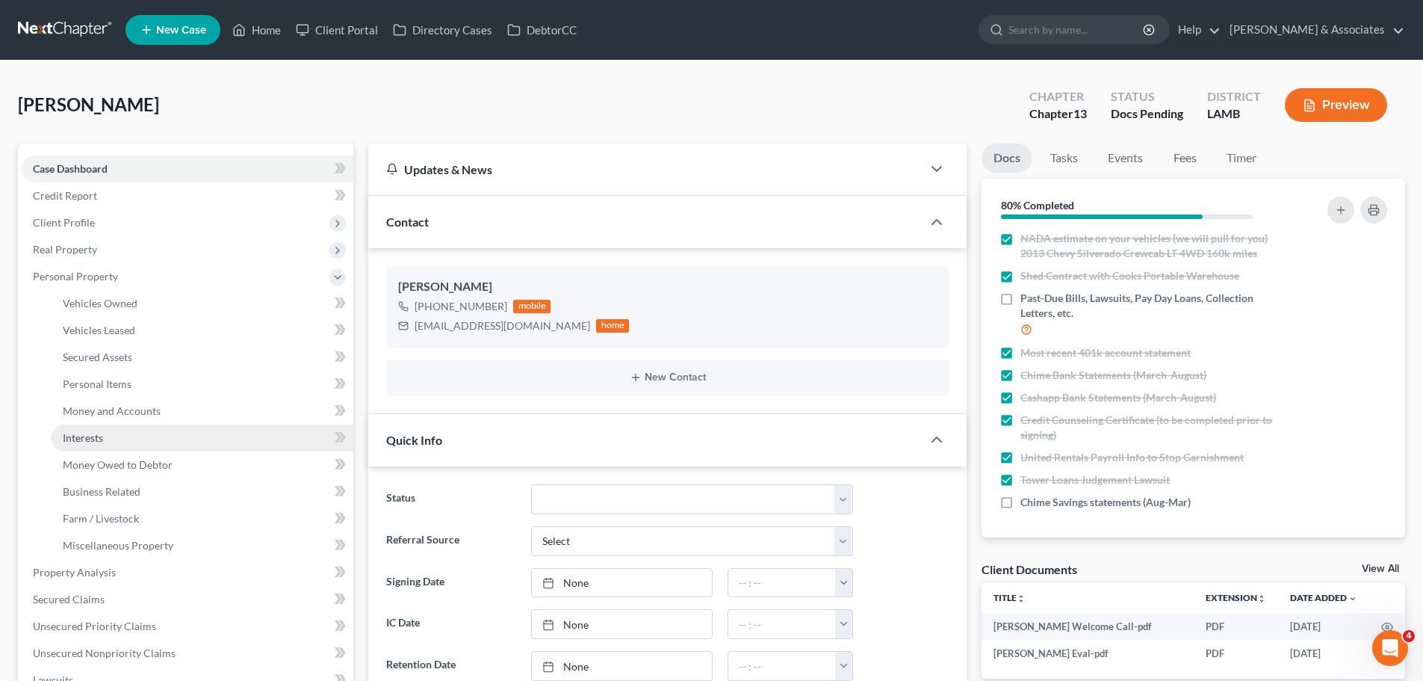
click at [120, 432] on link "Interests" at bounding box center [202, 437] width 303 height 27
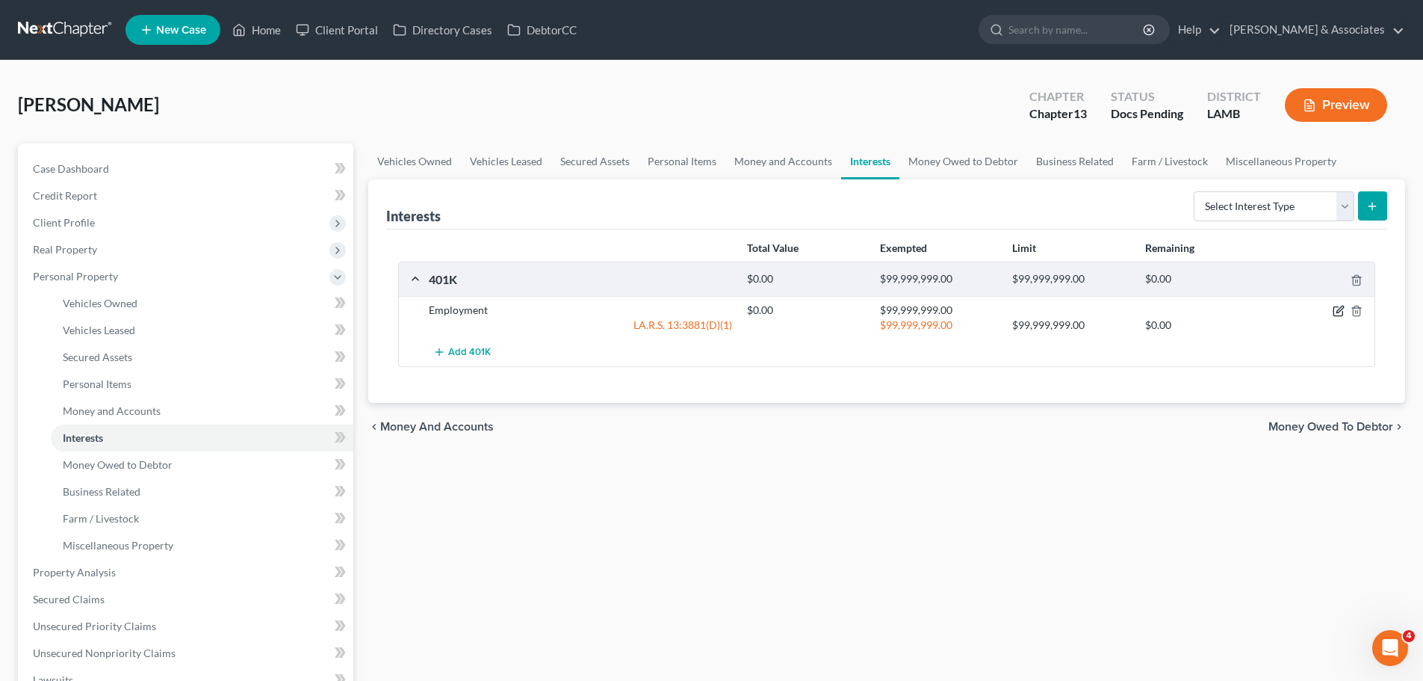
click at [1342, 309] on icon "button" at bounding box center [1339, 311] width 12 height 12
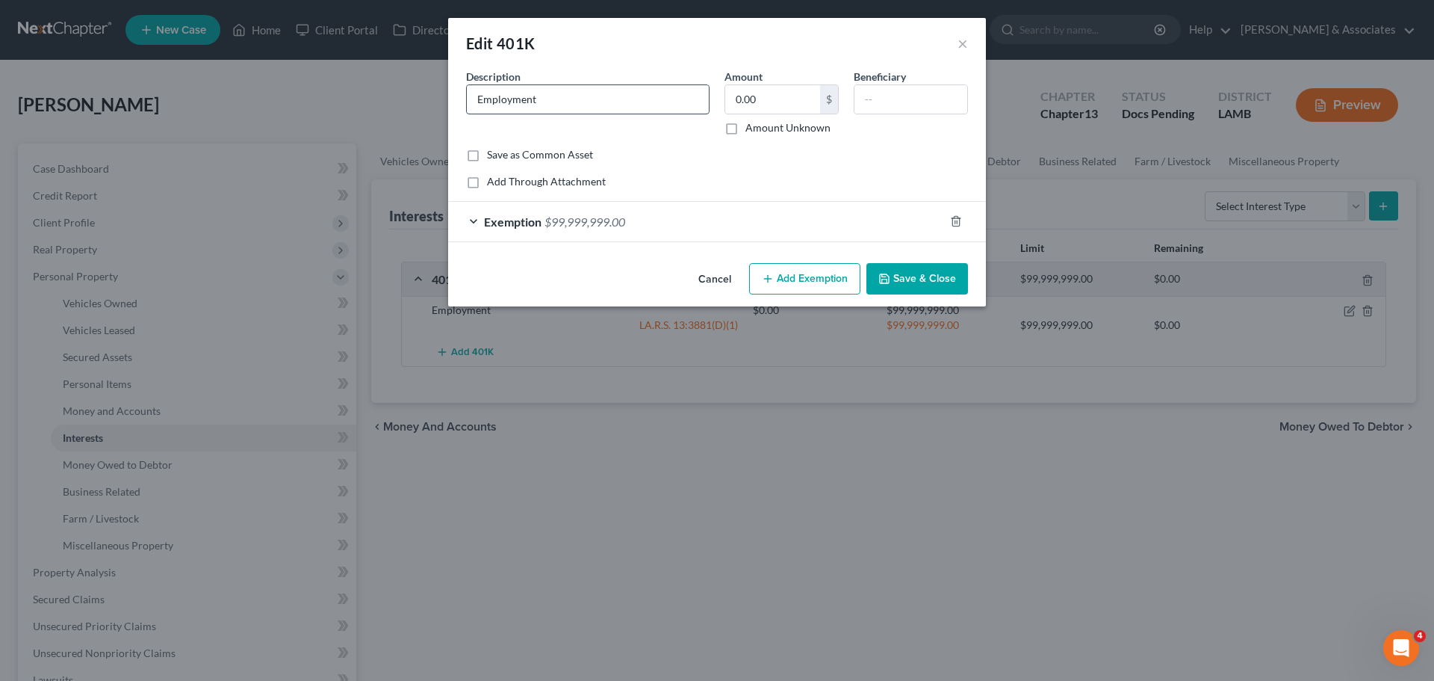
click at [536, 95] on input "Employment" at bounding box center [588, 99] width 242 height 28
click at [602, 93] on input "Employment" at bounding box center [588, 99] width 242 height 28
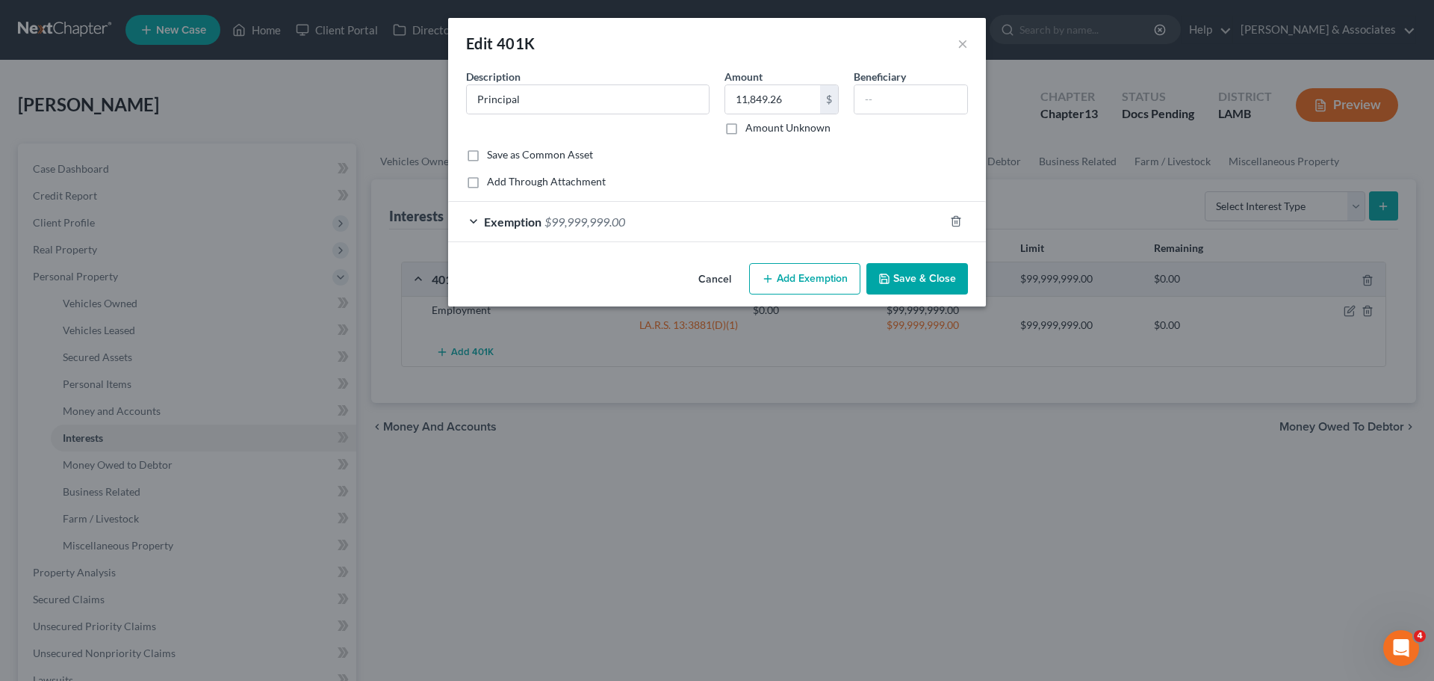
click at [943, 287] on button "Save & Close" at bounding box center [918, 278] width 102 height 31
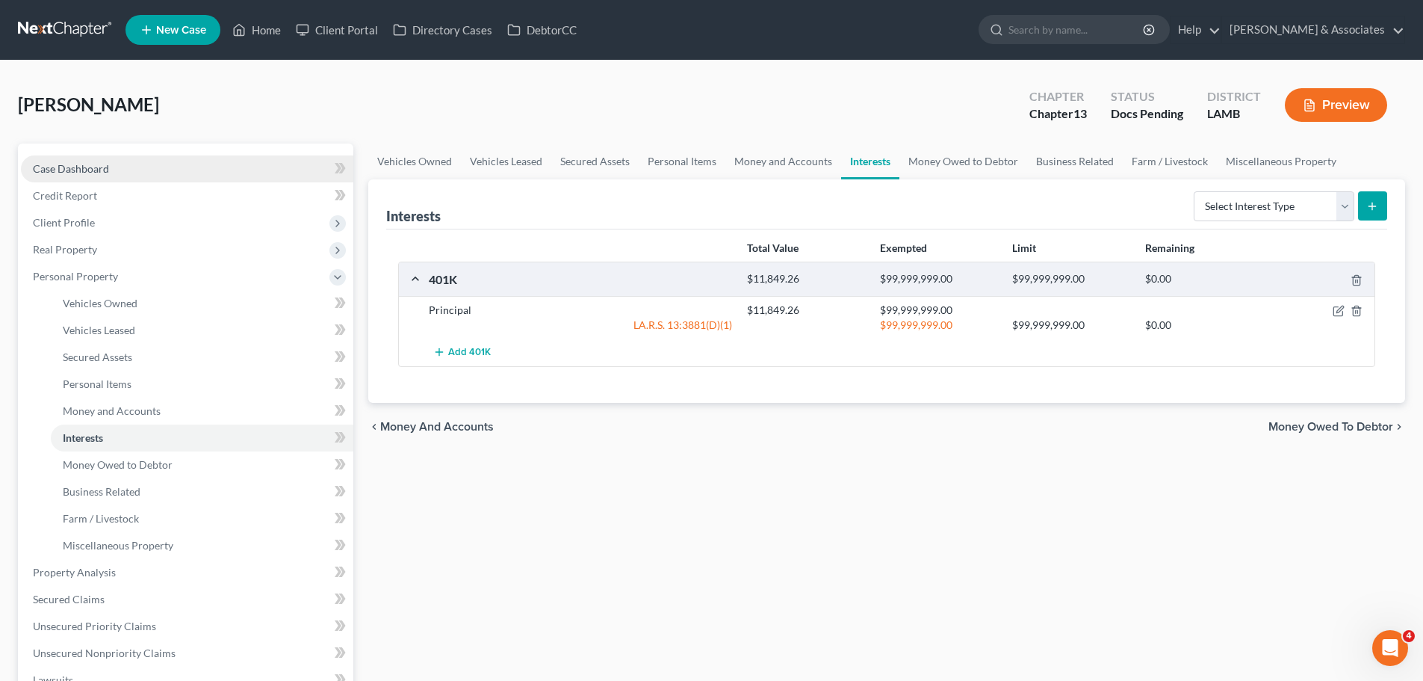
click at [40, 172] on span "Case Dashboard" at bounding box center [71, 168] width 76 height 13
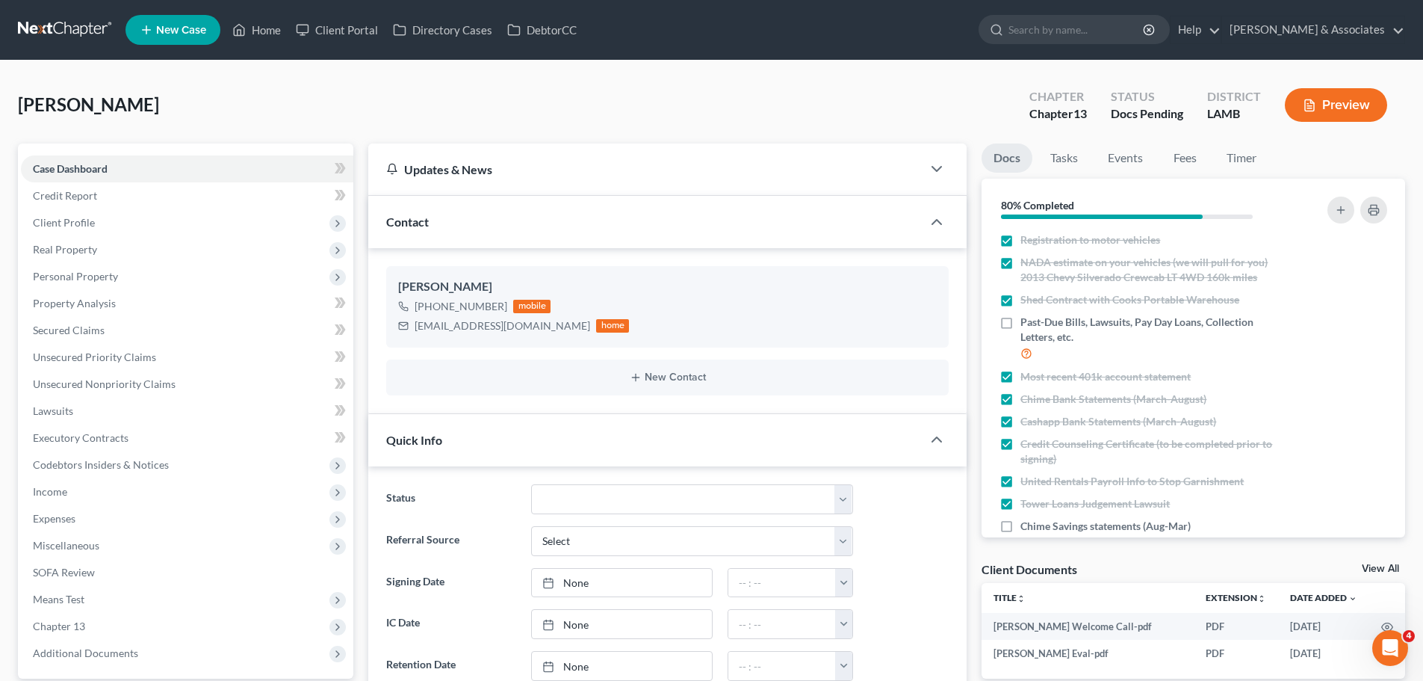
scroll to position [290, 0]
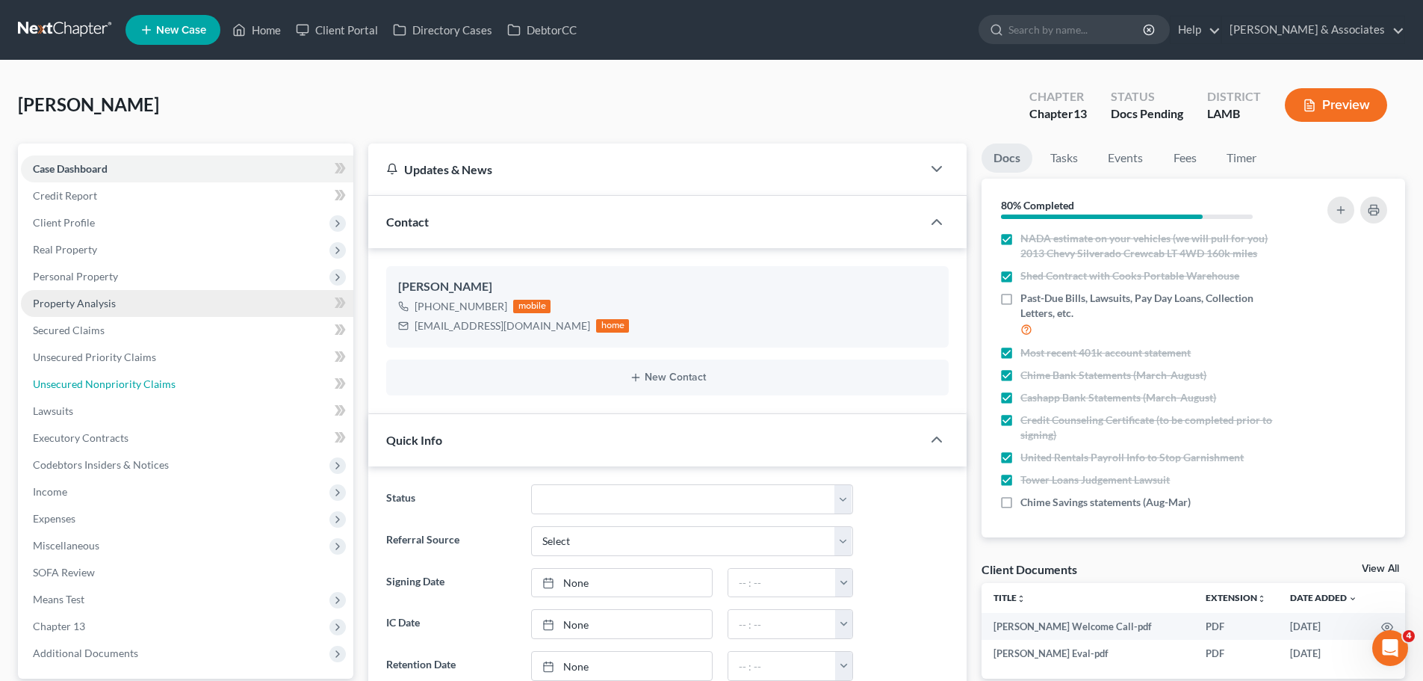
drag, startPoint x: 109, startPoint y: 388, endPoint x: 321, endPoint y: 309, distance: 226.5
click at [109, 388] on span "Unsecured Nonpriority Claims" at bounding box center [104, 383] width 143 height 13
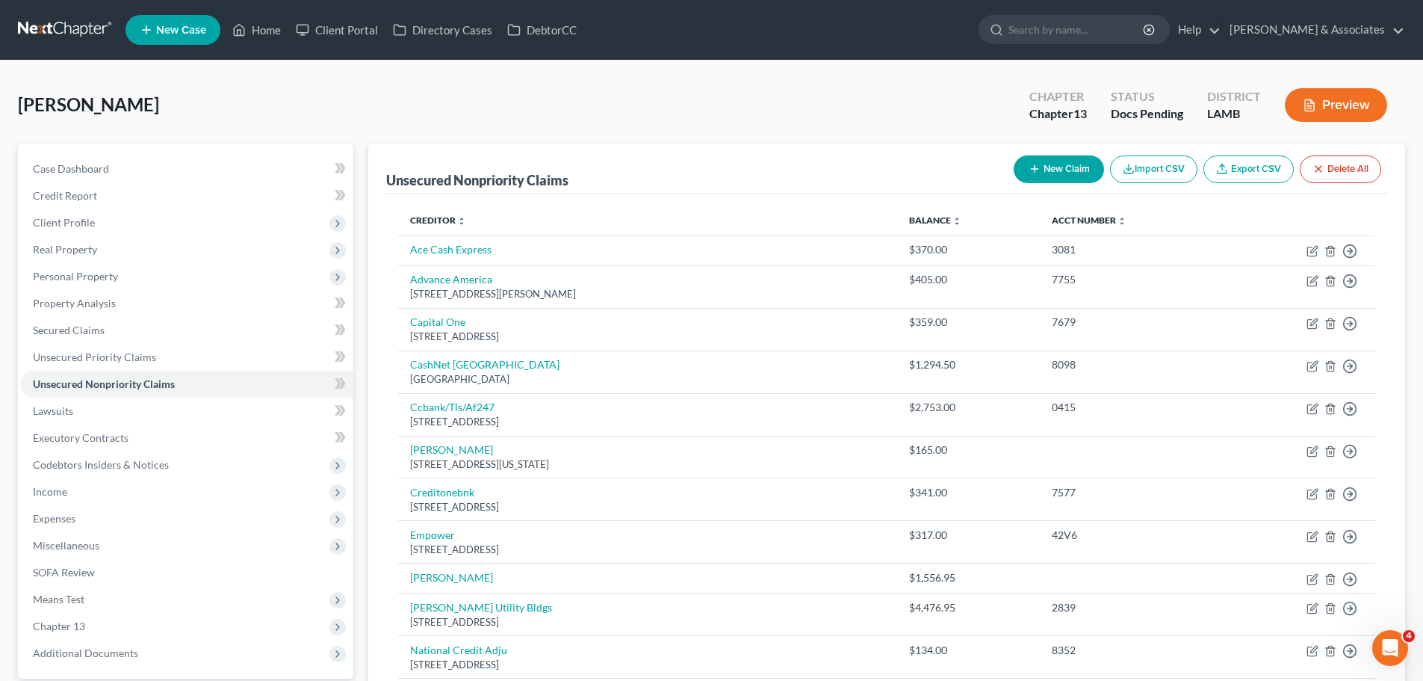
click at [1077, 165] on button "New Claim" at bounding box center [1059, 169] width 90 height 28
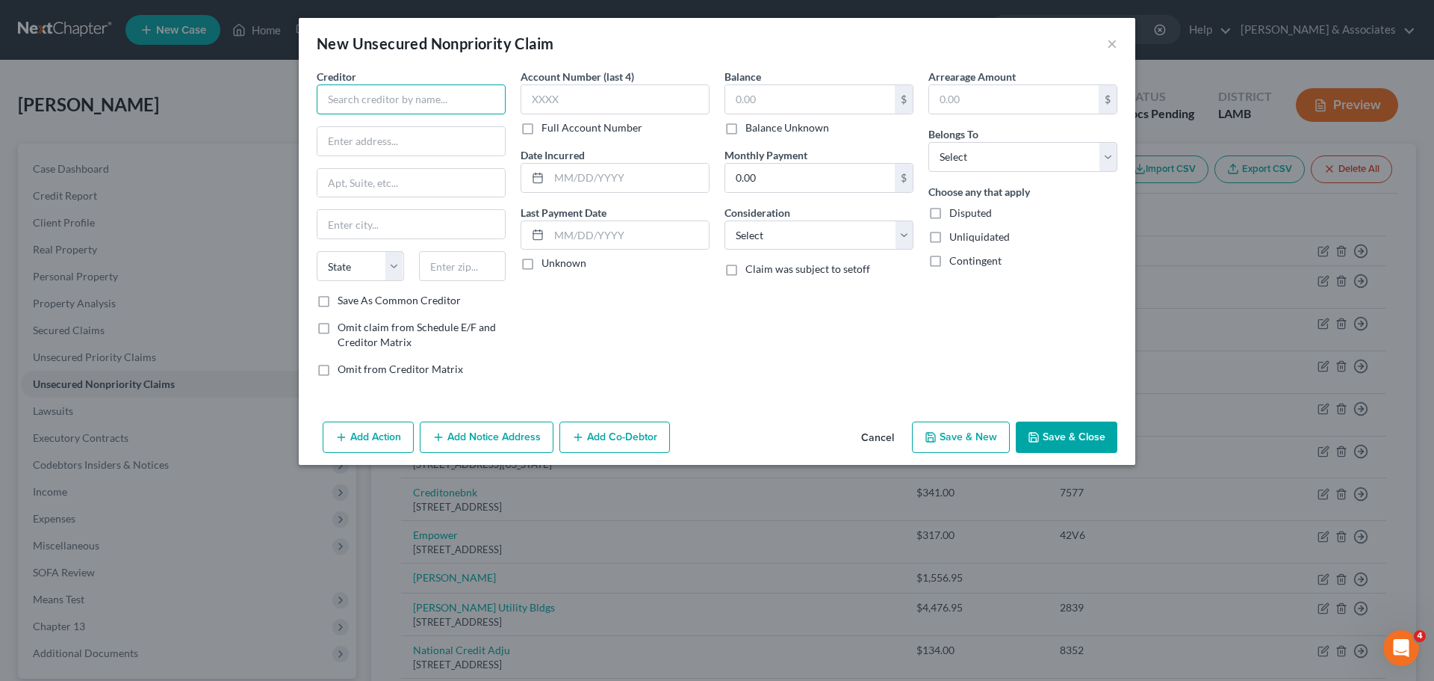
click at [448, 99] on input "text" at bounding box center [411, 99] width 189 height 30
click at [795, 99] on input "text" at bounding box center [810, 99] width 170 height 28
click at [810, 231] on select "Select Cable / Satellite Services Collection Agency Credit Card Debt Debt Couns…" at bounding box center [819, 235] width 189 height 30
click at [725, 220] on select "Select Cable / Satellite Services Collection Agency Credit Card Debt Debt Couns…" at bounding box center [819, 235] width 189 height 30
click at [866, 243] on select "Select Cable / Satellite Services Collection Agency Credit Card Debt Debt Couns…" at bounding box center [819, 235] width 189 height 30
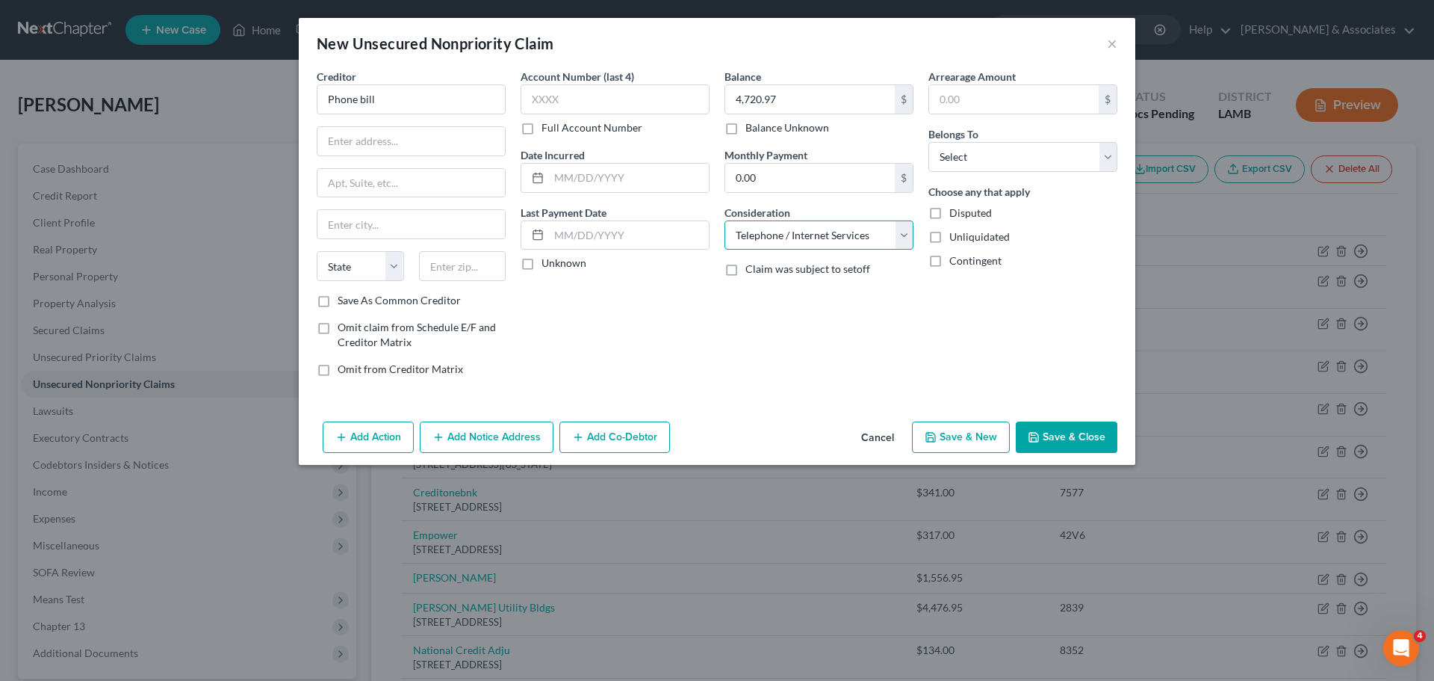
click at [725, 220] on select "Select Cable / Satellite Services Collection Agency Credit Card Debt Debt Couns…" at bounding box center [819, 235] width 189 height 30
click at [995, 159] on select "Select Debtor 1 Only Debtor 2 Only Debtor 1 And Debtor 2 Only At Least One Of T…" at bounding box center [1023, 157] width 189 height 30
click at [929, 142] on select "Select Debtor 1 Only Debtor 2 Only Debtor 1 And Debtor 2 Only At Least One Of T…" at bounding box center [1023, 157] width 189 height 30
click at [710, 340] on div "Account Number (last 4) Full Account Number Date Incurred Last Payment Date Unk…" at bounding box center [615, 229] width 204 height 320
click at [590, 172] on input "text" at bounding box center [629, 178] width 160 height 28
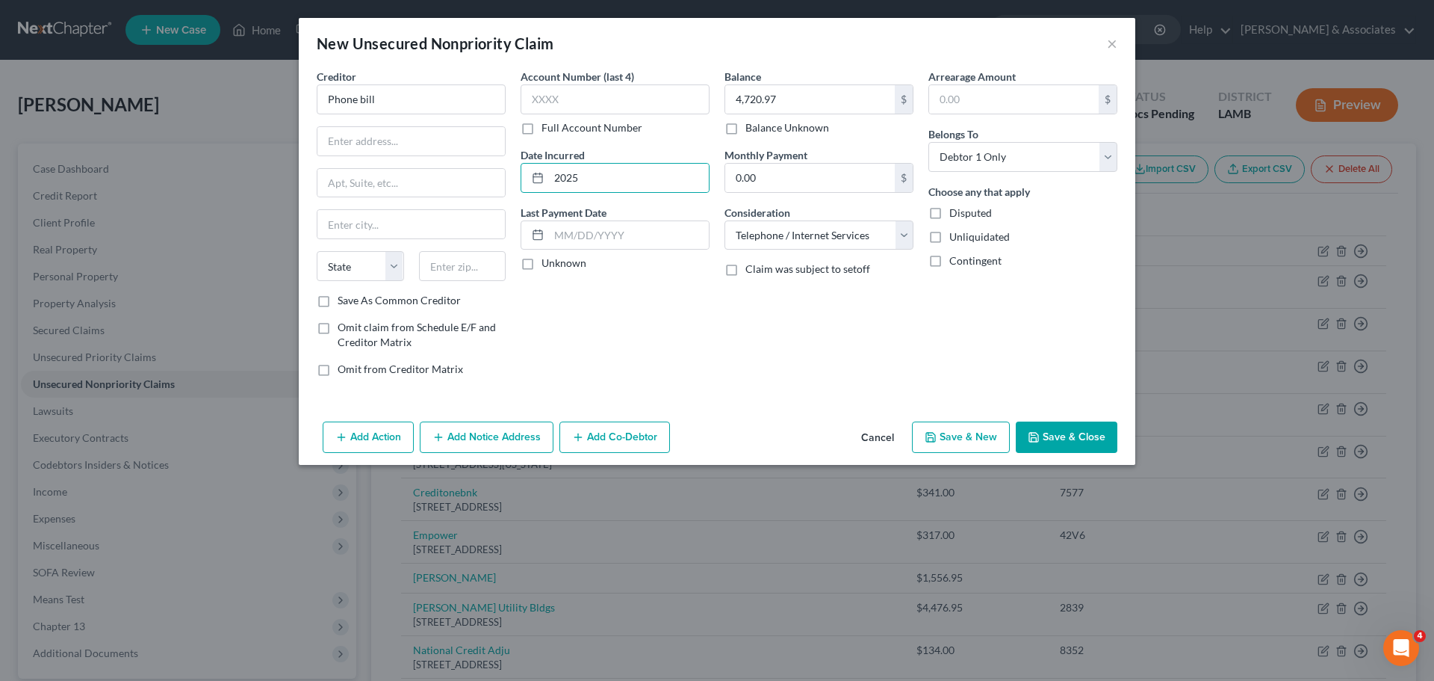
click at [655, 308] on div "Account Number (last 4) Full Account Number Date Incurred 2025 Last Payment Dat…" at bounding box center [615, 229] width 204 height 320
click at [1068, 425] on button "Save & Close" at bounding box center [1067, 436] width 102 height 31
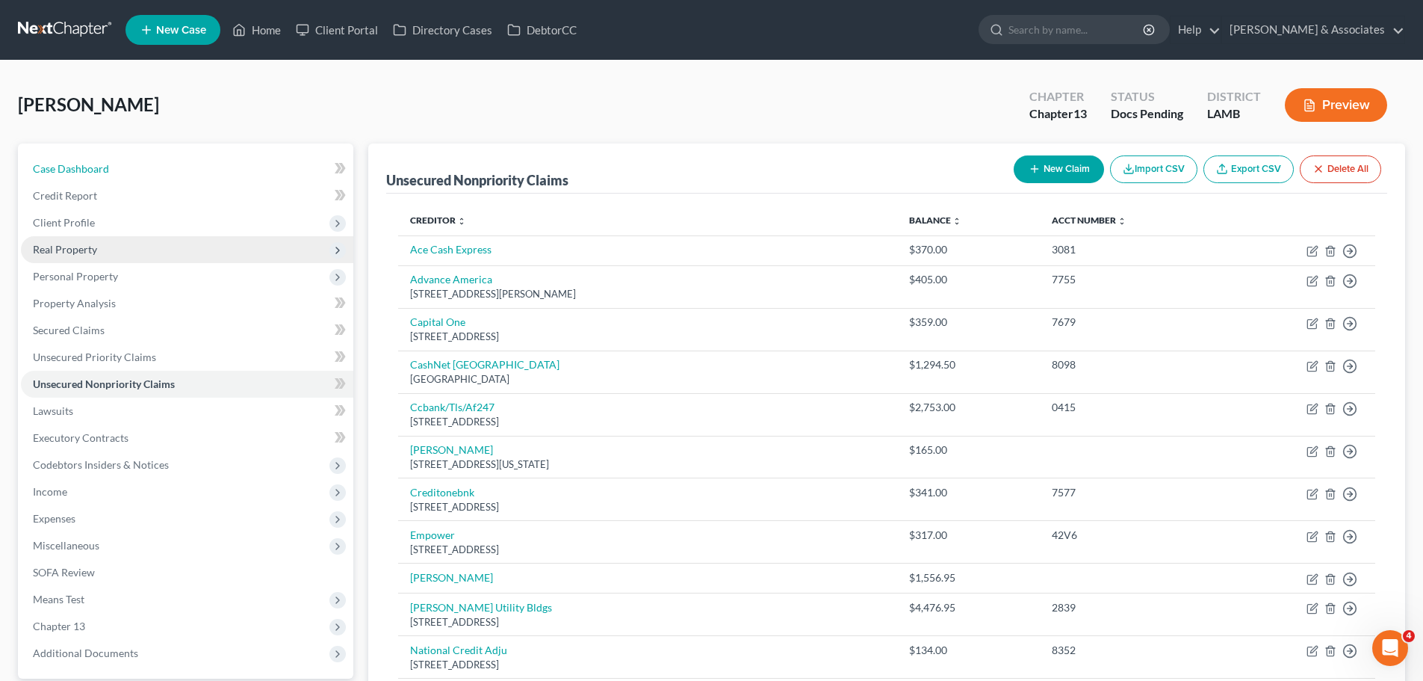
drag, startPoint x: 51, startPoint y: 169, endPoint x: 45, endPoint y: 255, distance: 86.1
click at [50, 169] on span "Case Dashboard" at bounding box center [71, 168] width 76 height 13
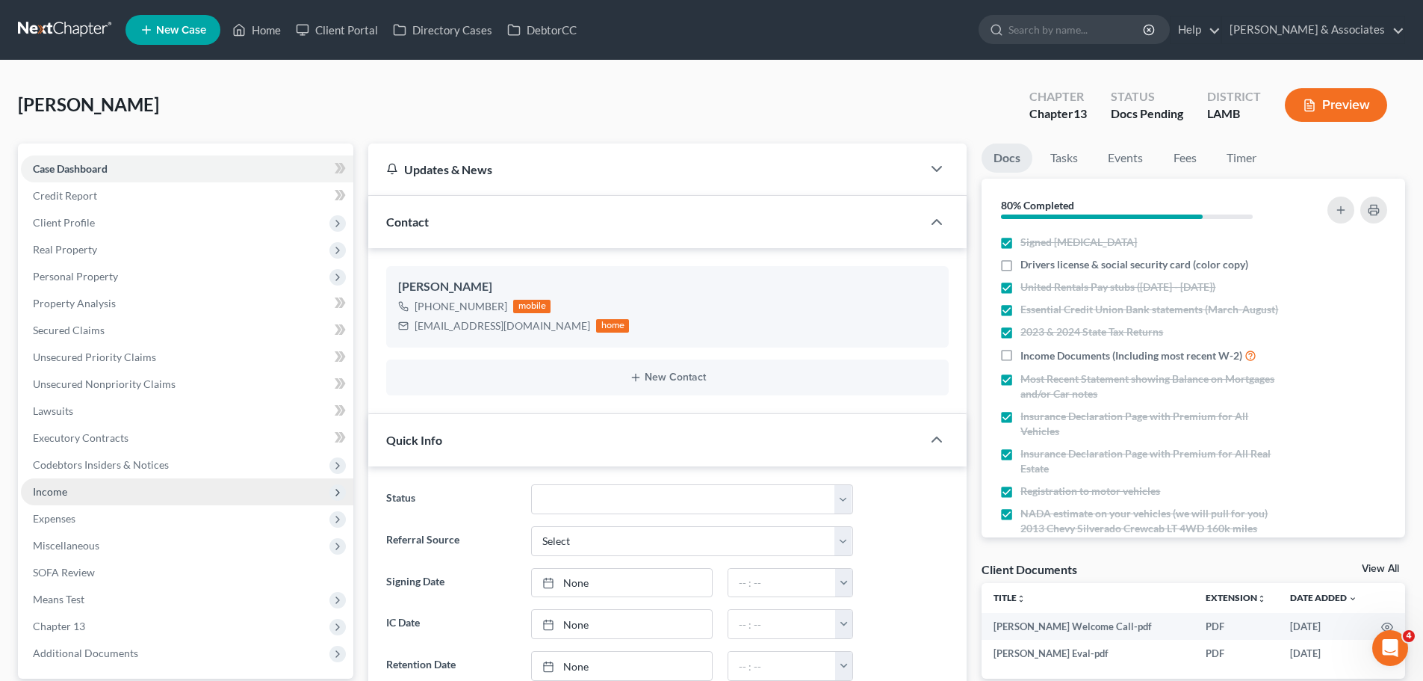
scroll to position [75, 0]
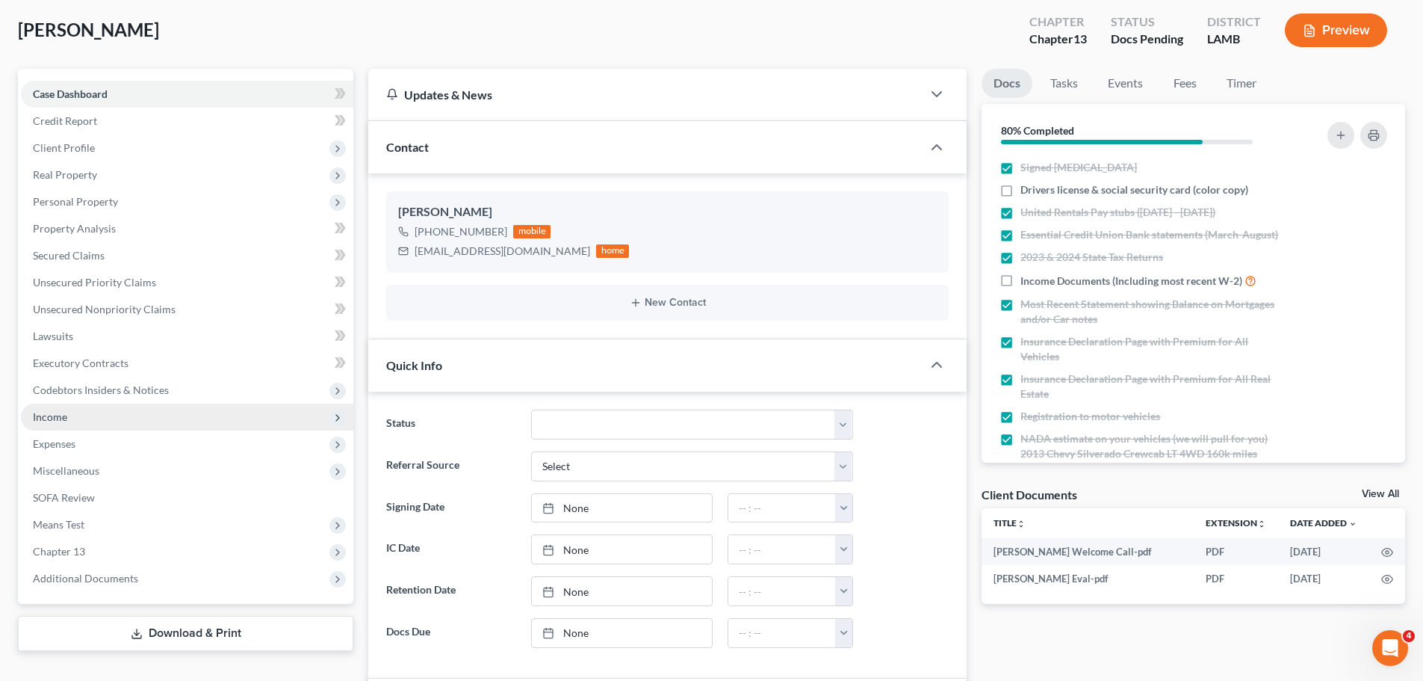
click at [113, 410] on span "Income" at bounding box center [187, 416] width 332 height 27
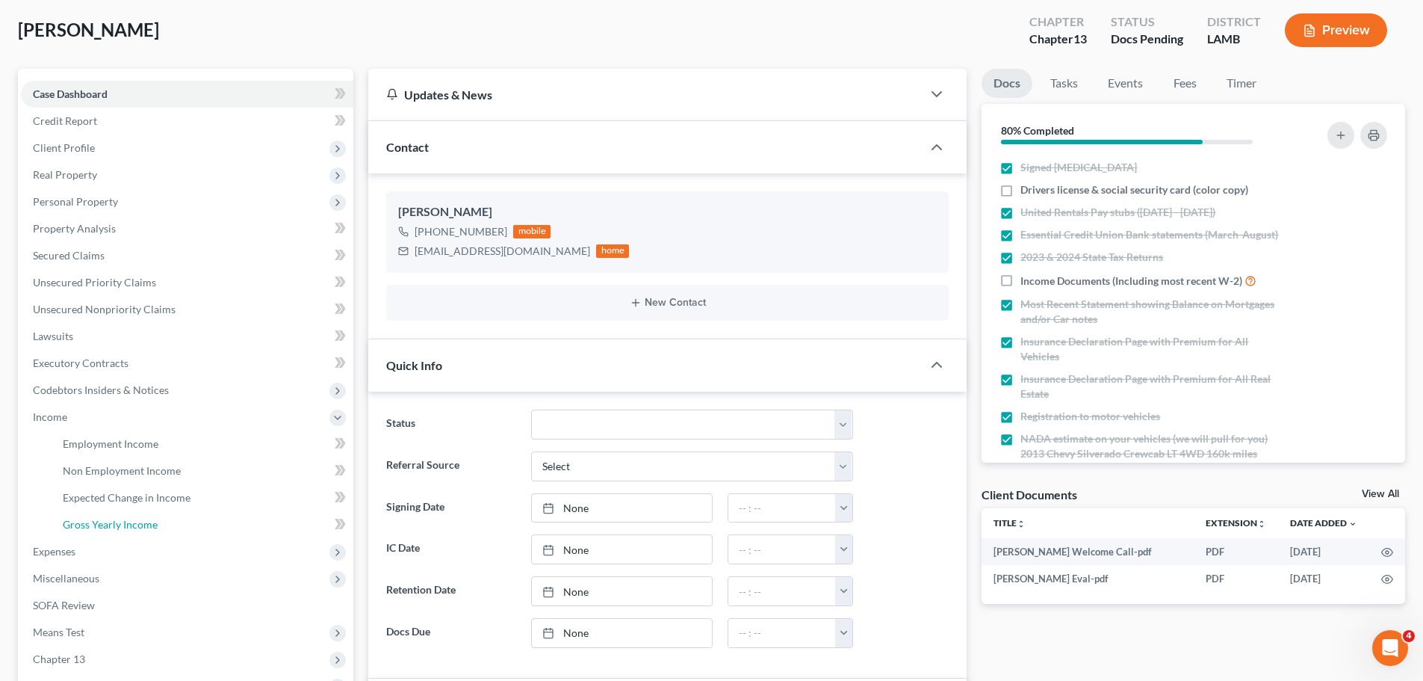
drag, startPoint x: 139, startPoint y: 515, endPoint x: 1431, endPoint y: 489, distance: 1292.0
click at [139, 515] on link "Gross Yearly Income" at bounding box center [202, 524] width 303 height 27
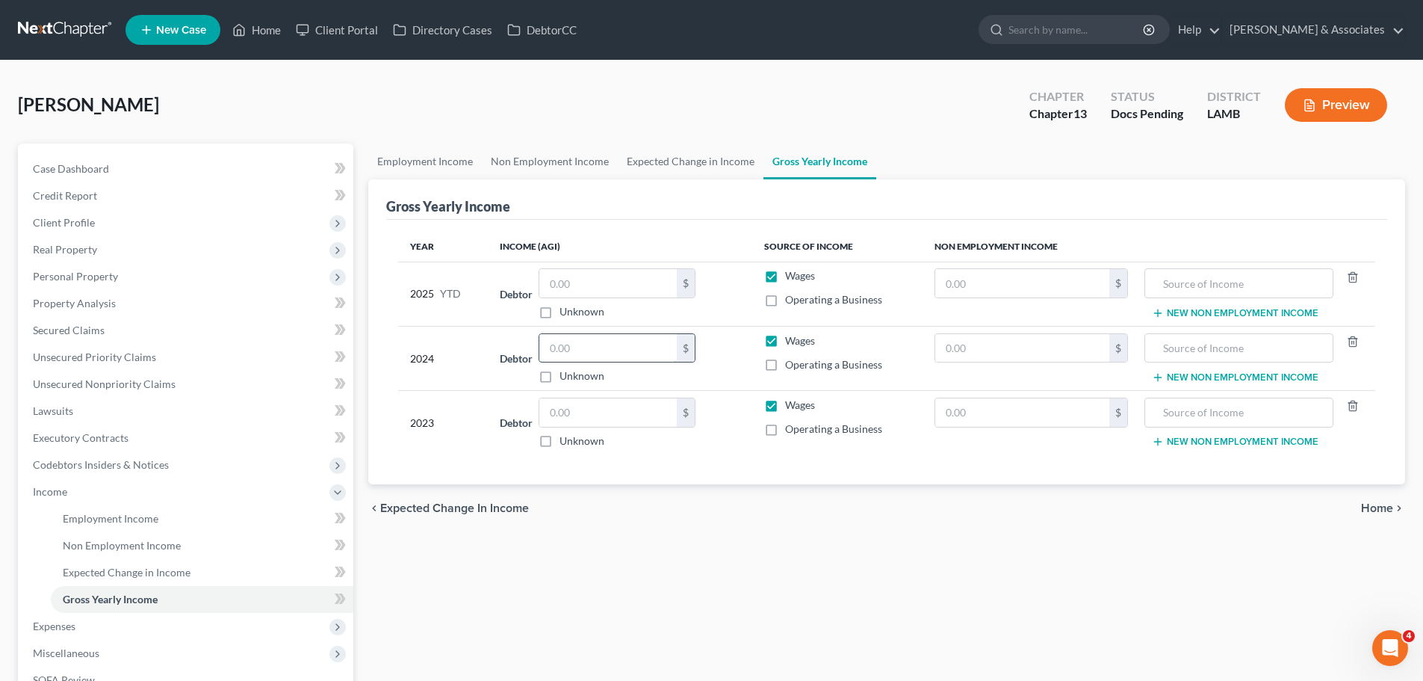
click at [584, 353] on input "text" at bounding box center [607, 348] width 137 height 28
click at [578, 356] on input "text" at bounding box center [607, 348] width 137 height 28
click at [559, 413] on input "text" at bounding box center [607, 412] width 137 height 28
click at [658, 342] on input "69,610.00" at bounding box center [607, 348] width 137 height 28
click at [1004, 314] on div "Year Income (AGI) Source of Income Non Employment Income 2025 YTD Debtor $ Unkn…" at bounding box center [886, 352] width 1001 height 265
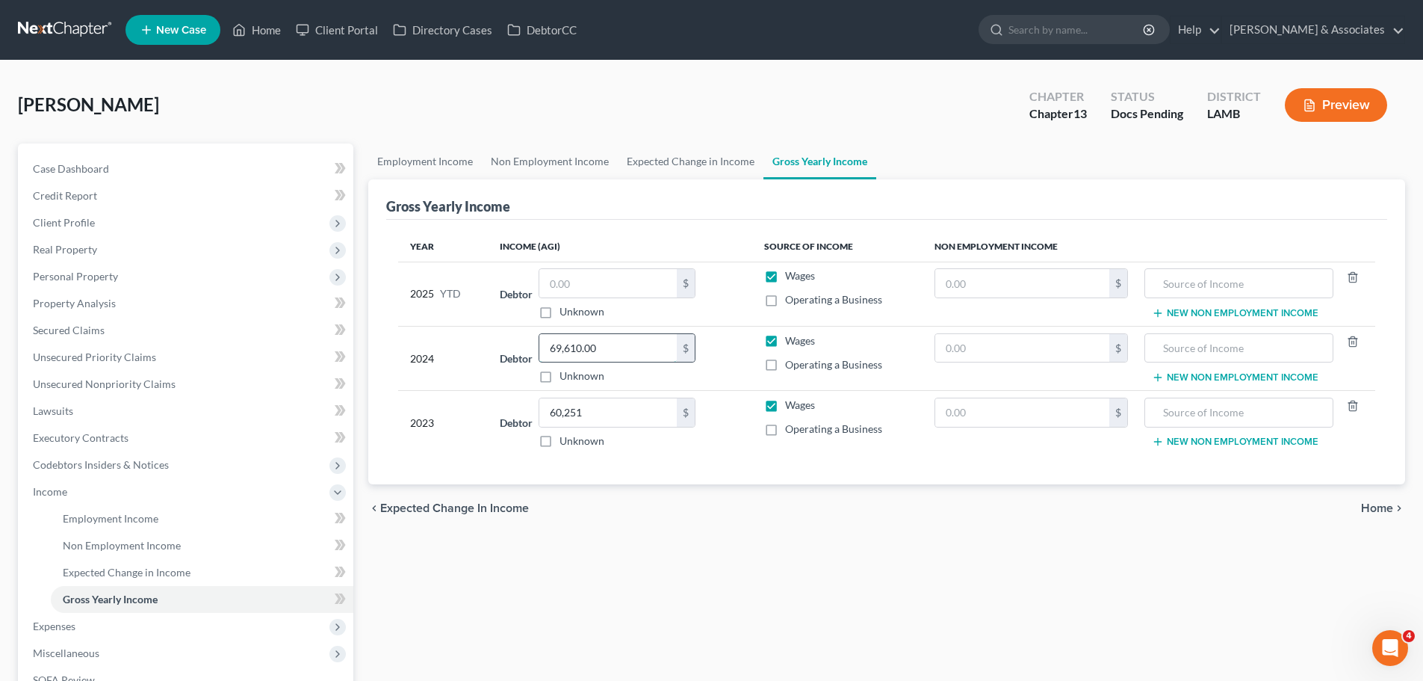
drag, startPoint x: 706, startPoint y: 289, endPoint x: 645, endPoint y: 350, distance: 86.1
click at [645, 350] on input "69,610.00" at bounding box center [607, 348] width 137 height 28
click at [628, 344] on input "69,610.00" at bounding box center [607, 348] width 137 height 28
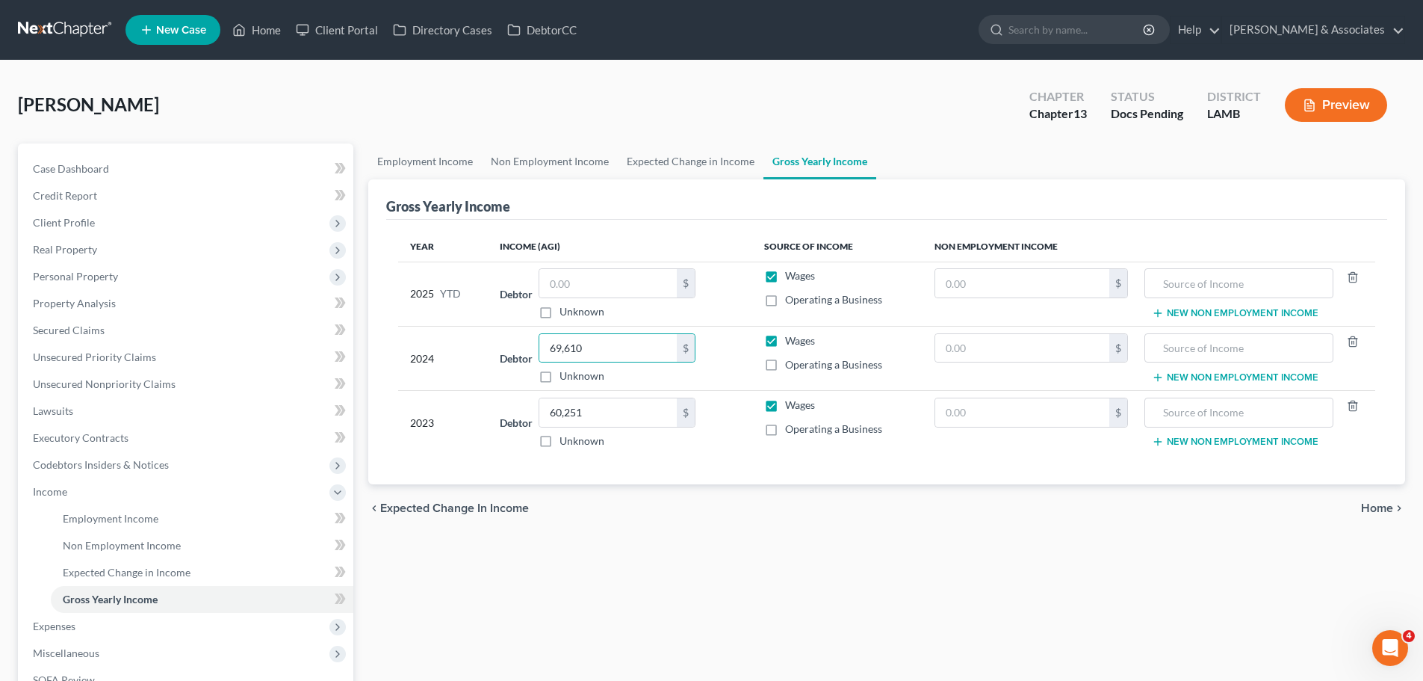
click at [753, 573] on div "Employment Income Non Employment Income Expected Change in Income Gross Yearly …" at bounding box center [887, 488] width 1052 height 690
click at [619, 290] on input "text" at bounding box center [607, 283] width 137 height 28
click at [734, 545] on div "Employment Income Non Employment Income Expected Change in Income Gross Yearly …" at bounding box center [887, 488] width 1052 height 690
click at [436, 159] on link "Employment Income" at bounding box center [425, 161] width 114 height 36
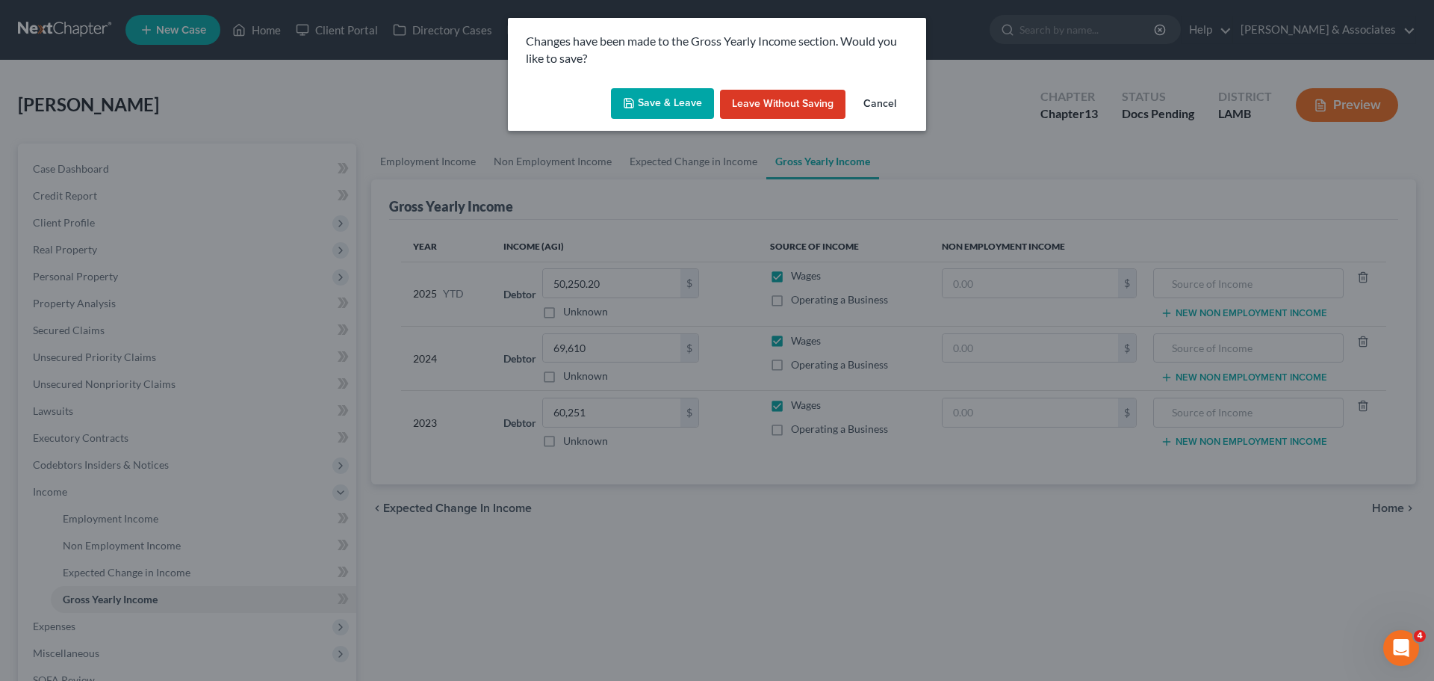
click at [640, 105] on button "Save & Leave" at bounding box center [662, 103] width 103 height 31
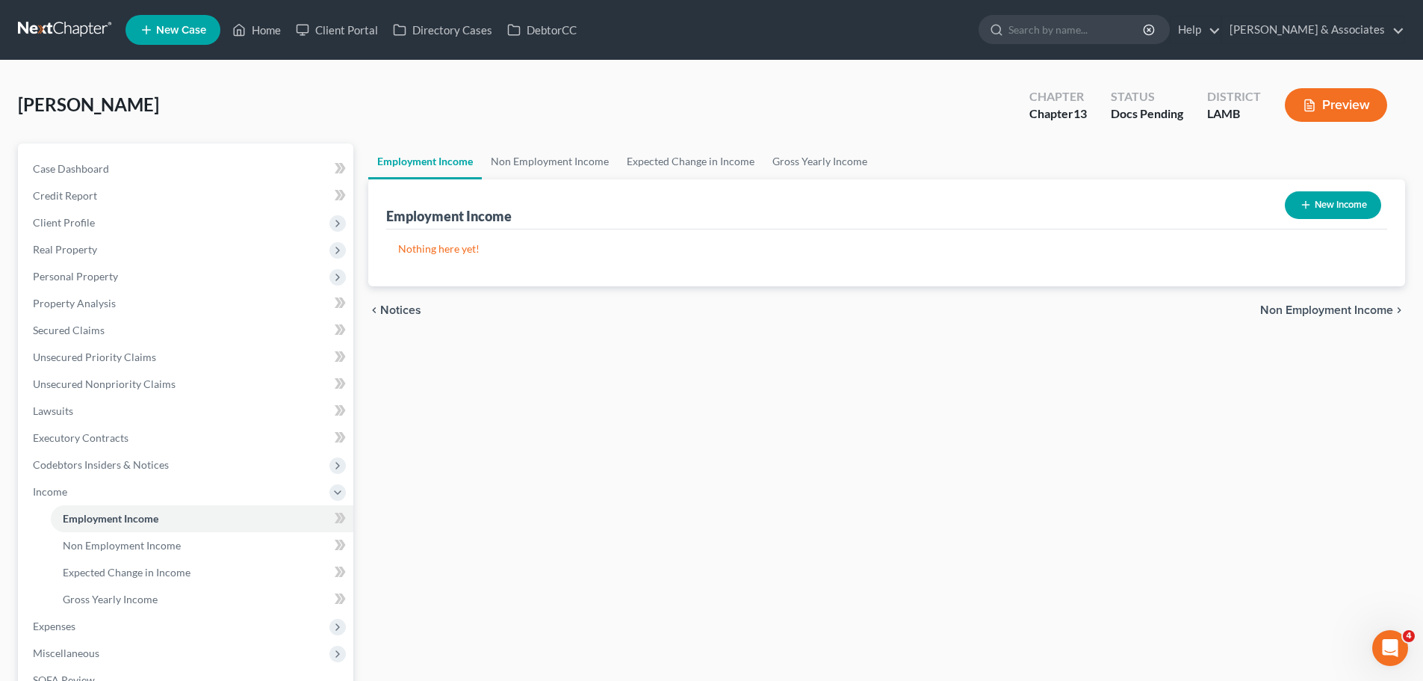
click at [1340, 219] on div "New Income" at bounding box center [1333, 205] width 108 height 40
click at [1344, 205] on button "New Income" at bounding box center [1333, 205] width 96 height 28
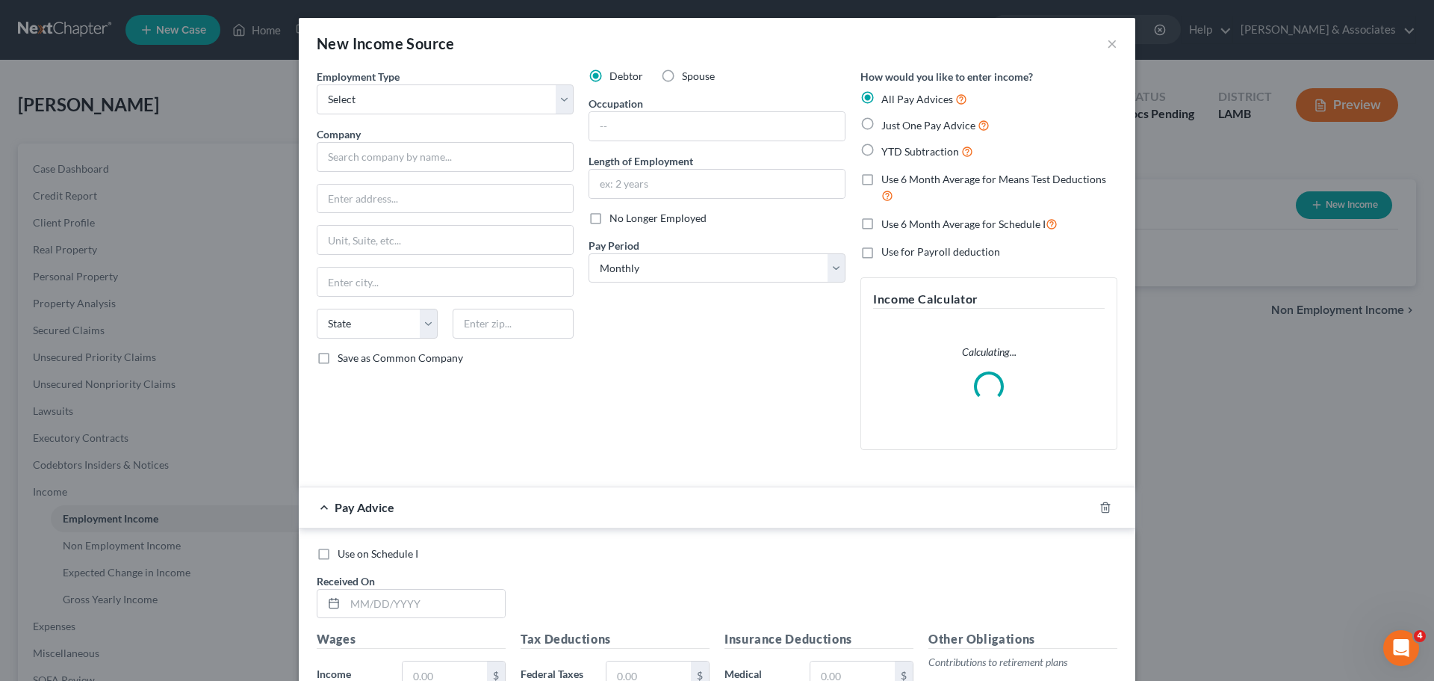
click at [495, 125] on div "Employment Type * Select Full or Part Time Employment Self Employment Company *…" at bounding box center [445, 265] width 272 height 393
click at [486, 119] on div "Employment Type * Select Full or Part Time Employment Self Employment Company *…" at bounding box center [445, 265] width 272 height 393
click at [483, 112] on select "Select Full or Part Time Employment Self Employment" at bounding box center [445, 99] width 257 height 30
click at [317, 84] on select "Select Full or Part Time Employment Self Employment" at bounding box center [445, 99] width 257 height 30
click at [456, 148] on input "text" at bounding box center [445, 157] width 257 height 30
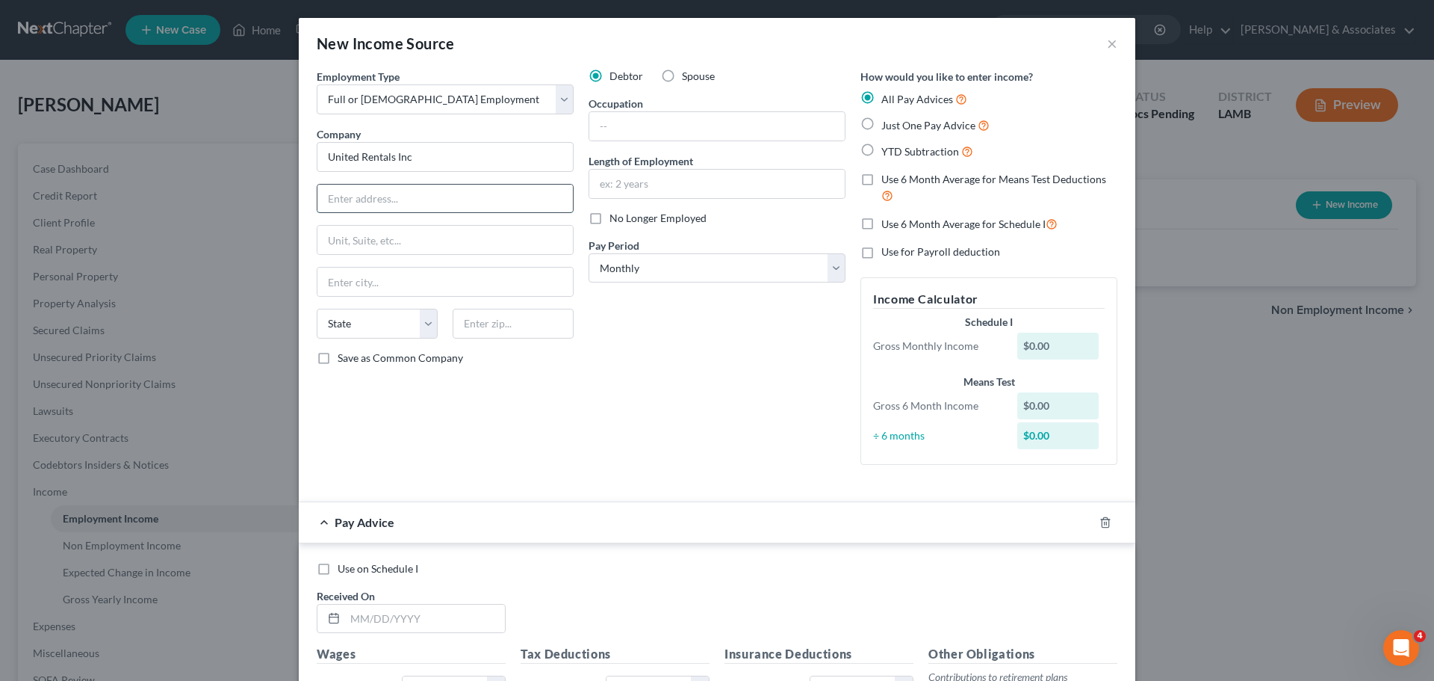
click at [408, 190] on input "text" at bounding box center [446, 199] width 256 height 28
click at [763, 275] on select "Select Monthly Twice Monthly Every Other Week Weekly" at bounding box center [717, 268] width 257 height 30
click at [589, 253] on select "Select Monthly Twice Monthly Every Other Week Weekly" at bounding box center [717, 268] width 257 height 30
click at [726, 356] on div "Debtor Spouse Occupation Length of Employment No Longer Employed Pay Period * S…" at bounding box center [717, 273] width 272 height 408
click at [1094, 520] on div at bounding box center [1115, 522] width 42 height 24
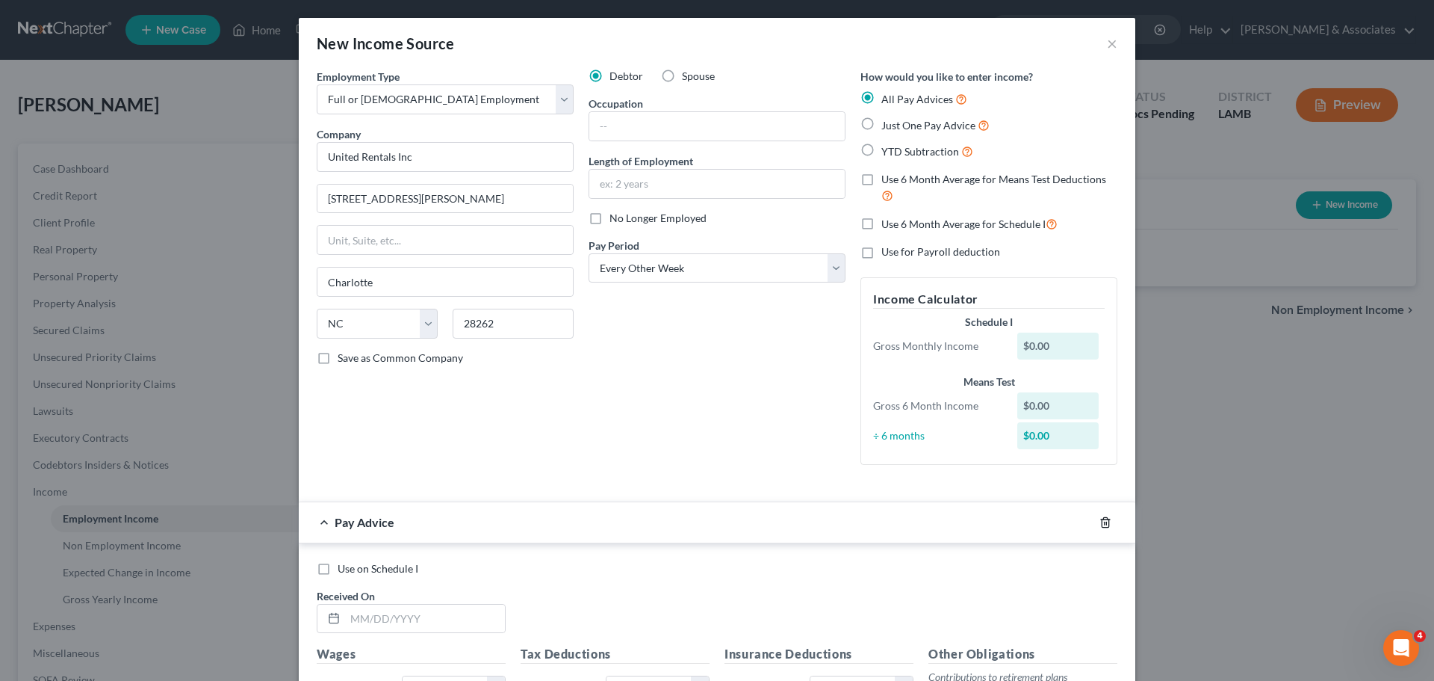
click at [1100, 524] on icon "button" at bounding box center [1106, 522] width 12 height 12
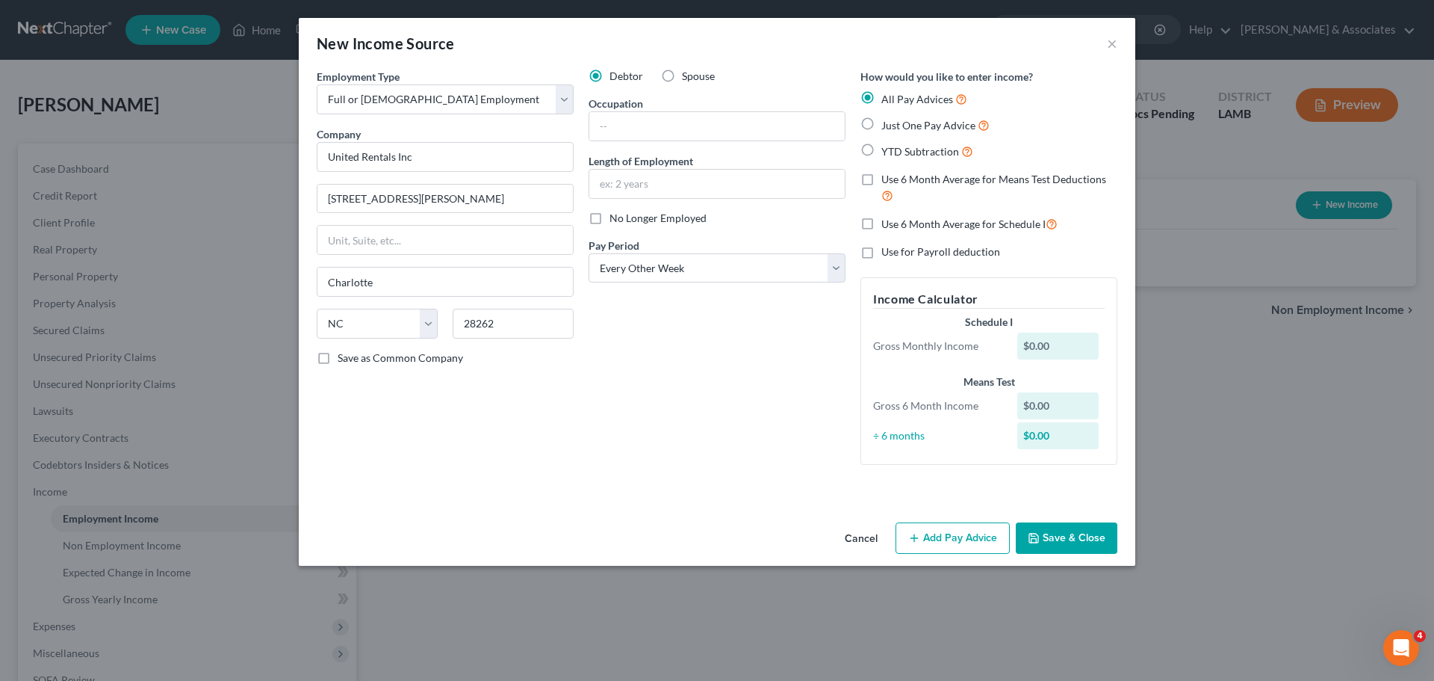
click at [1086, 539] on button "Save & Close" at bounding box center [1067, 537] width 102 height 31
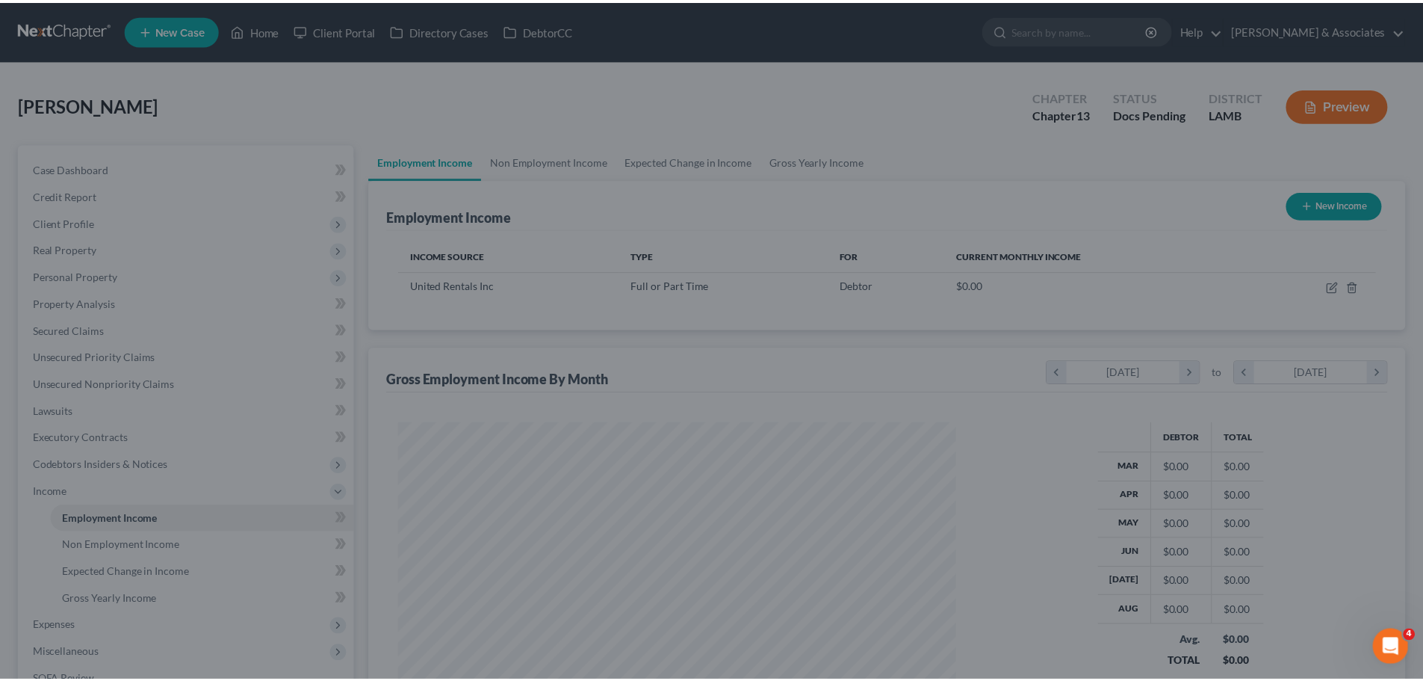
scroll to position [279, 587]
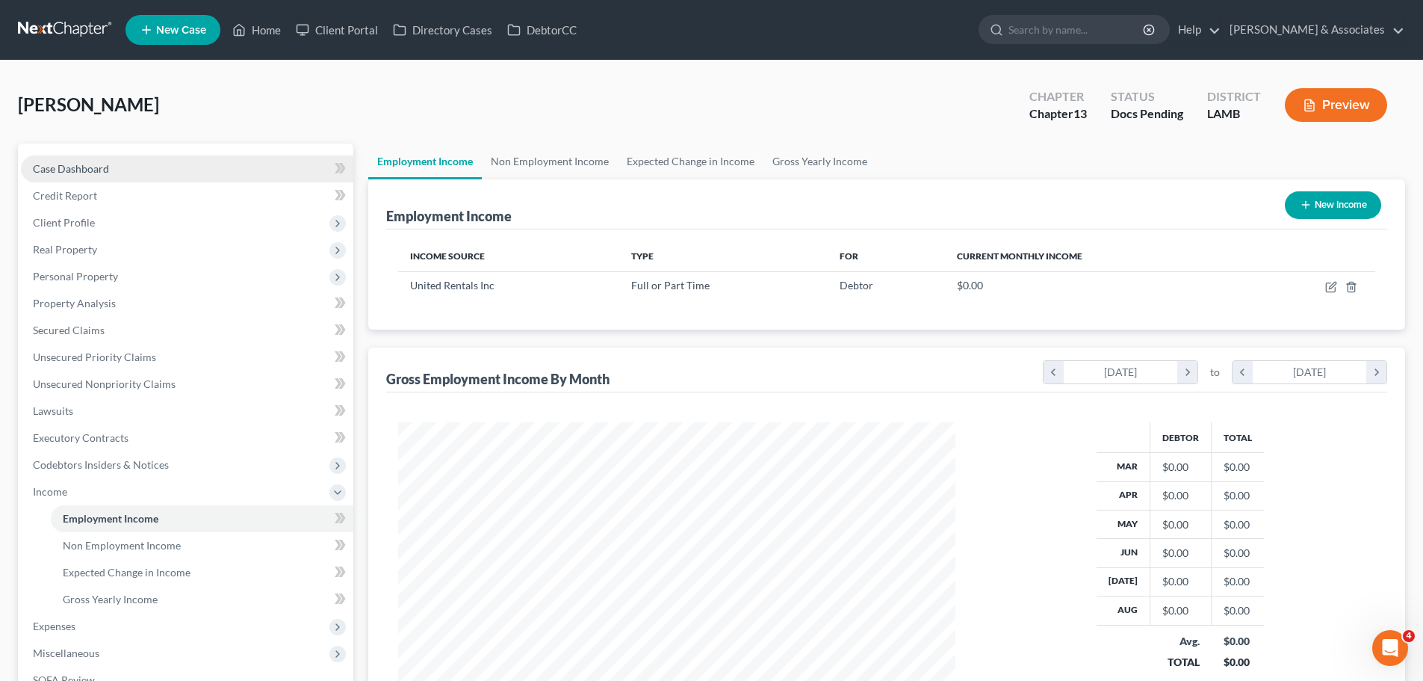
click at [96, 175] on link "Case Dashboard" at bounding box center [187, 168] width 332 height 27
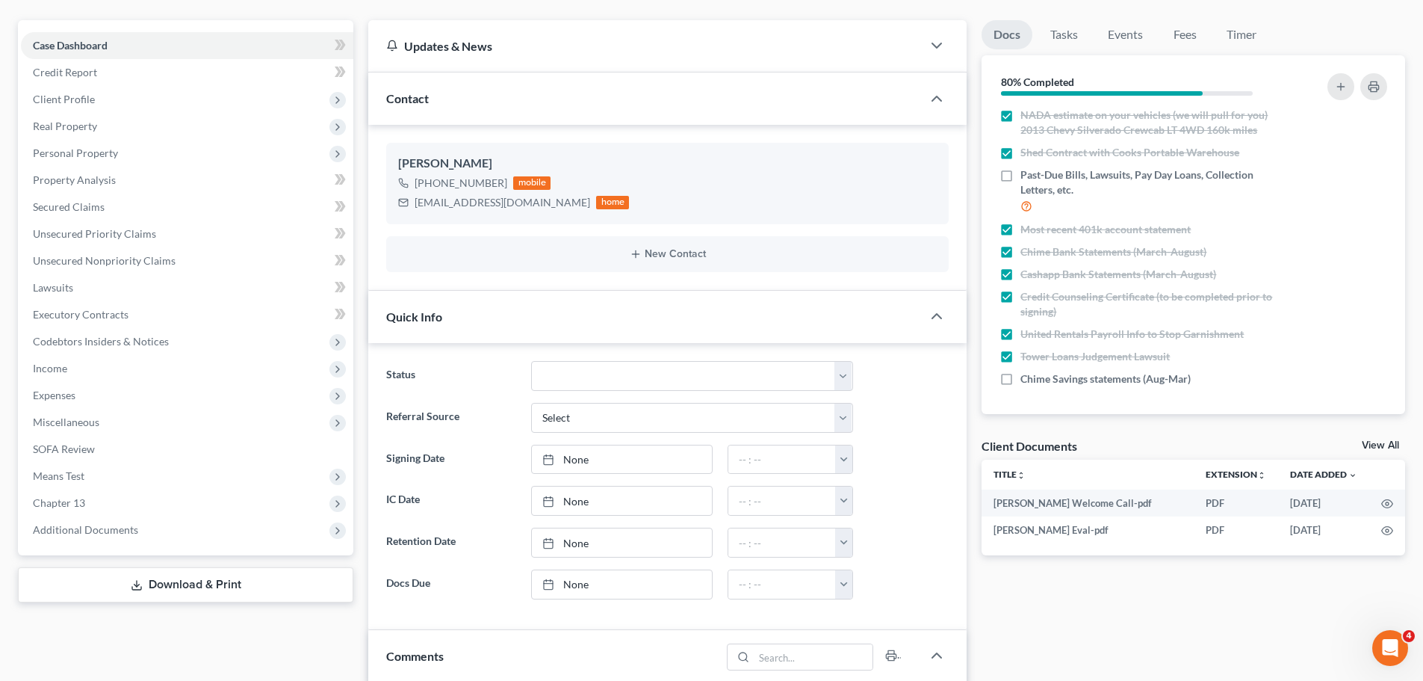
scroll to position [149, 0]
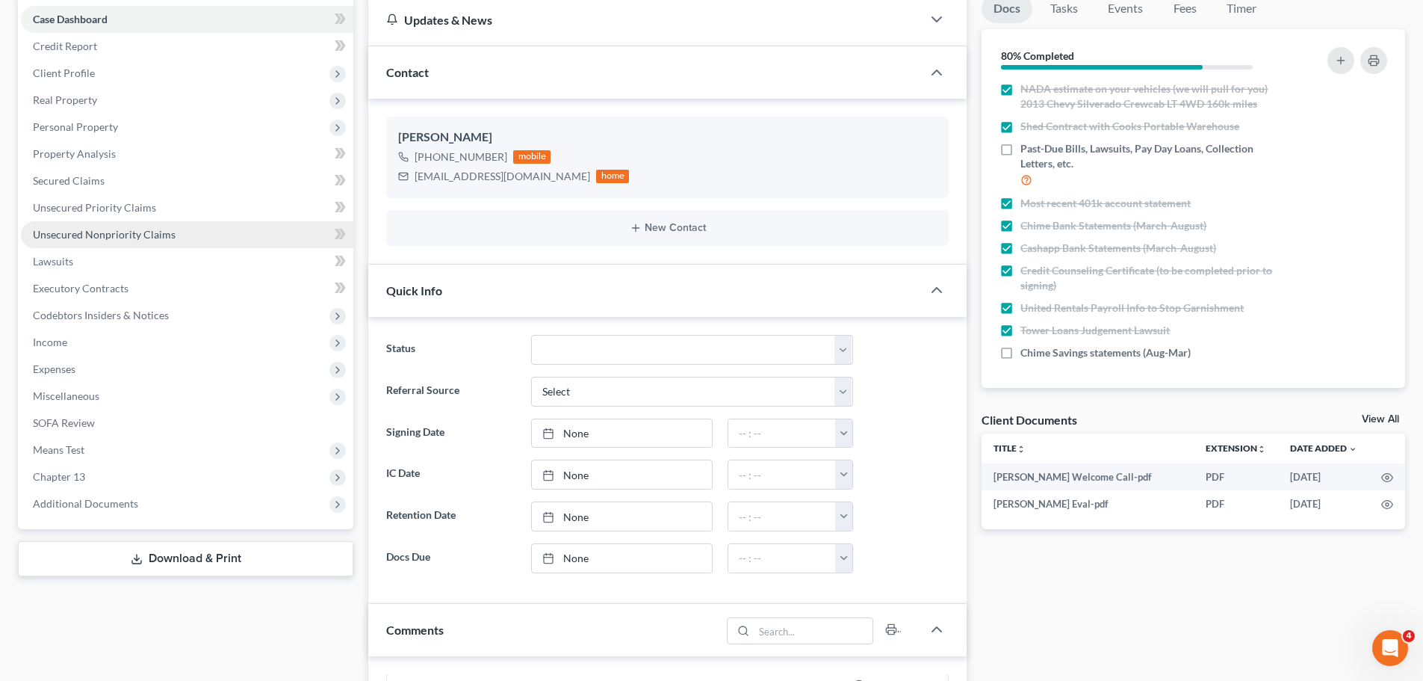
click at [108, 237] on span "Unsecured Nonpriority Claims" at bounding box center [104, 234] width 143 height 13
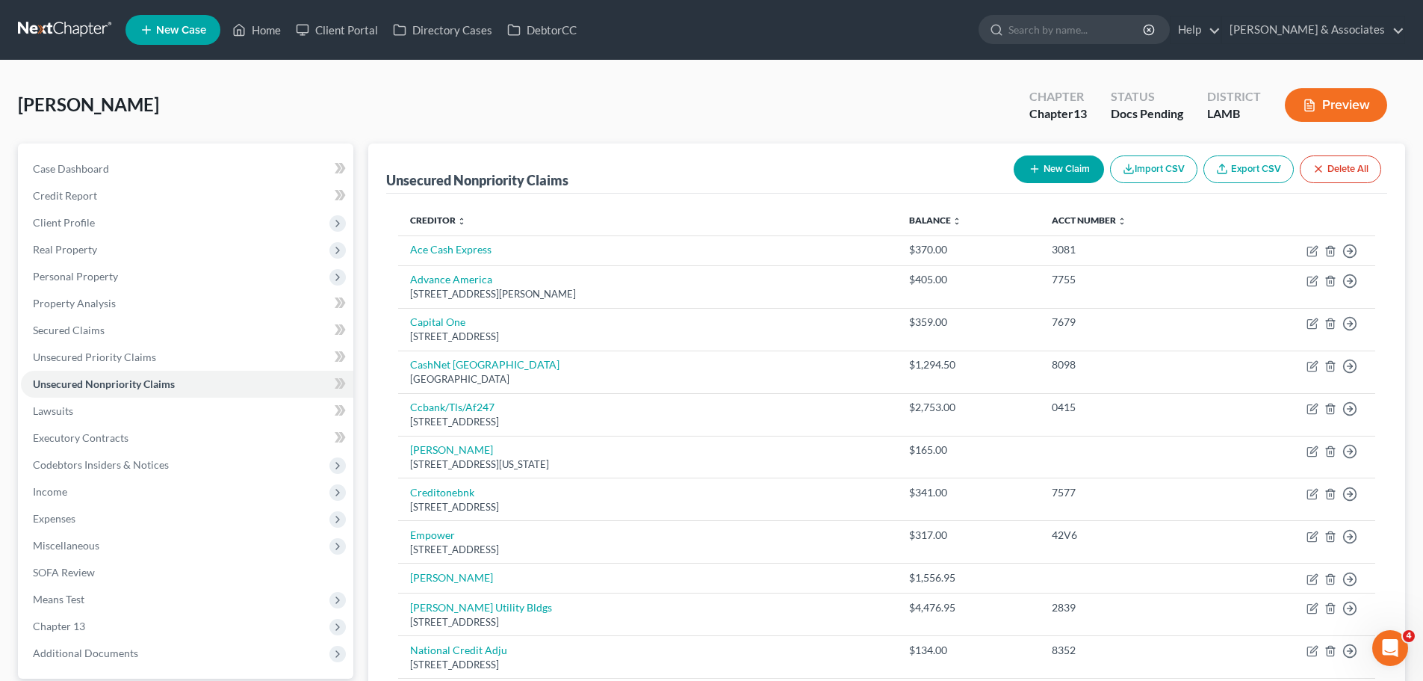
click at [1050, 179] on button "New Claim" at bounding box center [1059, 169] width 90 height 28
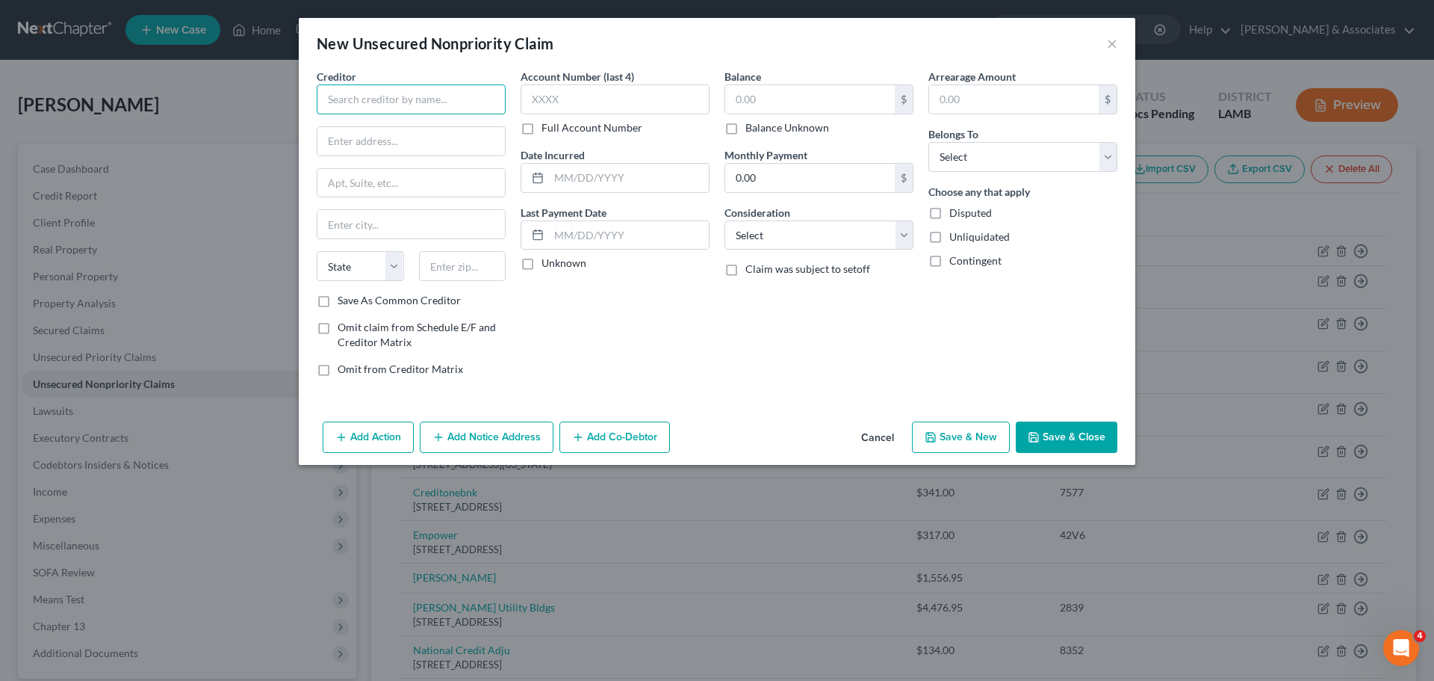
click at [430, 103] on input "text" at bounding box center [411, 99] width 189 height 30
click at [416, 134] on div "1455 Market Street Suite 600, MSC 715, San Francisco, CA 94103" at bounding box center [406, 139] width 155 height 13
click at [604, 181] on input "text" at bounding box center [629, 178] width 160 height 28
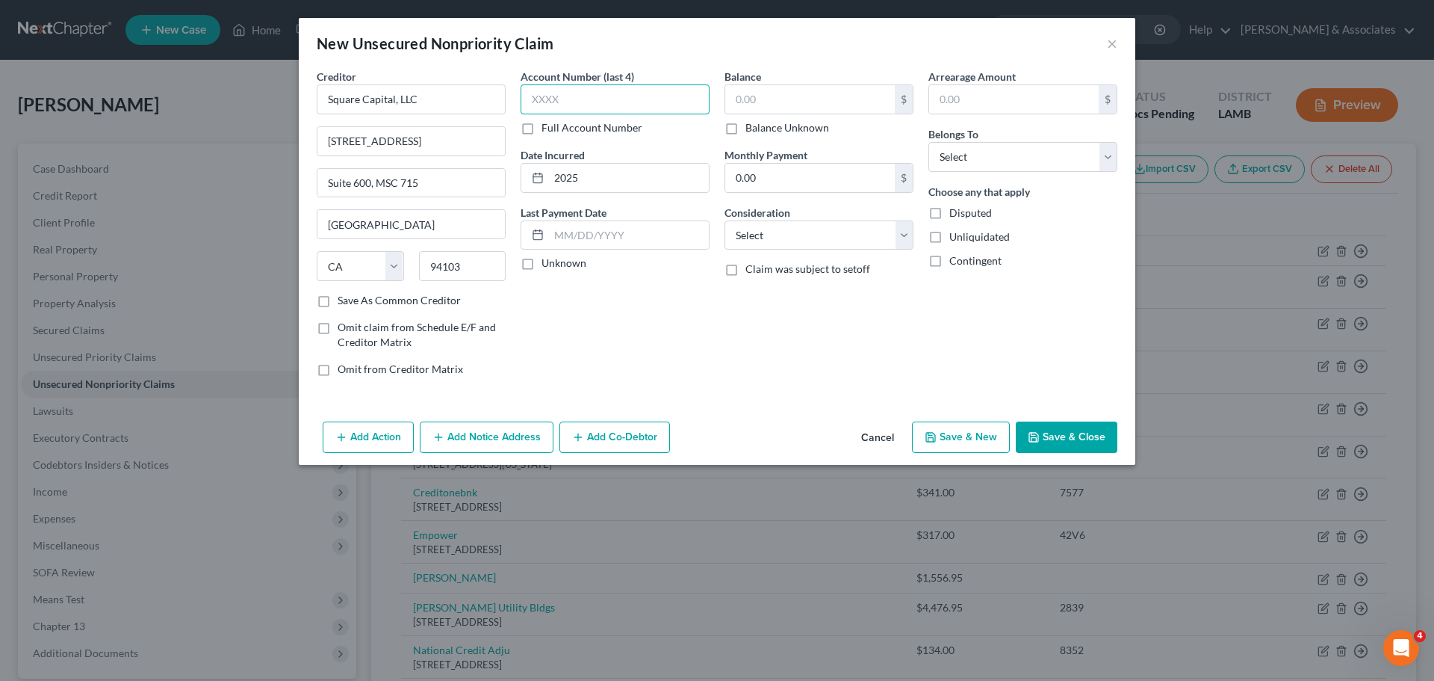
click at [700, 88] on input "text" at bounding box center [615, 99] width 189 height 30
click at [690, 102] on input "text" at bounding box center [615, 99] width 189 height 30
click at [858, 244] on select "Select Cable / Satellite Services Collection Agency Credit Card Debt Debt Couns…" at bounding box center [819, 235] width 189 height 30
click at [725, 220] on select "Select Cable / Satellite Services Collection Agency Credit Card Debt Debt Couns…" at bounding box center [819, 235] width 189 height 30
drag, startPoint x: 991, startPoint y: 141, endPoint x: 990, endPoint y: 166, distance: 24.7
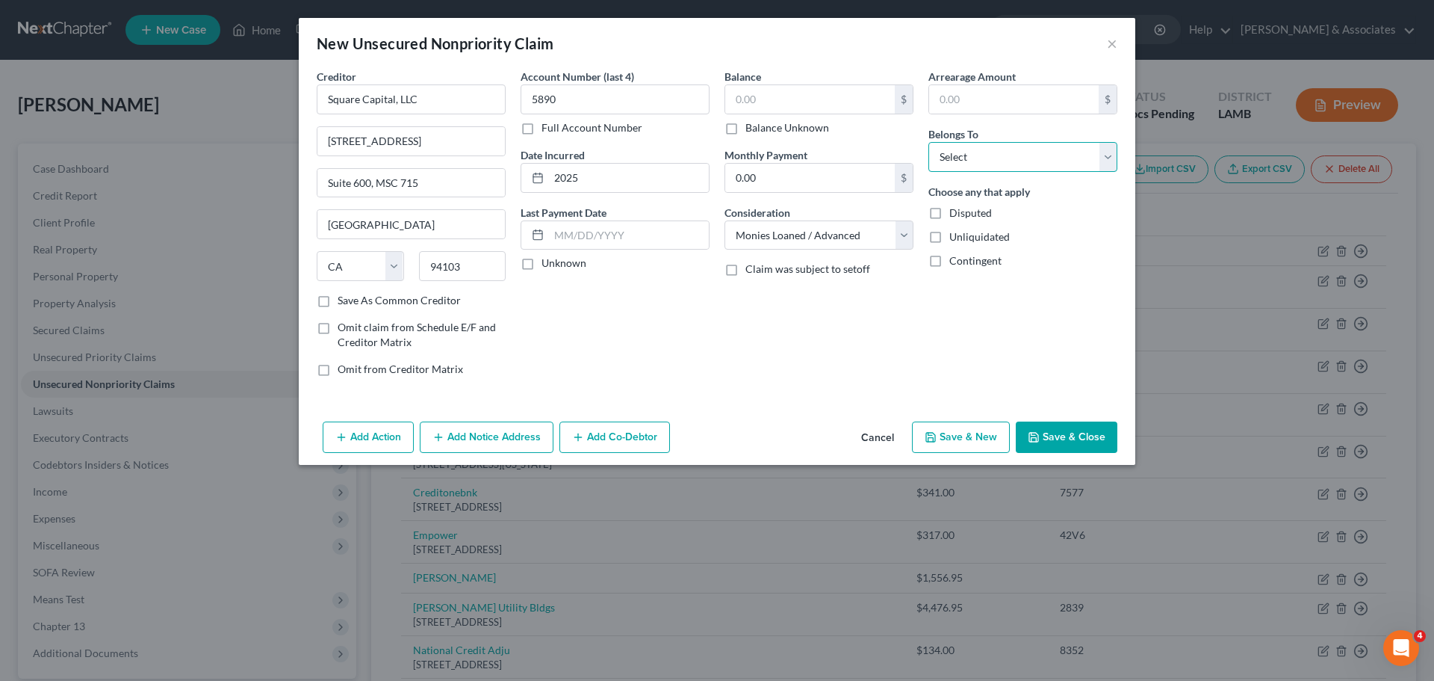
click at [991, 142] on select "Select Debtor 1 Only Debtor 2 Only Debtor 1 And Debtor 2 Only At Least One Of T…" at bounding box center [1023, 157] width 189 height 30
click at [929, 142] on select "Select Debtor 1 Only Debtor 2 Only Debtor 1 And Debtor 2 Only At Least One Of T…" at bounding box center [1023, 157] width 189 height 30
click at [1052, 433] on button "Save & Close" at bounding box center [1067, 436] width 102 height 31
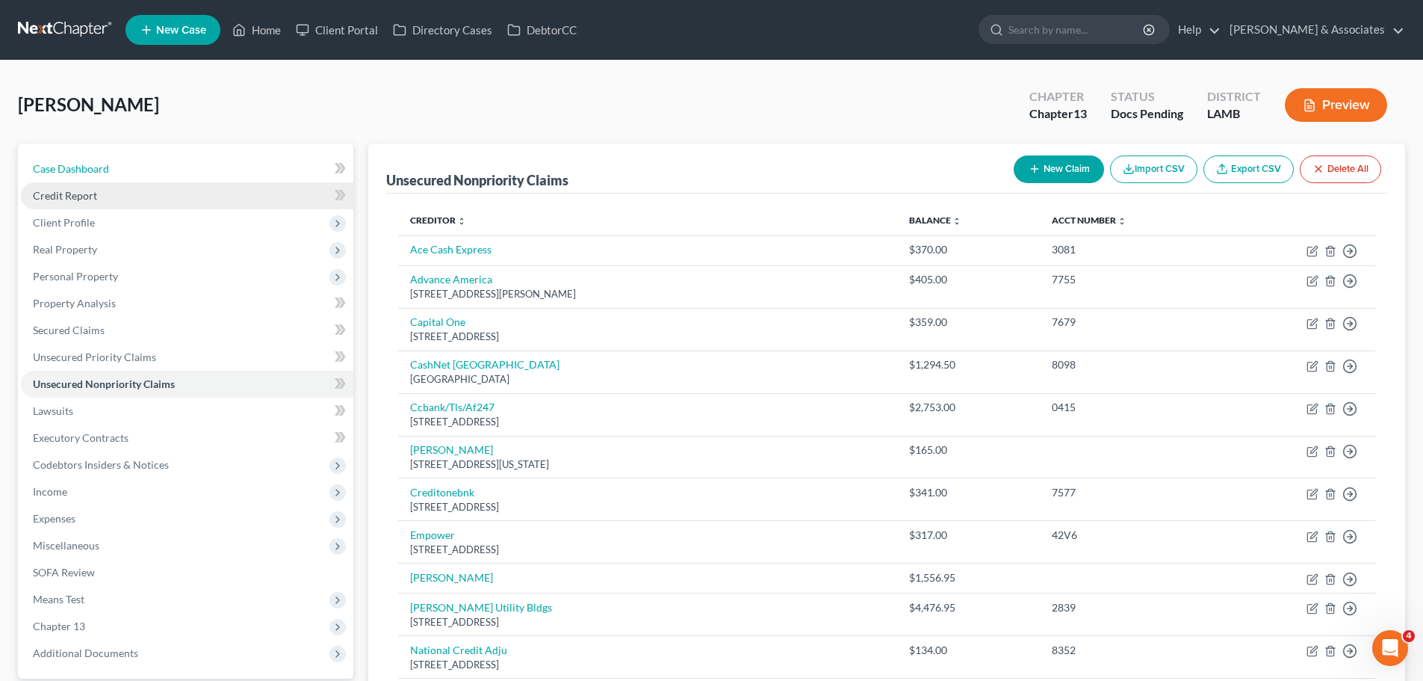
drag, startPoint x: 122, startPoint y: 178, endPoint x: 164, endPoint y: 186, distance: 42.6
click at [122, 178] on link "Case Dashboard" at bounding box center [187, 168] width 332 height 27
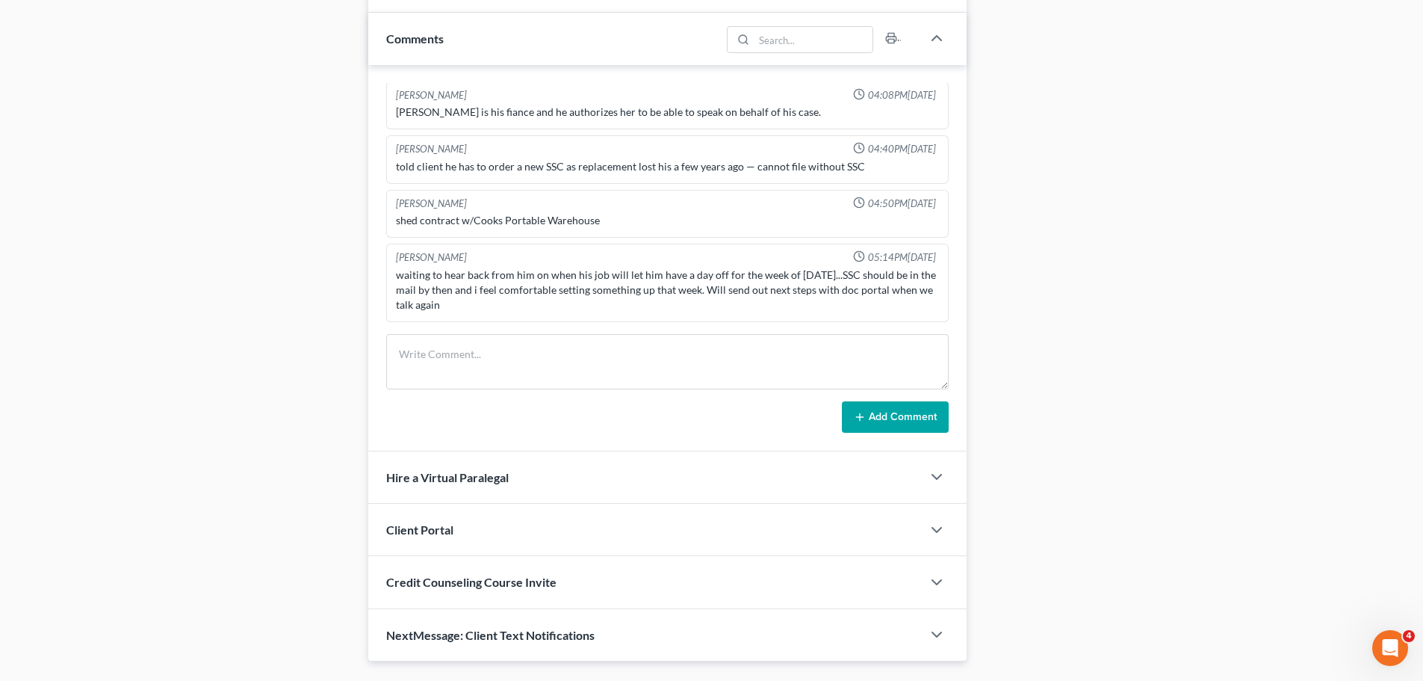
scroll to position [747, 0]
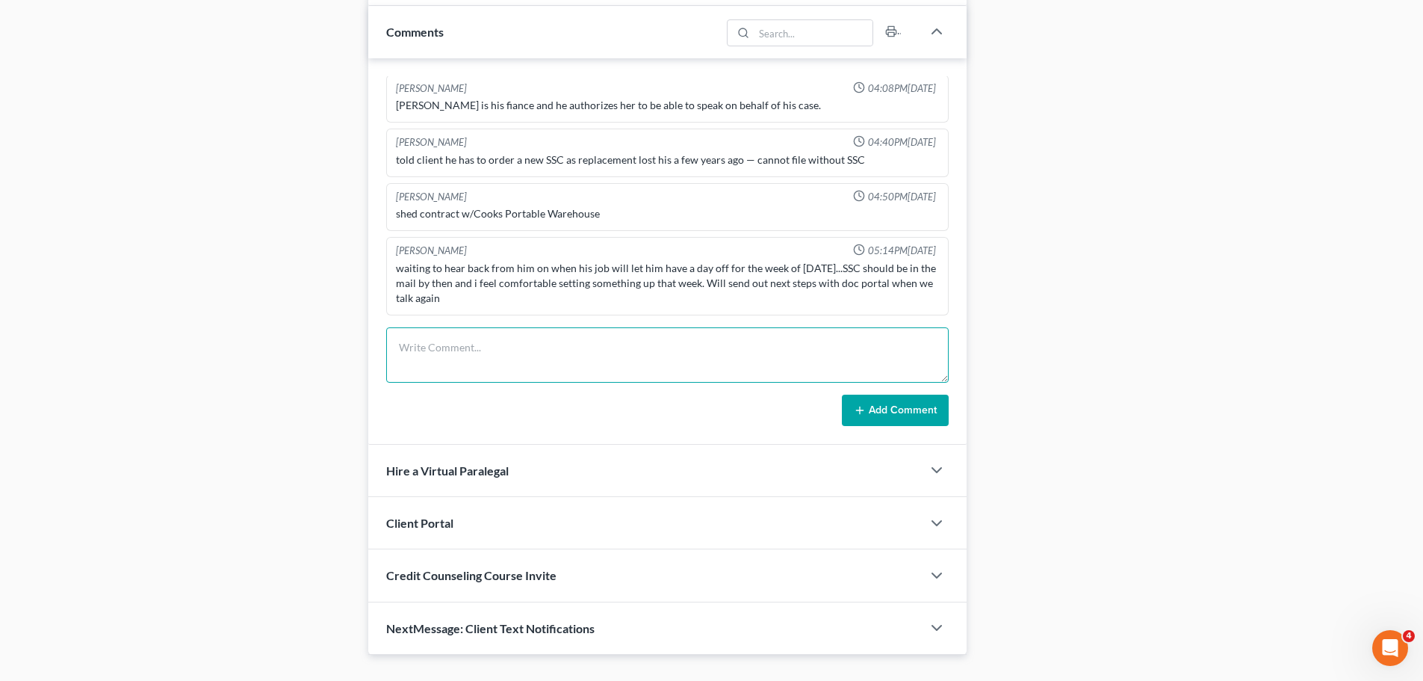
click at [598, 365] on textarea at bounding box center [667, 354] width 563 height 55
paste textarea "-cash app loan - added to F -Dave Inc -Earnin -Empower Loans -FinWise Bank -Pre…"
click at [917, 404] on button "Add Comment" at bounding box center [895, 409] width 107 height 31
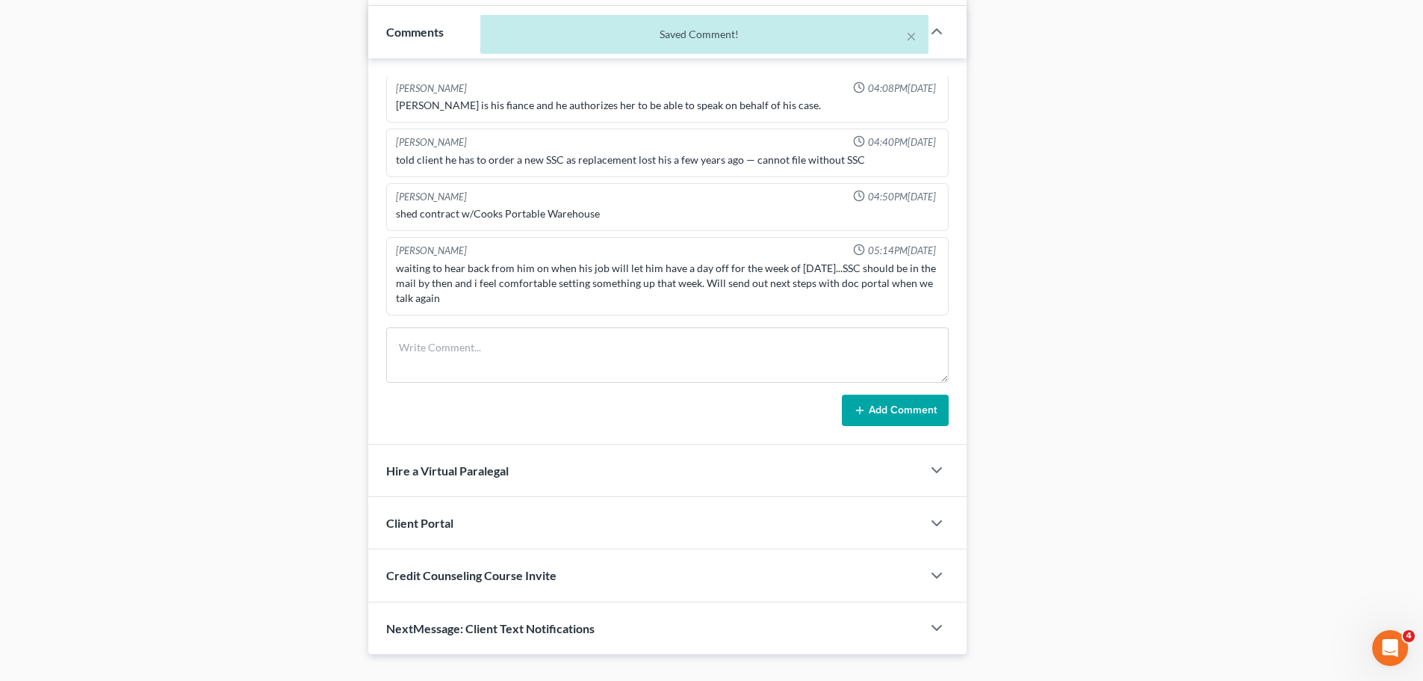
scroll to position [533, 0]
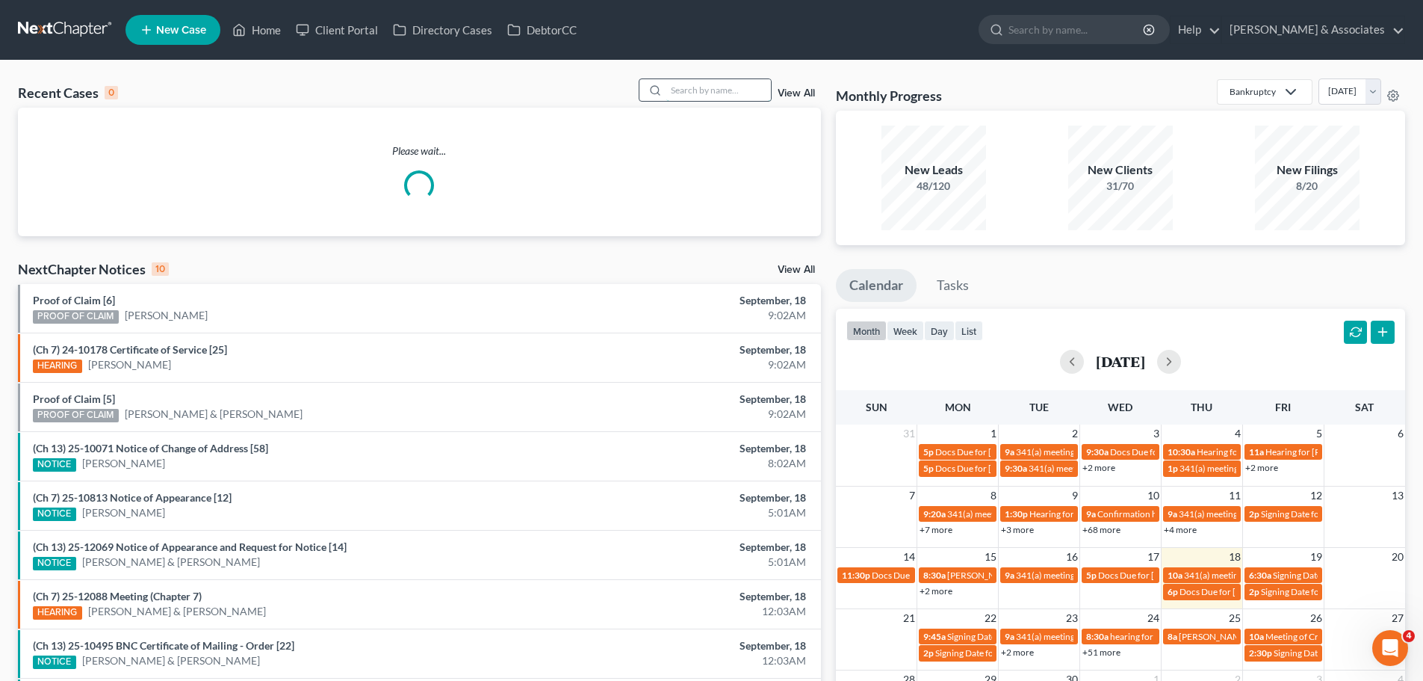
click at [730, 90] on input "search" at bounding box center [718, 90] width 105 height 22
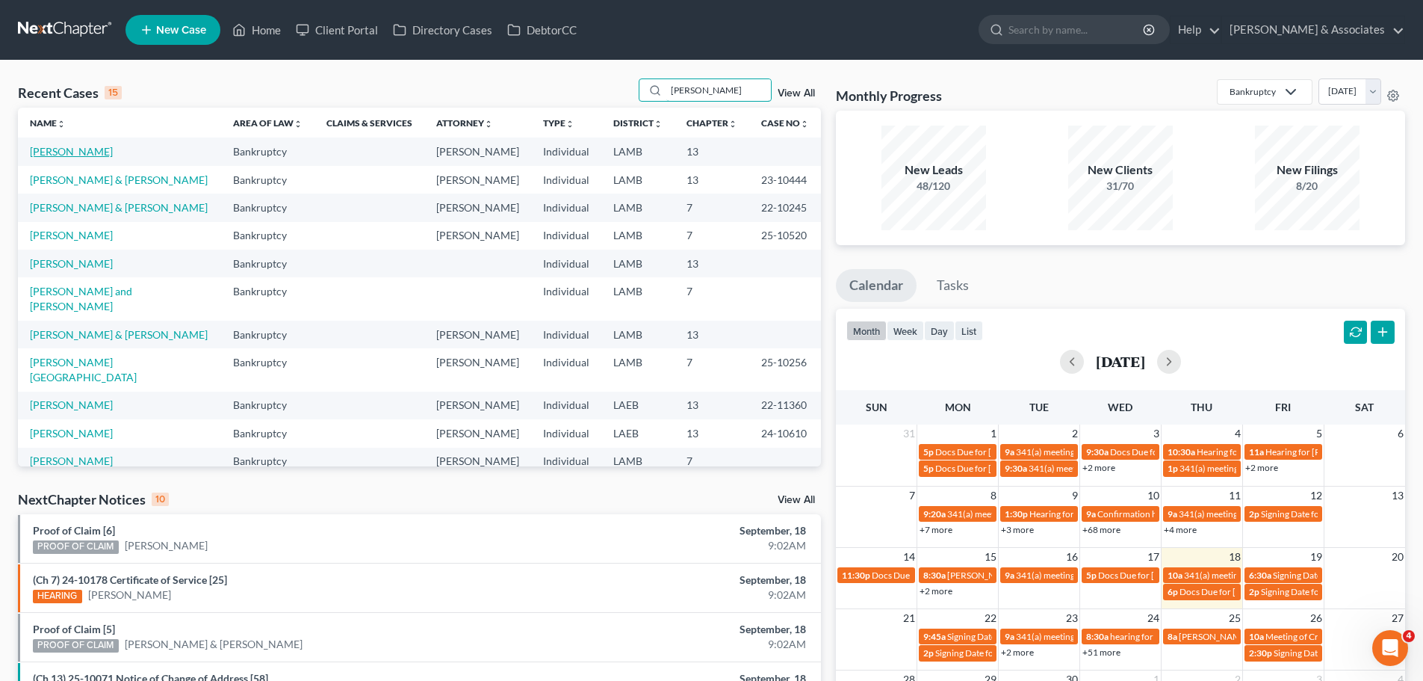
type input "[PERSON_NAME]"
click at [50, 150] on link "[PERSON_NAME]" at bounding box center [71, 151] width 83 height 13
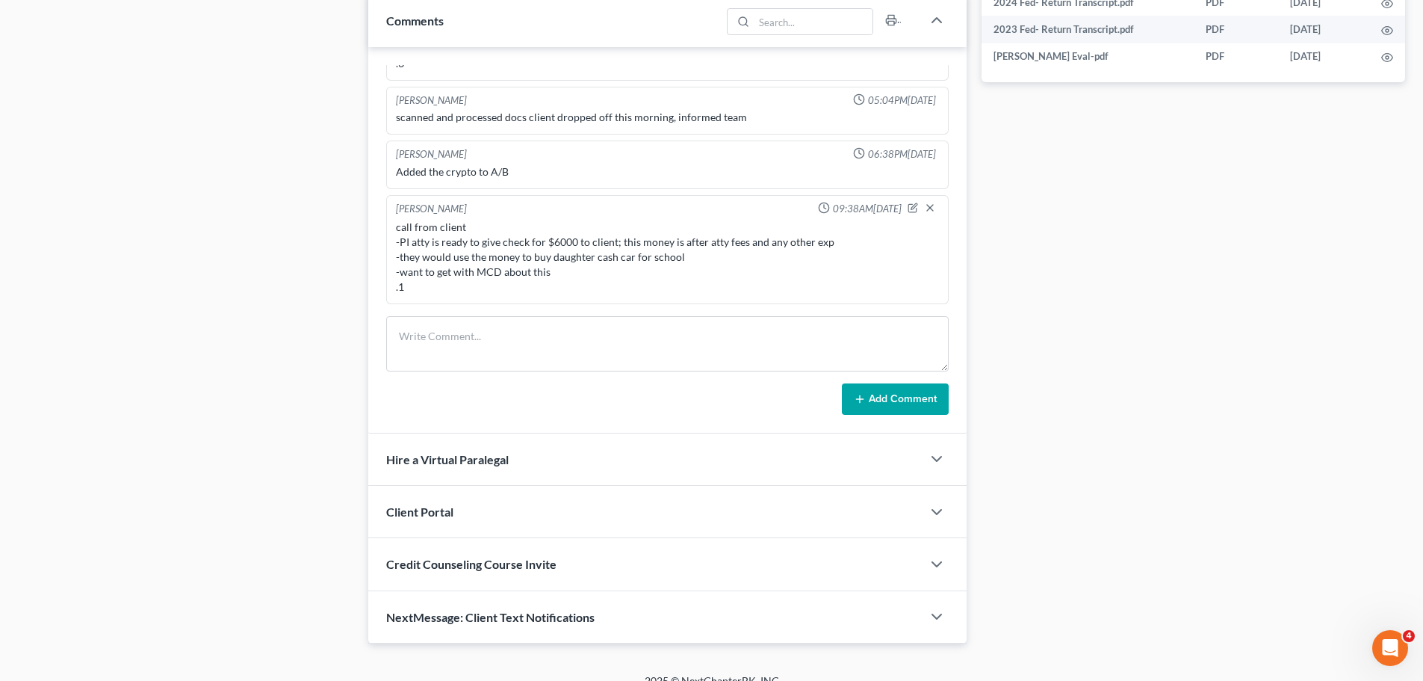
scroll to position [778, 0]
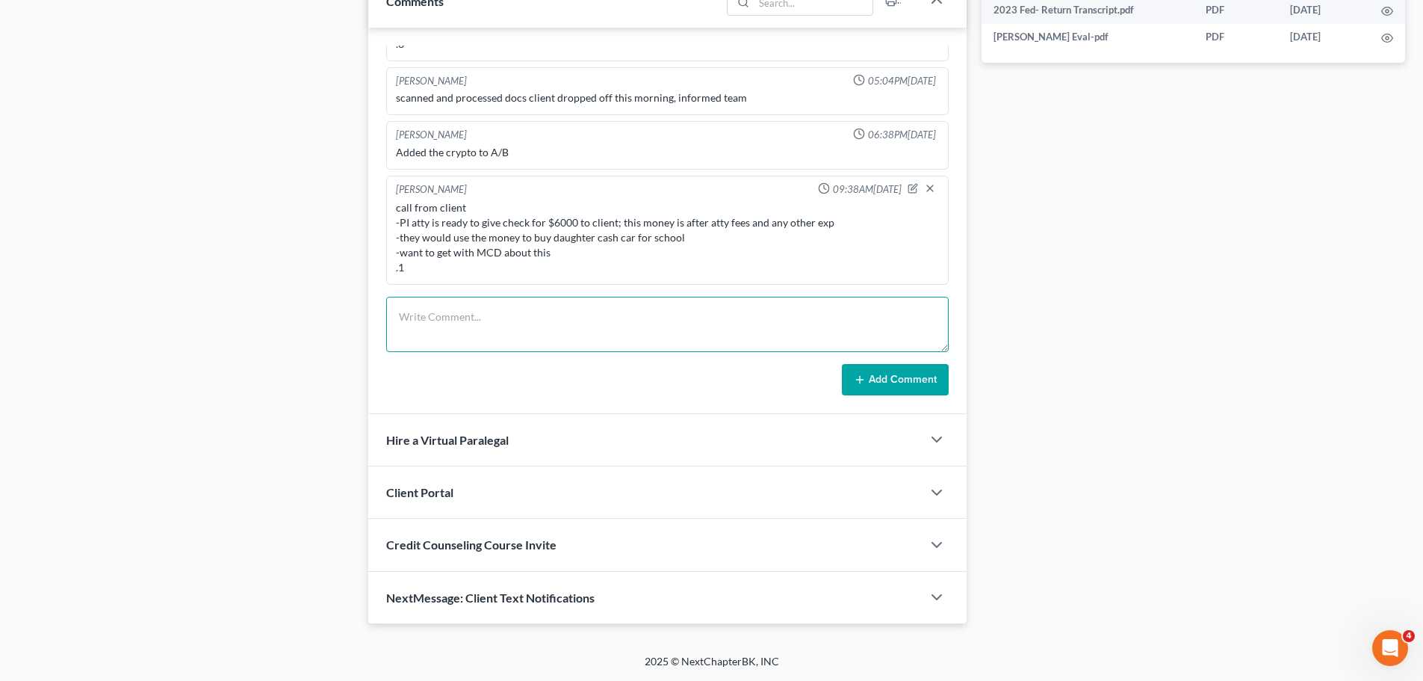
click at [617, 340] on textarea at bounding box center [667, 324] width 563 height 55
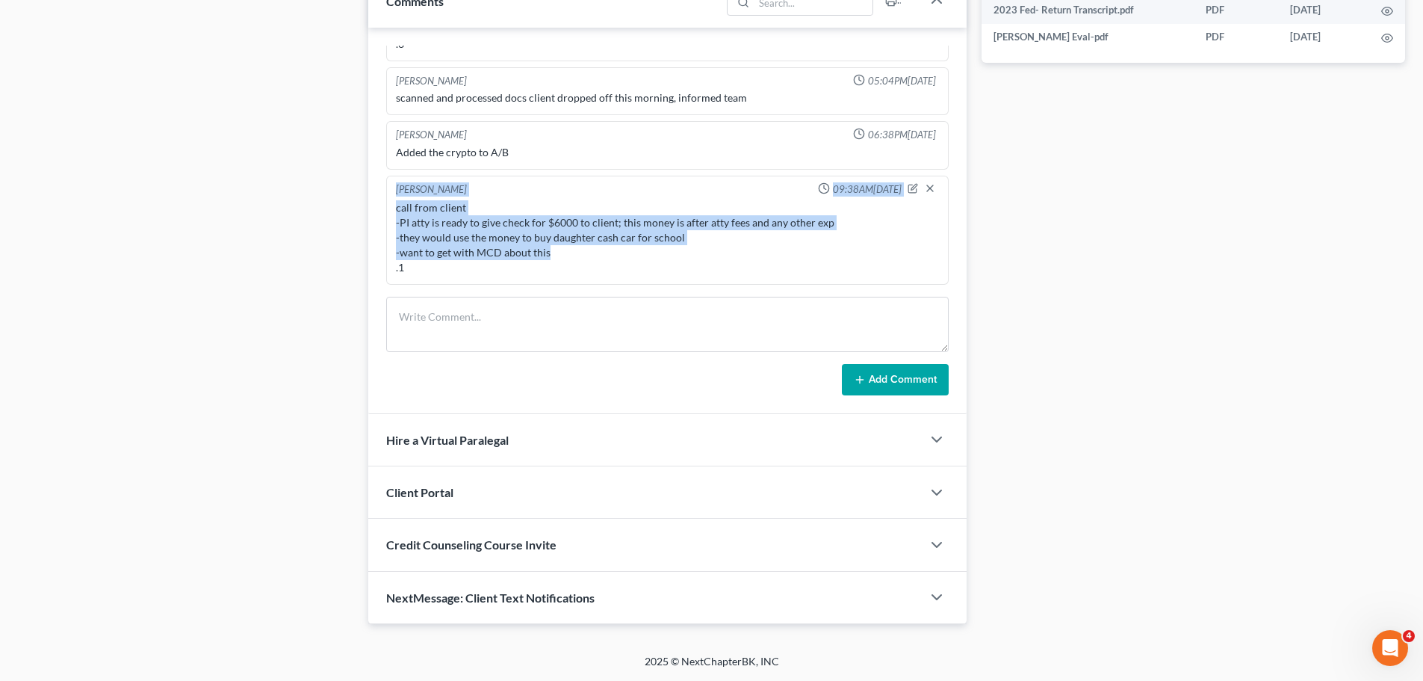
drag, startPoint x: 589, startPoint y: 251, endPoint x: 377, endPoint y: 193, distance: 220.8
click at [377, 193] on div "Richard Prunick 01:20PM, 09/02/2025 Did eval with Wilbert, He's gonna retain wi…" at bounding box center [667, 221] width 598 height 386
click at [424, 191] on div "[PERSON_NAME]" at bounding box center [431, 189] width 71 height 15
drag, startPoint x: 397, startPoint y: 185, endPoint x: 601, endPoint y: 282, distance: 225.2
click at [601, 282] on div "Christina Diment 09:38AM, 09/17/2025 call from client -PI atty is ready to give…" at bounding box center [667, 230] width 563 height 109
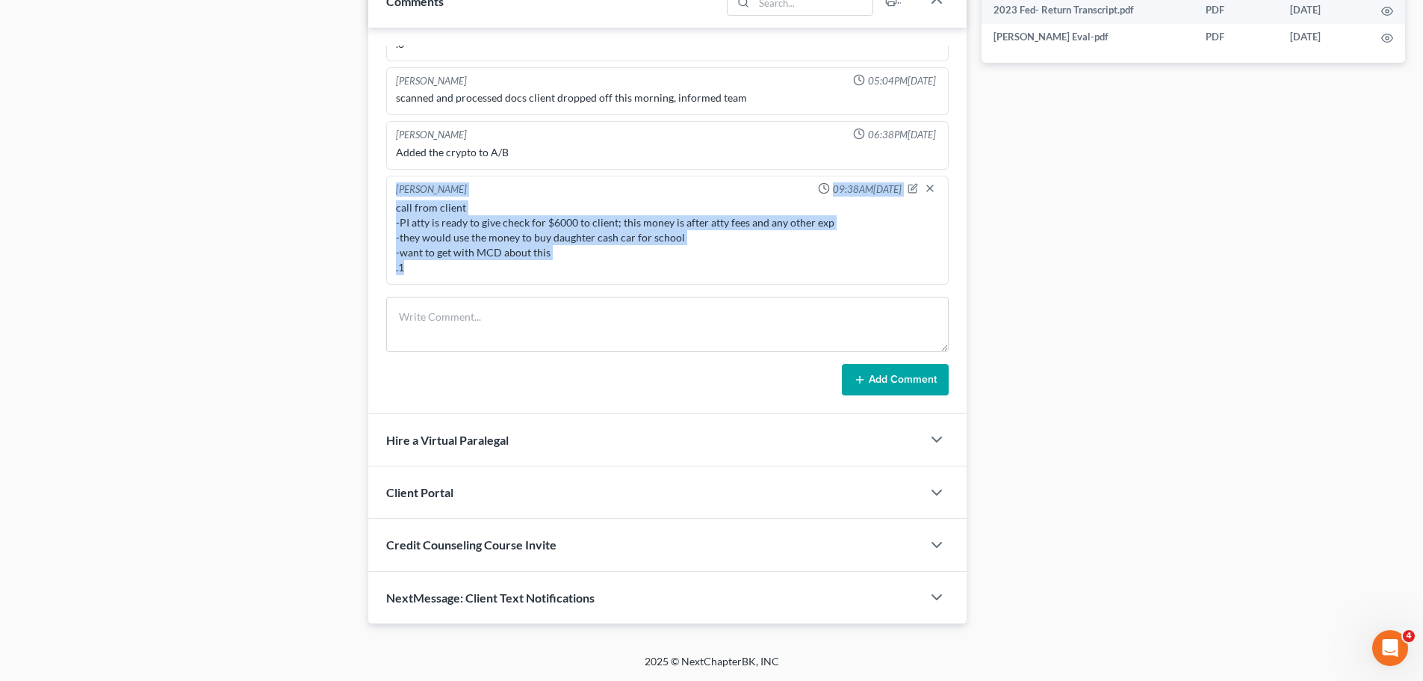
click at [612, 257] on div "call from client -PI atty is ready to give check for $6000 to client; this mone…" at bounding box center [667, 237] width 543 height 75
drag, startPoint x: 419, startPoint y: 270, endPoint x: 363, endPoint y: 186, distance: 101.3
click at [409, 217] on div "call from client -PI atty is ready to give check for $6000 to client; this mone…" at bounding box center [667, 237] width 543 height 75
drag, startPoint x: 450, startPoint y: 269, endPoint x: 383, endPoint y: 170, distance: 120.4
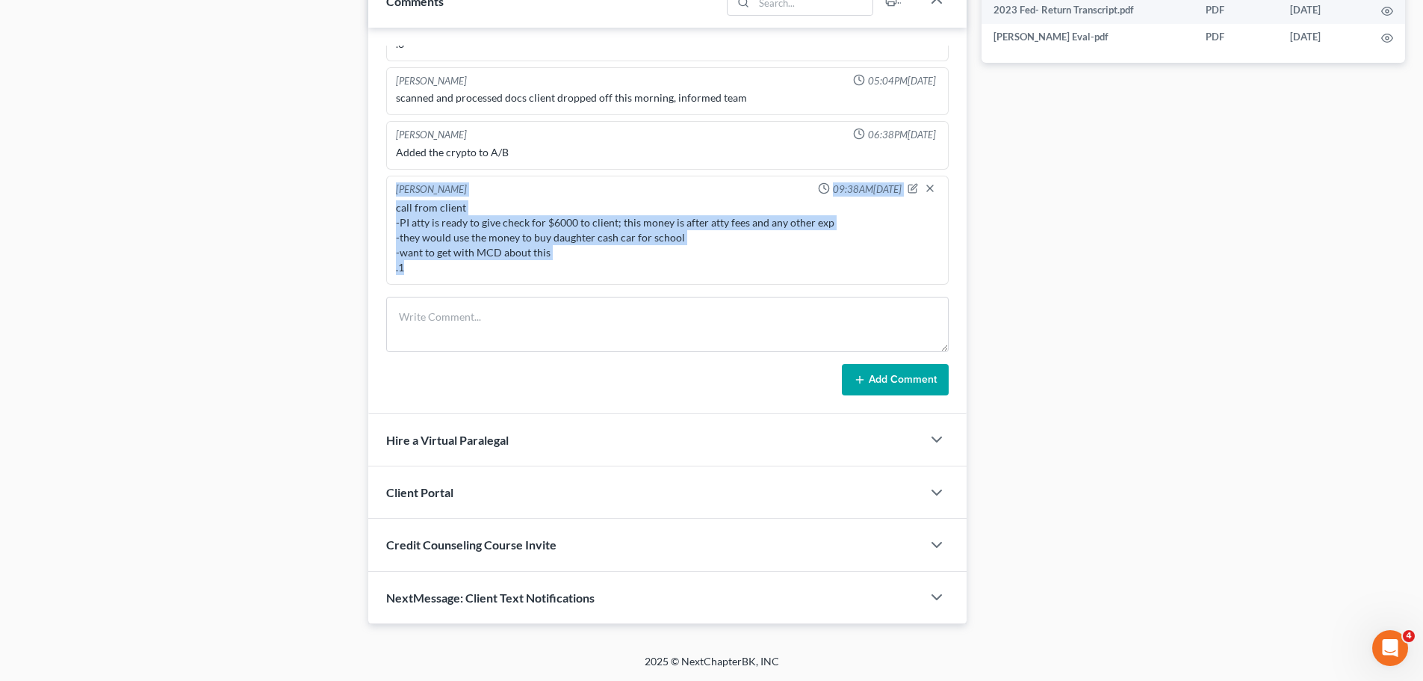
click at [383, 170] on div "Richard Prunick 01:20PM, 09/02/2025 Did eval with Wilbert, He's gonna retain wi…" at bounding box center [667, 221] width 598 height 386
click at [392, 191] on div "Christina Diment 09:38AM, 09/17/2025 call from client -PI atty is ready to give…" at bounding box center [667, 230] width 563 height 109
drag, startPoint x: 394, startPoint y: 191, endPoint x: 465, endPoint y: 274, distance: 109.7
click at [465, 274] on div "Christina Diment 09:38AM, 09/17/2025 call from client -PI atty is ready to give…" at bounding box center [667, 230] width 563 height 109
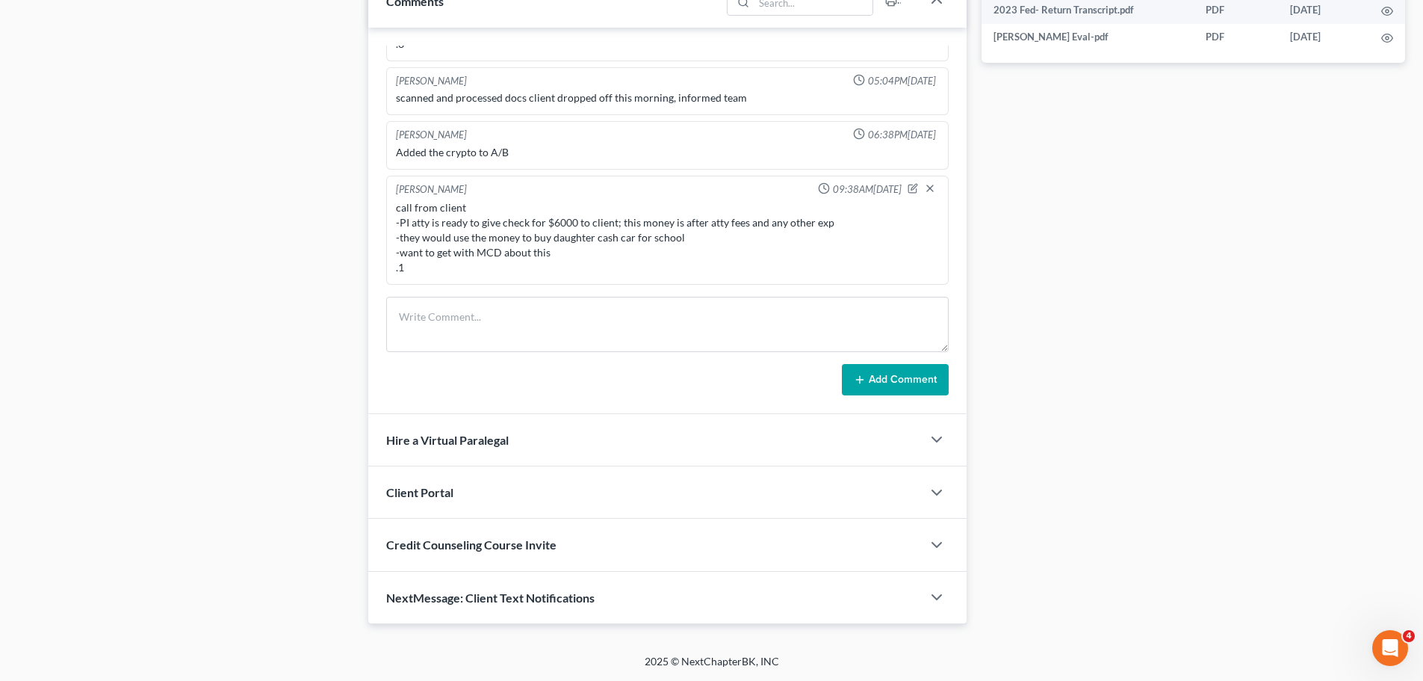
click at [521, 260] on div "call from client -PI atty is ready to give check for $6000 to client; this mone…" at bounding box center [667, 237] width 543 height 75
click at [524, 253] on div "call from client -PI atty is ready to give check for $6000 to client; this mone…" at bounding box center [667, 237] width 543 height 75
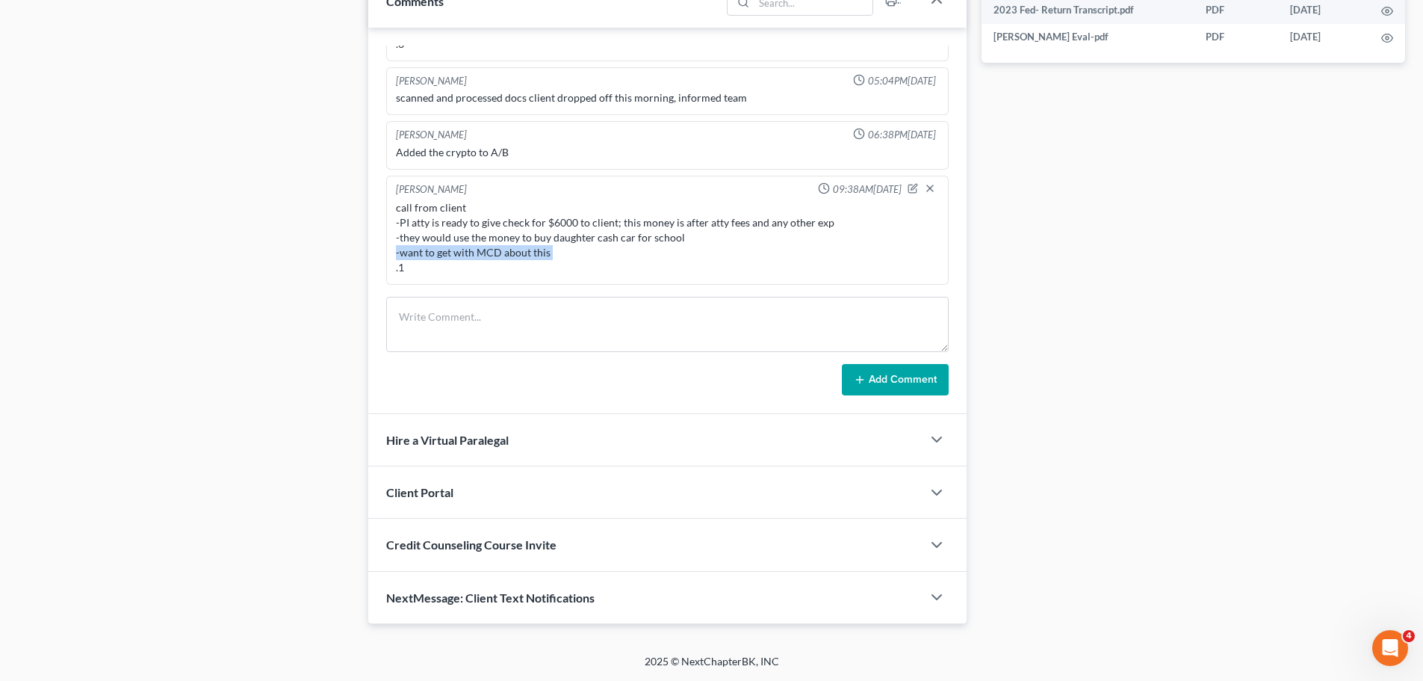
click at [524, 253] on div "call from client -PI atty is ready to give check for $6000 to client; this mone…" at bounding box center [667, 237] width 543 height 75
click at [550, 227] on div "call from client -PI atty is ready to give check for $6000 to client; this mone…" at bounding box center [667, 237] width 543 height 75
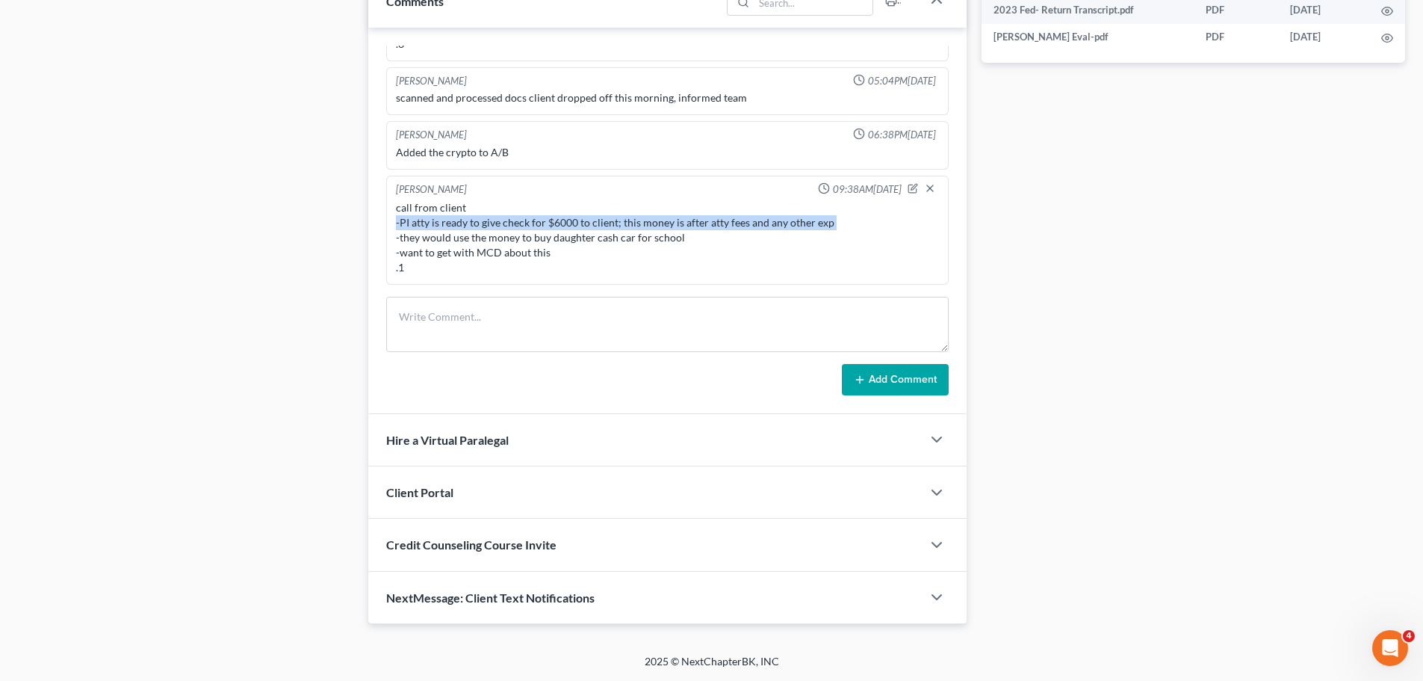
click at [550, 227] on div "call from client -PI atty is ready to give check for $6000 to client; this mone…" at bounding box center [667, 237] width 543 height 75
click at [548, 227] on div "call from client -PI atty is ready to give check for $6000 to client; this mone…" at bounding box center [667, 237] width 543 height 75
click at [548, 235] on div "call from client -PI atty is ready to give check for $6000 to client; this mone…" at bounding box center [667, 237] width 543 height 75
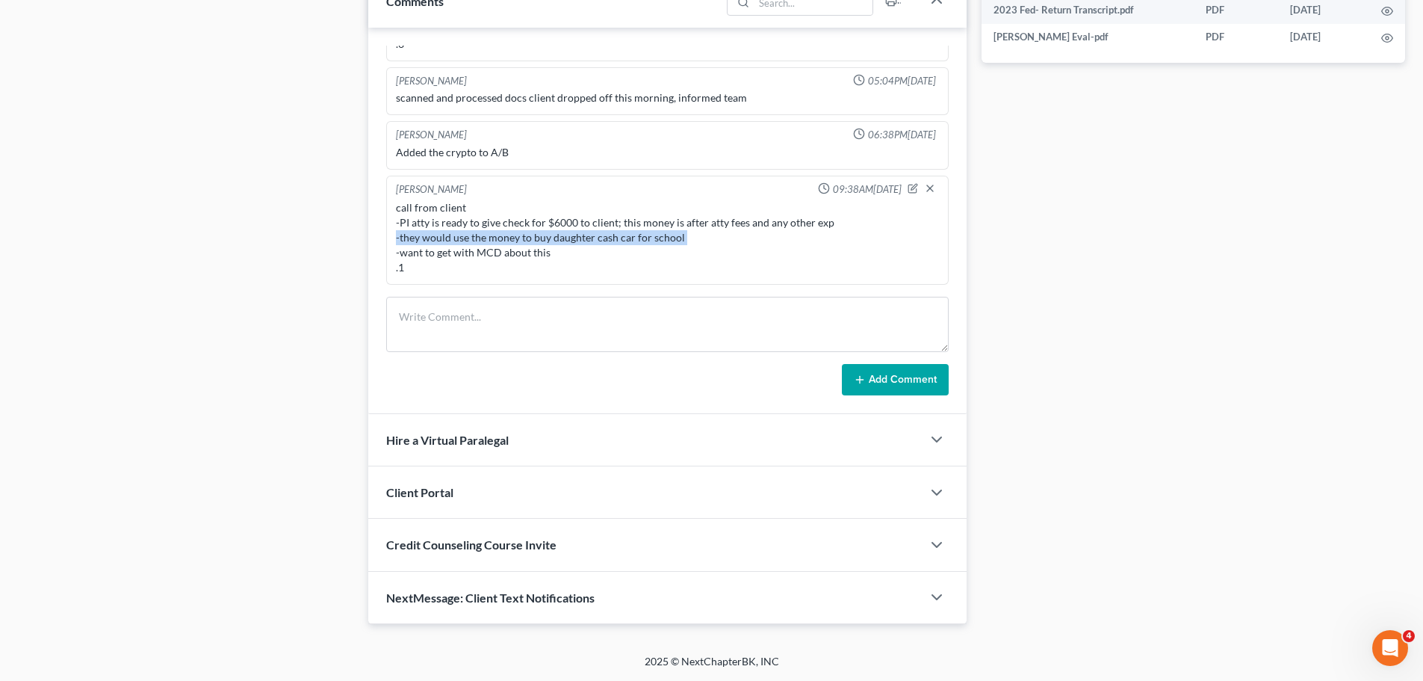
click at [548, 235] on div "call from client -PI atty is ready to give check for $6000 to client; this mone…" at bounding box center [667, 237] width 543 height 75
click at [554, 225] on div "call from client -PI atty is ready to give check for $6000 to client; this mone…" at bounding box center [667, 237] width 543 height 75
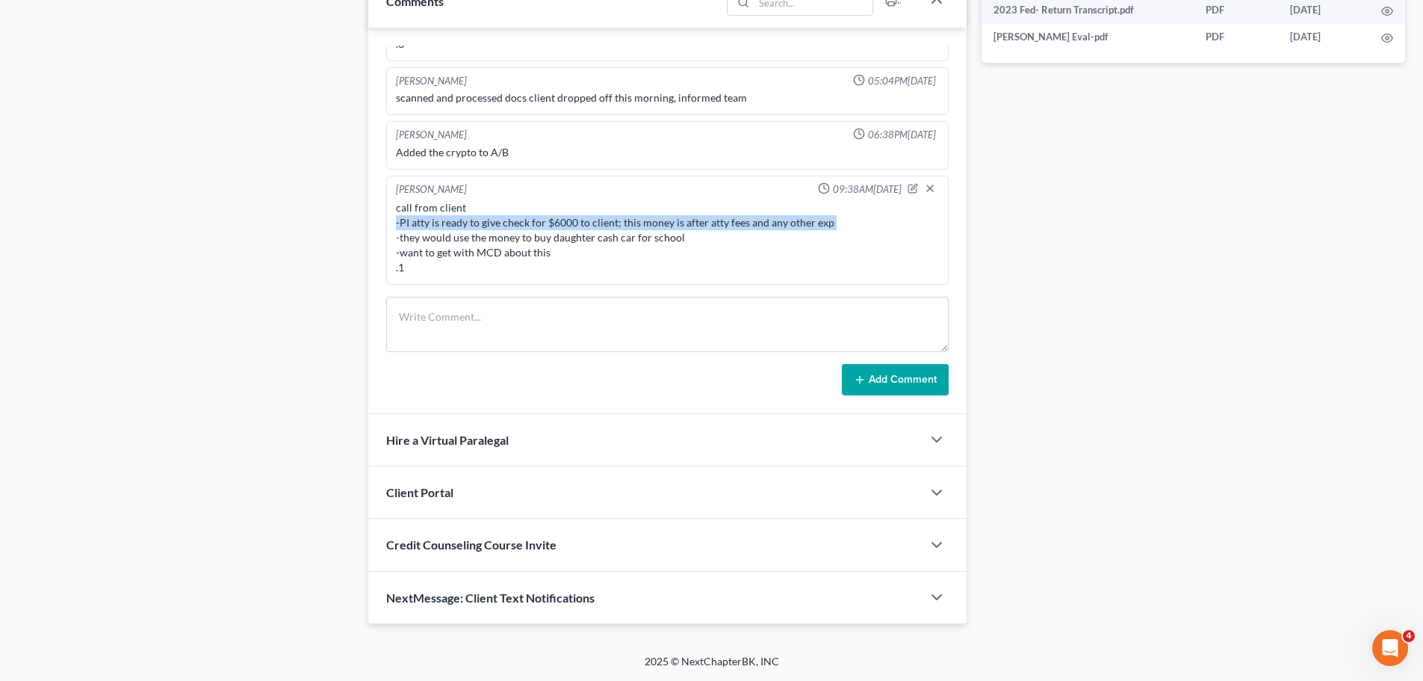
click at [554, 225] on div "call from client -PI atty is ready to give check for $6000 to client; this mone…" at bounding box center [667, 237] width 543 height 75
click at [552, 232] on div "call from client -PI atty is ready to give check for $6000 to client; this mone…" at bounding box center [667, 237] width 543 height 75
click at [557, 225] on div "call from client -PI atty is ready to give check for $6000 to client; this mone…" at bounding box center [667, 237] width 543 height 75
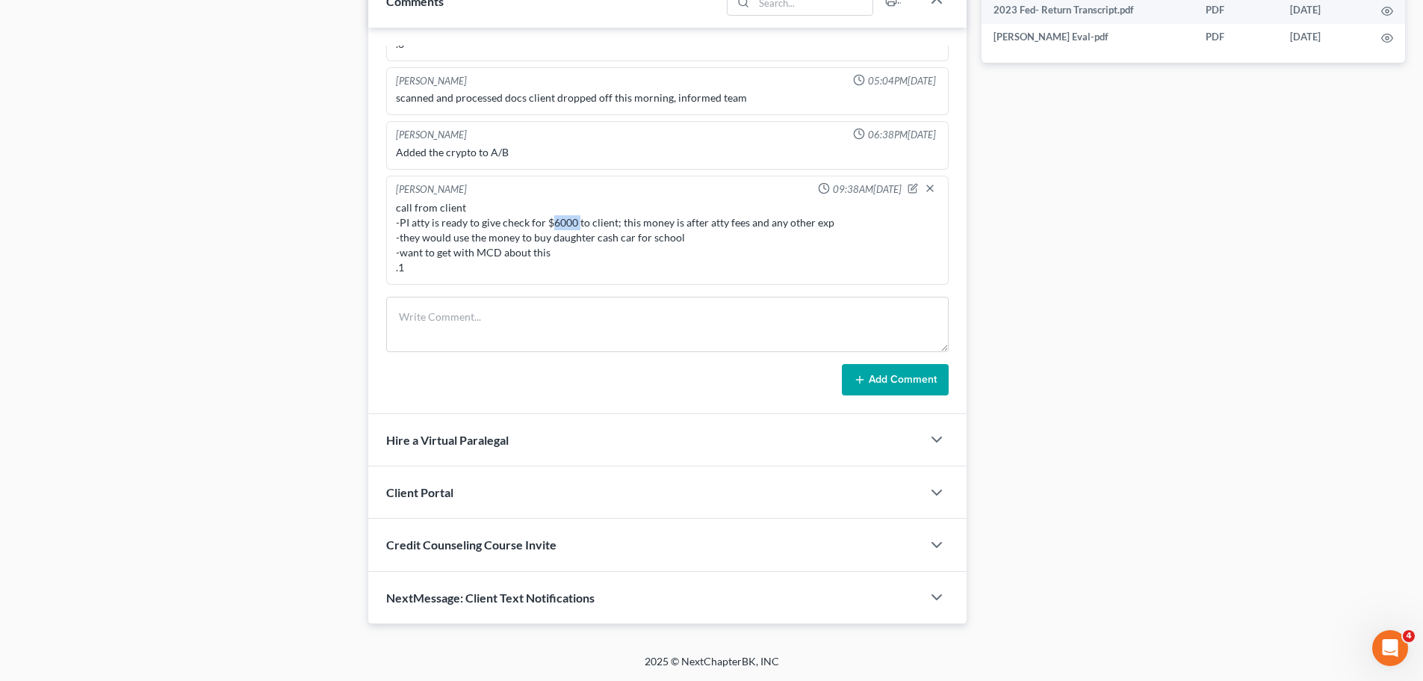
click at [557, 225] on div "call from client -PI atty is ready to give check for $6000 to client; this mone…" at bounding box center [667, 237] width 543 height 75
click at [557, 237] on div "call from client -PI atty is ready to give check for $6000 to client; this mone…" at bounding box center [667, 237] width 543 height 75
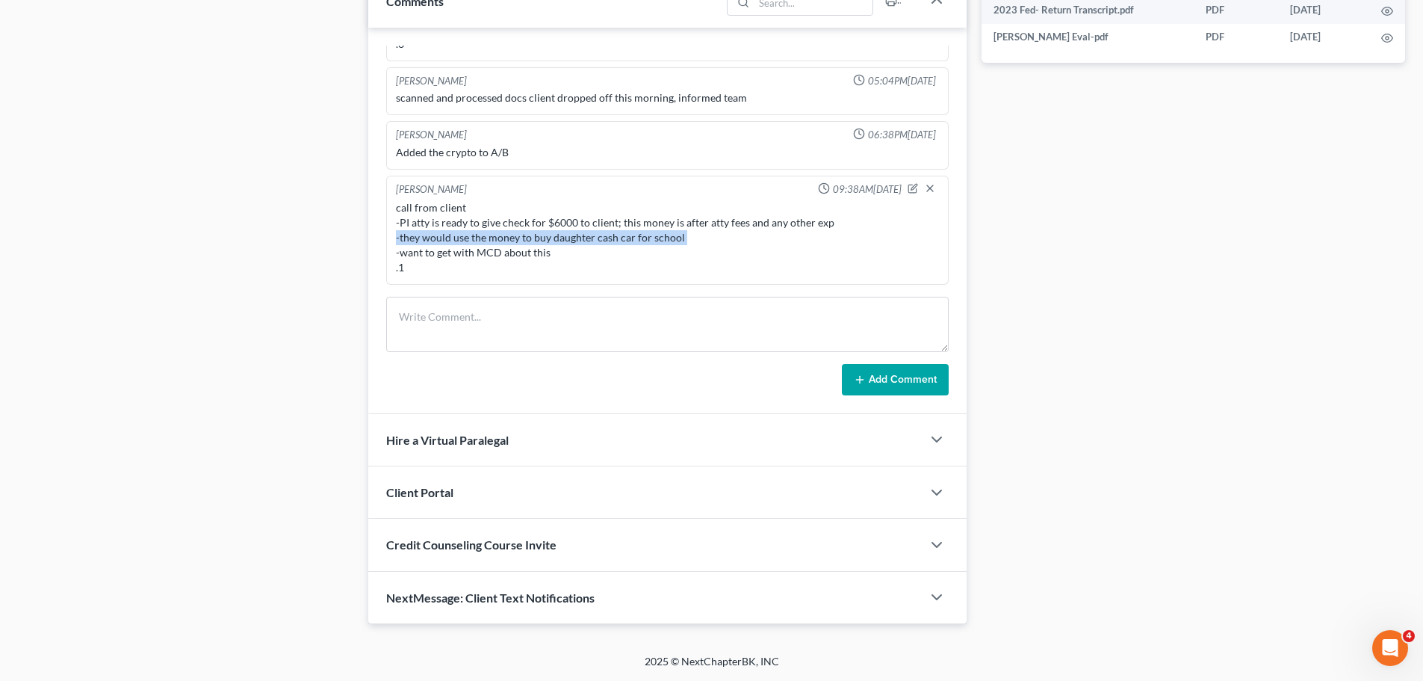
click at [557, 237] on div "call from client -PI atty is ready to give check for $6000 to client; this mone…" at bounding box center [667, 237] width 543 height 75
click at [565, 228] on div "call from client -PI atty is ready to give check for $6000 to client; this mone…" at bounding box center [667, 237] width 543 height 75
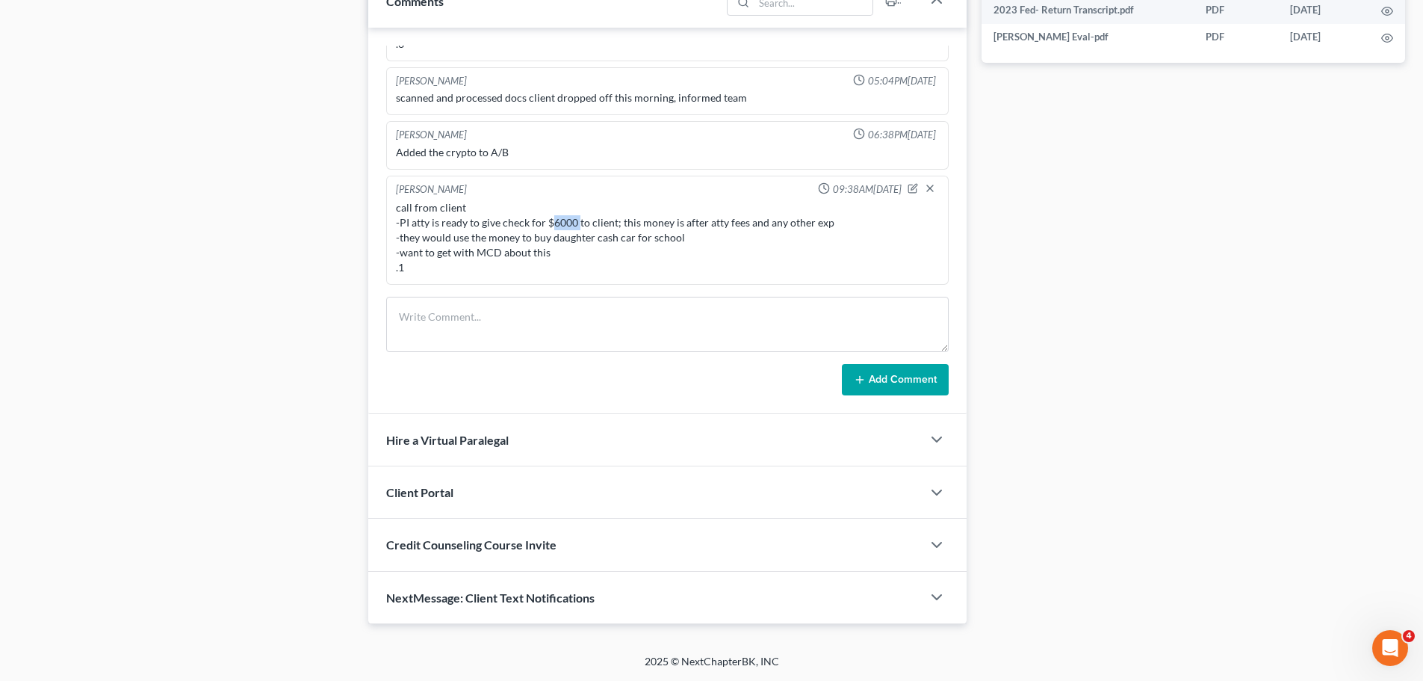
click at [565, 228] on div "call from client -PI atty is ready to give check for $6000 to client; this mone…" at bounding box center [667, 237] width 543 height 75
click at [548, 252] on div "call from client -PI atty is ready to give check for $6000 to client; this mone…" at bounding box center [667, 237] width 543 height 75
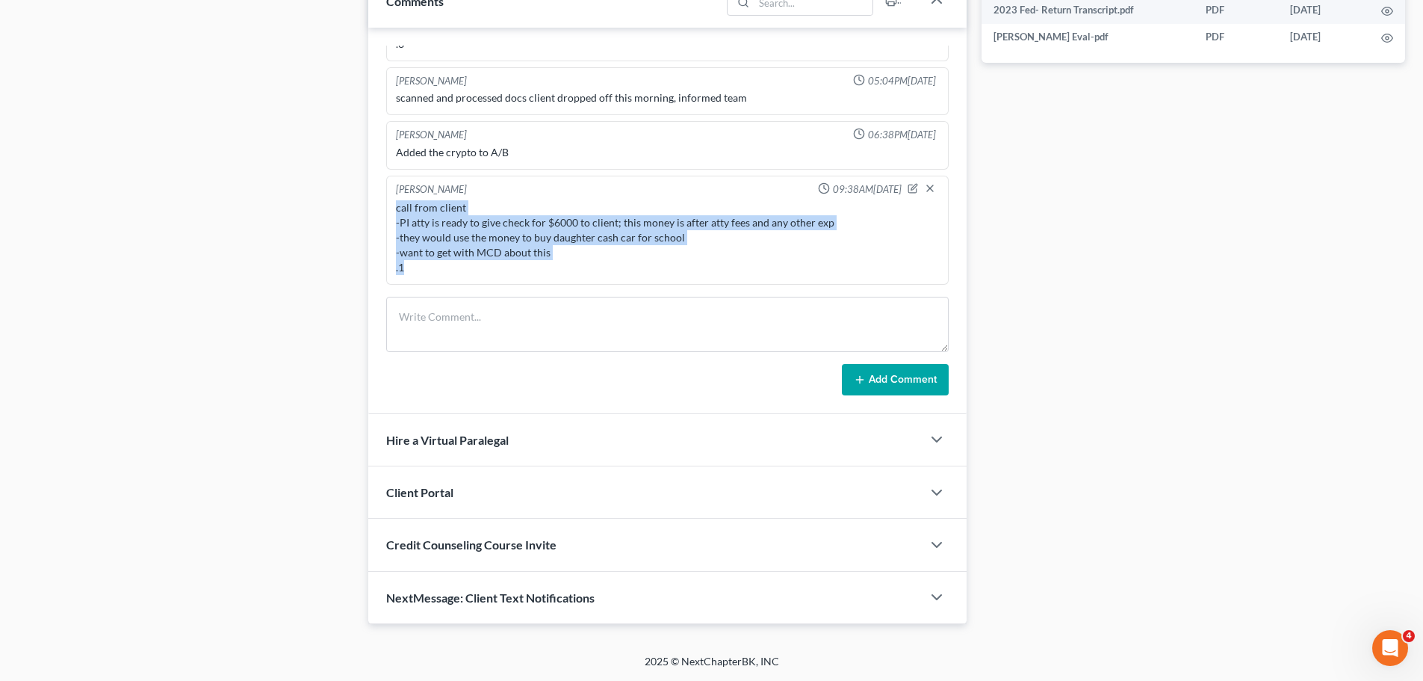
drag, startPoint x: 412, startPoint y: 265, endPoint x: 385, endPoint y: 203, distance: 67.3
click at [385, 203] on div "Richard Prunick 01:20PM, 09/02/2025 Did eval with Wilbert, He's gonna retain wi…" at bounding box center [667, 221] width 598 height 386
click at [406, 203] on div "call from client -PI atty is ready to give check for $6000 to client; this mone…" at bounding box center [667, 237] width 543 height 75
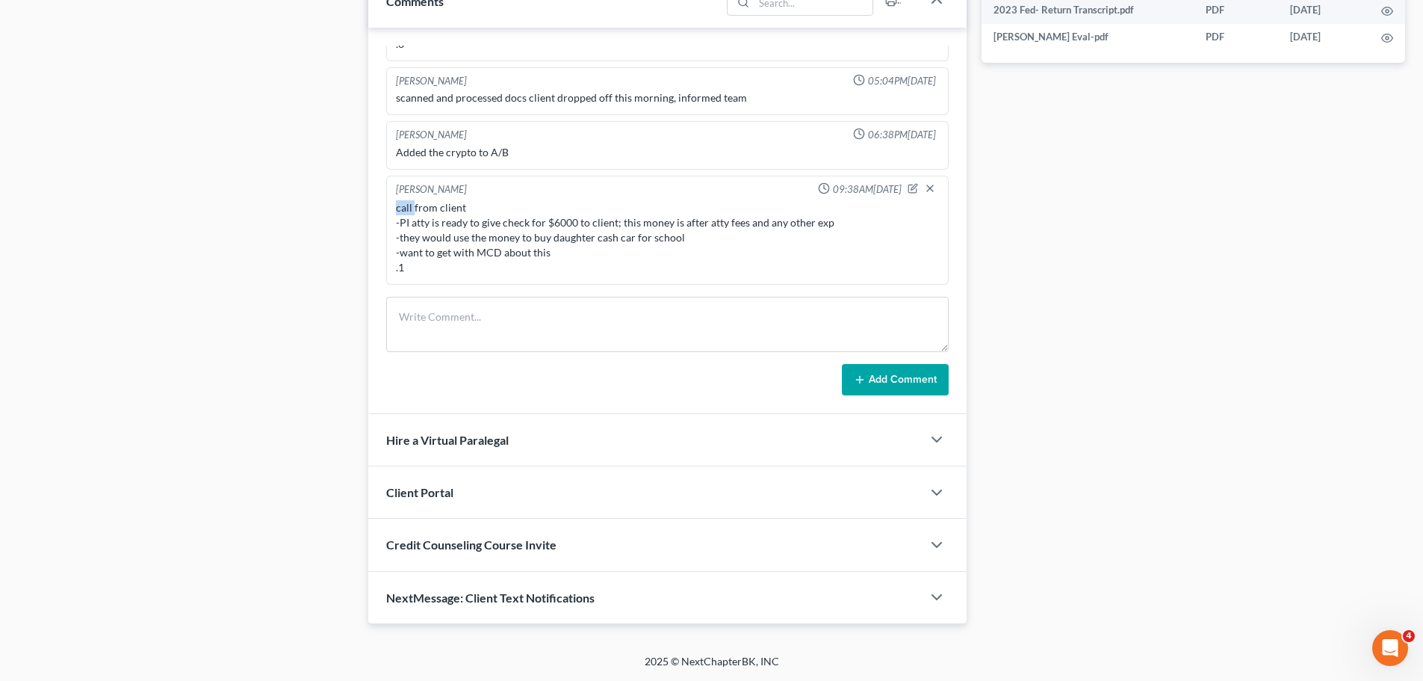
click at [406, 203] on div "call from client -PI atty is ready to give check for $6000 to client; this mone…" at bounding box center [667, 237] width 543 height 75
click at [406, 210] on div "call from client -PI atty is ready to give check for $6000 to client; this mone…" at bounding box center [667, 237] width 543 height 75
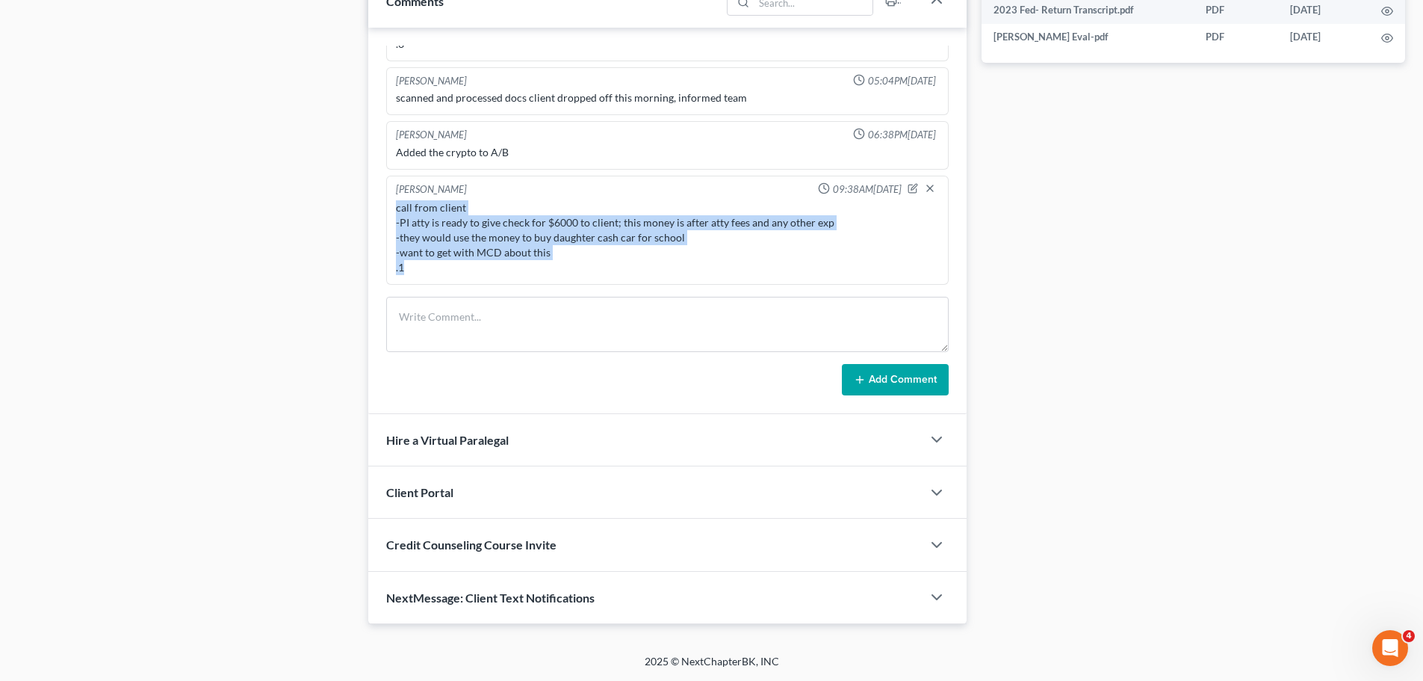
drag, startPoint x: 397, startPoint y: 209, endPoint x: 421, endPoint y: 273, distance: 67.6
click at [421, 273] on div "call from client -PI atty is ready to give check for $6000 to client; this mone…" at bounding box center [667, 237] width 543 height 75
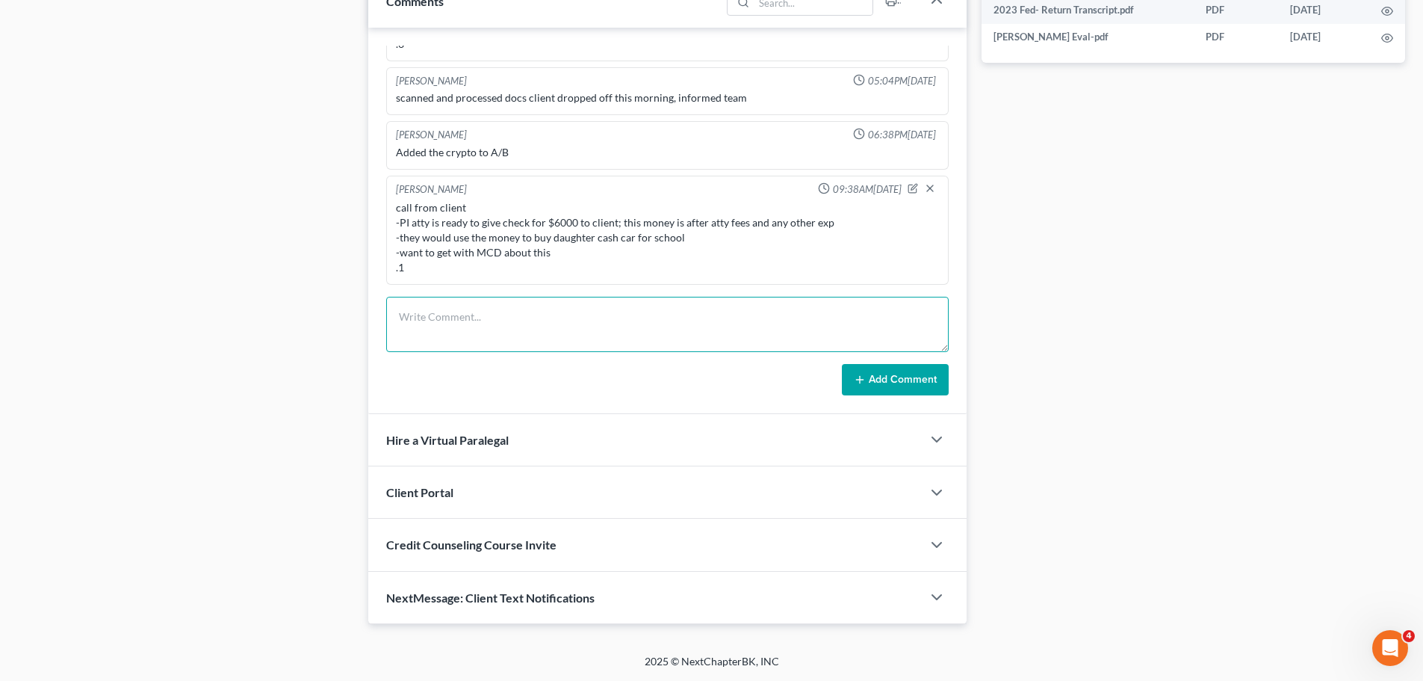
click at [474, 309] on textarea at bounding box center [667, 324] width 563 height 55
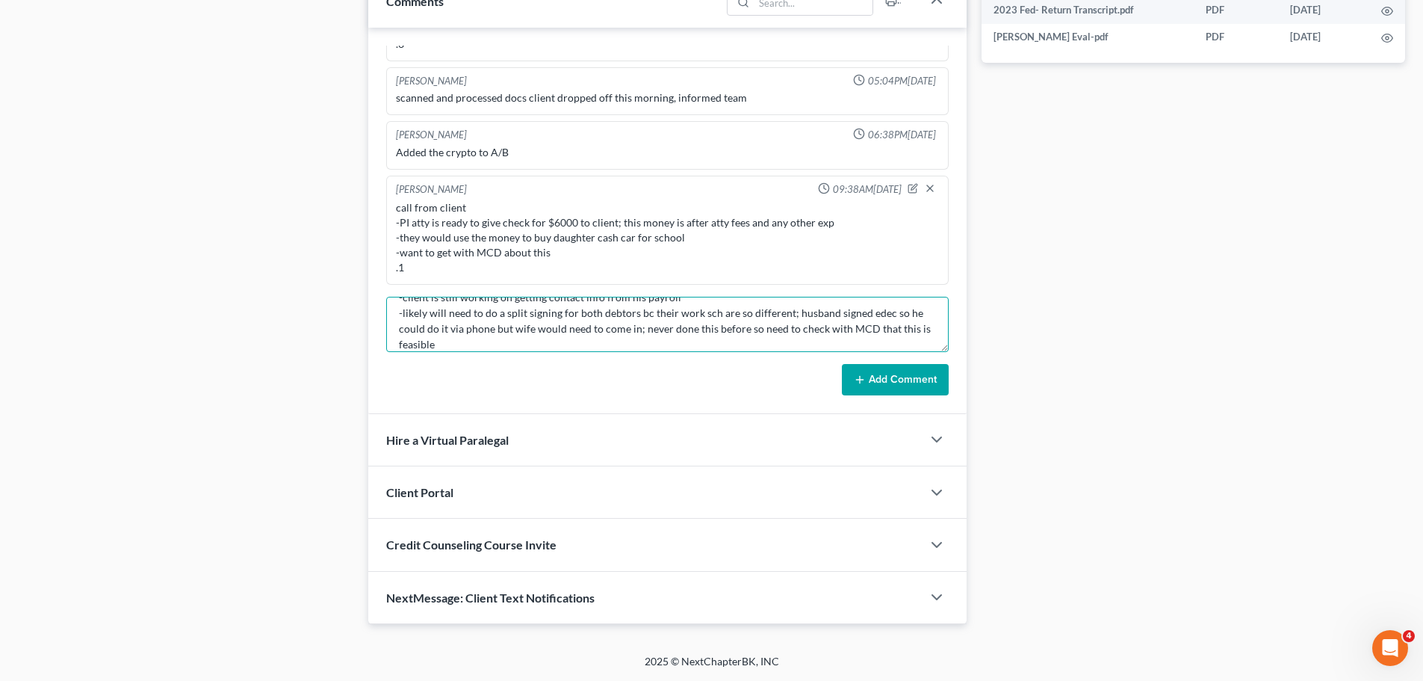
scroll to position [82, 0]
type textarea "call to client -per MCD: client can receive the PI check, cash it but not get a…"
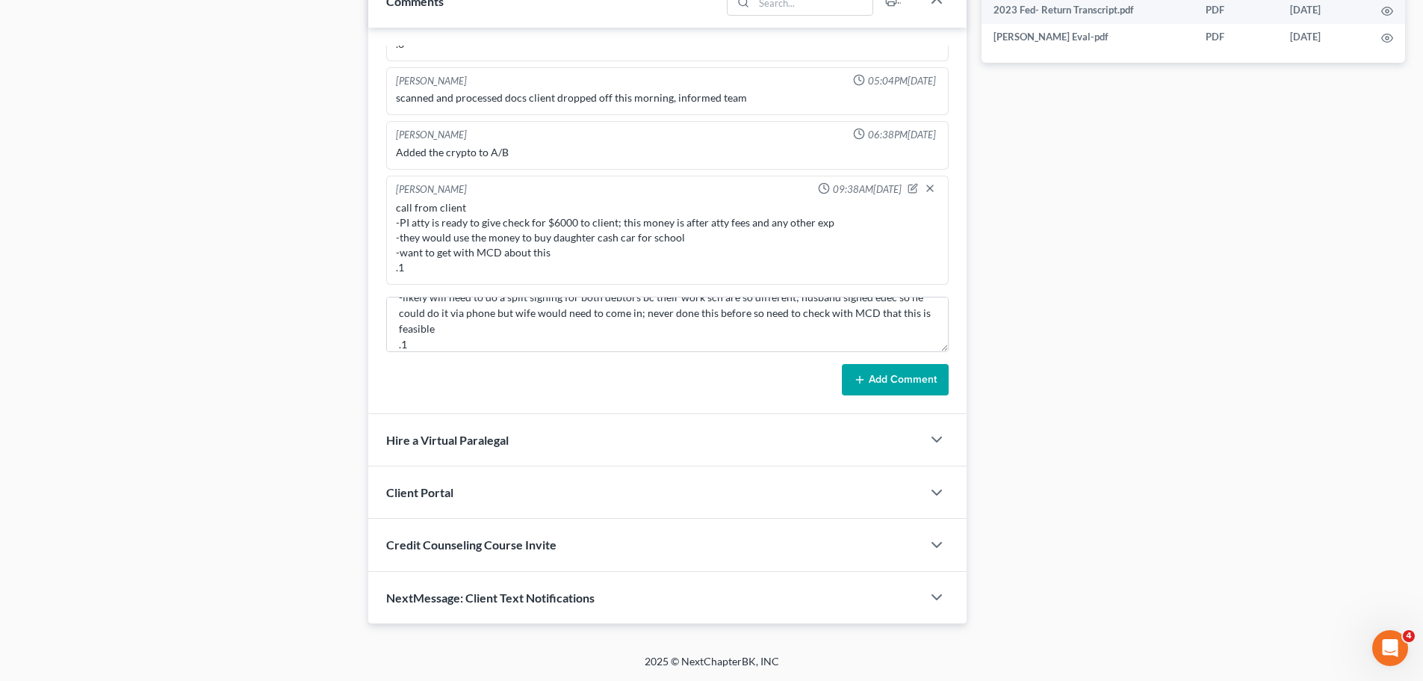
click at [895, 388] on button "Add Comment" at bounding box center [895, 379] width 107 height 31
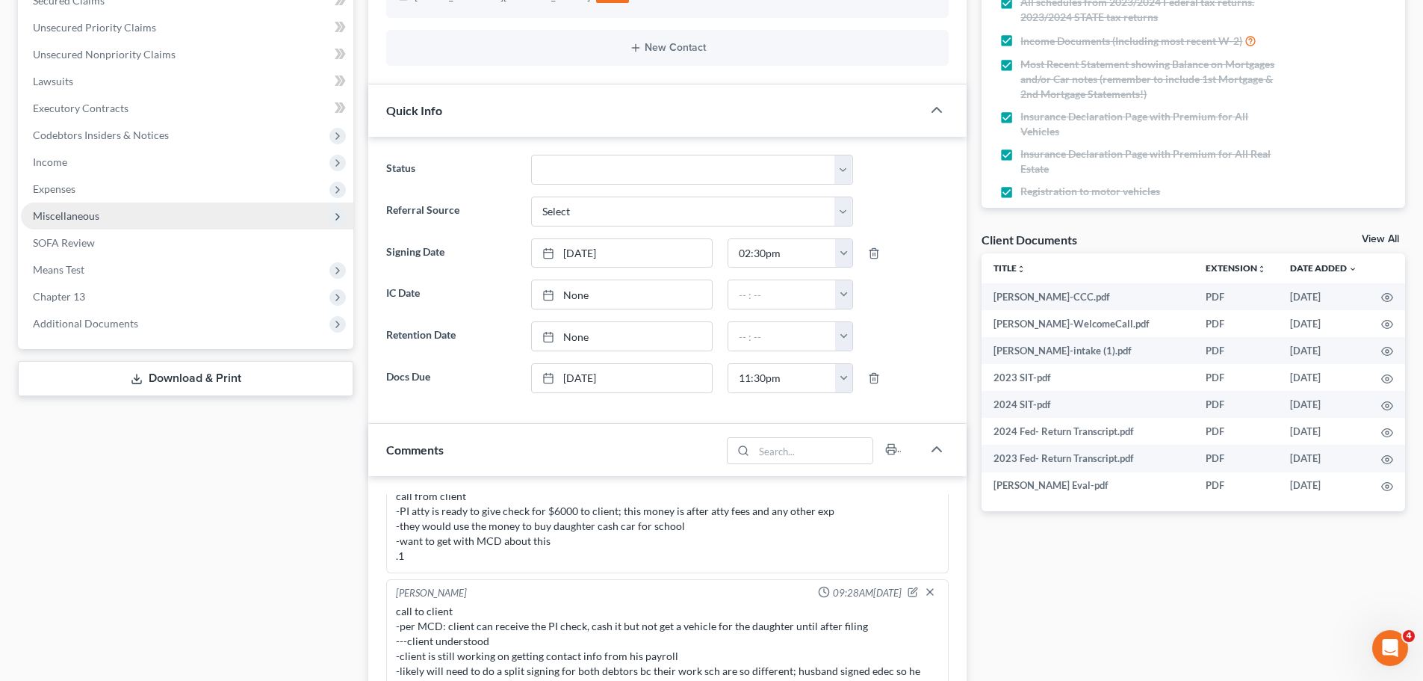
scroll to position [0, 0]
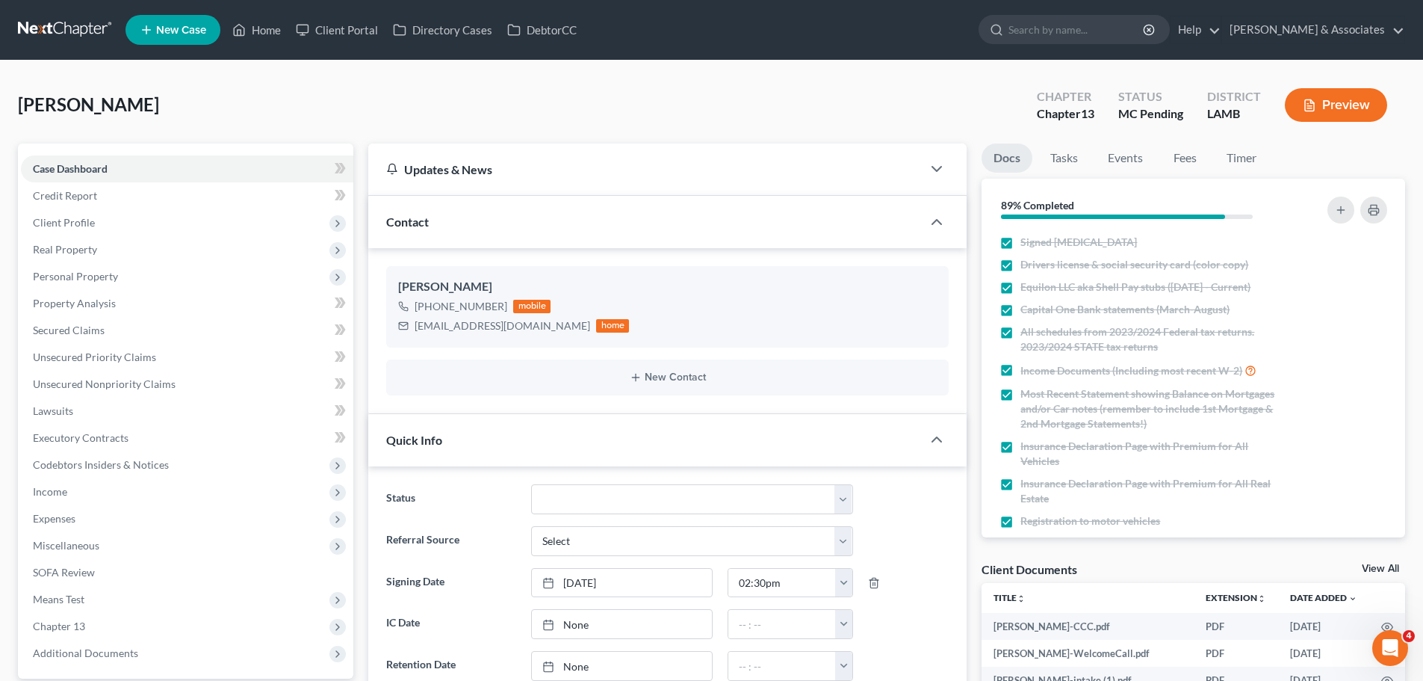
click at [71, 31] on link at bounding box center [66, 29] width 96 height 27
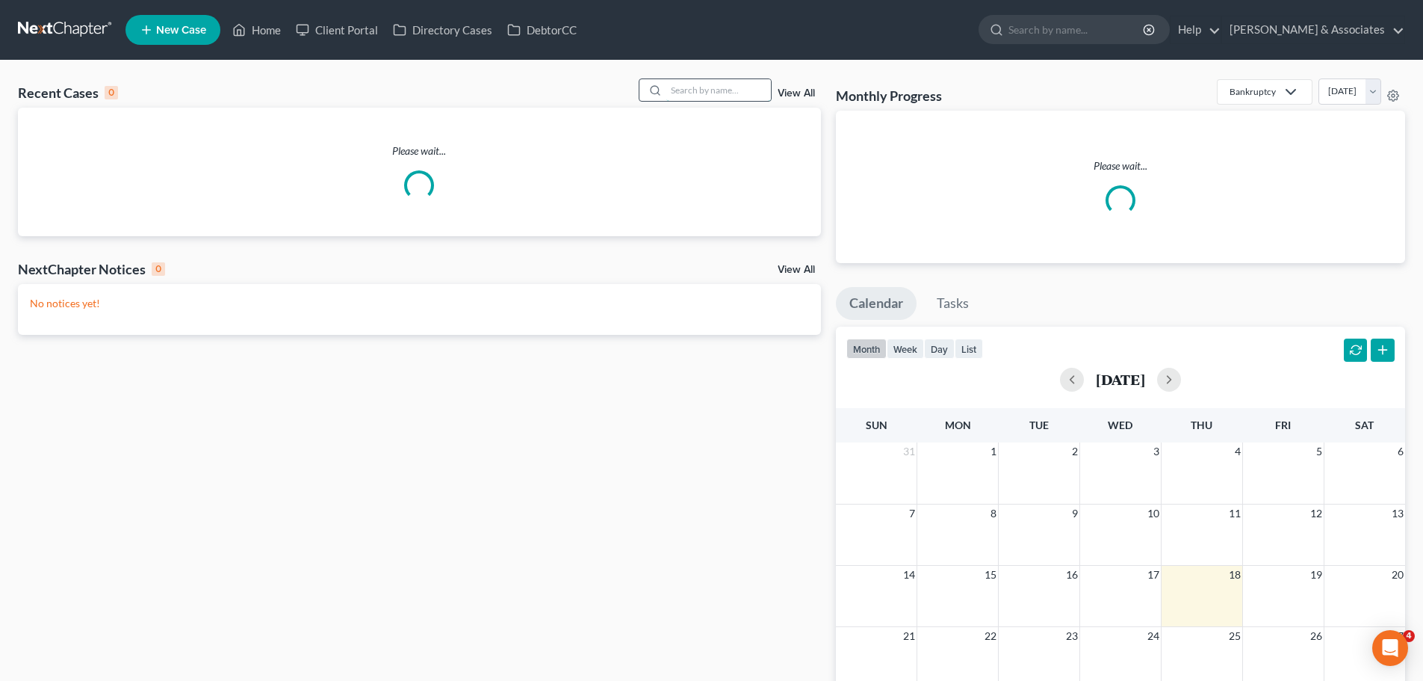
click at [717, 97] on input "search" at bounding box center [718, 90] width 105 height 22
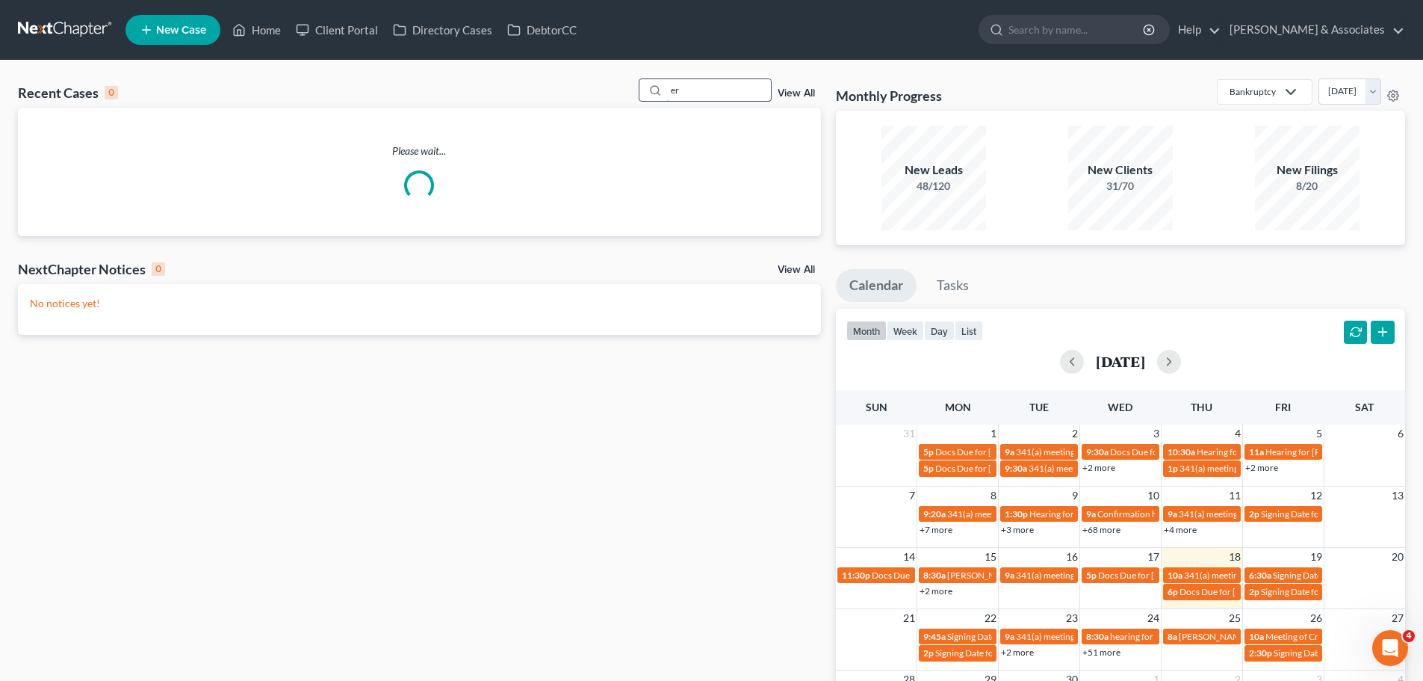
type input "e"
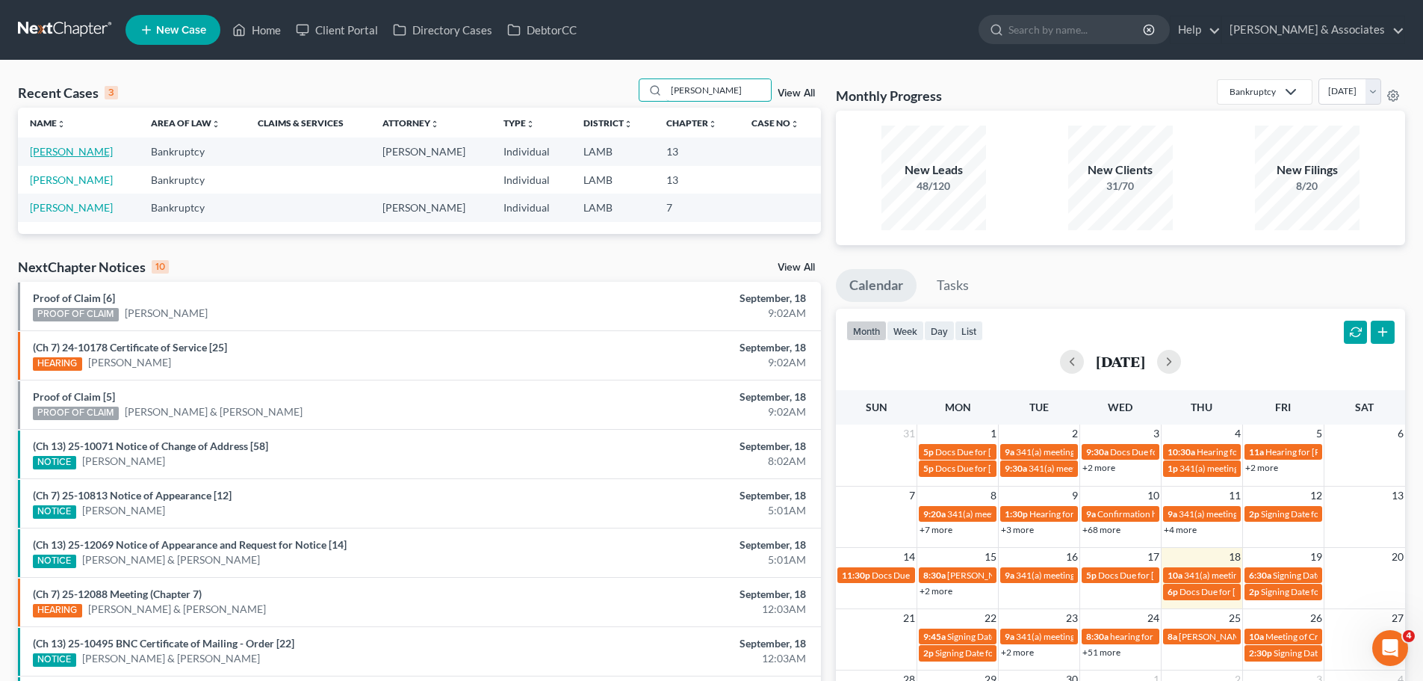
type input "[PERSON_NAME]"
click at [70, 150] on link "[PERSON_NAME]" at bounding box center [71, 151] width 83 height 13
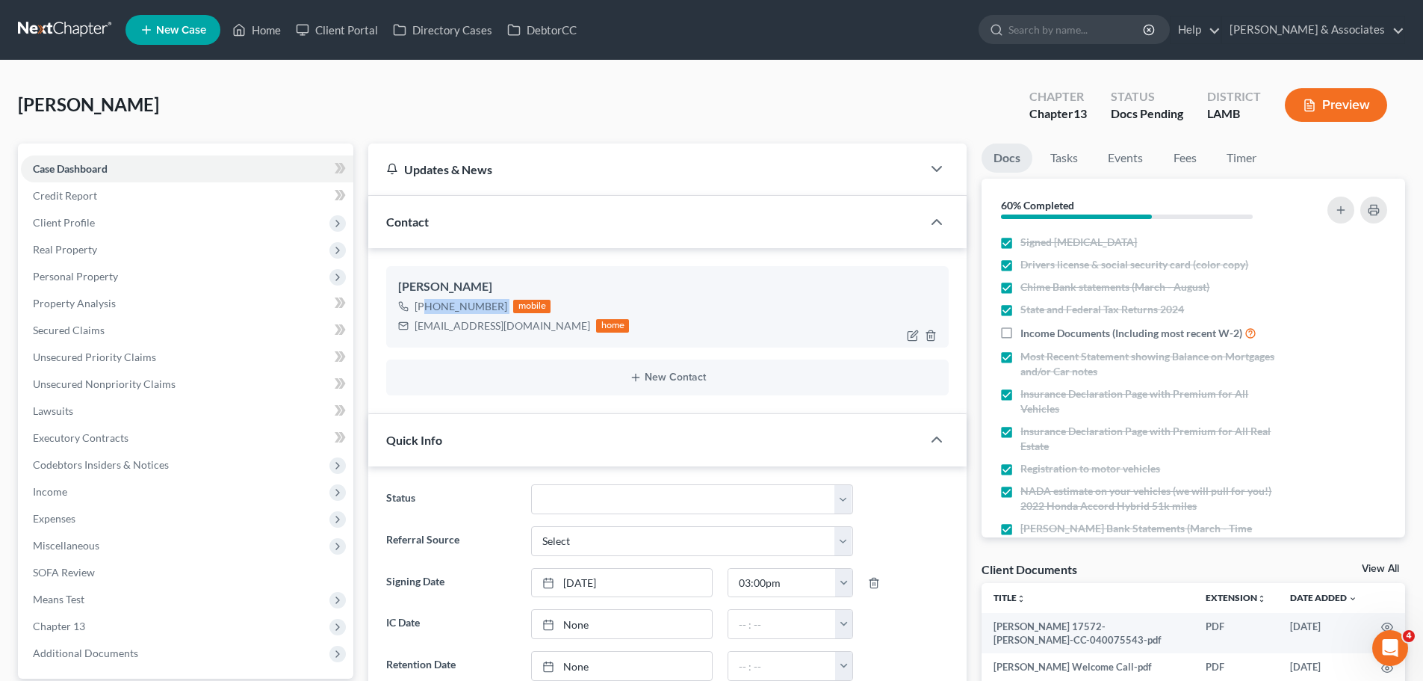
drag, startPoint x: 427, startPoint y: 304, endPoint x: 507, endPoint y: 309, distance: 80.1
click at [507, 309] on div "[PHONE_NUMBER] mobile" at bounding box center [513, 306] width 231 height 19
copy div "[PHONE_NUMBER]"
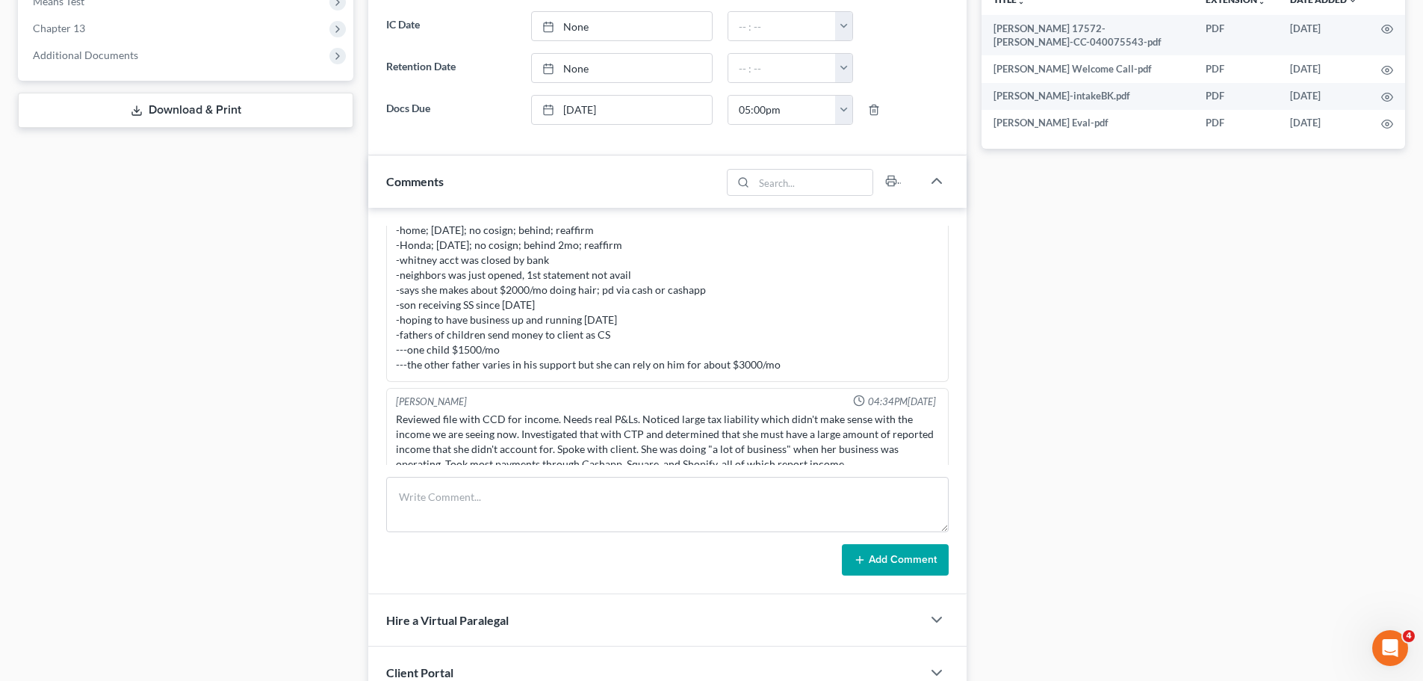
scroll to position [527, 0]
drag, startPoint x: 804, startPoint y: 367, endPoint x: 393, endPoint y: 312, distance: 414.6
click at [393, 312] on div "MC complete -single, never married, HH3; kids full time -closed business [DATE]…" at bounding box center [667, 266] width 549 height 215
click at [497, 303] on div "MC complete -single, never married, HH3; kids full time -closed business [DATE]…" at bounding box center [667, 266] width 543 height 209
click at [584, 308] on div "MC complete -single, never married, HH3; kids full time -closed business [DATE]…" at bounding box center [667, 266] width 543 height 209
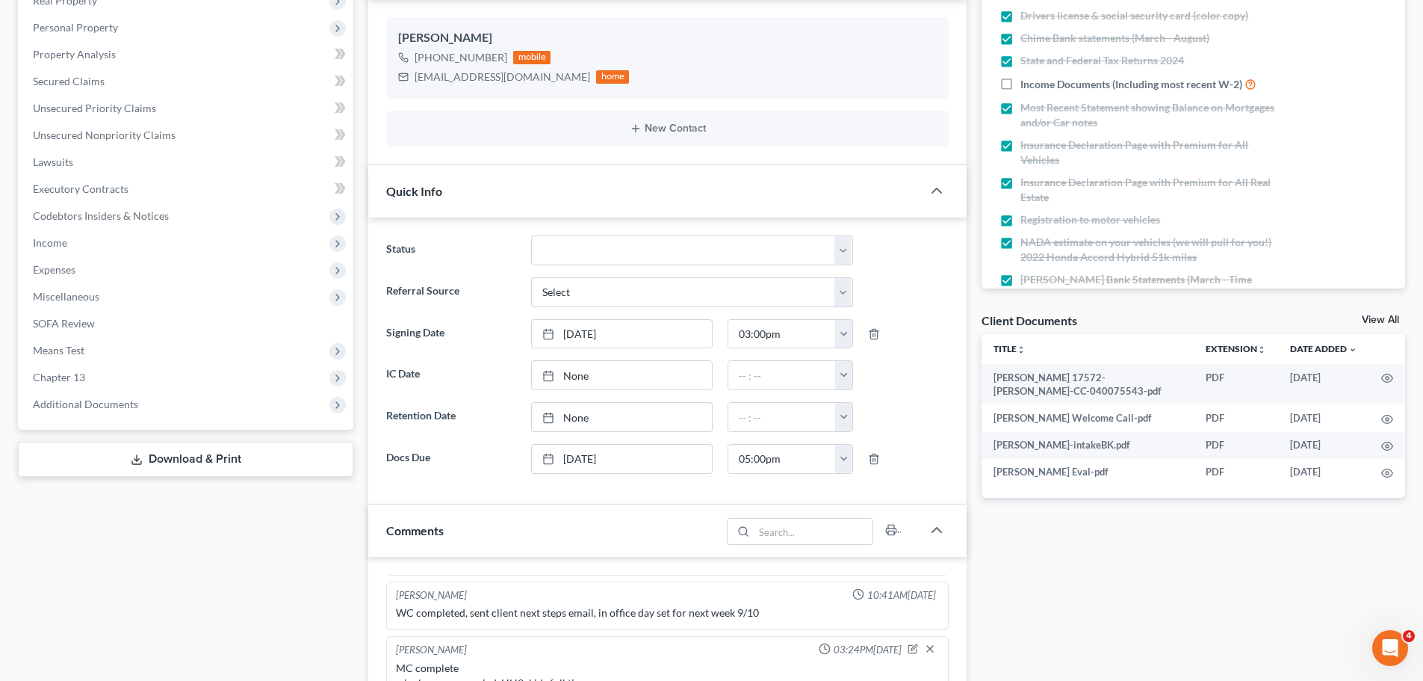
scroll to position [149, 0]
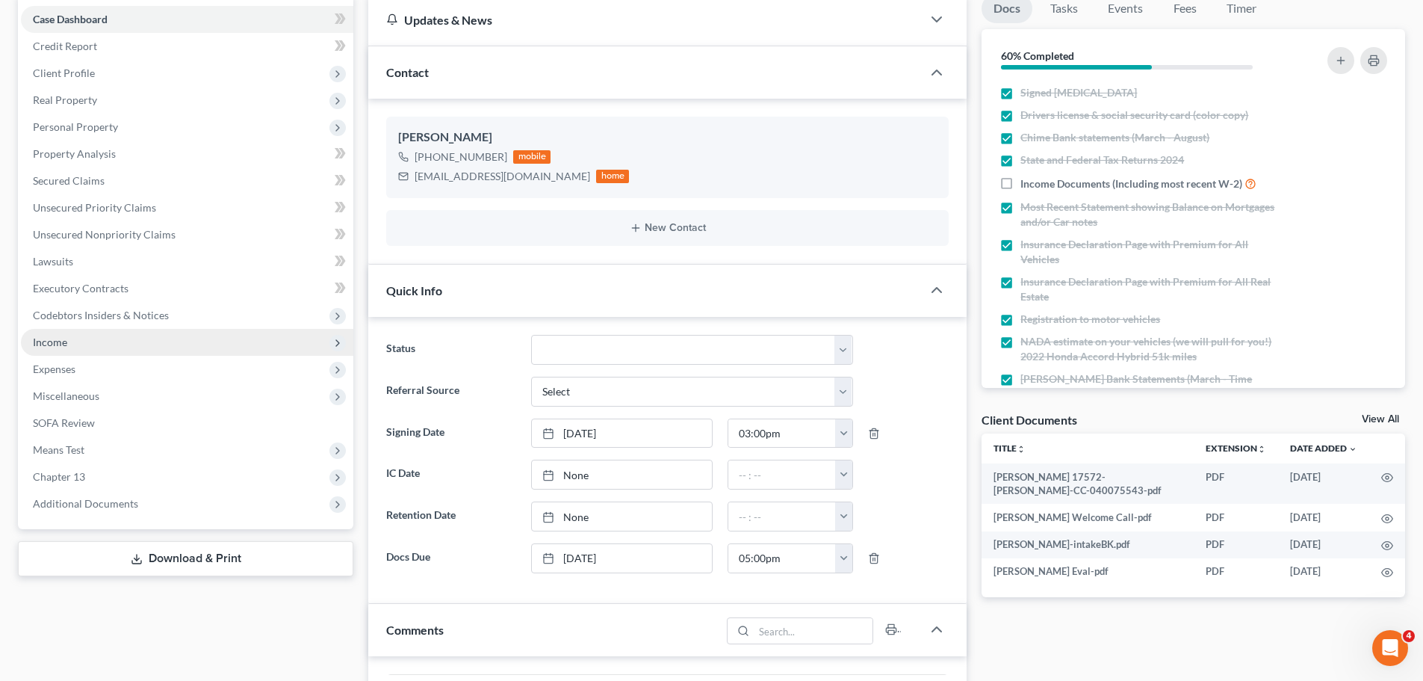
click at [77, 344] on span "Income" at bounding box center [187, 342] width 332 height 27
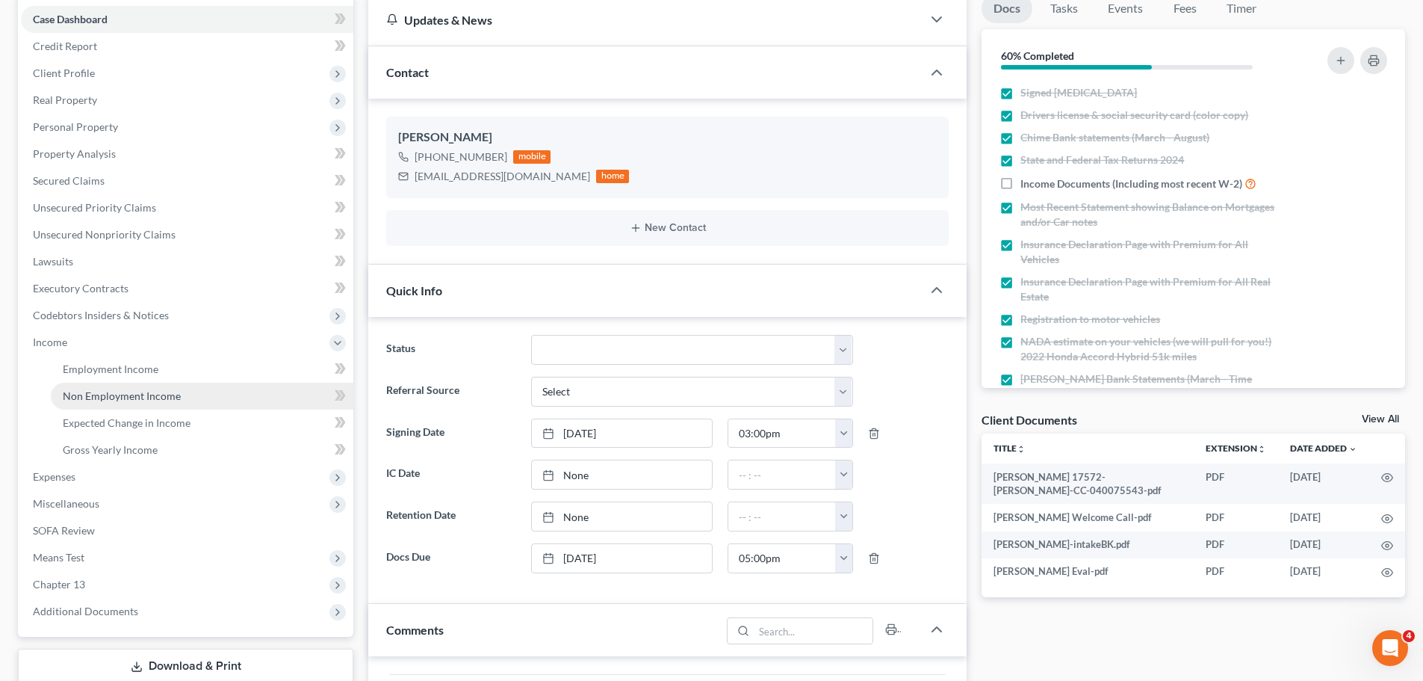
click at [127, 395] on span "Non Employment Income" at bounding box center [122, 395] width 118 height 13
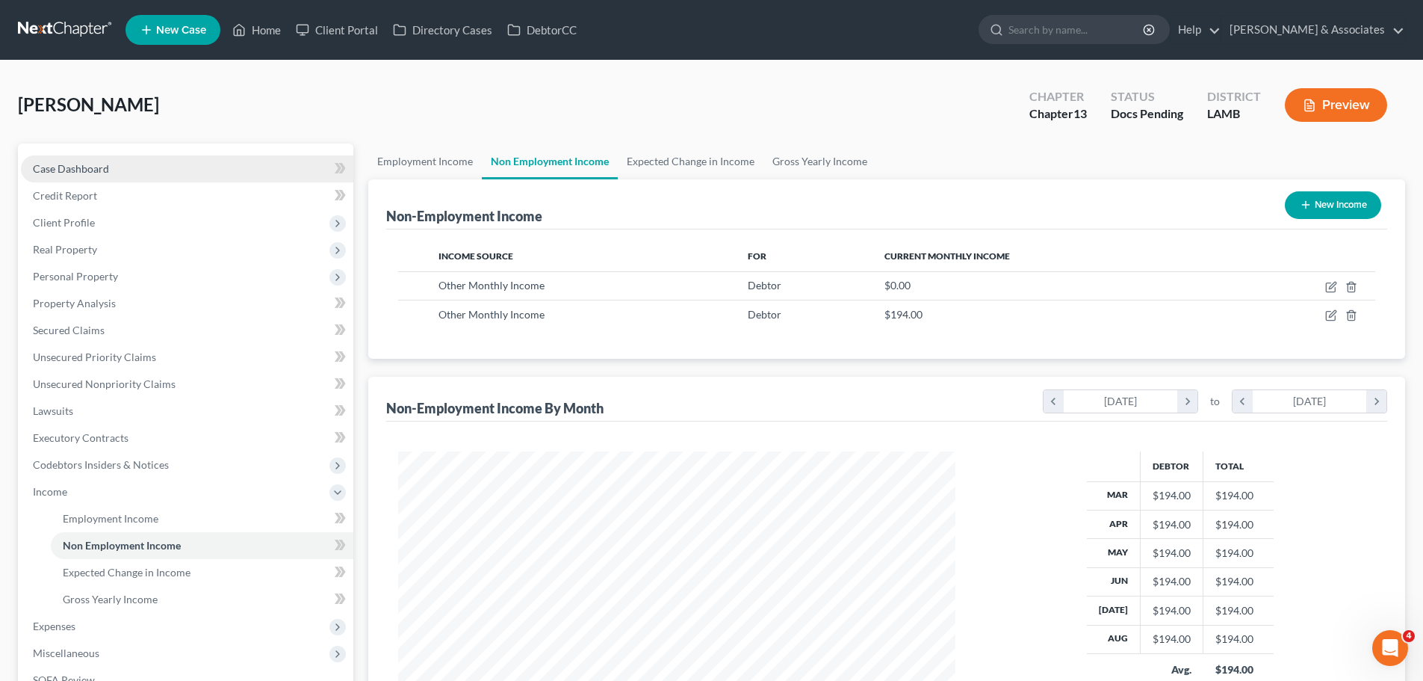
drag, startPoint x: 123, startPoint y: 167, endPoint x: 230, endPoint y: 176, distance: 107.9
click at [123, 167] on link "Case Dashboard" at bounding box center [187, 168] width 332 height 27
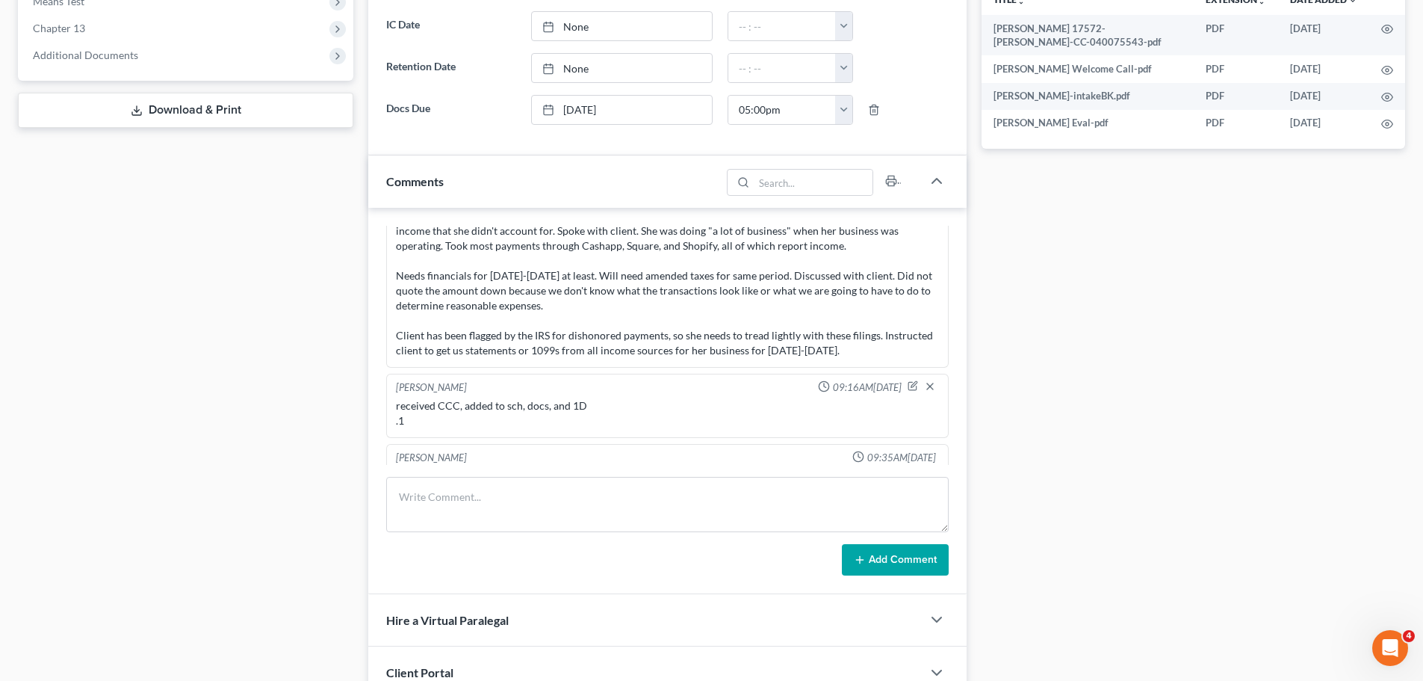
scroll to position [826, 0]
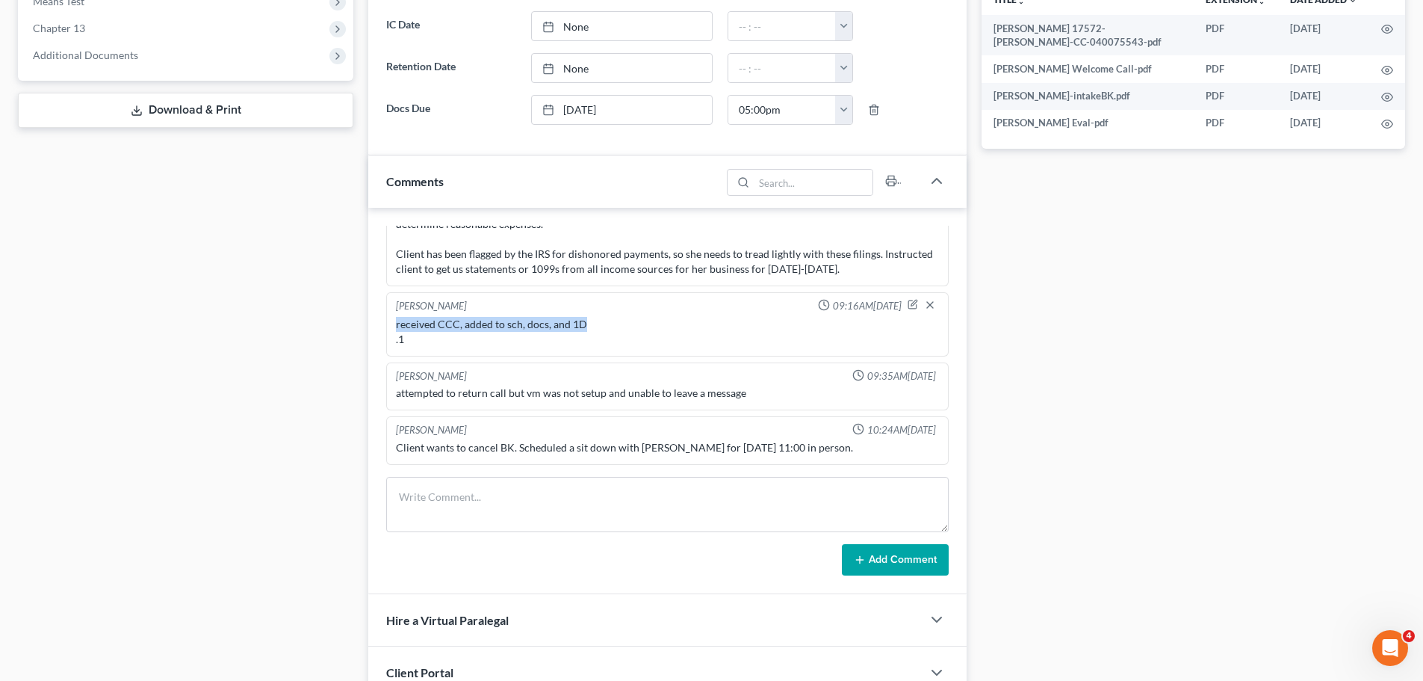
drag, startPoint x: 606, startPoint y: 321, endPoint x: 390, endPoint y: 316, distance: 216.0
click at [390, 316] on div "[PERSON_NAME] 09:16AM[DATE] received CCC, added to sch, docs, and 1D .1" at bounding box center [667, 324] width 563 height 64
click at [454, 315] on div "received CCC, added to sch, docs, and 1D .1" at bounding box center [667, 332] width 549 height 36
drag, startPoint x: 395, startPoint y: 390, endPoint x: 720, endPoint y: 379, distance: 325.2
click at [720, 379] on div "[PERSON_NAME] 09:35AM[DATE] attempted to return call but vm was not setup and u…" at bounding box center [667, 386] width 563 height 49
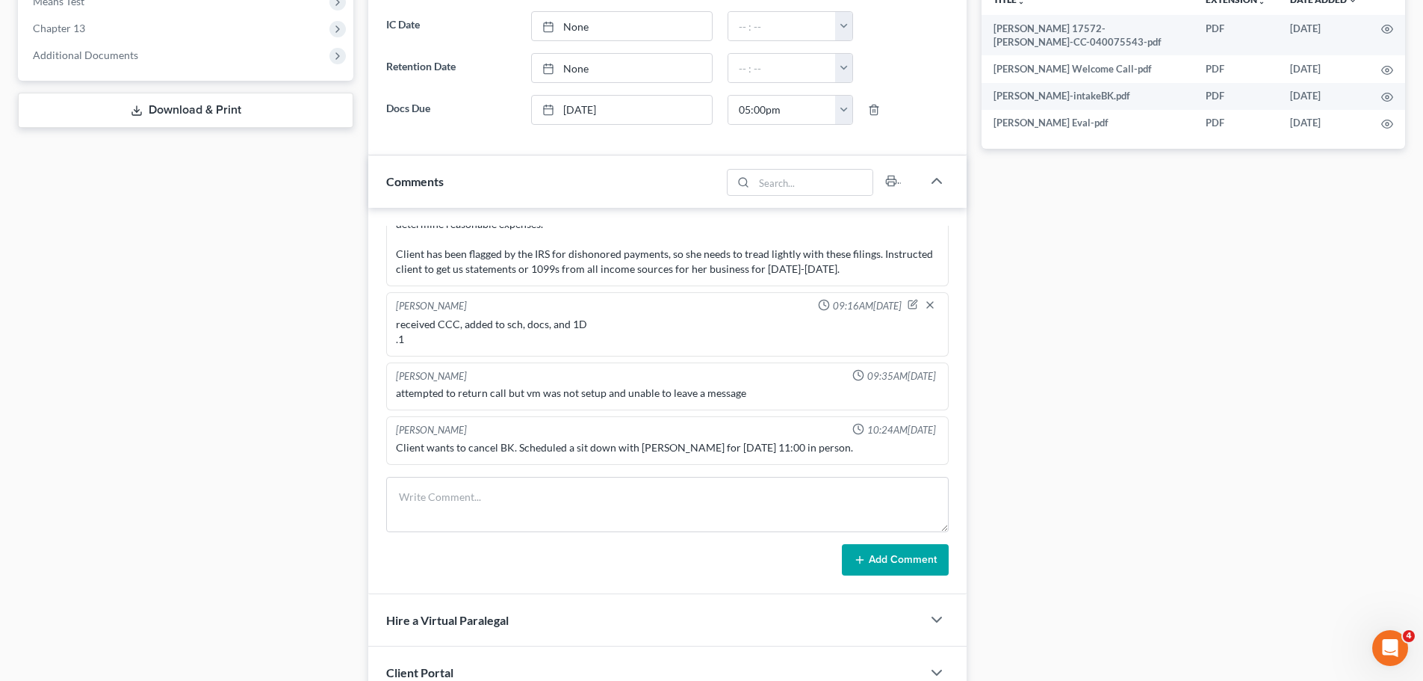
click at [723, 383] on div "attempted to return call but vm was not setup and unable to leave a message" at bounding box center [667, 393] width 549 height 21
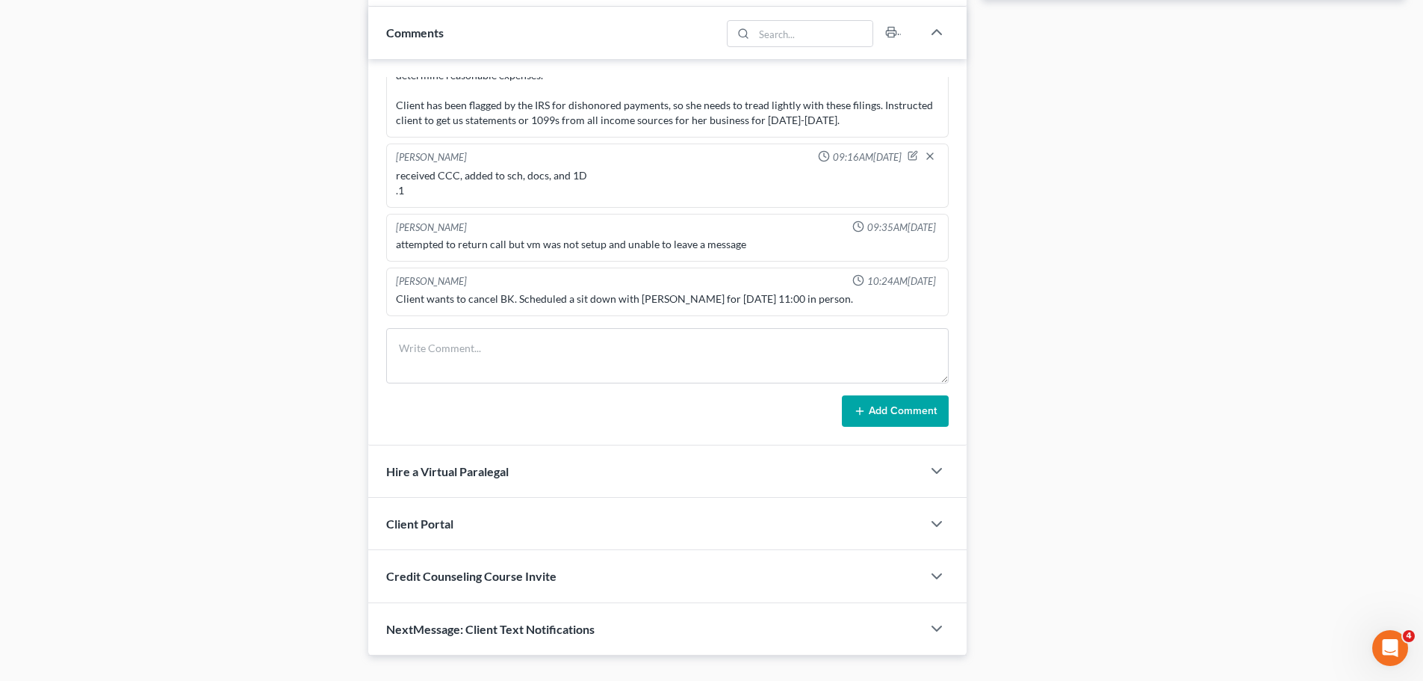
scroll to position [747, 0]
drag, startPoint x: 408, startPoint y: 300, endPoint x: 836, endPoint y: 294, distance: 428.1
click at [836, 294] on div "Client wants to cancel BK. Scheduled a sit down with [PERSON_NAME] for [DATE] 1…" at bounding box center [667, 298] width 543 height 15
click at [759, 350] on textarea at bounding box center [667, 354] width 563 height 55
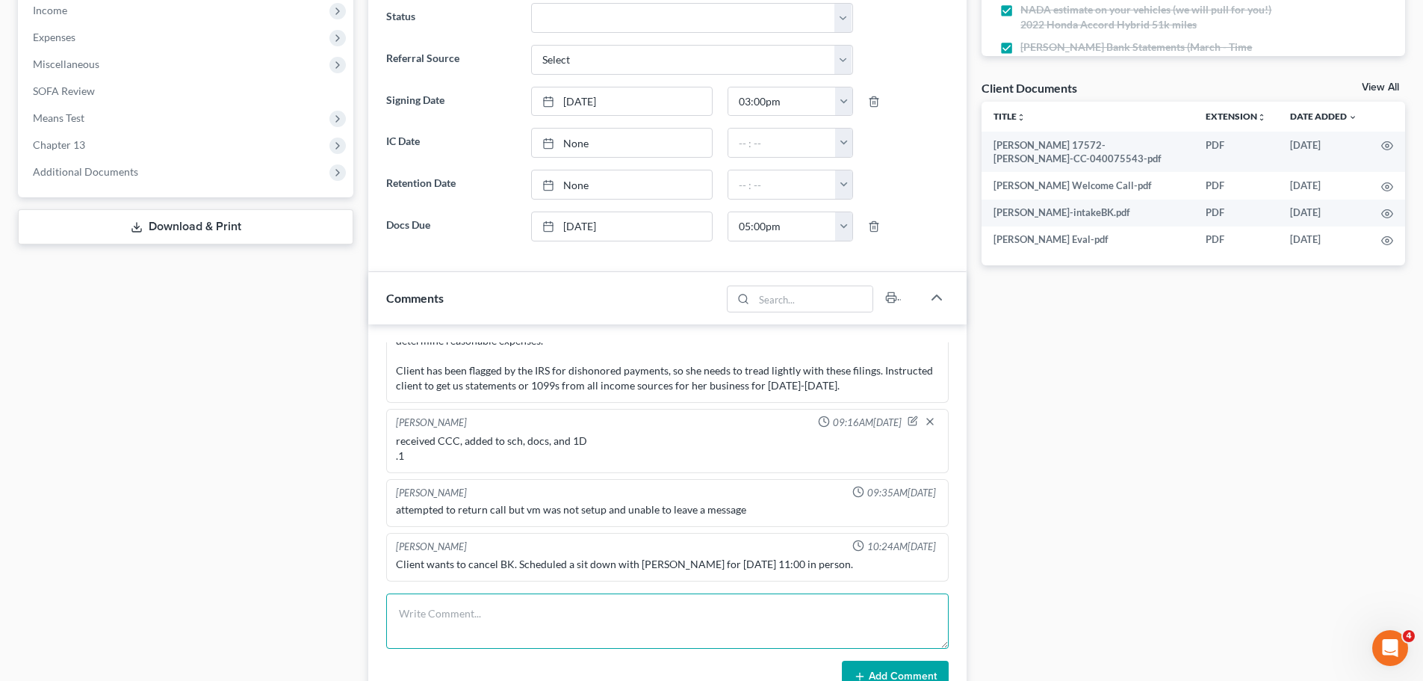
scroll to position [0, 0]
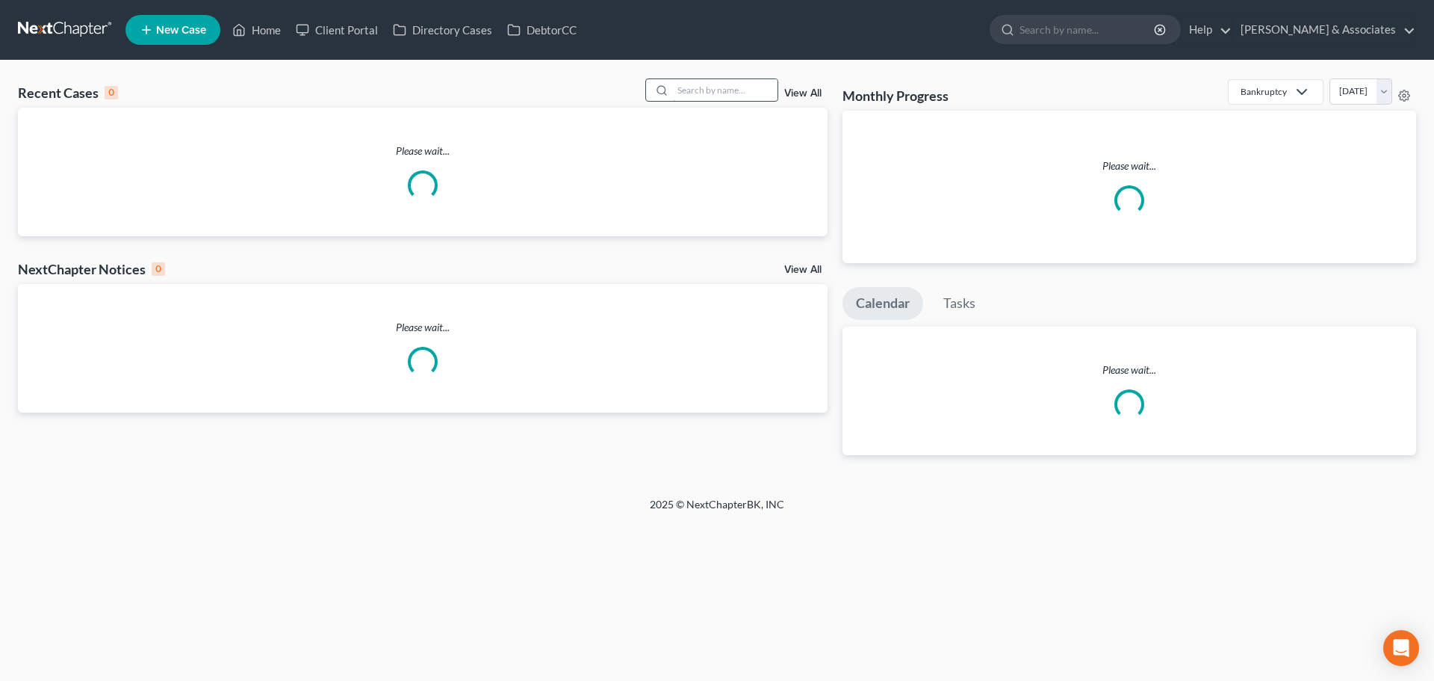
click at [719, 90] on input "search" at bounding box center [725, 90] width 105 height 22
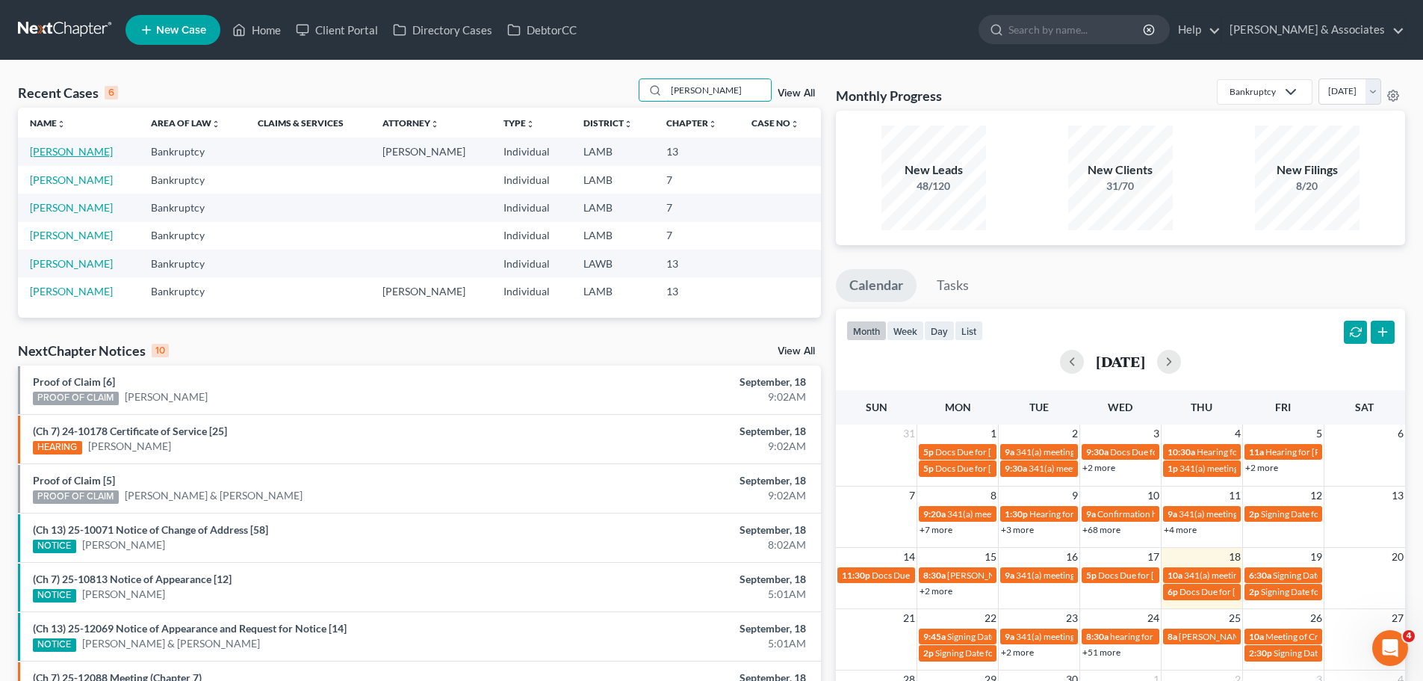
type input "[PERSON_NAME]"
click at [72, 147] on link "[PERSON_NAME]" at bounding box center [71, 151] width 83 height 13
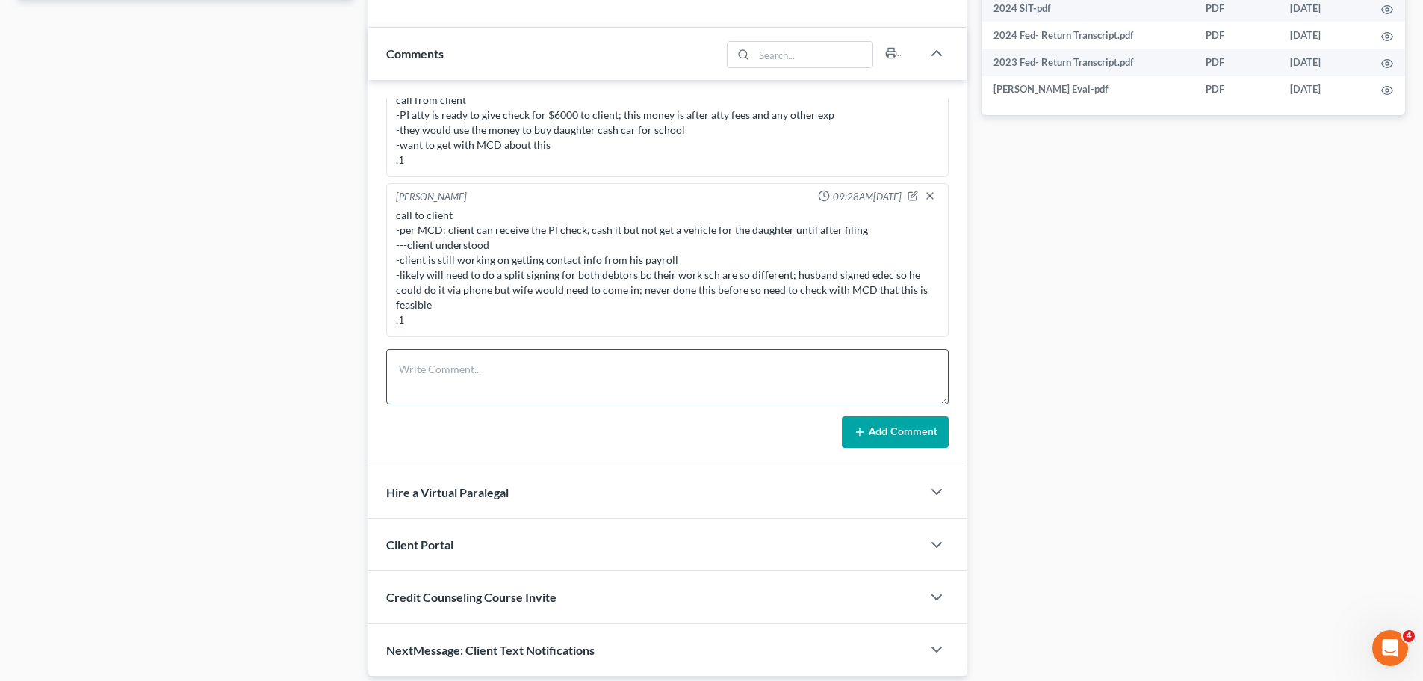
scroll to position [778, 0]
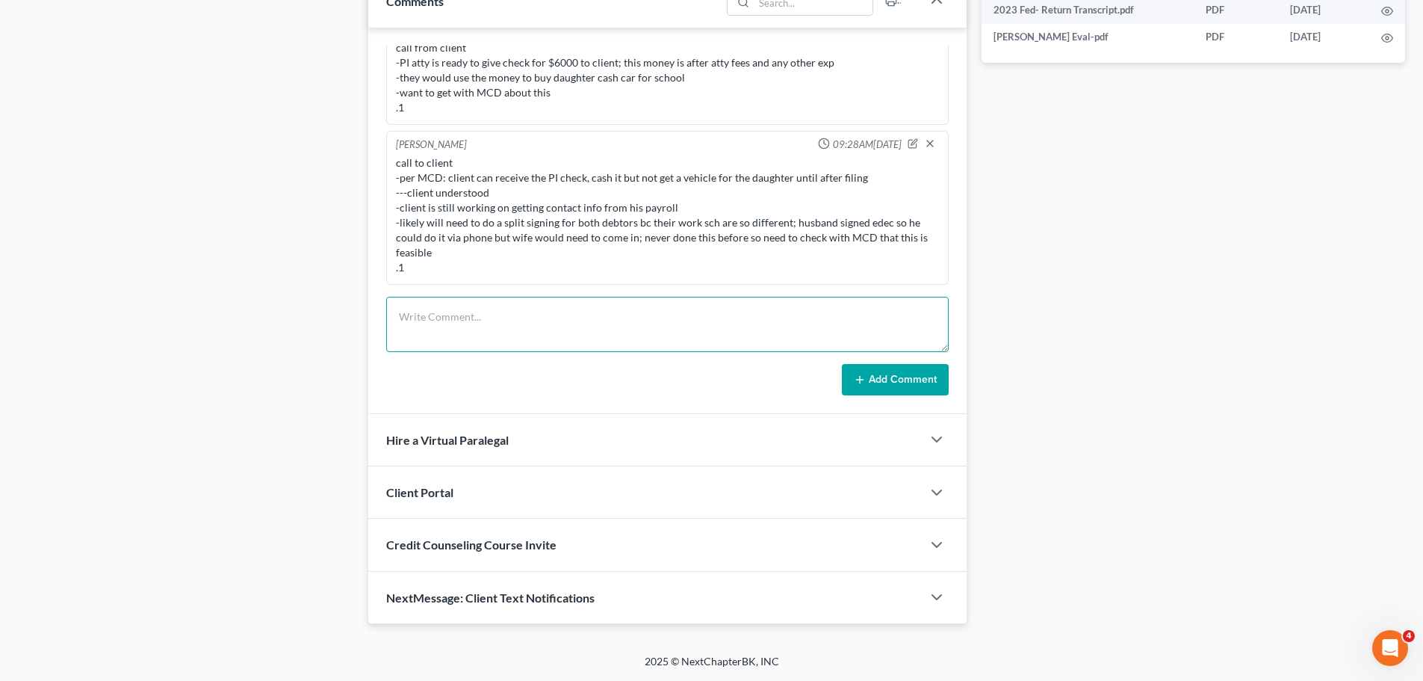
click at [504, 318] on textarea at bounding box center [667, 324] width 563 height 55
click at [514, 327] on textarea at bounding box center [667, 324] width 563 height 55
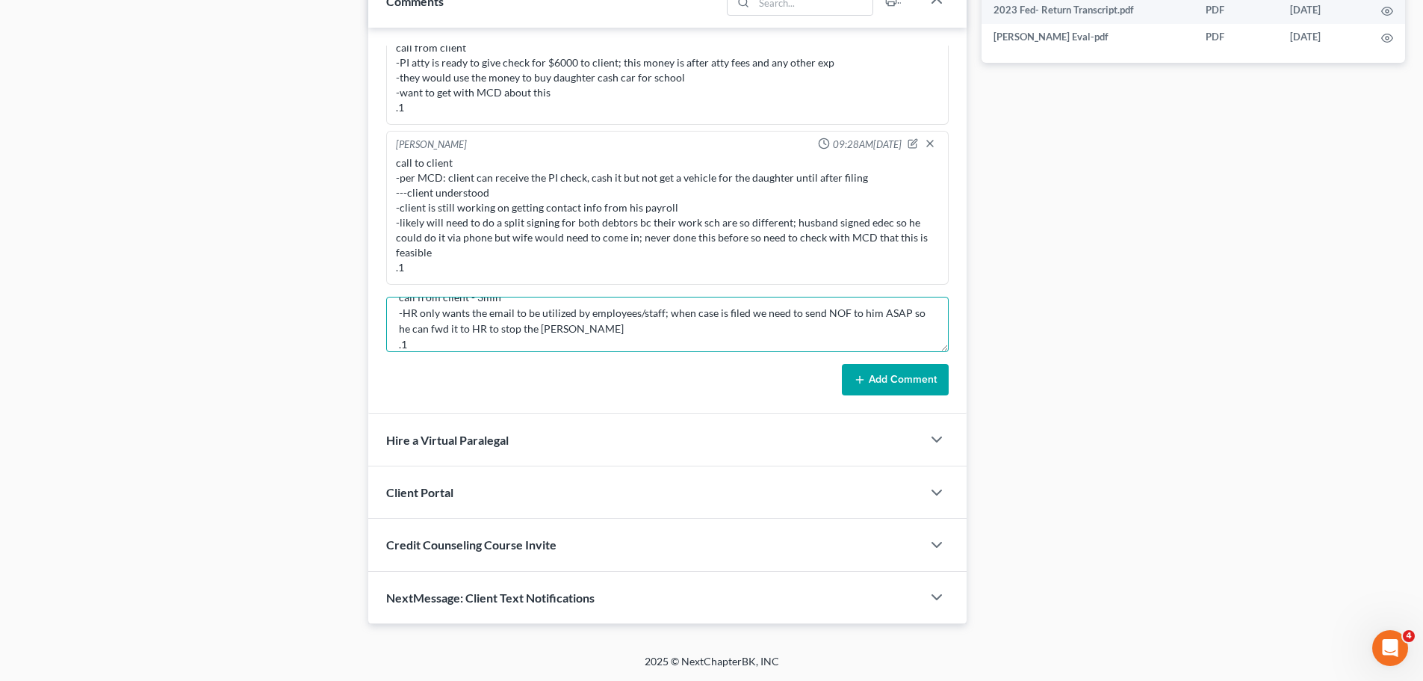
type textarea "call from client - 3min -HR only wants the email to be utilized by employees/st…"
click at [878, 380] on button "Add Comment" at bounding box center [895, 379] width 107 height 31
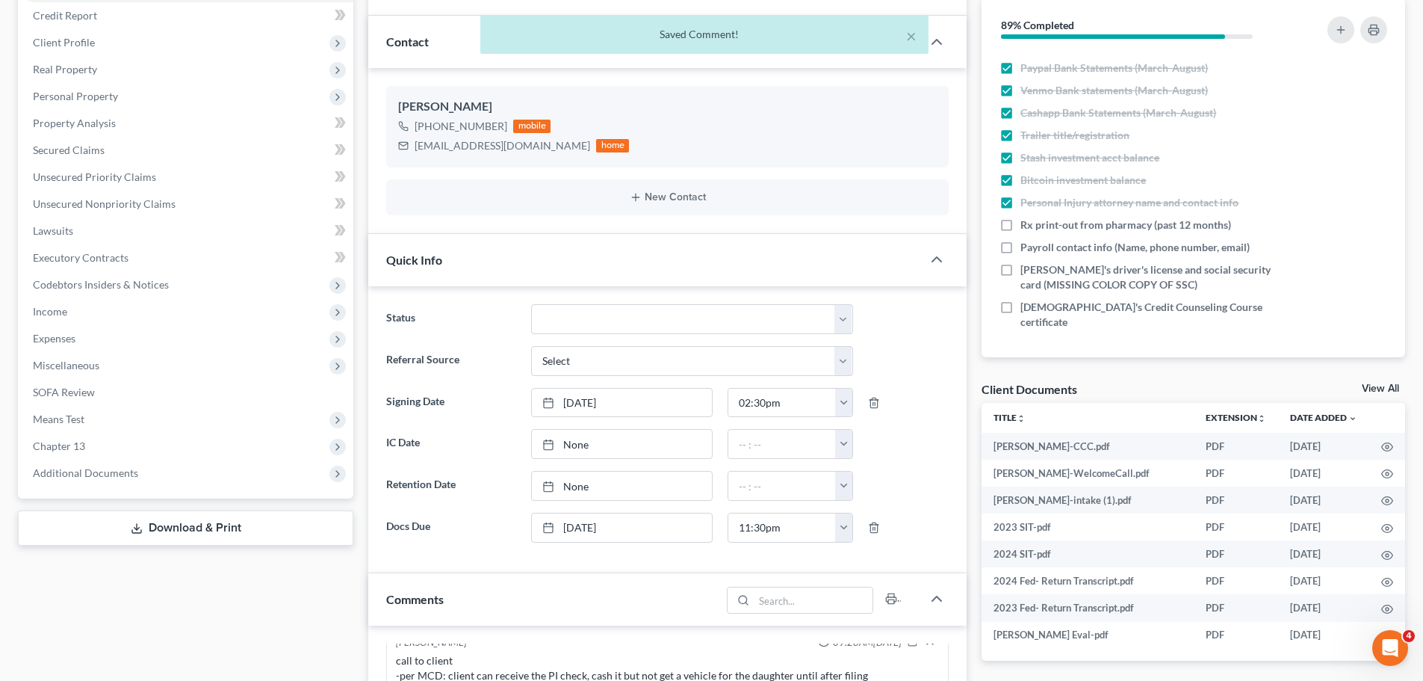
scroll to position [850, 0]
click at [1168, 255] on span "Payroll contact info (Name, phone number, email)" at bounding box center [1135, 247] width 229 height 15
click at [1036, 250] on input "Payroll contact info (Name, phone number, email)" at bounding box center [1032, 245] width 10 height 10
checkbox input "true"
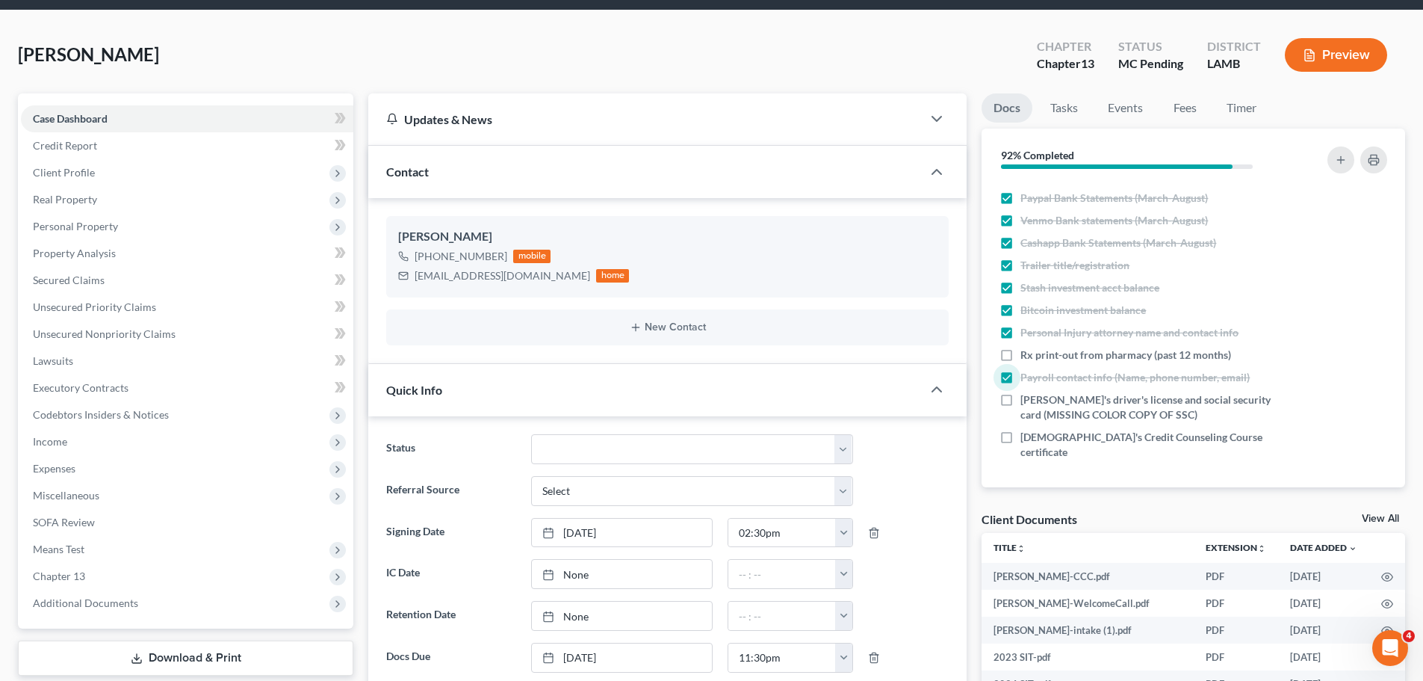
scroll to position [0, 0]
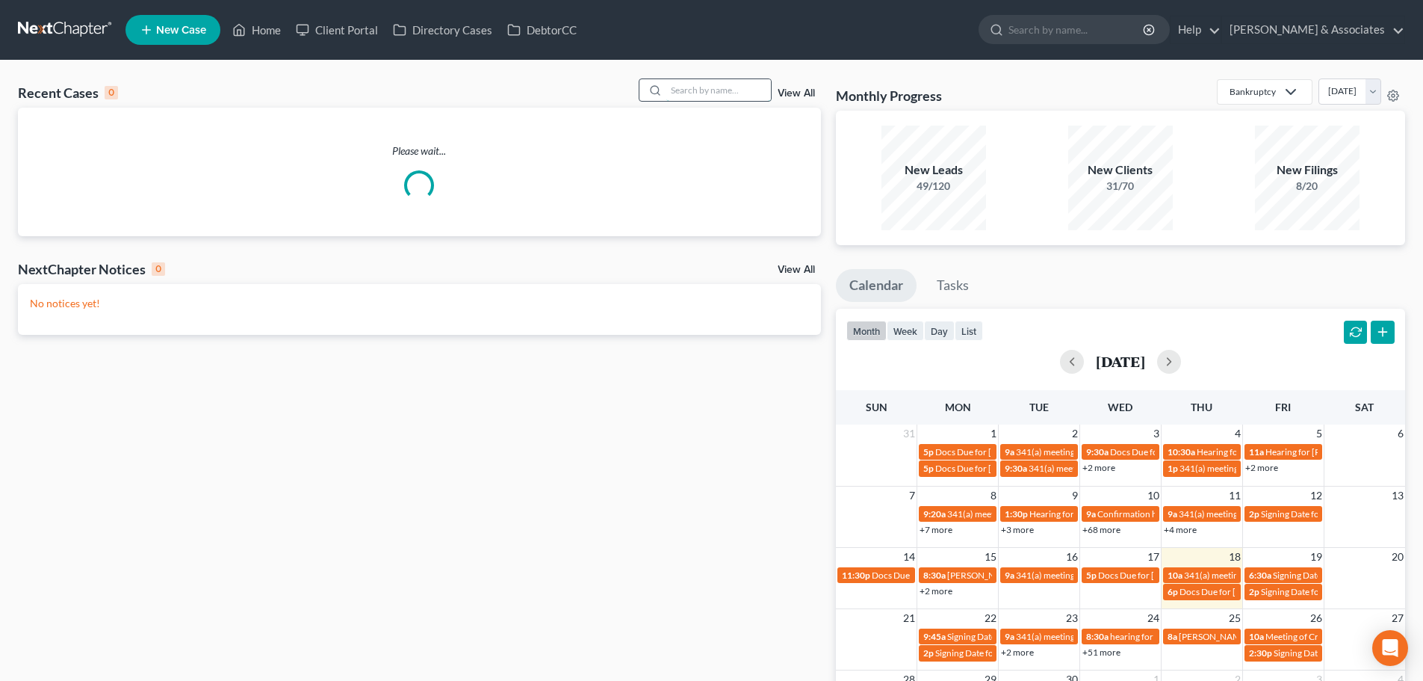
click at [739, 92] on input "search" at bounding box center [718, 90] width 105 height 22
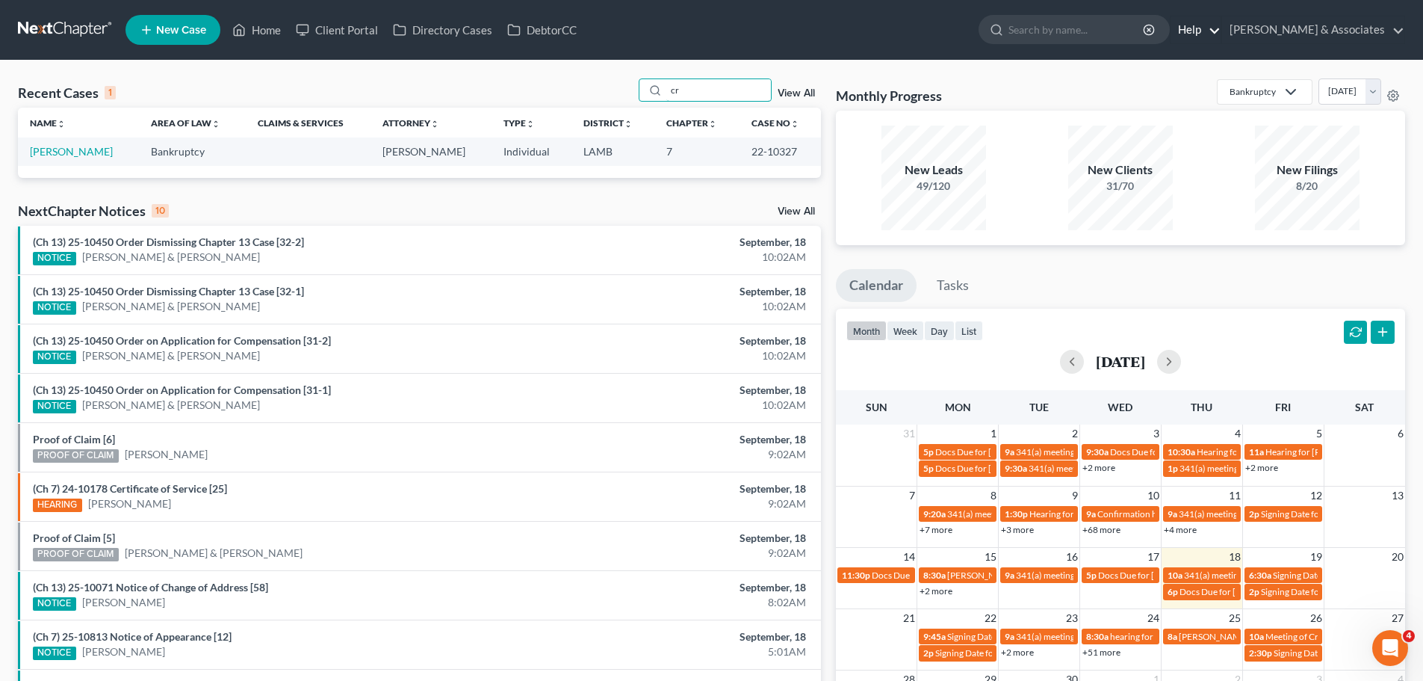
type input "c"
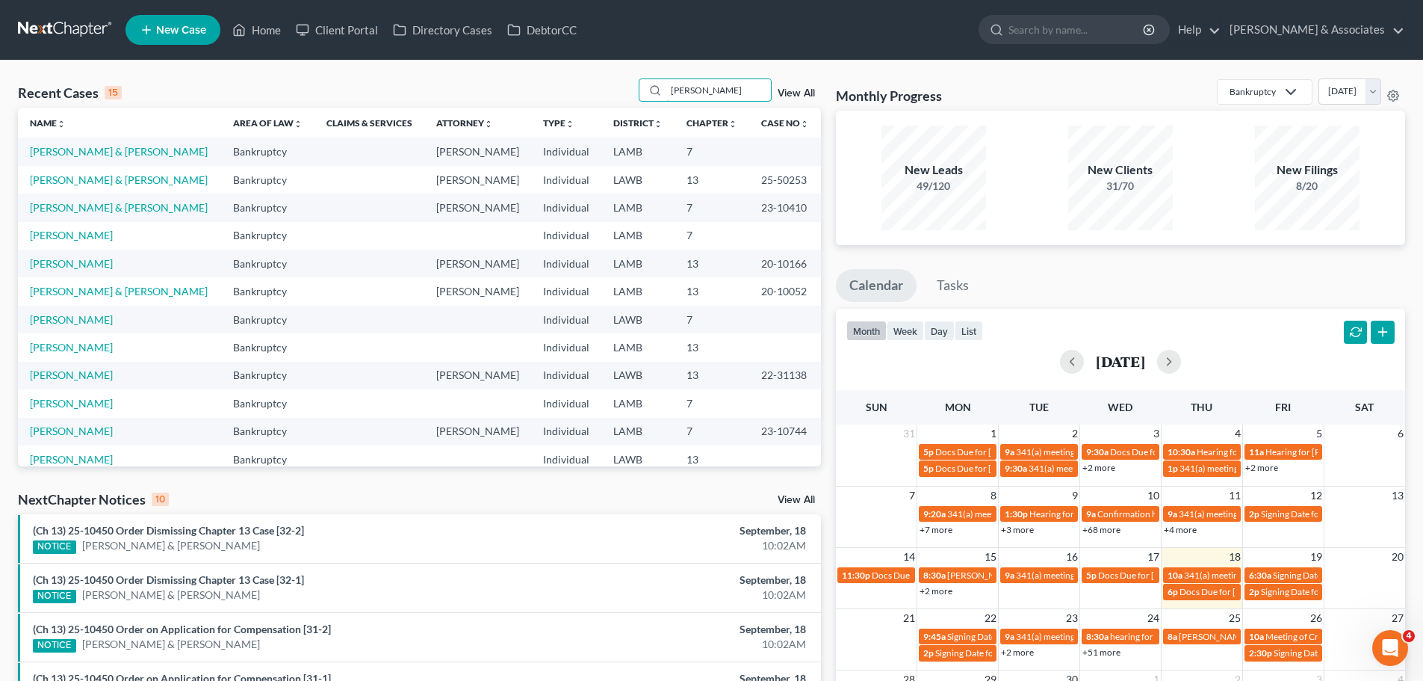
type input "[PERSON_NAME]"
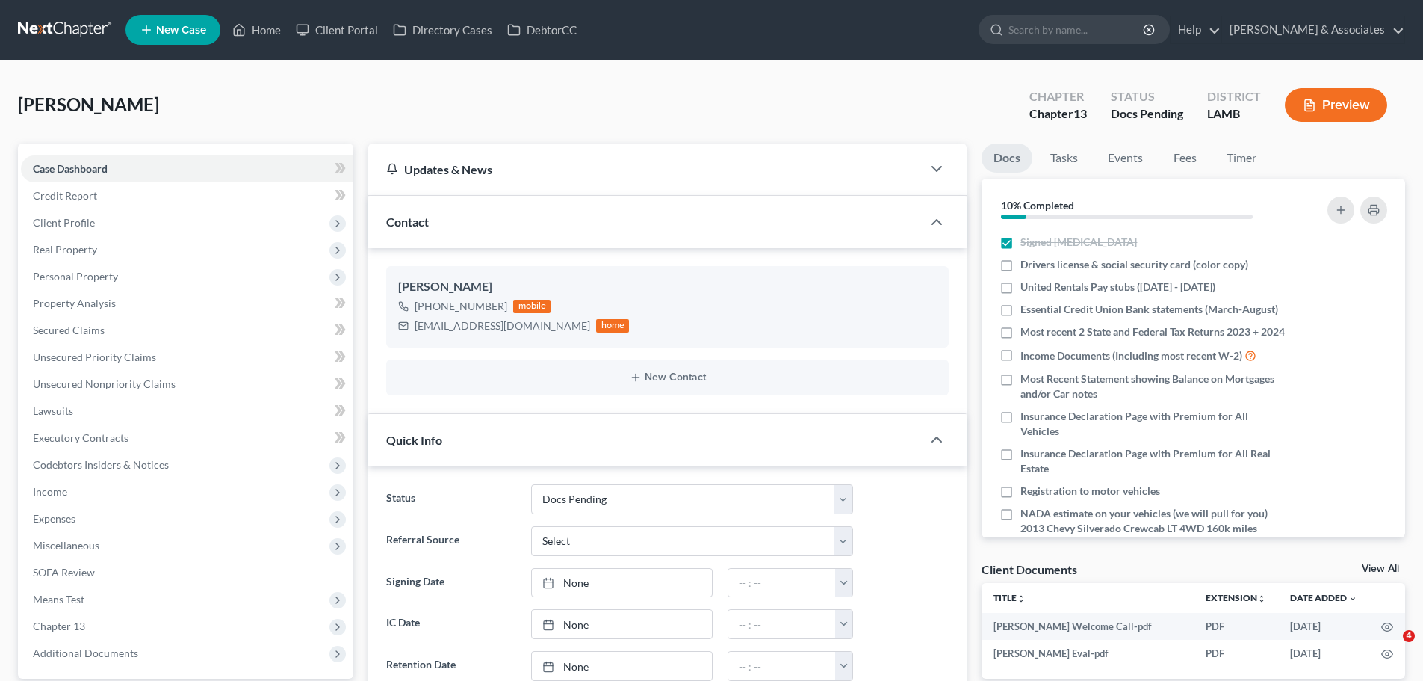
select select "6"
